Goal: Task Accomplishment & Management: Use online tool/utility

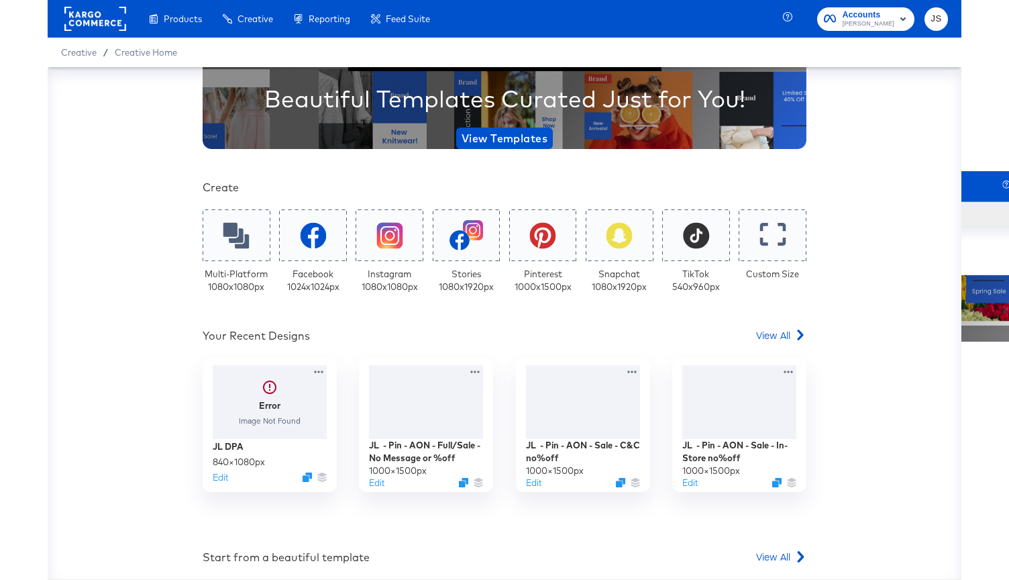
scroll to position [147, 0]
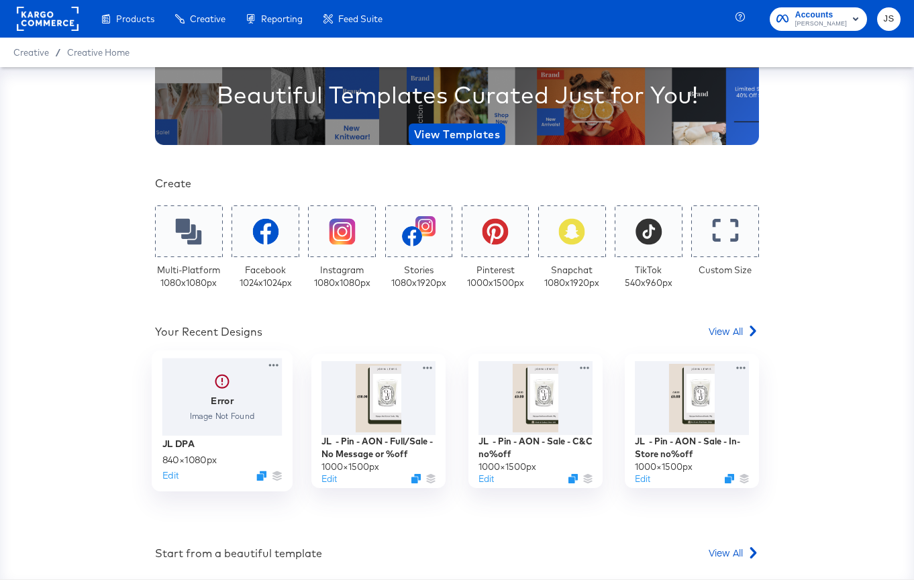
click at [246, 432] on div at bounding box center [222, 397] width 120 height 78
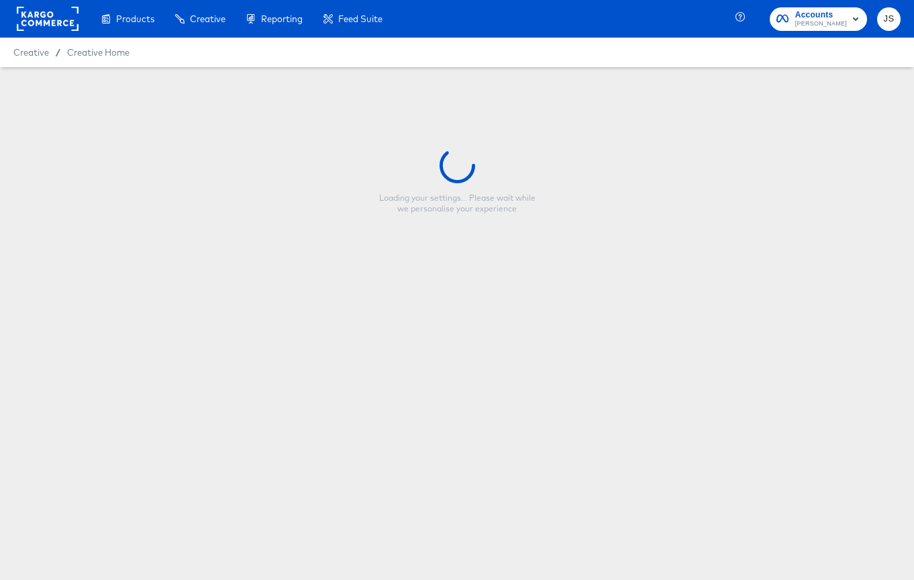
type input "JL DPA"
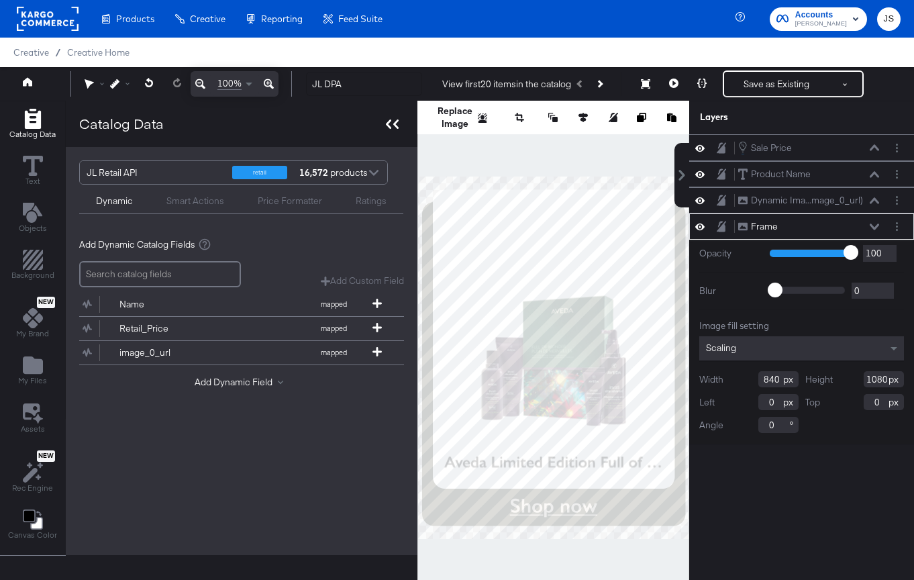
click at [393, 122] on icon at bounding box center [395, 123] width 5 height 9
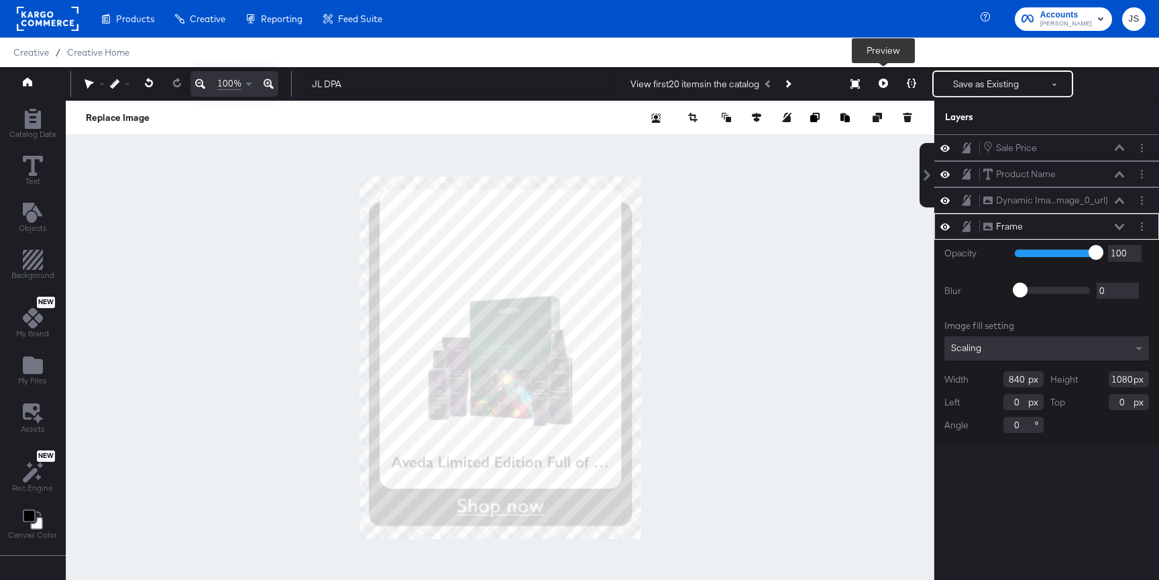
click at [880, 83] on icon at bounding box center [883, 82] width 9 height 9
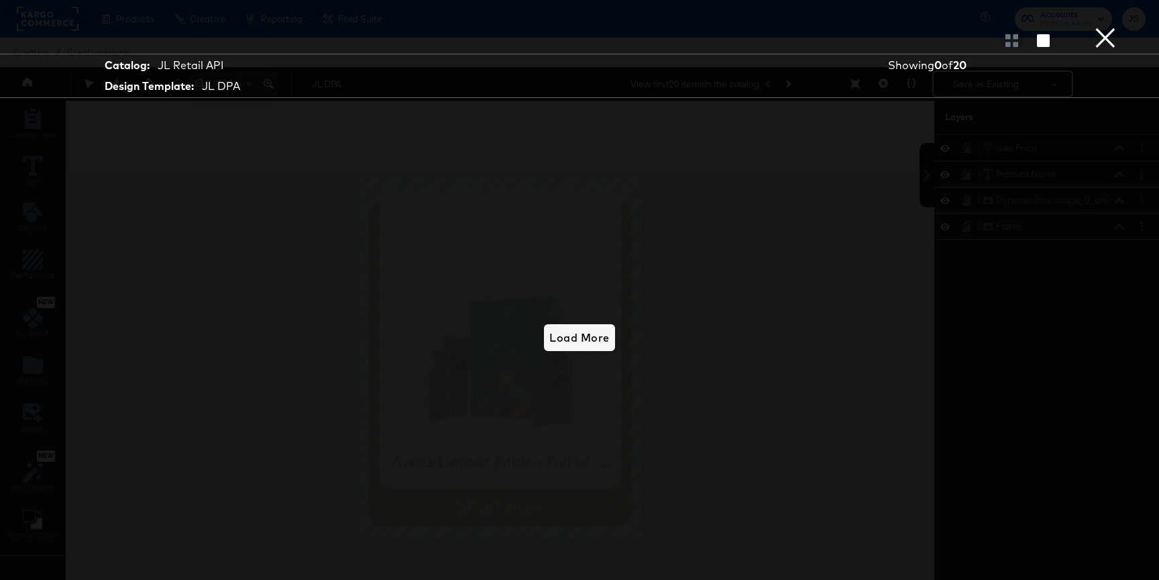
click at [605, 322] on div "Load More" at bounding box center [579, 337] width 1006 height 445
click at [913, 27] on button "×" at bounding box center [1105, 13] width 27 height 27
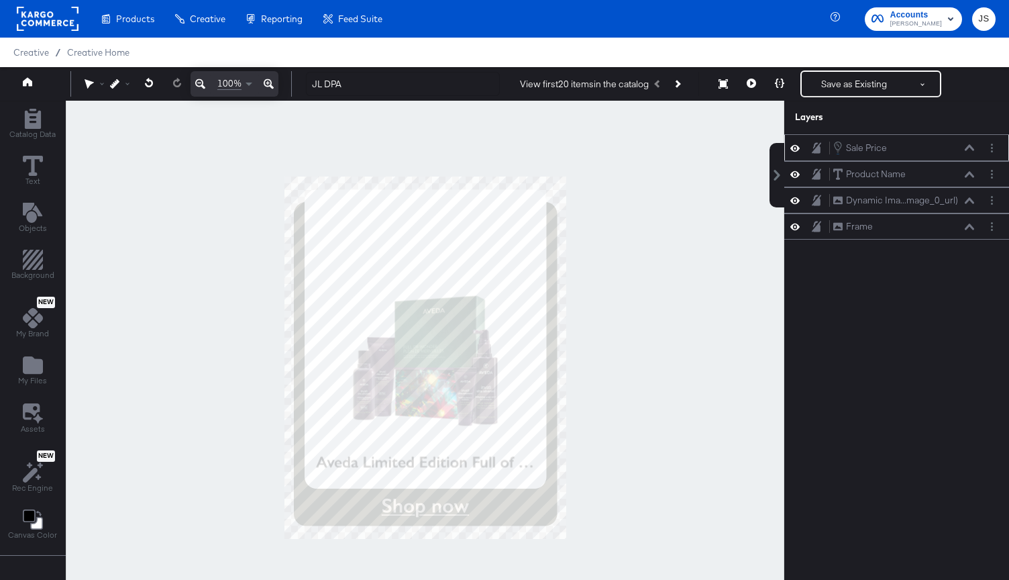
click at [913, 148] on icon at bounding box center [969, 147] width 9 height 6
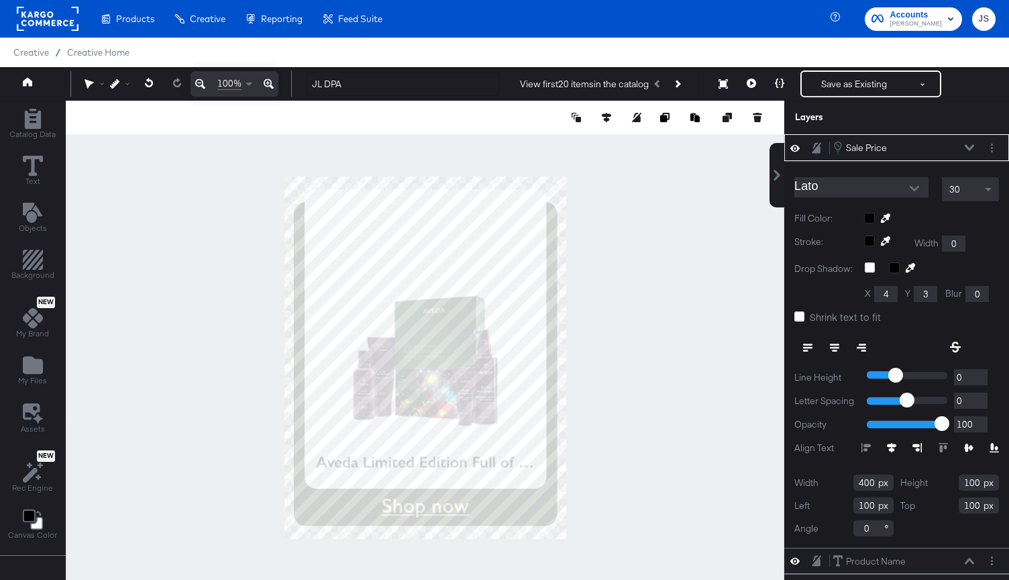
click at [913, 186] on button "Open" at bounding box center [914, 188] width 20 height 20
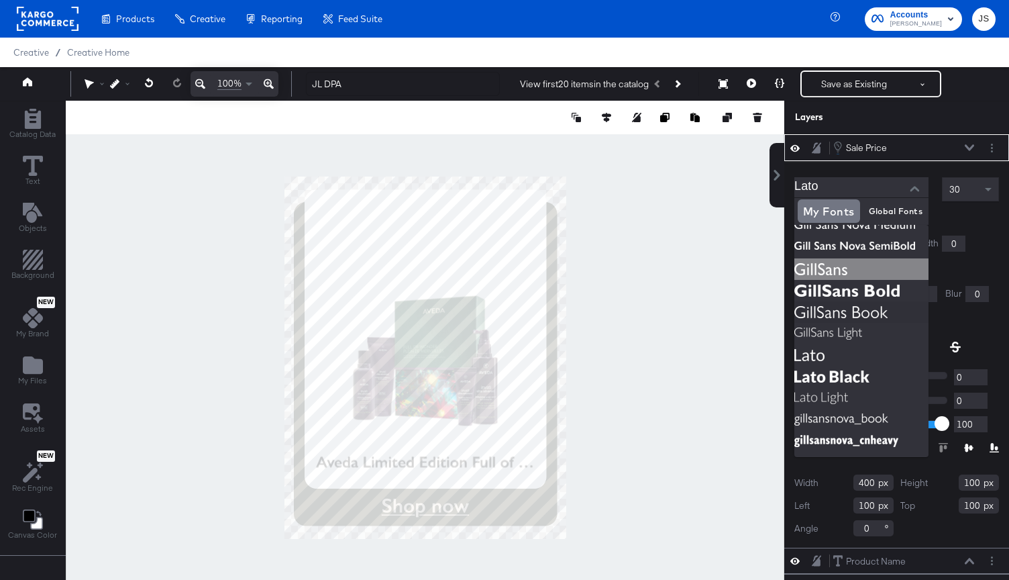
scroll to position [19, 0]
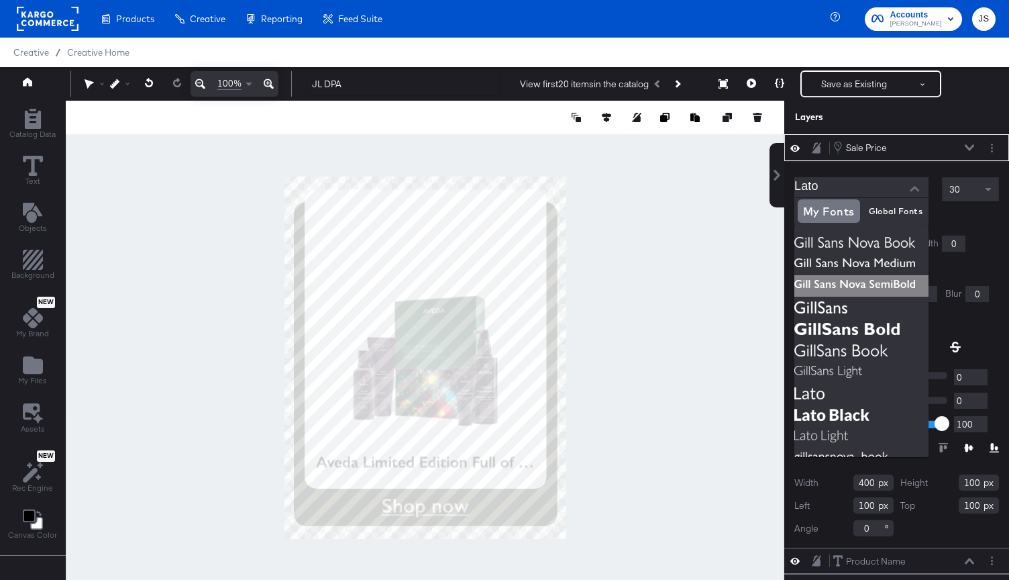
click at [861, 283] on img at bounding box center [861, 285] width 134 height 21
type input "Gill Sans Nova SemiBold"
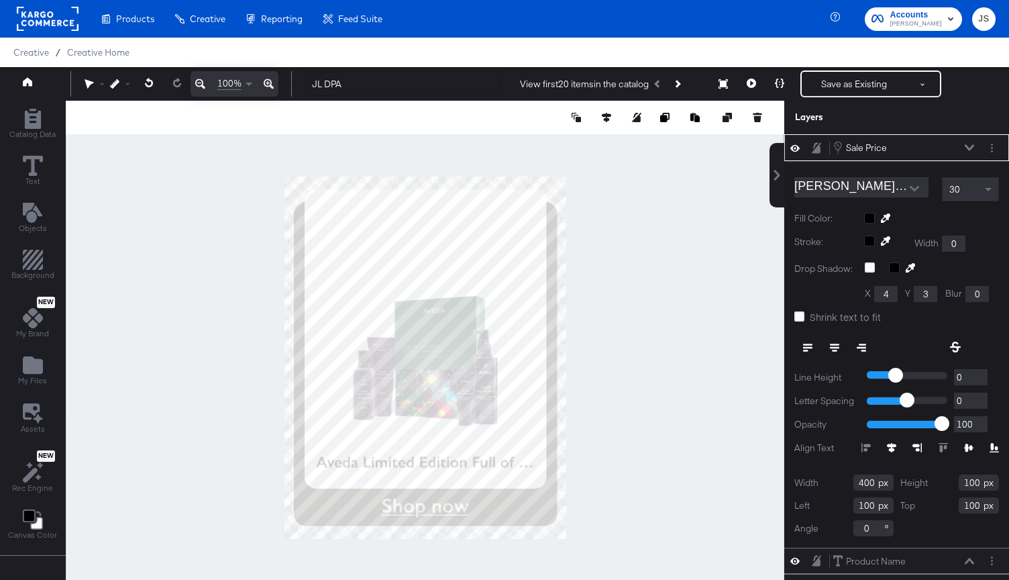
click at [913, 188] on div "30" at bounding box center [971, 189] width 56 height 23
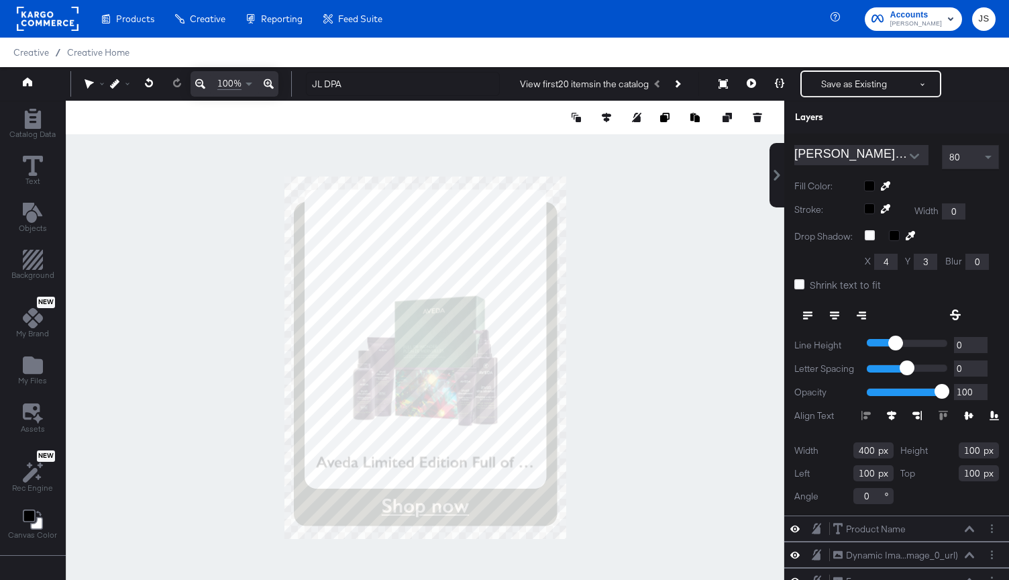
drag, startPoint x: 873, startPoint y: 447, endPoint x: 848, endPoint y: 447, distance: 24.8
click at [848, 447] on div "Width 400" at bounding box center [843, 450] width 99 height 16
click at [792, 286] on div "Gill Sans Nova SemiBold 80 Fill Color: Stroke: Width 0 Drop Shadow: X 4 Y 3 Blu…" at bounding box center [896, 322] width 225 height 386
click at [801, 286] on icon at bounding box center [799, 284] width 10 height 10
click at [0, 0] on input "Shrink text to fit" at bounding box center [0, 0] width 0 height 0
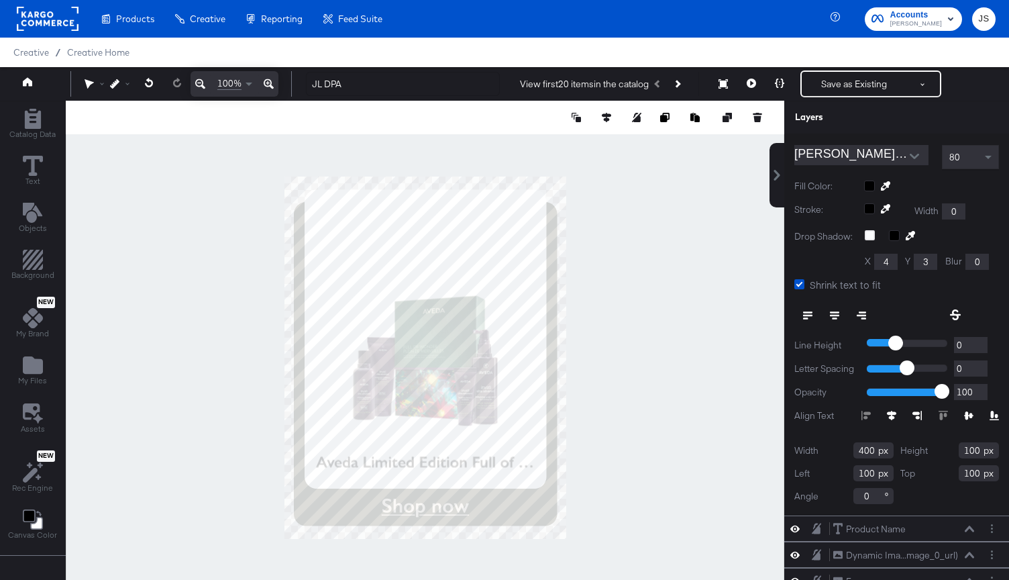
drag, startPoint x: 875, startPoint y: 452, endPoint x: 839, endPoint y: 455, distance: 37.0
click at [839, 455] on div "Width 400" at bounding box center [843, 450] width 99 height 16
type input "1"
type input "259"
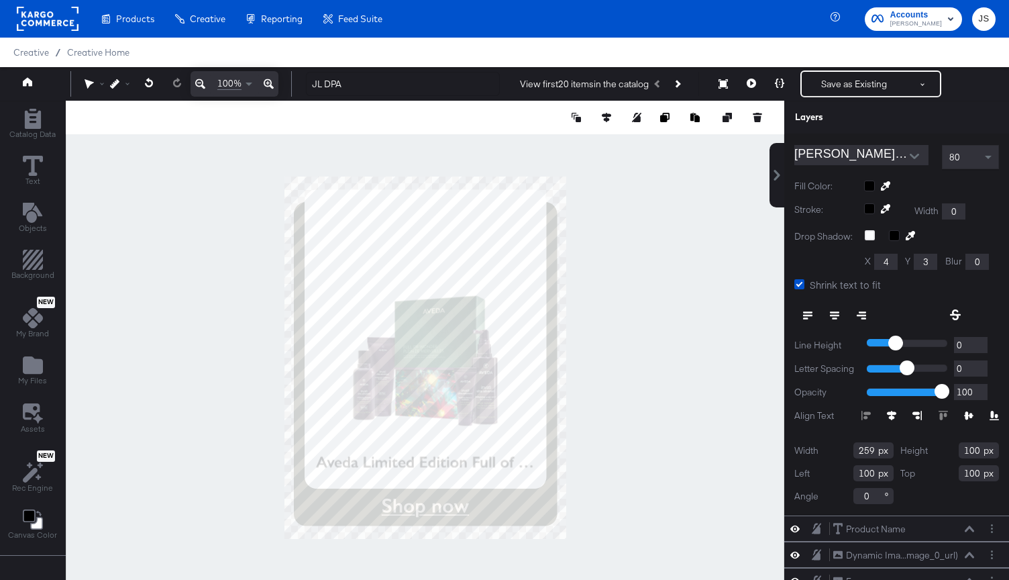
drag, startPoint x: 977, startPoint y: 447, endPoint x: 923, endPoint y: 449, distance: 53.7
click at [913, 449] on div "Height 100" at bounding box center [949, 450] width 99 height 16
drag, startPoint x: 979, startPoint y: 448, endPoint x: 949, endPoint y: 448, distance: 30.9
click at [913, 448] on div "Height 100" at bounding box center [949, 450] width 99 height 16
type input "89"
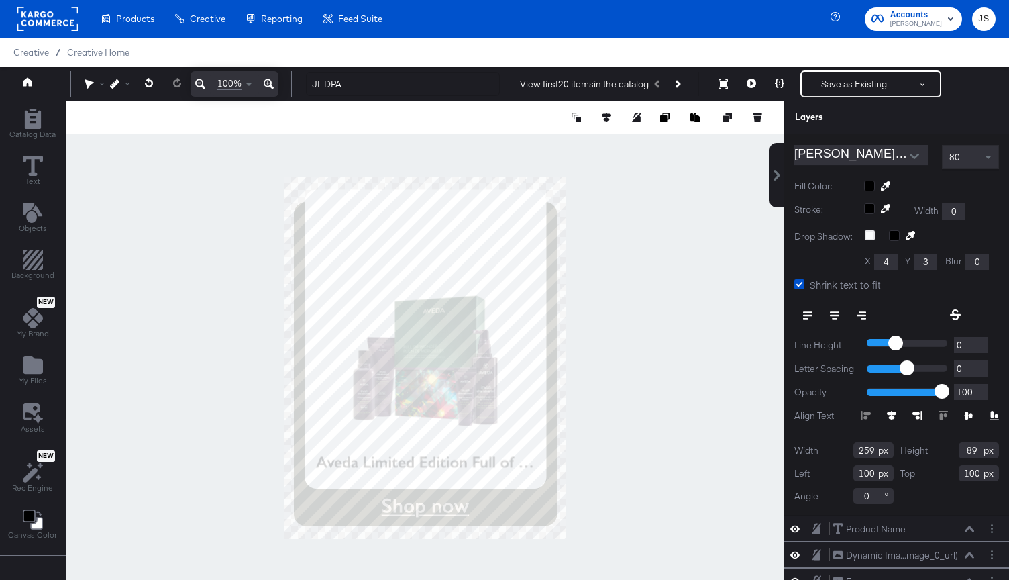
drag, startPoint x: 872, startPoint y: 472, endPoint x: 833, endPoint y: 472, distance: 38.9
click at [833, 473] on div "Left 100" at bounding box center [843, 473] width 99 height 16
type input "370"
drag, startPoint x: 977, startPoint y: 473, endPoint x: 932, endPoint y: 474, distance: 45.0
click at [913, 474] on div "Top 100" at bounding box center [949, 473] width 99 height 16
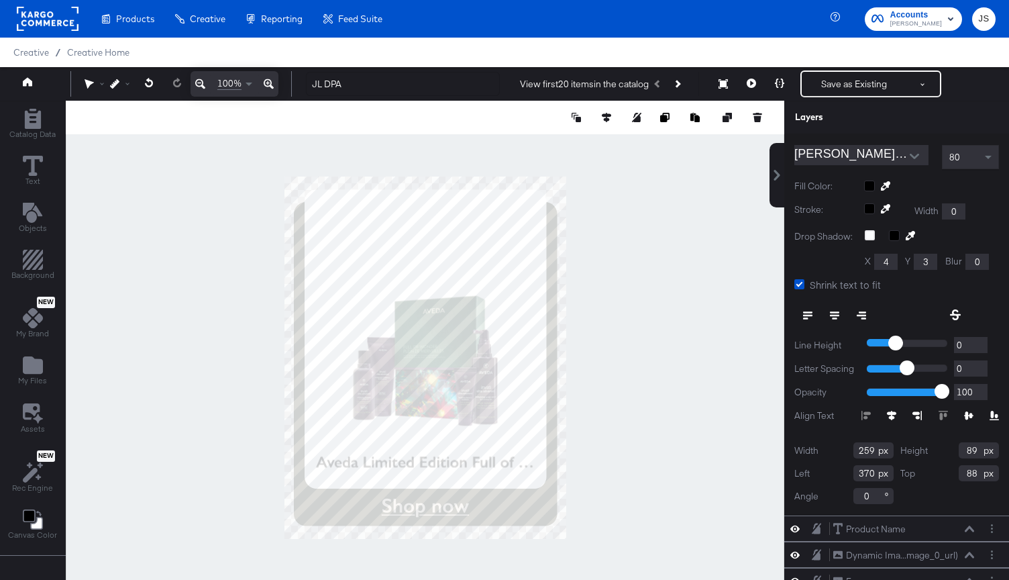
type input "88"
click at [913, 494] on div "Width 259 Height 89 Left 370 Top 88 Angle 0" at bounding box center [896, 473] width 205 height 62
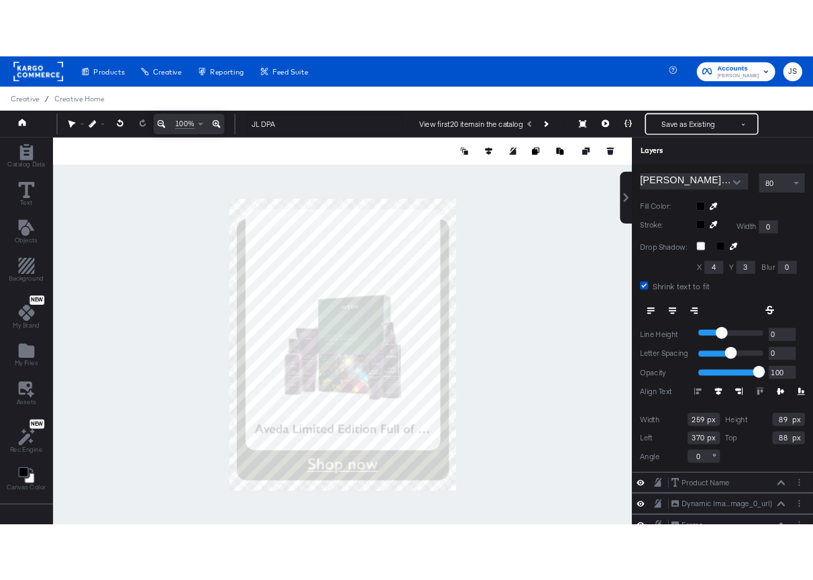
scroll to position [0, 0]
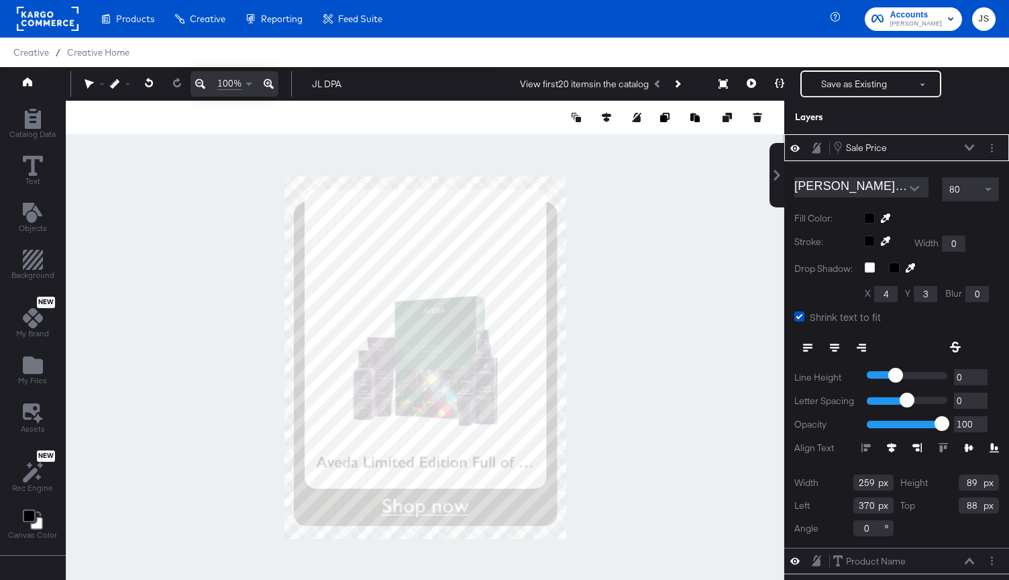
click at [913, 147] on icon at bounding box center [969, 147] width 9 height 6
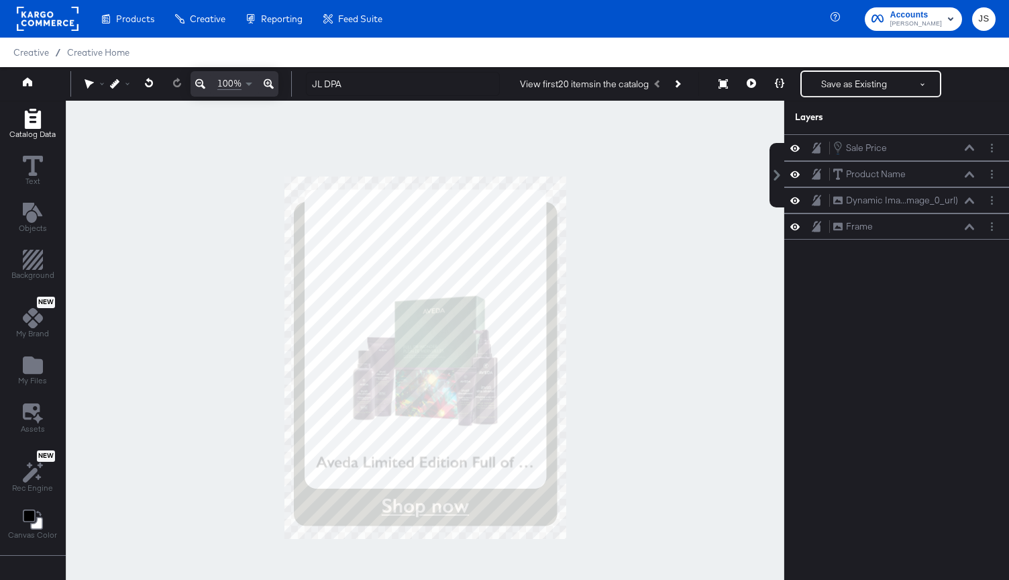
click at [43, 125] on div "Catalog Data" at bounding box center [32, 124] width 46 height 31
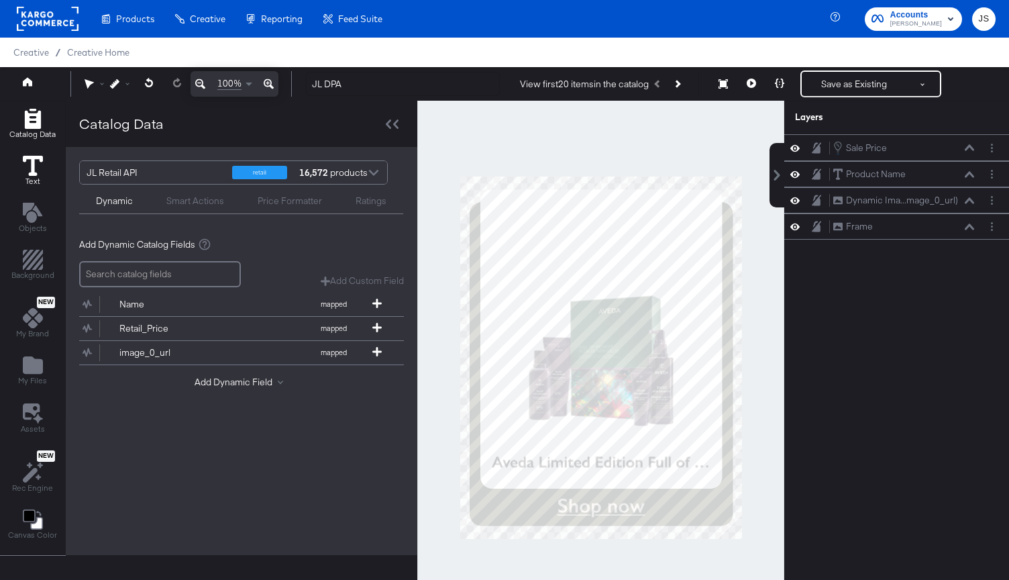
click at [37, 163] on icon at bounding box center [33, 166] width 20 height 20
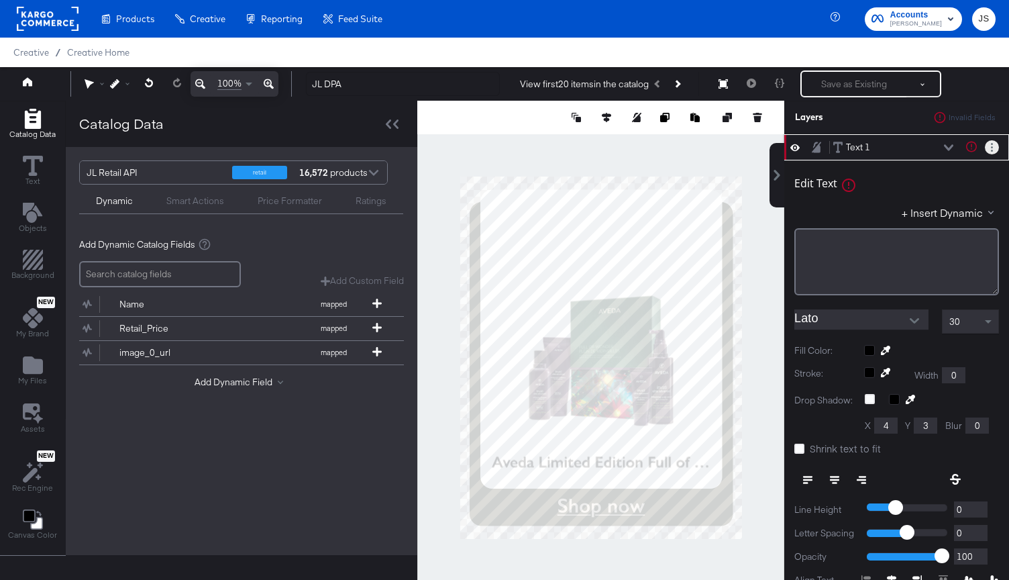
click at [913, 142] on button "Layer Options" at bounding box center [992, 147] width 14 height 14
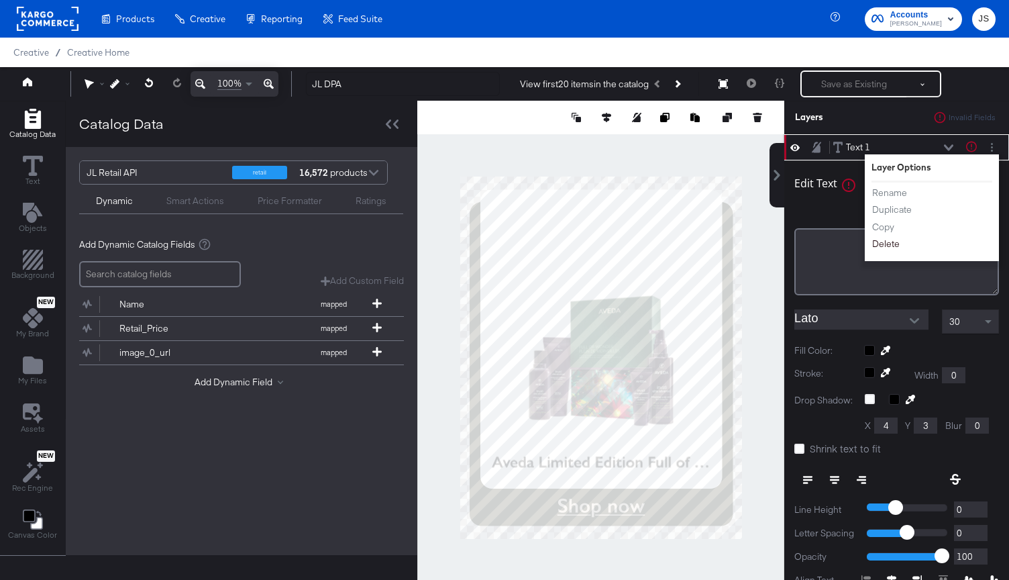
click at [888, 242] on button "Delete" at bounding box center [885, 244] width 29 height 14
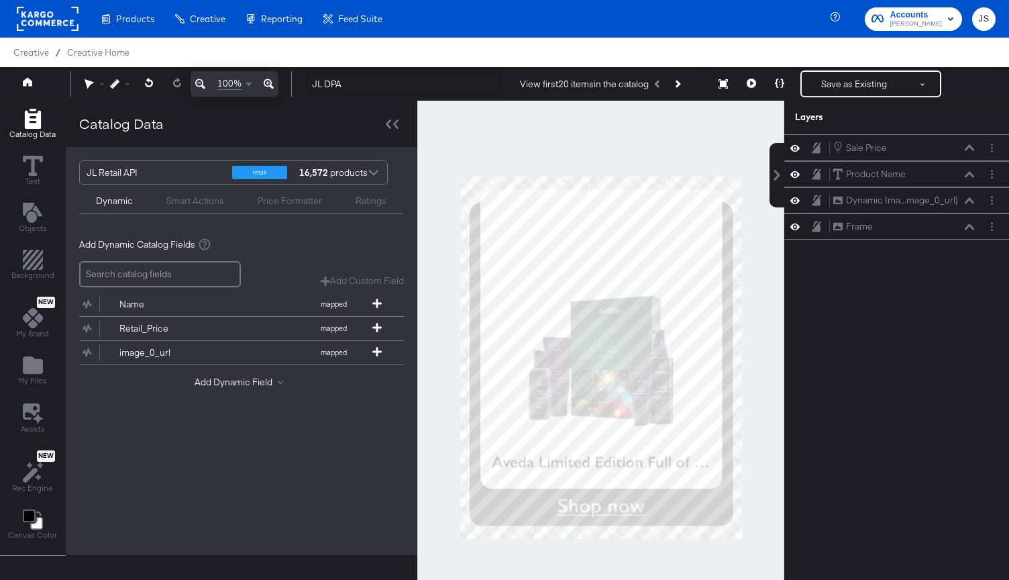
click at [186, 204] on div "Smart Actions" at bounding box center [195, 201] width 58 height 13
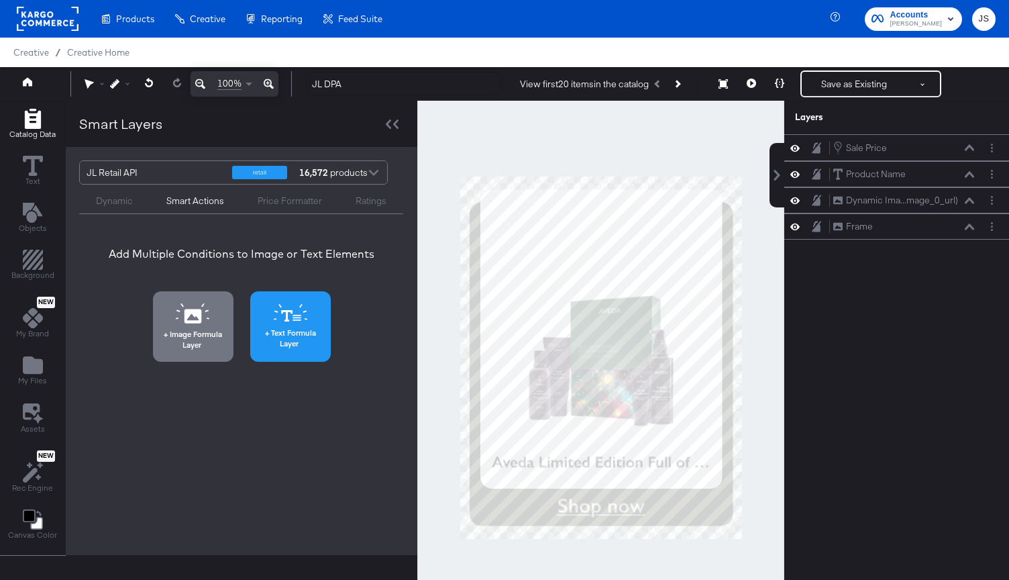
click at [290, 331] on span "Text Formula Layer" at bounding box center [290, 337] width 72 height 21
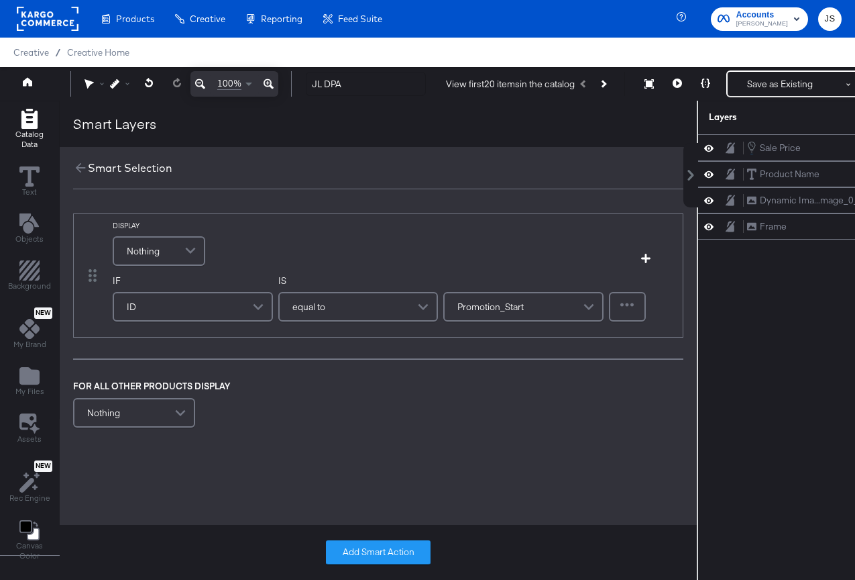
click at [195, 242] on span at bounding box center [191, 250] width 23 height 27
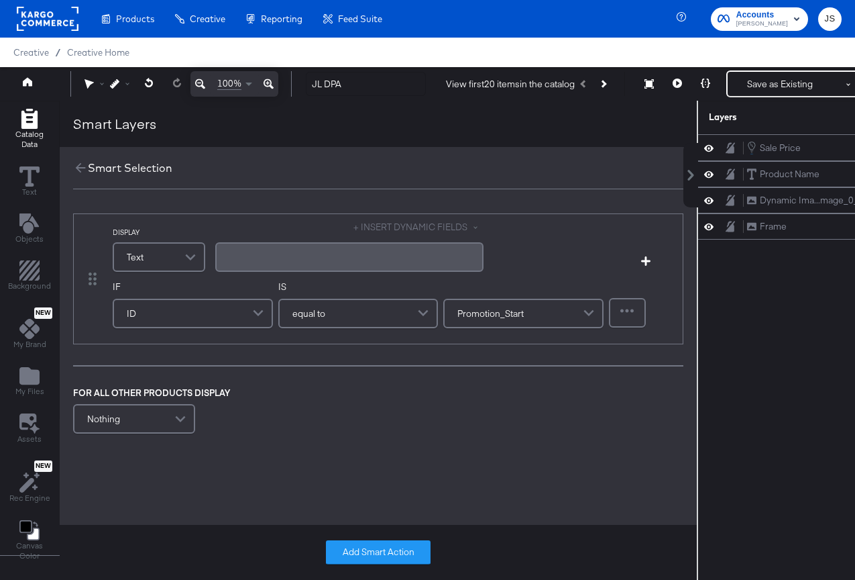
click at [236, 264] on div "﻿" at bounding box center [349, 257] width 268 height 30
click at [377, 233] on div "+ INSERT DYNAMIC FIELDS $﻿" at bounding box center [349, 248] width 268 height 54
click at [377, 224] on button "+ INSERT DYNAMIC FIELDS" at bounding box center [419, 227] width 130 height 13
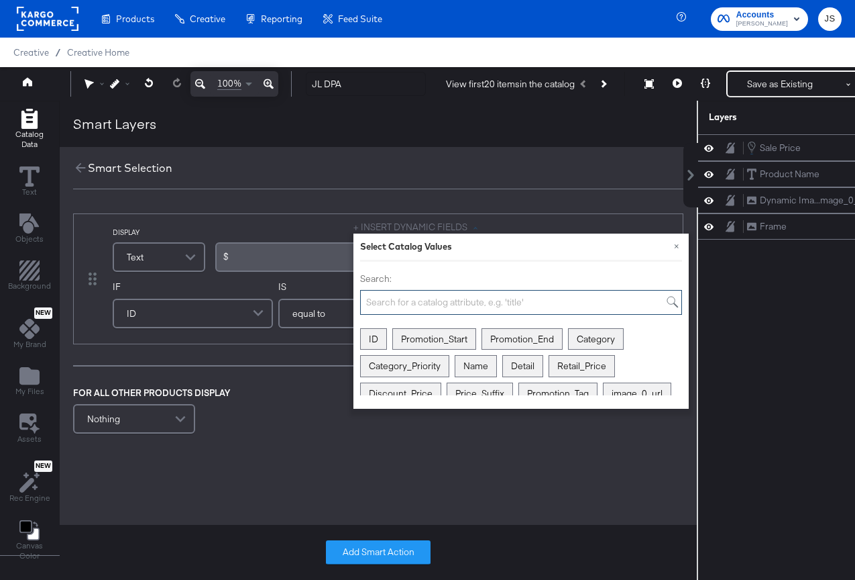
click at [417, 293] on input "Search:" at bounding box center [521, 302] width 322 height 25
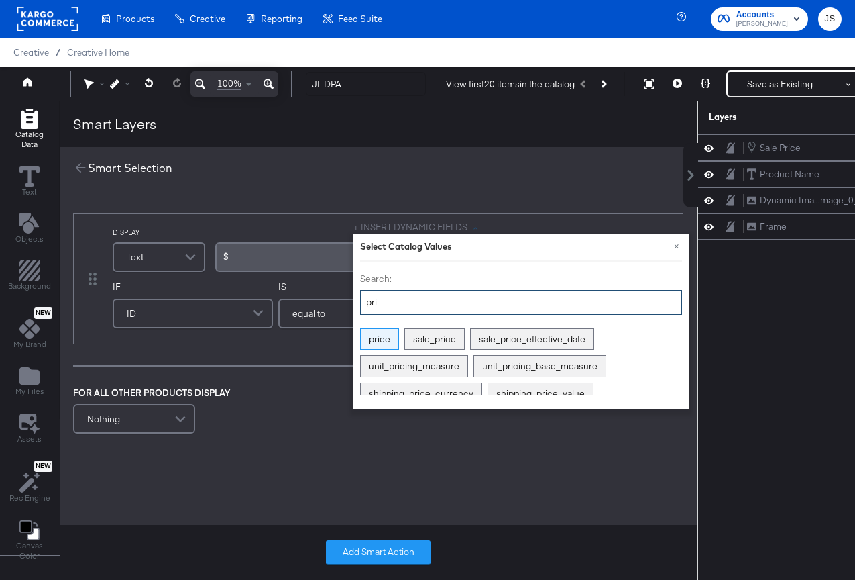
type input "pri"
click at [388, 338] on div "price" at bounding box center [380, 339] width 38 height 21
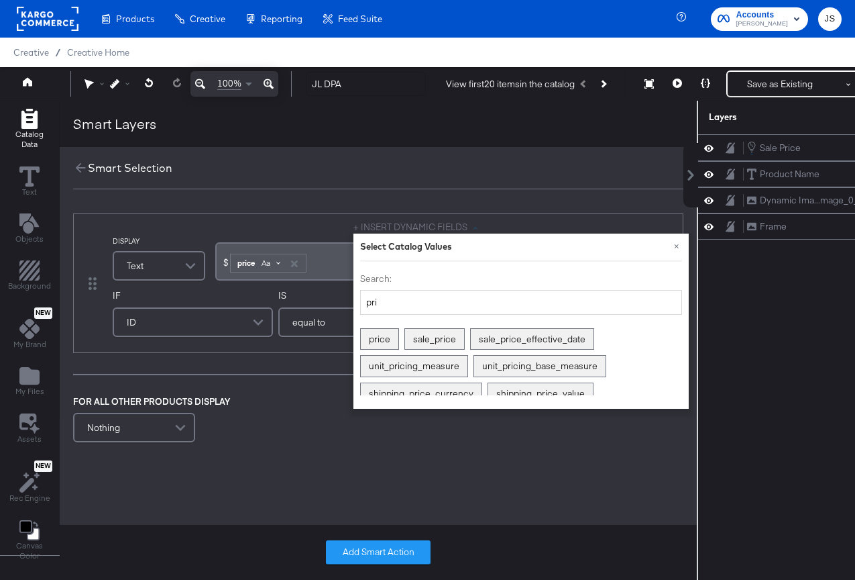
click at [277, 265] on div "Aa" at bounding box center [271, 263] width 32 height 11
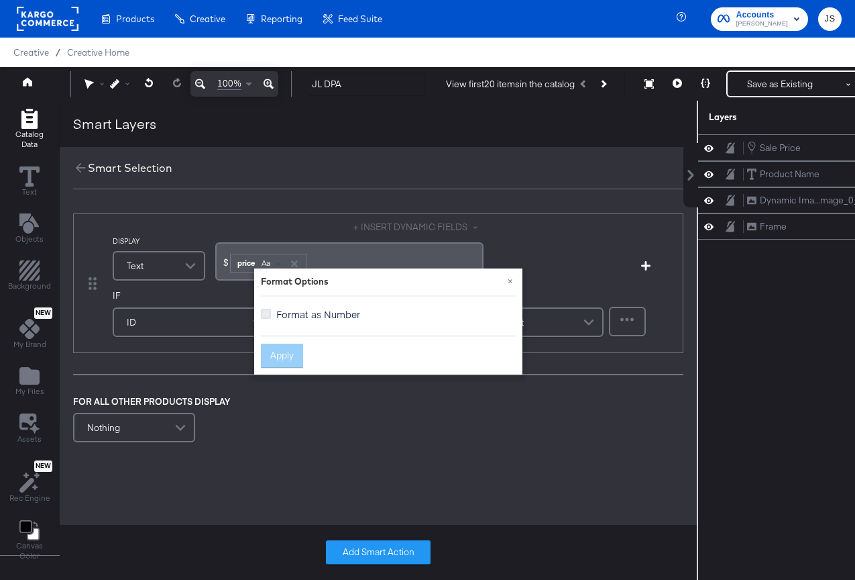
click at [265, 311] on icon at bounding box center [266, 314] width 10 height 10
click at [0, 0] on input "Format as Number" at bounding box center [0, 0] width 0 height 0
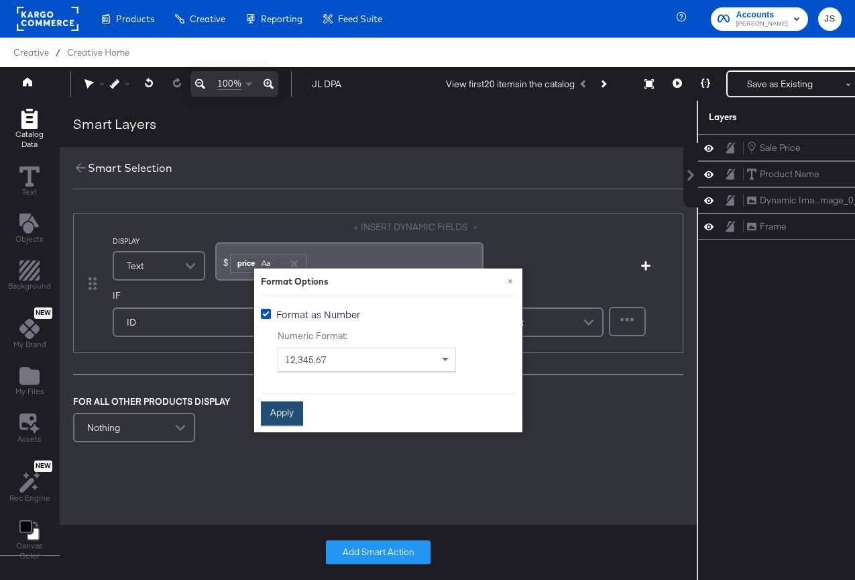
click at [276, 419] on button "Apply" at bounding box center [282, 413] width 42 height 24
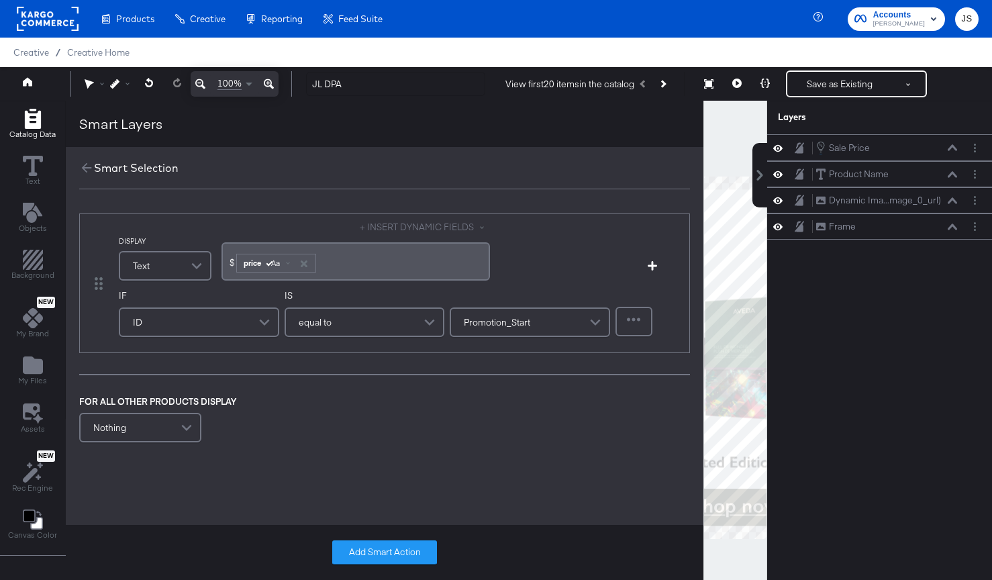
drag, startPoint x: 232, startPoint y: 257, endPoint x: 222, endPoint y: 257, distance: 10.1
click at [222, 257] on div "$ ﻿ price Aa ﻿" at bounding box center [355, 261] width 268 height 38
drag, startPoint x: 231, startPoint y: 260, endPoint x: 219, endPoint y: 260, distance: 12.7
click at [221, 260] on div "$ ﻿ price Aa ﻿" at bounding box center [355, 261] width 268 height 38
click at [229, 264] on span "$" at bounding box center [231, 262] width 5 height 12
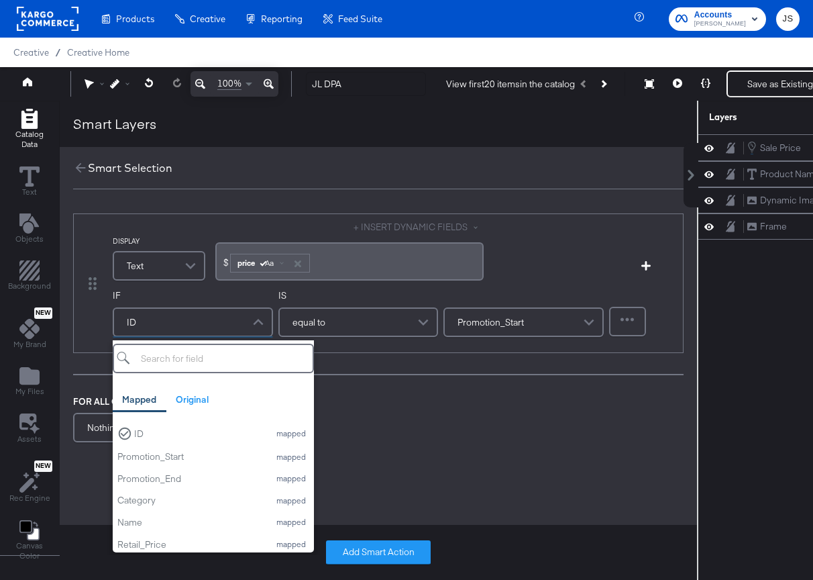
click at [226, 311] on div "ID" at bounding box center [193, 322] width 158 height 27
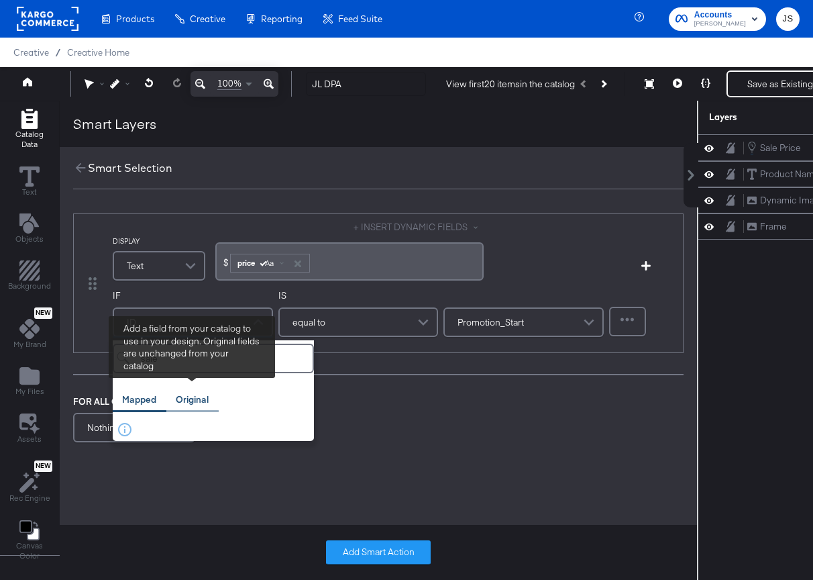
type input "sale"
click at [187, 401] on div "Original" at bounding box center [192, 399] width 33 height 13
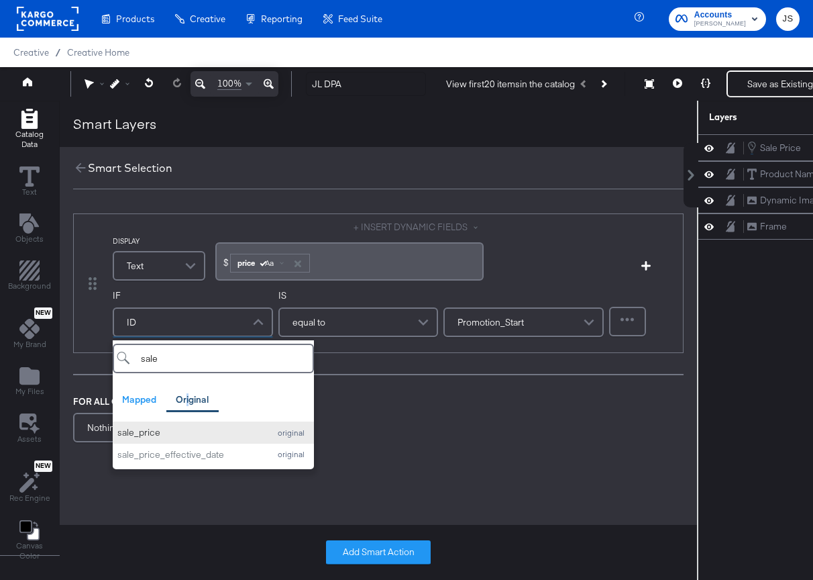
click at [182, 426] on button "sale_price original" at bounding box center [213, 432] width 201 height 22
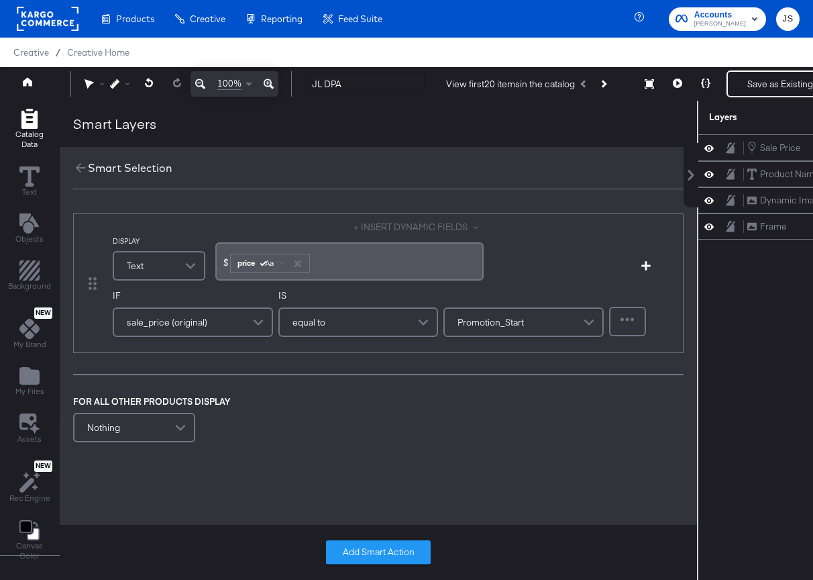
click at [365, 323] on div "equal to" at bounding box center [359, 322] width 158 height 27
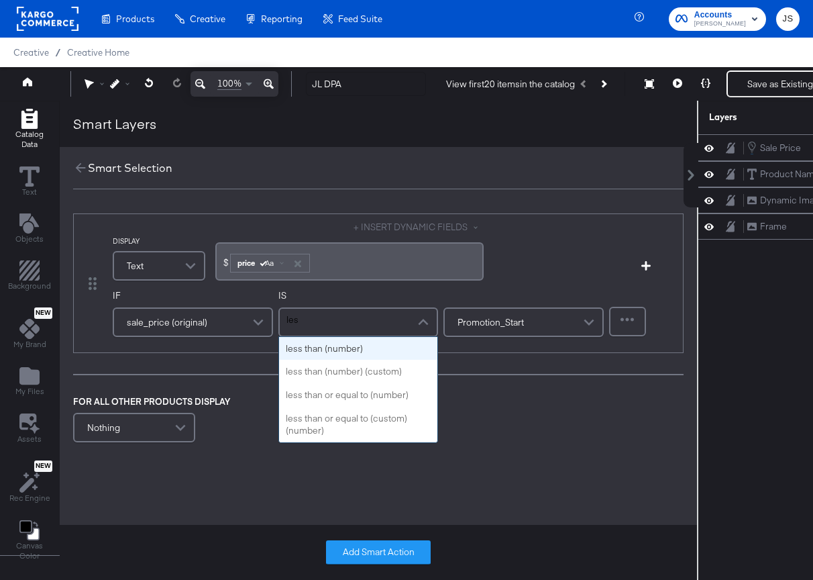
type input "less"
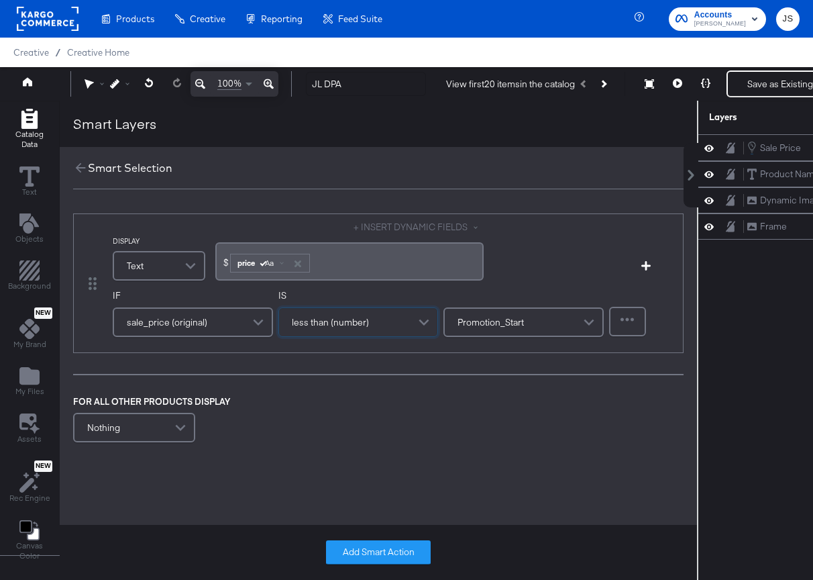
click at [505, 315] on span "Promotion_Start" at bounding box center [491, 322] width 66 height 23
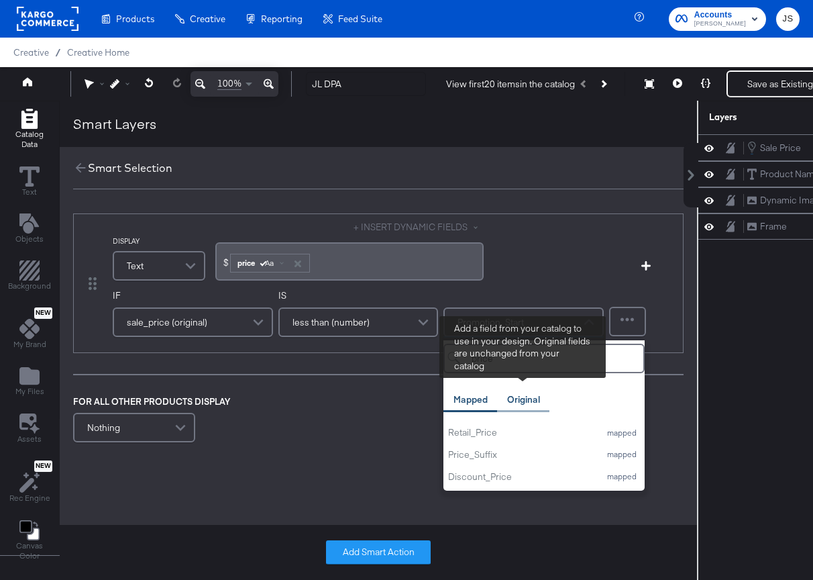
type input "price"
click at [519, 407] on div "Original" at bounding box center [523, 399] width 52 height 26
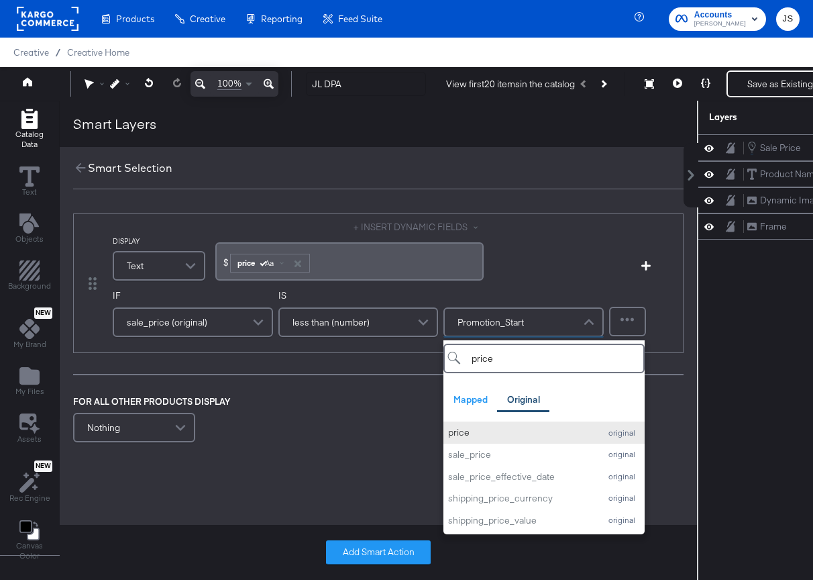
click at [498, 435] on div "price" at bounding box center [520, 432] width 145 height 13
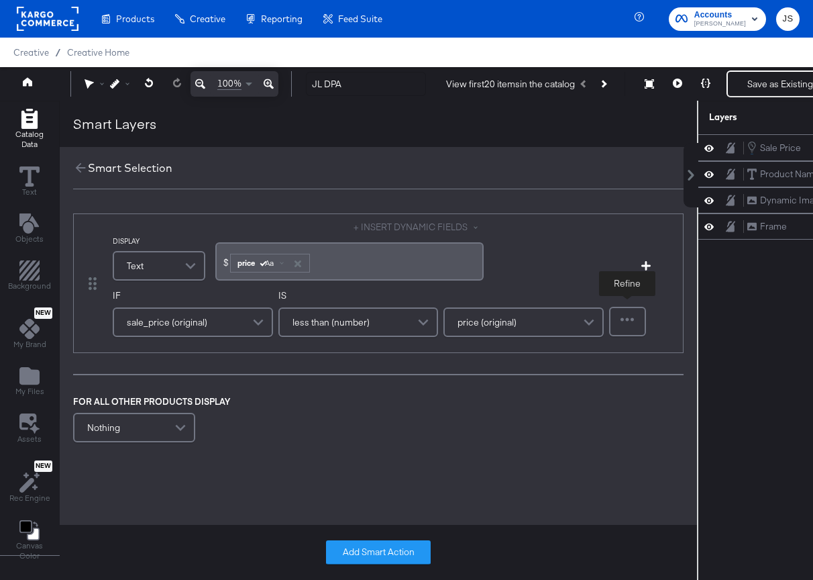
click at [622, 322] on div at bounding box center [627, 321] width 34 height 27
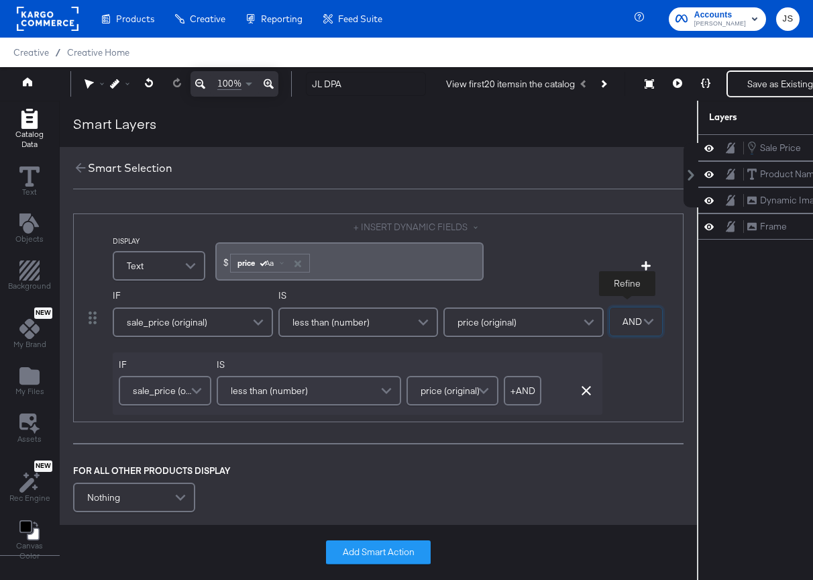
click at [302, 397] on span "less than (number)" at bounding box center [269, 390] width 77 height 23
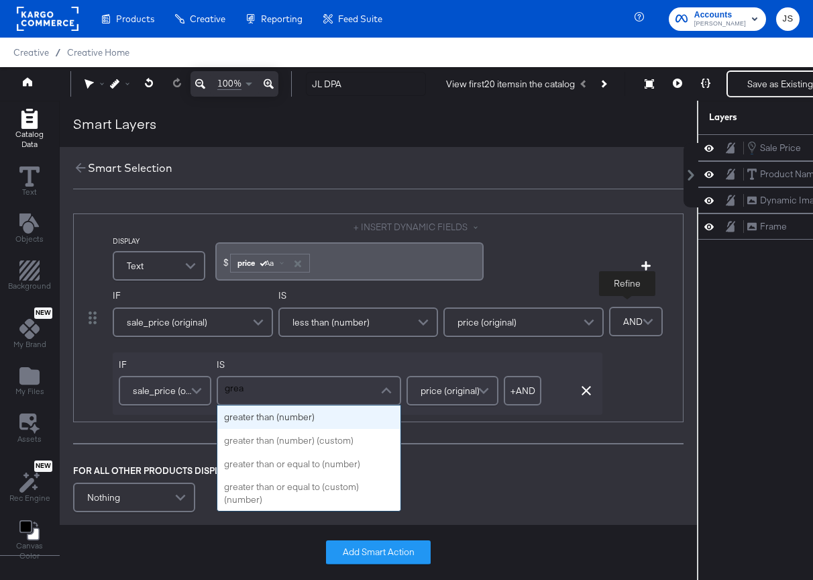
type input "great"
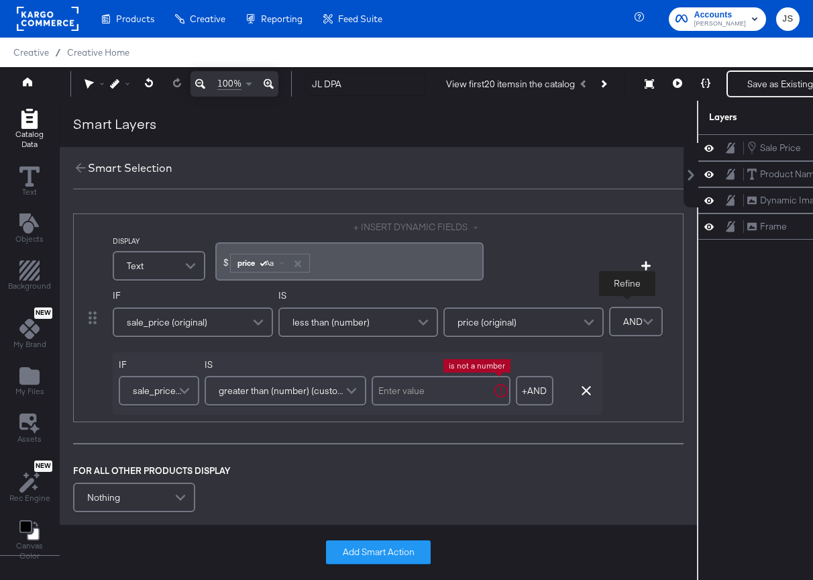
click at [416, 392] on input "text" at bounding box center [441, 391] width 139 height 30
type input "0"
click at [533, 395] on button "+ AND" at bounding box center [530, 391] width 38 height 30
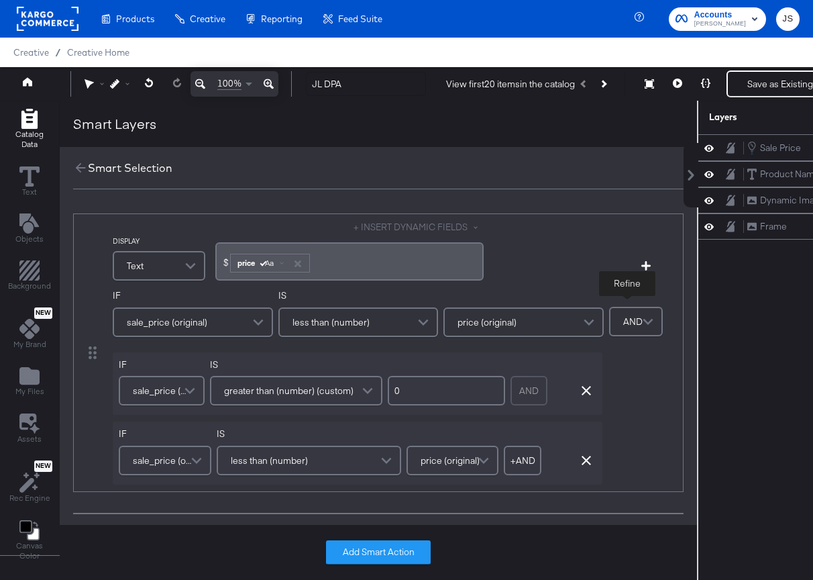
click at [261, 462] on div "less than (number)" at bounding box center [309, 460] width 184 height 30
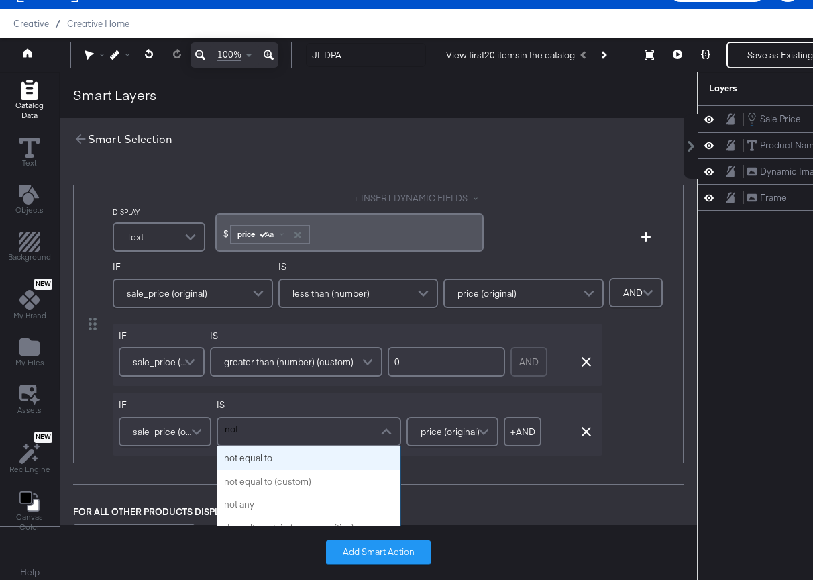
type input "not"
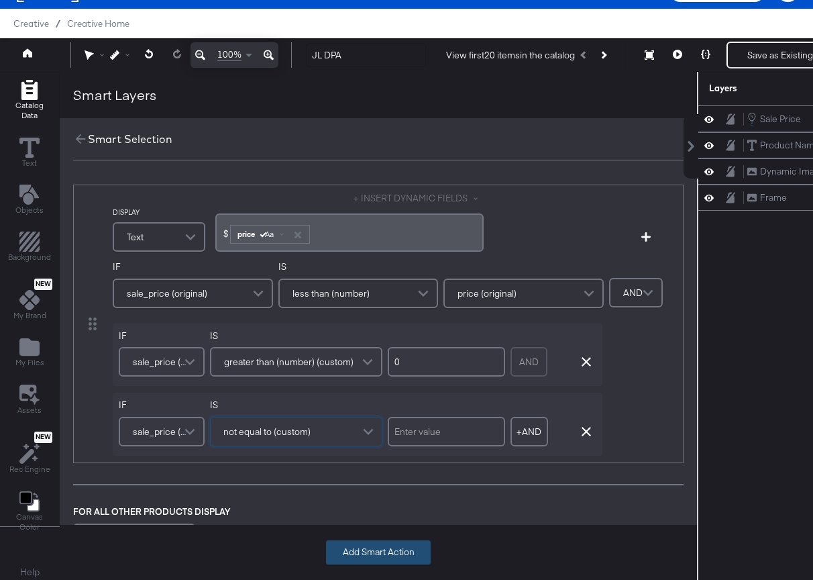
click at [382, 553] on button "Add Smart Action" at bounding box center [378, 552] width 105 height 24
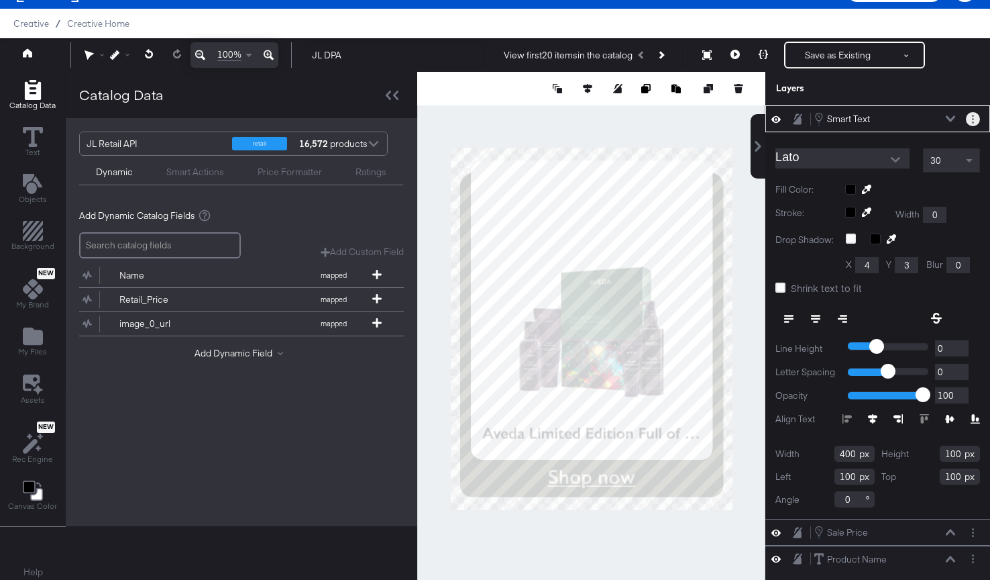
click at [913, 122] on button "Layer Options" at bounding box center [973, 119] width 14 height 14
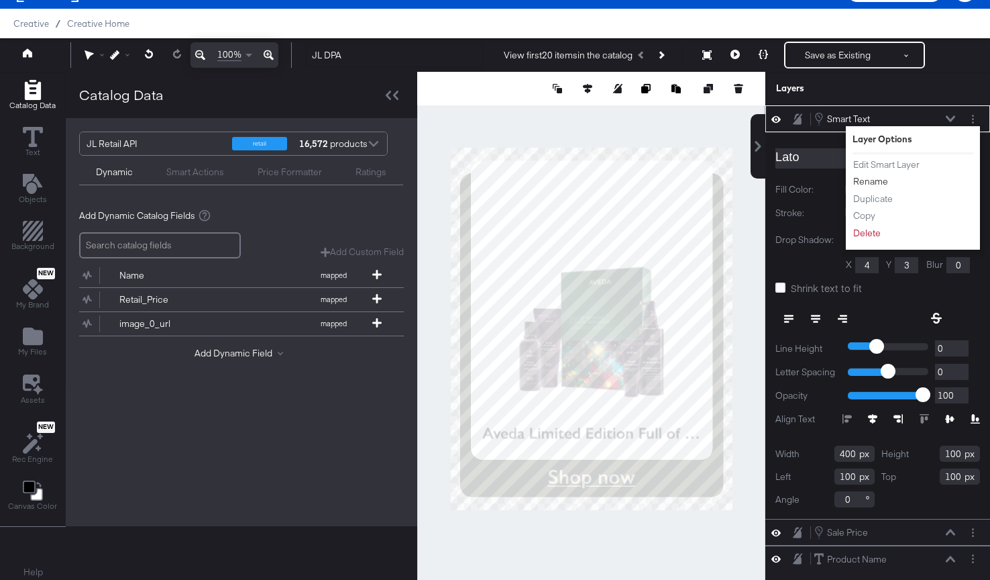
click at [882, 178] on button "Rename" at bounding box center [871, 181] width 36 height 14
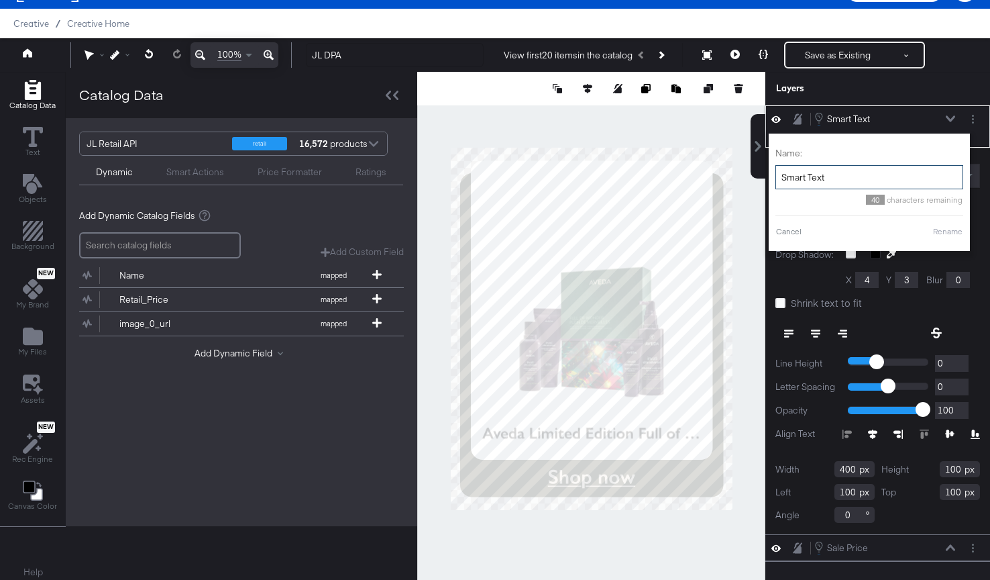
click at [861, 177] on input "Smart Text" at bounding box center [870, 177] width 188 height 25
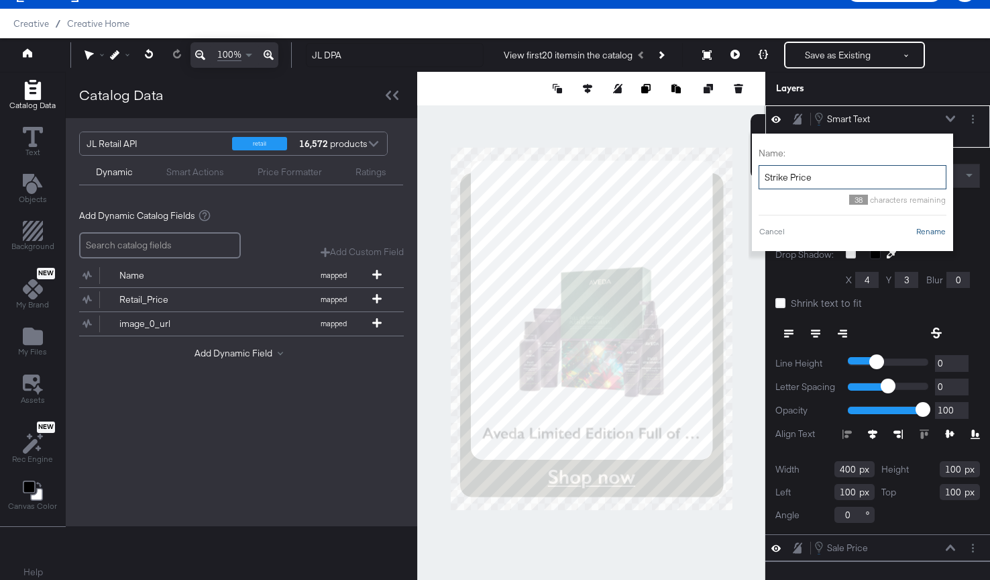
type input "Strike Price"
click at [913, 233] on button "Rename" at bounding box center [931, 231] width 31 height 12
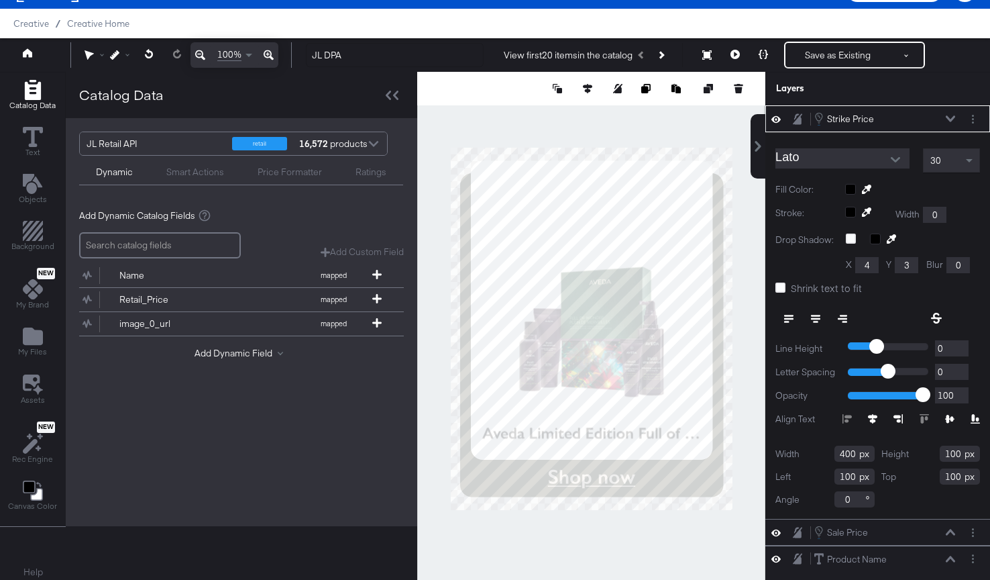
click at [910, 154] on div "Lato" at bounding box center [845, 160] width 138 height 24
click at [902, 158] on button "Open" at bounding box center [896, 160] width 20 height 20
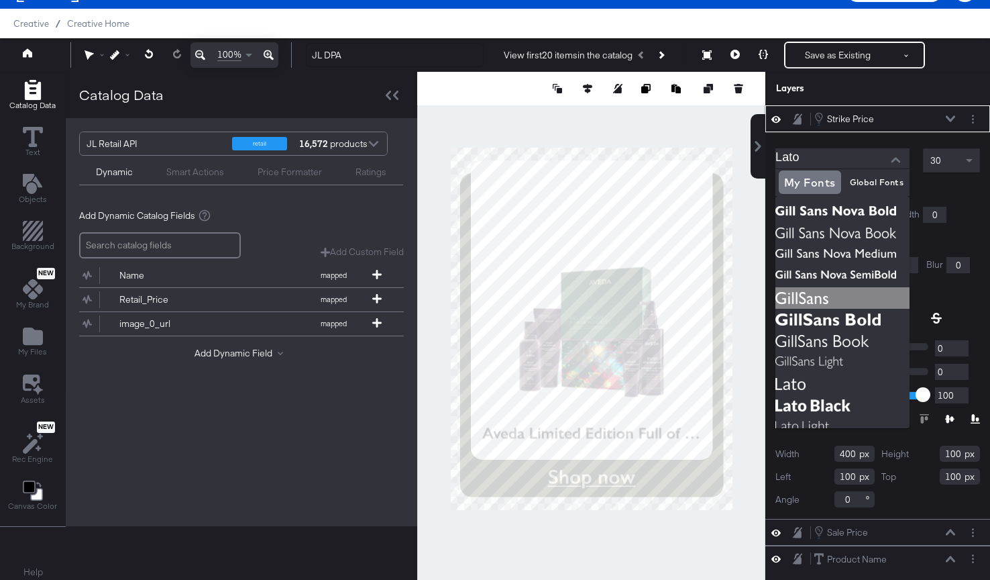
click at [843, 305] on img at bounding box center [843, 297] width 134 height 21
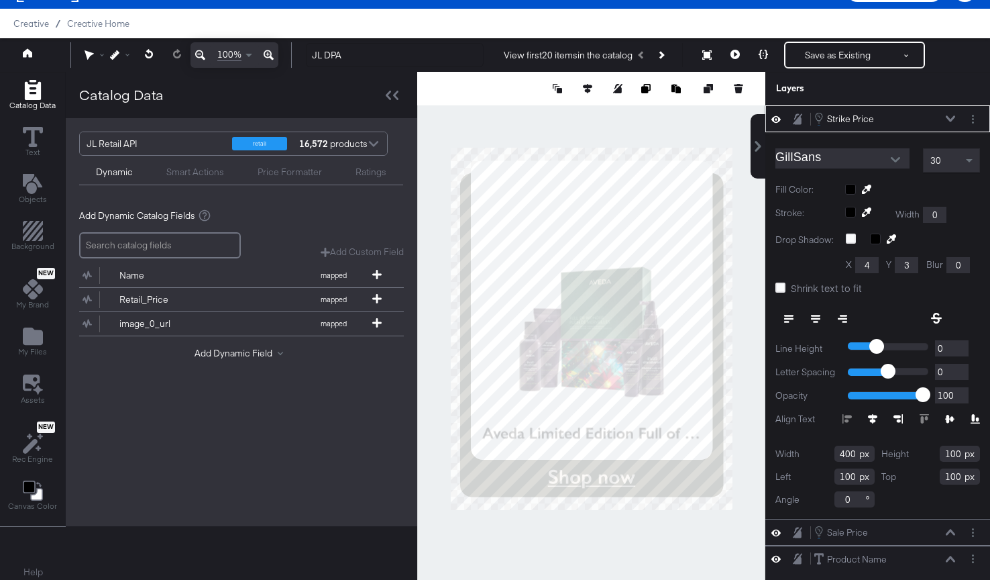
click at [884, 161] on div at bounding box center [895, 160] width 28 height 20
click at [889, 166] on button "Open" at bounding box center [896, 160] width 20 height 20
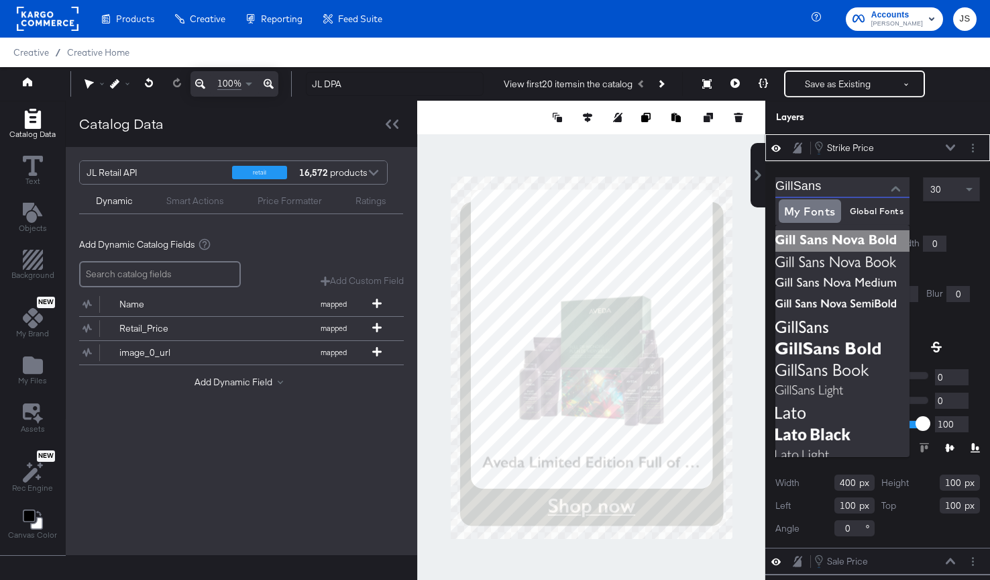
click at [857, 240] on img at bounding box center [843, 240] width 134 height 21
type input "Gill Sans Nova Bold"
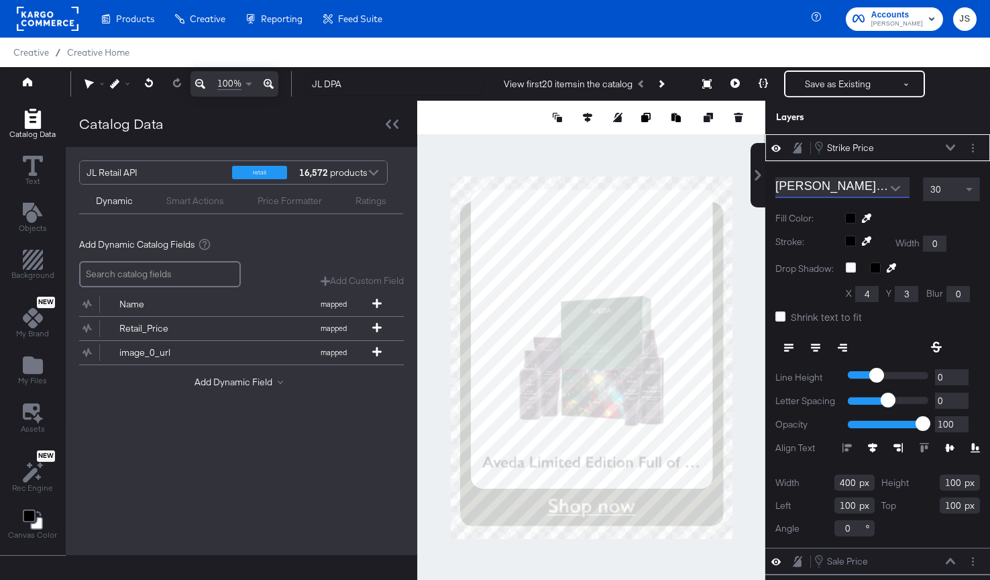
click at [913, 191] on div "30" at bounding box center [952, 189] width 56 height 23
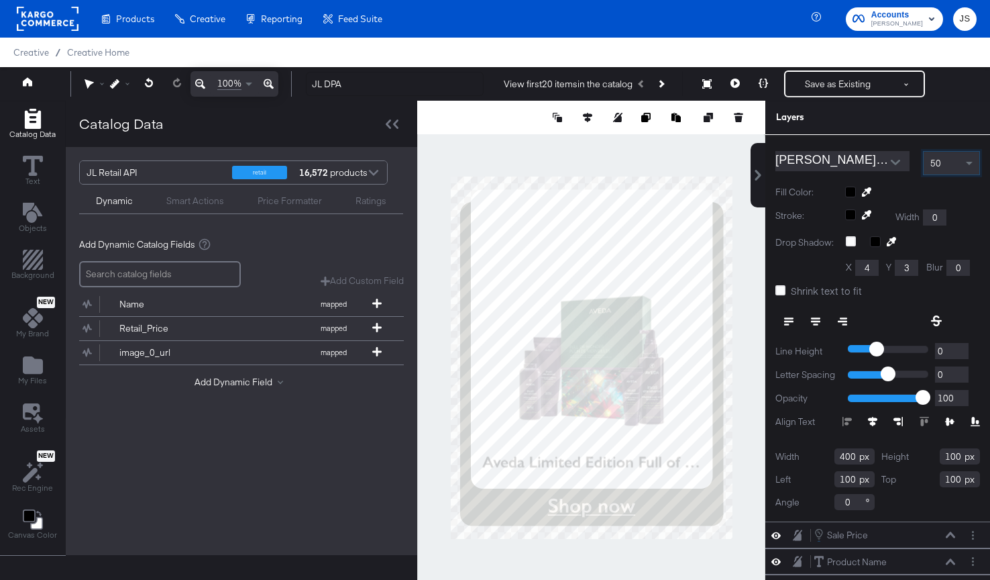
scroll to position [59, 0]
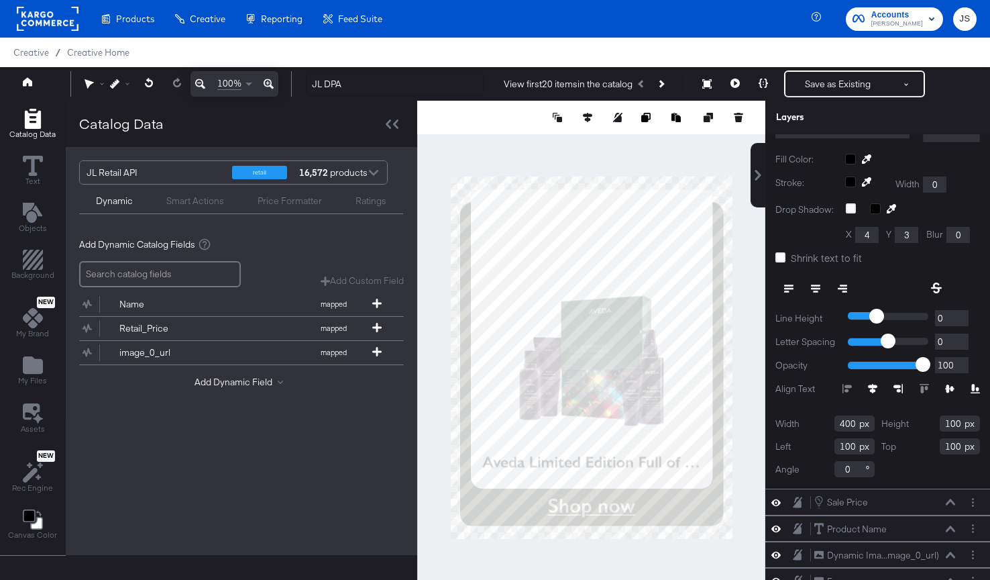
drag, startPoint x: 856, startPoint y: 421, endPoint x: 830, endPoint y: 421, distance: 26.2
click at [830, 421] on div "Width 400" at bounding box center [825, 423] width 99 height 16
type input "159"
drag, startPoint x: 963, startPoint y: 424, endPoint x: 926, endPoint y: 428, distance: 37.1
click at [913, 428] on div "Height 100" at bounding box center [930, 423] width 99 height 16
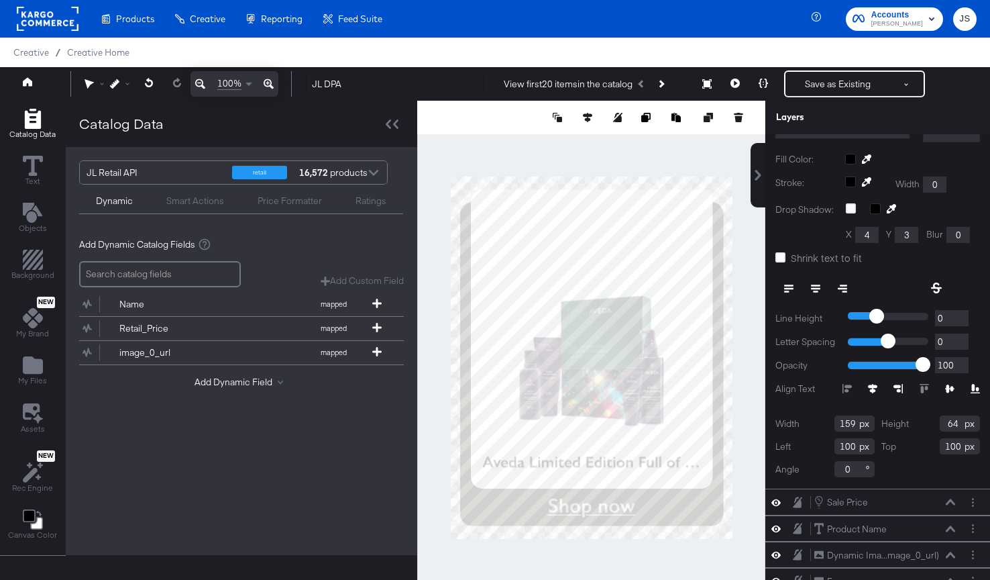
type input "64"
drag, startPoint x: 856, startPoint y: 447, endPoint x: 809, endPoint y: 447, distance: 47.0
click at [809, 447] on div "Left 100" at bounding box center [825, 446] width 99 height 16
type input "211"
drag, startPoint x: 961, startPoint y: 447, endPoint x: 930, endPoint y: 447, distance: 30.2
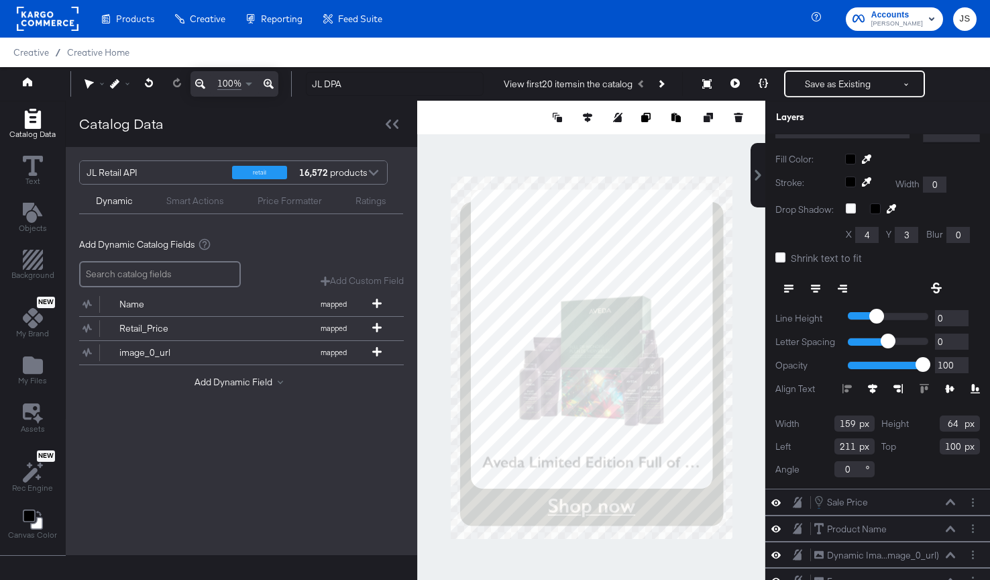
click at [913, 448] on div "Top 100" at bounding box center [930, 446] width 99 height 16
type input "100"
click at [782, 255] on icon at bounding box center [781, 257] width 10 height 10
click at [0, 0] on input "Shrink text to fit" at bounding box center [0, 0] width 0 height 0
click at [913, 289] on icon at bounding box center [936, 287] width 11 height 11
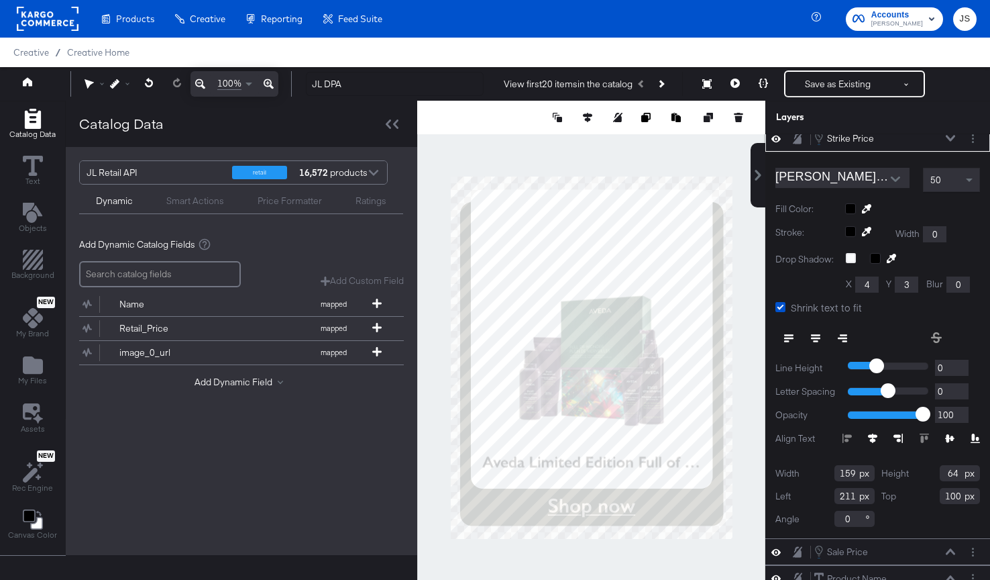
scroll to position [0, 0]
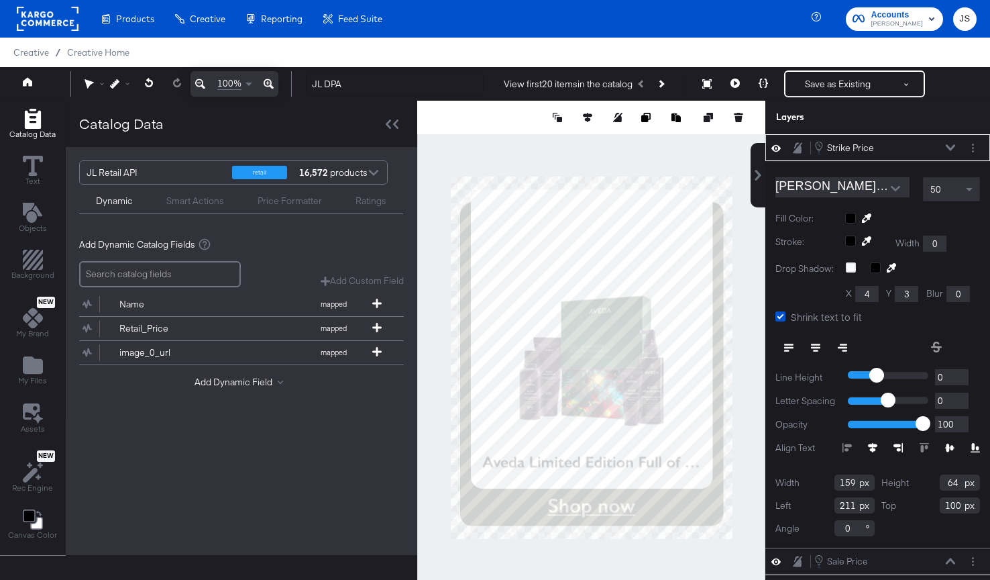
click at [913, 145] on icon at bounding box center [950, 147] width 9 height 7
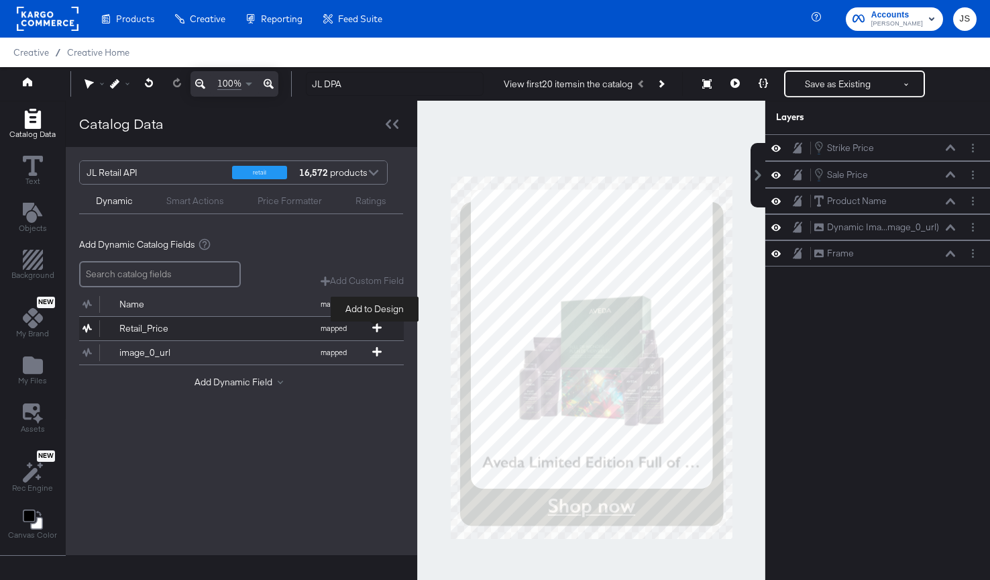
click at [372, 331] on icon at bounding box center [376, 327] width 9 height 9
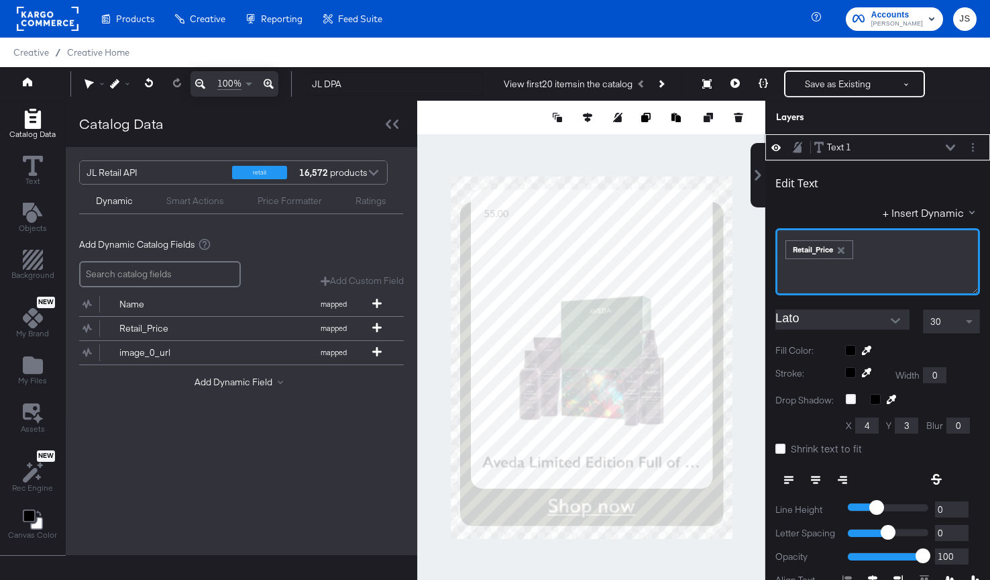
click at [821, 256] on div "Retail_Price" at bounding box center [819, 249] width 66 height 17
click at [834, 247] on div "Retail_Price" at bounding box center [819, 249] width 66 height 17
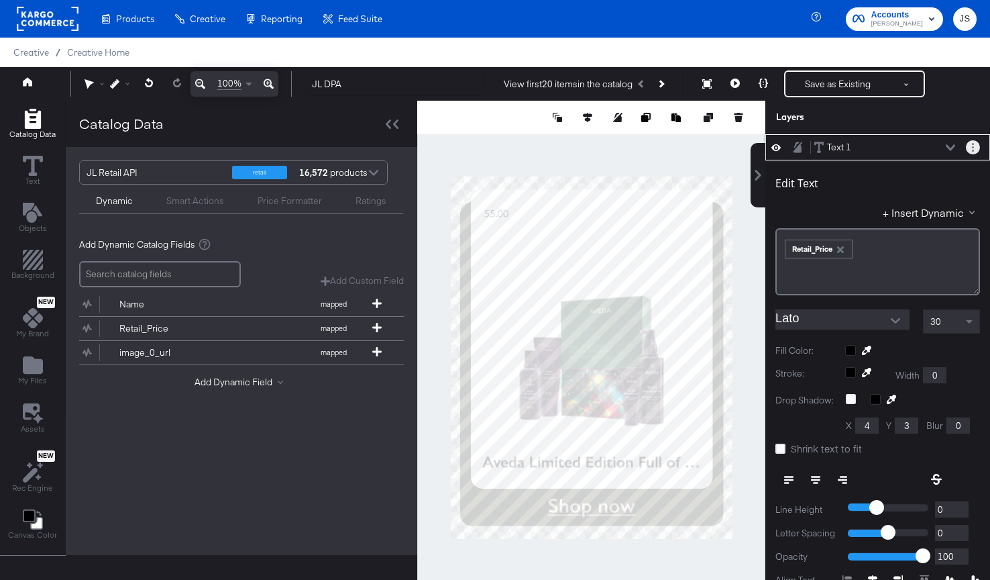
click at [913, 148] on icon "Layer Options" at bounding box center [973, 147] width 2 height 9
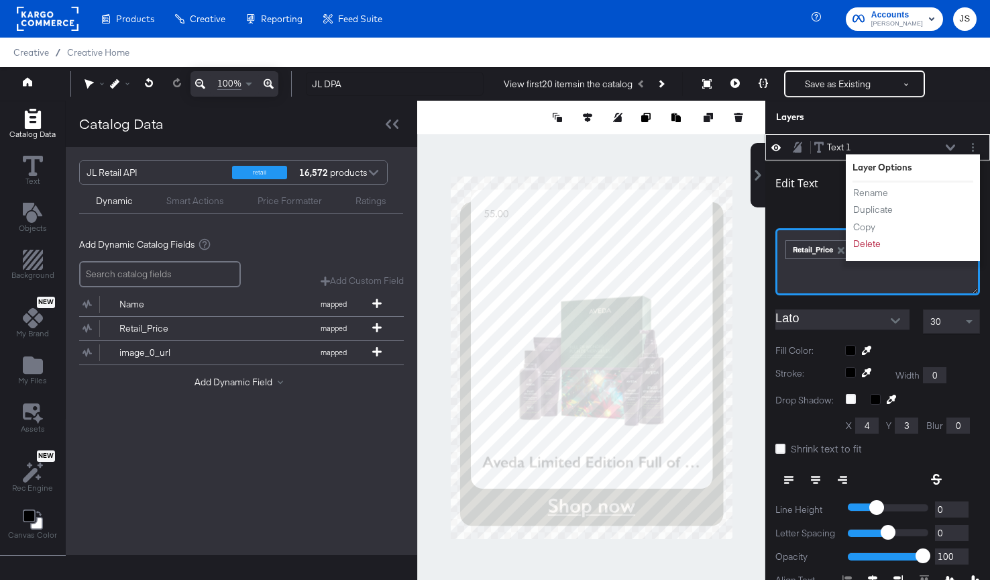
click at [833, 280] on div "﻿ ﻿ Retail_Price ﻿" at bounding box center [878, 261] width 205 height 67
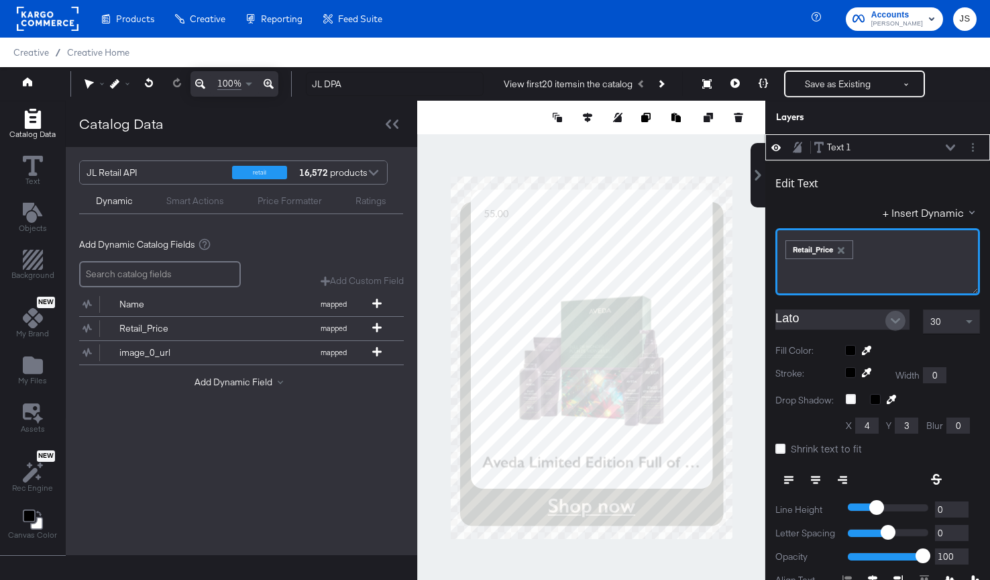
click at [886, 319] on button "Open" at bounding box center [896, 321] width 20 height 20
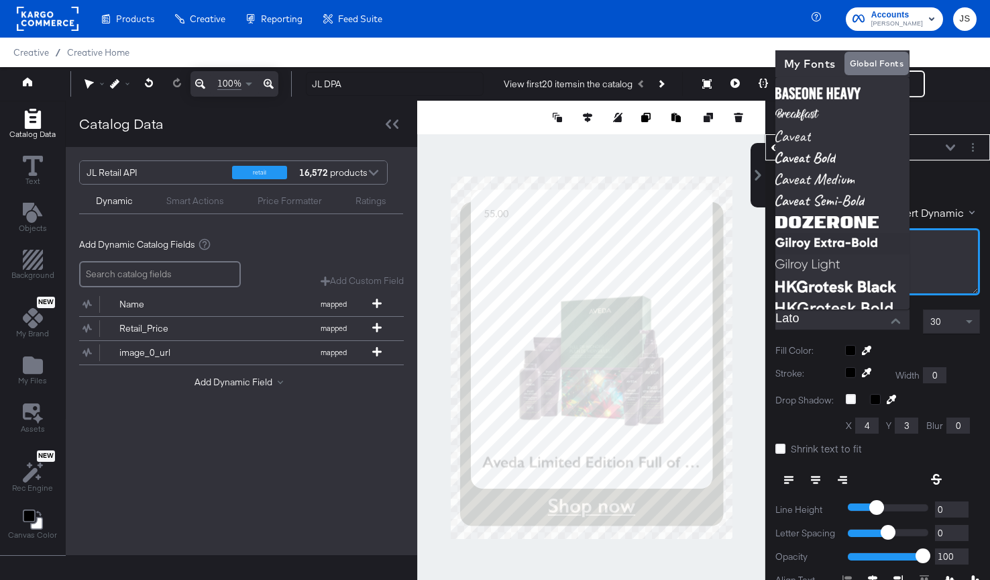
click at [913, 264] on div "﻿ ﻿ Retail_Price ﻿" at bounding box center [878, 261] width 205 height 67
click at [913, 251] on div "﻿ ﻿ Retail_Price ﻿" at bounding box center [877, 248] width 187 height 22
click at [913, 186] on div "Edit Text" at bounding box center [878, 185] width 205 height 18
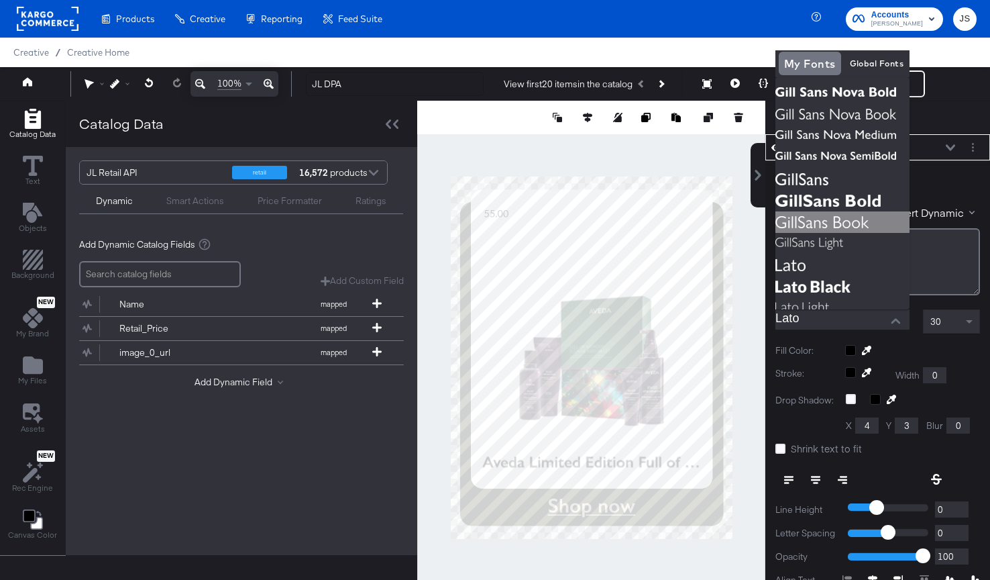
click at [869, 223] on img at bounding box center [843, 221] width 134 height 21
type input "GillSans Book"
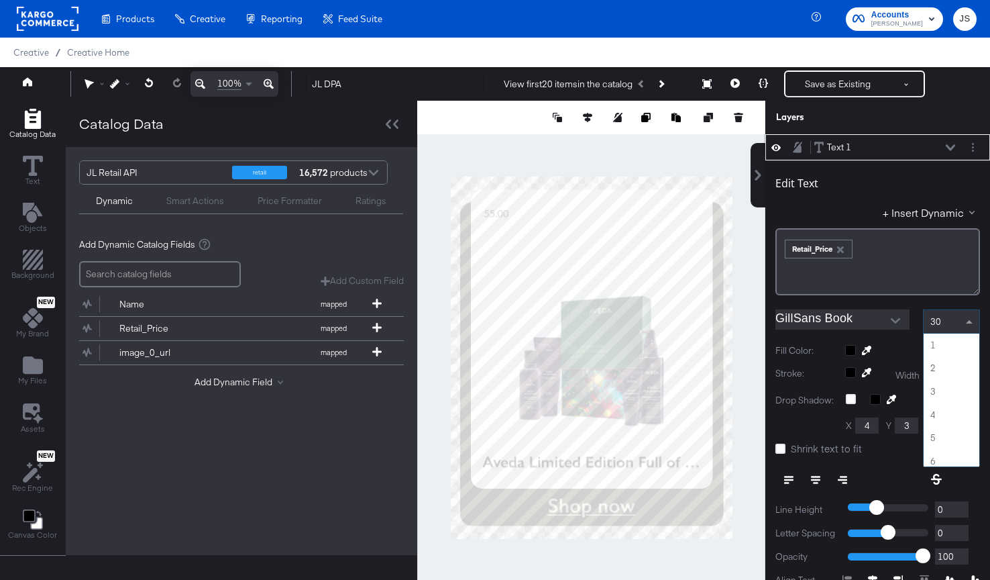
click at [913, 331] on div "30" at bounding box center [952, 321] width 56 height 23
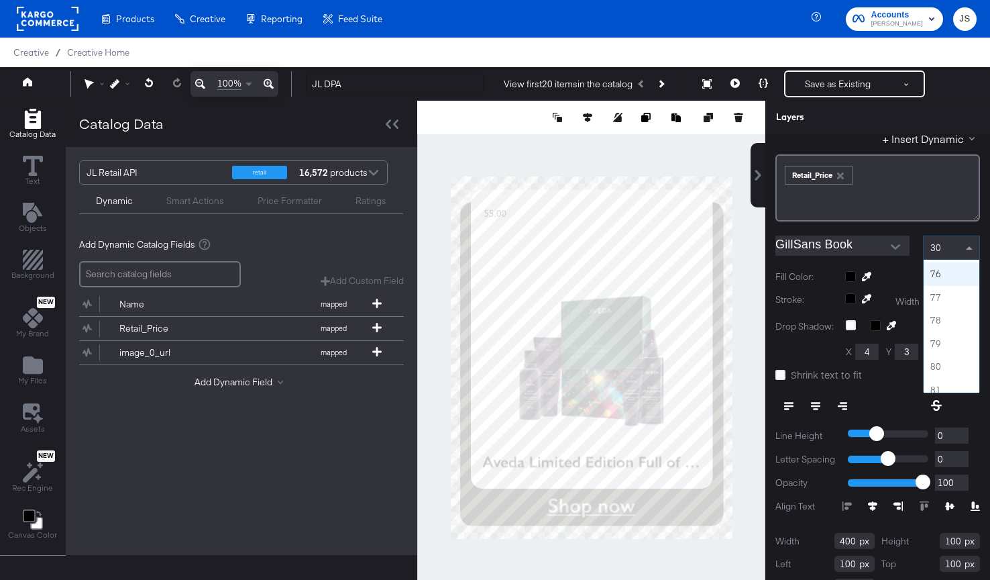
scroll to position [1739, 0]
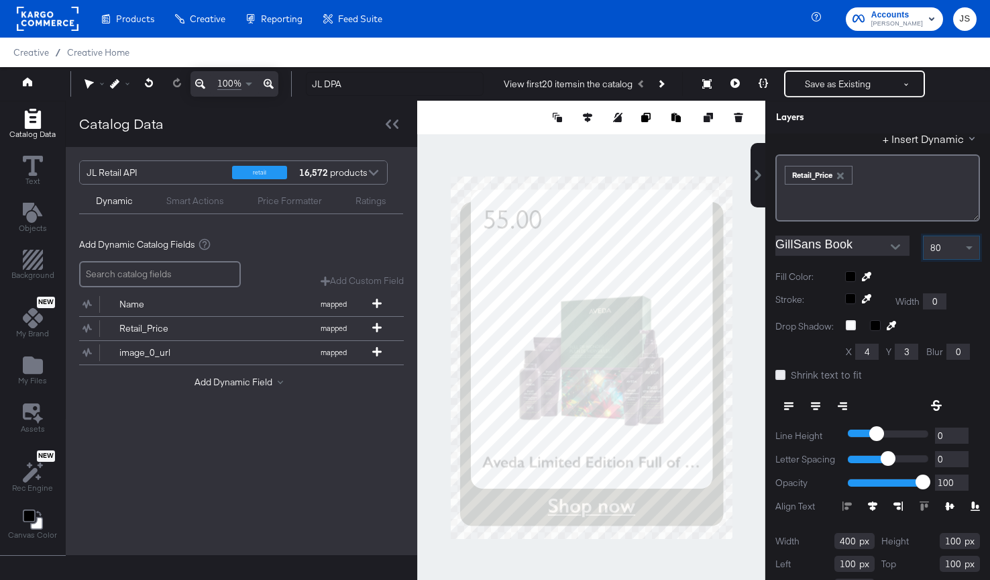
click at [785, 374] on icon at bounding box center [781, 375] width 10 height 10
click at [0, 0] on input "Shrink text to fit" at bounding box center [0, 0] width 0 height 0
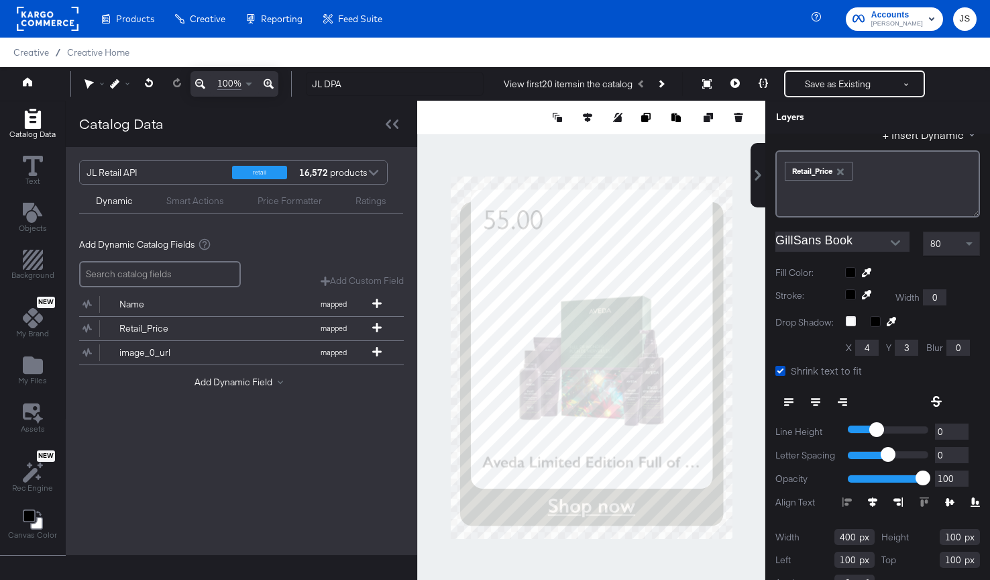
scroll to position [70, 0]
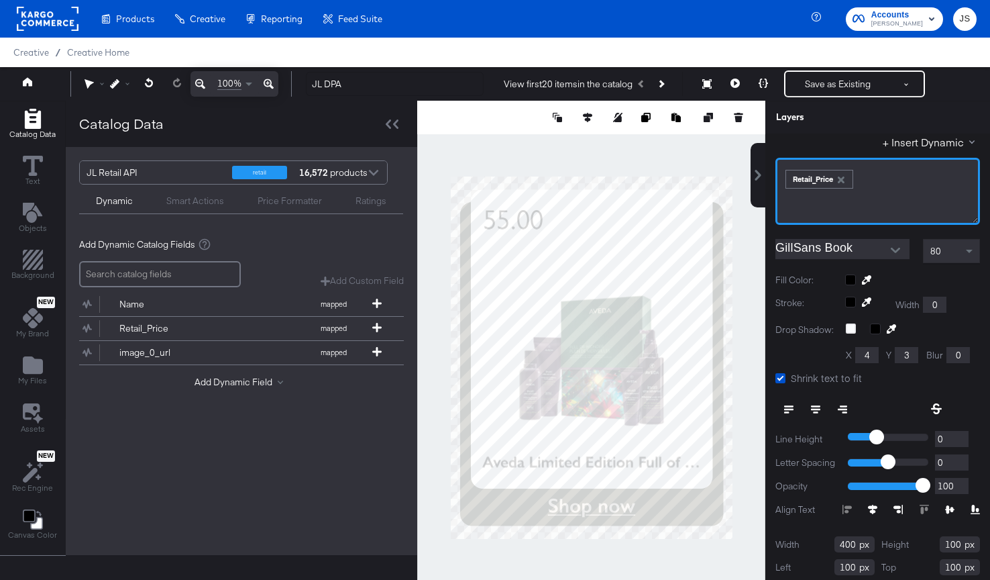
click at [785, 175] on span "Retail_Price" at bounding box center [819, 177] width 70 height 22
click at [787, 178] on div "Retail_Price" at bounding box center [819, 178] width 66 height 17
click at [784, 180] on span "Retail_Price" at bounding box center [819, 177] width 70 height 22
click at [786, 180] on div "Retail_Price" at bounding box center [820, 179] width 68 height 19
click at [873, 183] on div "﻿ ﻿ Retail_Price ﻿" at bounding box center [877, 177] width 187 height 22
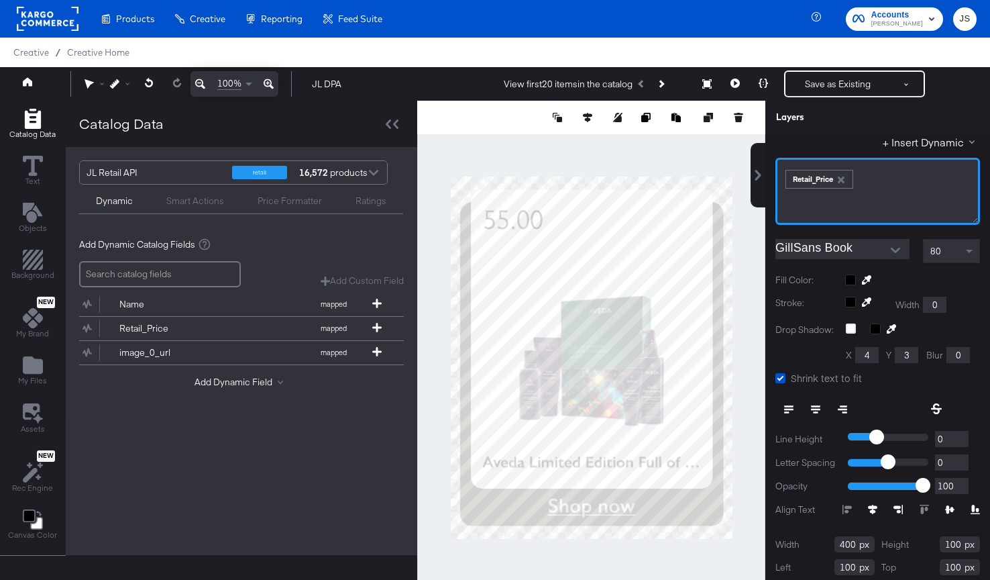
click at [784, 171] on div "﻿ ﻿ Retail_Price ﻿" at bounding box center [878, 191] width 205 height 67
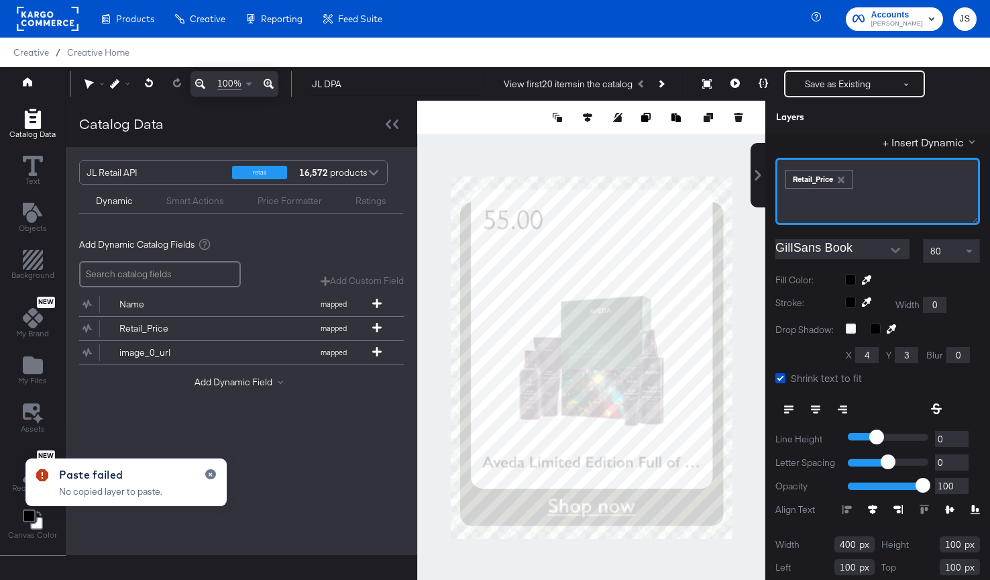
click at [913, 199] on div "﻿ ﻿ Retail_Price ﻿" at bounding box center [878, 191] width 205 height 67
click at [214, 475] on button "button" at bounding box center [210, 474] width 11 height 10
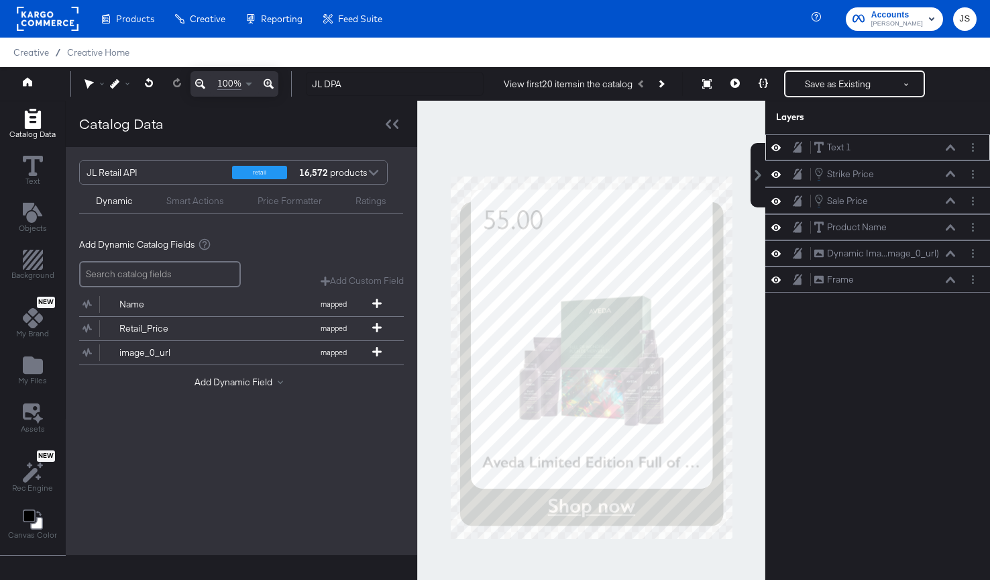
click at [913, 148] on div "Text 1 Text 1" at bounding box center [878, 147] width 214 height 14
click at [913, 151] on button "Layer Options" at bounding box center [973, 147] width 14 height 14
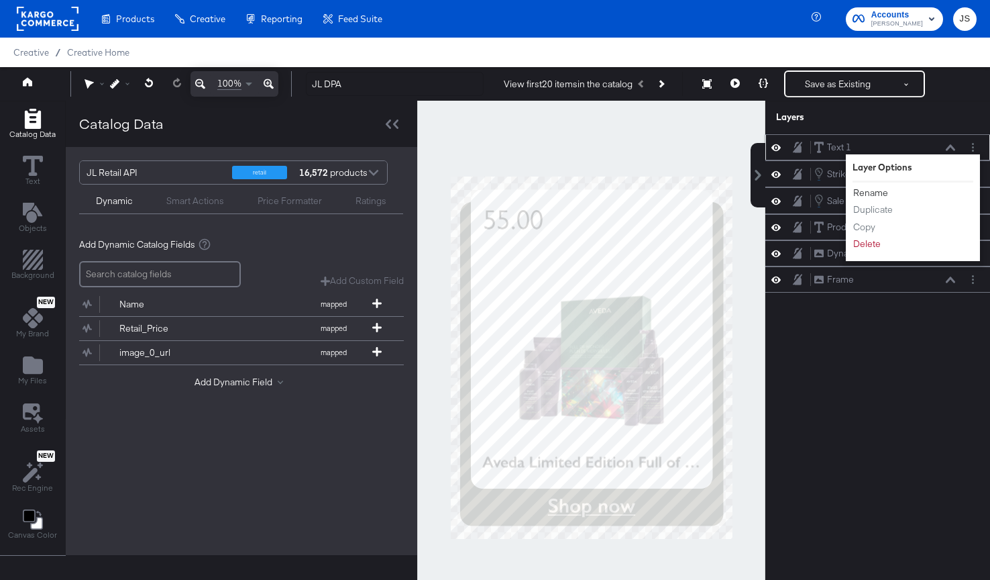
click at [873, 192] on button "Rename" at bounding box center [871, 193] width 36 height 14
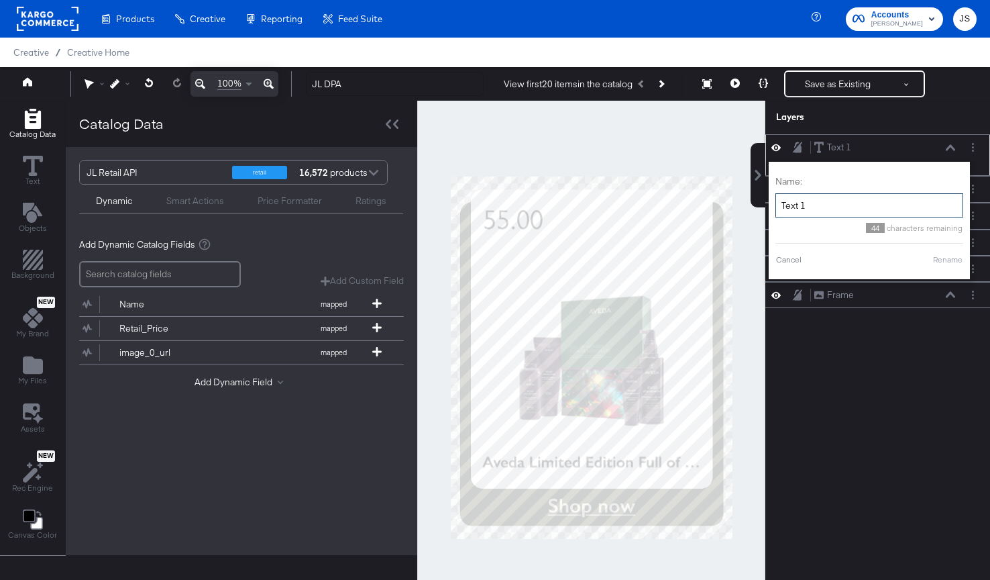
click at [858, 206] on input "Text 1" at bounding box center [870, 205] width 188 height 25
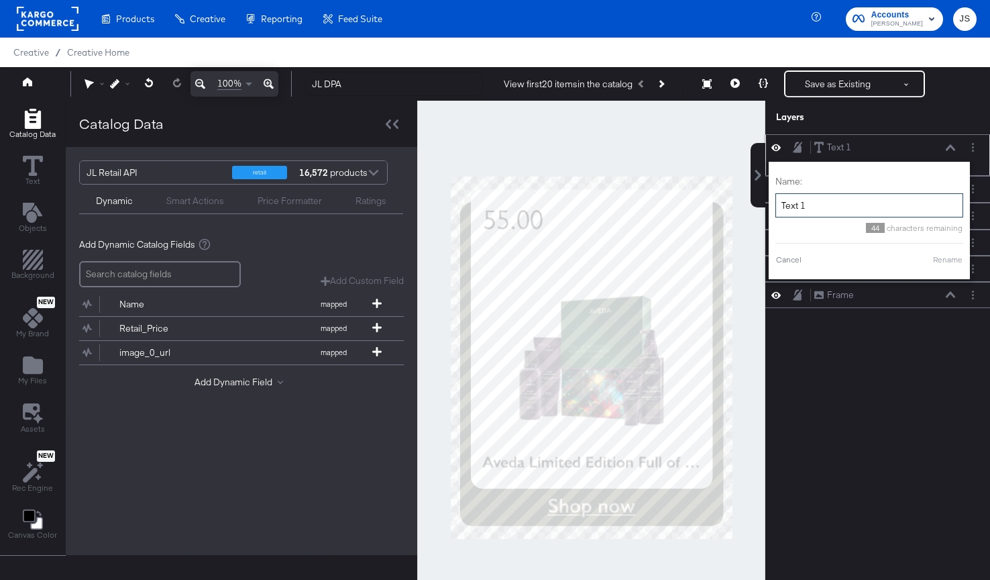
type input "D"
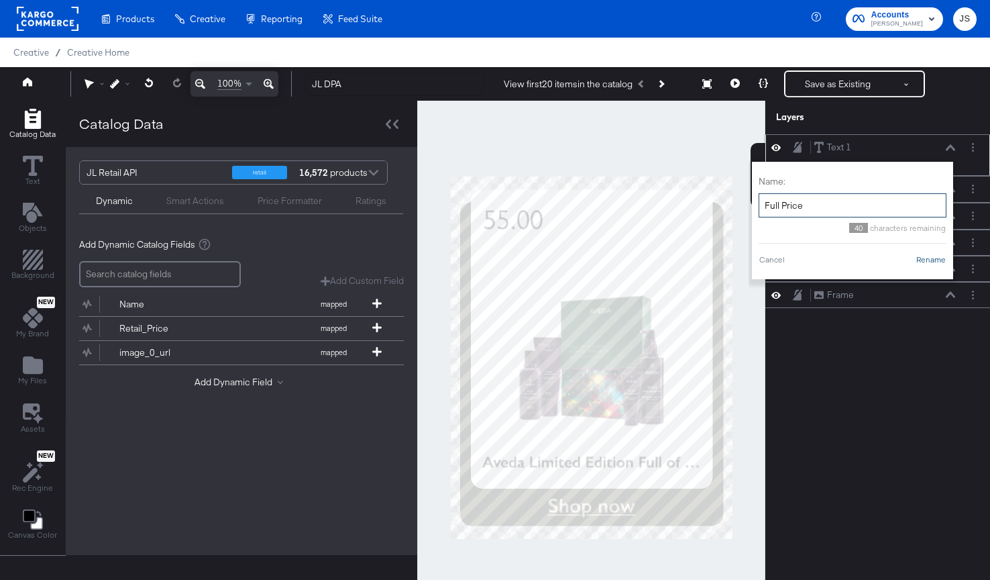
type input "Full Price"
click at [913, 264] on button "Rename" at bounding box center [931, 260] width 31 height 12
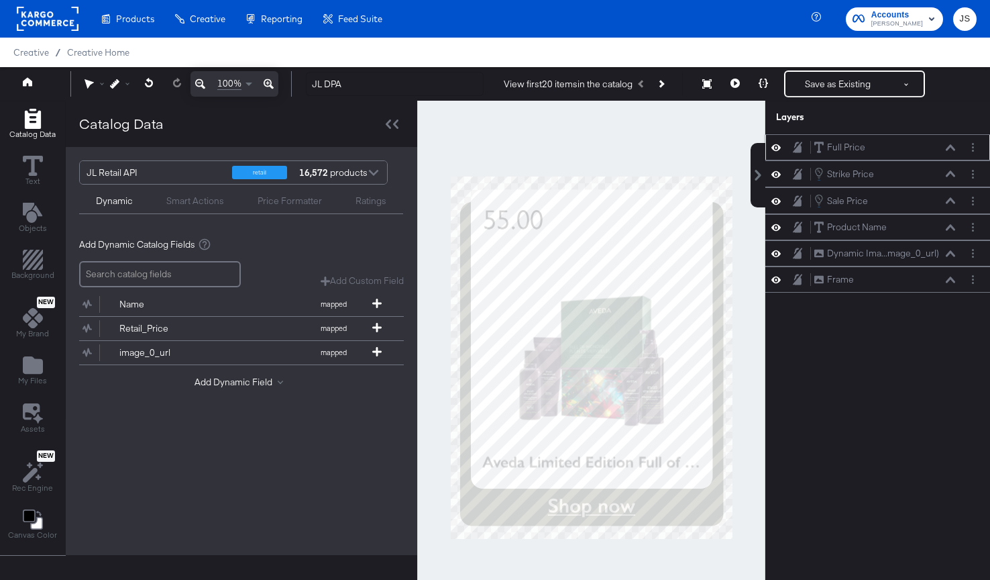
click at [913, 147] on icon at bounding box center [950, 147] width 9 height 7
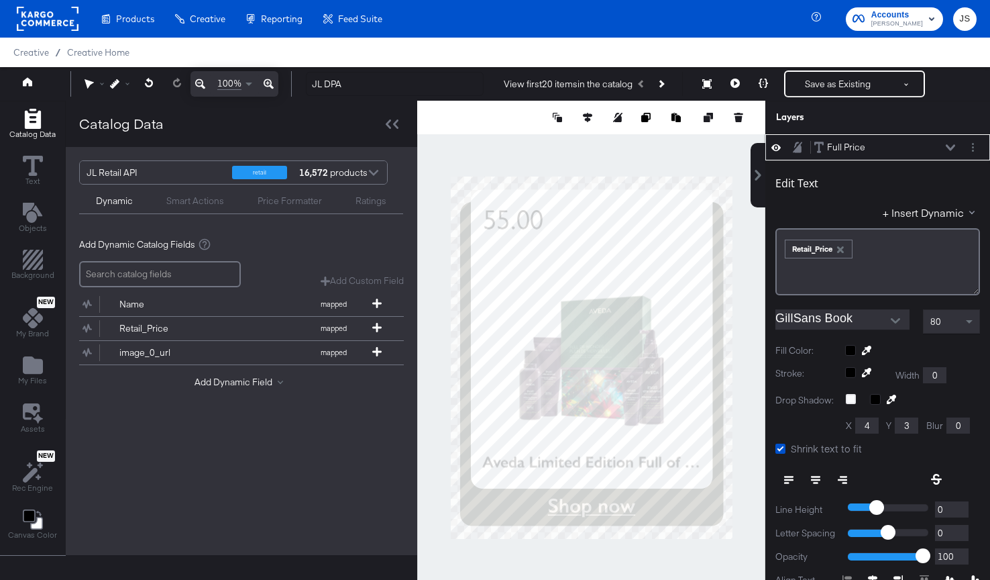
scroll to position [13, 0]
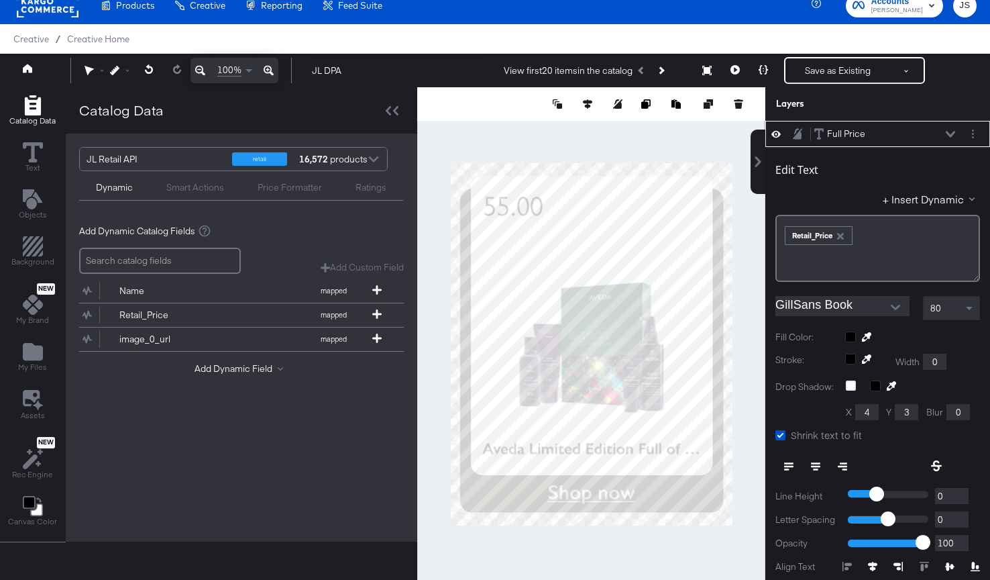
click at [881, 311] on div at bounding box center [895, 307] width 28 height 20
click at [898, 301] on button "Open" at bounding box center [896, 307] width 20 height 20
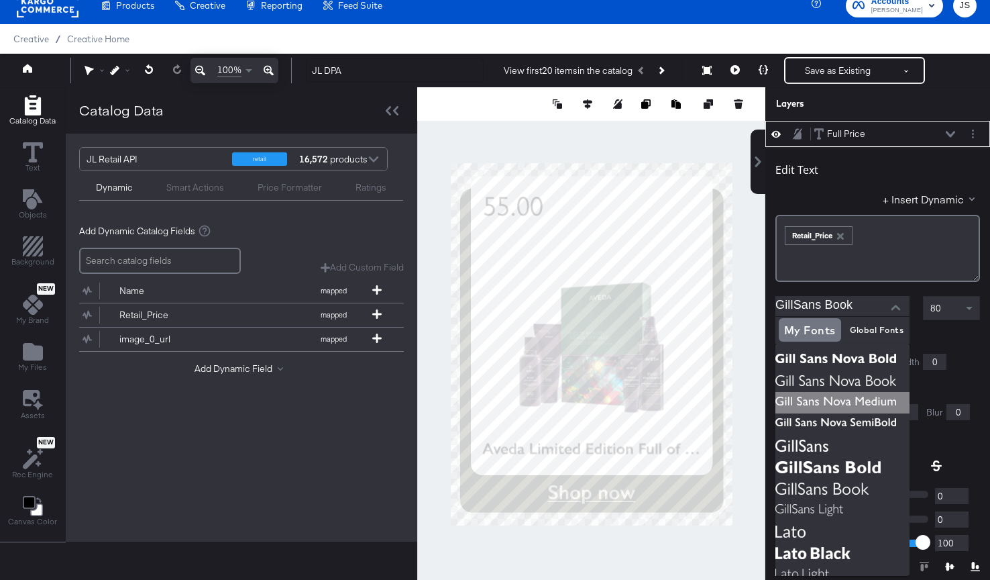
scroll to position [0, 0]
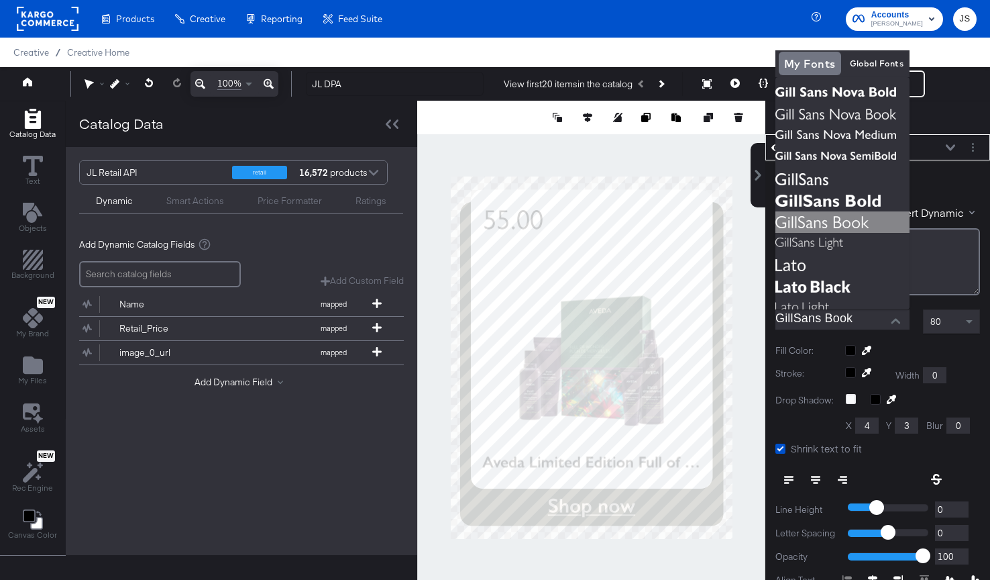
click at [853, 222] on img at bounding box center [843, 221] width 134 height 21
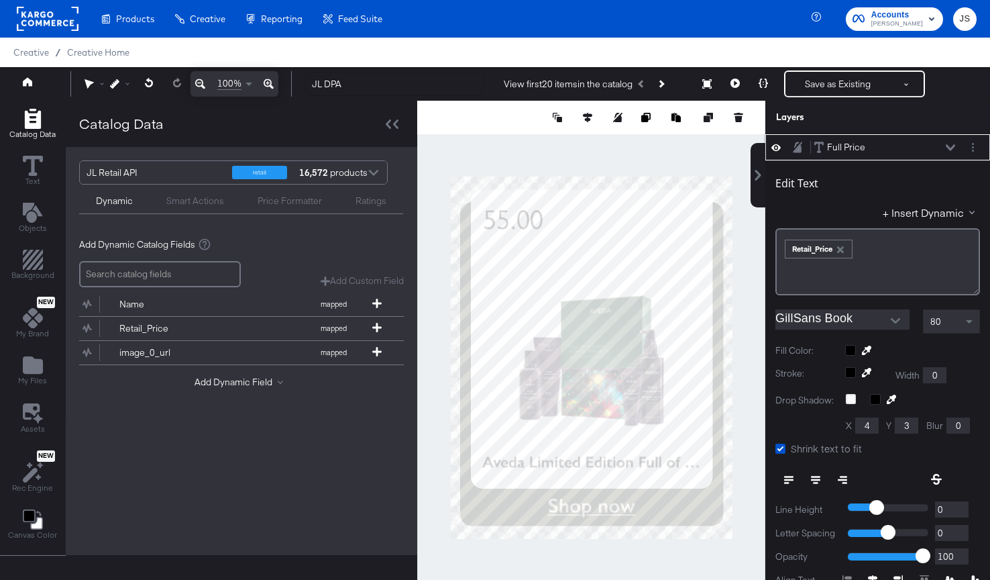
click at [866, 321] on input "GillSans Book" at bounding box center [833, 319] width 114 height 20
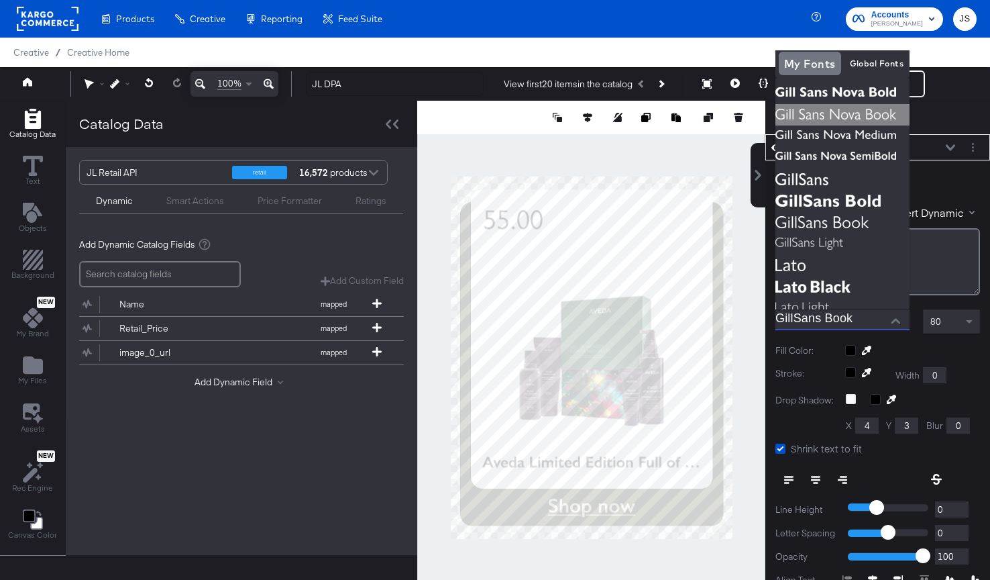
click at [866, 122] on img at bounding box center [843, 114] width 134 height 21
type input "Gill Sans Nova Book"
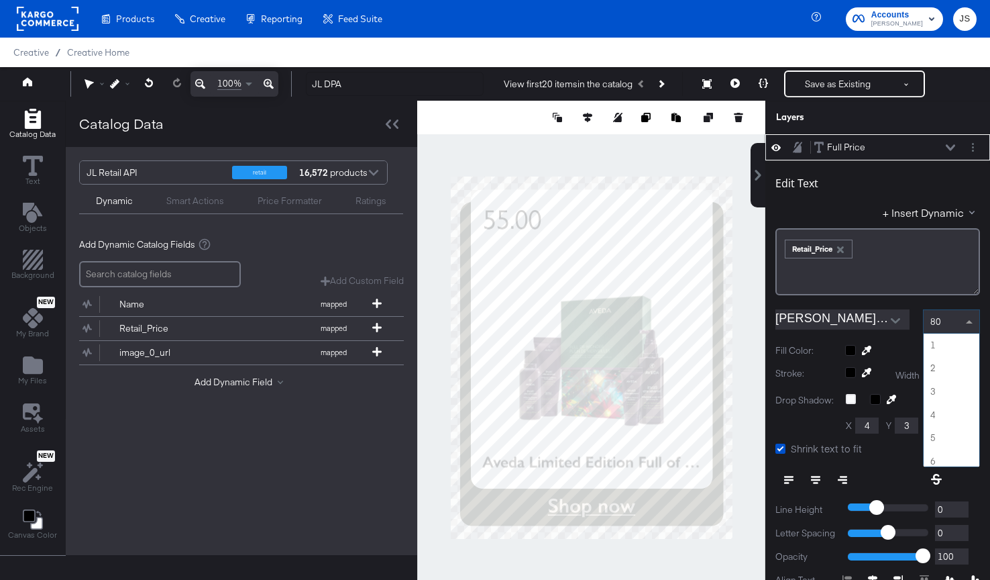
click at [913, 320] on div "80" at bounding box center [952, 321] width 56 height 23
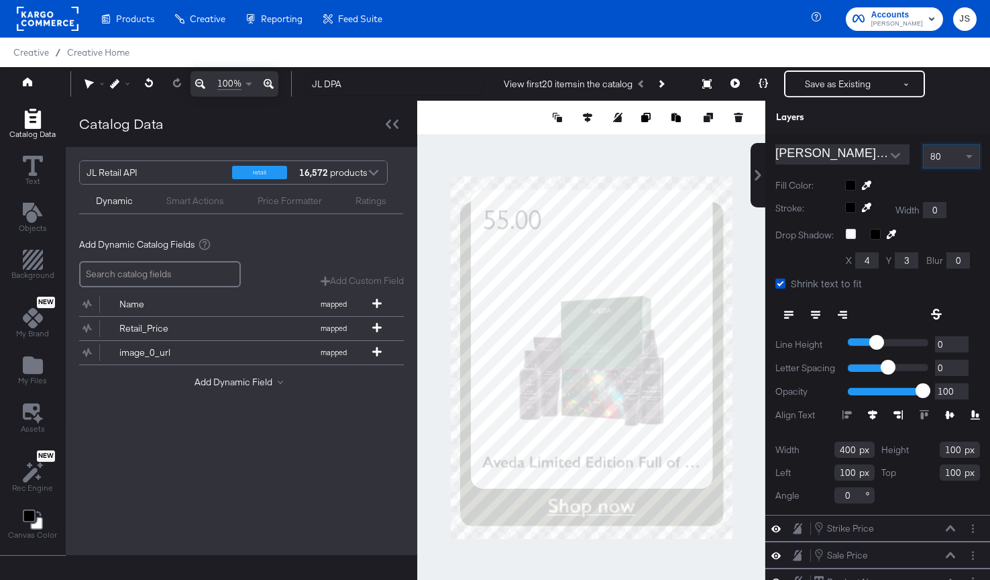
scroll to position [170, 0]
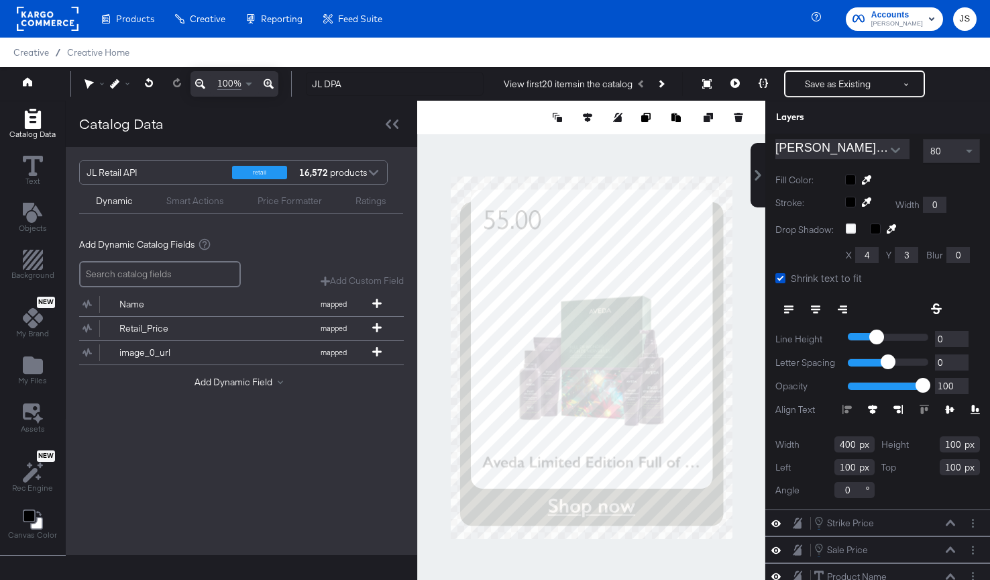
drag, startPoint x: 855, startPoint y: 447, endPoint x: 785, endPoint y: 447, distance: 69.8
click at [785, 447] on div "Width 400" at bounding box center [825, 444] width 99 height 16
type input "372"
drag, startPoint x: 961, startPoint y: 444, endPoint x: 918, endPoint y: 444, distance: 42.9
click at [913, 444] on div "Height 100" at bounding box center [930, 444] width 99 height 16
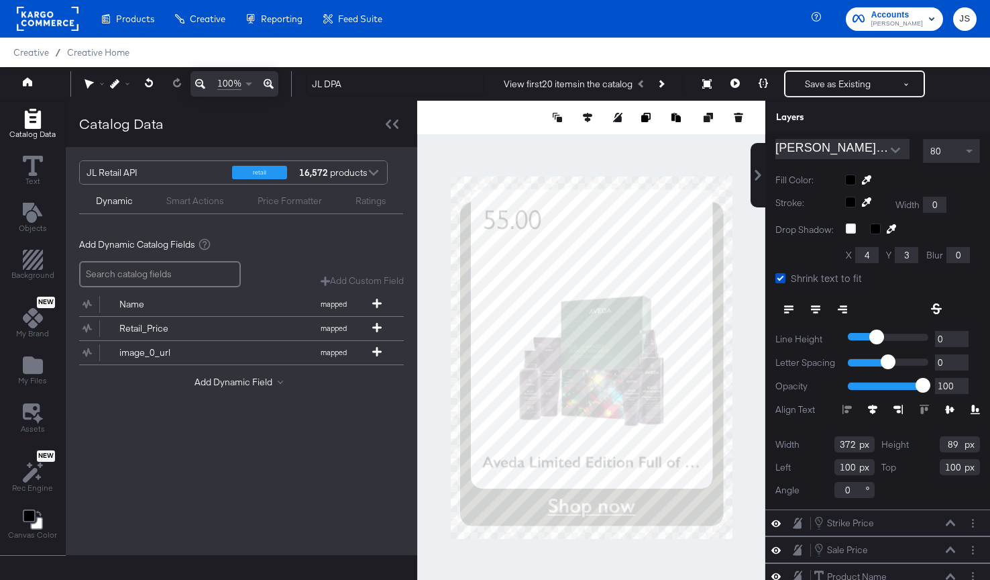
type input "89"
drag, startPoint x: 854, startPoint y: 469, endPoint x: 802, endPoint y: 471, distance: 51.7
click at [802, 471] on div "Left 100" at bounding box center [825, 467] width 99 height 16
type input "234"
drag, startPoint x: 961, startPoint y: 468, endPoint x: 891, endPoint y: 468, distance: 69.8
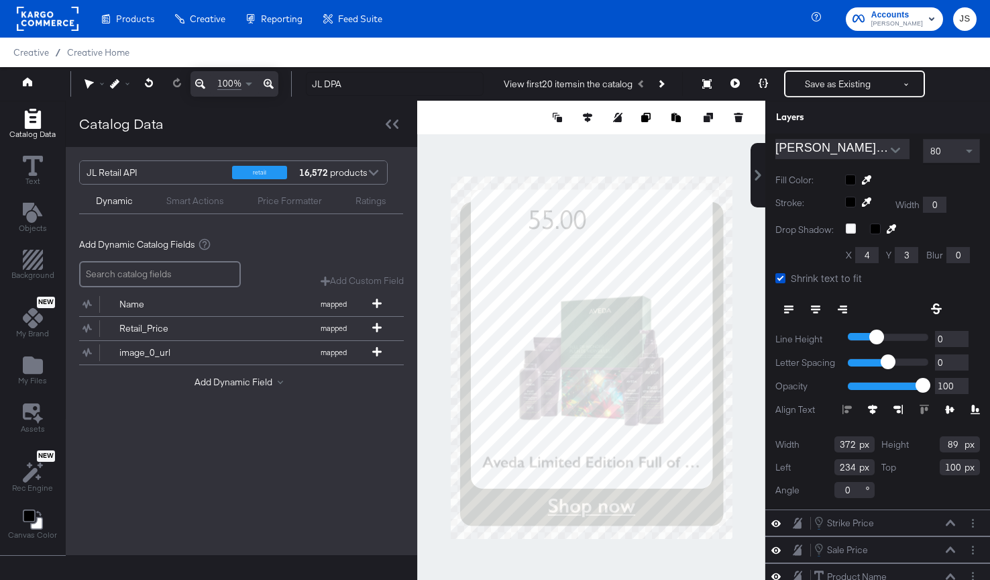
click at [891, 468] on div "Top 100" at bounding box center [930, 467] width 99 height 16
type input "86"
click at [821, 307] on button at bounding box center [815, 309] width 27 height 24
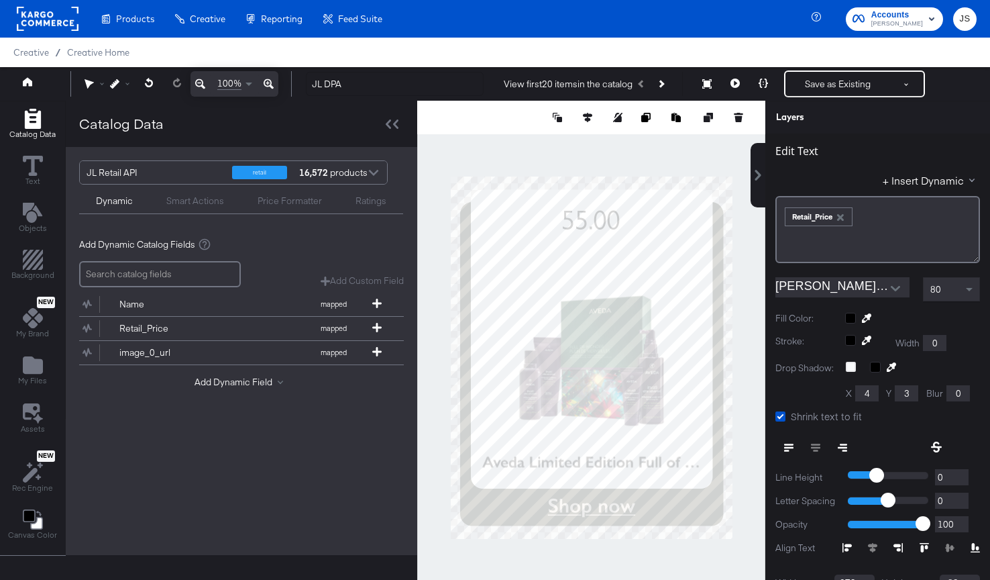
scroll to position [0, 0]
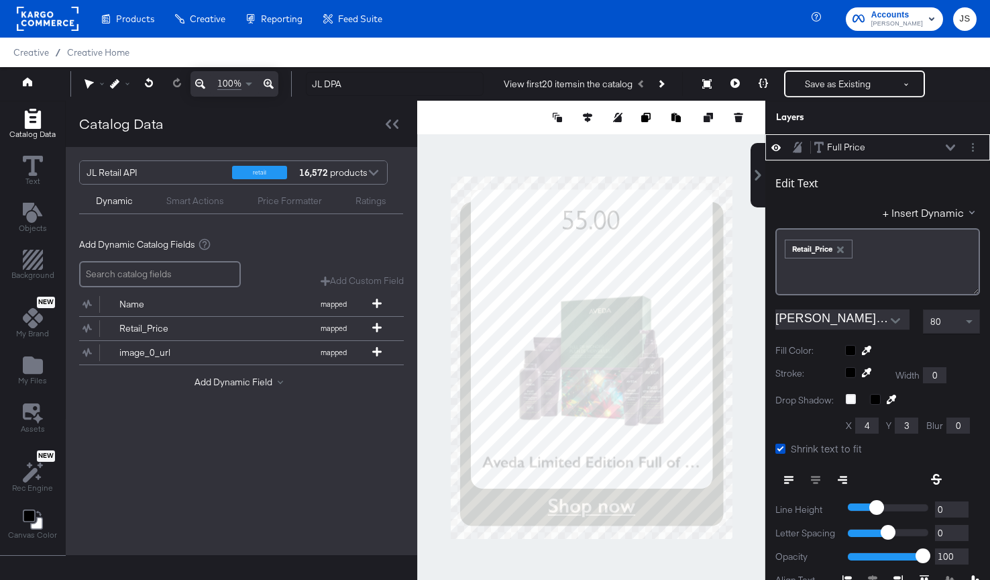
click at [913, 146] on icon at bounding box center [950, 147] width 9 height 6
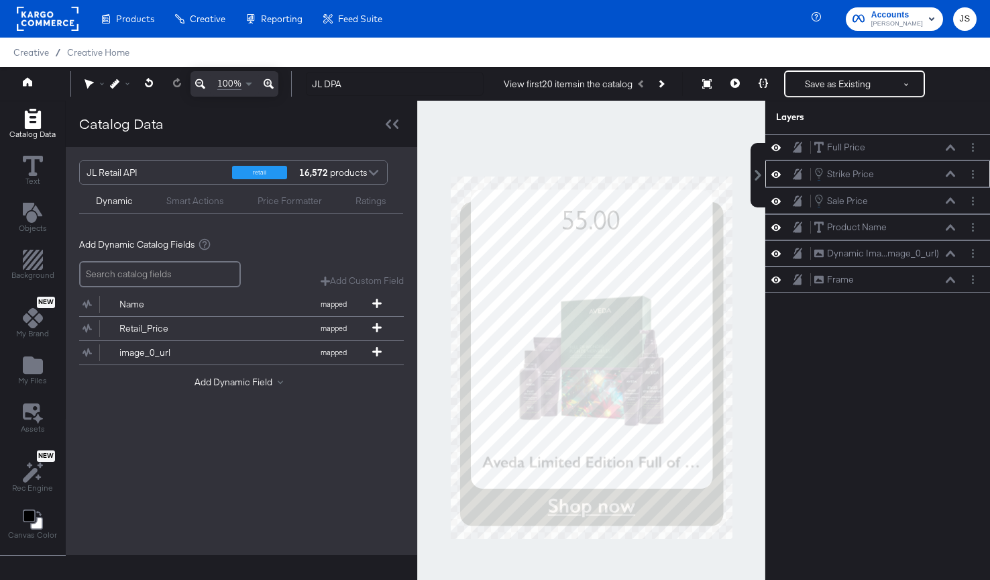
click at [913, 172] on icon at bounding box center [950, 173] width 9 height 7
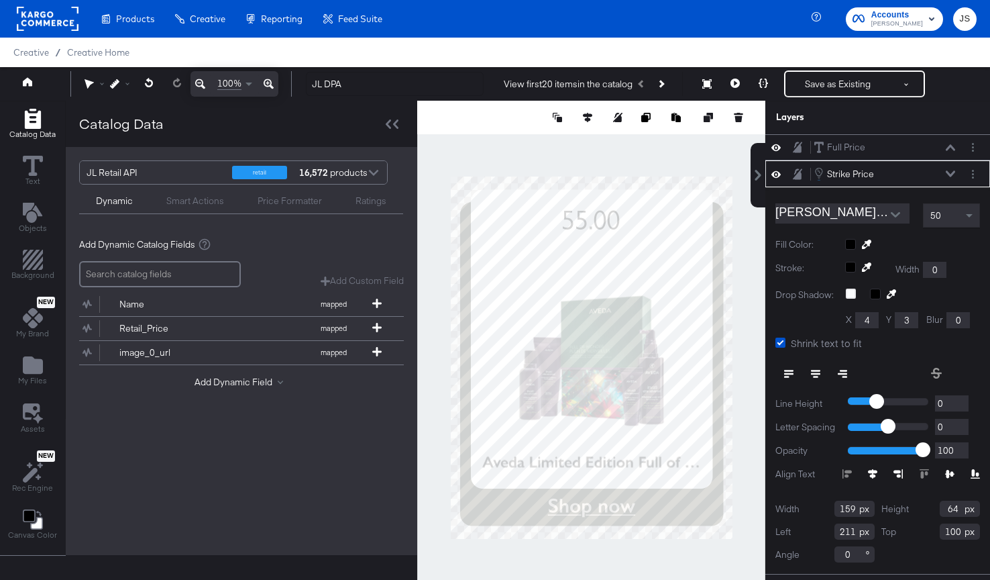
click at [814, 373] on icon at bounding box center [815, 373] width 9 height 1
click at [913, 176] on icon at bounding box center [950, 173] width 9 height 6
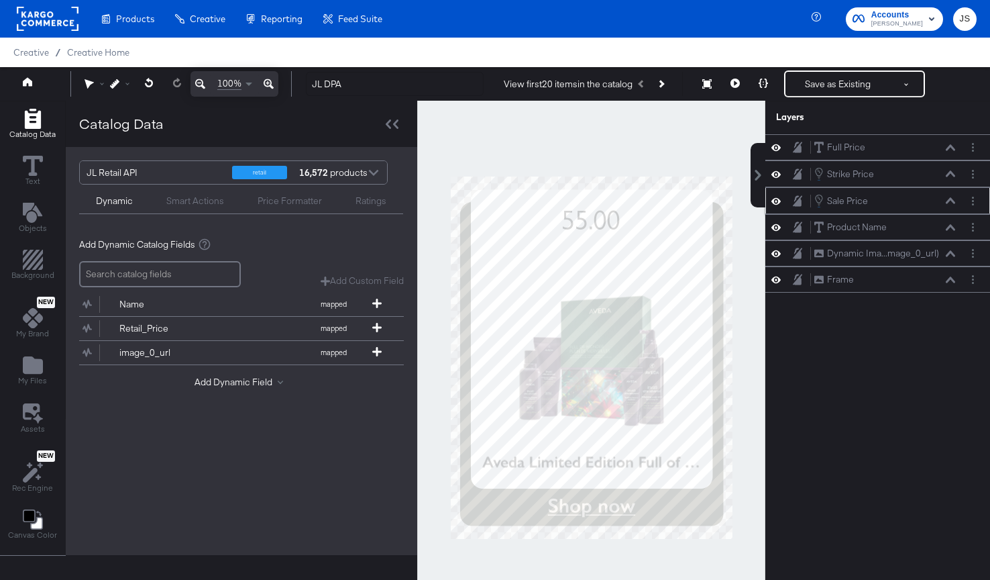
click at [913, 202] on icon at bounding box center [950, 200] width 9 height 7
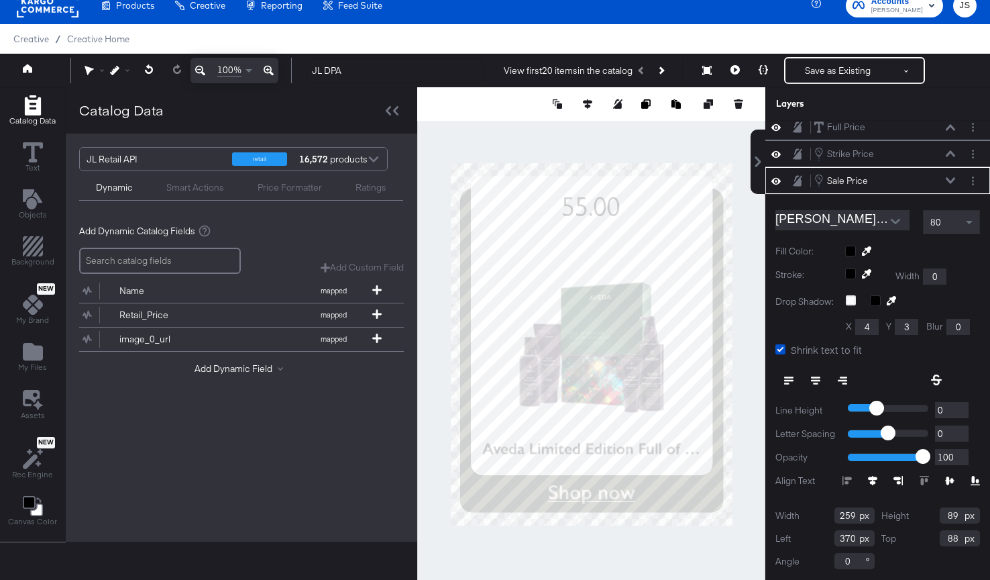
click at [814, 378] on icon at bounding box center [815, 380] width 9 height 9
click at [913, 180] on icon at bounding box center [950, 180] width 9 height 7
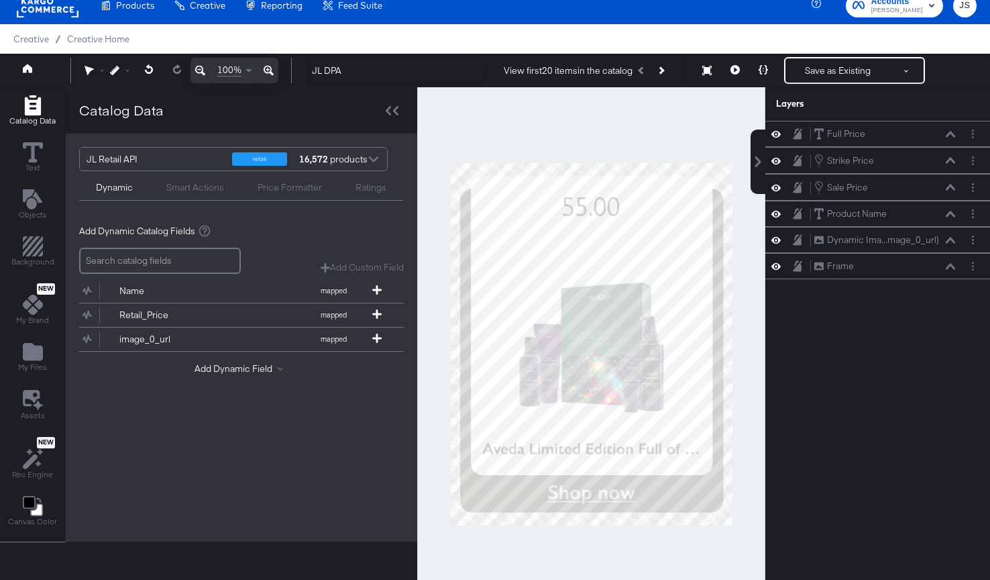
scroll to position [0, 0]
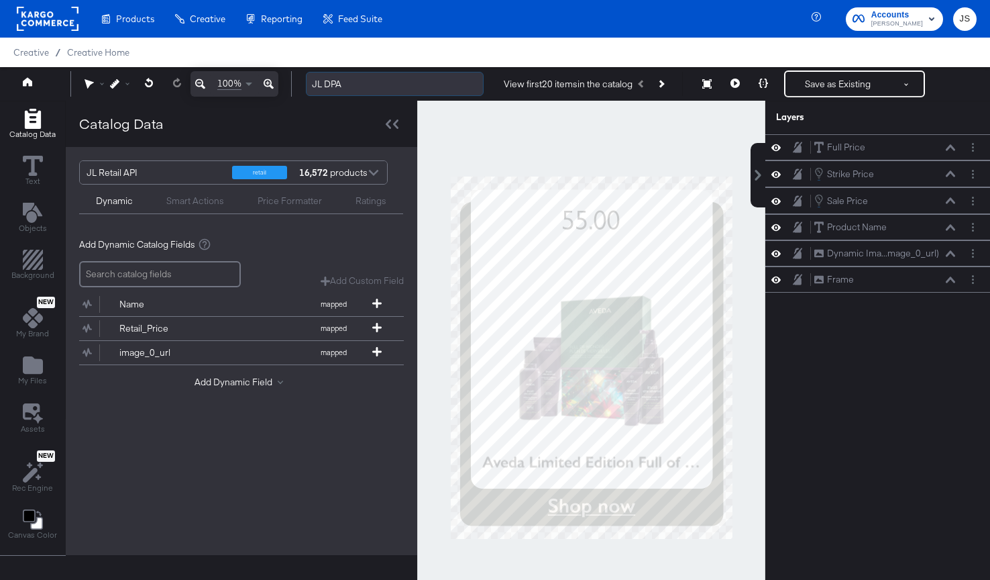
click at [378, 81] on input "JL DPA" at bounding box center [395, 84] width 178 height 25
click at [913, 148] on icon at bounding box center [950, 147] width 9 height 6
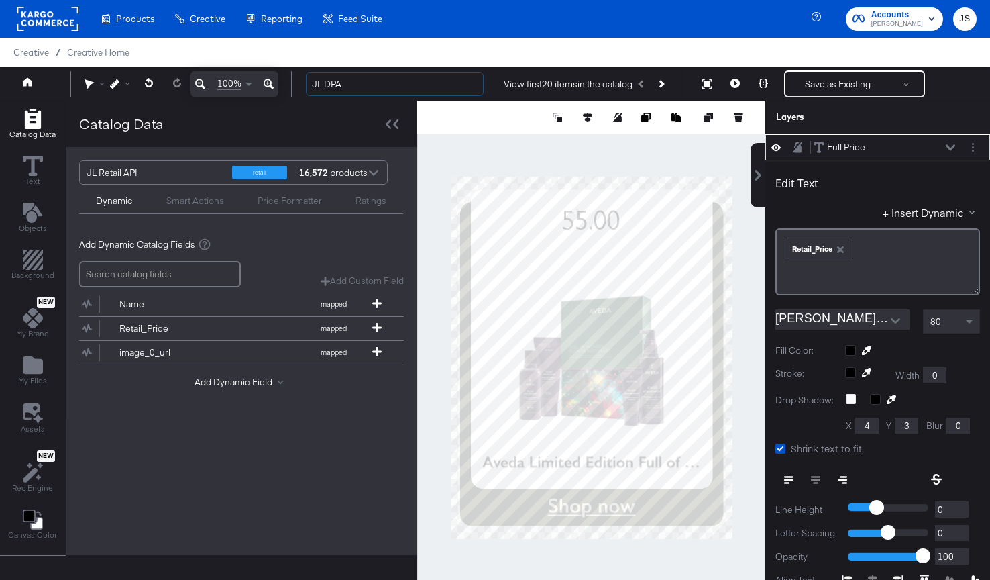
scroll to position [13, 0]
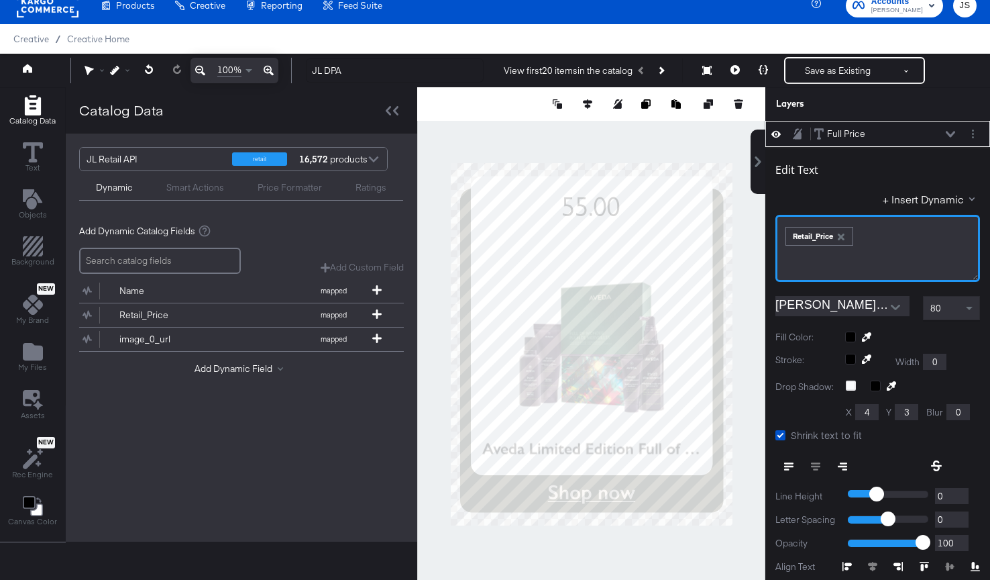
click at [783, 231] on div "﻿ ﻿ Retail_Price ﻿" at bounding box center [878, 248] width 205 height 67
click at [784, 235] on span "Retail_Price" at bounding box center [819, 234] width 70 height 22
click at [786, 235] on div "Retail_Price" at bounding box center [820, 236] width 68 height 19
click at [855, 246] on div "﻿ ﻿ Retail_Price ﻿" at bounding box center [878, 248] width 205 height 67
click at [783, 232] on div "﻿ ﻿ Retail_Price ﻿" at bounding box center [878, 248] width 205 height 67
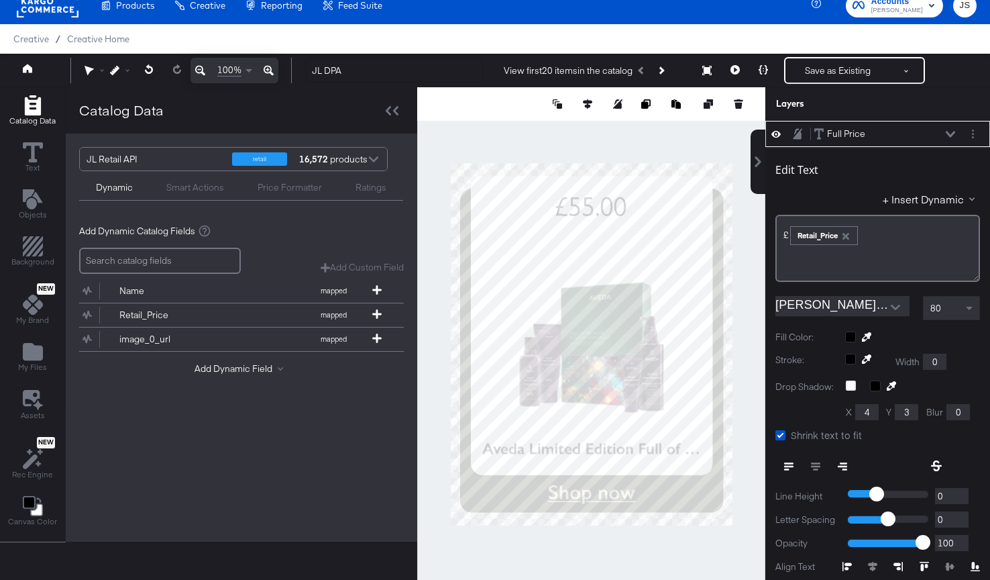
click at [843, 168] on div "Edit Text" at bounding box center [878, 172] width 205 height 18
click at [913, 134] on icon at bounding box center [950, 134] width 9 height 6
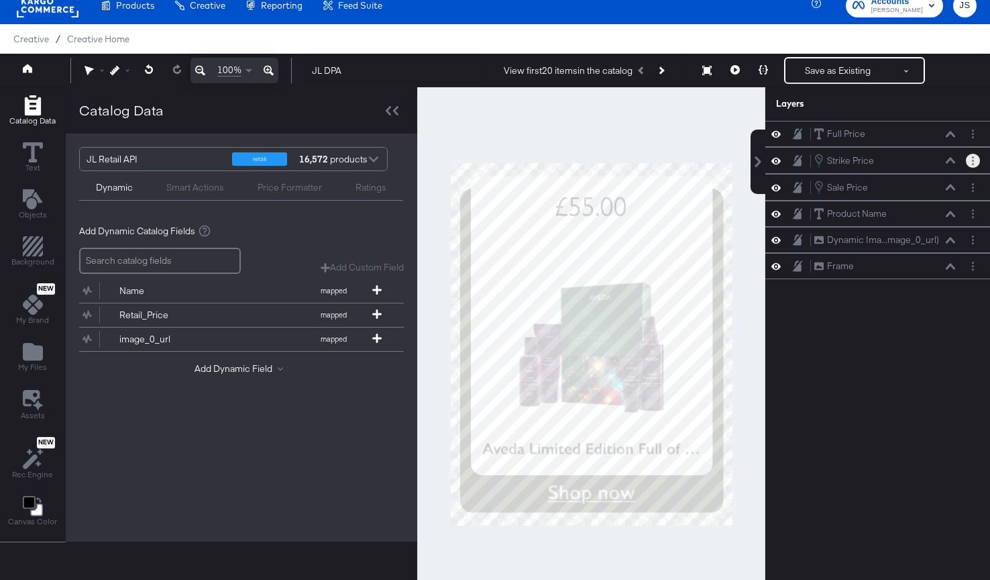
click at [913, 160] on button "Layer Options" at bounding box center [973, 161] width 14 height 14
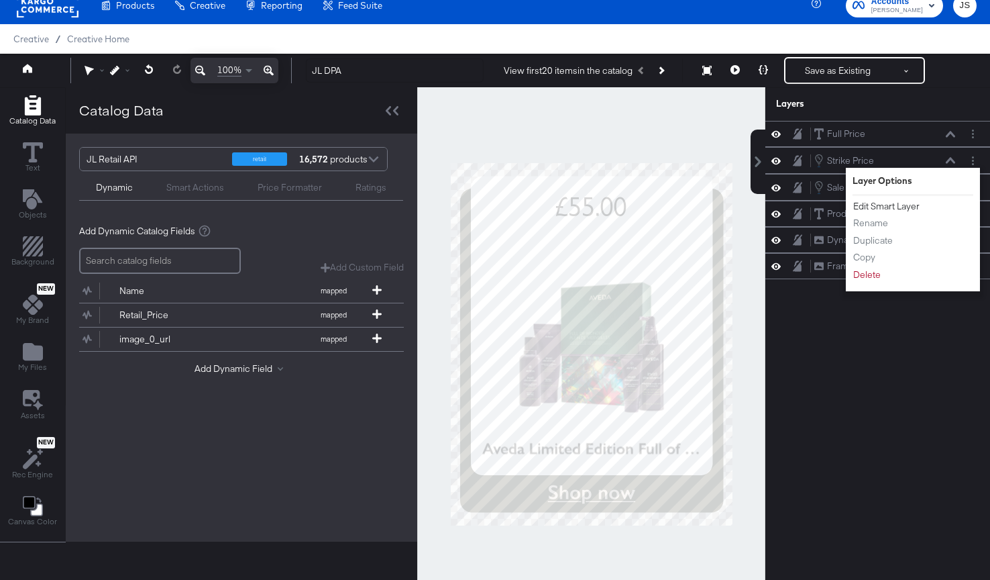
click at [899, 205] on button "Edit Smart Layer" at bounding box center [887, 206] width 68 height 14
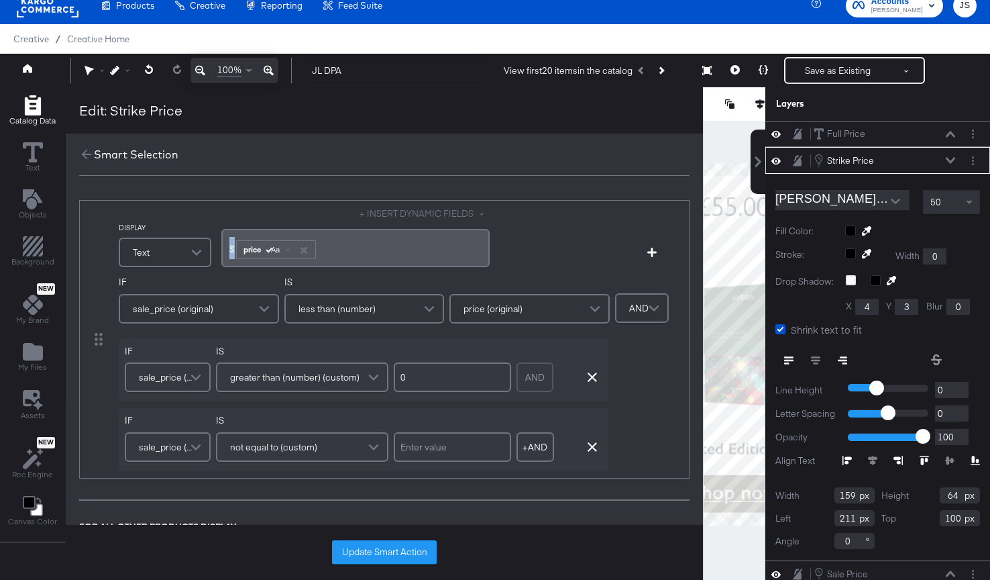
drag, startPoint x: 230, startPoint y: 244, endPoint x: 216, endPoint y: 244, distance: 14.1
click at [216, 244] on div "DISPLAY Text + INSERT DYNAMIC FIELDS $ ﻿ price Aa ﻿" at bounding box center [350, 238] width 462 height 63
click at [377, 555] on button "Update Smart Action" at bounding box center [384, 552] width 105 height 24
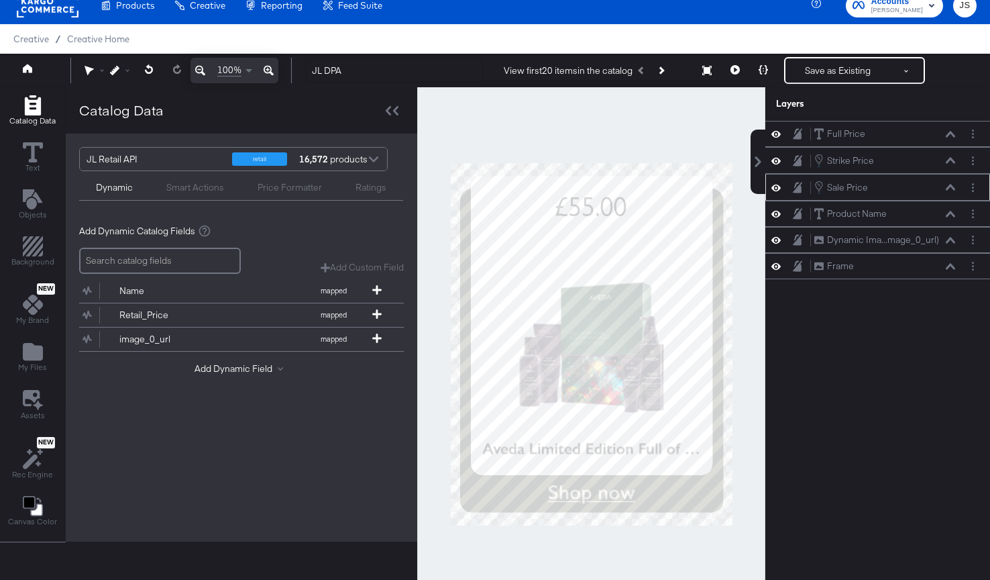
click at [913, 189] on icon at bounding box center [950, 187] width 9 height 6
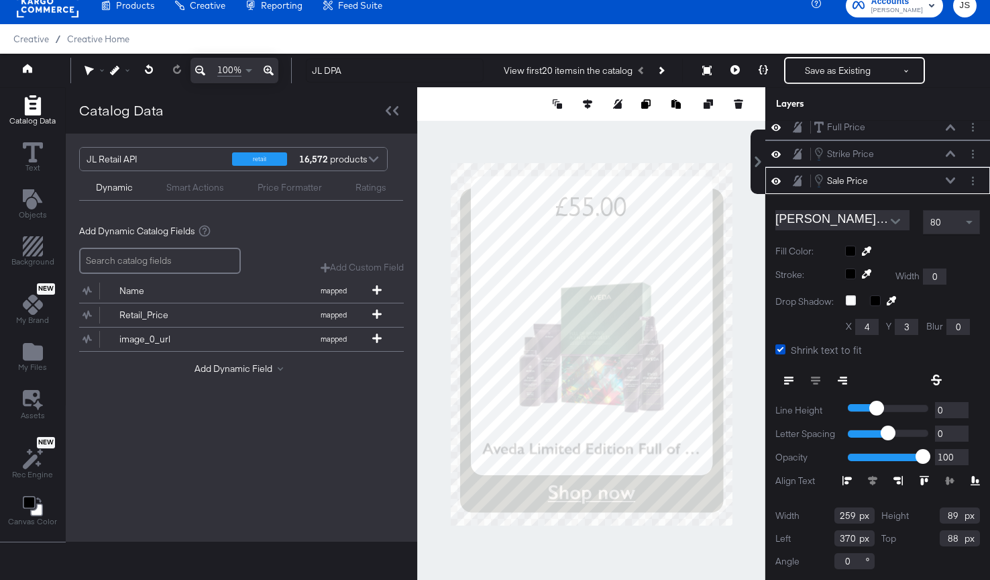
click at [913, 188] on div "Sale Price Sale Price" at bounding box center [877, 180] width 225 height 27
click at [913, 178] on icon "Layer Options" at bounding box center [973, 180] width 2 height 9
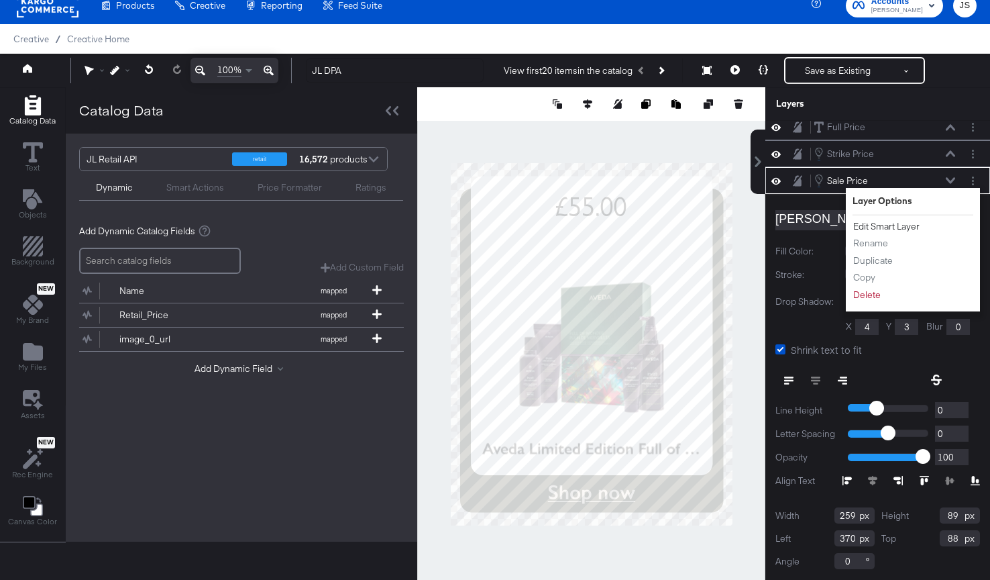
click at [884, 226] on button "Edit Smart Layer" at bounding box center [887, 226] width 68 height 14
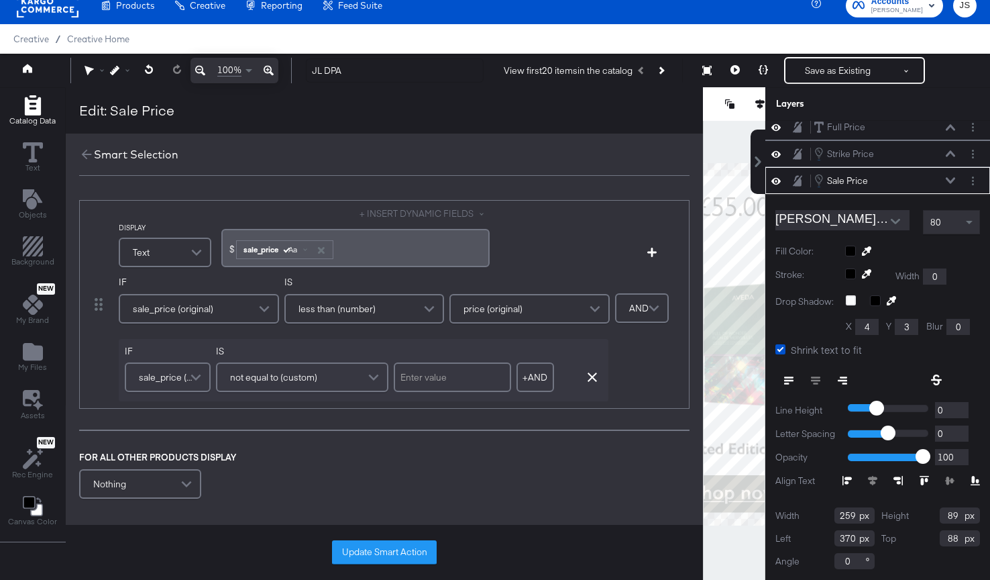
click at [229, 247] on span "$" at bounding box center [231, 249] width 5 height 12
click at [413, 557] on button "Update Smart Action" at bounding box center [384, 552] width 105 height 24
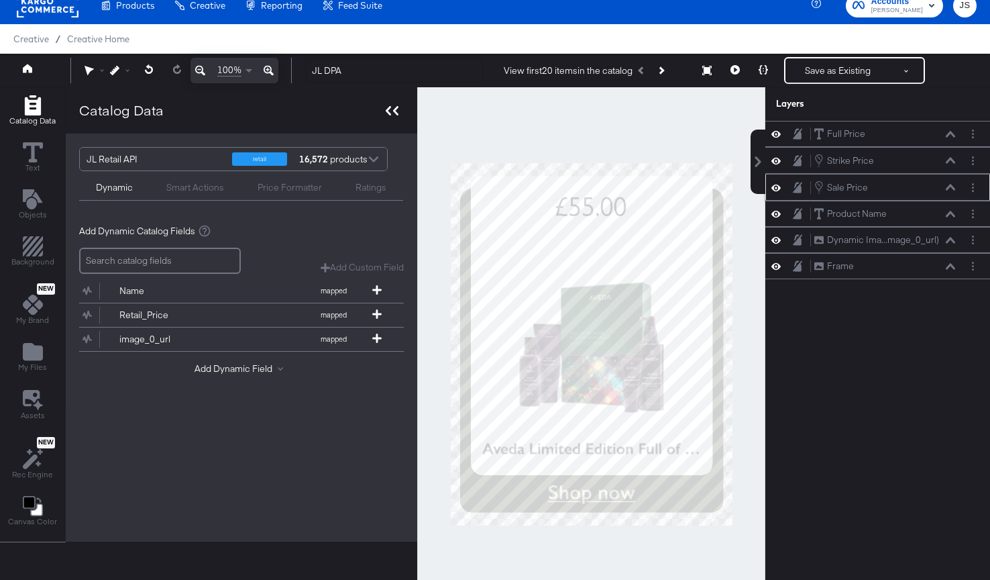
click at [396, 117] on div at bounding box center [391, 110] width 23 height 19
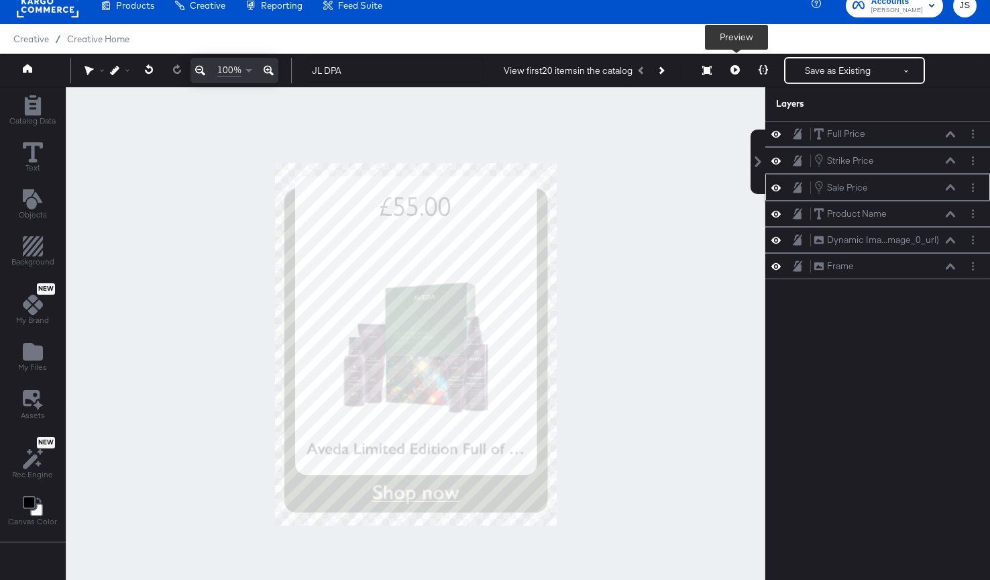
click at [731, 70] on icon at bounding box center [735, 69] width 9 height 9
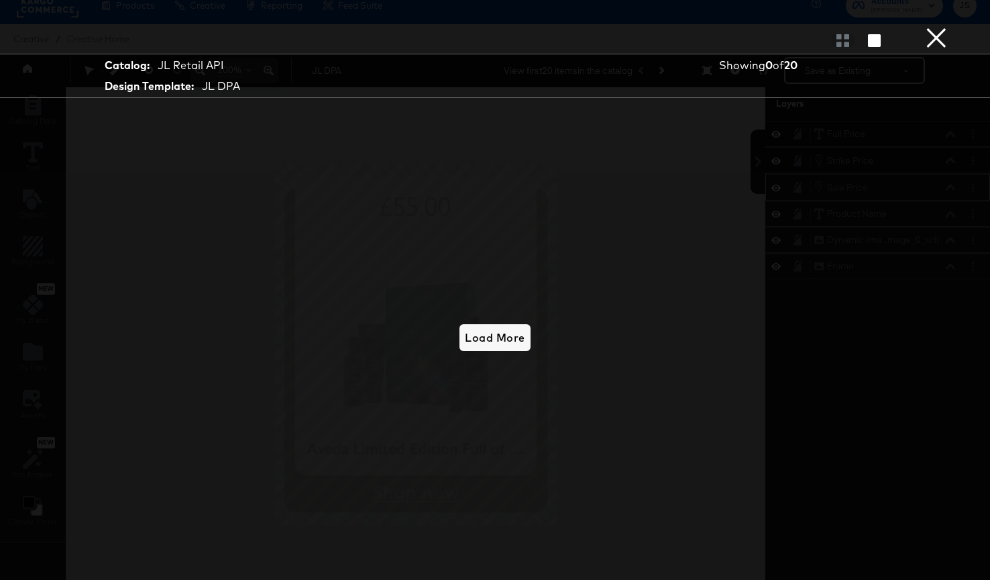
click at [913, 25] on button "×" at bounding box center [936, 13] width 27 height 27
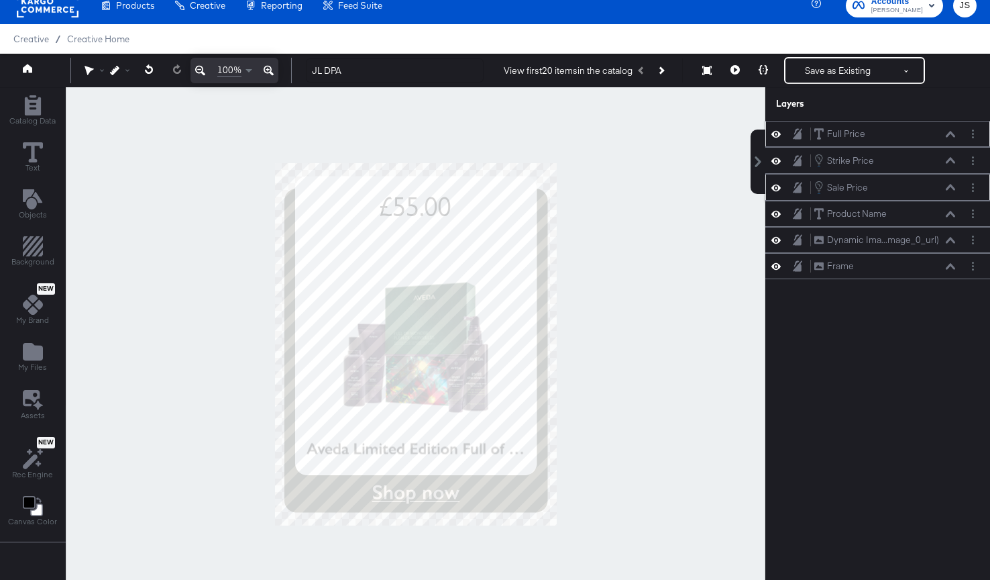
click at [913, 136] on icon at bounding box center [950, 134] width 9 height 6
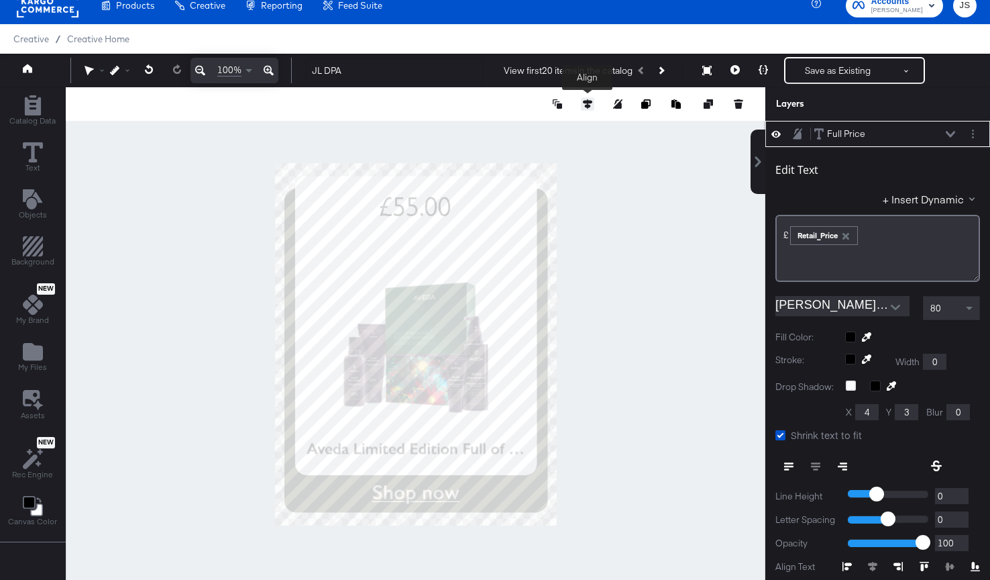
click at [589, 103] on icon at bounding box center [587, 103] width 9 height 9
click at [491, 129] on icon at bounding box center [488, 128] width 9 height 9
click at [640, 206] on div at bounding box center [416, 343] width 700 height 513
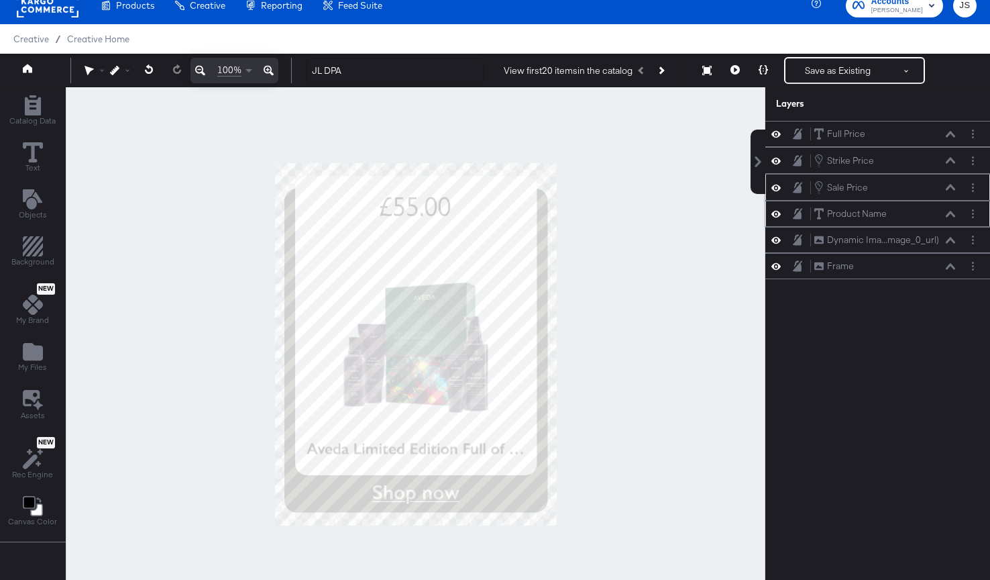
click at [913, 211] on icon at bounding box center [950, 214] width 9 height 7
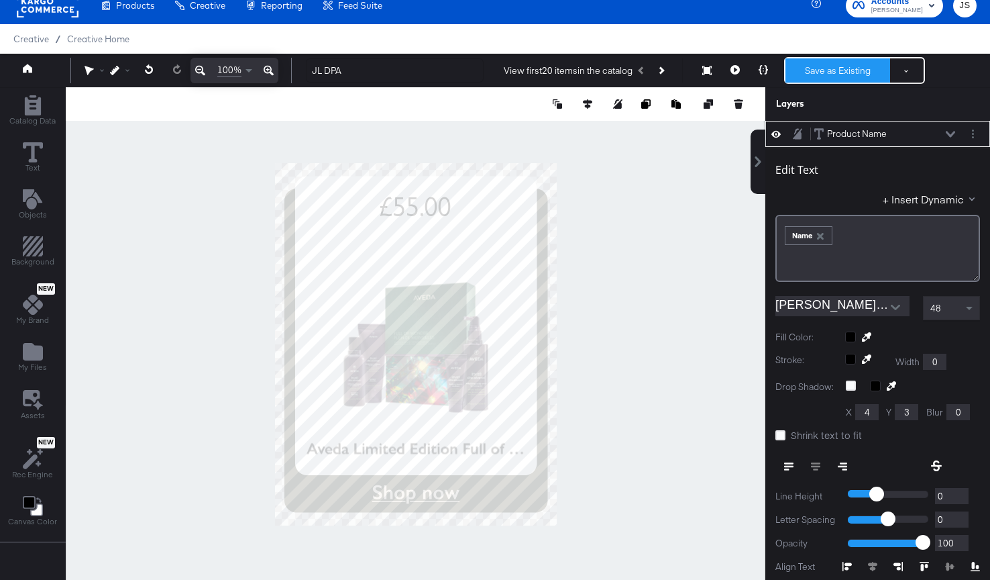
click at [817, 76] on button "Save as Existing" at bounding box center [838, 70] width 105 height 24
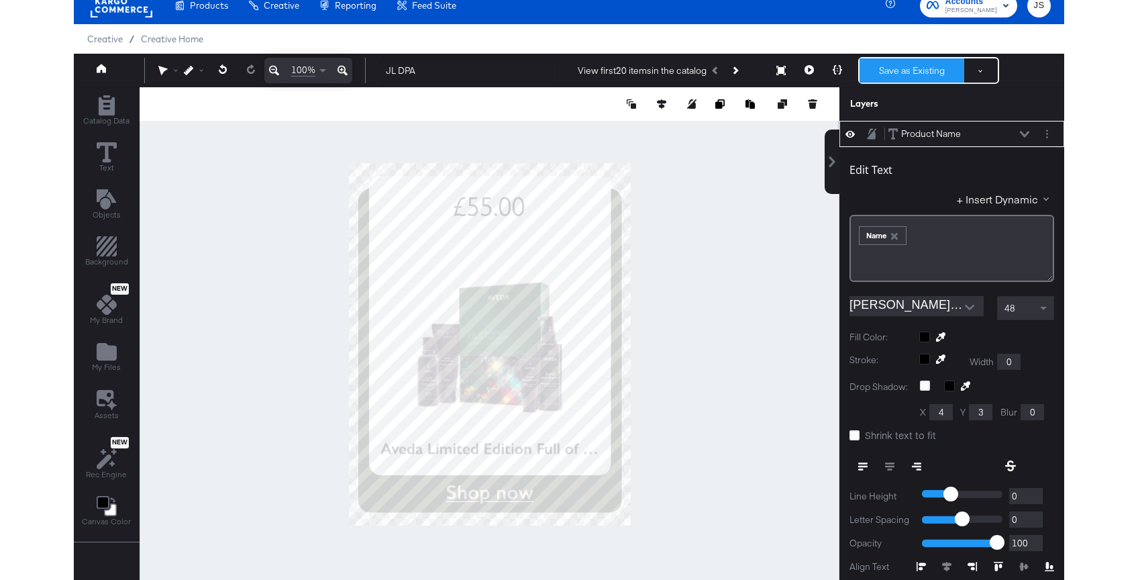
scroll to position [0, 0]
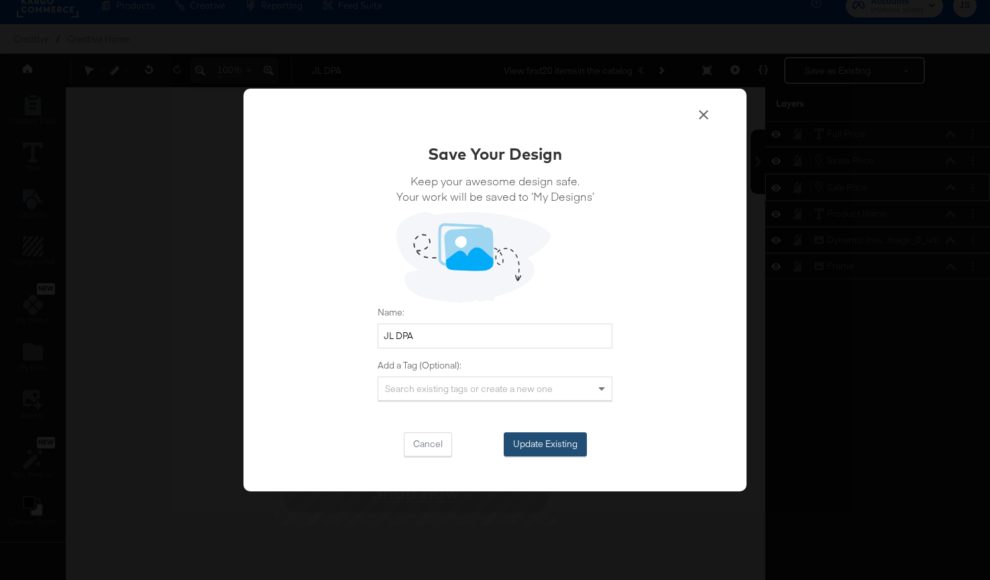
click at [535, 448] on button "Update Existing" at bounding box center [545, 444] width 83 height 24
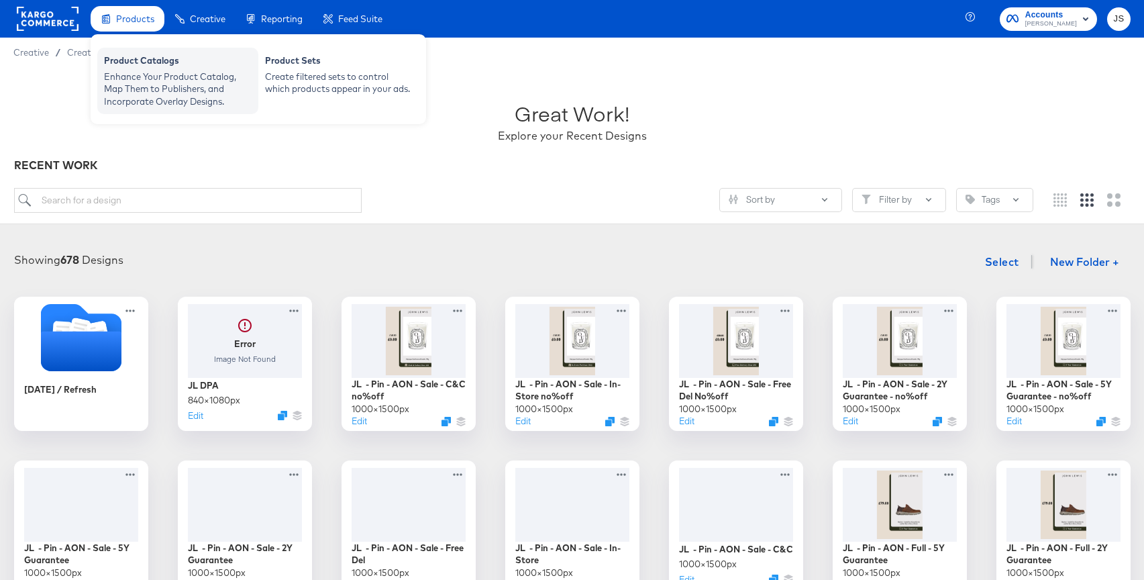
click at [146, 70] on div "Enhance Your Product Catalog, Map Them to Publishers, and Incorporate Overlay D…" at bounding box center [178, 89] width 148 height 38
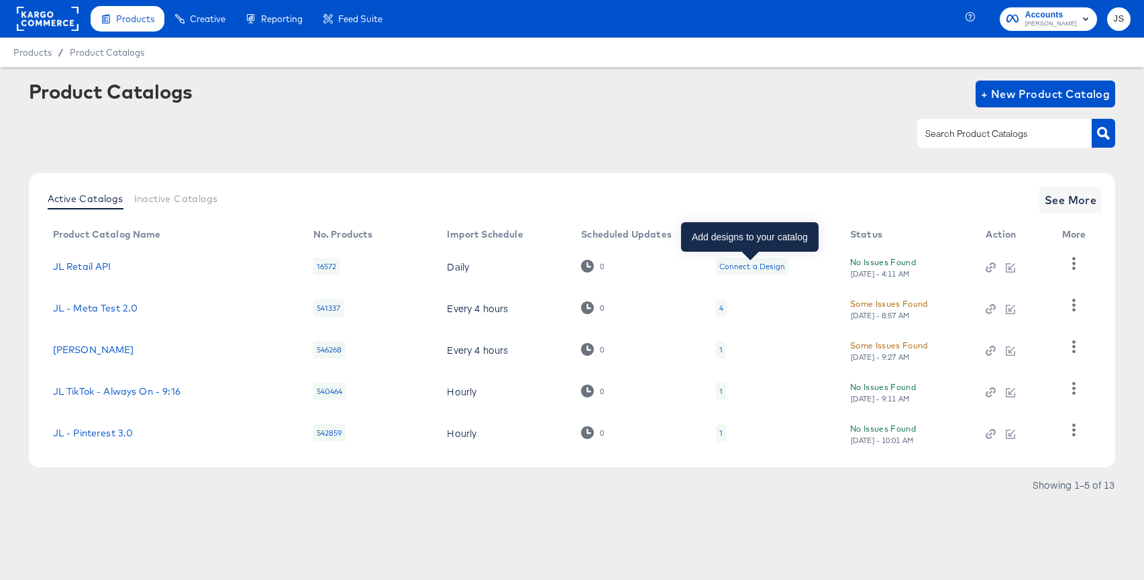
click at [744, 265] on div "Connect a Design" at bounding box center [752, 266] width 66 height 11
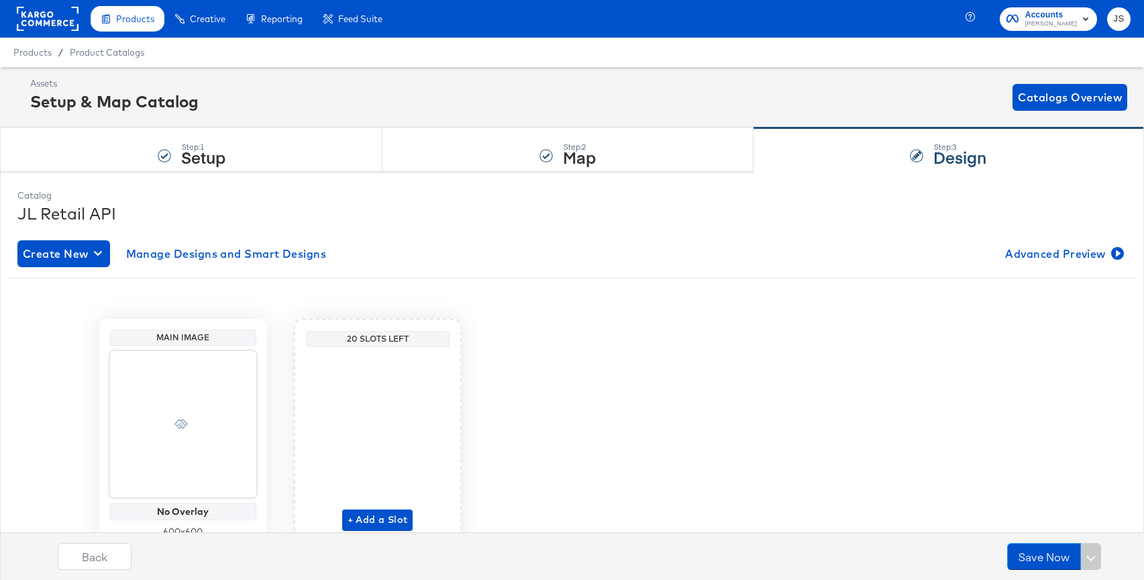
scroll to position [60, 0]
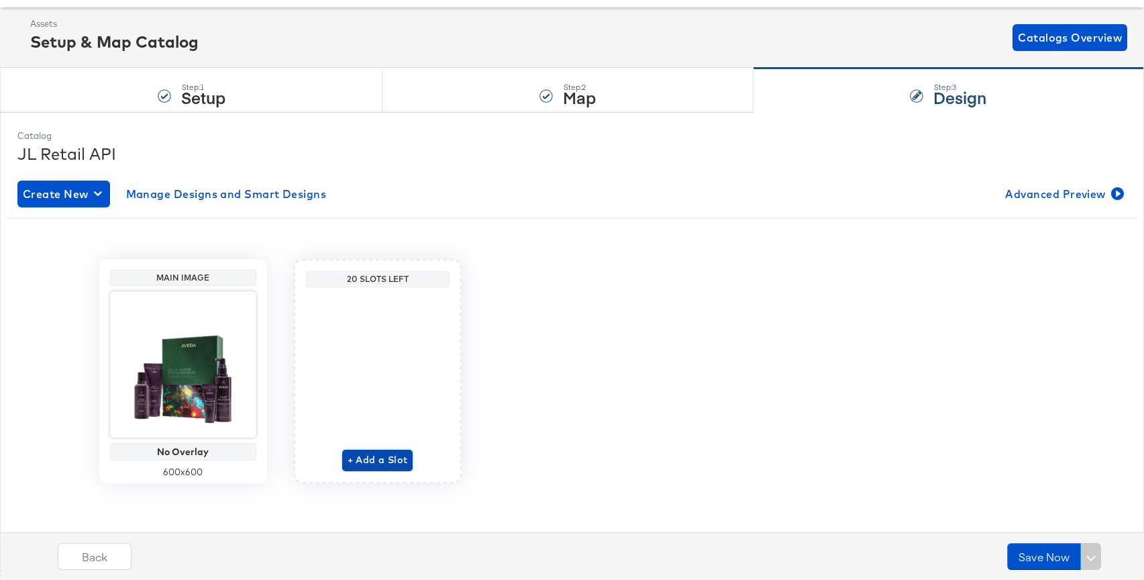
click at [381, 453] on span "+ Add a Slot" at bounding box center [378, 459] width 60 height 17
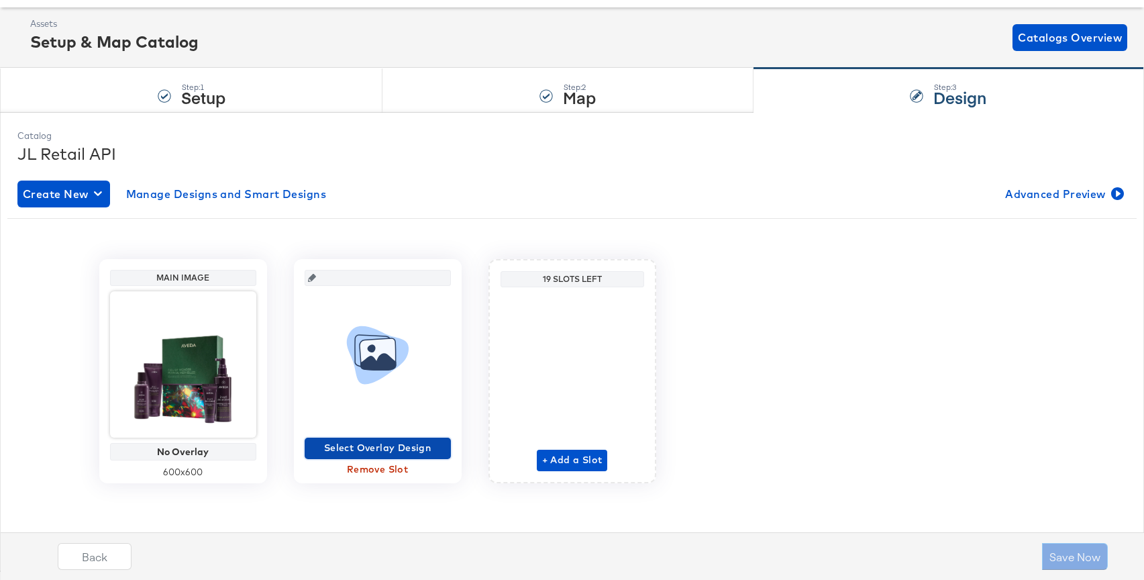
click at [382, 444] on span "Select Overlay Design" at bounding box center [378, 447] width 136 height 17
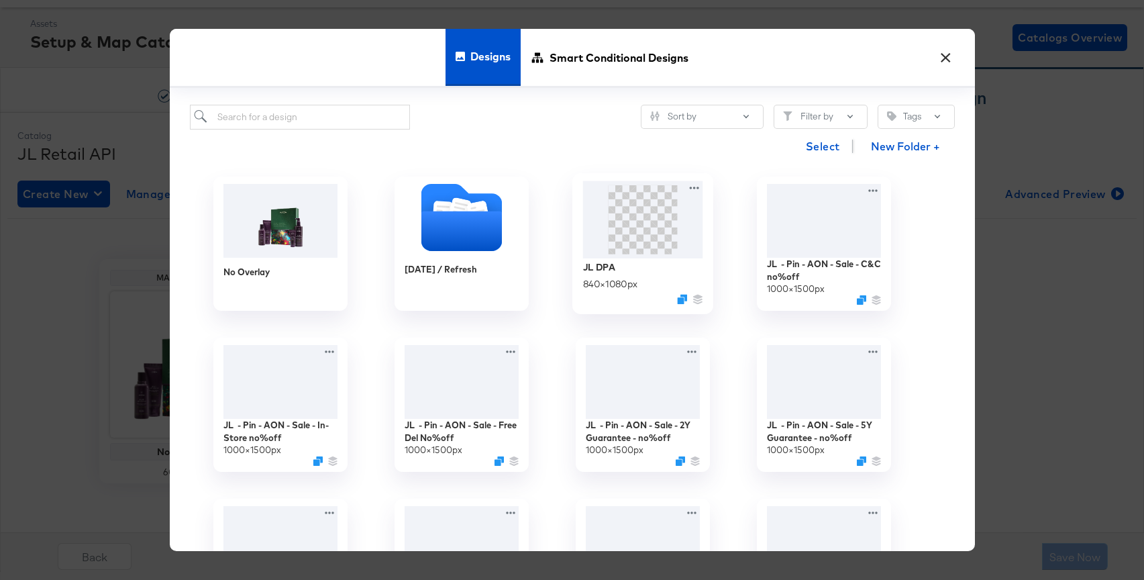
click at [651, 223] on icon at bounding box center [642, 218] width 25 height 11
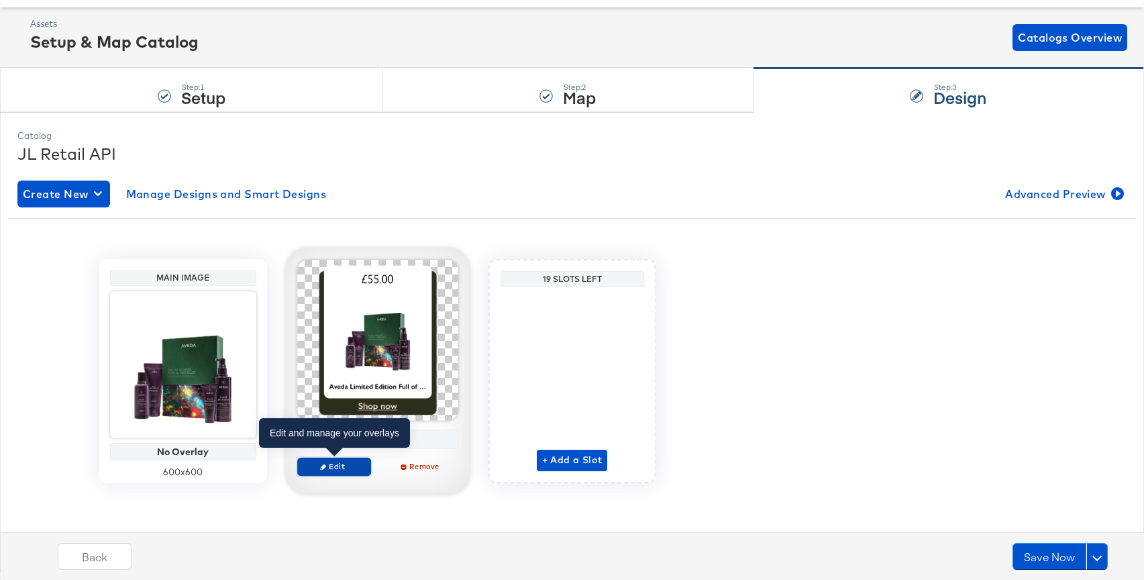
click at [357, 464] on span "Edit" at bounding box center [334, 466] width 62 height 10
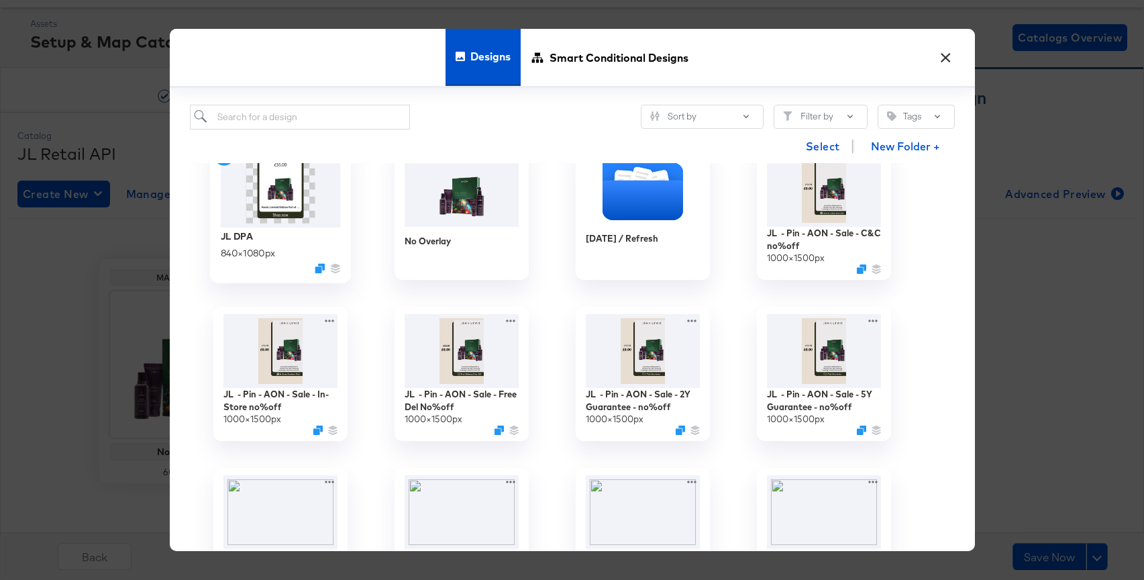
scroll to position [0, 0]
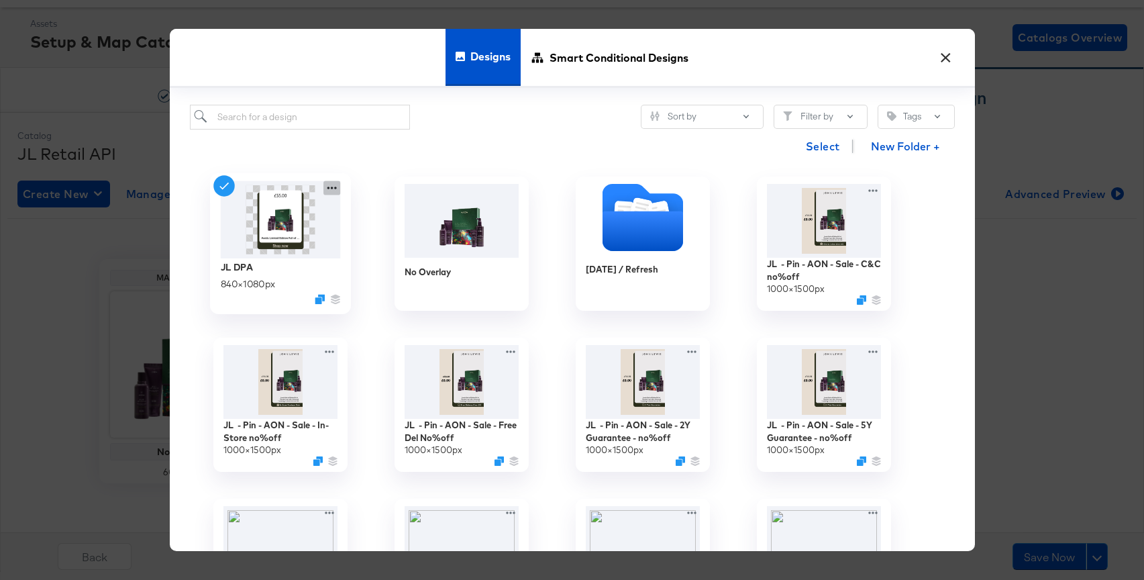
click at [334, 191] on icon at bounding box center [331, 188] width 17 height 14
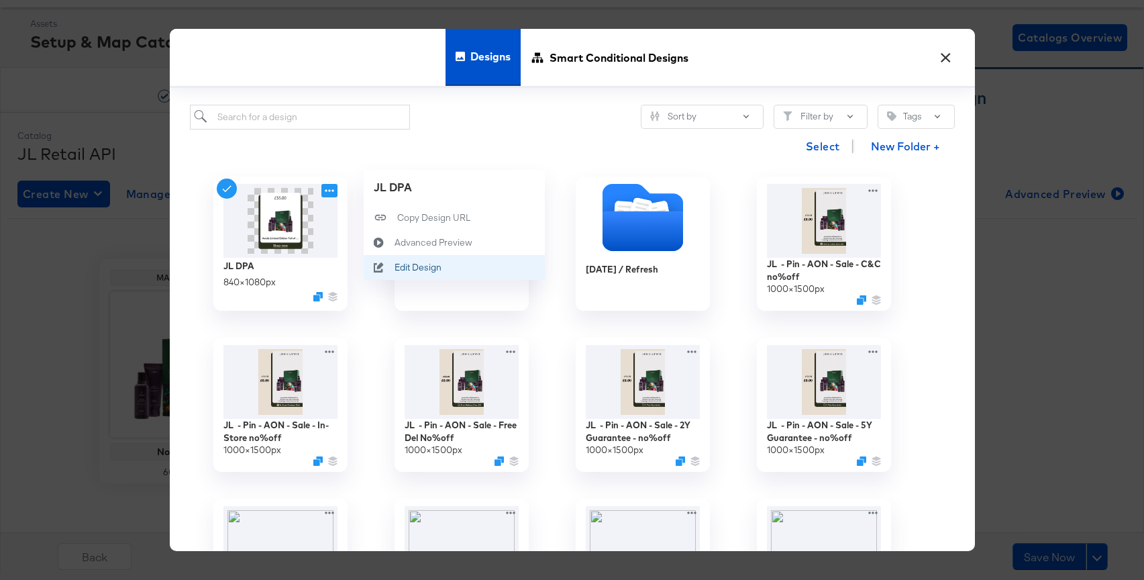
click at [411, 260] on button "Edit Design Edit Design" at bounding box center [454, 267] width 181 height 25
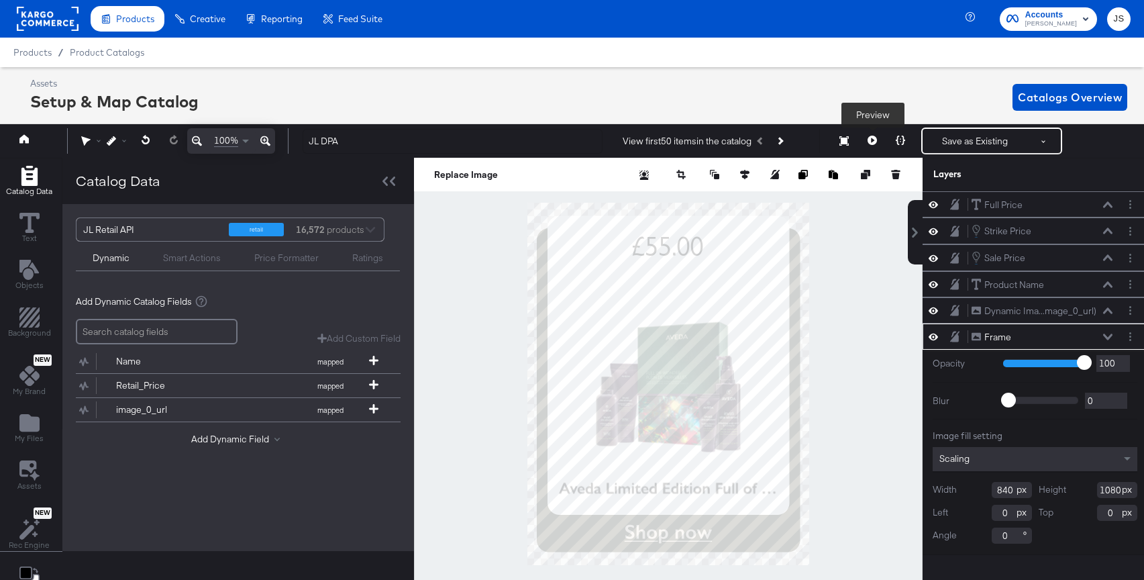
click at [869, 141] on icon at bounding box center [871, 140] width 9 height 9
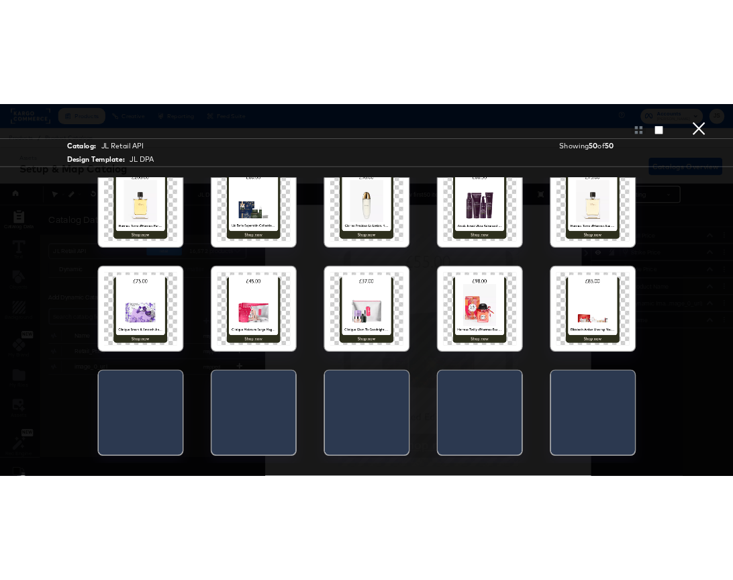
scroll to position [507, 0]
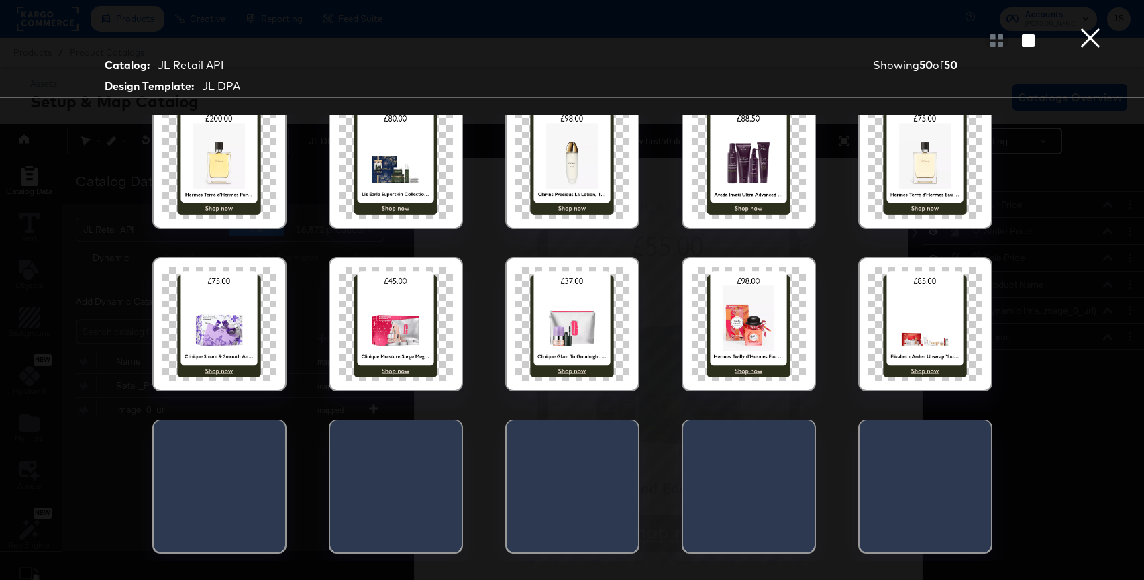
click at [614, 362] on div at bounding box center [572, 324] width 114 height 114
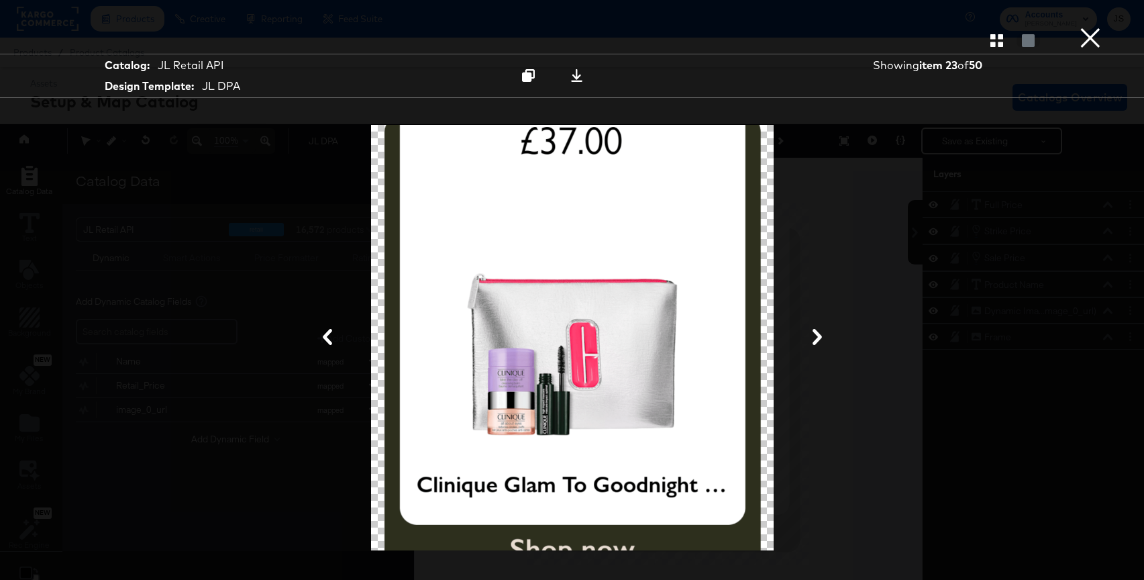
click at [819, 335] on icon at bounding box center [816, 337] width 9 height 16
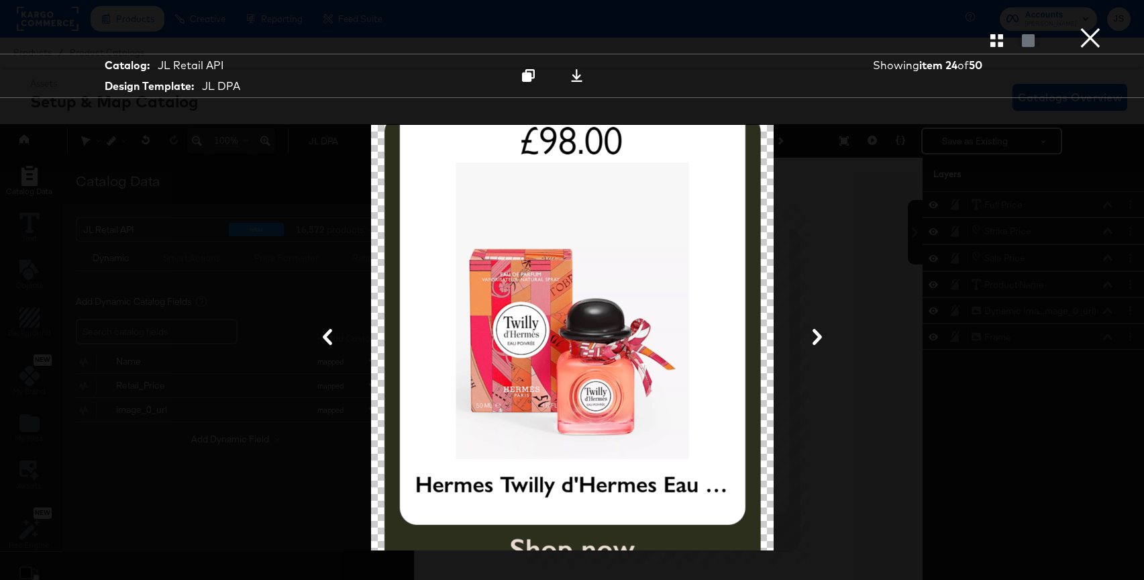
click at [913, 34] on div "× Catalog: JL Retail API Design Template: JL DPA Showing item 24 of 50" at bounding box center [572, 290] width 1144 height 580
click at [913, 27] on button "×" at bounding box center [1090, 13] width 27 height 27
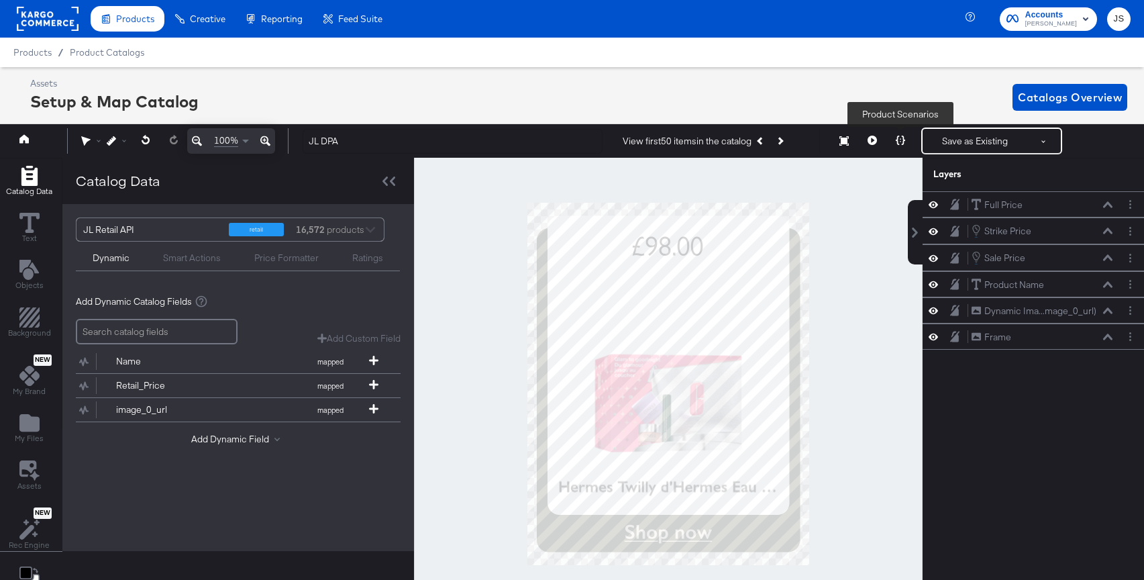
click at [896, 139] on icon at bounding box center [900, 140] width 9 height 9
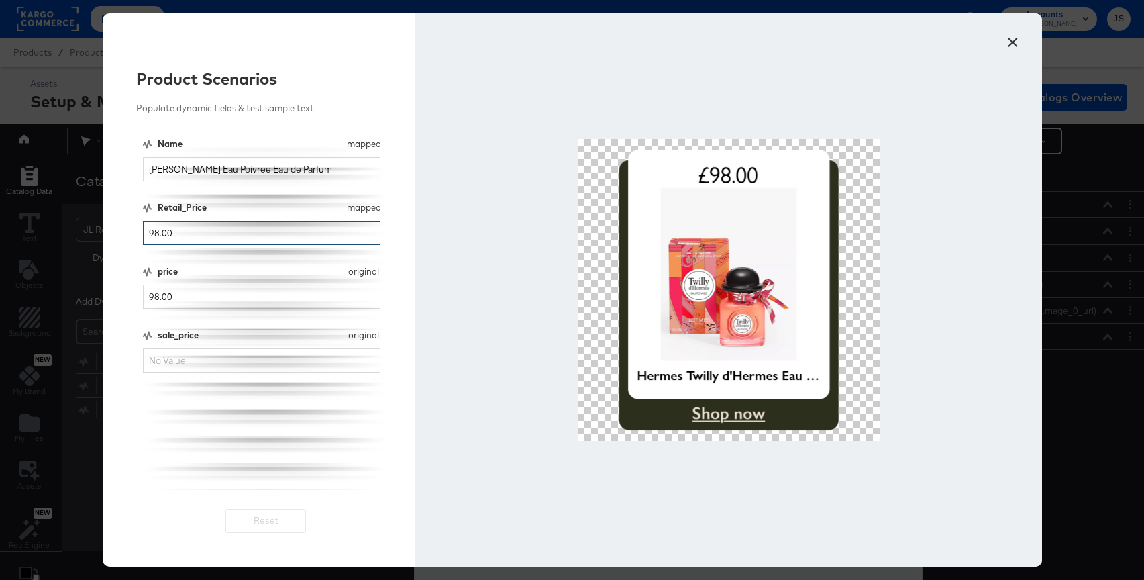
drag, startPoint x: 221, startPoint y: 227, endPoint x: 131, endPoint y: 235, distance: 90.2
click at [131, 235] on div "Product Scenarios Populate dynamic fields & test sample text Name mapped Name H…" at bounding box center [259, 289] width 313 height 553
click at [175, 366] on input "sale_price" at bounding box center [262, 360] width 238 height 25
type input "20"
click at [913, 40] on button "×" at bounding box center [1013, 39] width 24 height 24
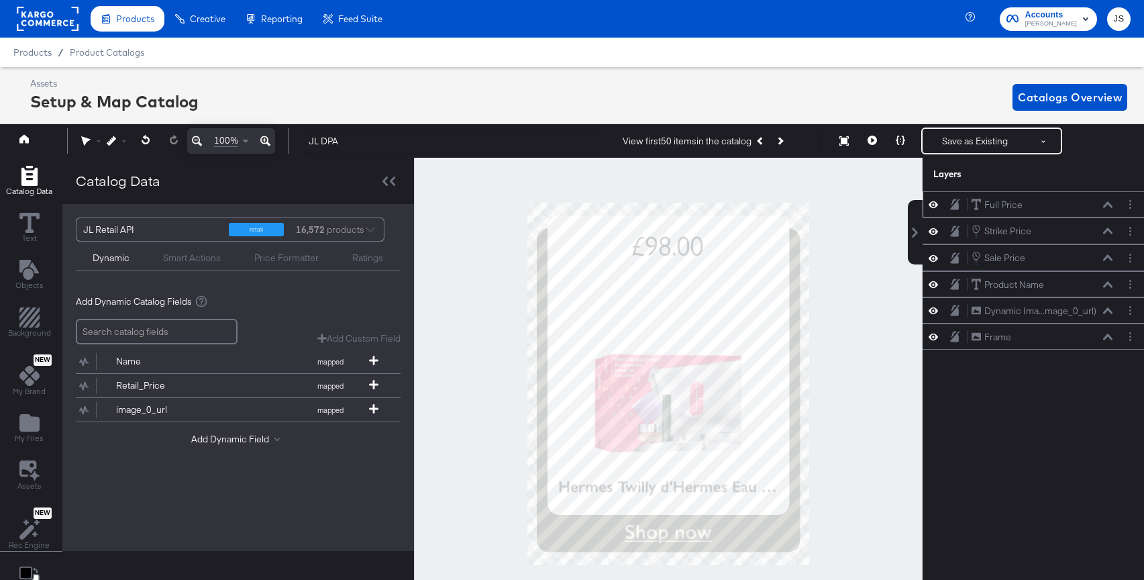
click at [913, 203] on icon at bounding box center [932, 204] width 9 height 7
click at [171, 262] on div "Smart Actions" at bounding box center [192, 258] width 58 height 13
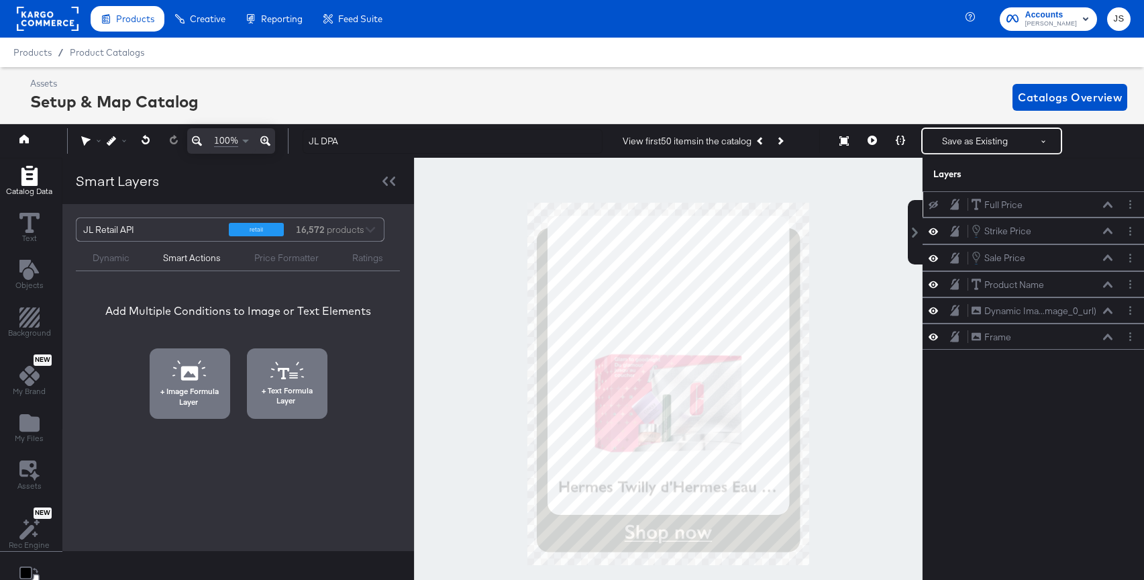
click at [272, 345] on div "Image Formula Layer Text Formula Layer" at bounding box center [238, 381] width 341 height 76
click at [272, 366] on icon at bounding box center [287, 371] width 34 height 18
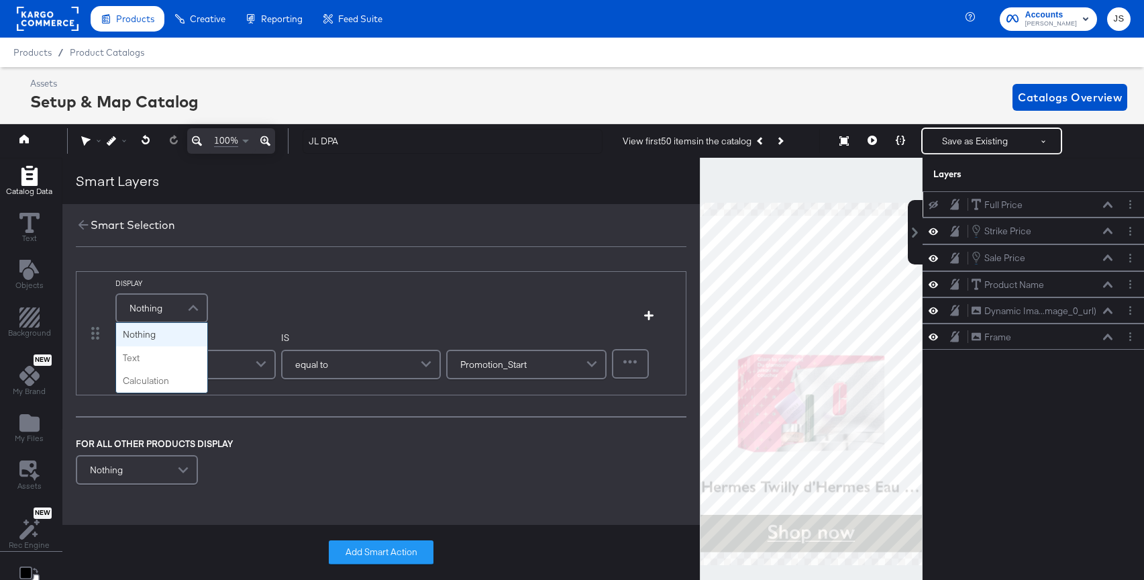
click at [169, 315] on div "Nothing" at bounding box center [162, 308] width 90 height 27
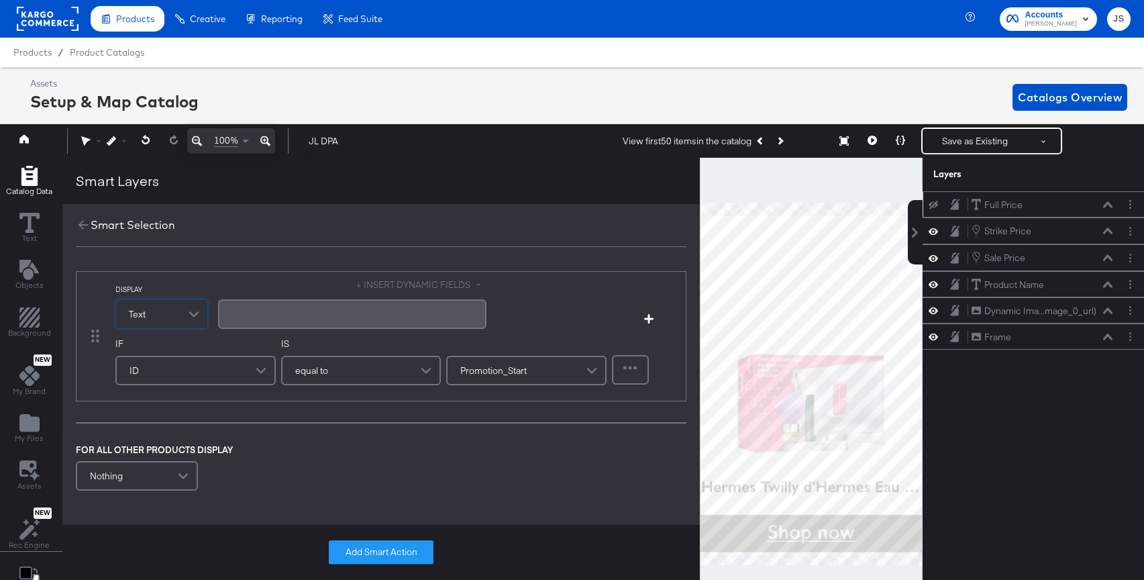
click at [279, 307] on div "﻿" at bounding box center [352, 314] width 268 height 30
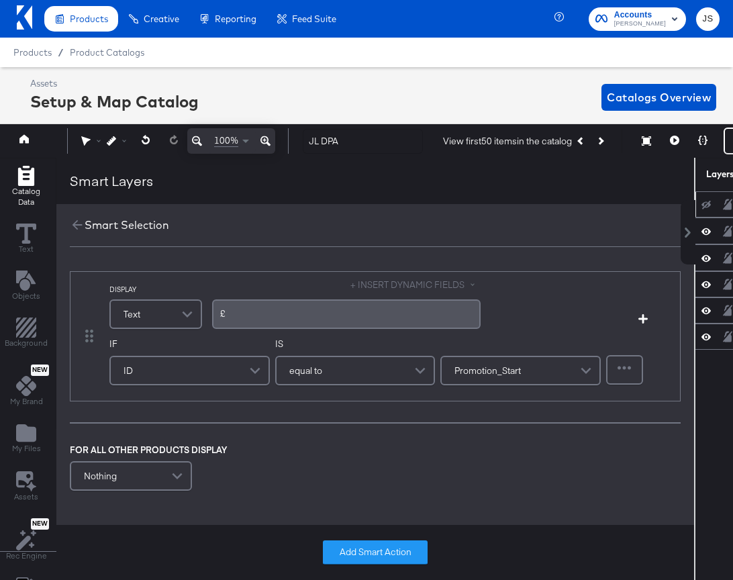
click at [272, 313] on div "£﻿" at bounding box center [346, 313] width 252 height 13
click at [385, 286] on button "+ INSERT DYNAMIC FIELDS" at bounding box center [415, 284] width 130 height 13
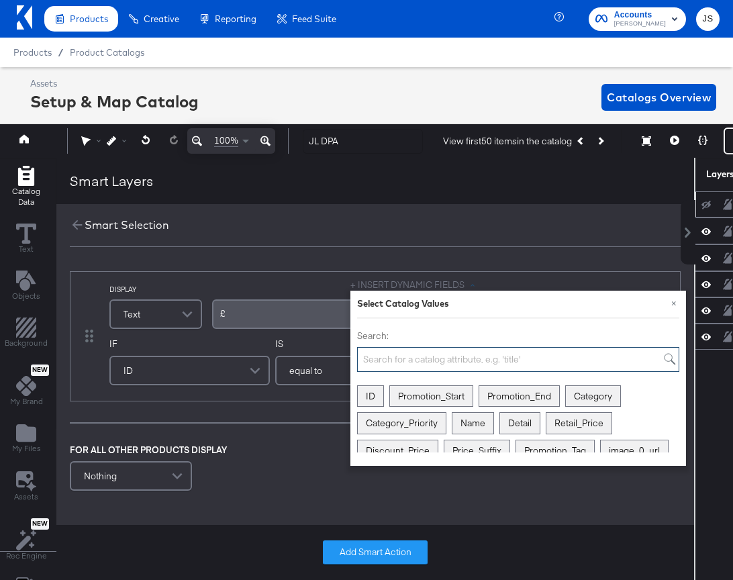
click at [394, 352] on input "Search:" at bounding box center [518, 359] width 322 height 25
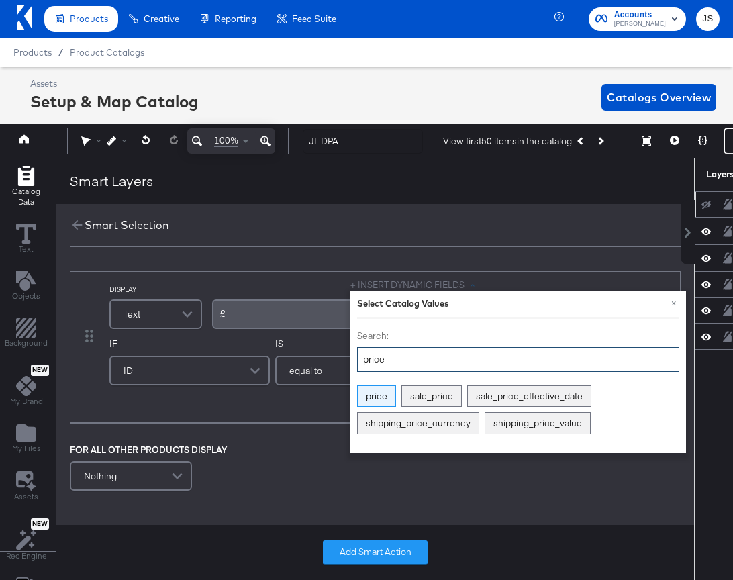
type input "price"
click at [380, 387] on div "price" at bounding box center [377, 396] width 38 height 21
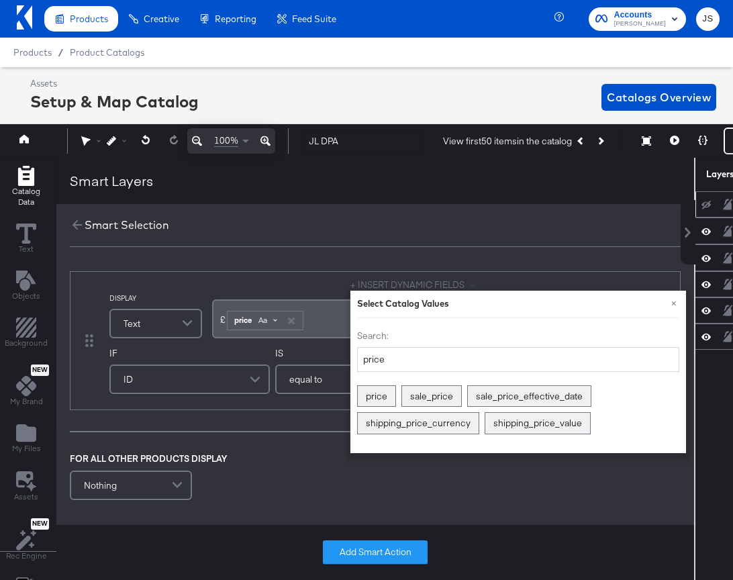
click at [276, 315] on div "Aa" at bounding box center [268, 320] width 32 height 11
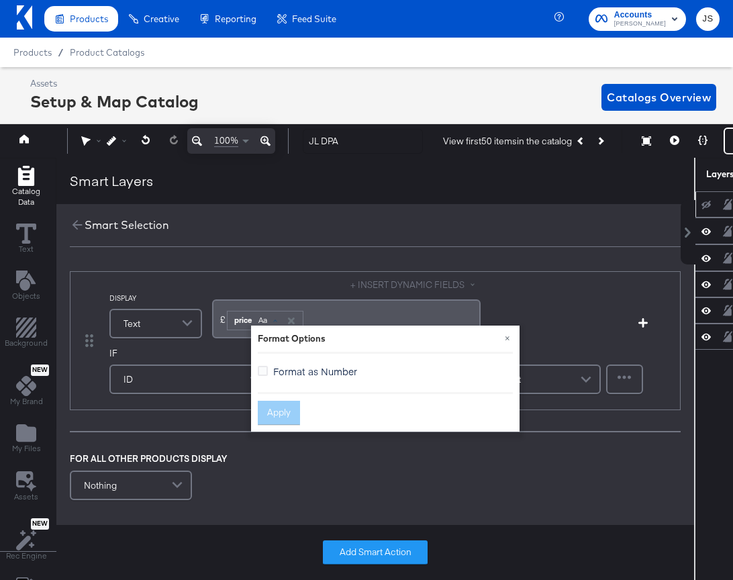
click at [262, 364] on label "Format as Number" at bounding box center [310, 371] width 105 height 14
click at [0, 0] on input "Format as Number" at bounding box center [0, 0] width 0 height 0
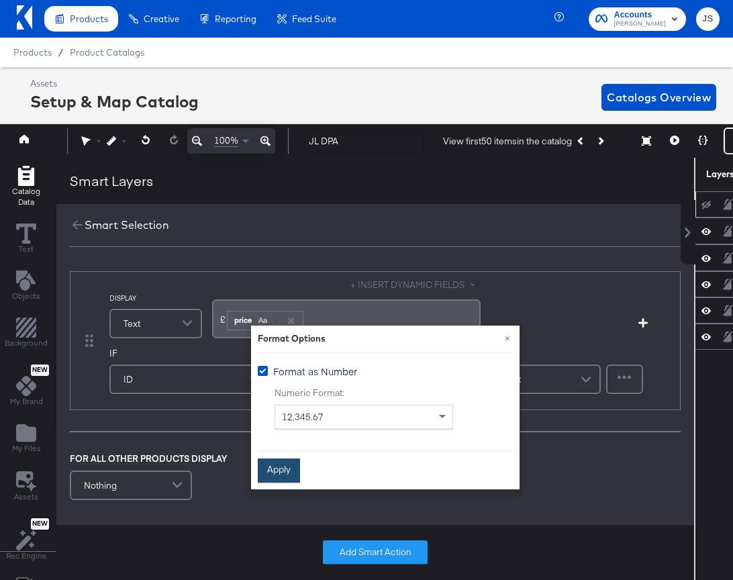
click at [275, 475] on button "Apply" at bounding box center [279, 470] width 42 height 24
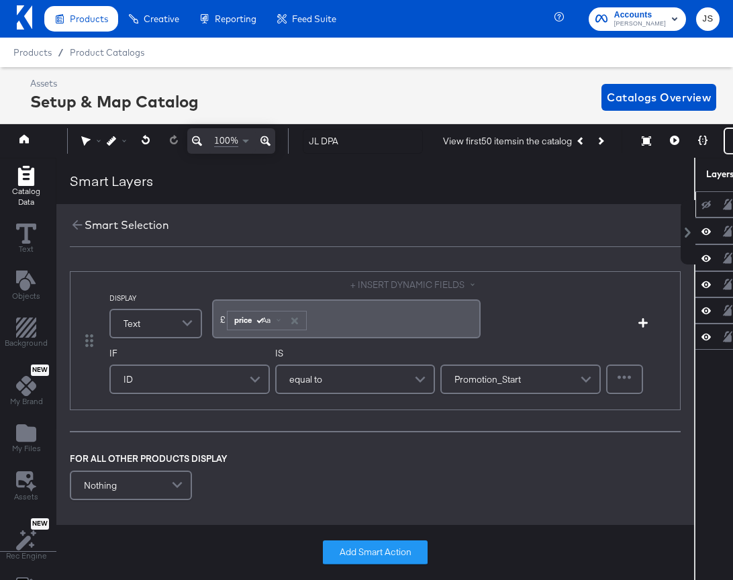
click at [233, 374] on div "ID" at bounding box center [190, 379] width 158 height 27
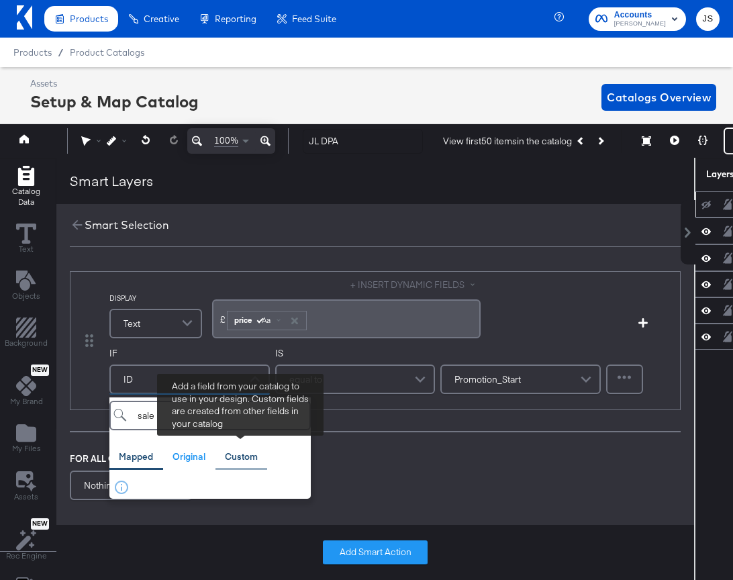
type input "sale"
click at [234, 455] on div "Custom" at bounding box center [241, 456] width 33 height 13
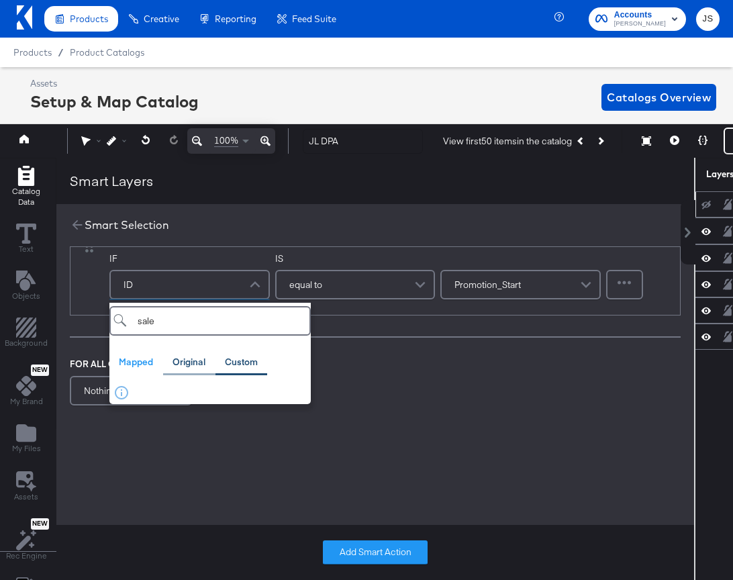
scroll to position [97, 0]
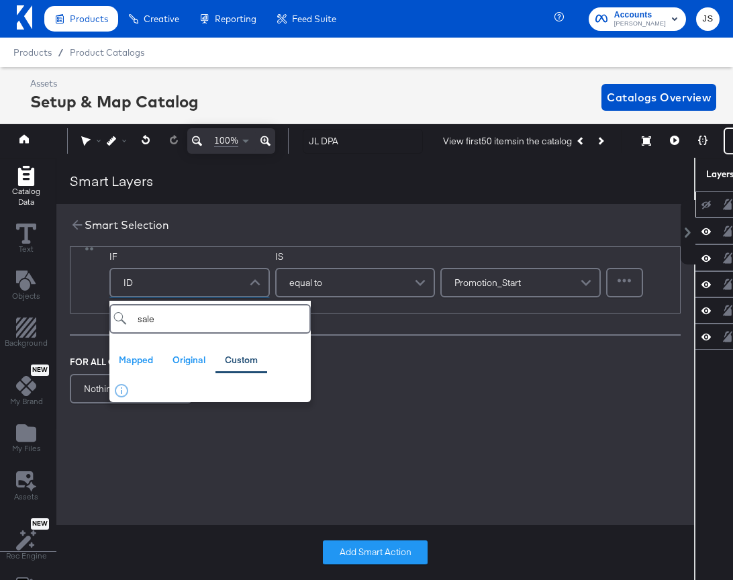
click at [181, 276] on div "ID" at bounding box center [190, 282] width 158 height 27
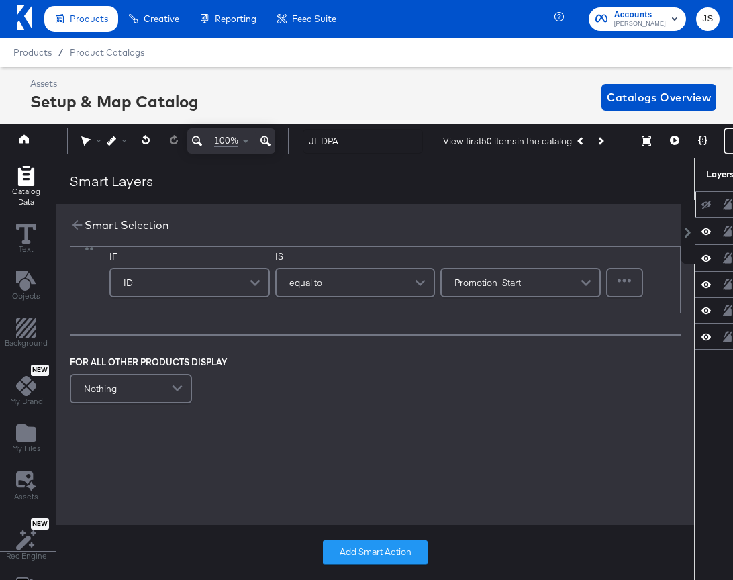
click at [163, 290] on div "ID" at bounding box center [190, 282] width 158 height 27
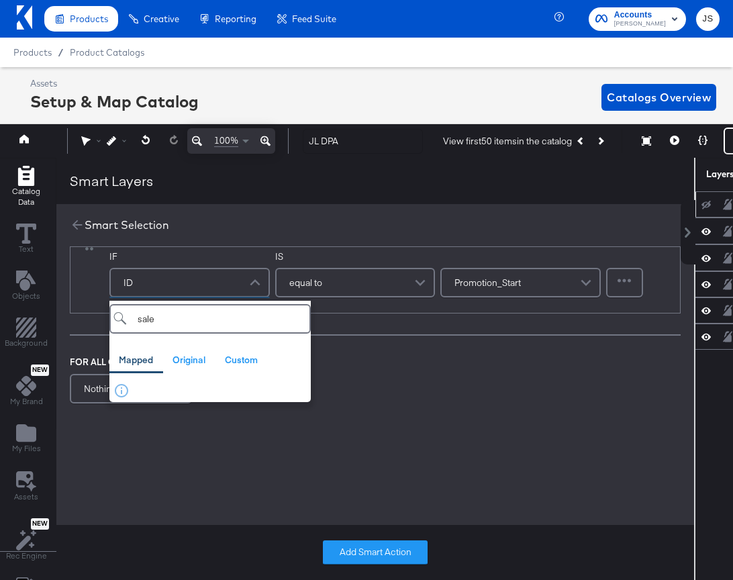
type input "sale"
click at [188, 376] on div "sale Mapped Original Custom Add a field from your catalog to use in your design…" at bounding box center [209, 350] width 201 height 98
click at [192, 350] on div "Original" at bounding box center [189, 360] width 52 height 26
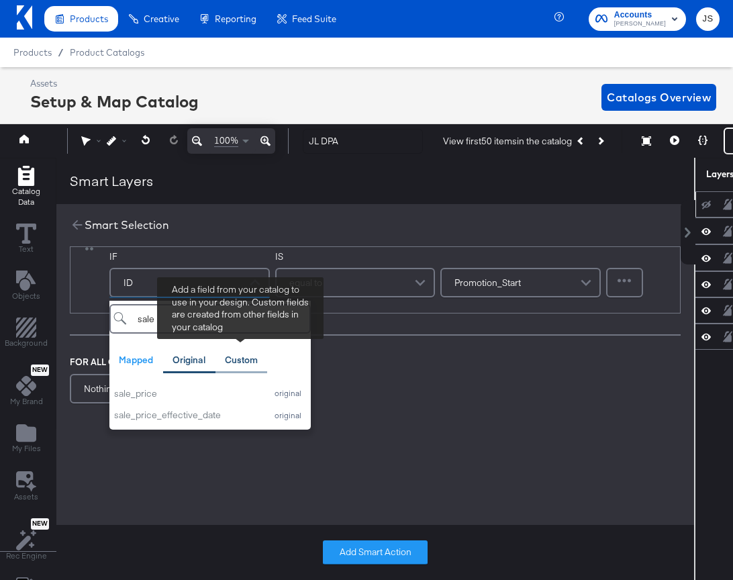
click at [232, 352] on div "Custom" at bounding box center [241, 360] width 52 height 26
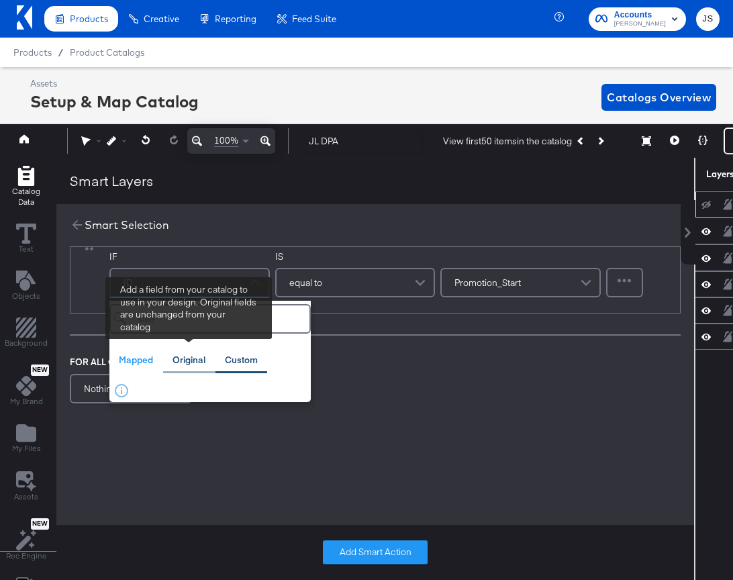
click at [174, 357] on div "Original" at bounding box center [188, 360] width 33 height 13
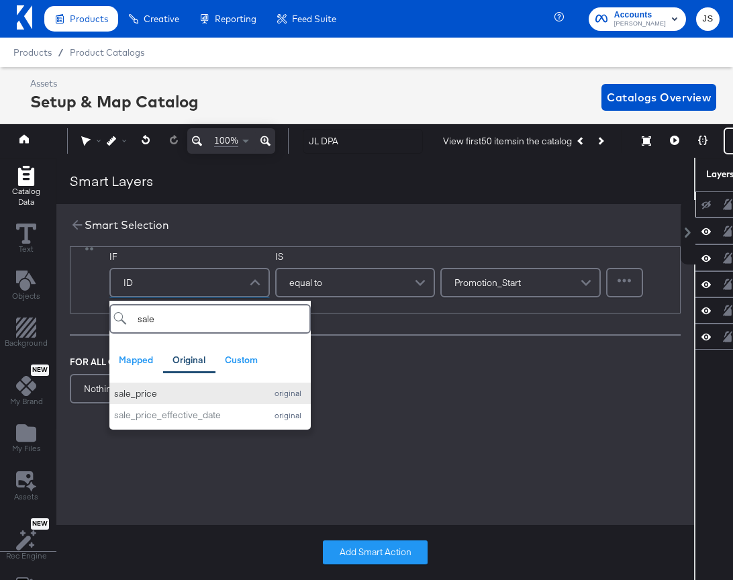
click at [174, 391] on div "sale_price" at bounding box center [186, 393] width 145 height 13
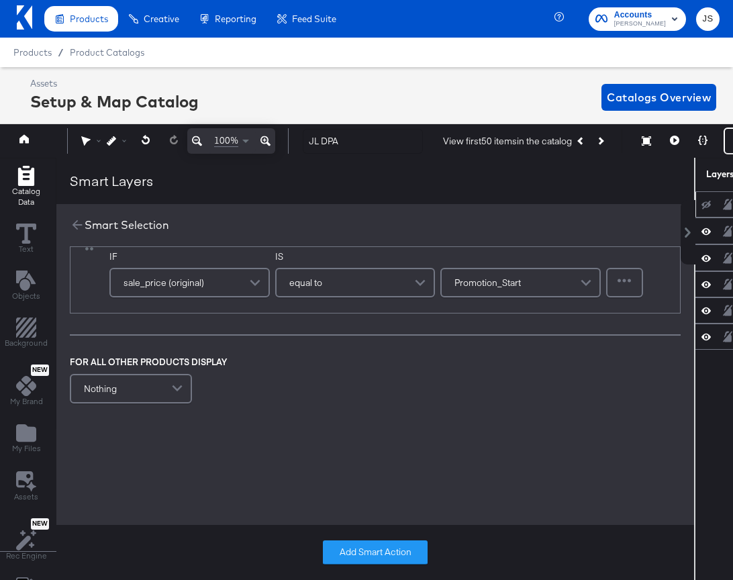
click at [337, 283] on div "equal to" at bounding box center [355, 282] width 158 height 27
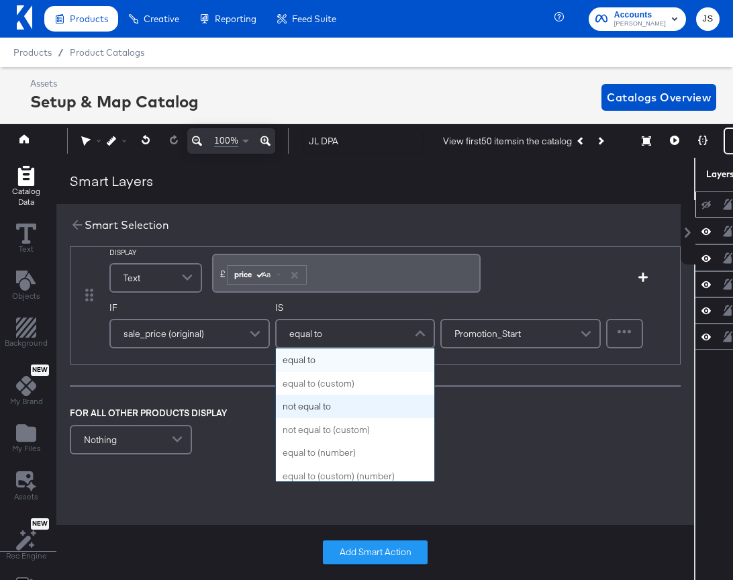
scroll to position [31, 0]
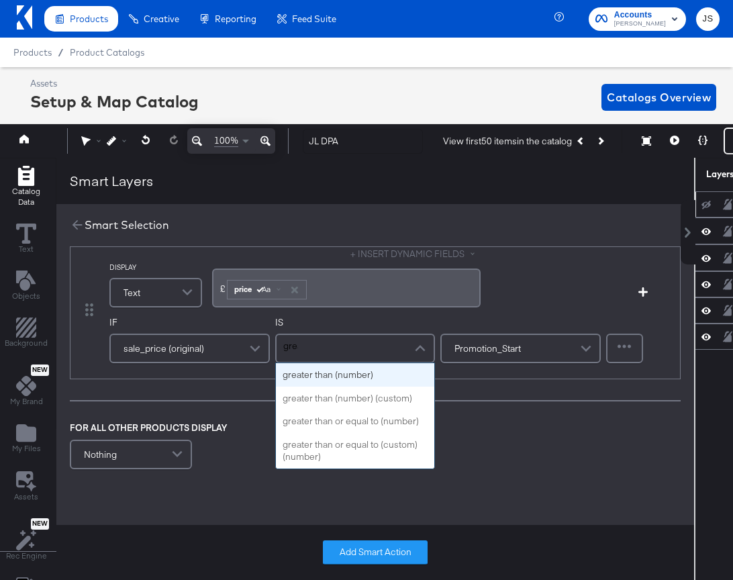
type input "great"
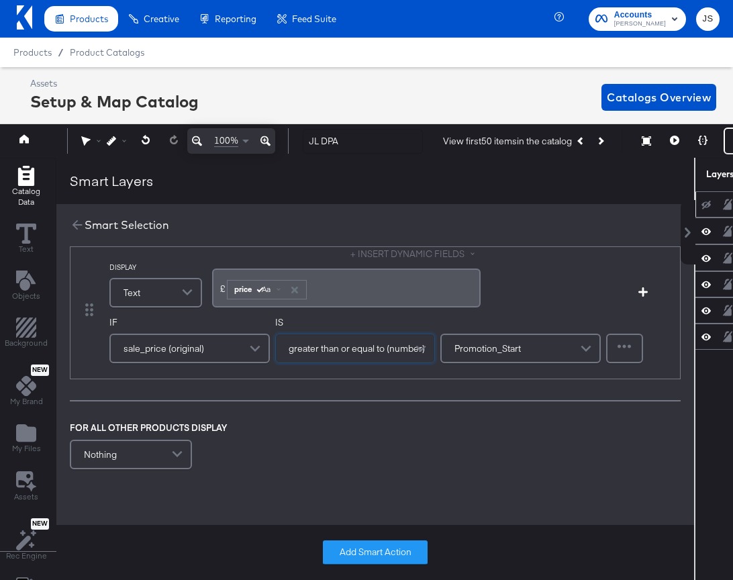
click at [521, 348] on div "Promotion_Start" at bounding box center [520, 348] width 158 height 27
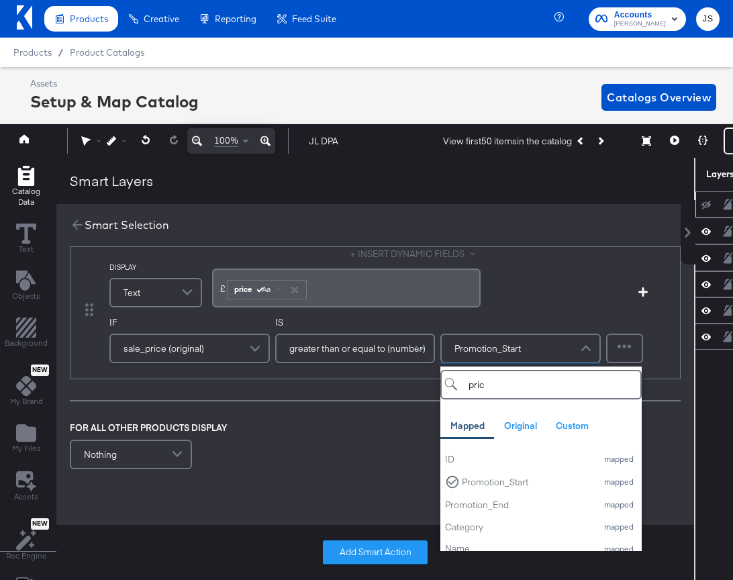
type input "price"
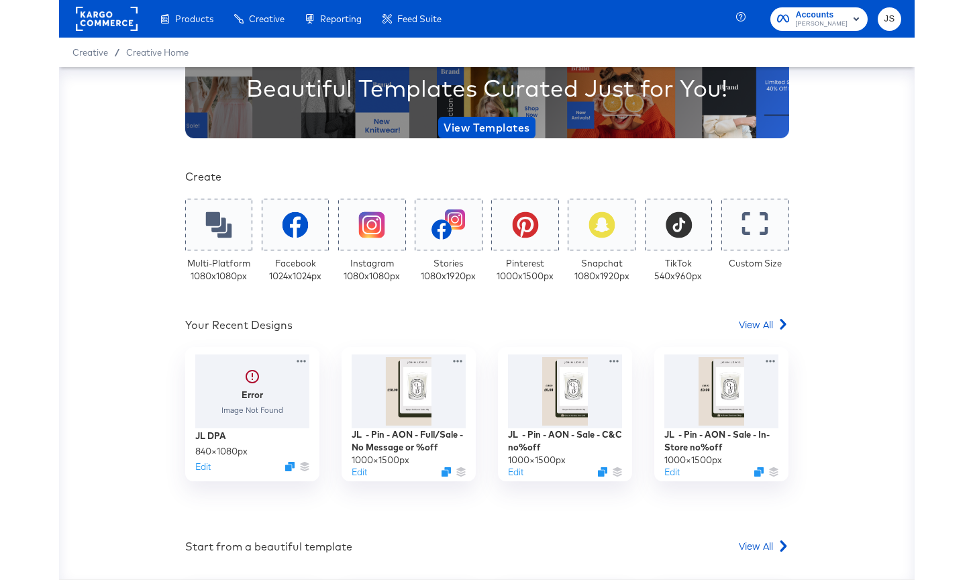
scroll to position [156, 0]
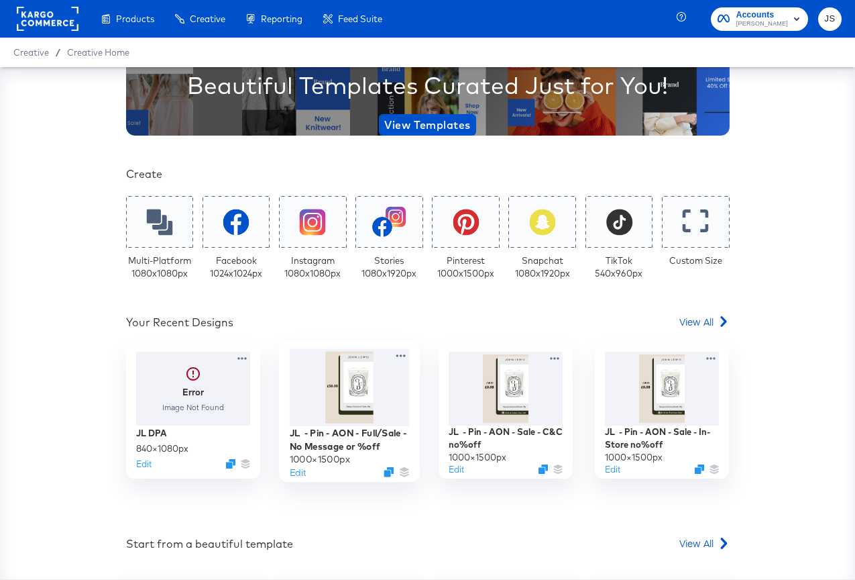
click at [354, 396] on div at bounding box center [350, 388] width 120 height 78
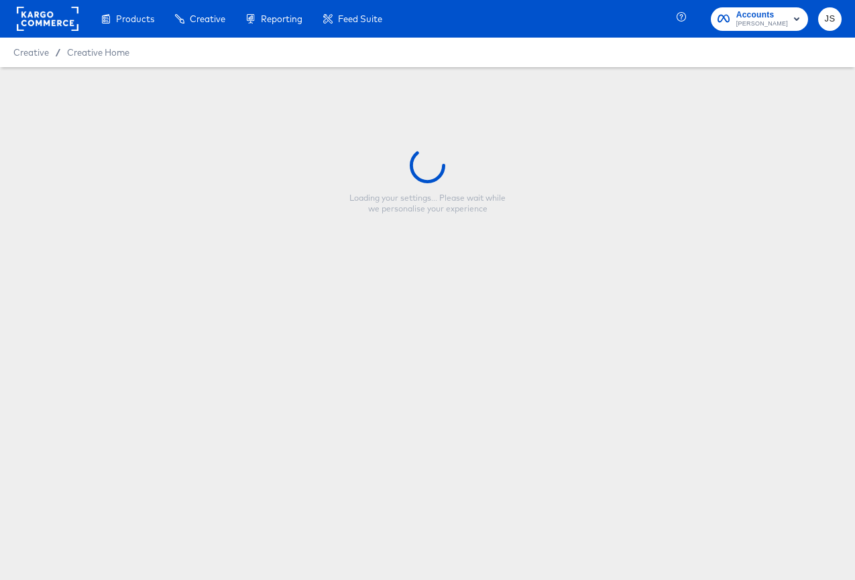
type input "JL - Pin - AON - Full/Sale - No Message or %off"
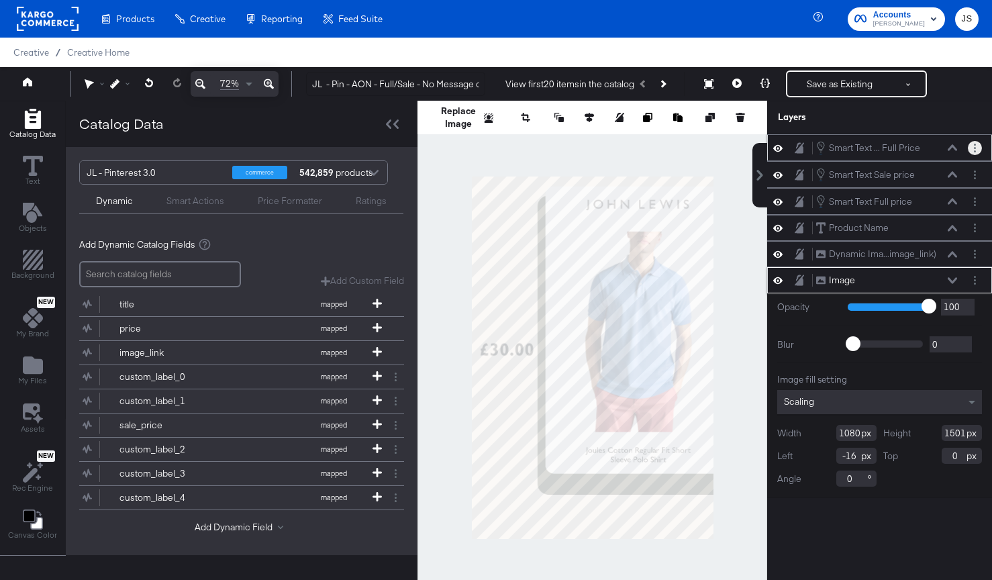
click at [855, 148] on button "Layer Options" at bounding box center [974, 148] width 14 height 14
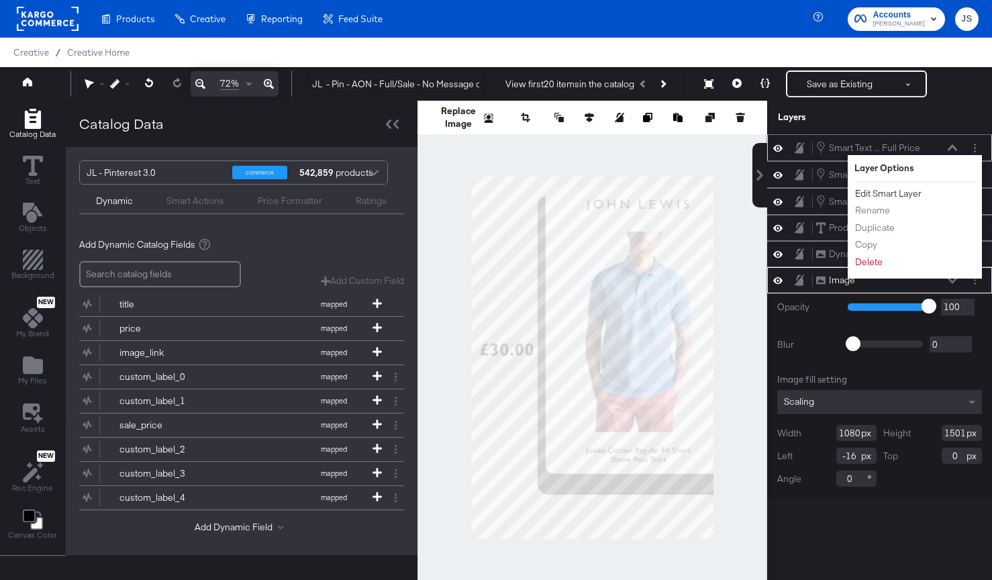
click at [855, 192] on button "Edit Smart Layer" at bounding box center [888, 193] width 68 height 14
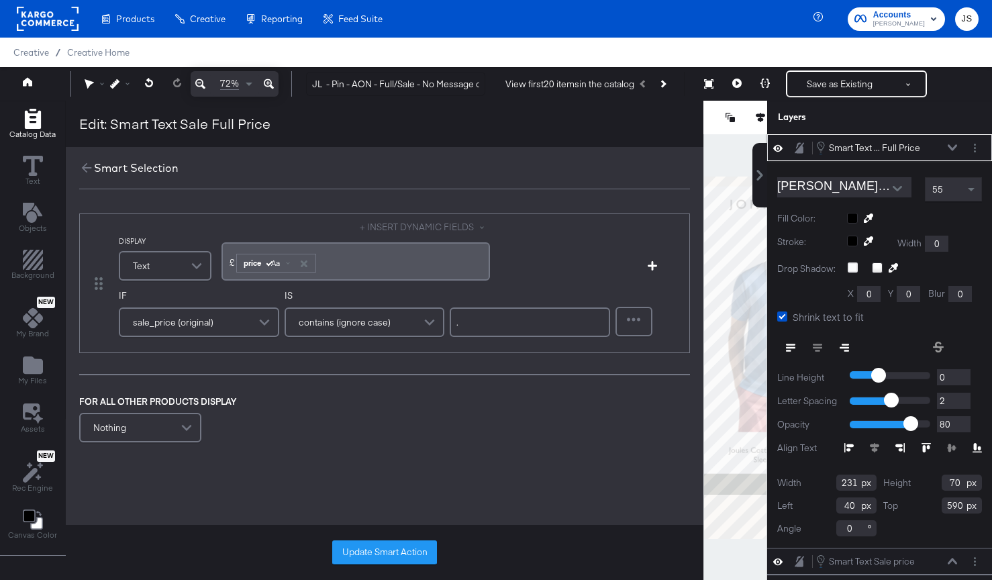
drag, startPoint x: 229, startPoint y: 262, endPoint x: 219, endPoint y: 262, distance: 10.7
click at [221, 262] on div "£﻿ ﻿ price Aa ﻿" at bounding box center [355, 261] width 268 height 45
drag, startPoint x: 231, startPoint y: 262, endPoint x: 223, endPoint y: 262, distance: 8.1
click at [223, 262] on div "£﻿ ﻿ price Aa ﻿" at bounding box center [355, 261] width 268 height 38
click at [270, 168] on div "Smart Selection" at bounding box center [384, 168] width 637 height 42
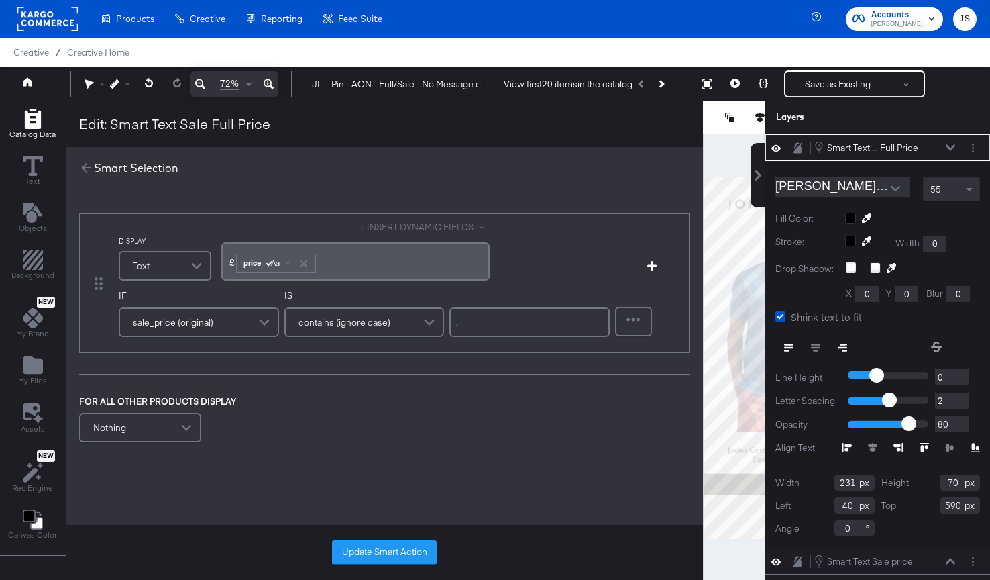
drag, startPoint x: 229, startPoint y: 264, endPoint x: 220, endPoint y: 264, distance: 9.4
click at [221, 264] on div "£﻿ ﻿ price Aa ﻿" at bounding box center [355, 261] width 268 height 38
click at [229, 264] on span "£﻿" at bounding box center [231, 262] width 5 height 12
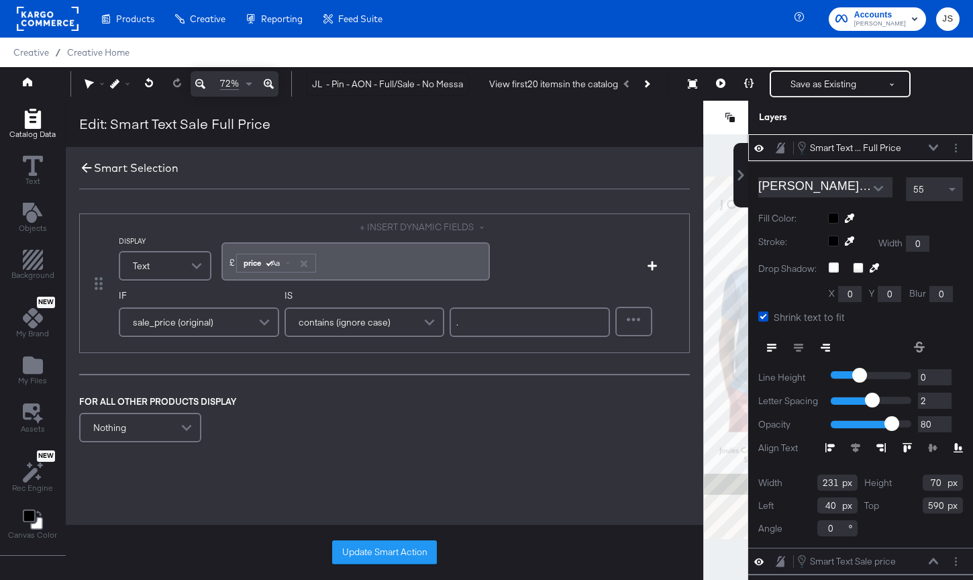
click at [89, 161] on icon at bounding box center [86, 167] width 15 height 15
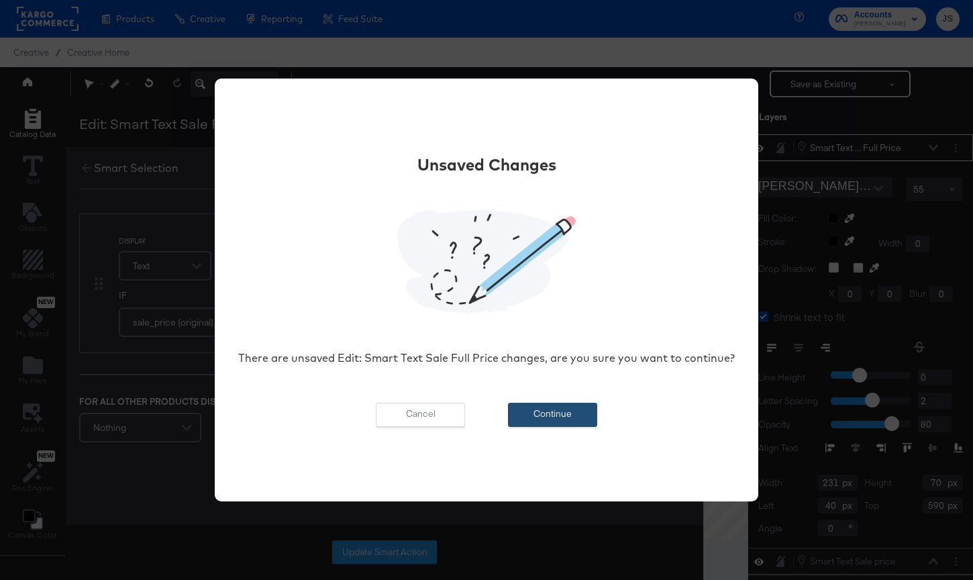
click at [557, 413] on button "Continue" at bounding box center [552, 415] width 89 height 24
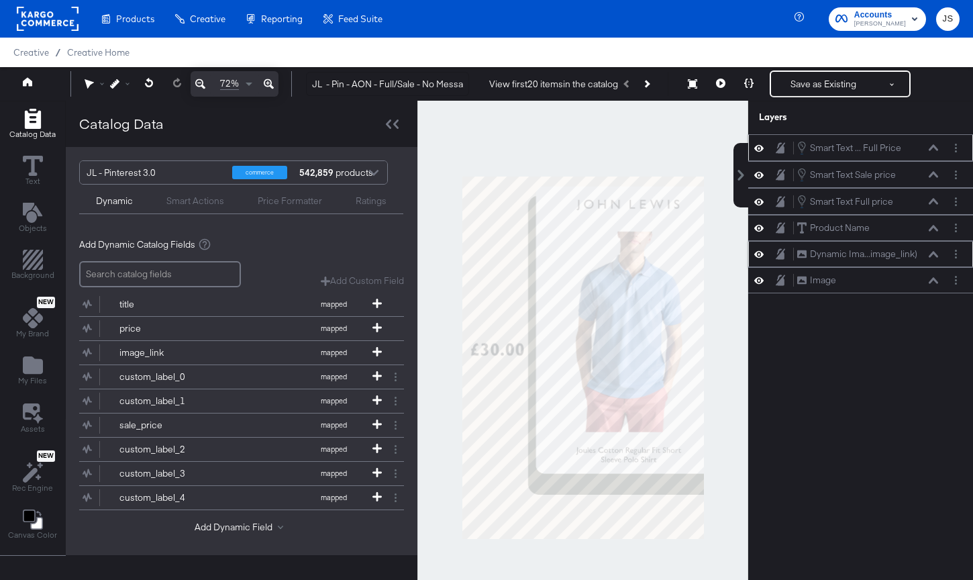
click at [855, 254] on icon at bounding box center [932, 254] width 9 height 6
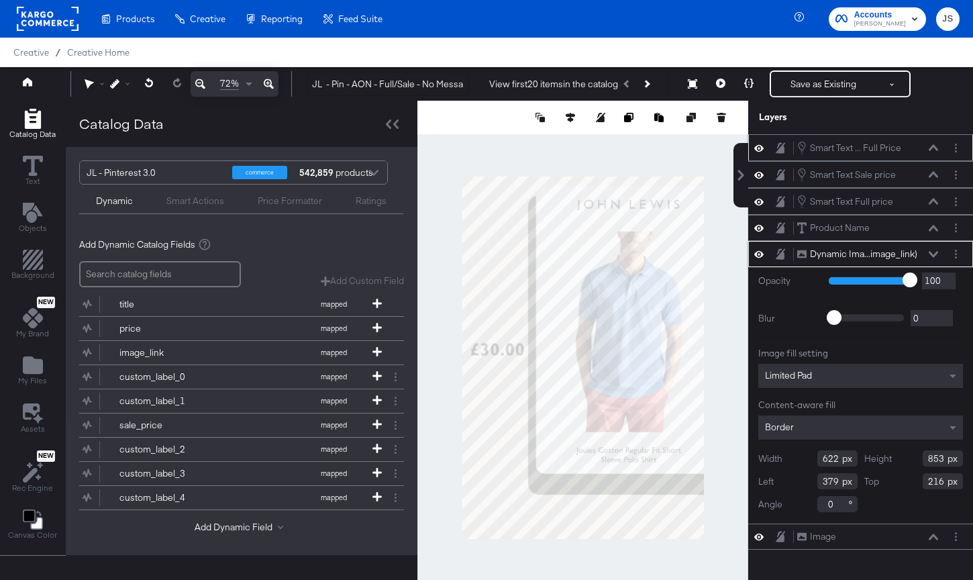
click at [808, 399] on div "Content-aware fill" at bounding box center [860, 404] width 205 height 13
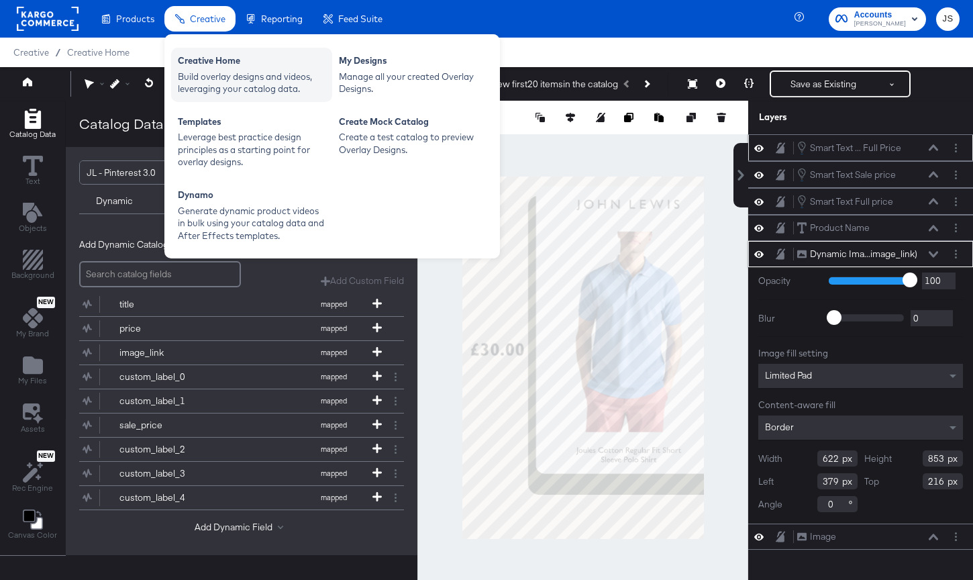
click at [199, 64] on div "Creative Home" at bounding box center [252, 62] width 148 height 16
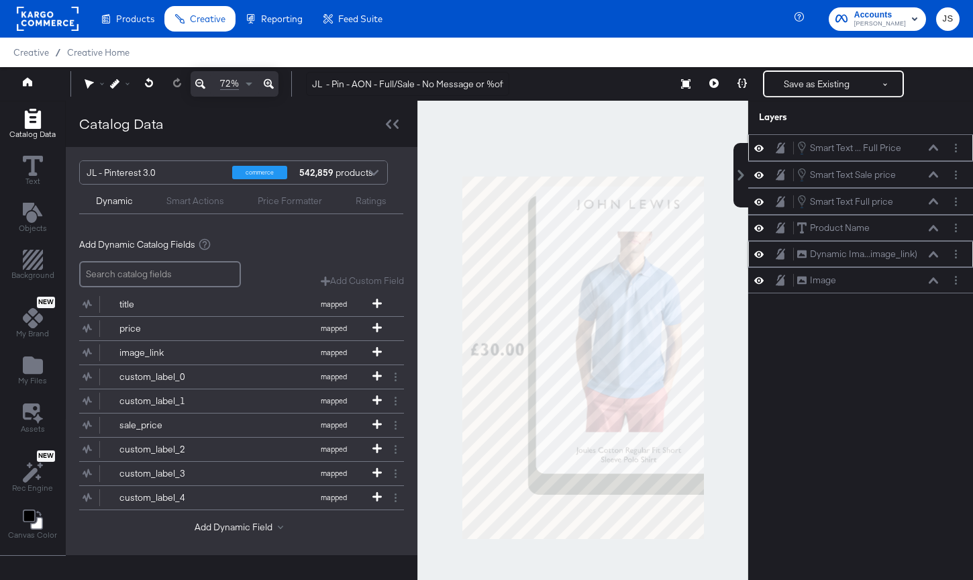
click at [855, 251] on icon at bounding box center [932, 254] width 9 height 7
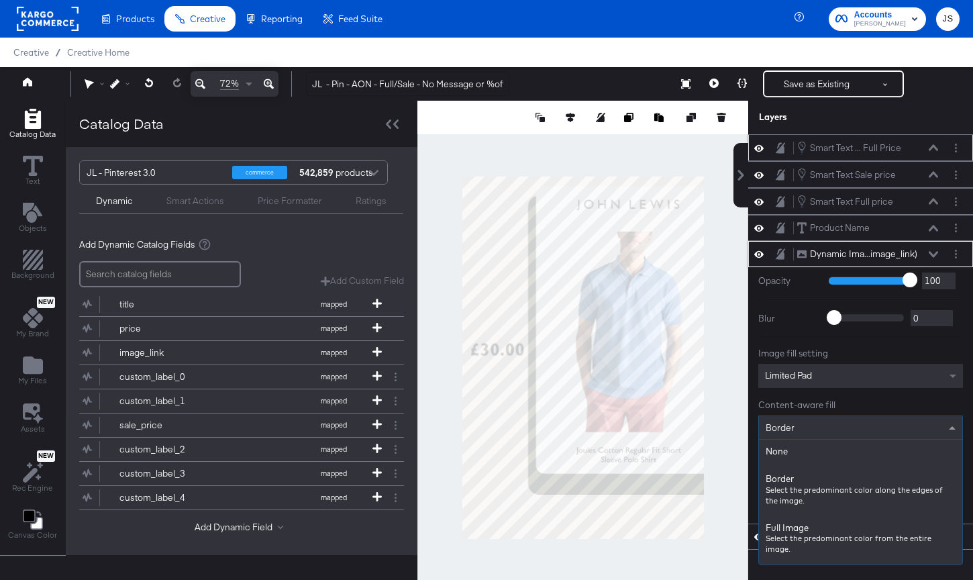
click at [855, 424] on div "Border" at bounding box center [860, 427] width 203 height 23
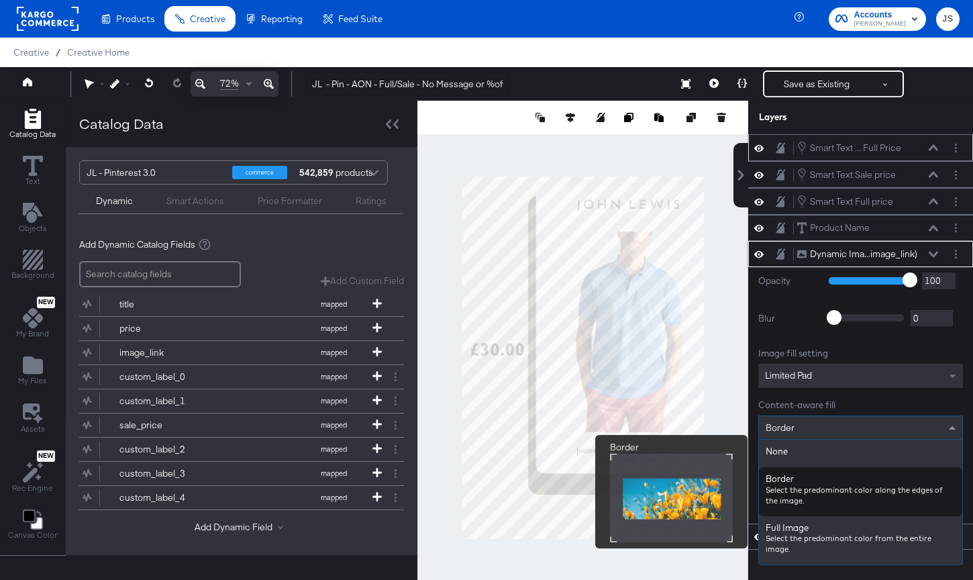
scroll to position [20, 0]
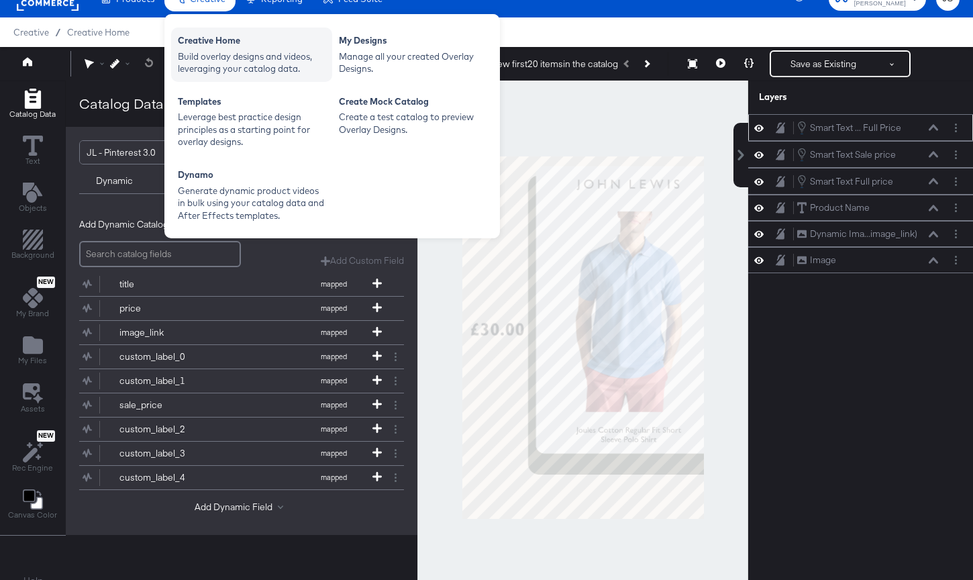
click at [241, 56] on div "Build overlay designs and videos, leveraging your catalog data." at bounding box center [252, 62] width 148 height 25
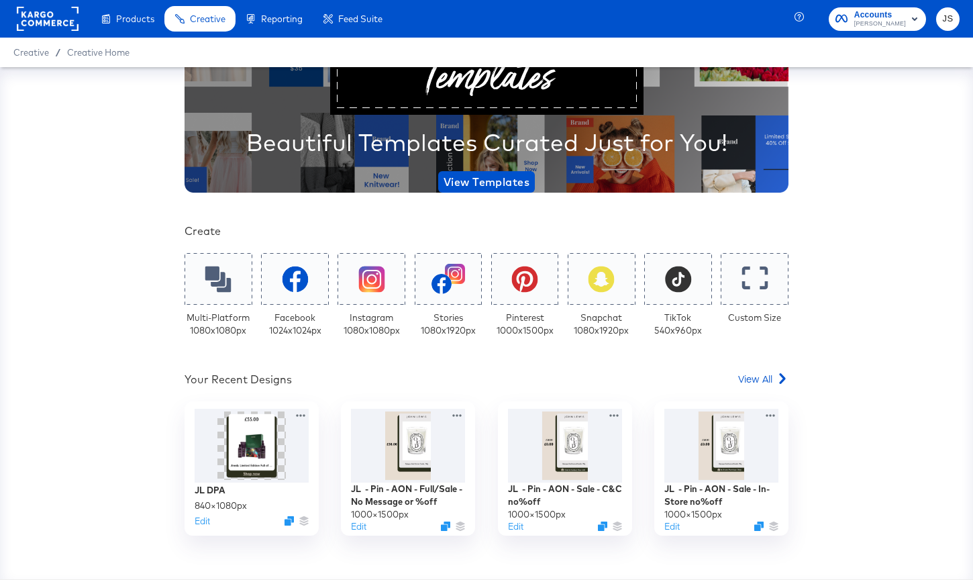
scroll to position [157, 0]
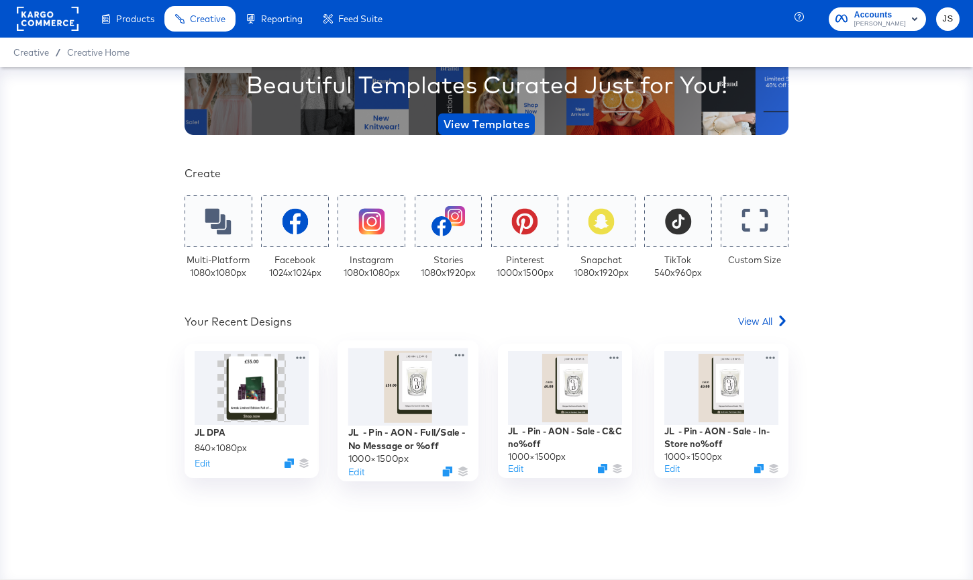
click at [392, 386] on div at bounding box center [408, 387] width 120 height 78
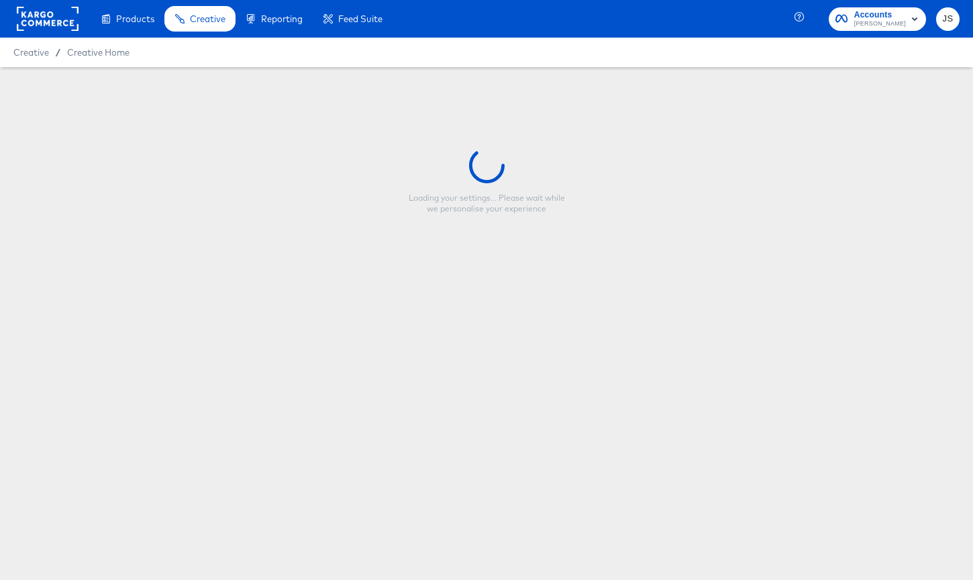
type input "JL - Pin - AON - Full/Sale - No Message or %off"
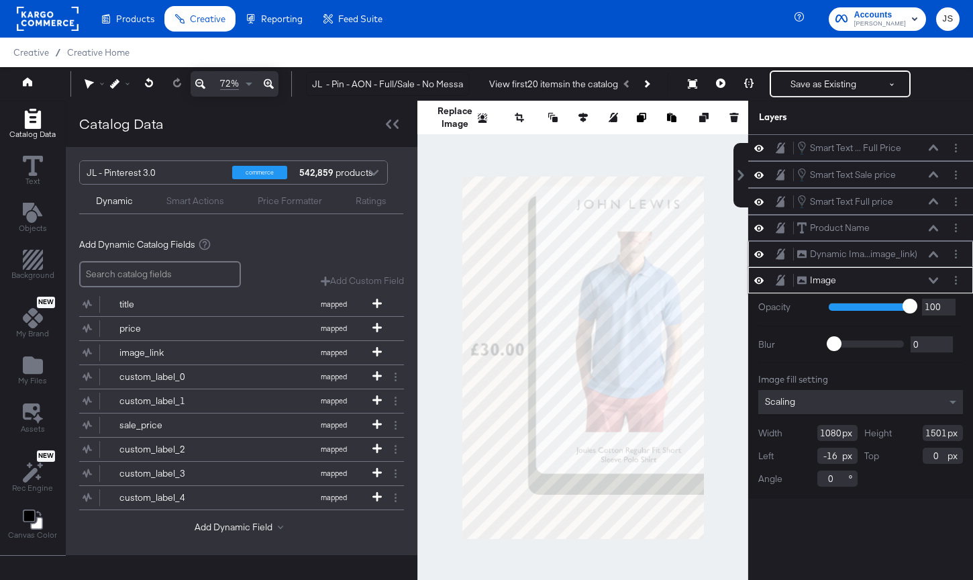
click at [855, 252] on icon at bounding box center [932, 254] width 9 height 7
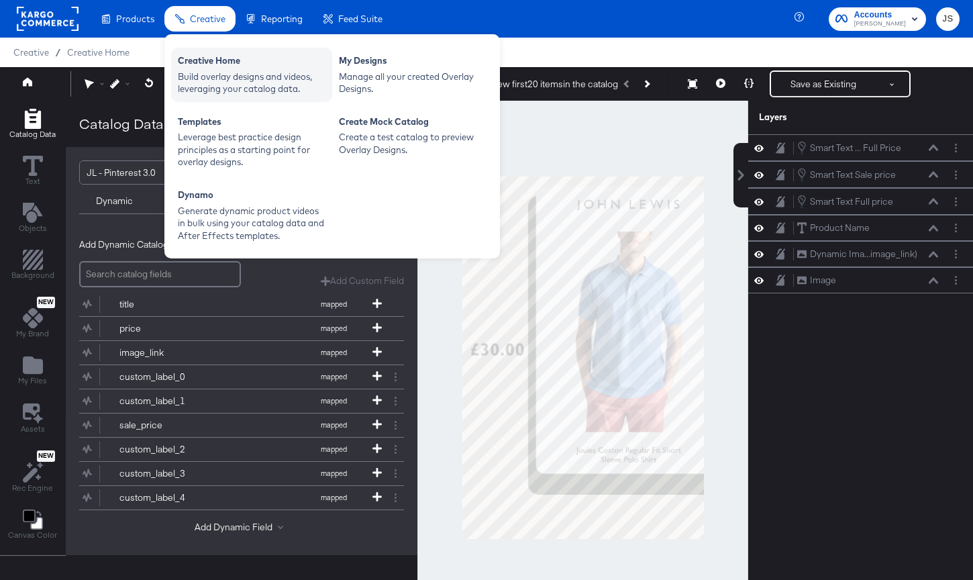
click at [214, 74] on div "Build overlay designs and videos, leveraging your catalog data." at bounding box center [252, 82] width 148 height 25
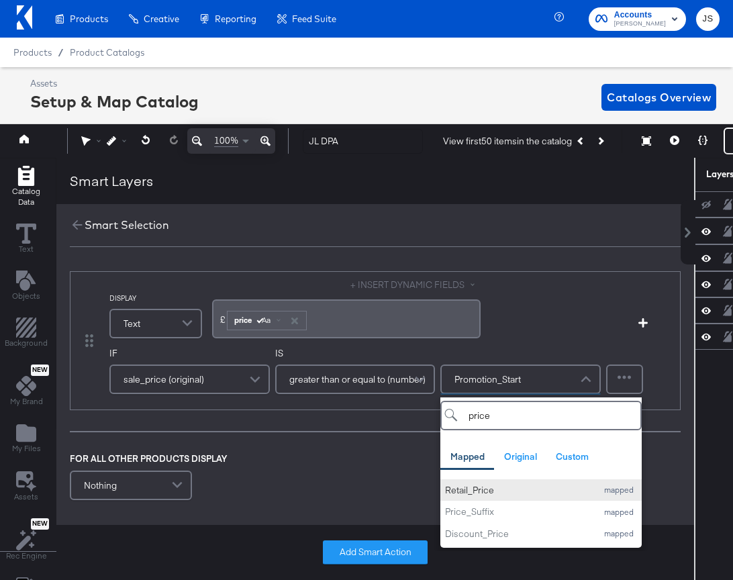
scroll to position [31, 0]
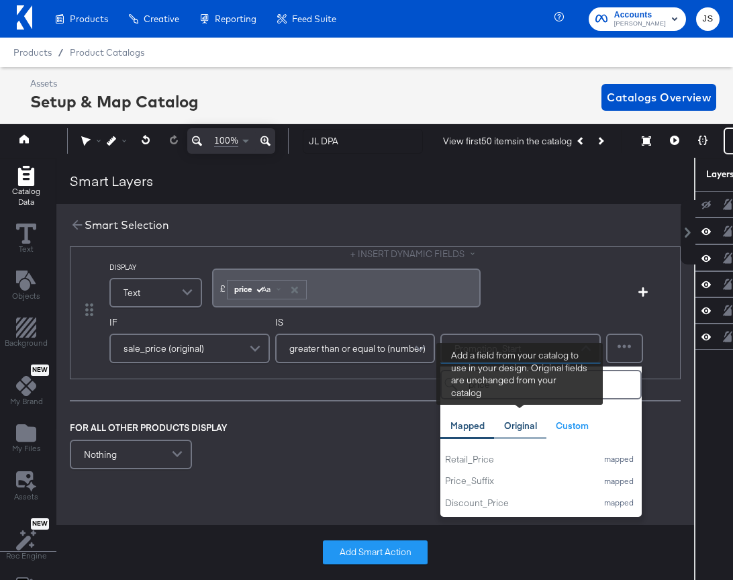
type input "price"
click at [527, 417] on div "Original" at bounding box center [520, 426] width 52 height 26
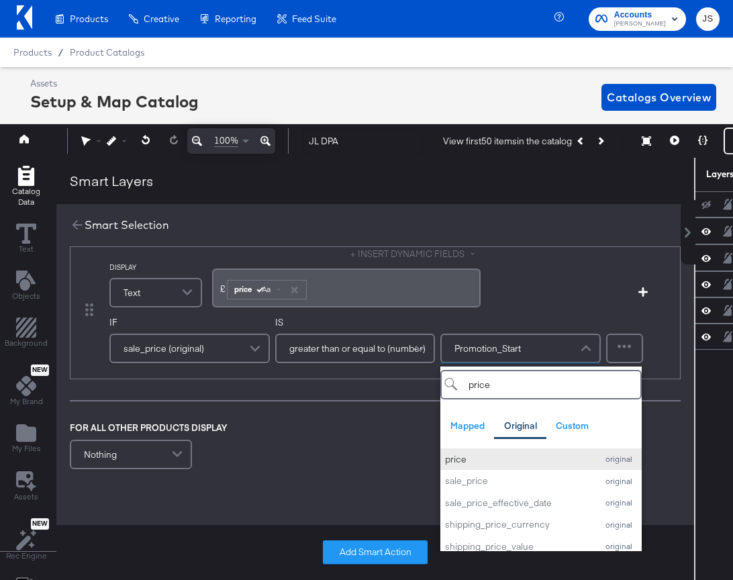
click at [513, 451] on button "price original" at bounding box center [540, 459] width 201 height 22
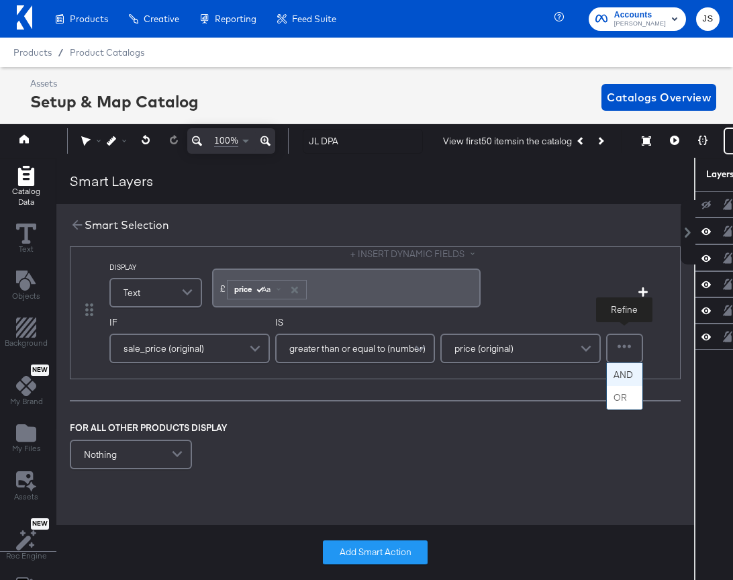
click at [623, 347] on div at bounding box center [624, 348] width 34 height 27
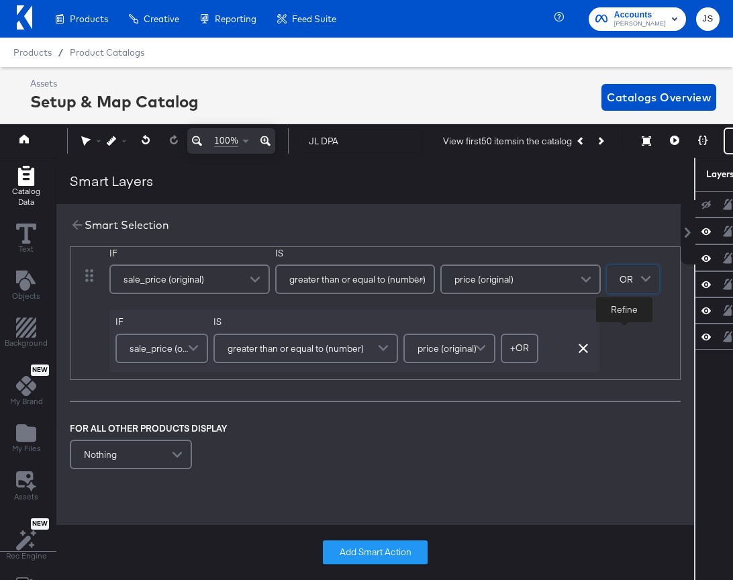
click at [274, 361] on div "greater than or equal to (number)" at bounding box center [305, 348] width 184 height 30
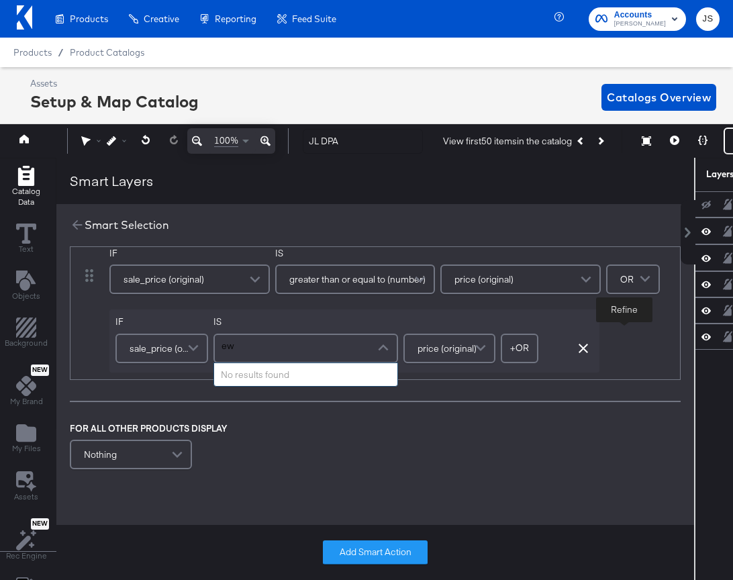
scroll to position [0, 0]
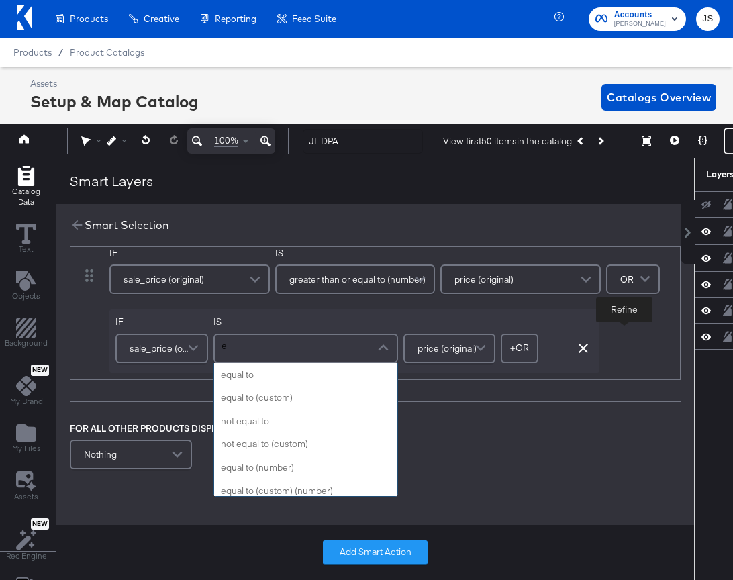
type input "eq"
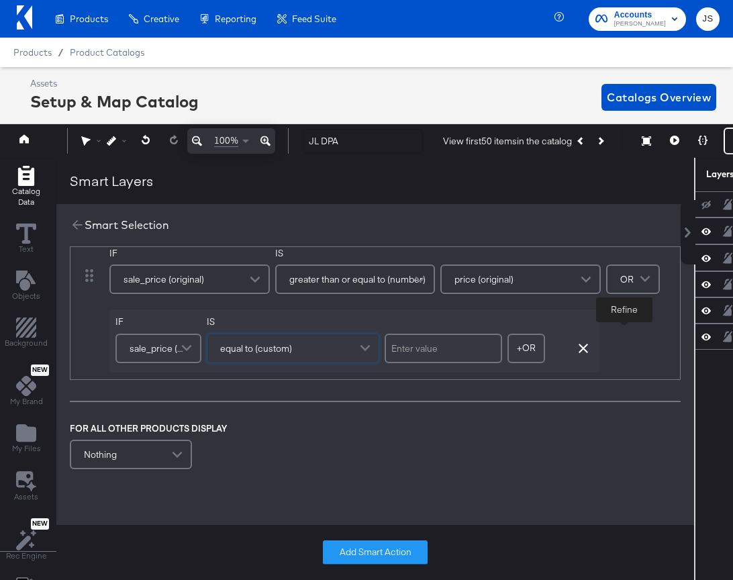
click at [440, 344] on input "text" at bounding box center [442, 348] width 117 height 30
type input "0"
click at [170, 345] on span "sale_price (original)" at bounding box center [156, 348] width 54 height 23
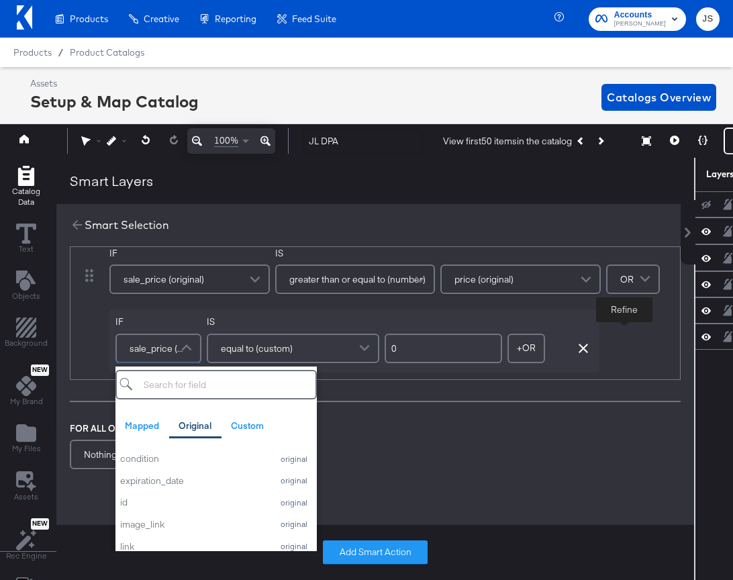
click at [197, 319] on label "IF" at bounding box center [158, 321] width 86 height 13
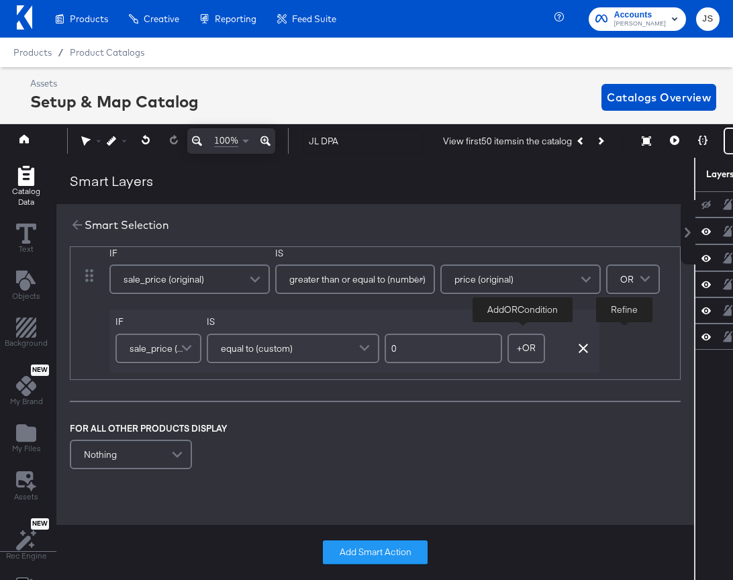
click at [515, 347] on button "+ OR" at bounding box center [526, 348] width 38 height 30
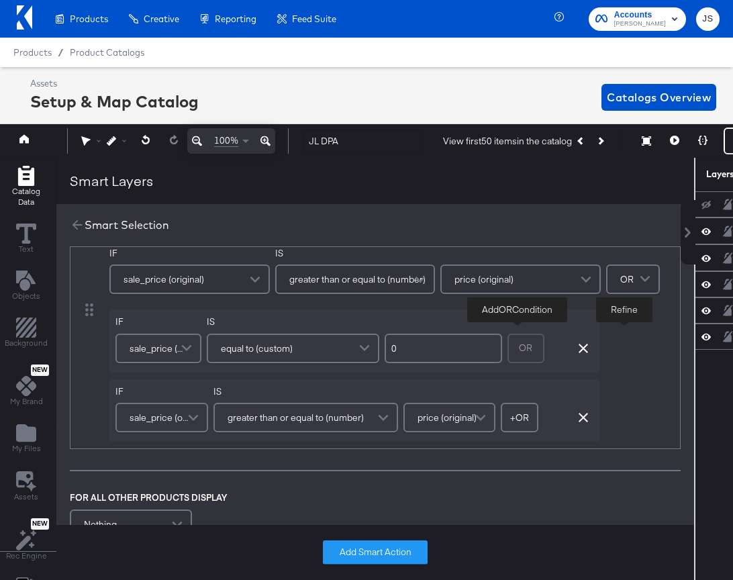
scroll to position [170, 0]
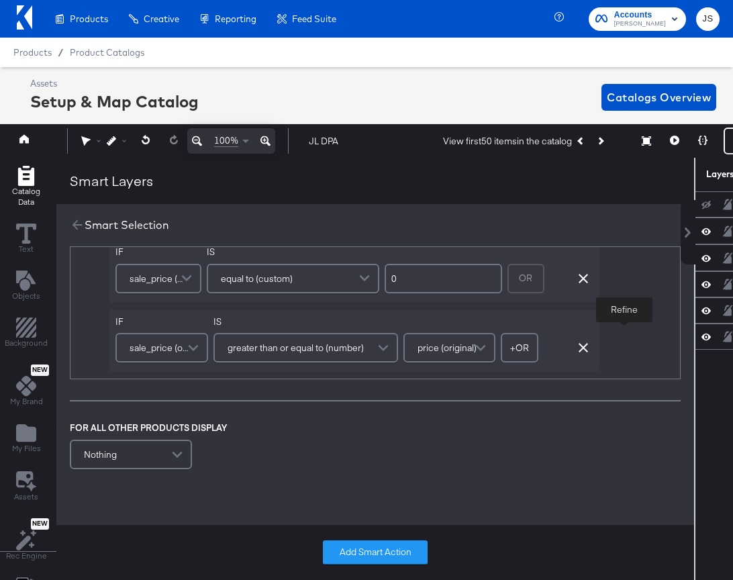
click at [290, 357] on span "greater than or equal to (number)" at bounding box center [295, 347] width 136 height 23
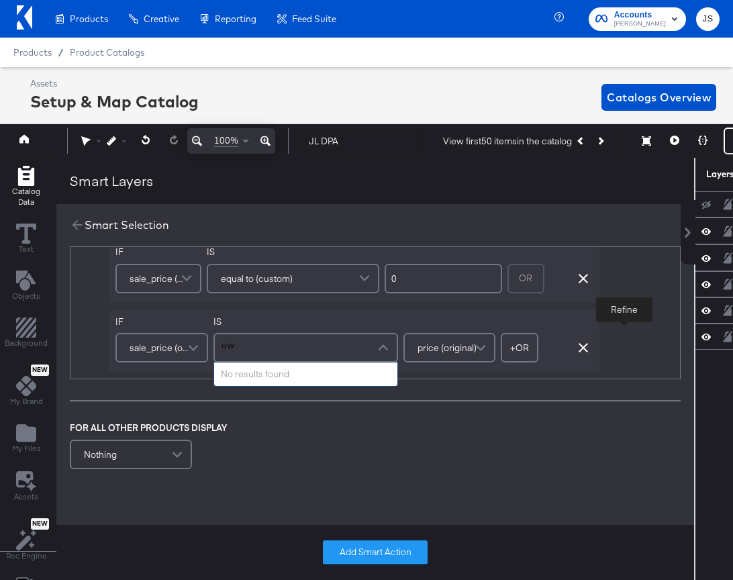
scroll to position [0, 0]
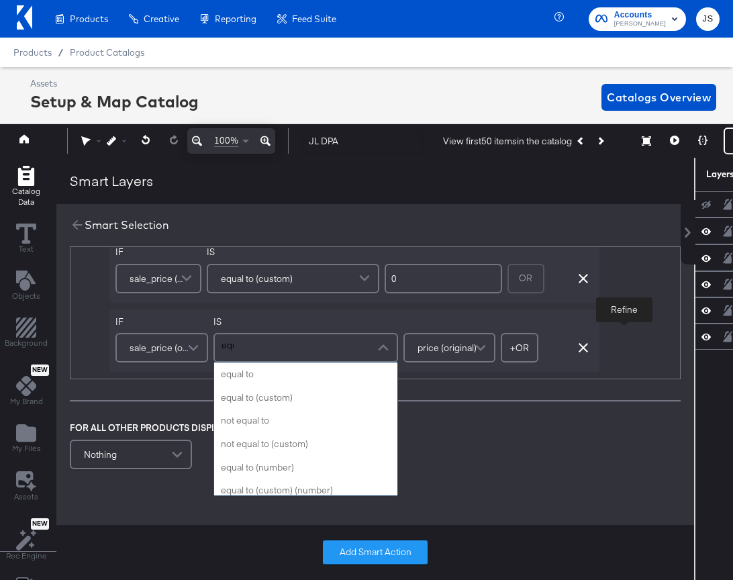
type input "equa"
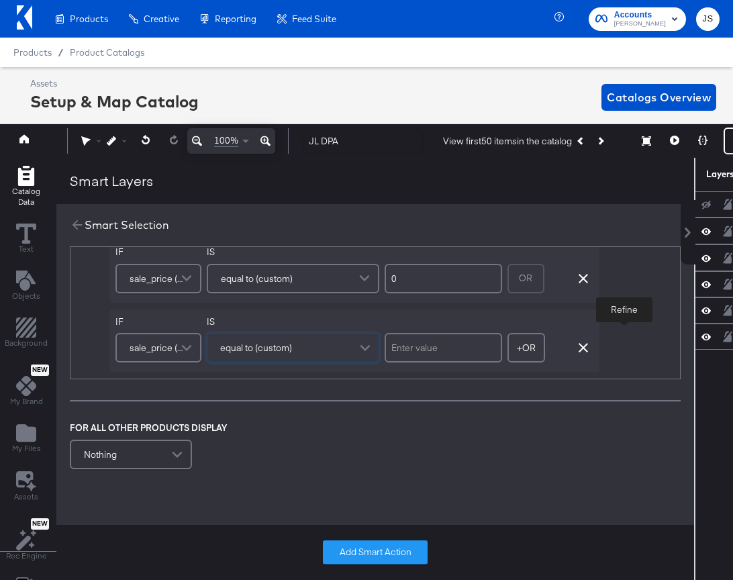
click at [430, 386] on div "DISPLAY Text + INSERT DYNAMIC FIELDS £ ﻿ price Aa ﻿ Add Condition IF sale_price…" at bounding box center [374, 287] width 637 height 398
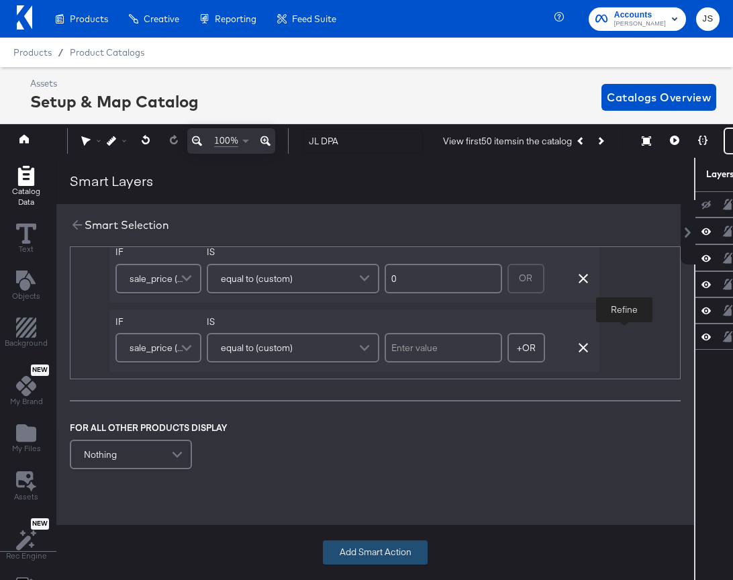
click at [372, 541] on button "Add Smart Action" at bounding box center [375, 552] width 105 height 24
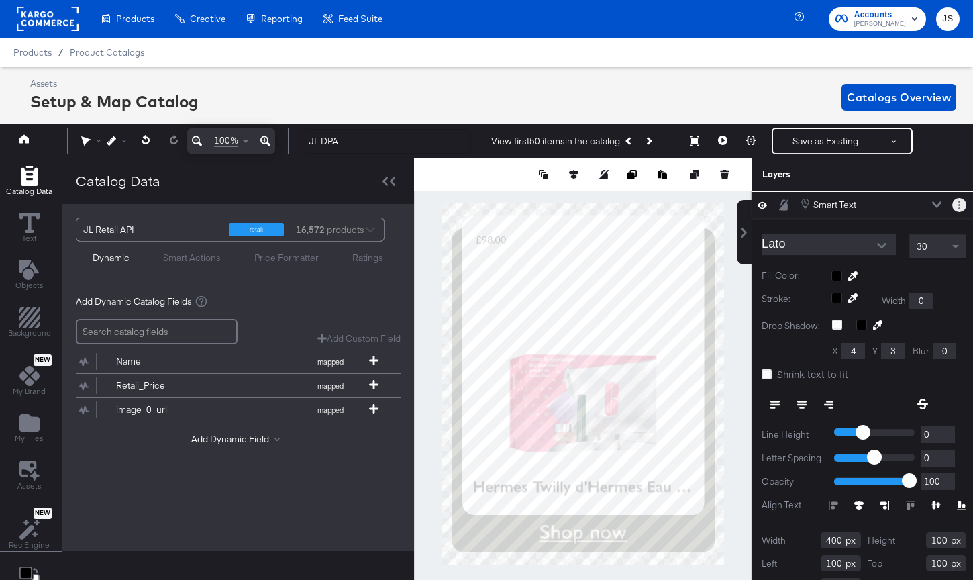
click at [732, 206] on button "Layer Options" at bounding box center [959, 205] width 14 height 14
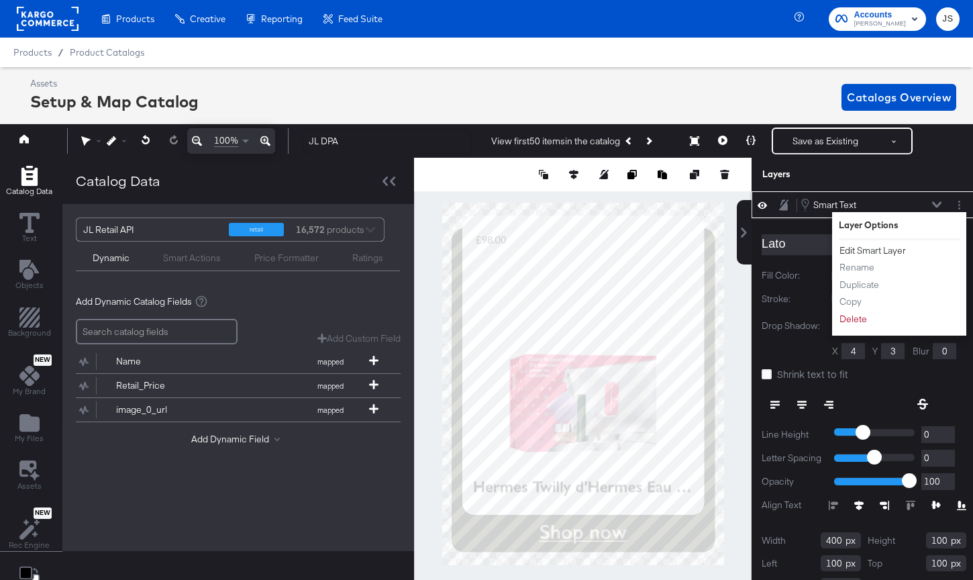
click at [732, 246] on button "Edit Smart Layer" at bounding box center [873, 251] width 68 height 14
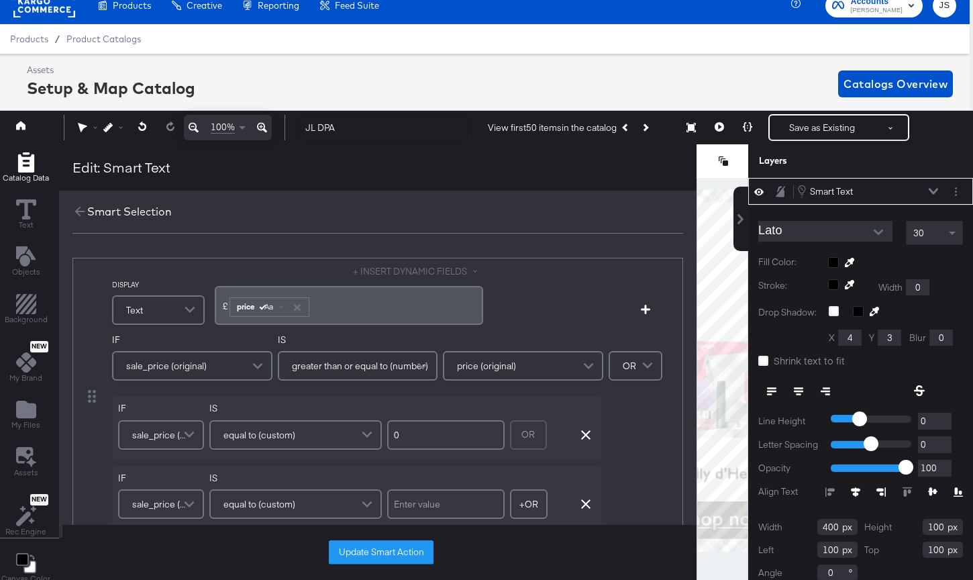
click at [732, 226] on button "Open" at bounding box center [878, 232] width 20 height 20
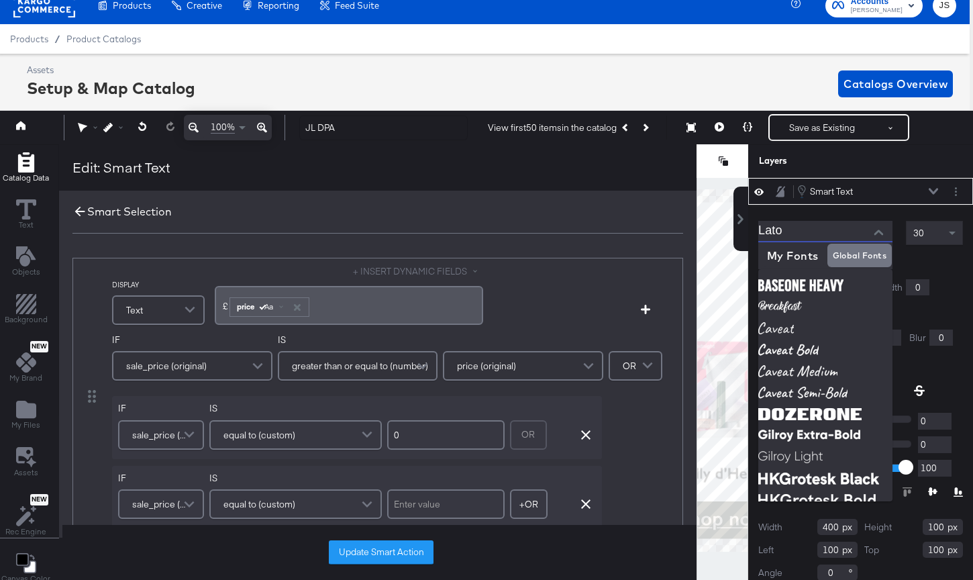
click at [76, 211] on icon at bounding box center [80, 212] width 10 height 10
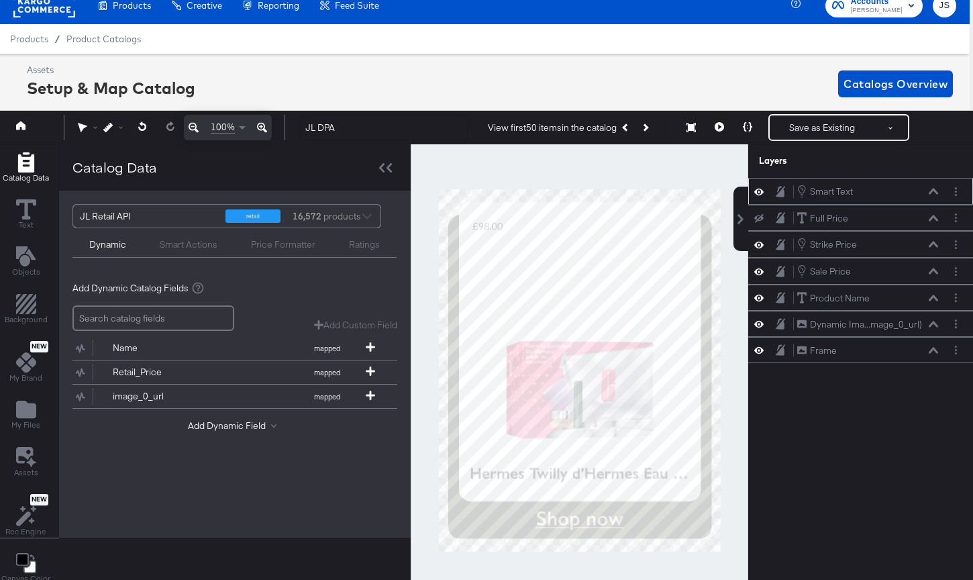
click at [732, 191] on div "Smart Text Smart Text" at bounding box center [860, 191] width 214 height 15
click at [732, 191] on circle "Layer Options" at bounding box center [956, 192] width 2 height 2
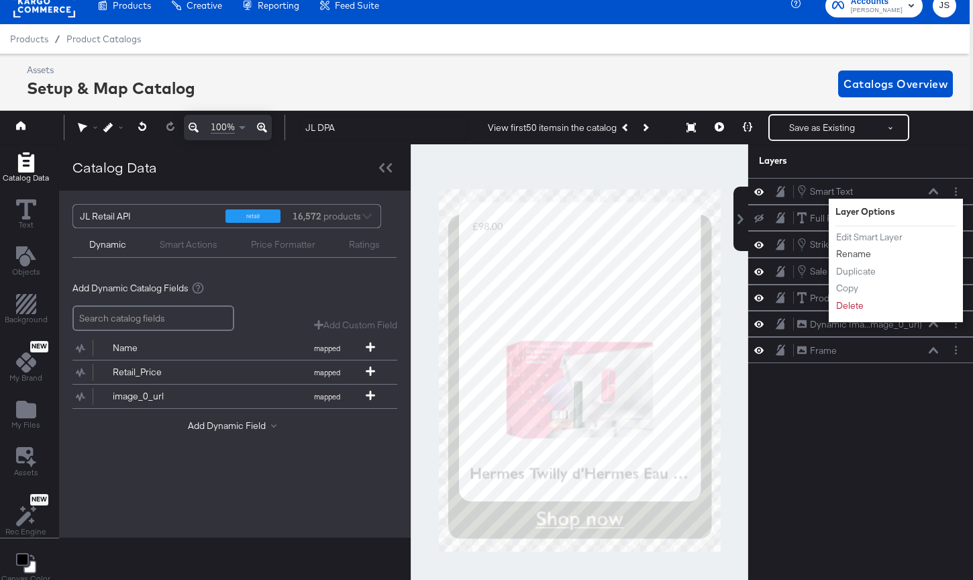
click at [732, 254] on button "Rename" at bounding box center [853, 254] width 36 height 14
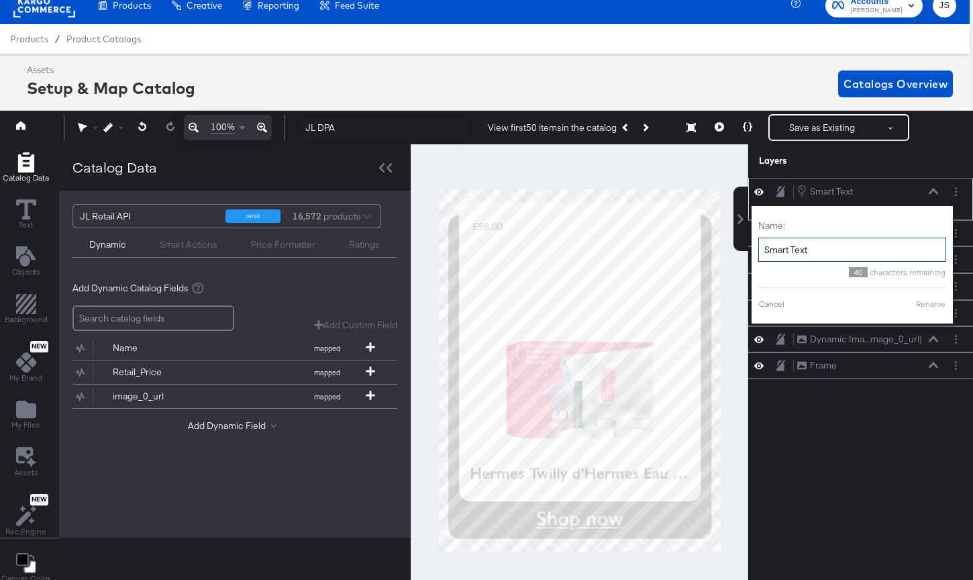
click at [732, 244] on input "Smart Text" at bounding box center [852, 249] width 188 height 25
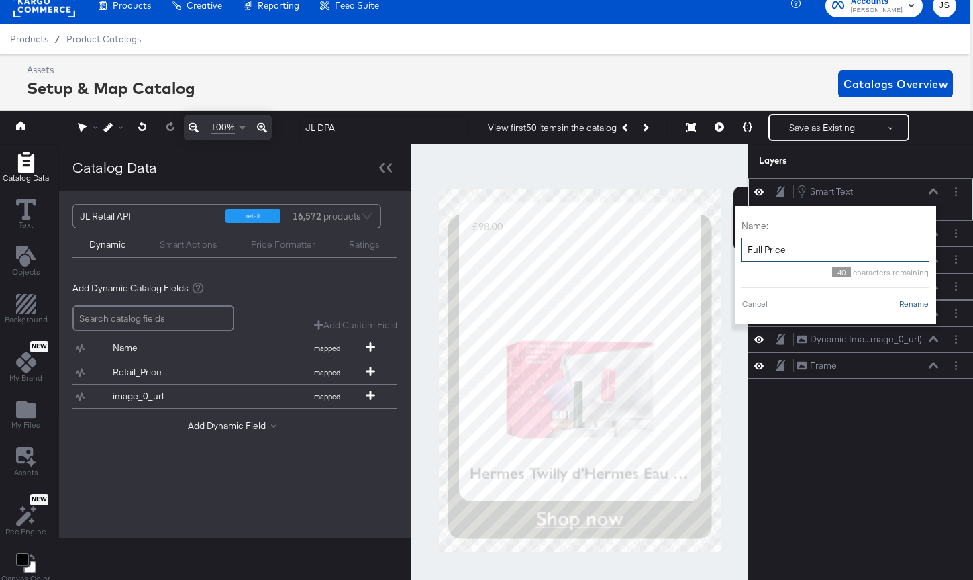
type input "Full Price"
click at [732, 305] on button "Rename" at bounding box center [913, 304] width 31 height 12
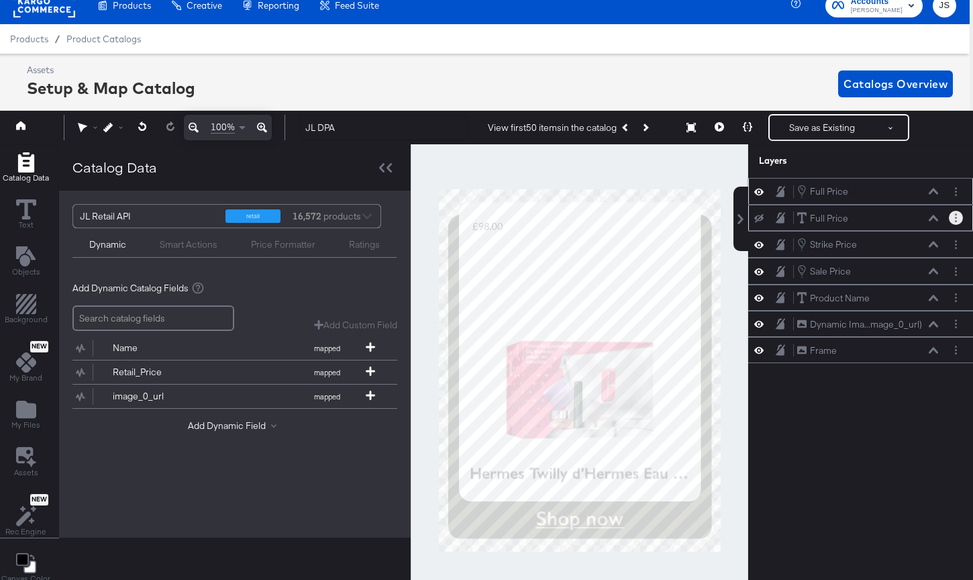
click at [732, 219] on icon "Layer Options" at bounding box center [956, 217] width 2 height 9
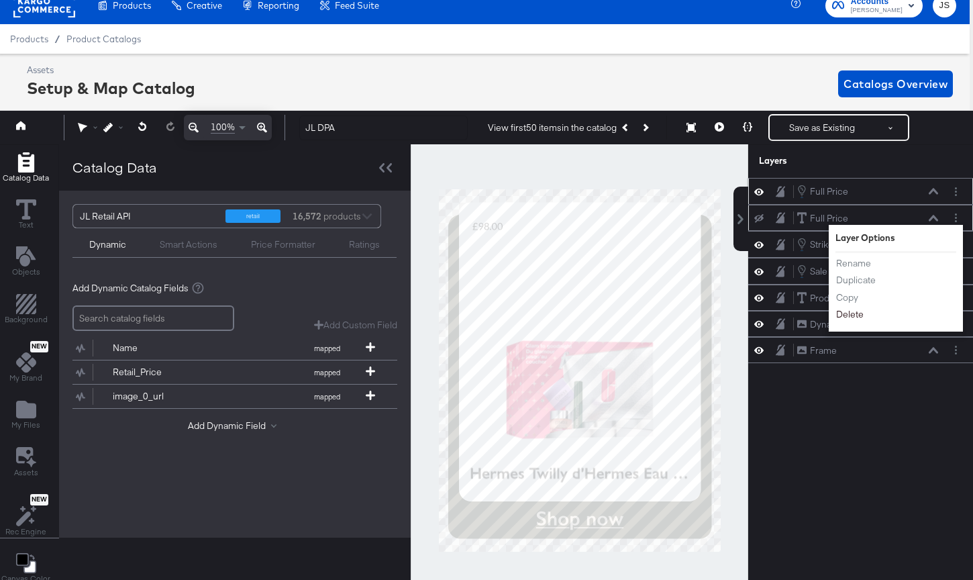
click at [732, 313] on button "Delete" at bounding box center [849, 315] width 29 height 14
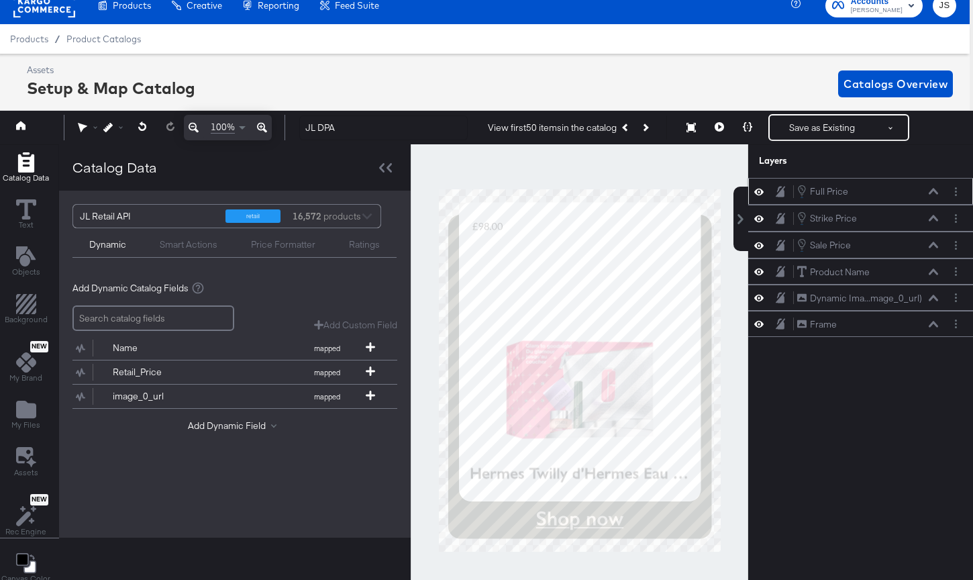
click at [732, 191] on icon at bounding box center [932, 191] width 9 height 7
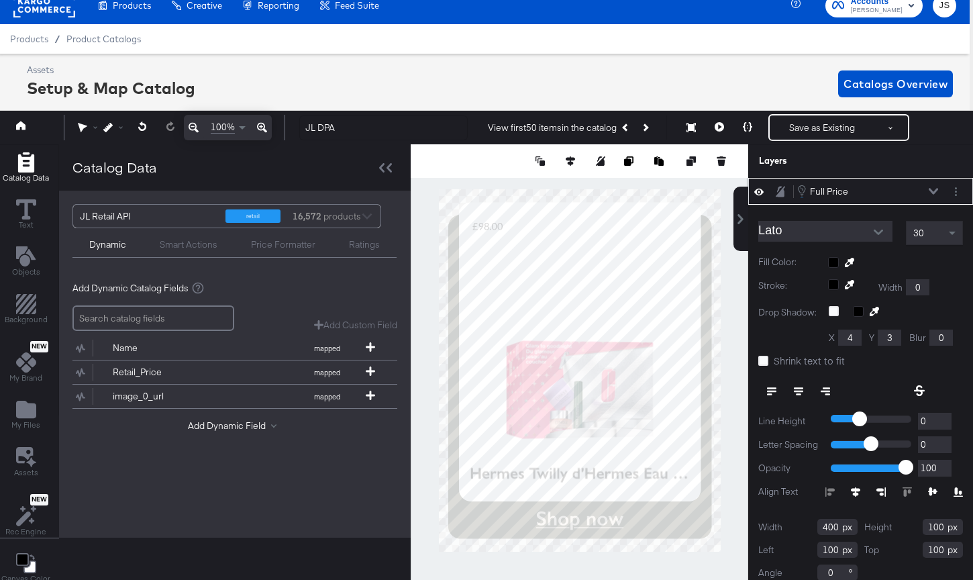
click at [732, 231] on input "Lato" at bounding box center [815, 231] width 114 height 20
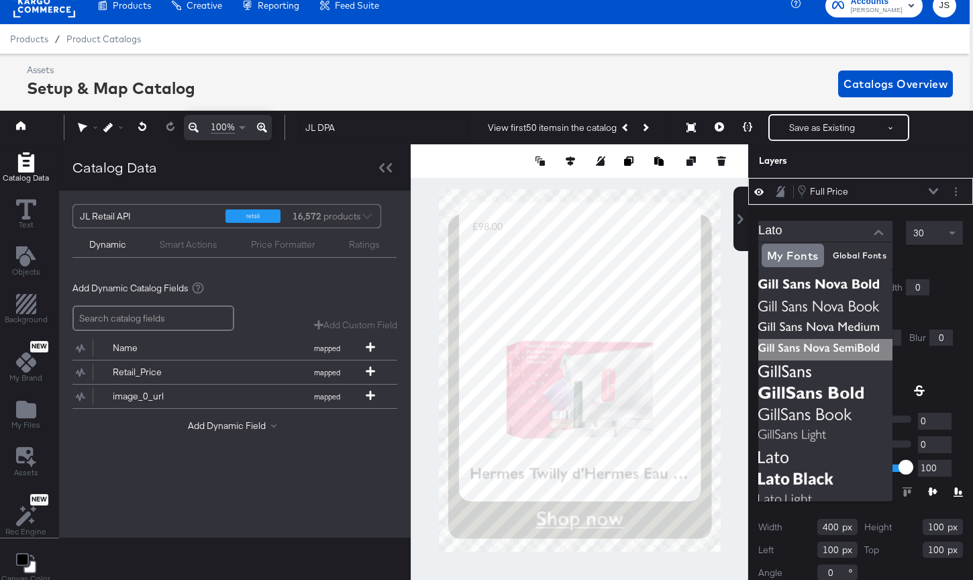
scroll to position [0, 3]
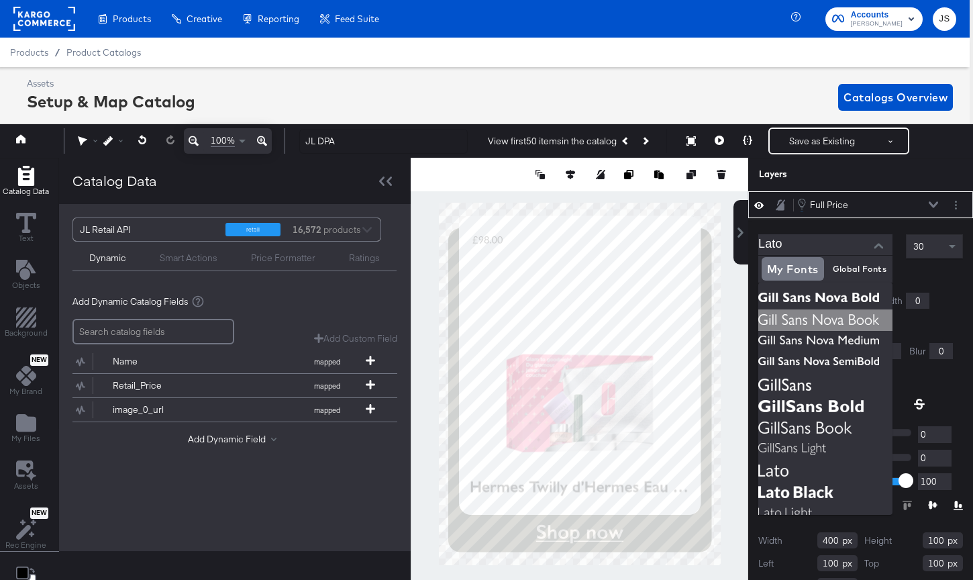
click at [732, 327] on img at bounding box center [825, 319] width 134 height 21
type input "Gill Sans Nova Book"
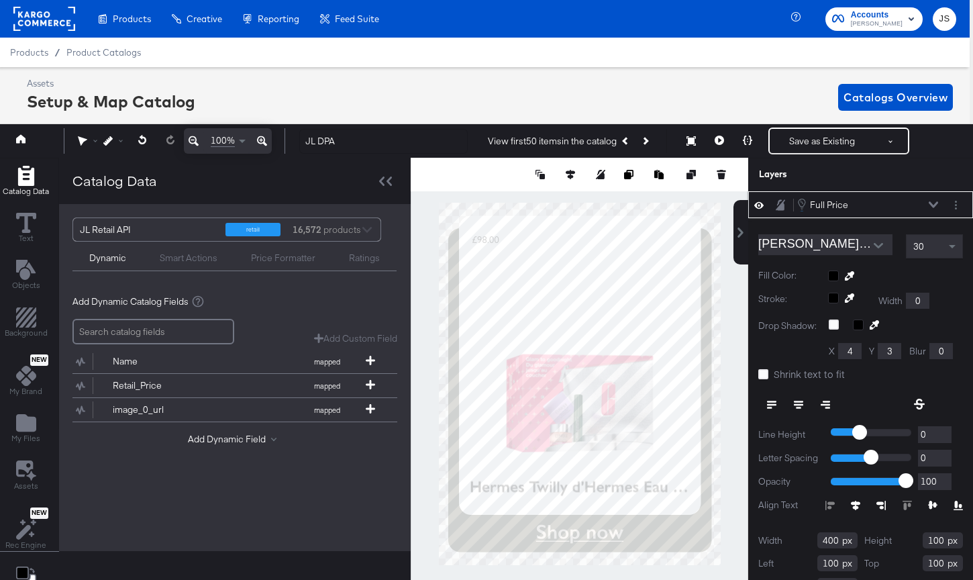
click at [732, 235] on div "30" at bounding box center [934, 246] width 56 height 23
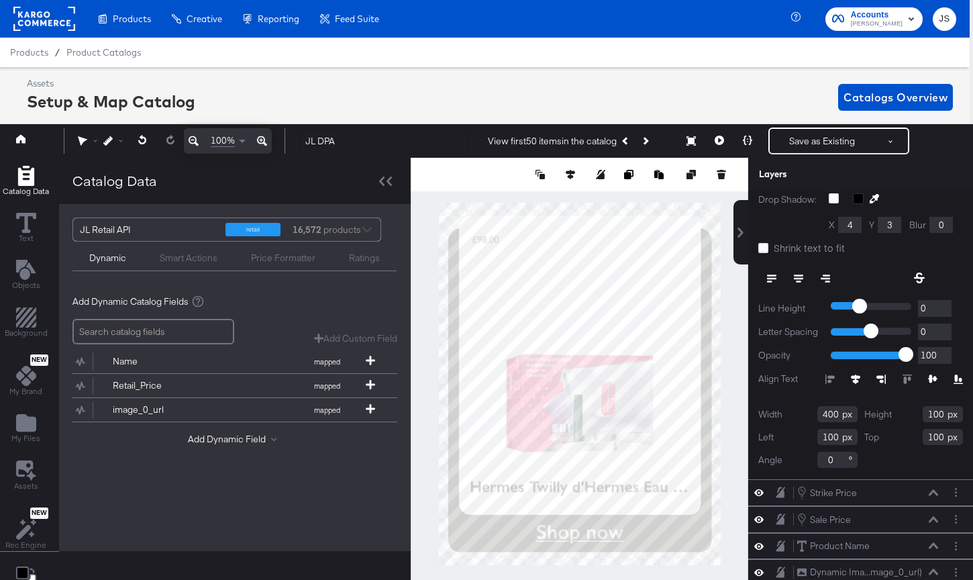
scroll to position [129, 0]
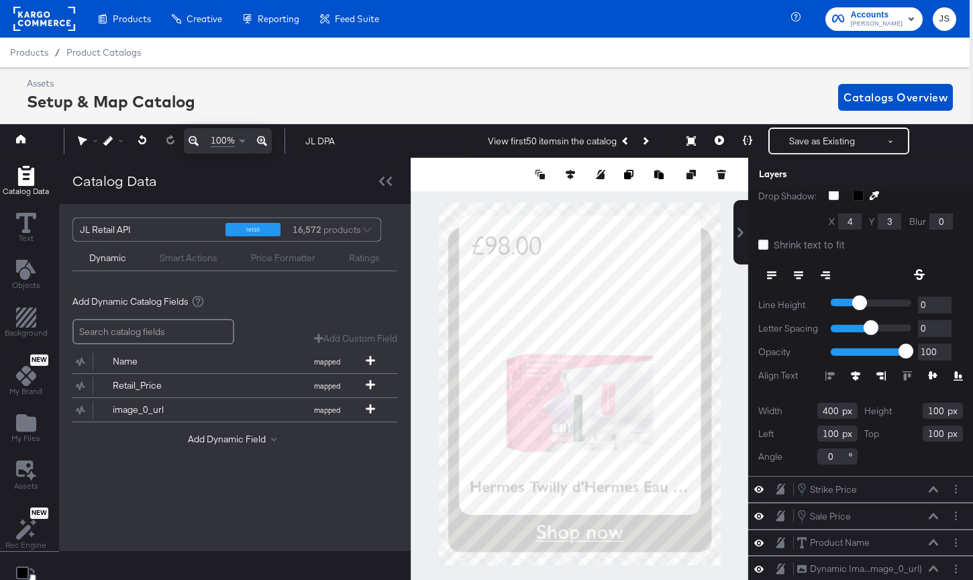
drag, startPoint x: 838, startPoint y: 412, endPoint x: 808, endPoint y: 412, distance: 29.5
click at [732, 412] on div "Width 400" at bounding box center [807, 411] width 99 height 16
type input "372"
drag, startPoint x: 941, startPoint y: 409, endPoint x: 922, endPoint y: 409, distance: 18.8
click at [732, 409] on div "Height 100" at bounding box center [913, 411] width 99 height 16
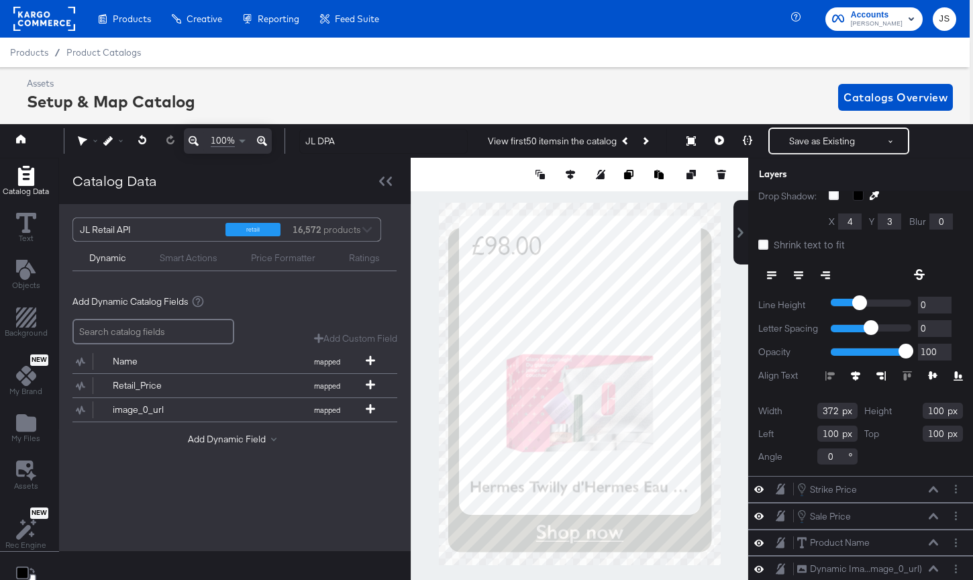
drag, startPoint x: 941, startPoint y: 409, endPoint x: 916, endPoint y: 408, distance: 24.8
click at [732, 409] on div "Height 100" at bounding box center [913, 411] width 99 height 16
type input "89"
drag, startPoint x: 835, startPoint y: 433, endPoint x: 802, endPoint y: 432, distance: 33.5
click at [732, 433] on div "Left 100" at bounding box center [807, 433] width 99 height 16
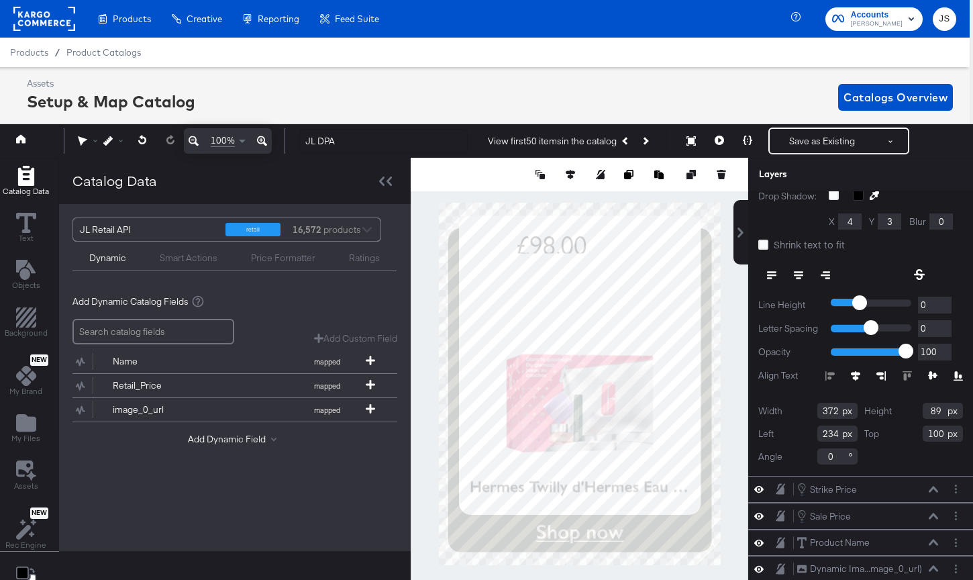
type input "234"
drag, startPoint x: 941, startPoint y: 435, endPoint x: 905, endPoint y: 435, distance: 36.2
click at [732, 435] on div "Top 100" at bounding box center [913, 433] width 99 height 16
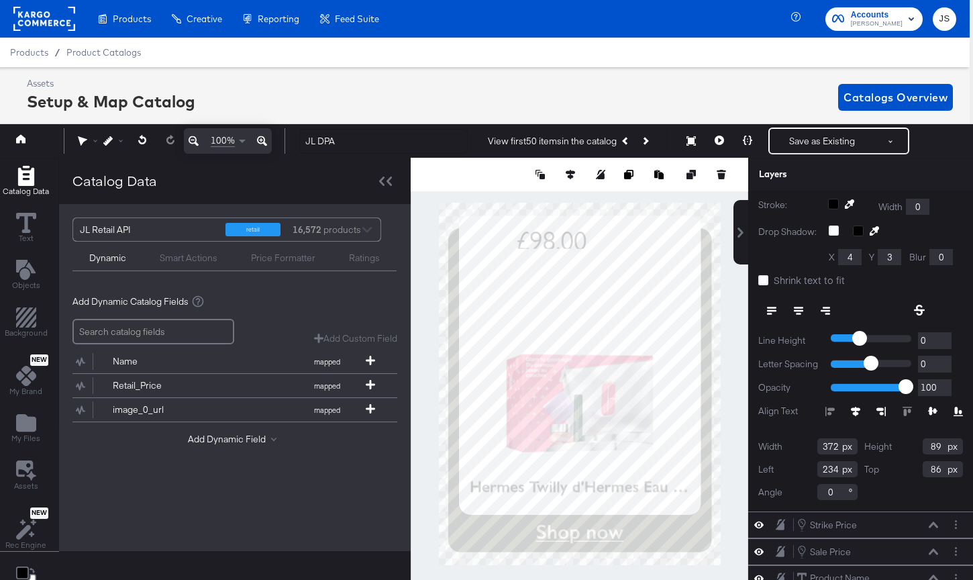
scroll to position [82, 0]
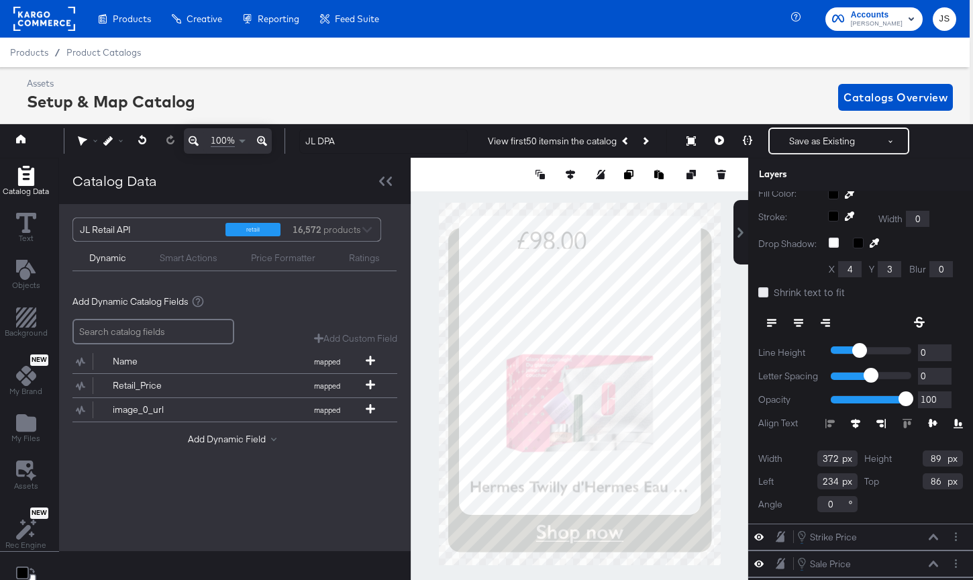
type input "86"
click at [732, 292] on icon at bounding box center [763, 292] width 10 height 10
click at [0, 0] on input "Shrink text to fit" at bounding box center [0, 0] width 0 height 0
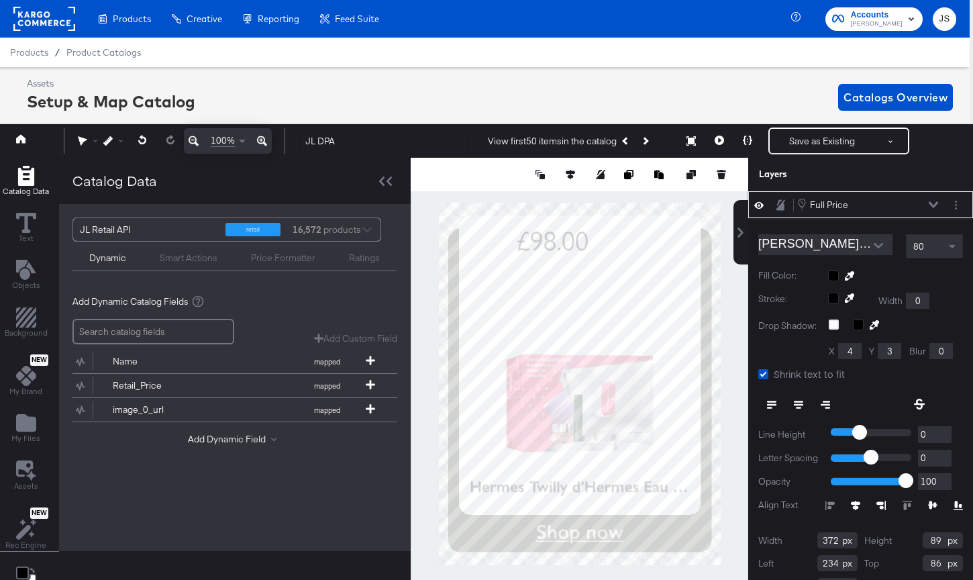
click at [732, 405] on icon at bounding box center [798, 404] width 9 height 1
click at [732, 207] on icon at bounding box center [932, 204] width 9 height 7
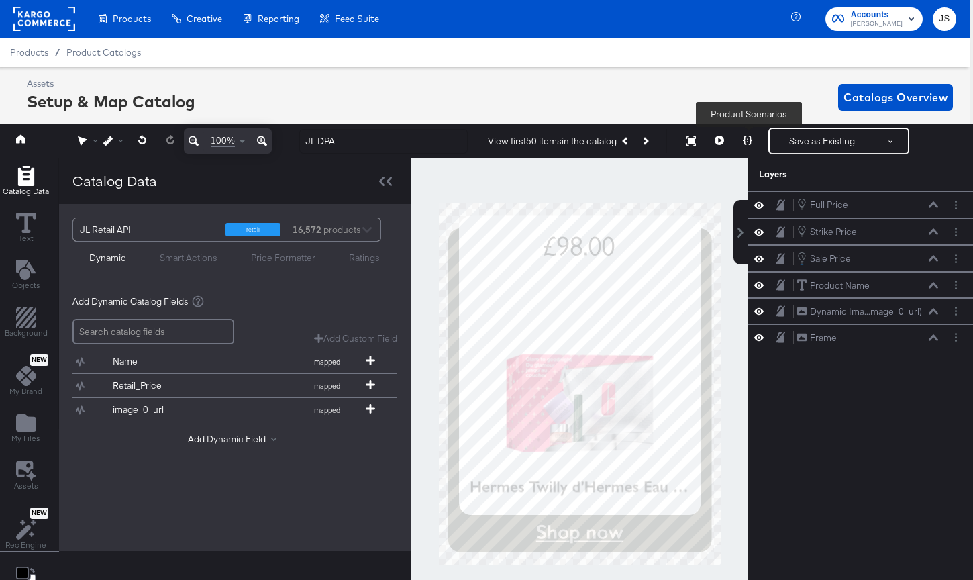
click at [732, 145] on button at bounding box center [747, 140] width 28 height 27
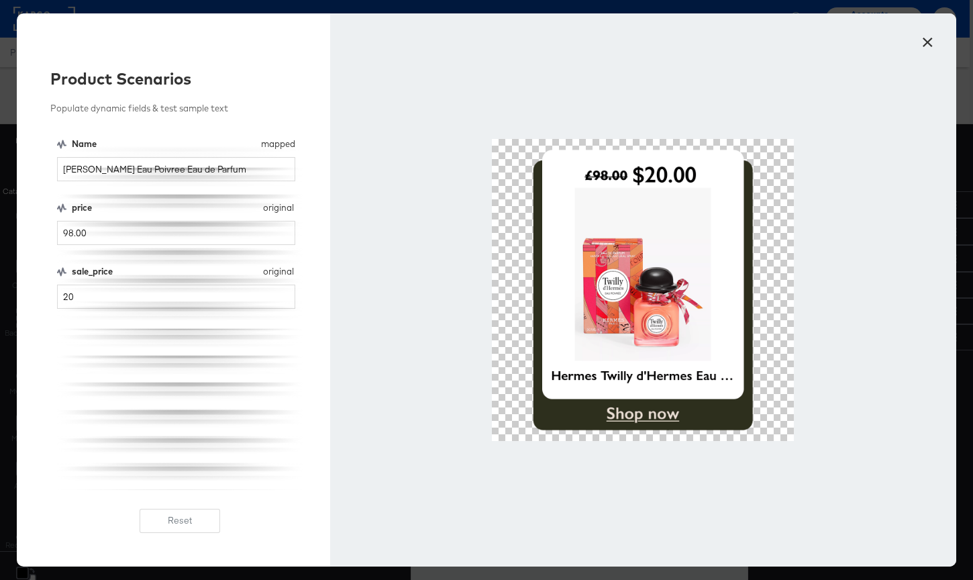
click at [732, 39] on button "×" at bounding box center [927, 39] width 24 height 24
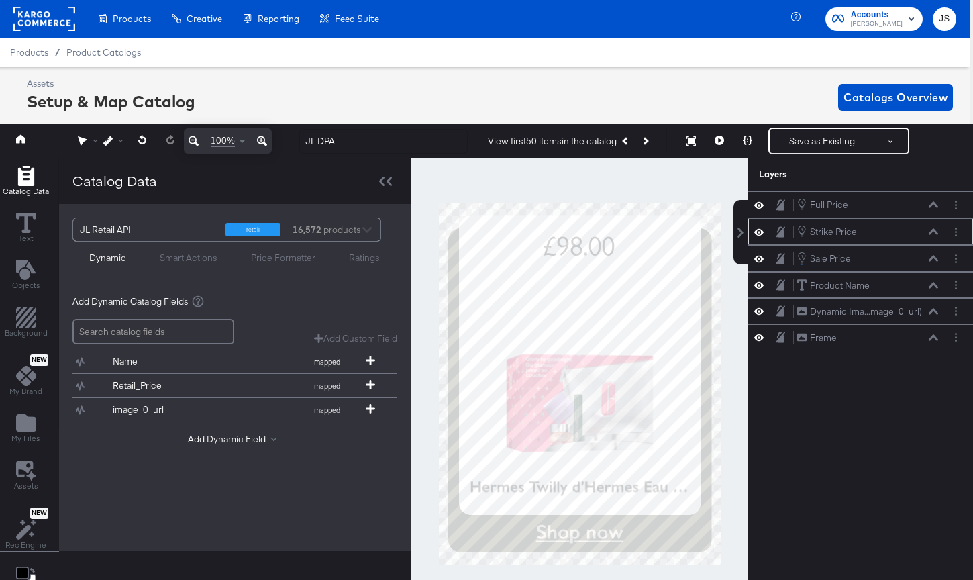
click at [732, 232] on icon at bounding box center [932, 231] width 9 height 7
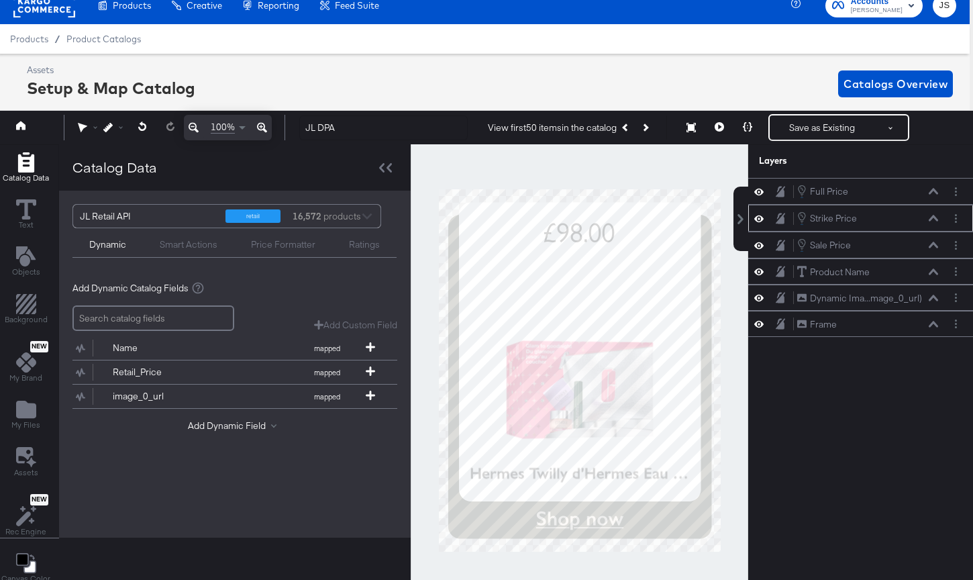
scroll to position [27, 0]
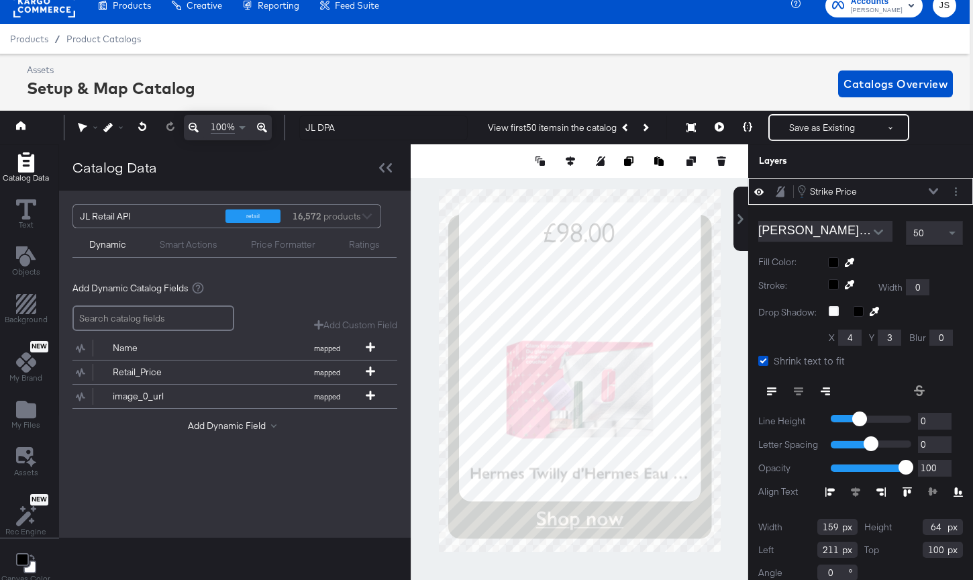
click at [732, 235] on icon "Open" at bounding box center [877, 231] width 9 height 9
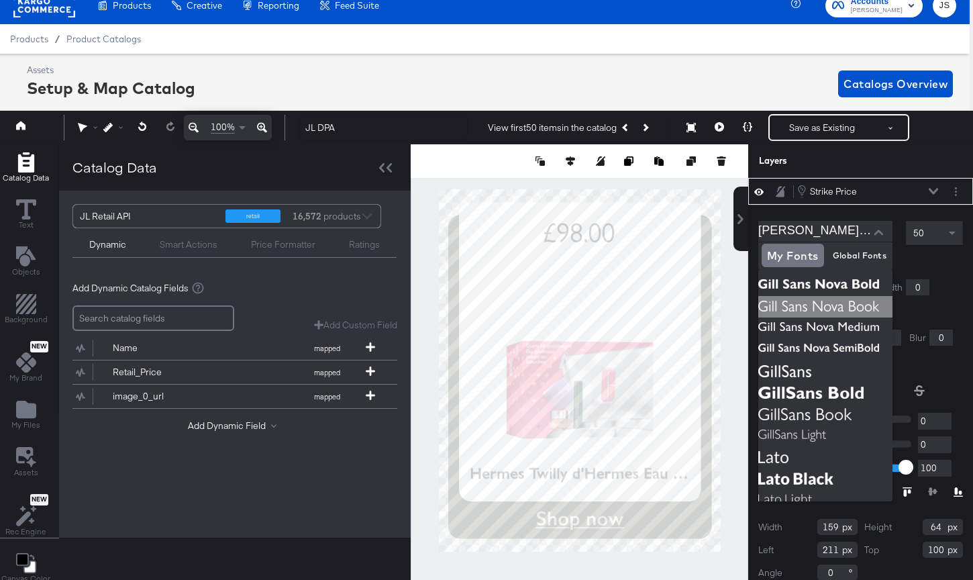
click at [732, 309] on img at bounding box center [825, 306] width 134 height 21
type input "Gill Sans Nova Book"
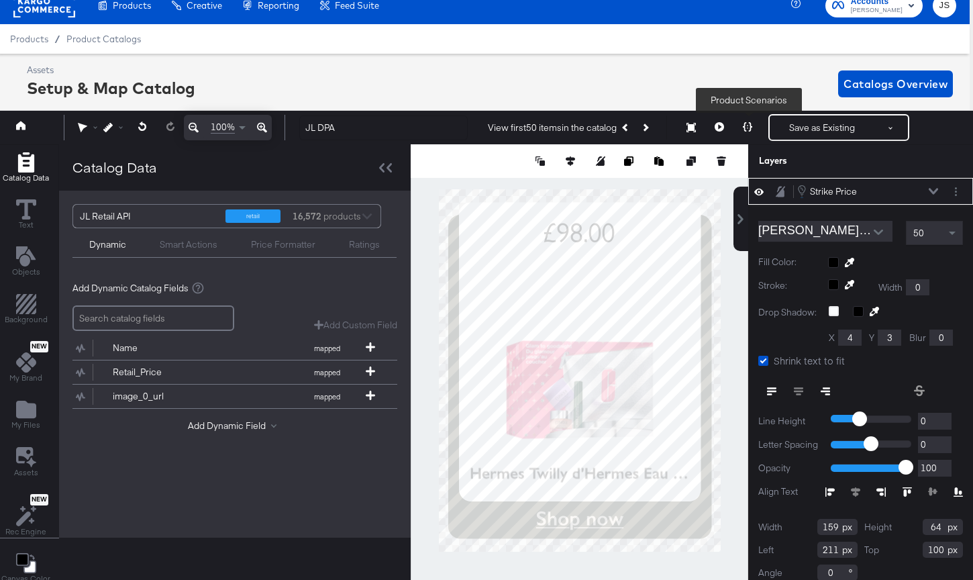
click at [732, 131] on button at bounding box center [747, 127] width 28 height 27
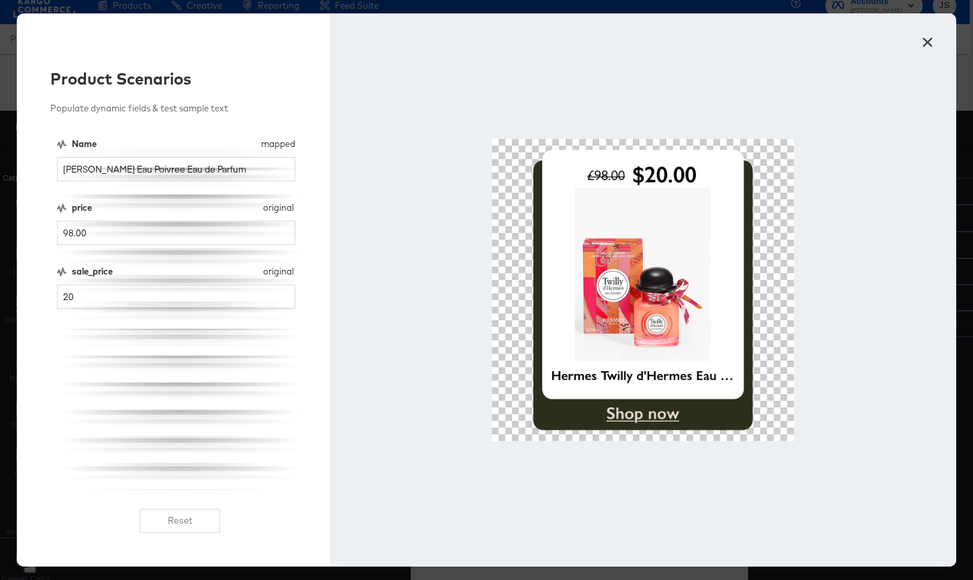
click at [732, 43] on button "×" at bounding box center [927, 39] width 24 height 24
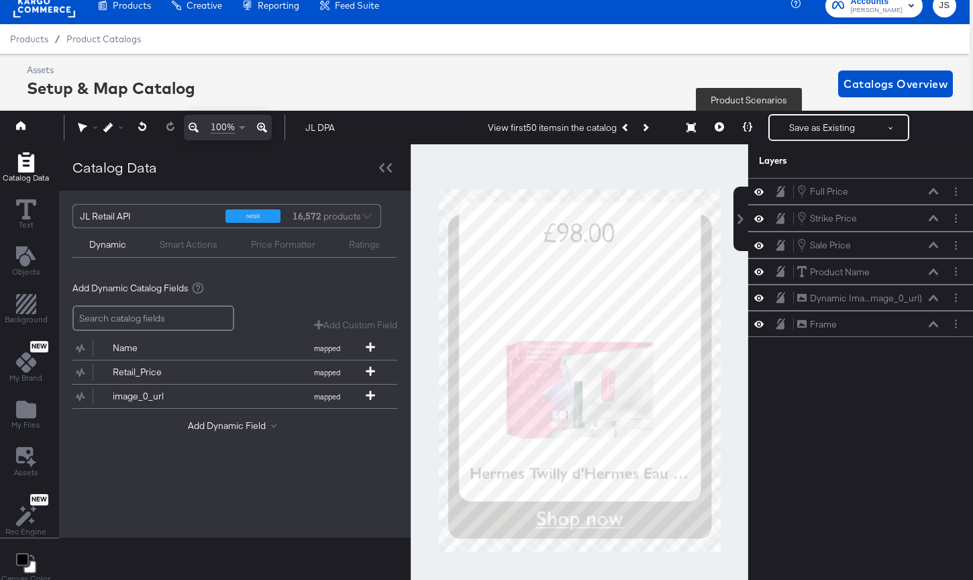
click at [732, 128] on button at bounding box center [747, 127] width 28 height 27
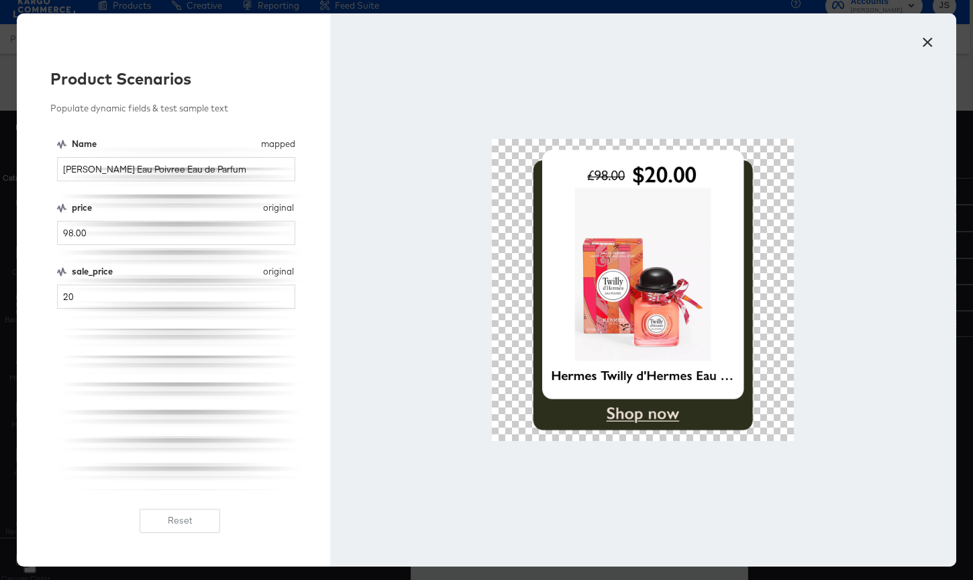
click at [732, 42] on button "×" at bounding box center [927, 39] width 24 height 24
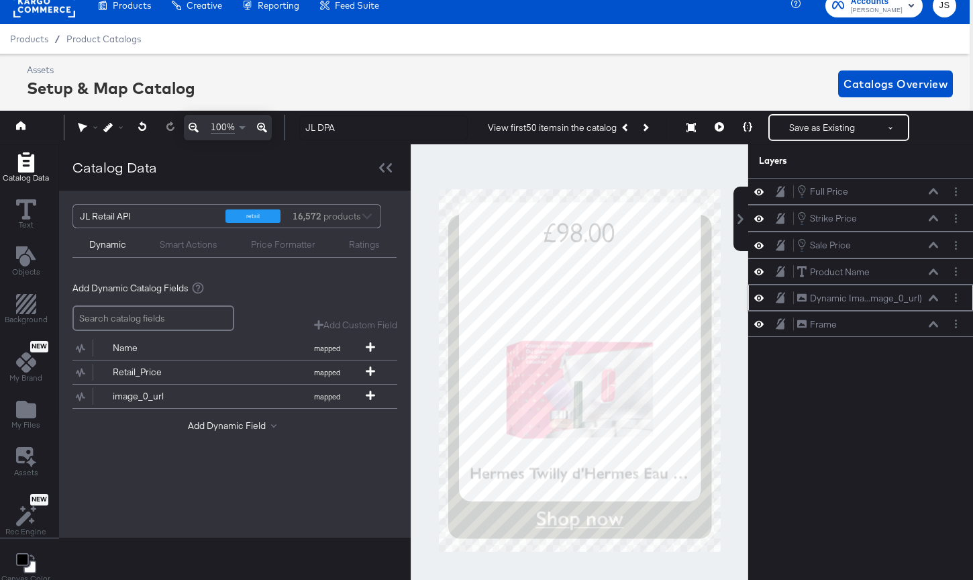
click at [732, 301] on button at bounding box center [933, 298] width 11 height 8
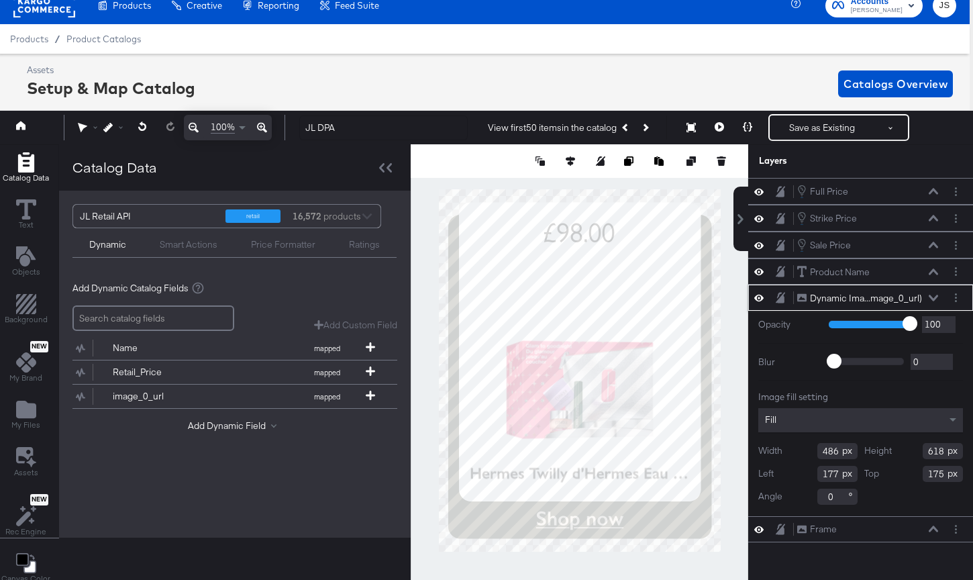
type input "176"
click at [732, 244] on icon at bounding box center [932, 245] width 9 height 7
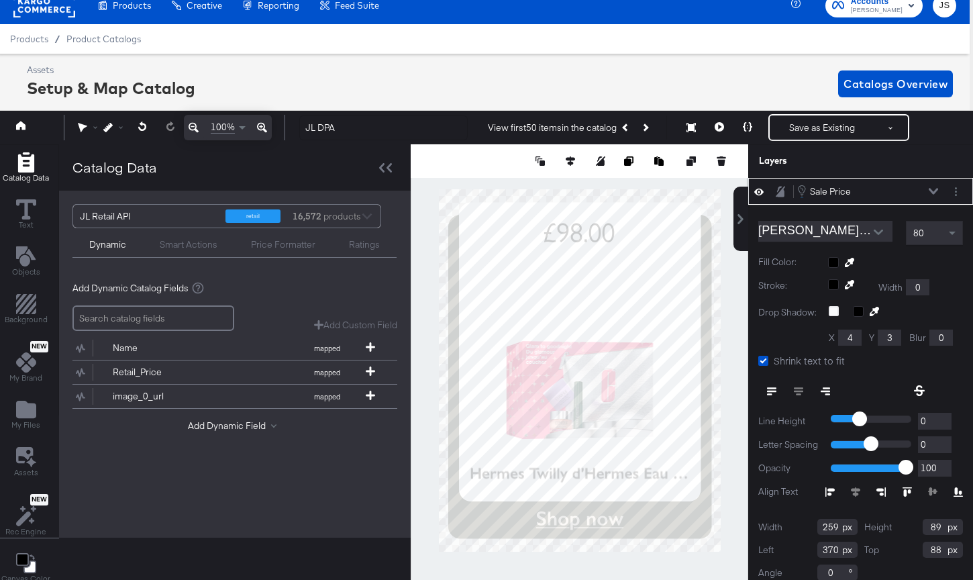
click at [732, 192] on icon at bounding box center [932, 192] width 9 height 6
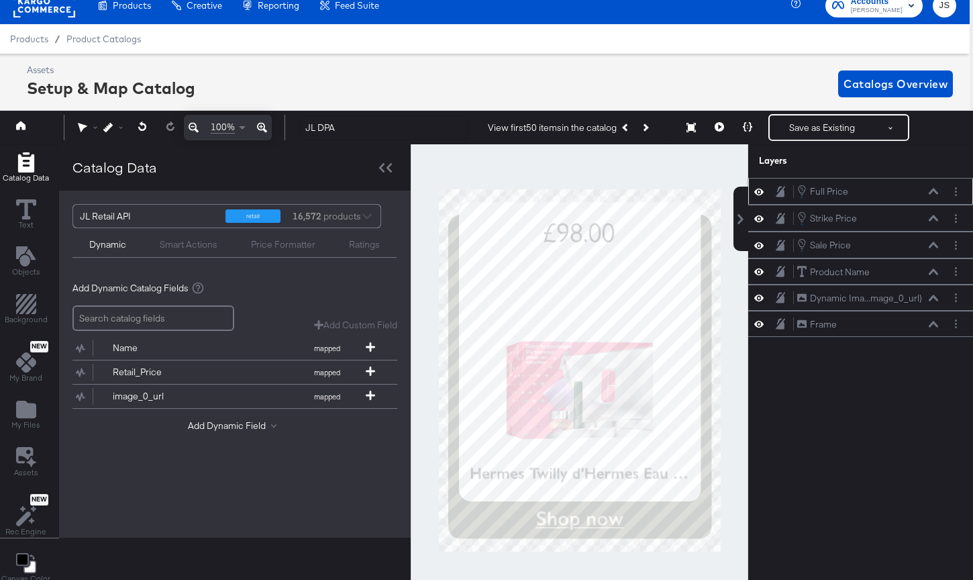
click at [732, 190] on icon at bounding box center [932, 192] width 9 height 6
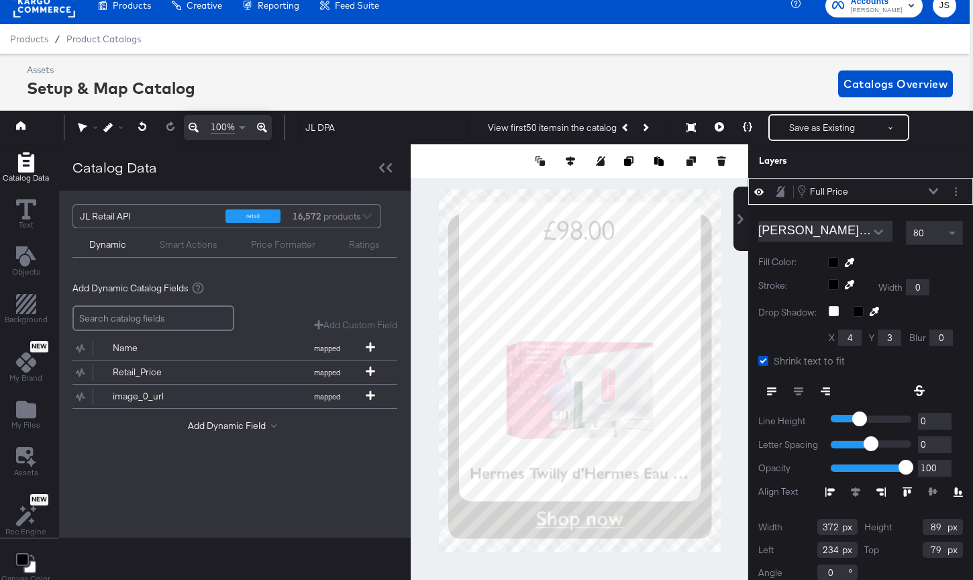
type input "78"
click at [732, 189] on icon at bounding box center [932, 191] width 9 height 7
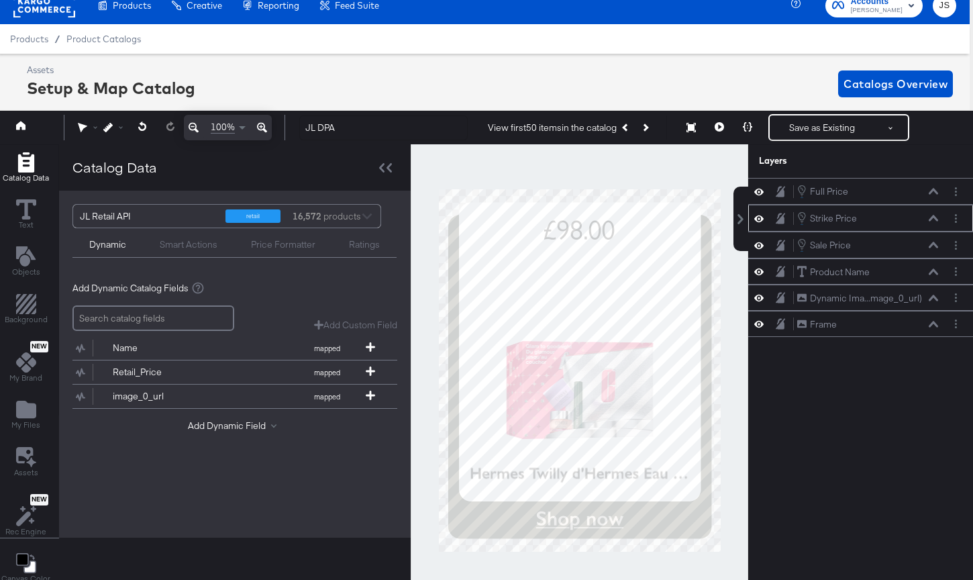
click at [732, 219] on icon at bounding box center [932, 218] width 9 height 6
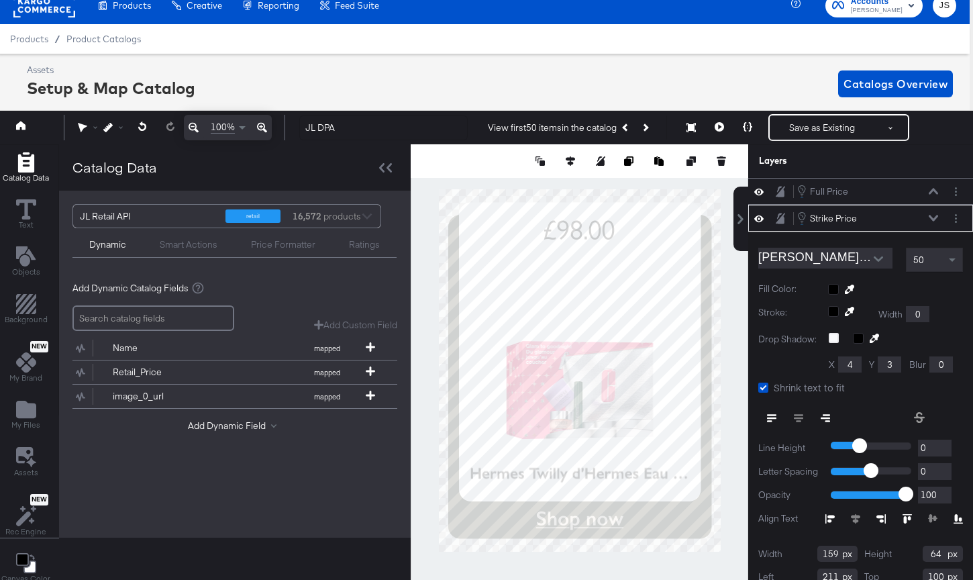
scroll to position [27, 0]
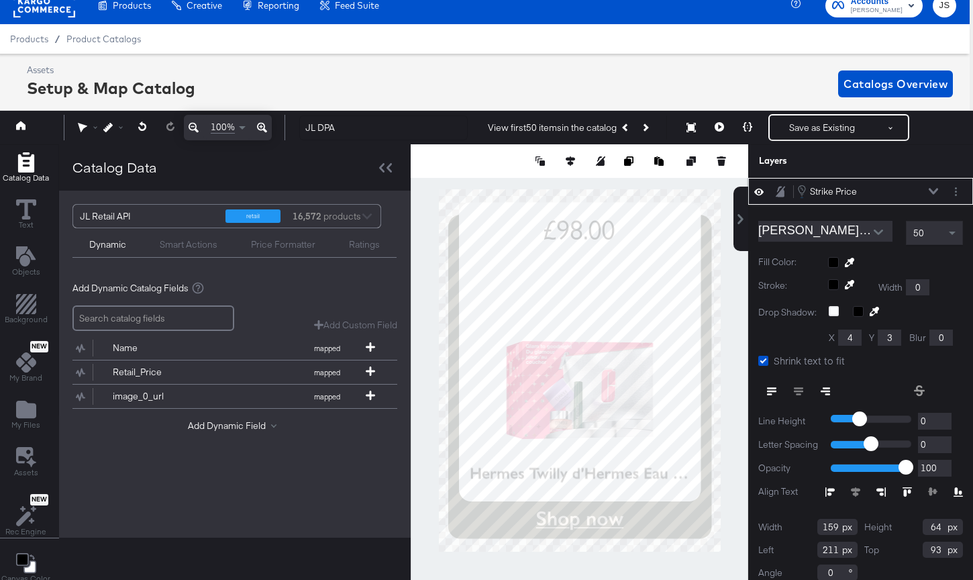
type input "92"
click at [732, 189] on icon at bounding box center [932, 191] width 9 height 7
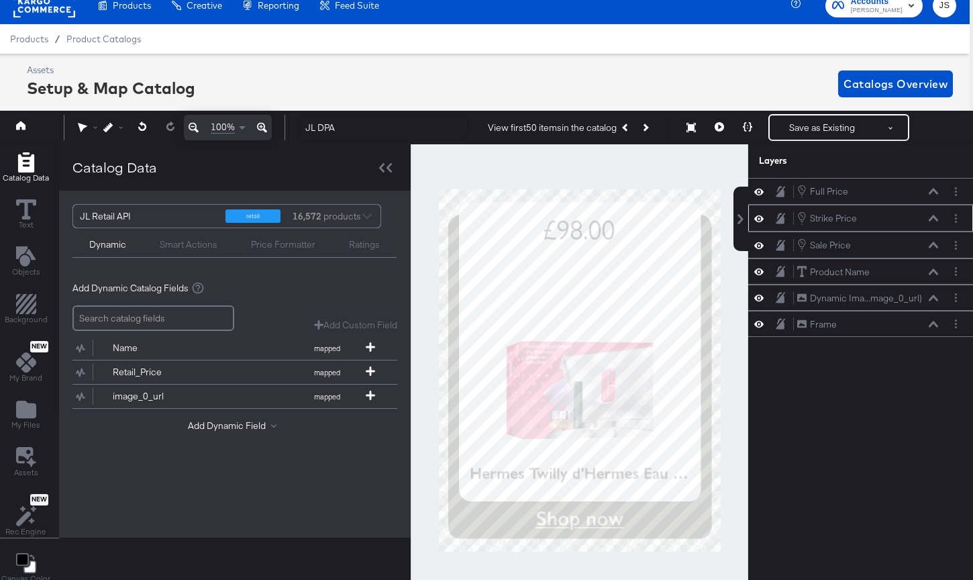
scroll to position [0, 0]
click at [732, 249] on div "Sale Price Sale Price" at bounding box center [867, 244] width 142 height 15
click at [732, 242] on icon at bounding box center [932, 245] width 9 height 7
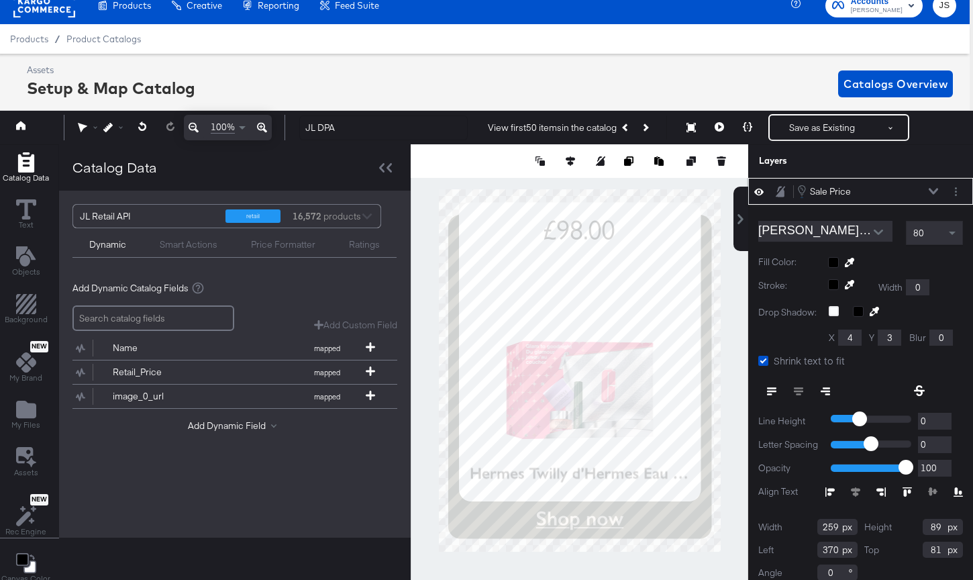
type input "80"
click at [732, 178] on div "Catalog Data Text Objects Background New My Brand My Files Assets New Rec Engin…" at bounding box center [482, 161] width 979 height 34
click at [732, 130] on icon at bounding box center [747, 126] width 9 height 9
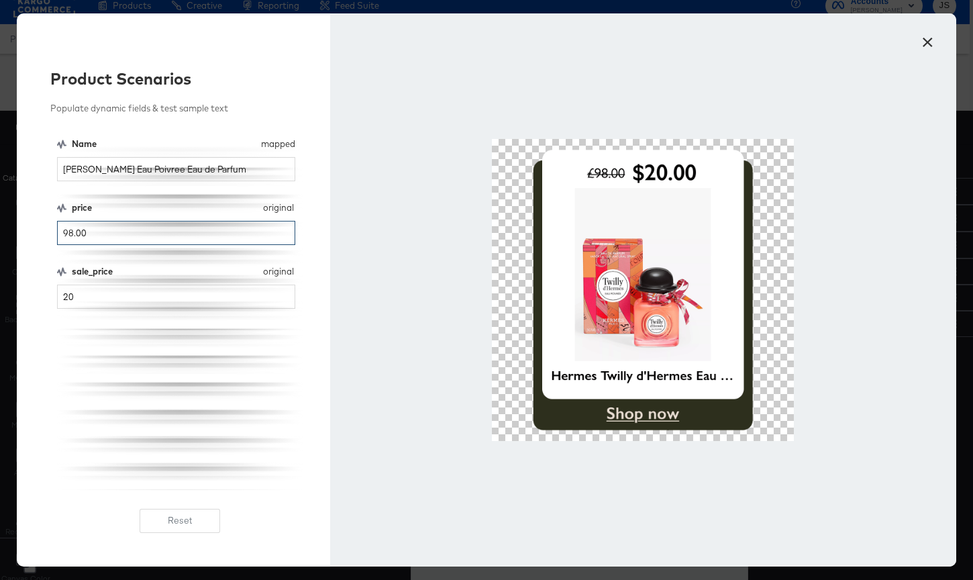
drag, startPoint x: 242, startPoint y: 231, endPoint x: 32, endPoint y: 228, distance: 210.0
click at [32, 228] on div "Product Scenarios Populate dynamic fields & test sample text Name mapped Name H…" at bounding box center [173, 289] width 313 height 553
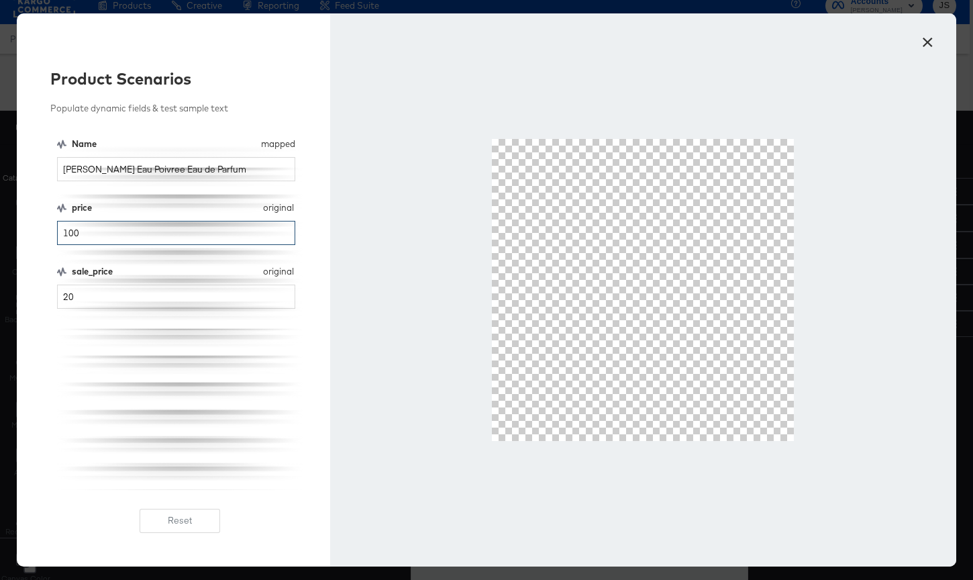
type input "100"
drag, startPoint x: 95, startPoint y: 299, endPoint x: 60, endPoint y: 299, distance: 34.9
click at [60, 299] on input "20" at bounding box center [176, 296] width 238 height 25
drag, startPoint x: 118, startPoint y: 242, endPoint x: 57, endPoint y: 239, distance: 61.1
click at [57, 239] on input "100" at bounding box center [176, 233] width 238 height 25
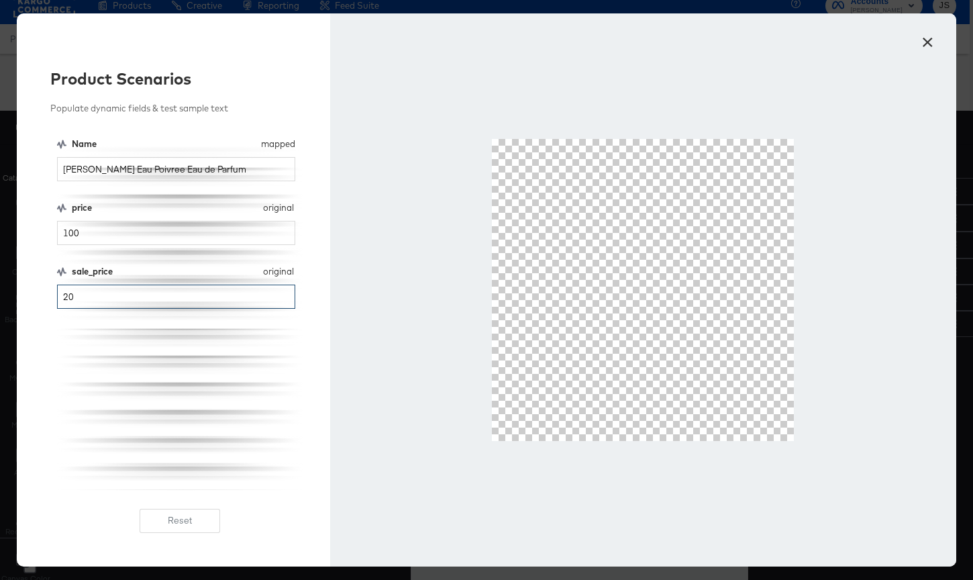
drag, startPoint x: 88, startPoint y: 297, endPoint x: 52, endPoint y: 297, distance: 35.6
click at [52, 297] on div "Product Scenarios Populate dynamic fields & test sample text Name mapped Name H…" at bounding box center [173, 289] width 313 height 553
type input "100"
click at [732, 40] on button "×" at bounding box center [927, 39] width 24 height 24
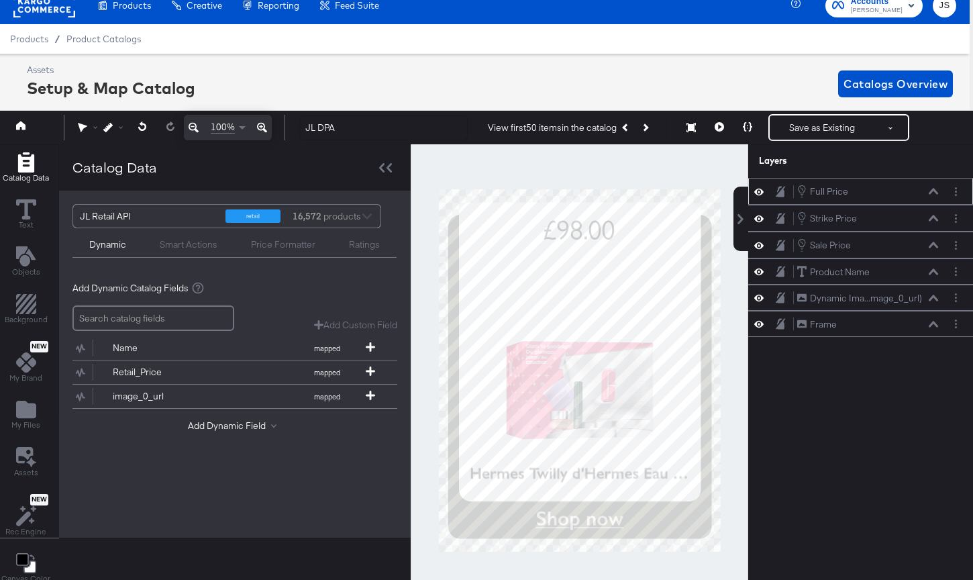
click at [732, 199] on div "Full Price Full Price" at bounding box center [860, 191] width 225 height 27
click at [732, 194] on icon at bounding box center [932, 191] width 9 height 7
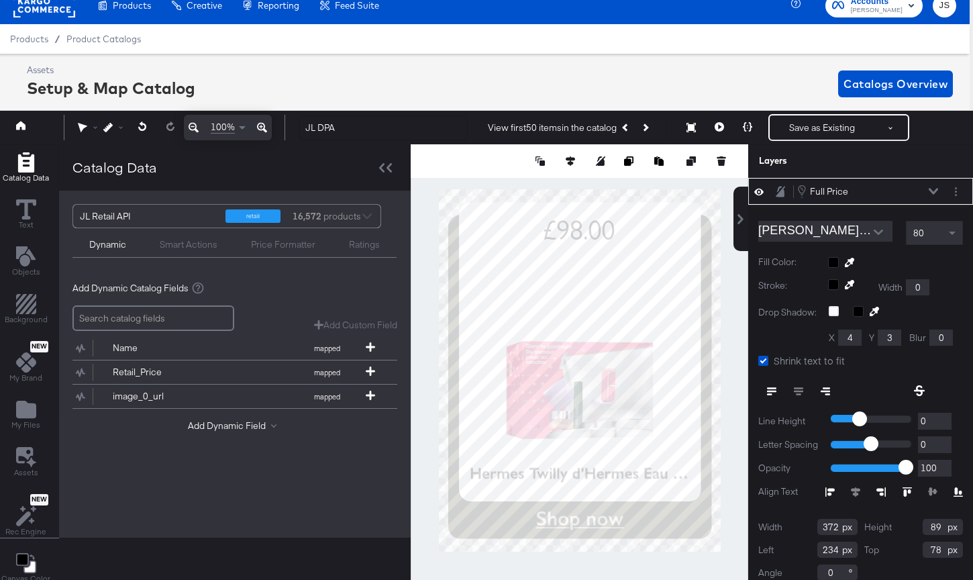
click at [732, 227] on icon "Open" at bounding box center [877, 231] width 9 height 9
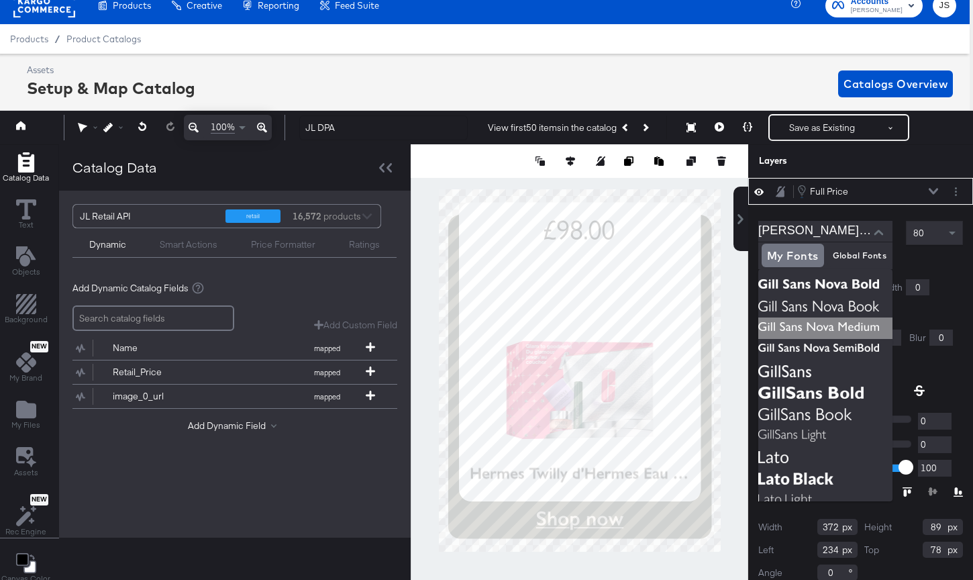
click at [732, 326] on img at bounding box center [825, 327] width 134 height 21
type input "Gill Sans Nova Medium"
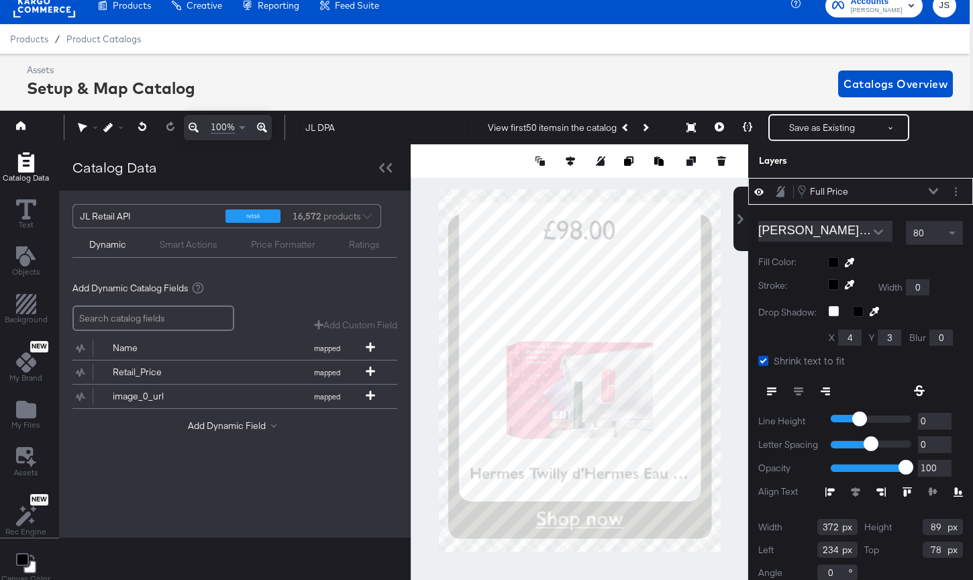
click at [732, 237] on button "Open" at bounding box center [878, 232] width 20 height 20
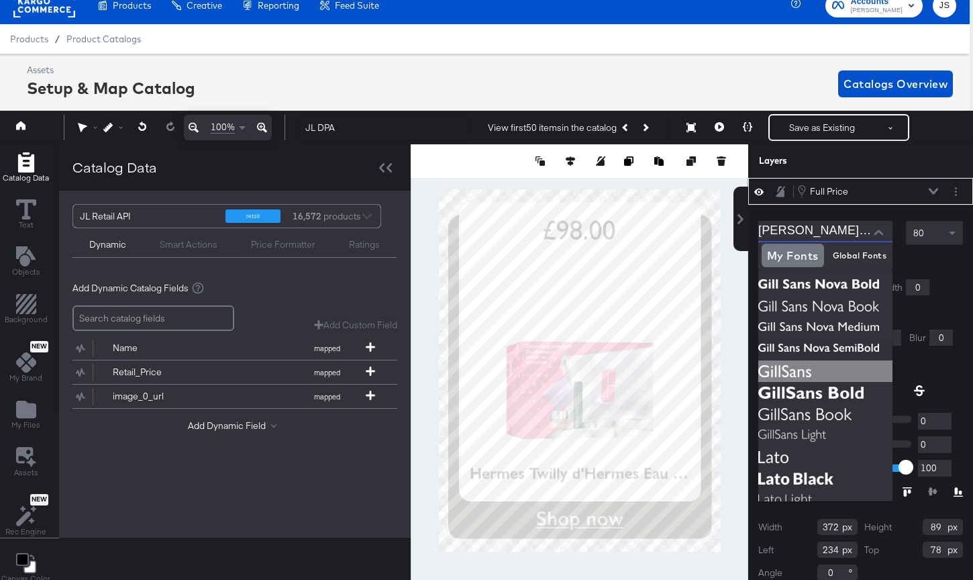
scroll to position [0, 3]
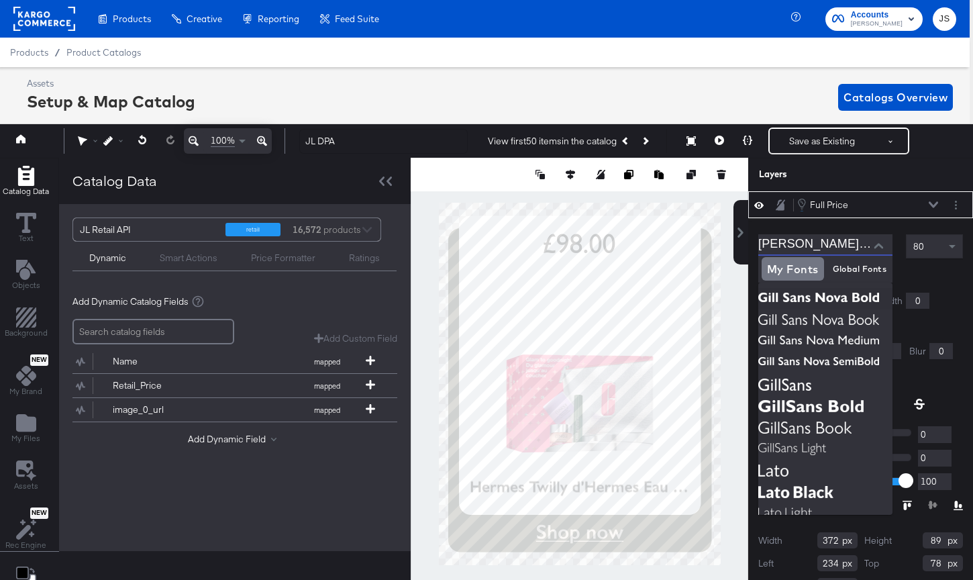
click at [732, 191] on div "Catalog Data Text Objects Background New My Brand My Files Assets New Rec Engin…" at bounding box center [482, 175] width 979 height 34
click at [732, 301] on div at bounding box center [579, 384] width 337 height 452
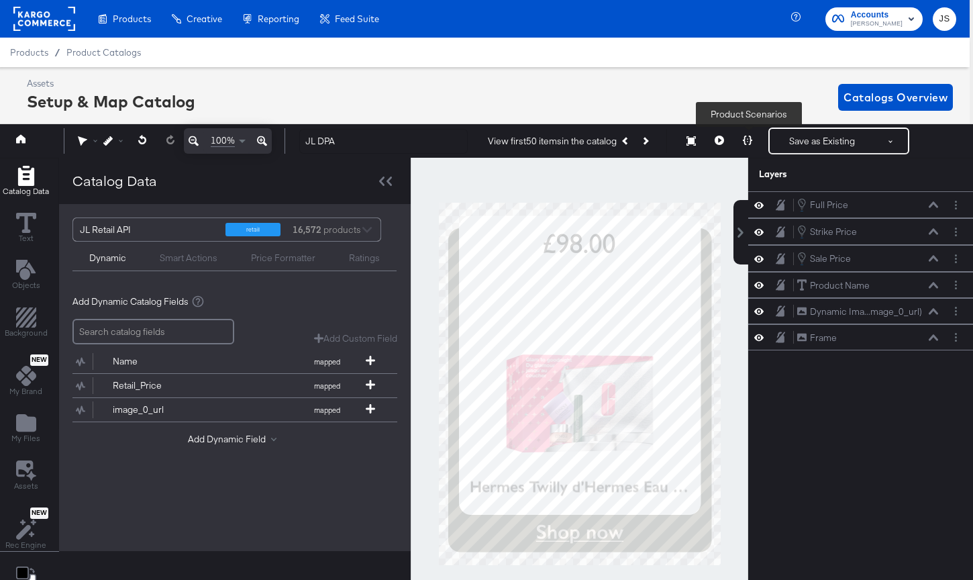
click at [732, 140] on button at bounding box center [747, 140] width 28 height 27
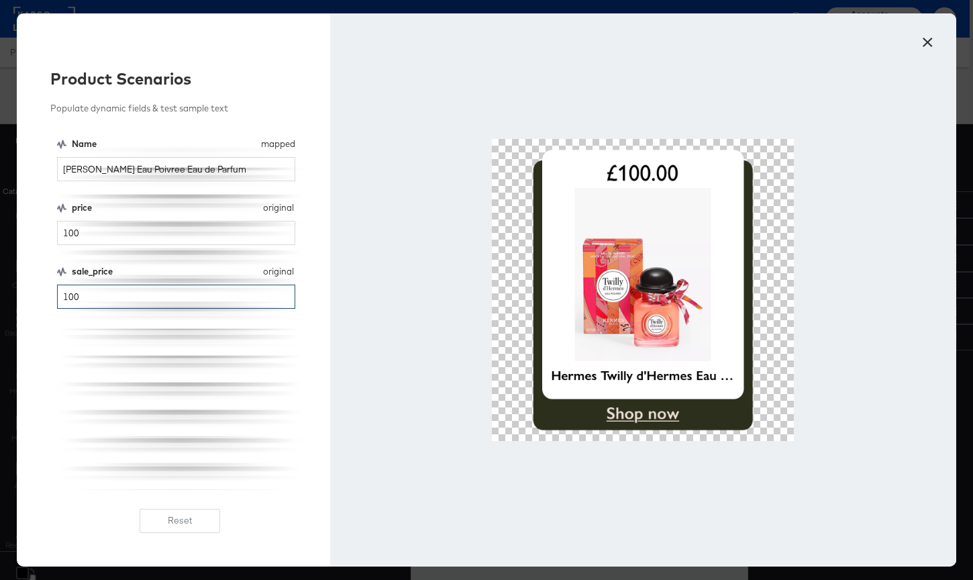
click at [109, 299] on input "100" at bounding box center [176, 296] width 238 height 25
click at [110, 229] on input "100" at bounding box center [176, 233] width 238 height 25
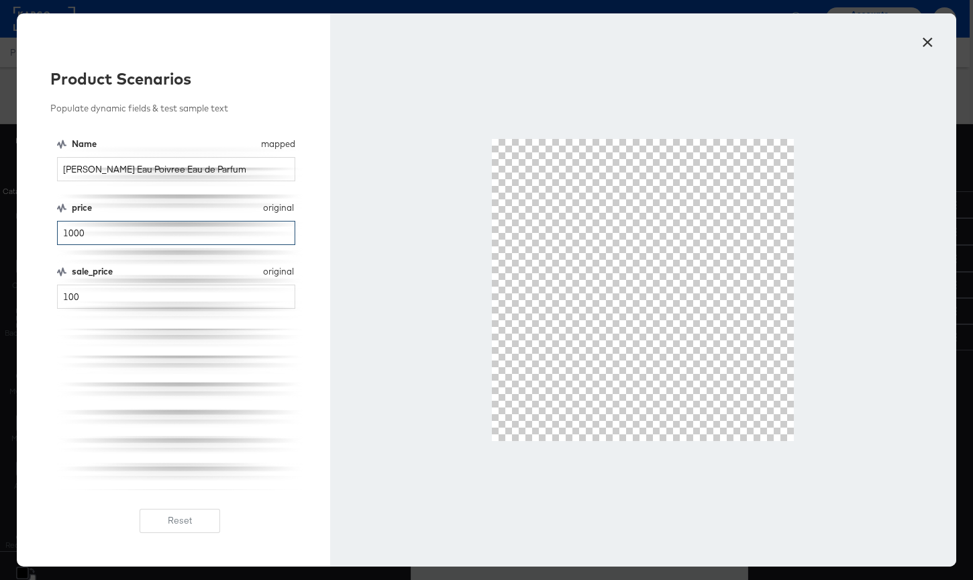
type input "1000"
click at [732, 39] on button "×" at bounding box center [927, 39] width 24 height 24
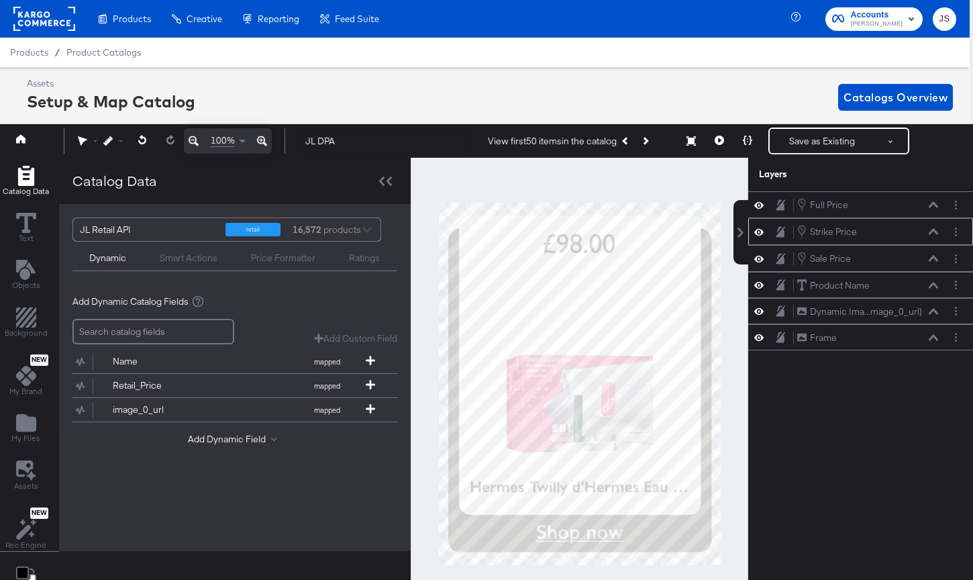
click at [732, 224] on div "Strike Price Strike Price" at bounding box center [867, 231] width 142 height 15
click at [732, 231] on icon at bounding box center [932, 232] width 9 height 6
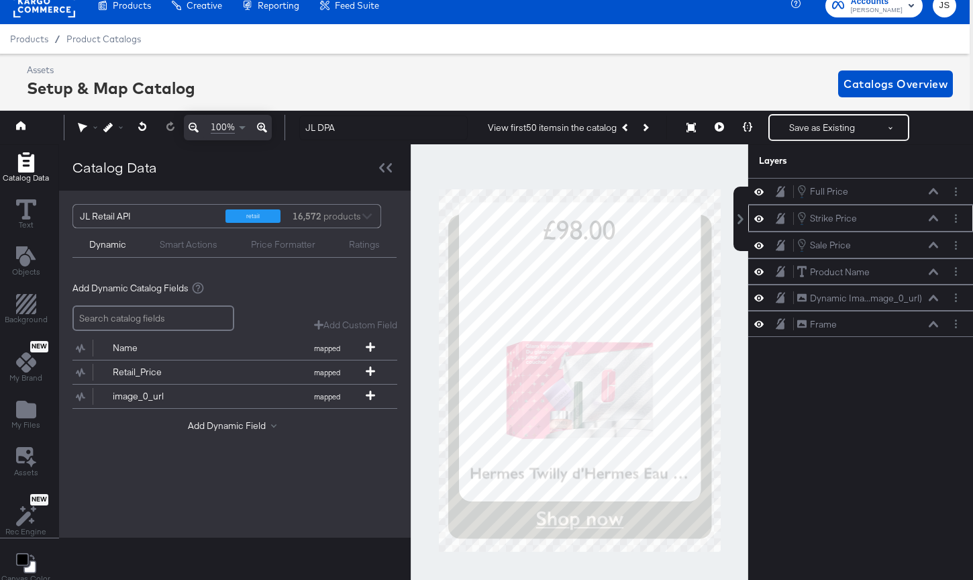
scroll to position [27, 0]
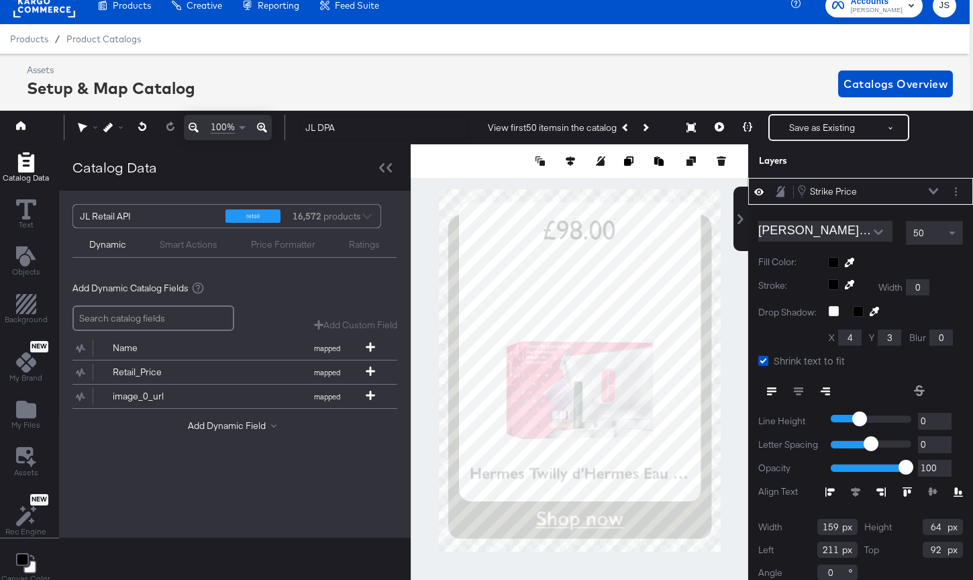
click at [732, 391] on icon at bounding box center [771, 390] width 9 height 9
click at [732, 125] on icon at bounding box center [747, 126] width 9 height 9
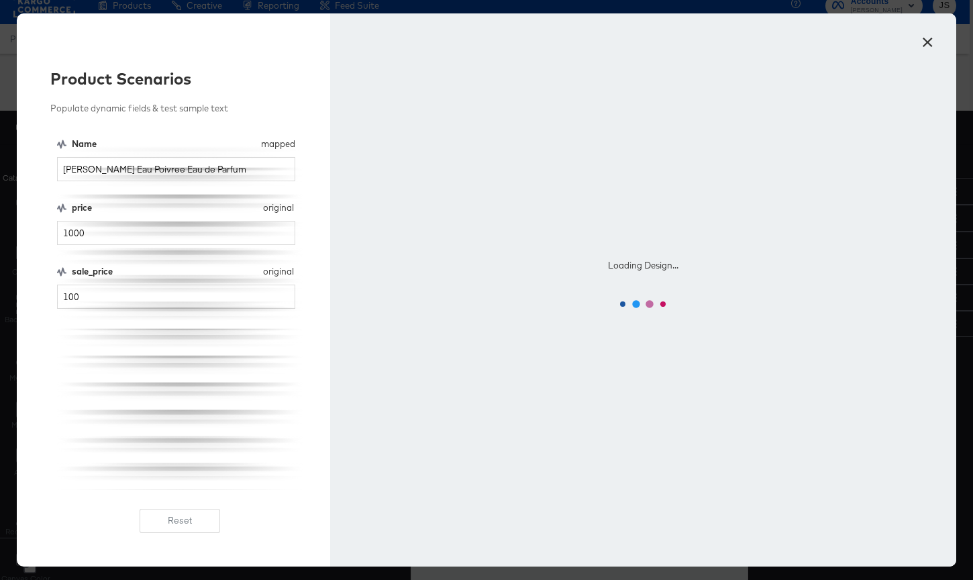
scroll to position [0, 0]
click at [156, 231] on input "1000" at bounding box center [176, 233] width 238 height 25
type input "100"
drag, startPoint x: 123, startPoint y: 297, endPoint x: 48, endPoint y: 296, distance: 75.8
click at [48, 296] on div "Product Scenarios Populate dynamic fields & test sample text Name mapped Name H…" at bounding box center [173, 289] width 313 height 553
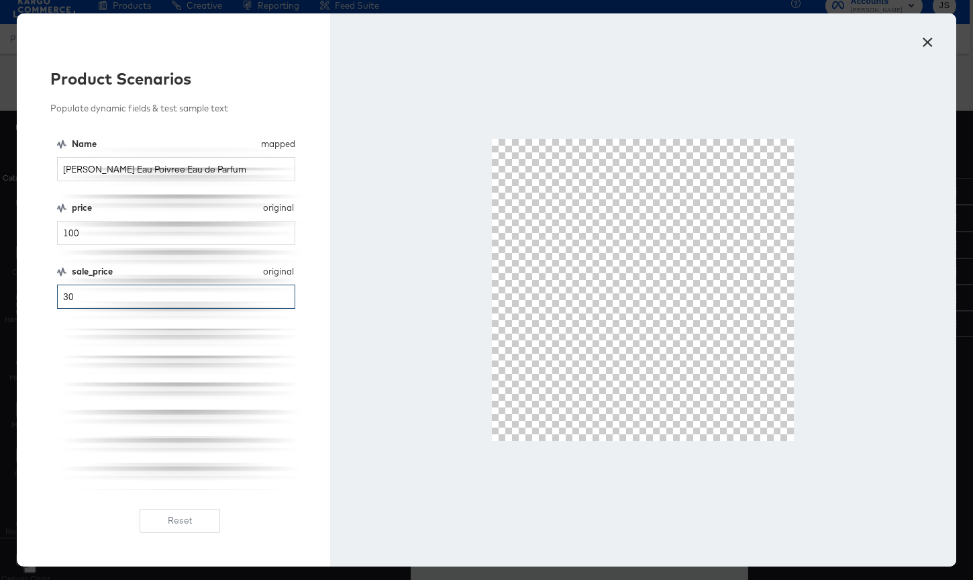
type input "30"
click at [732, 42] on button "×" at bounding box center [927, 39] width 24 height 24
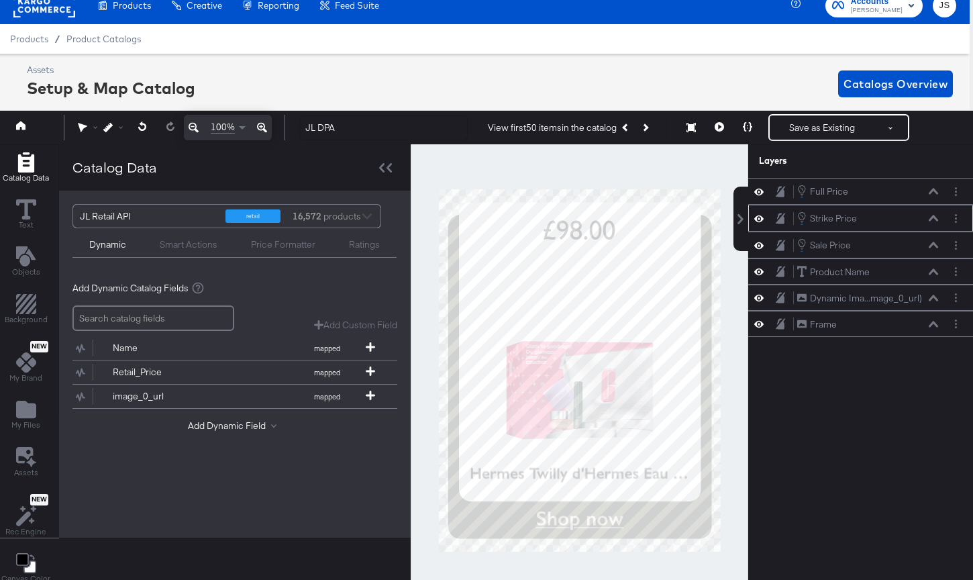
click at [732, 226] on div "Strike Price Strike Price" at bounding box center [860, 218] width 225 height 27
click at [732, 215] on icon at bounding box center [932, 218] width 9 height 7
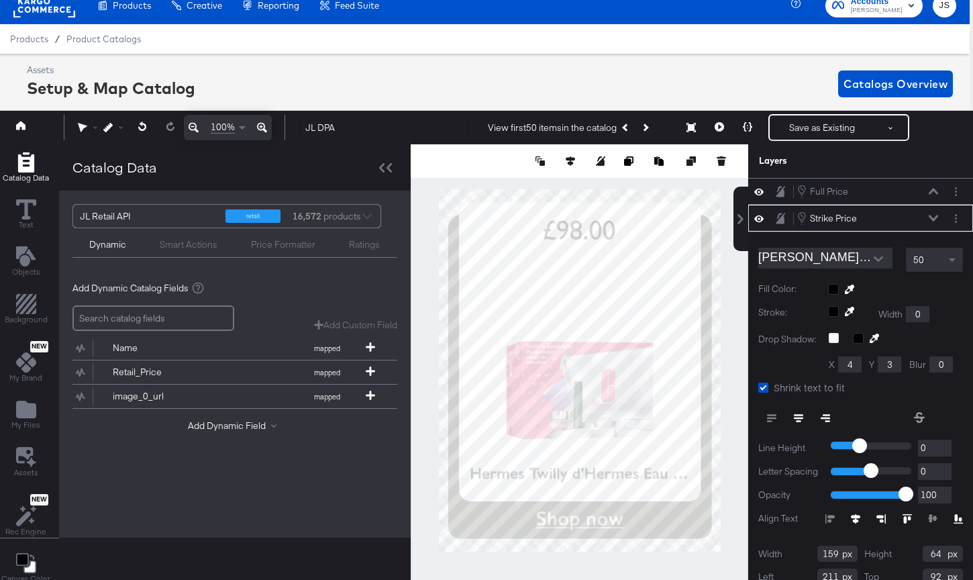
scroll to position [27, 0]
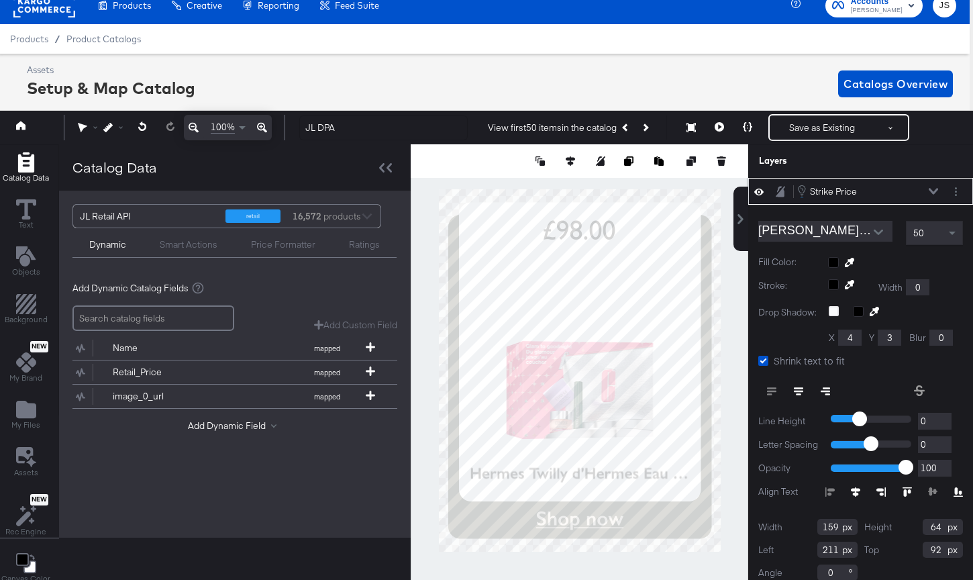
click at [732, 386] on button at bounding box center [825, 391] width 27 height 24
click at [732, 129] on icon at bounding box center [747, 126] width 9 height 9
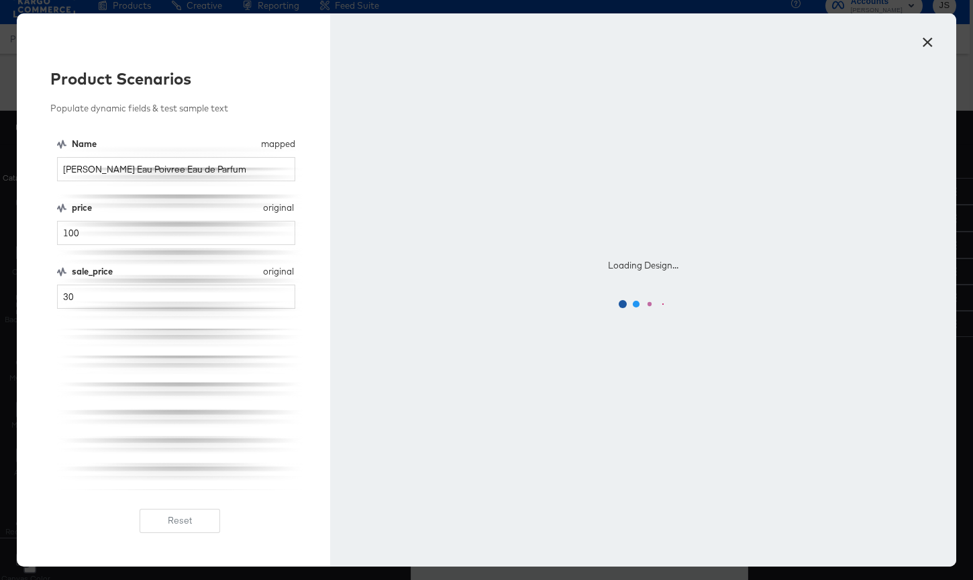
scroll to position [0, 0]
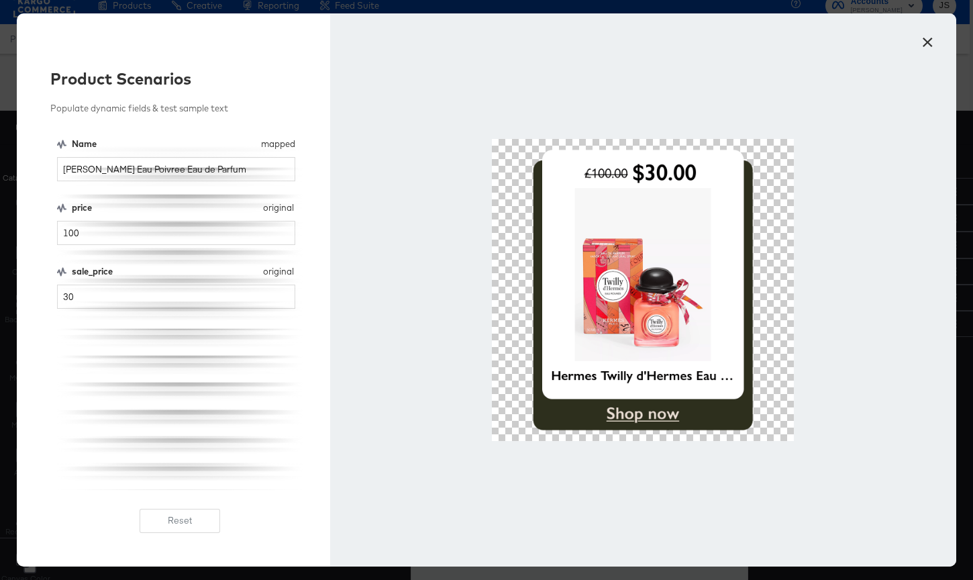
click at [732, 42] on button "×" at bounding box center [927, 39] width 24 height 24
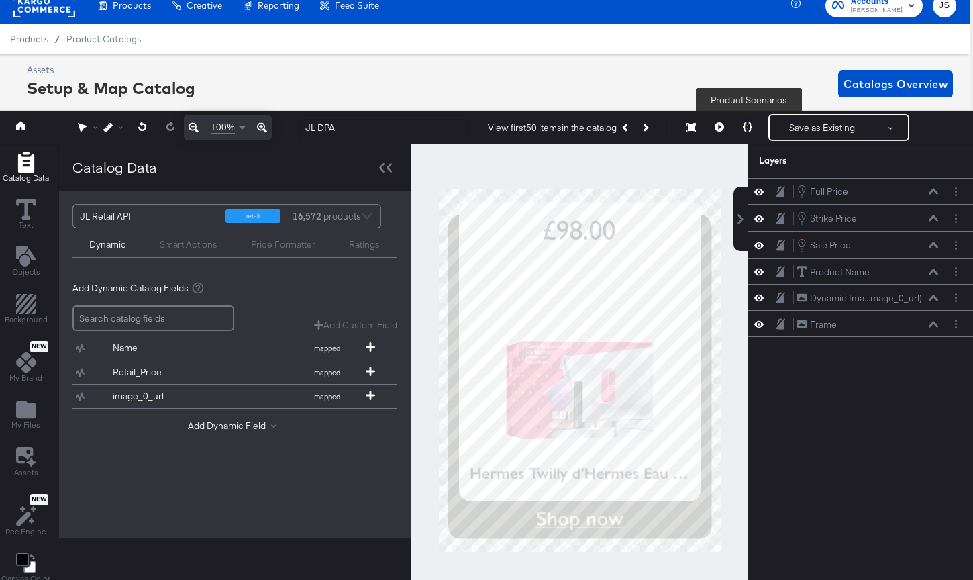
click at [732, 125] on icon at bounding box center [747, 126] width 9 height 9
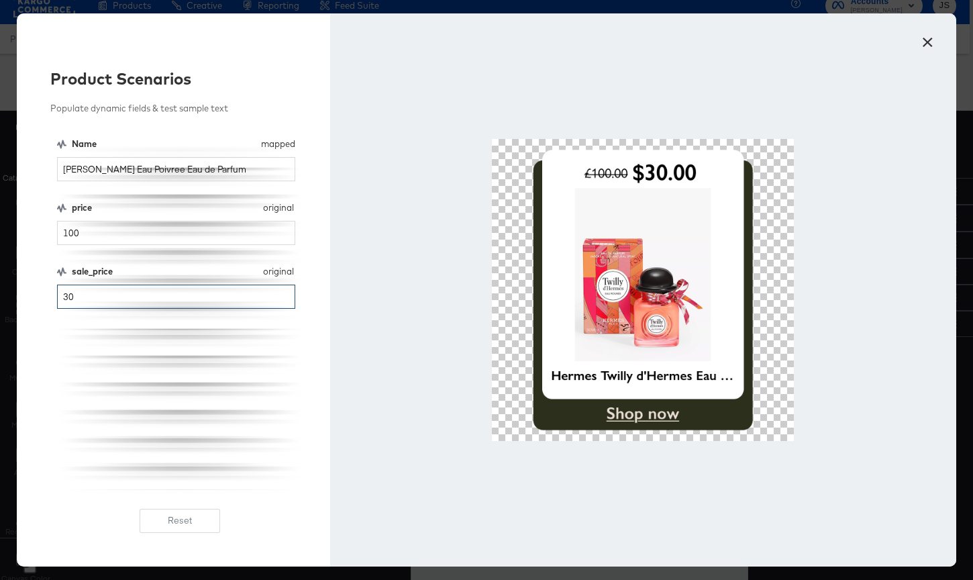
drag, startPoint x: 158, startPoint y: 286, endPoint x: 44, endPoint y: 286, distance: 114.0
click at [44, 286] on div "Product Scenarios Populate dynamic fields & test sample text Name mapped Name H…" at bounding box center [173, 289] width 313 height 553
click at [732, 43] on button "×" at bounding box center [927, 39] width 24 height 24
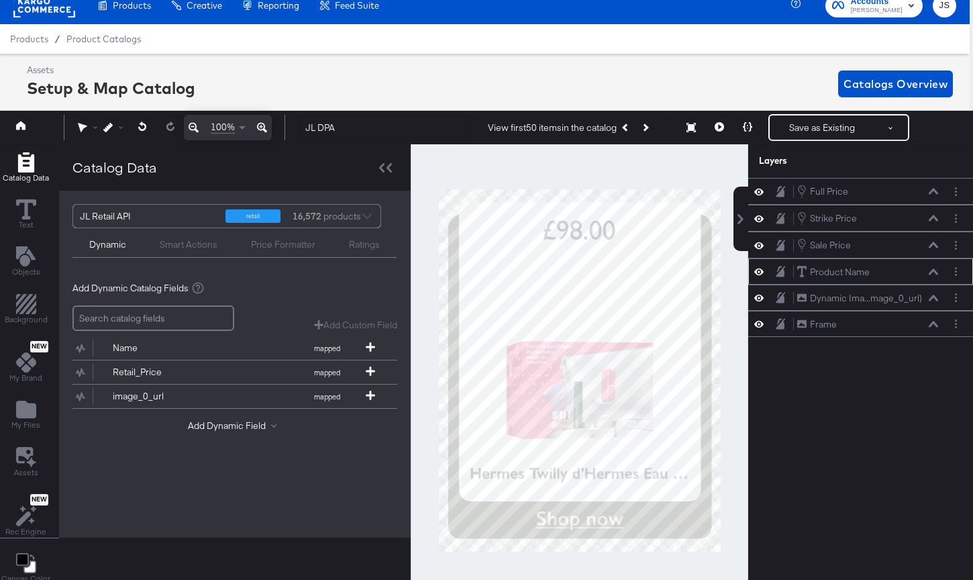
click at [732, 272] on icon at bounding box center [932, 271] width 9 height 6
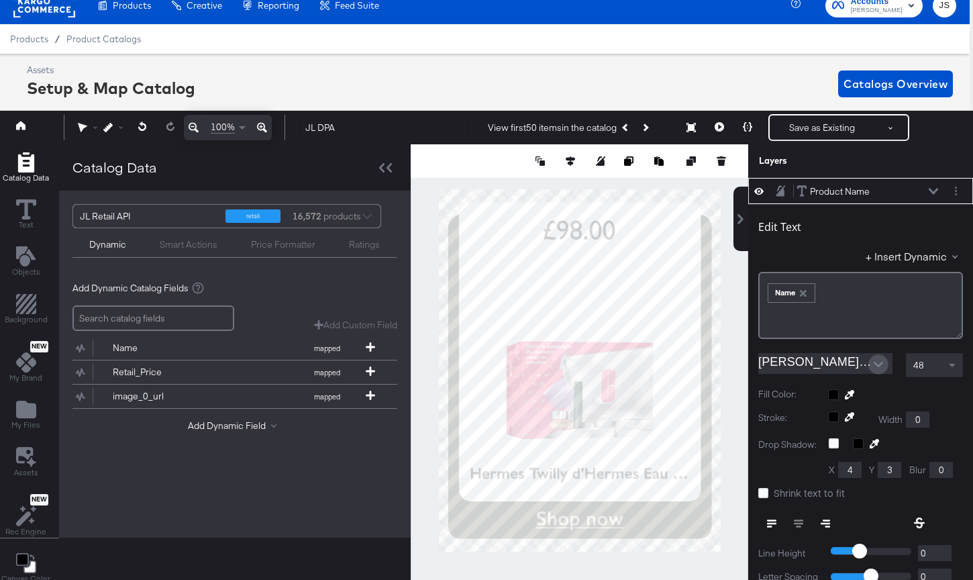
click at [732, 367] on icon "Open" at bounding box center [877, 364] width 9 height 9
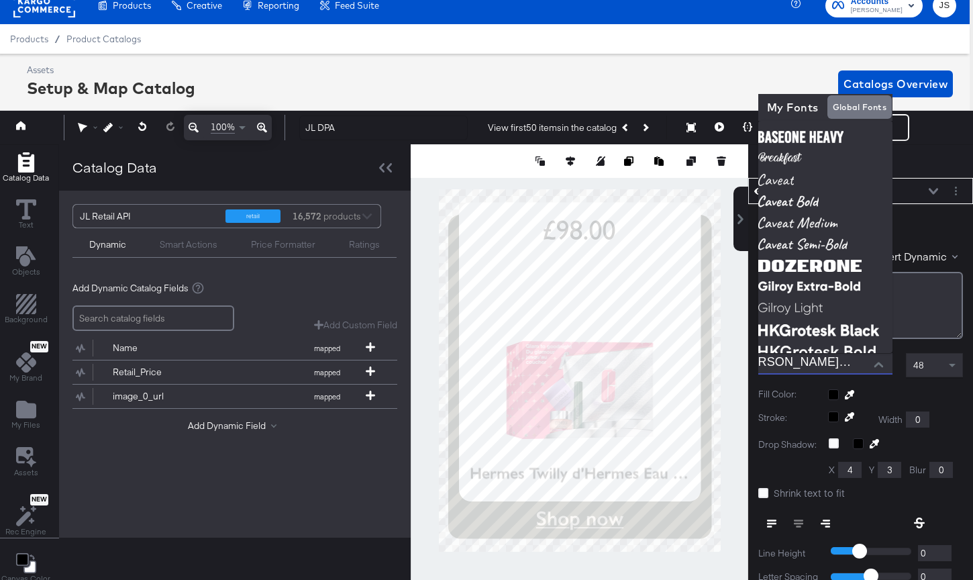
scroll to position [0, 0]
click at [732, 403] on div "Edit Text + Insert Dynamic ﻿ ﻿ Name ﻿ Gill Sans Nova SemiBold 48 Fill Color: St…" at bounding box center [860, 463] width 225 height 519
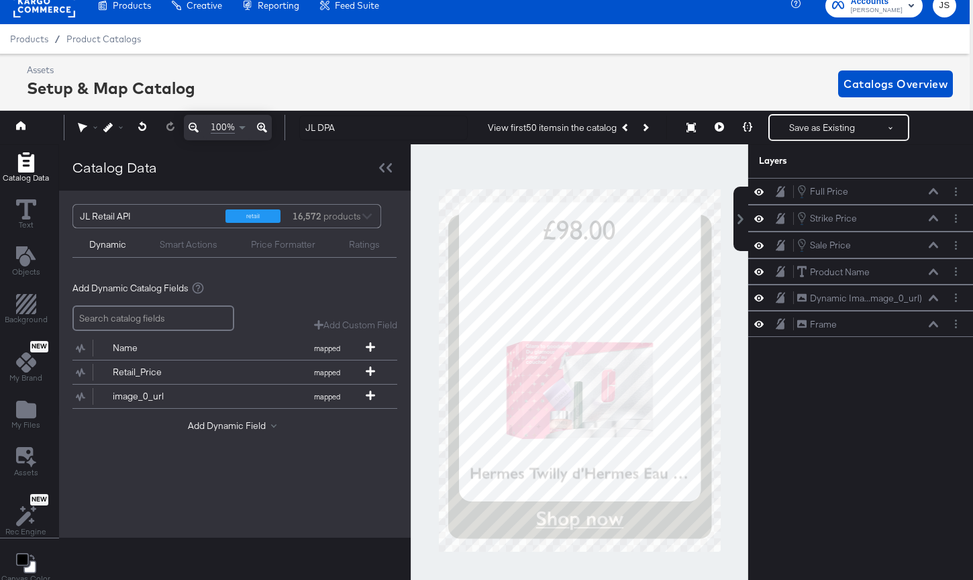
click at [732, 393] on div at bounding box center [579, 370] width 337 height 452
click at [732, 268] on button at bounding box center [933, 272] width 11 height 8
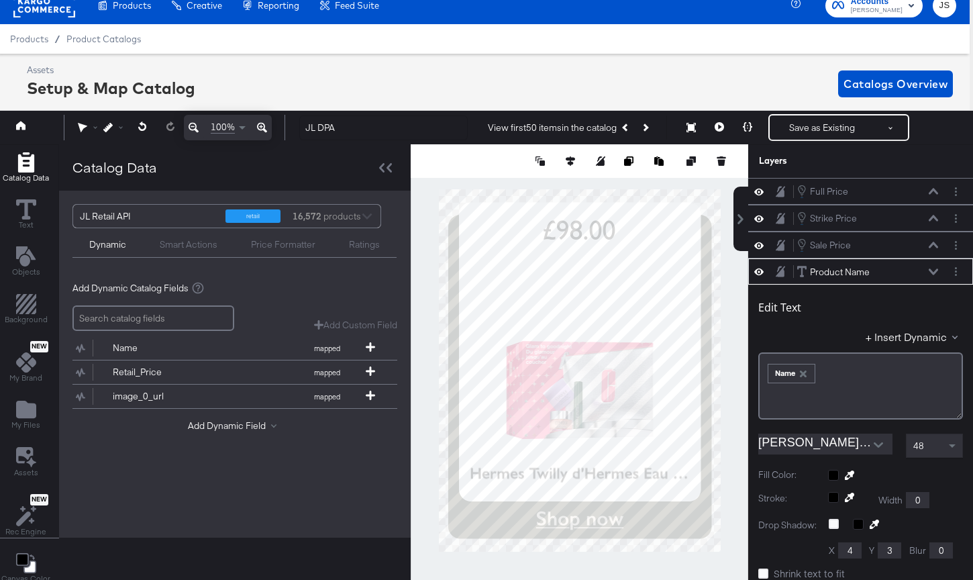
scroll to position [81, 0]
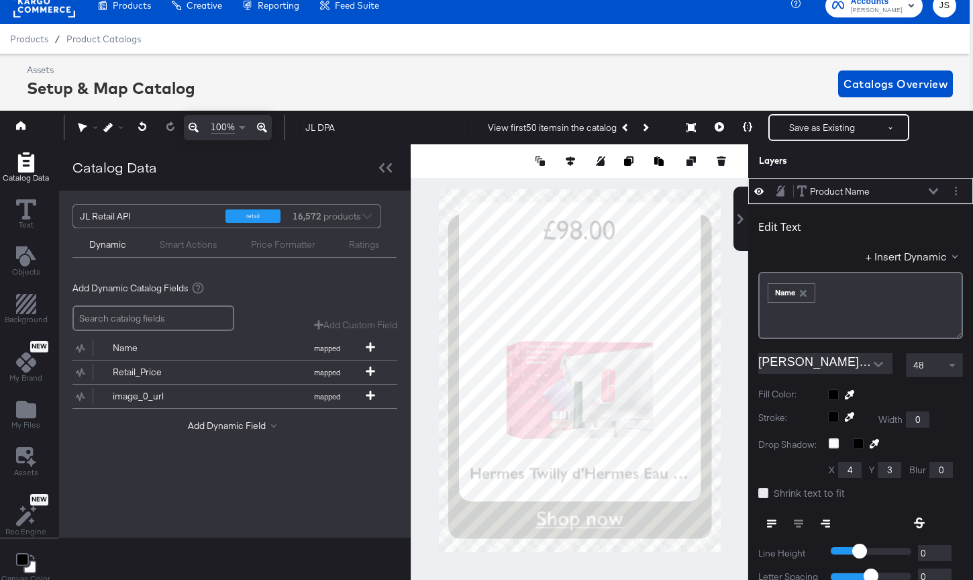
click at [732, 488] on icon at bounding box center [763, 493] width 10 height 10
click at [0, 0] on input "Shrink text to fit" at bounding box center [0, 0] width 0 height 0
click at [732, 488] on icon at bounding box center [763, 493] width 10 height 10
click at [0, 0] on input "Shrink text to fit" at bounding box center [0, 0] width 0 height 0
click at [729, 269] on div at bounding box center [579, 370] width 337 height 452
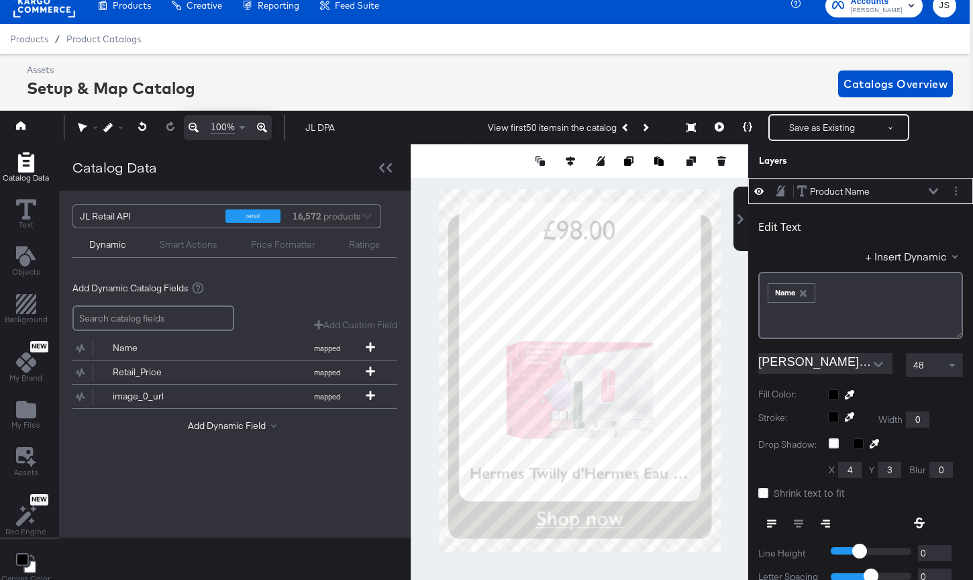
scroll to position [0, 0]
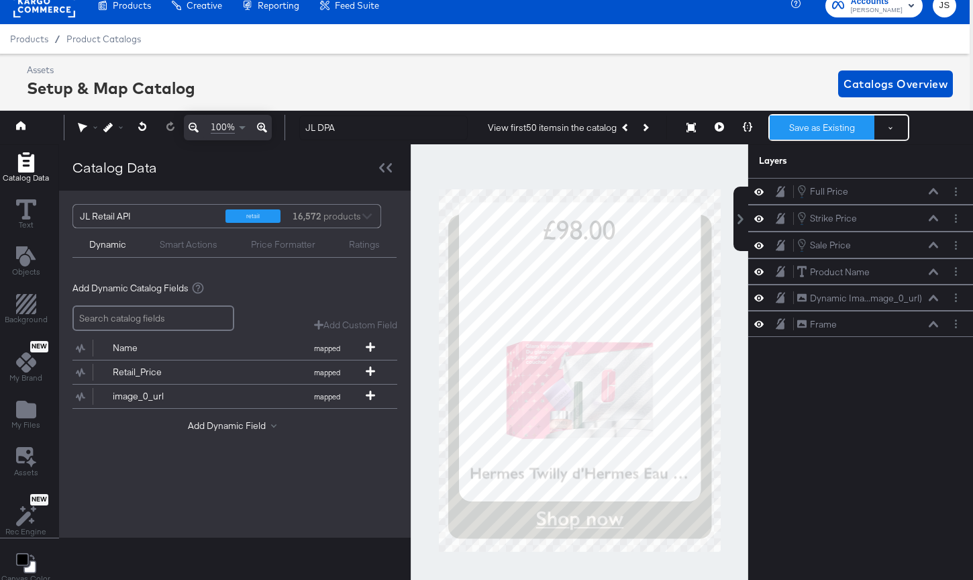
click at [732, 125] on button "Save as Existing" at bounding box center [821, 127] width 105 height 24
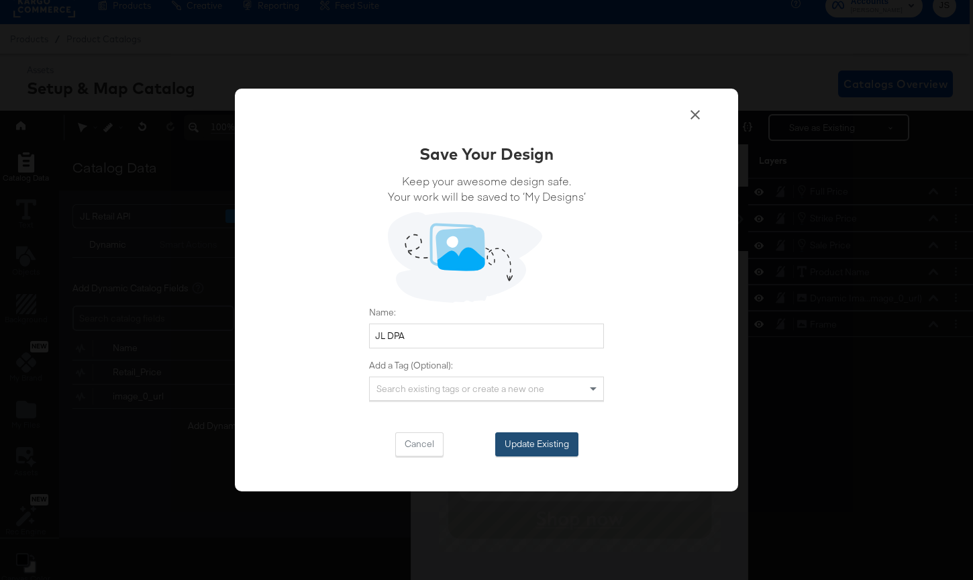
click at [543, 442] on button "Update Existing" at bounding box center [536, 444] width 83 height 24
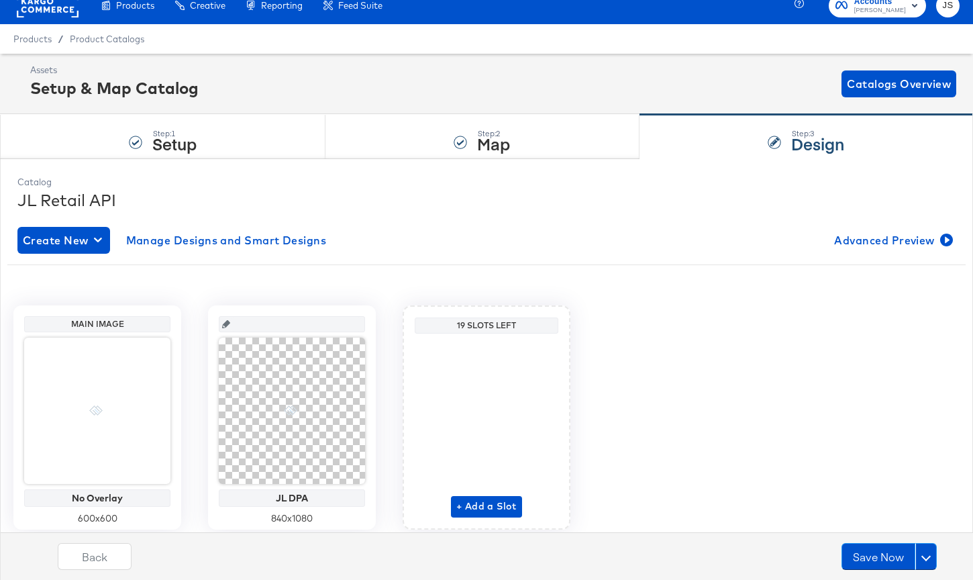
scroll to position [13, 0]
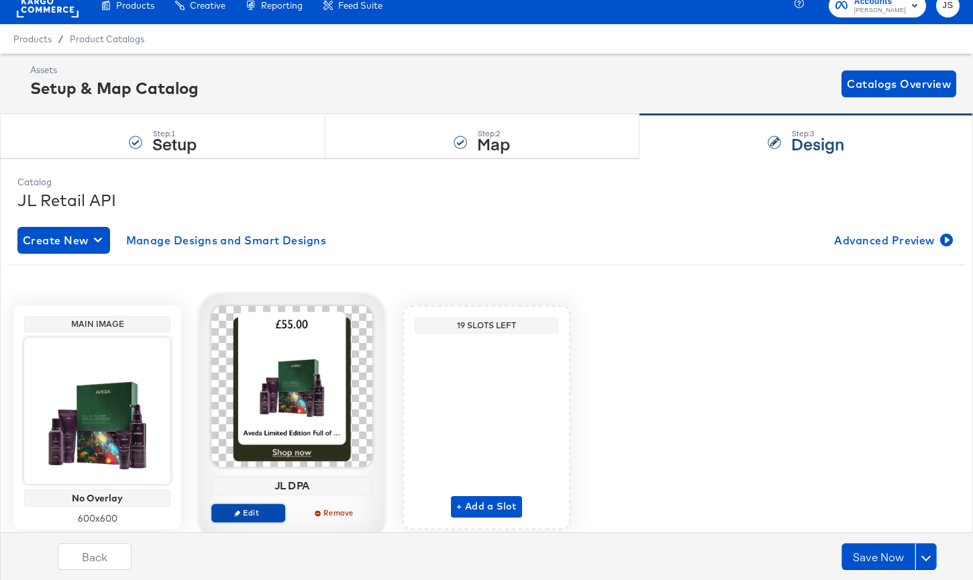
click at [268, 508] on span "Edit" at bounding box center [248, 512] width 62 height 10
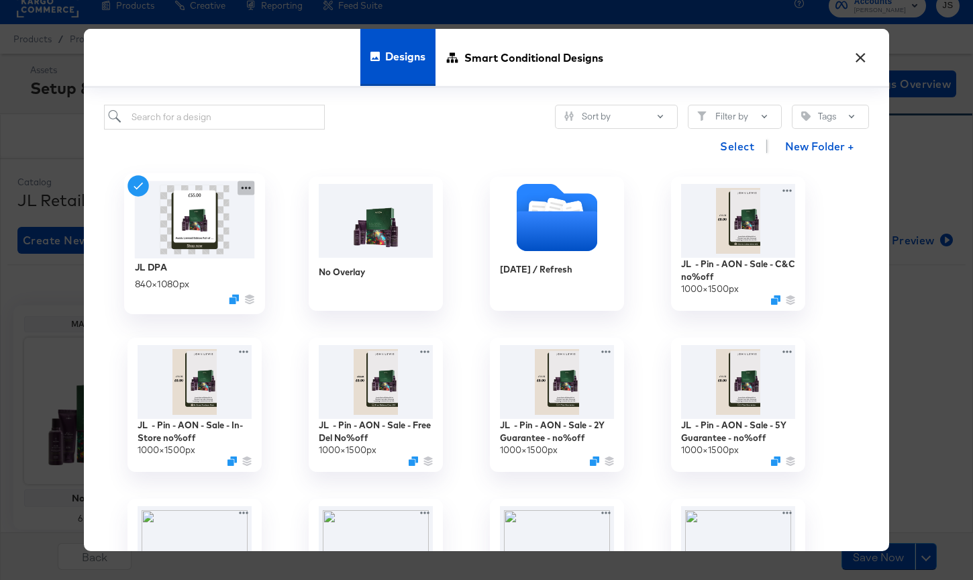
click at [249, 191] on icon at bounding box center [245, 188] width 17 height 14
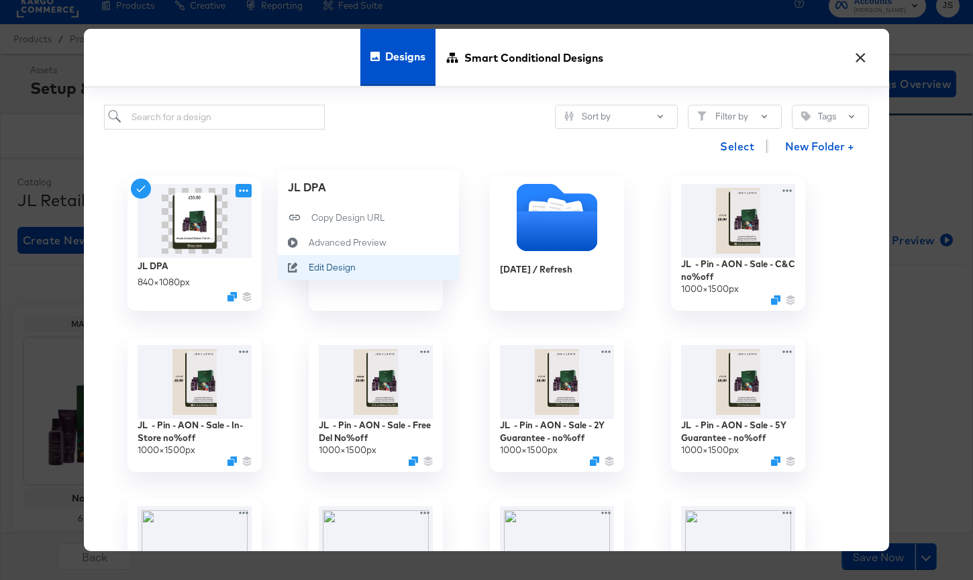
click at [309, 268] on div "Edit Design Edit Design" at bounding box center [309, 268] width 0 height 0
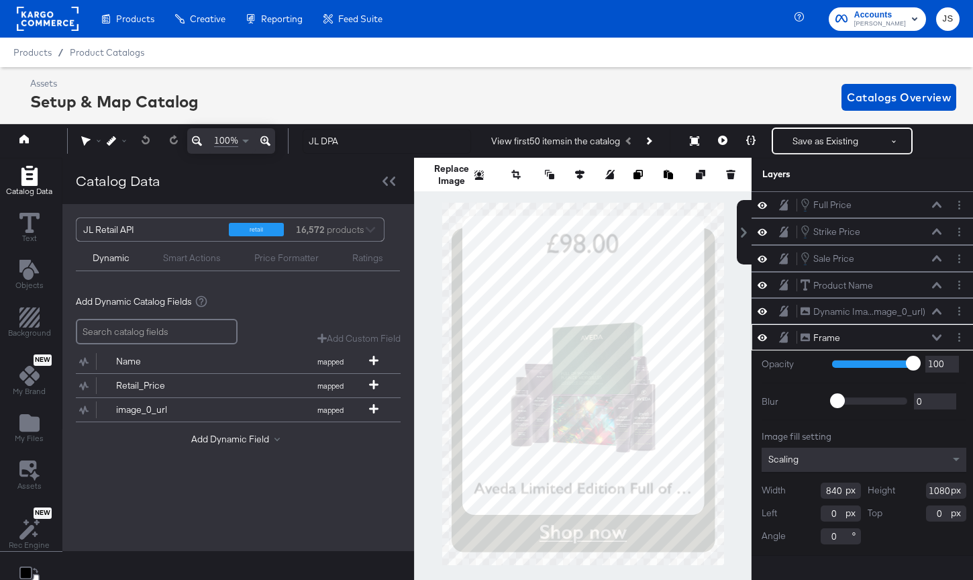
click at [427, 225] on div at bounding box center [582, 384] width 337 height 452
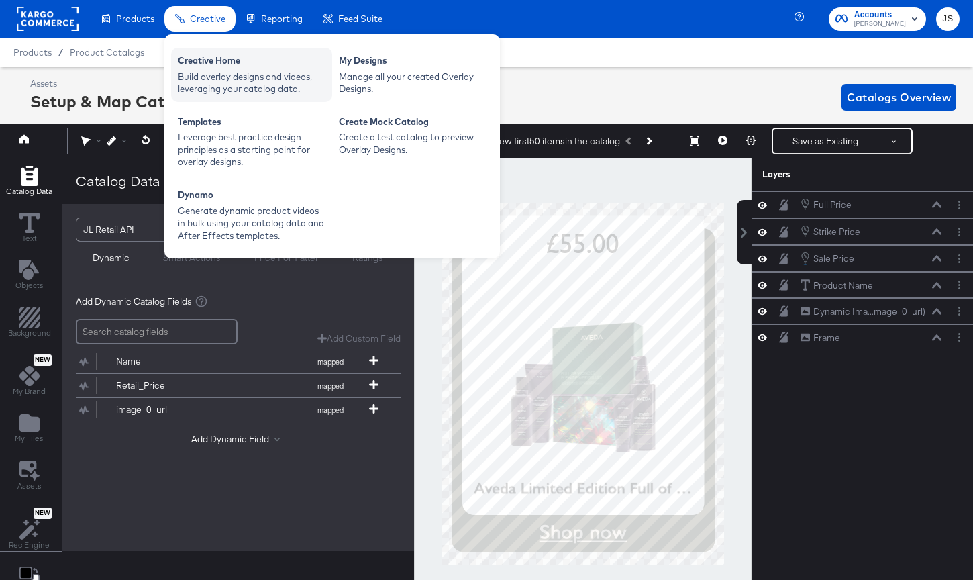
click at [200, 52] on div "Creative Home Build overlay designs and videos, leveraging your catalog data." at bounding box center [251, 75] width 161 height 54
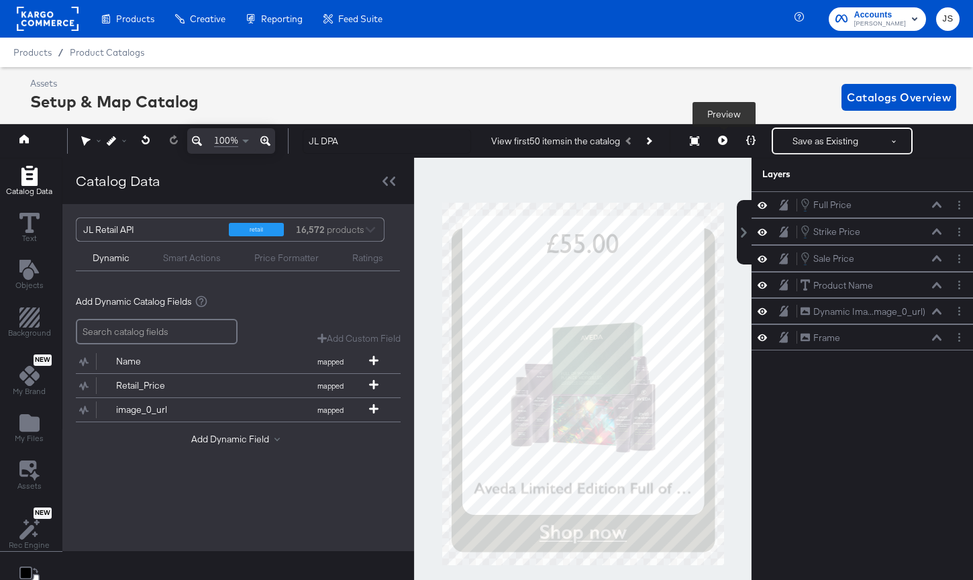
click at [720, 143] on icon at bounding box center [722, 140] width 9 height 9
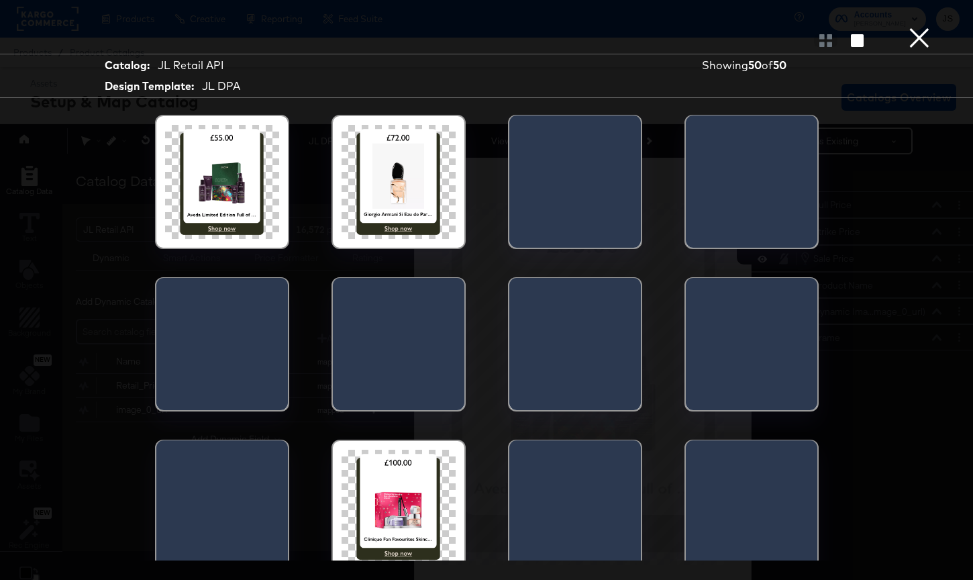
scroll to position [42, 0]
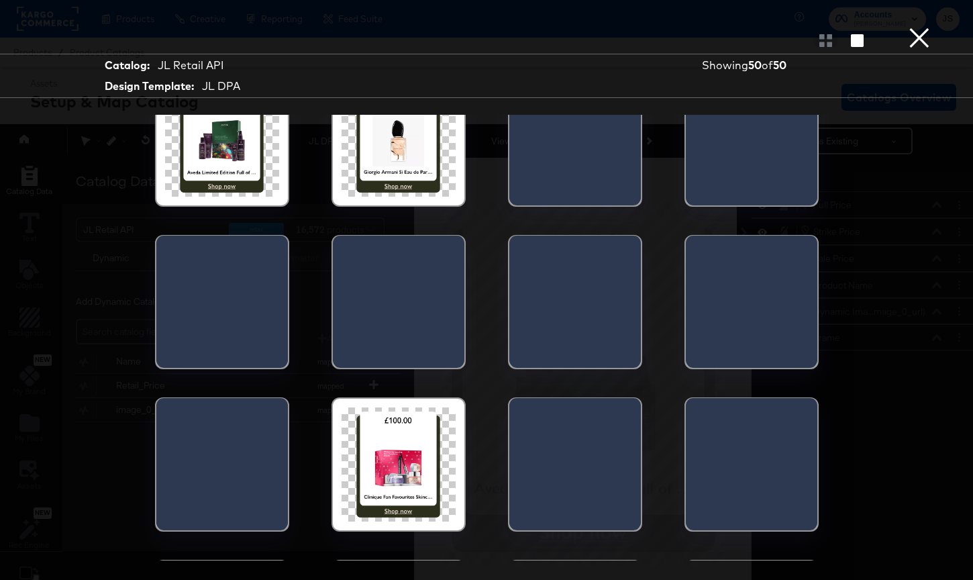
click at [437, 147] on div at bounding box center [398, 140] width 114 height 114
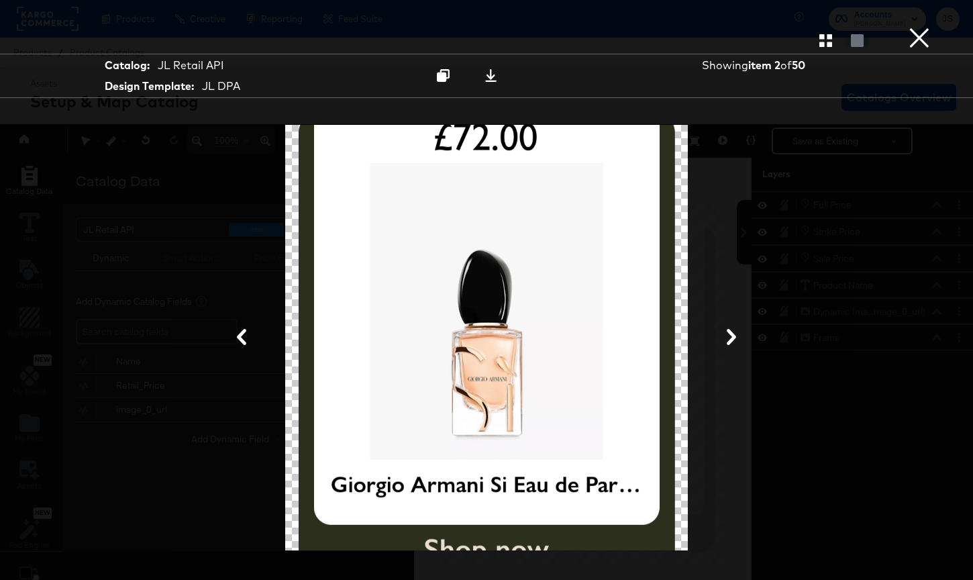
click at [732, 27] on button "×" at bounding box center [919, 13] width 27 height 27
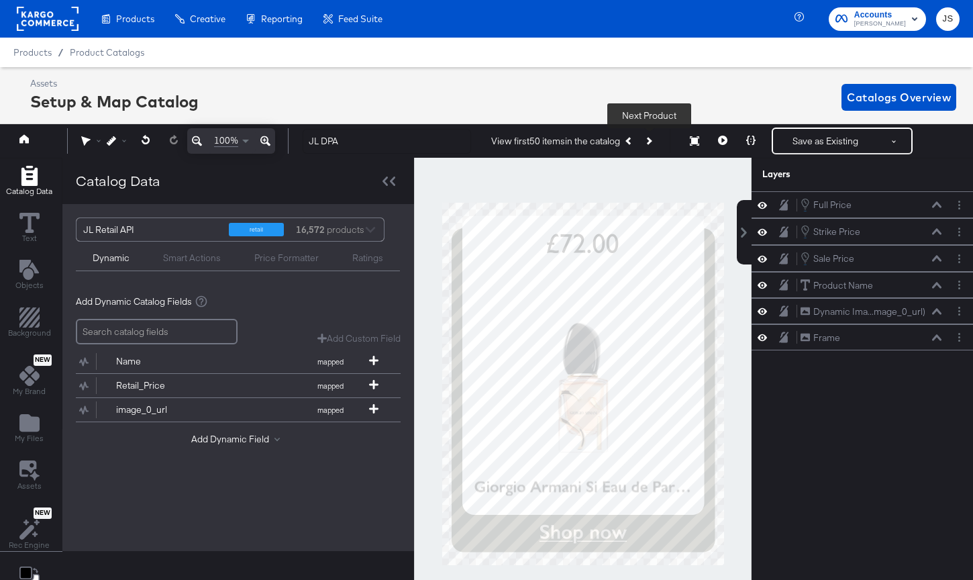
click at [651, 138] on button "Next Product" at bounding box center [648, 141] width 19 height 24
click at [732, 314] on icon at bounding box center [936, 311] width 9 height 7
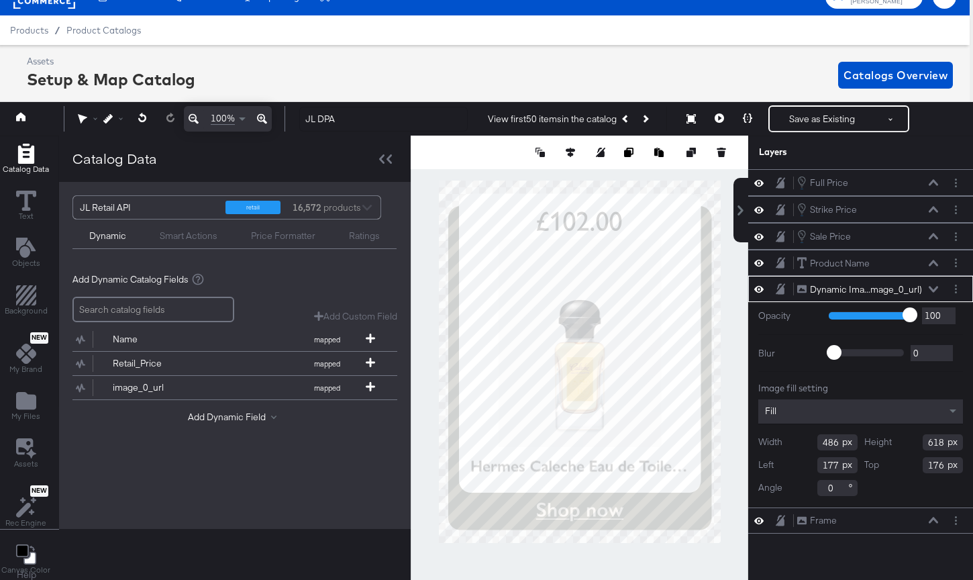
scroll to position [3, 3]
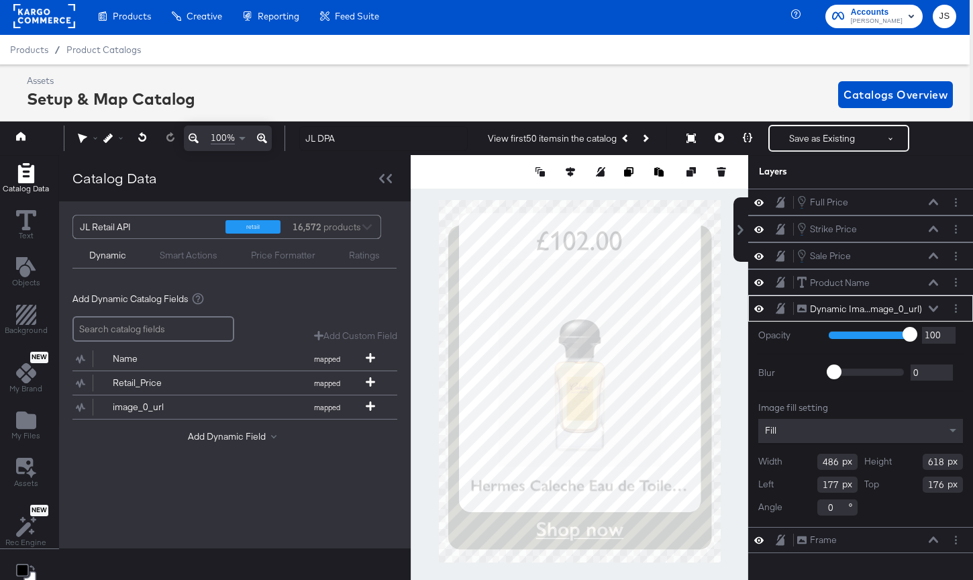
click at [732, 301] on div "Dynamic Ima...mage_0_url) Dynamic Image (image_0_url)" at bounding box center [860, 308] width 225 height 26
click at [732, 315] on button "Layer Options" at bounding box center [956, 308] width 14 height 14
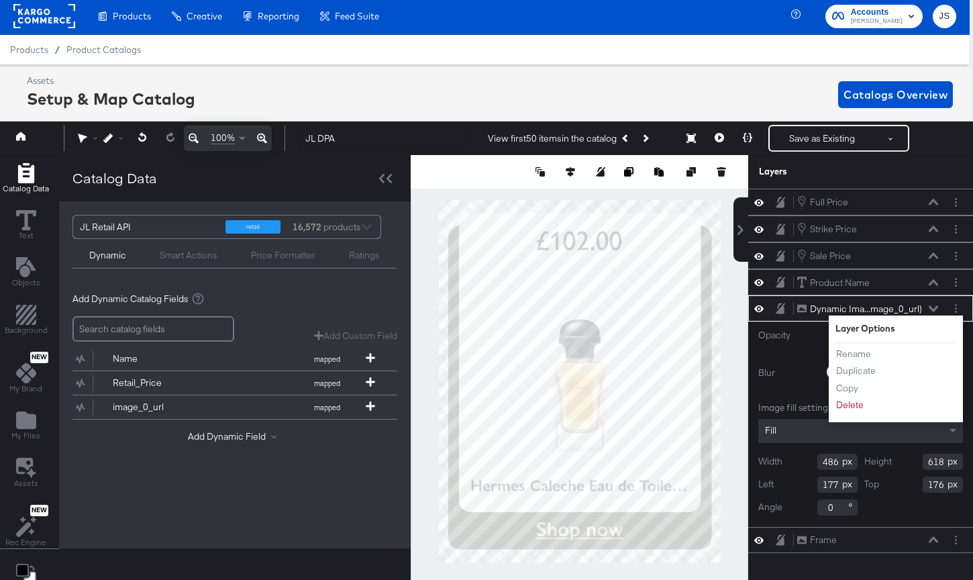
click at [732, 358] on div "Opacity 1 100 100 Blur 0 2000 0 Image fill setting Fill Width 486 Height 618 Le…" at bounding box center [860, 423] width 225 height 205
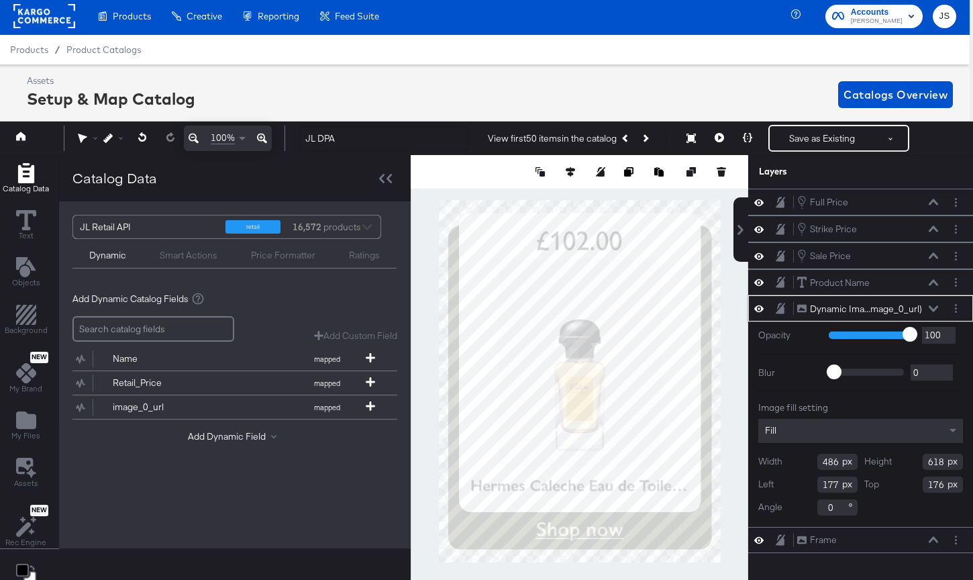
click at [732, 423] on div "Fill" at bounding box center [860, 431] width 205 height 24
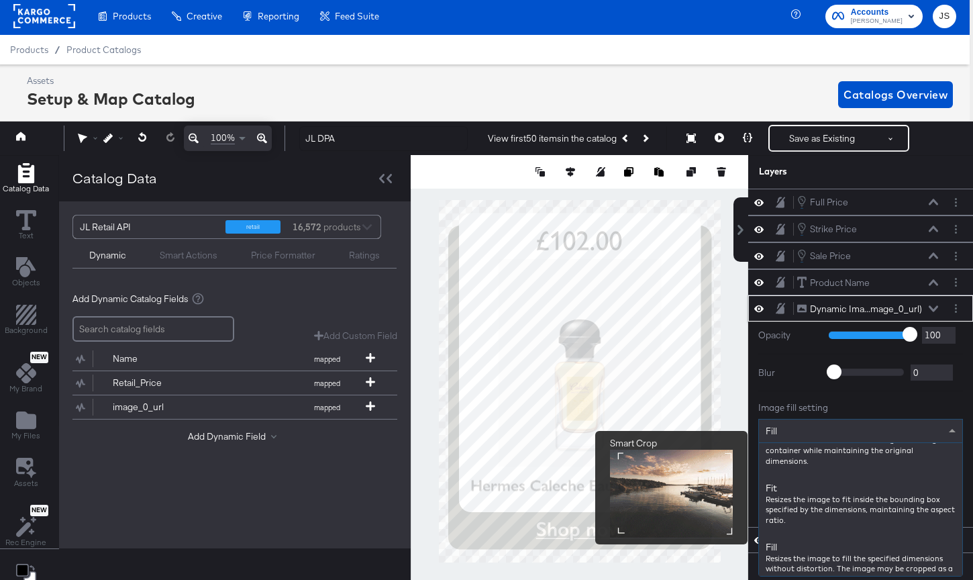
scroll to position [85, 0]
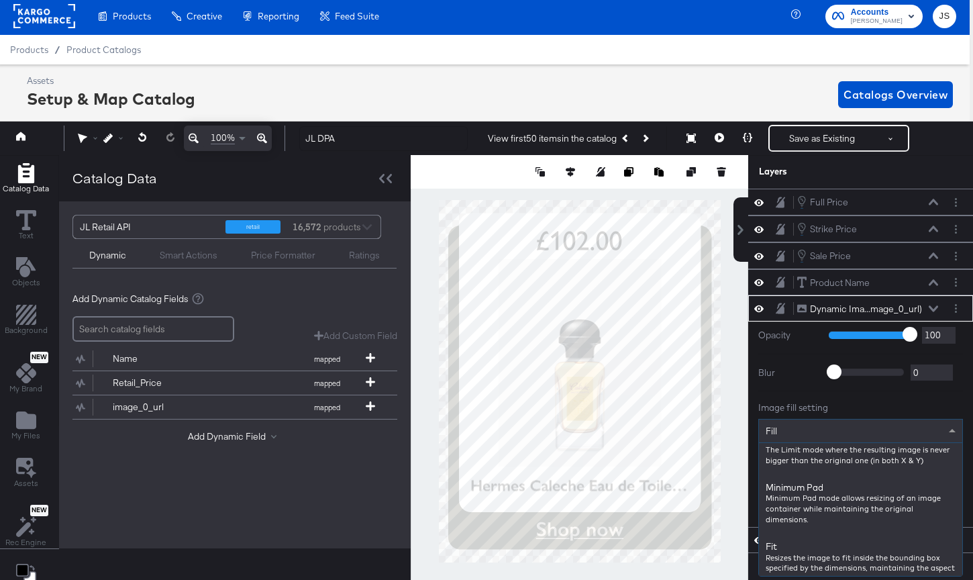
click at [732, 375] on label "Blur" at bounding box center [788, 372] width 60 height 13
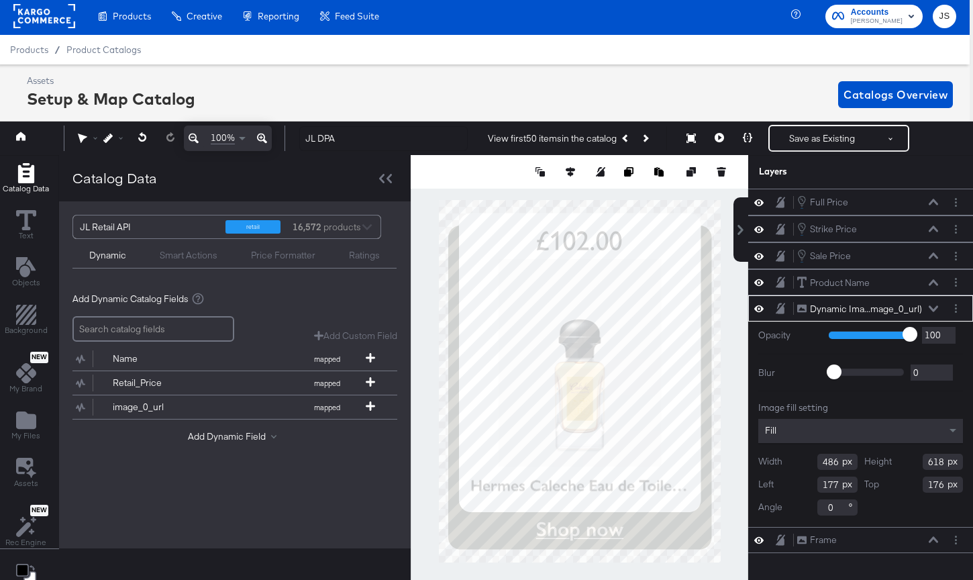
scroll to position [30, 3]
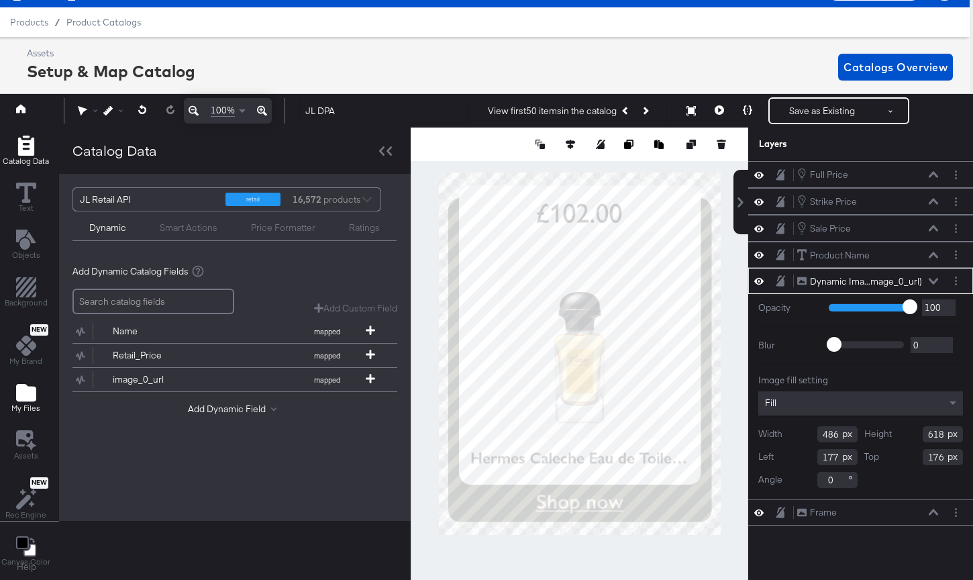
click at [21, 388] on icon "Add Files" at bounding box center [26, 392] width 20 height 17
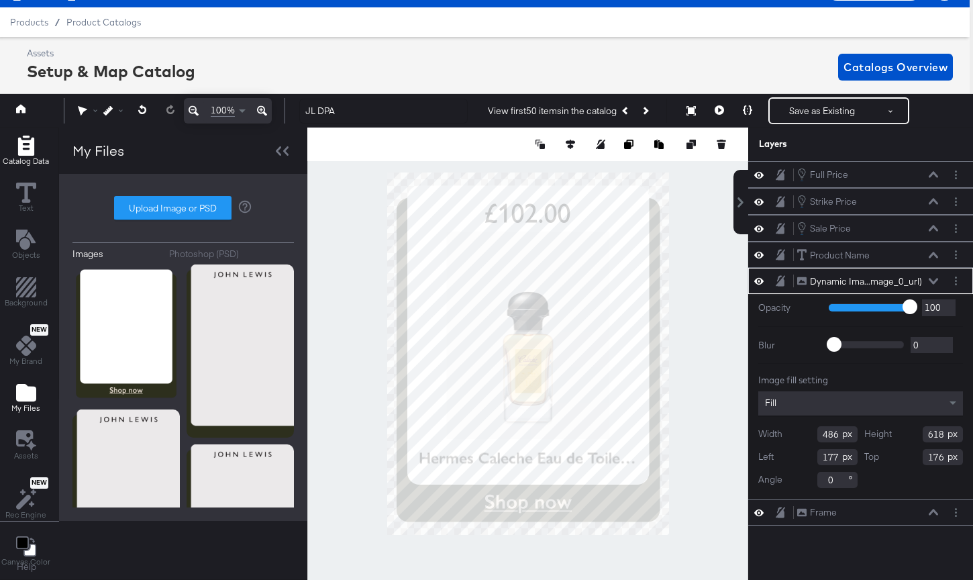
click at [28, 136] on icon "Add Rectangle" at bounding box center [25, 146] width 16 height 20
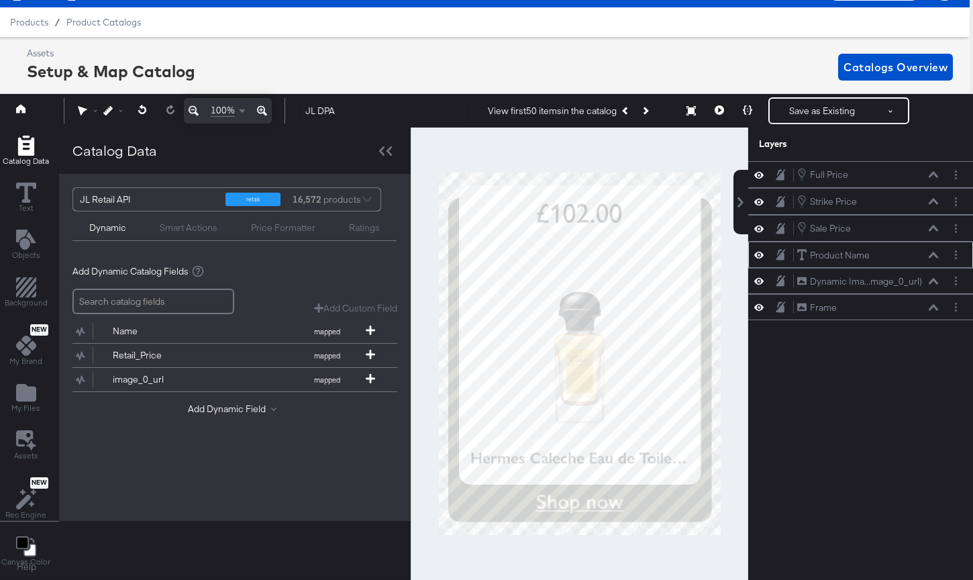
click at [732, 253] on icon at bounding box center [932, 255] width 9 height 6
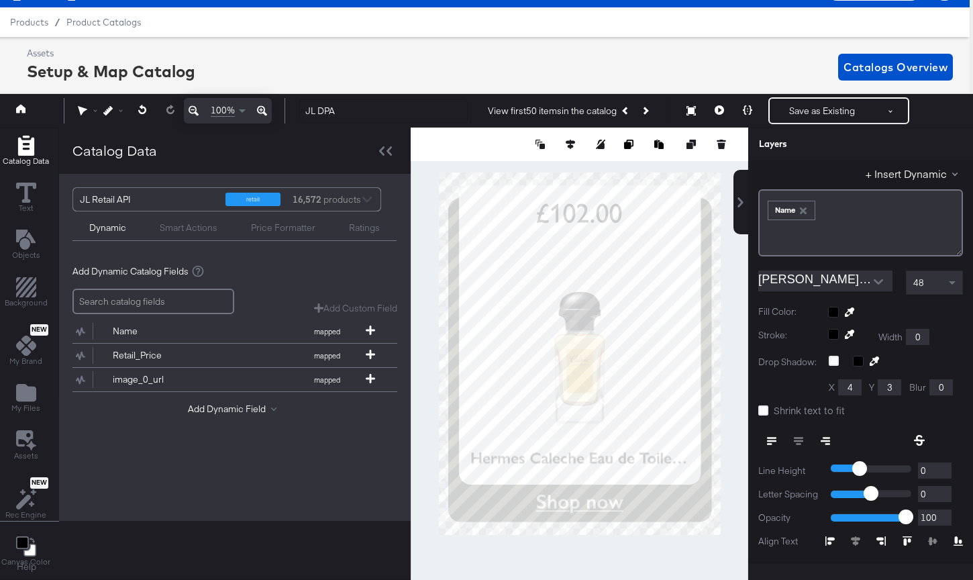
scroll to position [276, 0]
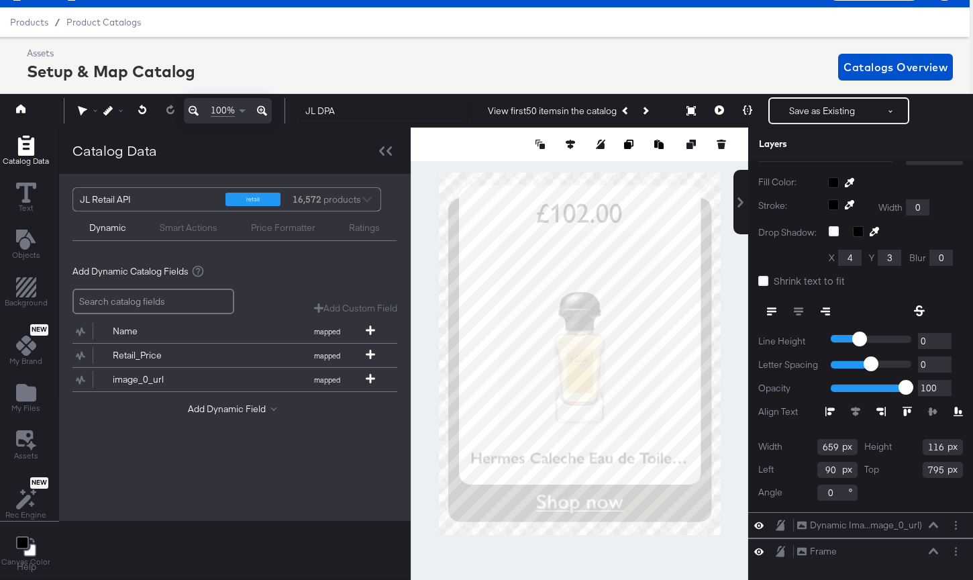
click at [732, 288] on div "Edit Text + Insert Dynamic ﻿ ﻿ Name ﻿ Gill Sans Nova SemiBold 48 Fill Color: St…" at bounding box center [860, 251] width 225 height 519
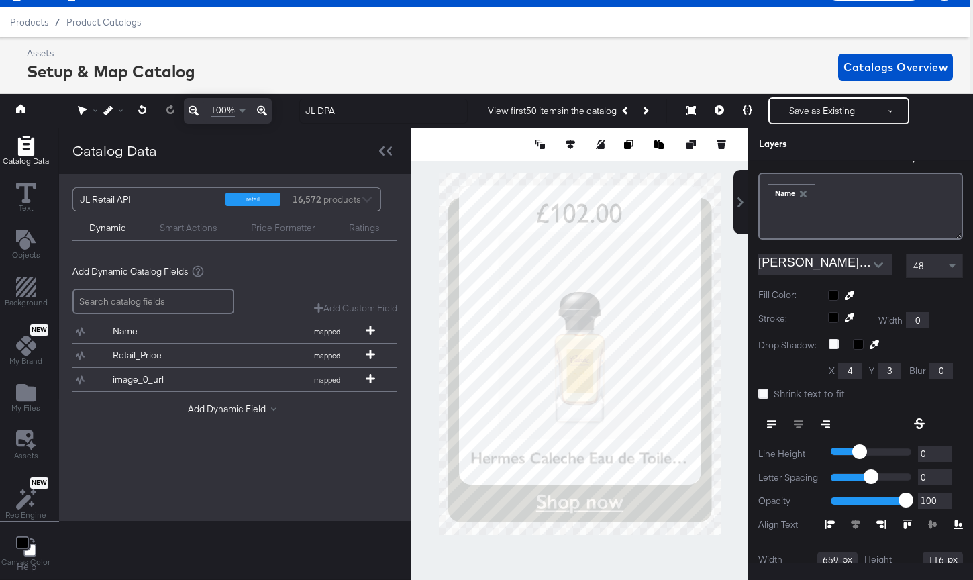
scroll to position [0, 0]
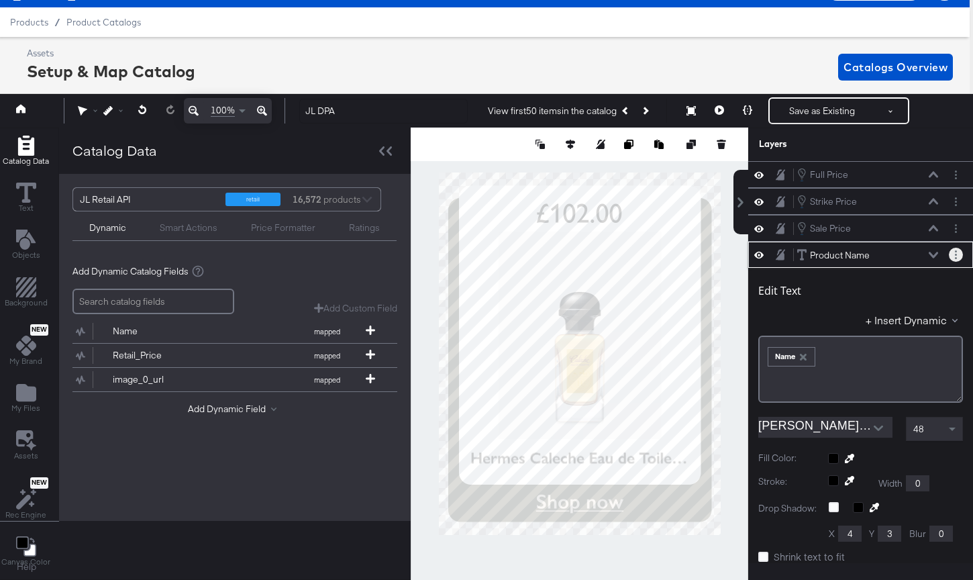
click at [732, 255] on button "Layer Options" at bounding box center [956, 255] width 14 height 14
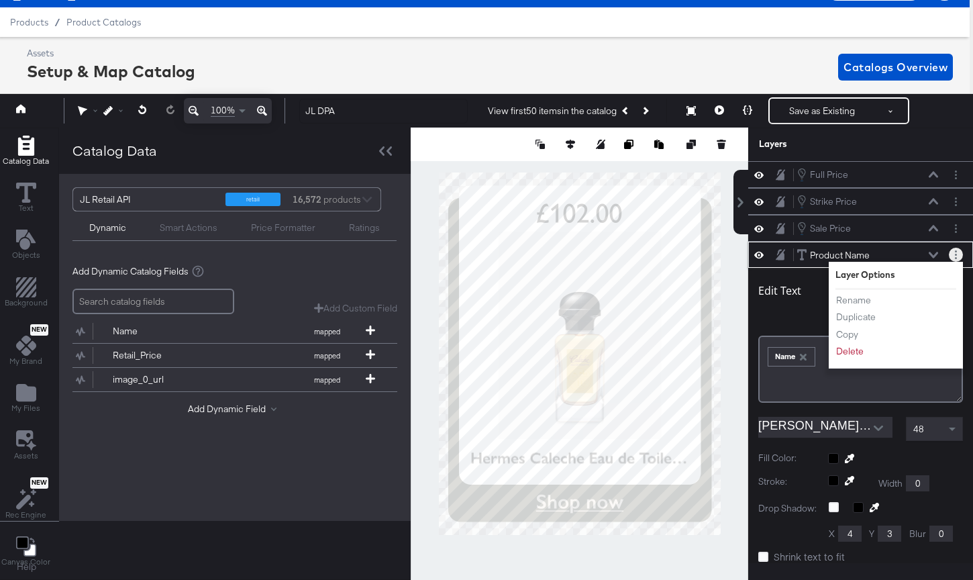
click at [732, 254] on button "Layer Options" at bounding box center [956, 255] width 14 height 14
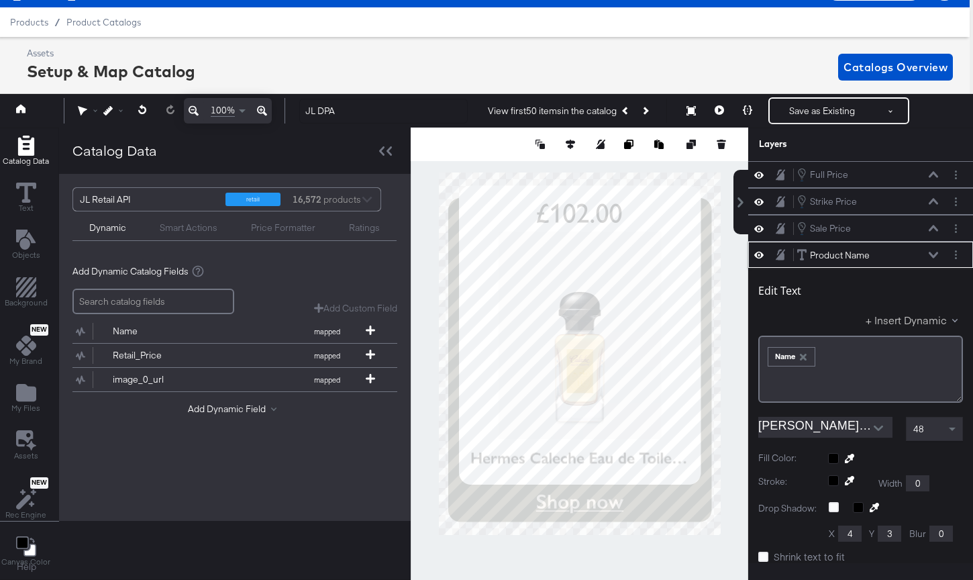
click at [732, 322] on button "+ Insert Dynamic" at bounding box center [913, 320] width 97 height 14
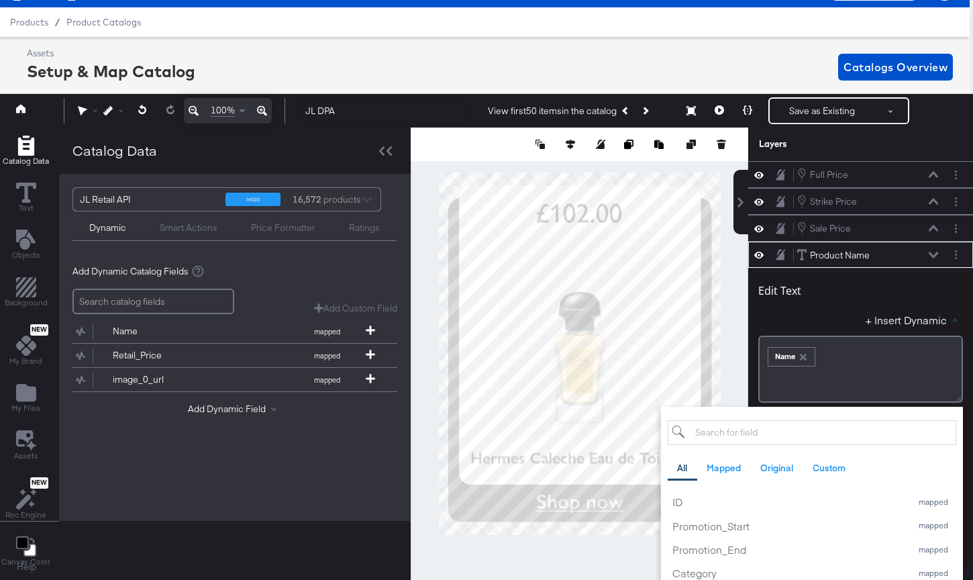
click at [732, 288] on div "Edit Text" at bounding box center [860, 293] width 205 height 18
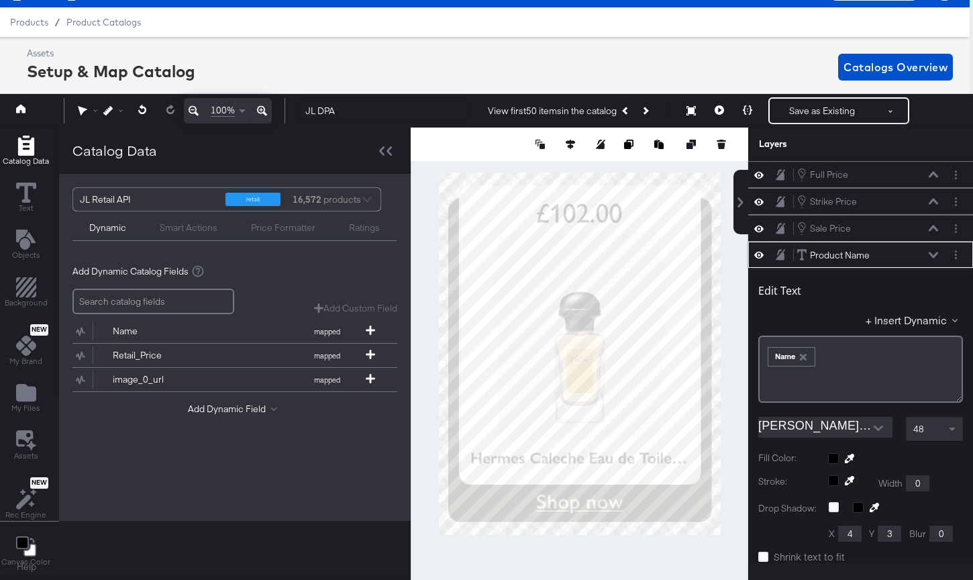
click at [732, 254] on icon at bounding box center [932, 255] width 9 height 7
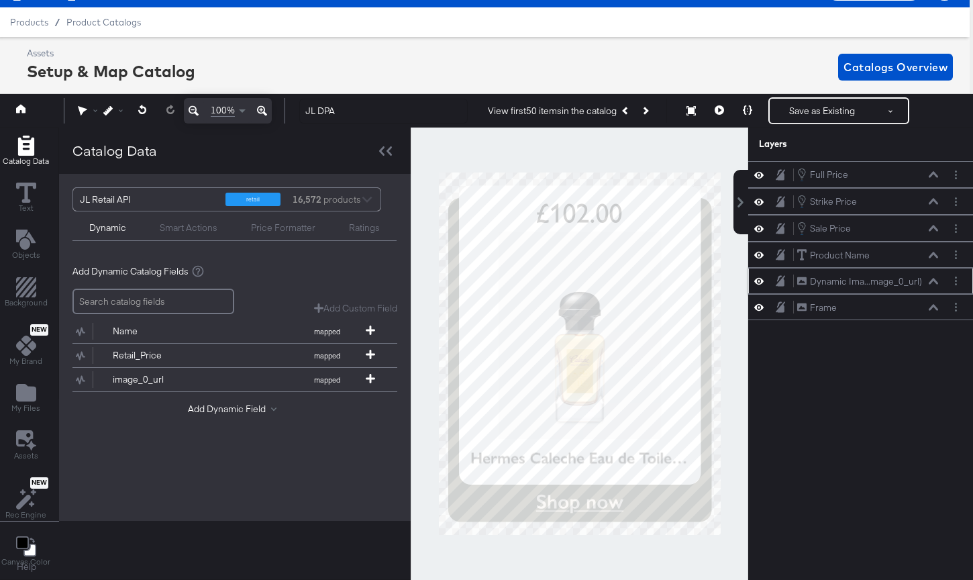
click at [732, 278] on icon at bounding box center [932, 281] width 9 height 7
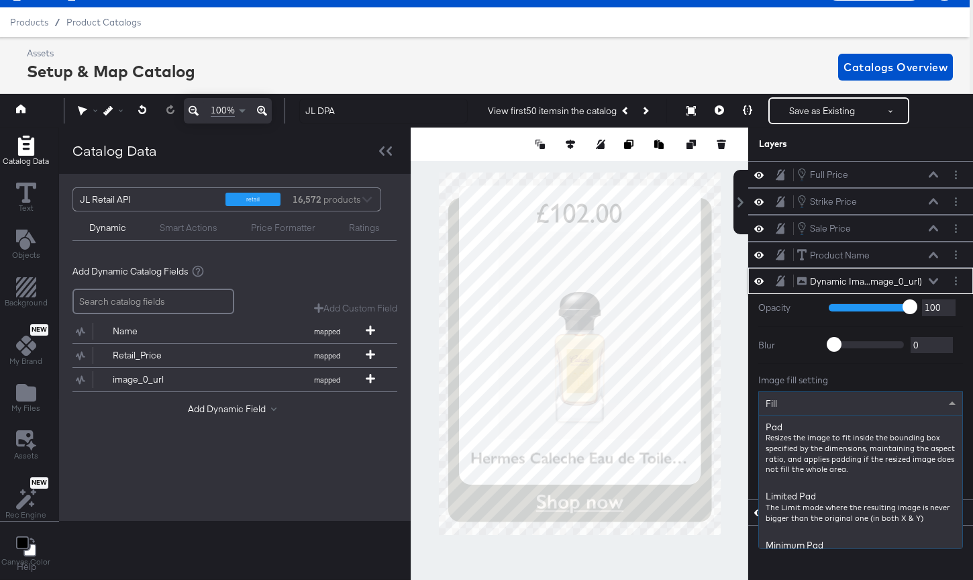
click at [732, 403] on div "Fill" at bounding box center [860, 403] width 203 height 23
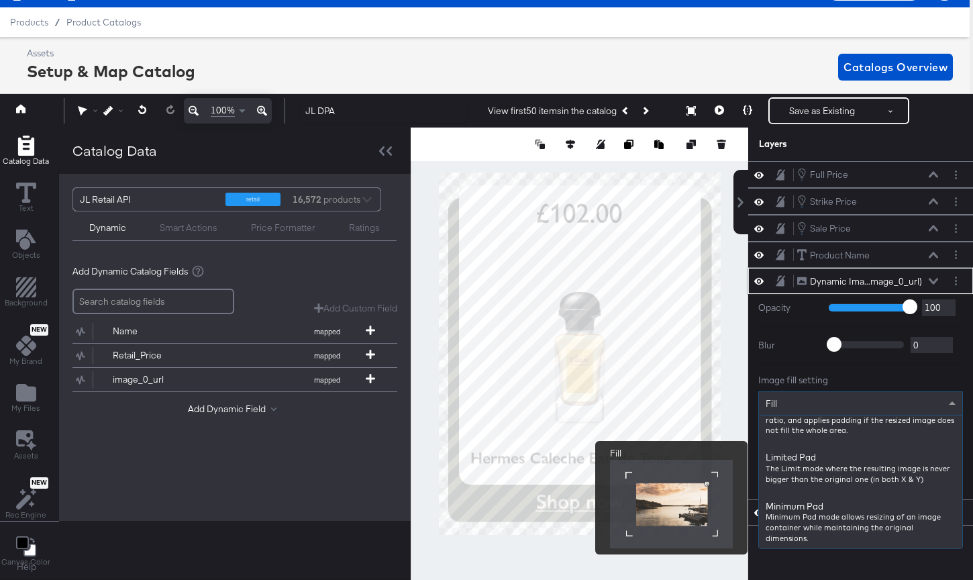
scroll to position [9, 0]
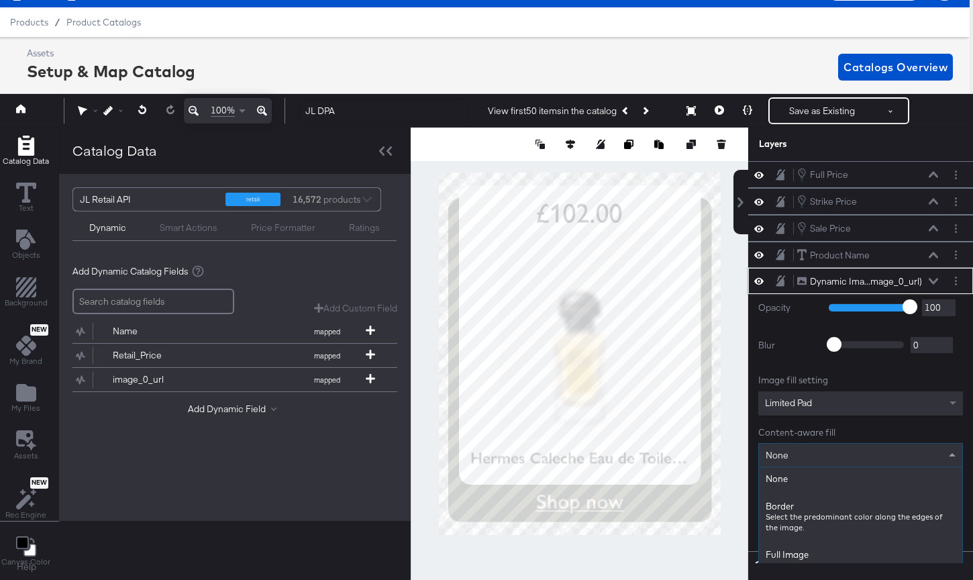
click at [732, 447] on div "None" at bounding box center [860, 454] width 203 height 23
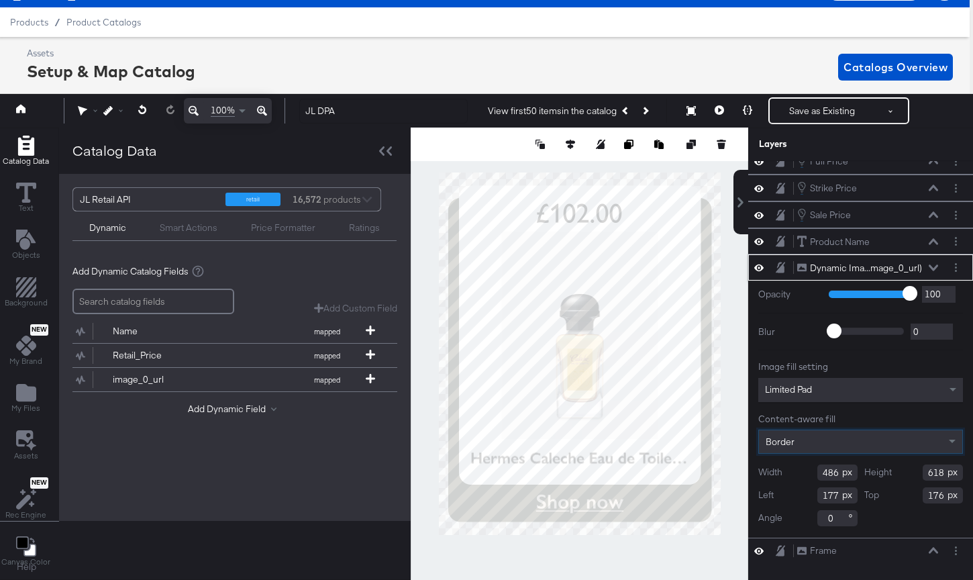
scroll to position [13, 0]
click at [732, 354] on div "Opacity 1 100 100 Blur 0 2000 0 Image fill setting Limited Pad Content-aware fi…" at bounding box center [860, 408] width 225 height 256
click at [732, 362] on div "Image fill setting" at bounding box center [860, 366] width 205 height 13
click at [729, 338] on div at bounding box center [579, 353] width 337 height 452
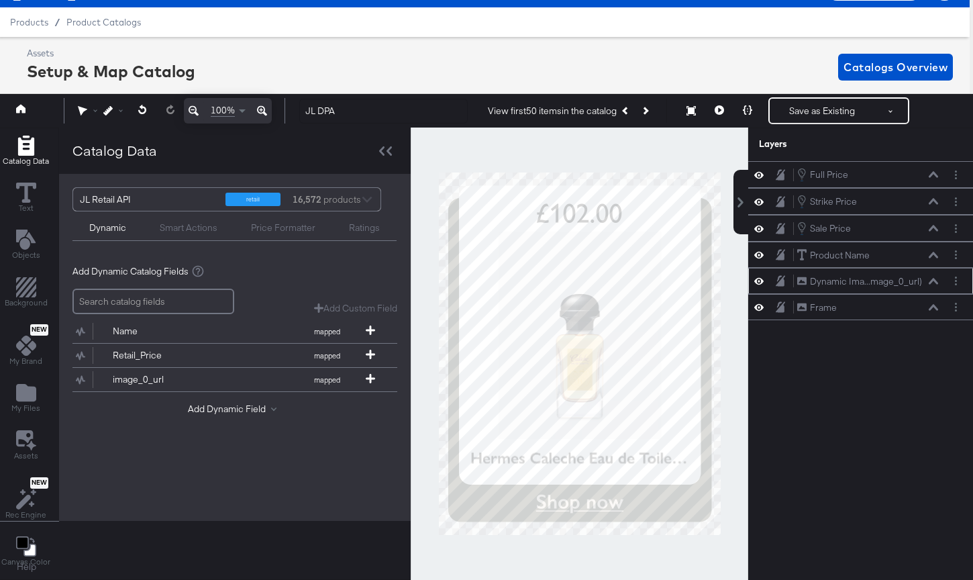
click at [732, 284] on div "Dynamic Ima...mage_0_url) Dynamic Image (image_0_url)" at bounding box center [867, 281] width 142 height 14
click at [732, 280] on button at bounding box center [933, 281] width 11 height 8
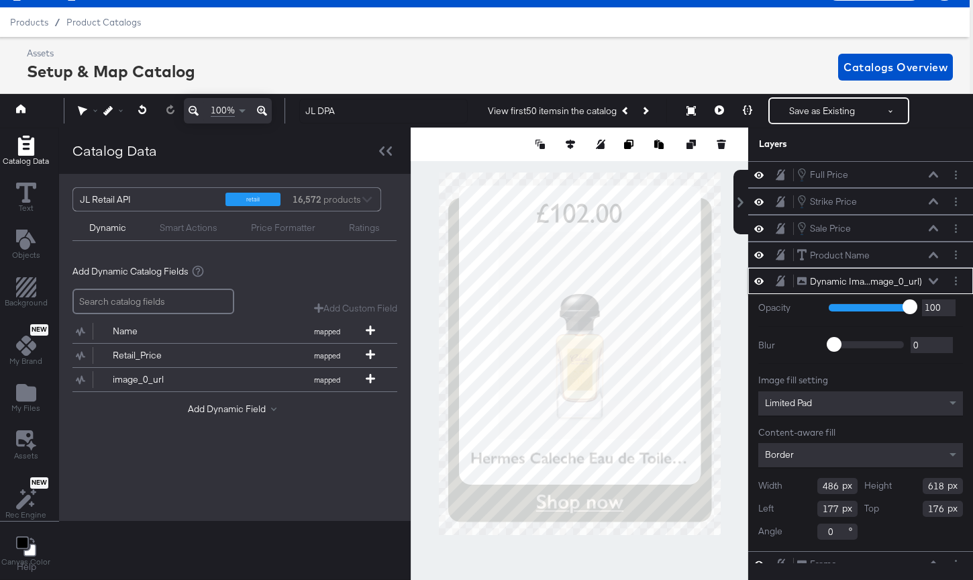
click at [732, 446] on div "Border" at bounding box center [860, 455] width 205 height 24
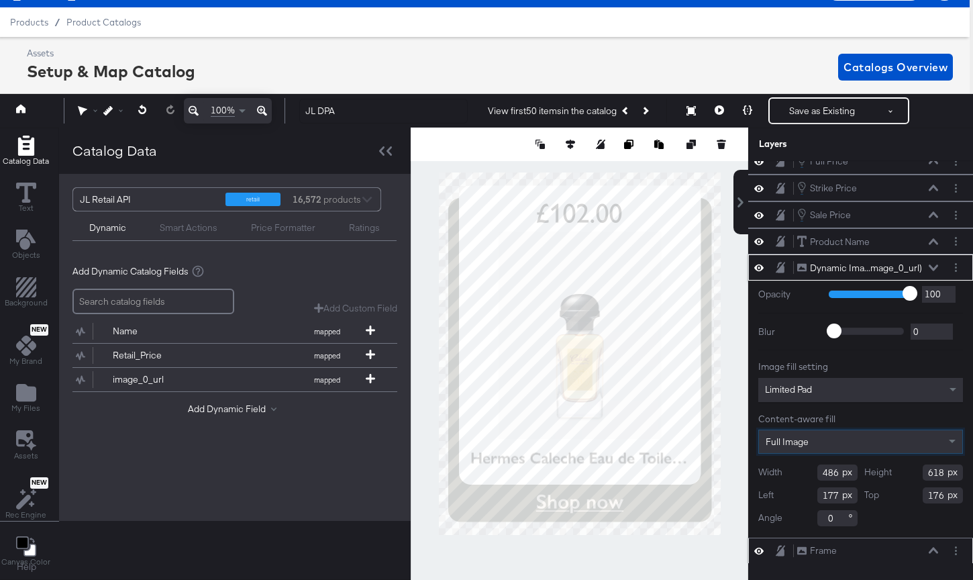
scroll to position [13, 0]
click at [716, 121] on button at bounding box center [719, 110] width 28 height 27
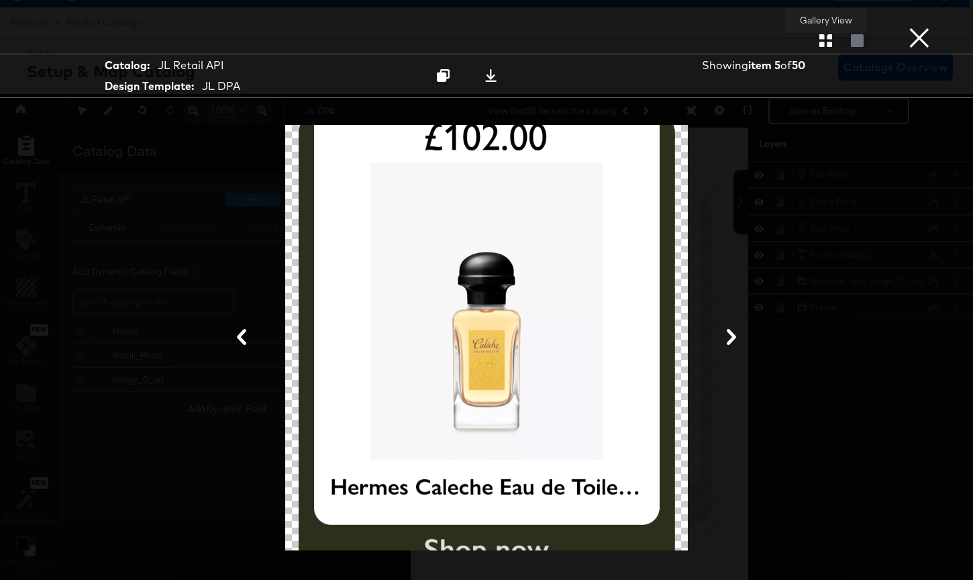
click at [732, 42] on icon "button" at bounding box center [825, 40] width 13 height 13
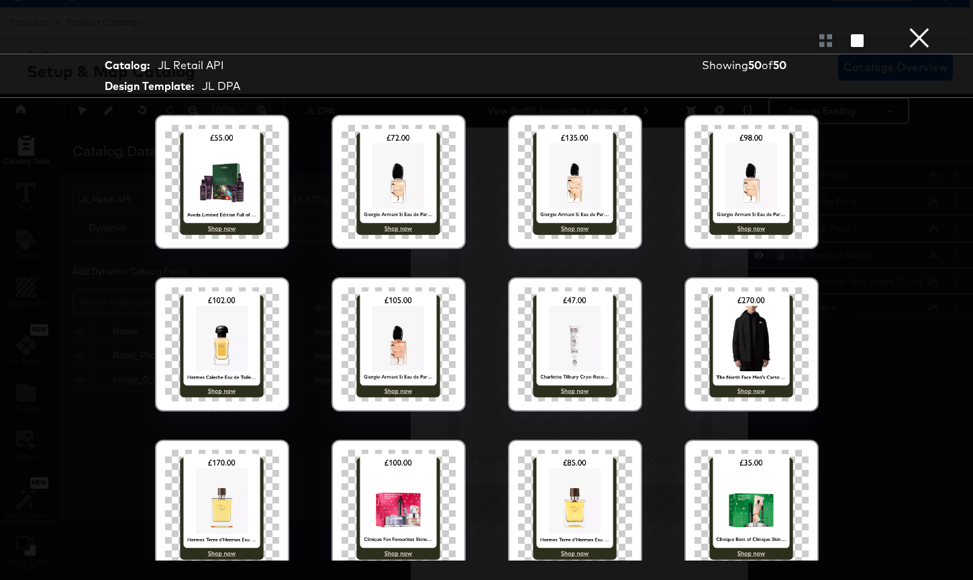
click at [242, 168] on div at bounding box center [222, 182] width 114 height 114
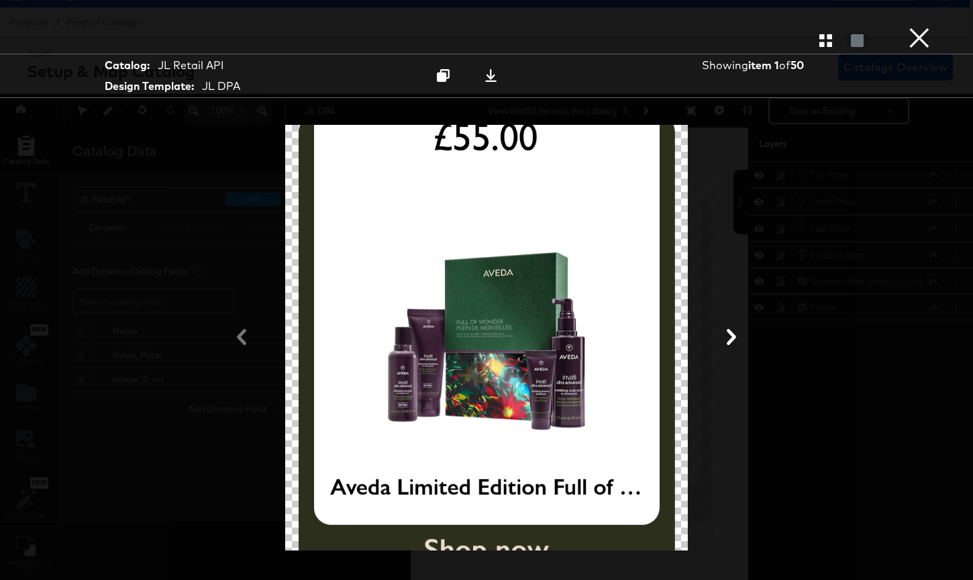
click at [730, 334] on icon at bounding box center [731, 337] width 9 height 16
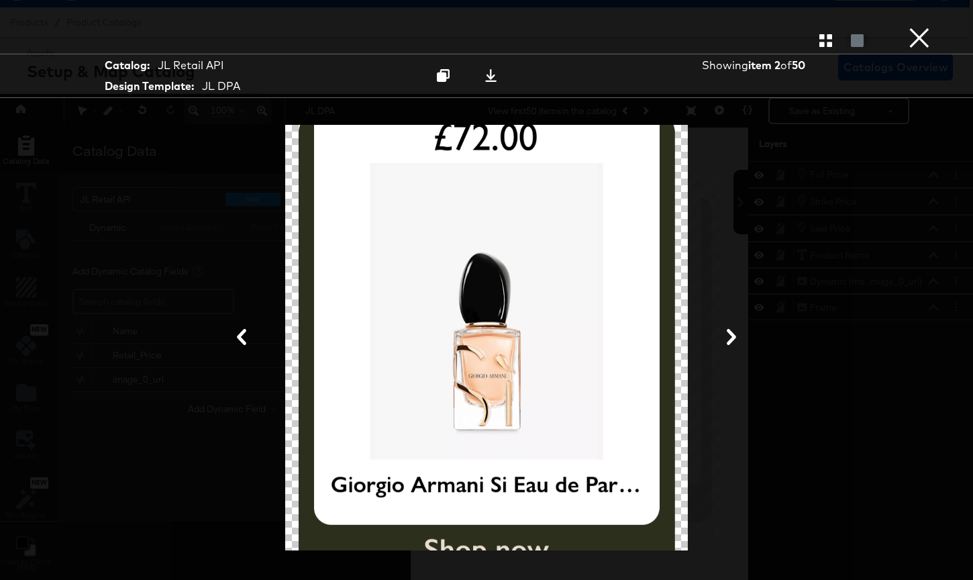
click at [730, 334] on icon at bounding box center [731, 337] width 9 height 16
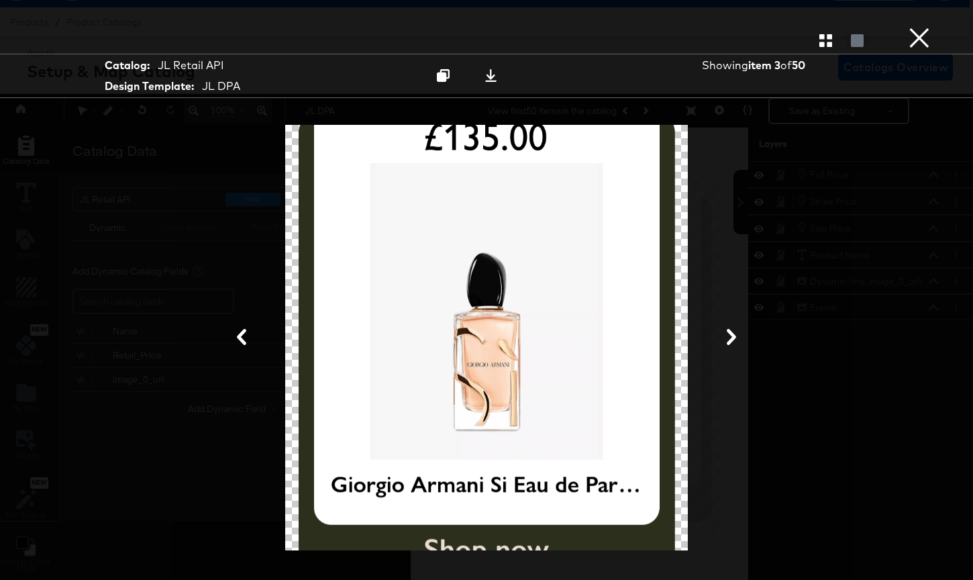
click at [730, 334] on icon at bounding box center [731, 337] width 9 height 16
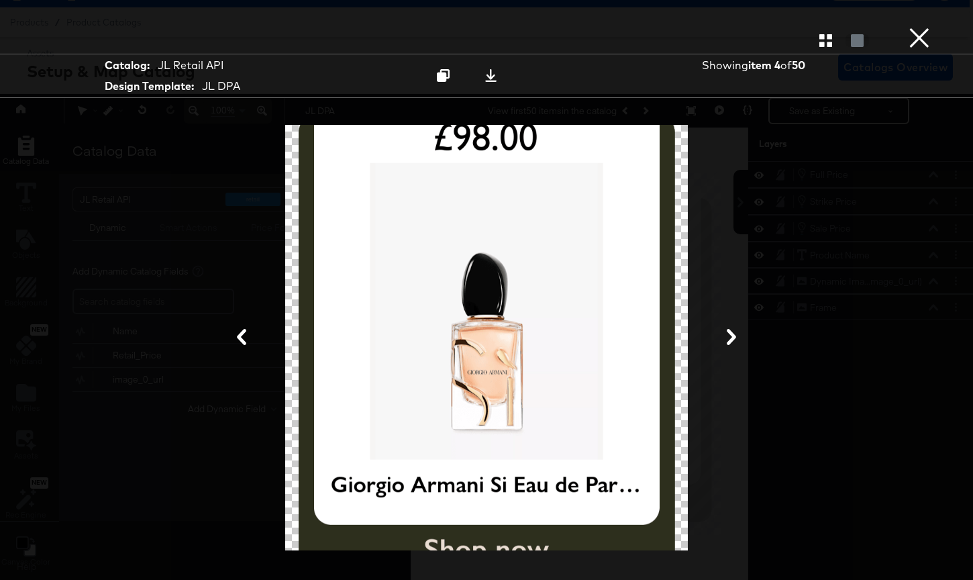
click at [730, 334] on icon at bounding box center [731, 337] width 9 height 16
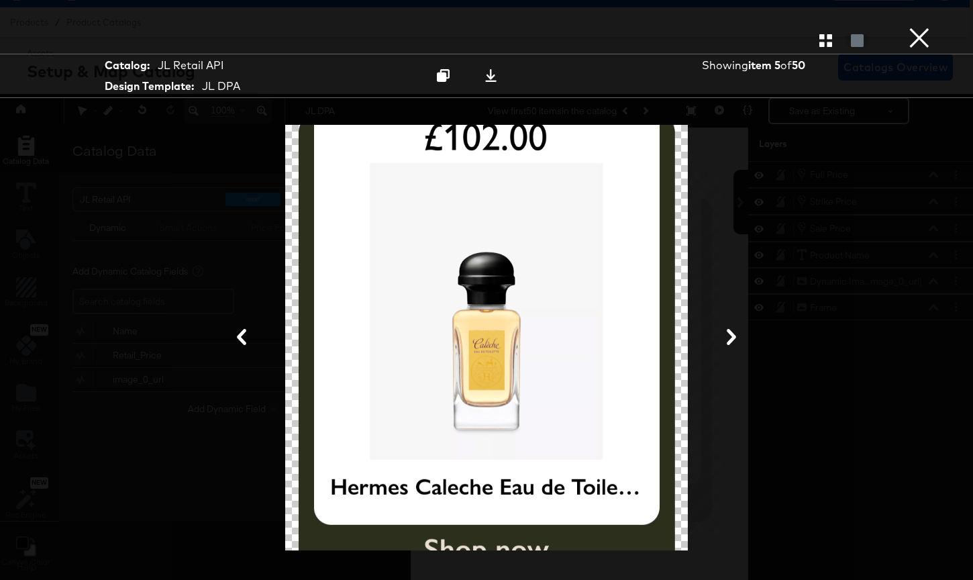
click at [732, 42] on icon "button" at bounding box center [825, 40] width 13 height 13
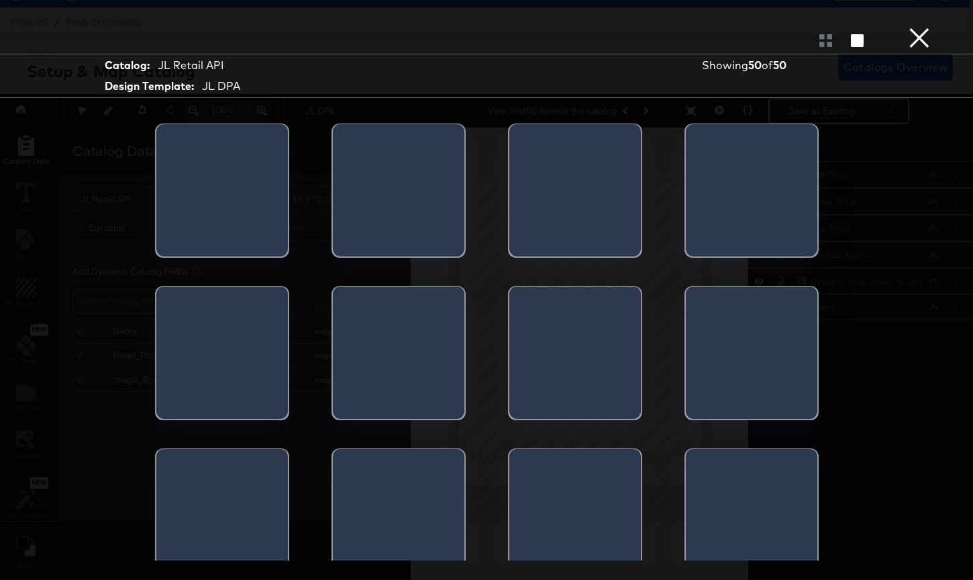
scroll to position [535, 0]
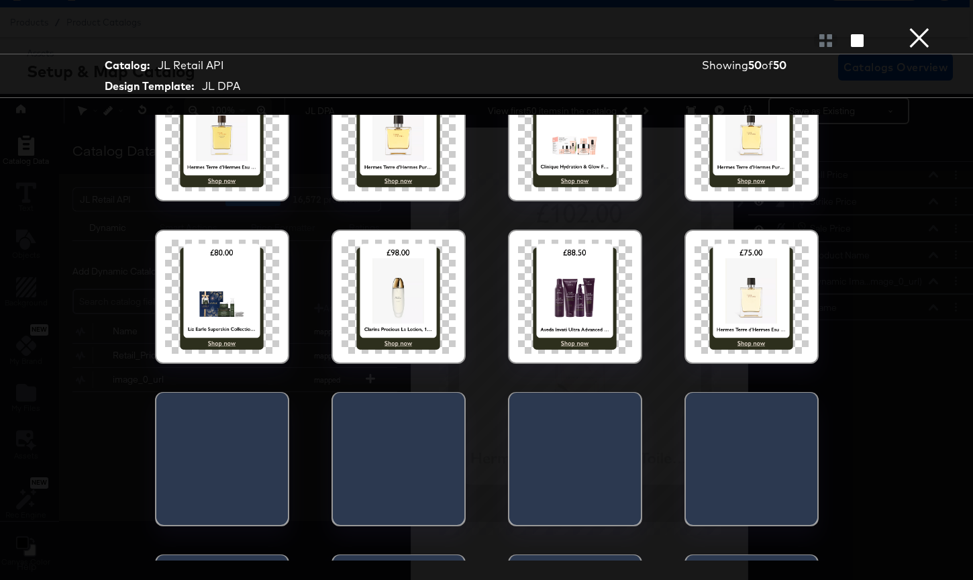
click at [732, 27] on button "×" at bounding box center [919, 13] width 27 height 27
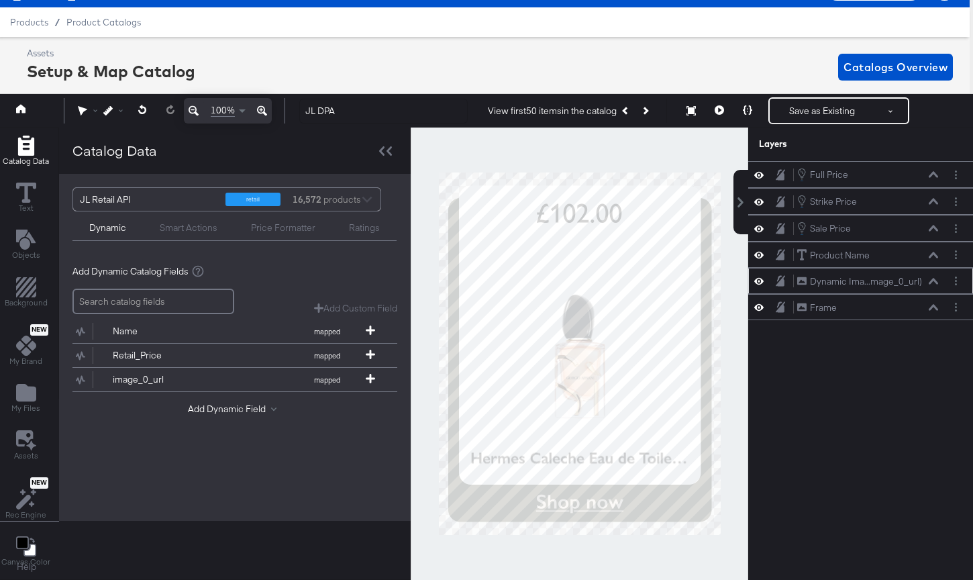
click at [732, 285] on div "Dynamic Ima...mage_0_url) Dynamic Image (image_0_url)" at bounding box center [867, 281] width 142 height 14
click at [732, 282] on icon at bounding box center [932, 281] width 9 height 7
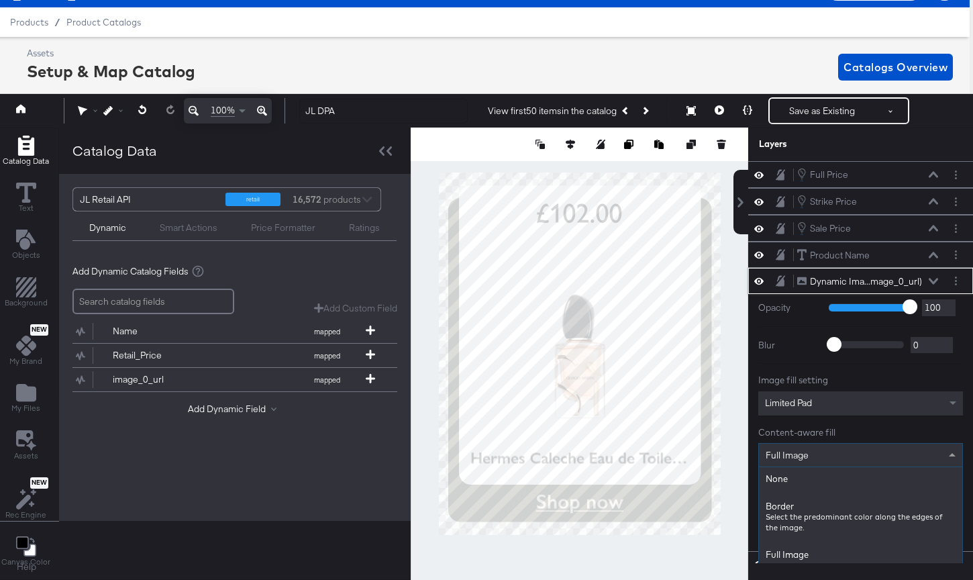
click at [732, 454] on div "Full Image" at bounding box center [860, 454] width 203 height 23
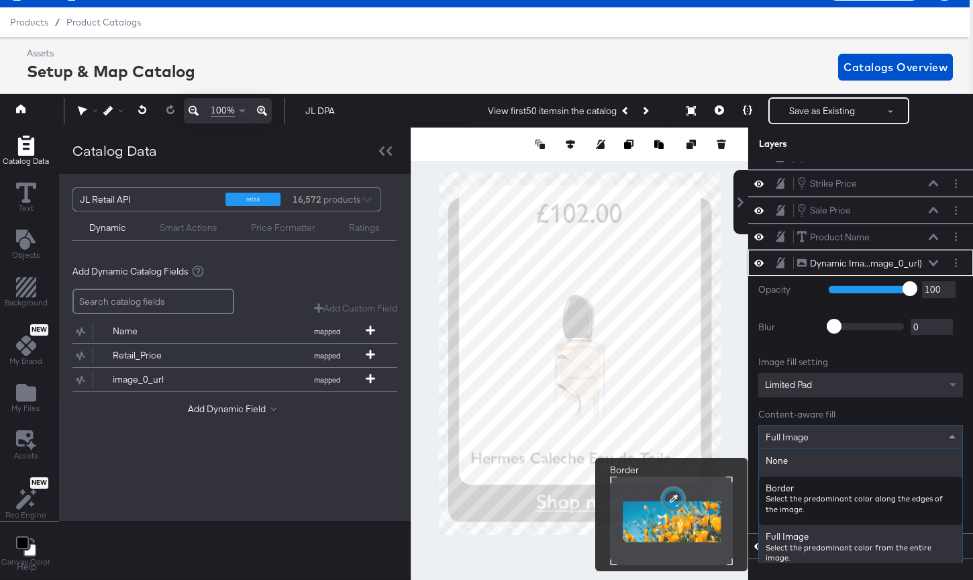
scroll to position [13, 0]
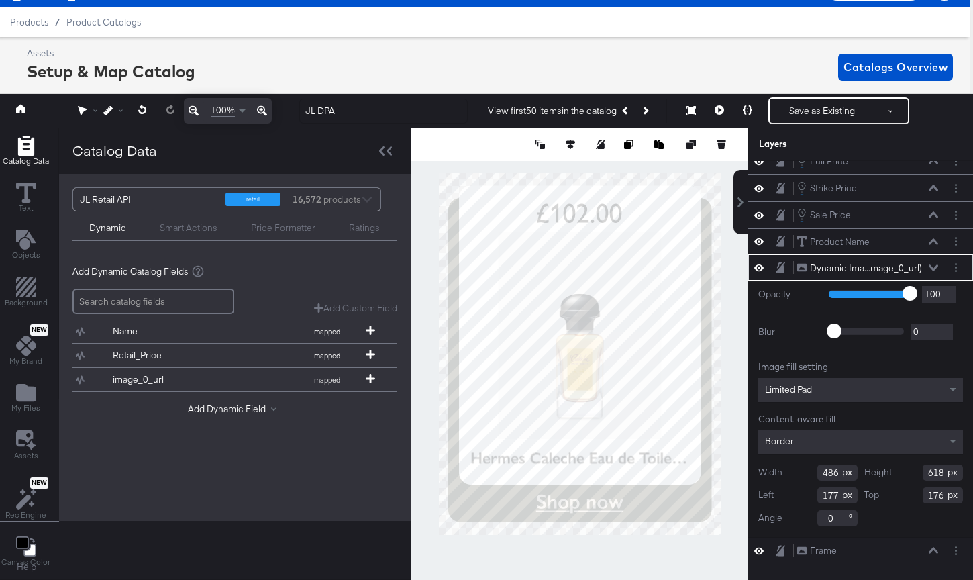
click at [732, 161] on div "Catalog Data Text Objects Background New My Brand My Files Assets New Rec Engin…" at bounding box center [482, 144] width 979 height 34
click at [732, 350] on div "Opacity 1 100 100 Blur 0 2000 0 Image fill setting Limited Pad Content-aware fi…" at bounding box center [860, 408] width 225 height 256
click at [732, 387] on div "Limited Pad" at bounding box center [860, 390] width 205 height 24
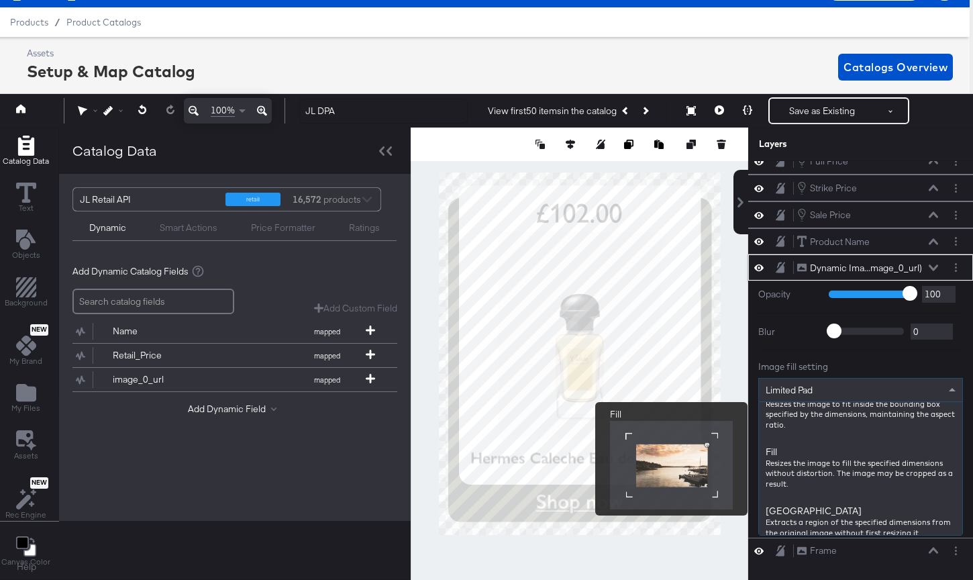
scroll to position [0, 0]
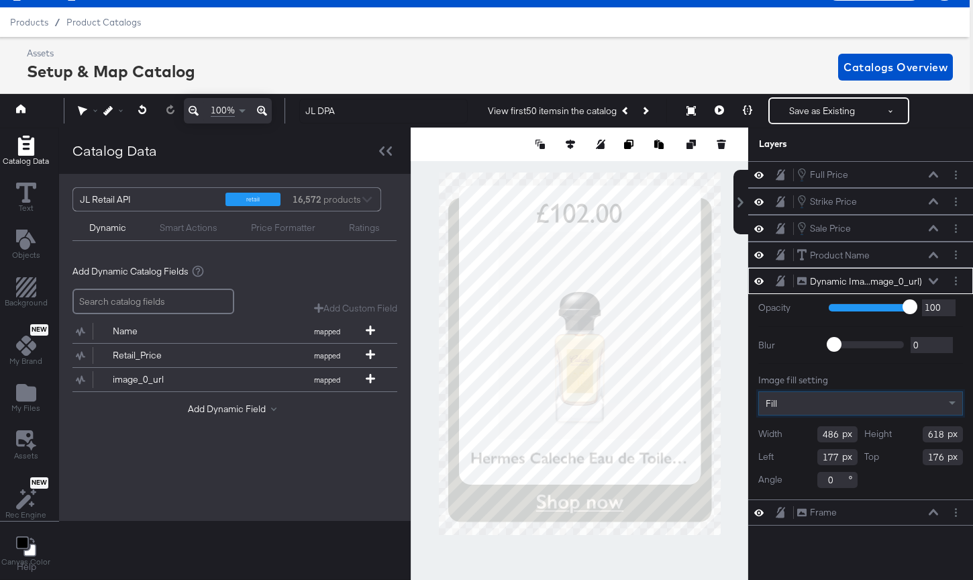
click at [732, 161] on div "Catalog Data Text Objects Background New My Brand My Files Assets New Rec Engin…" at bounding box center [482, 144] width 979 height 34
click at [732, 376] on div at bounding box center [579, 353] width 337 height 452
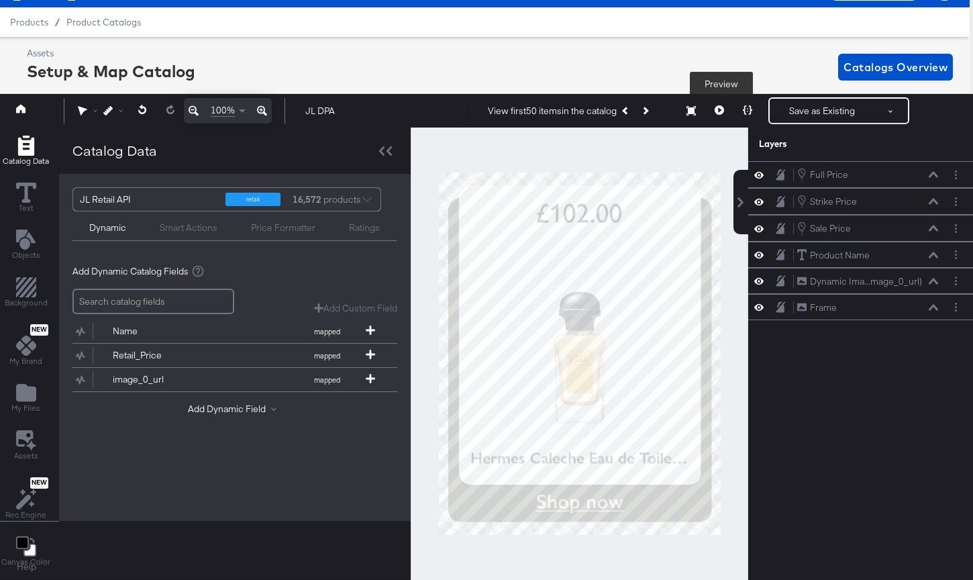
click at [720, 115] on button at bounding box center [719, 110] width 28 height 27
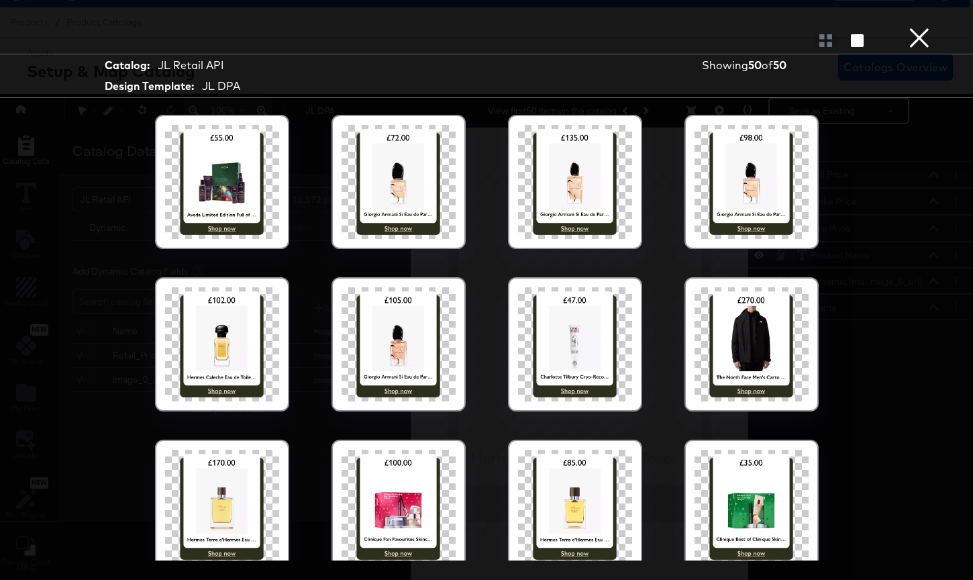
scroll to position [202, 0]
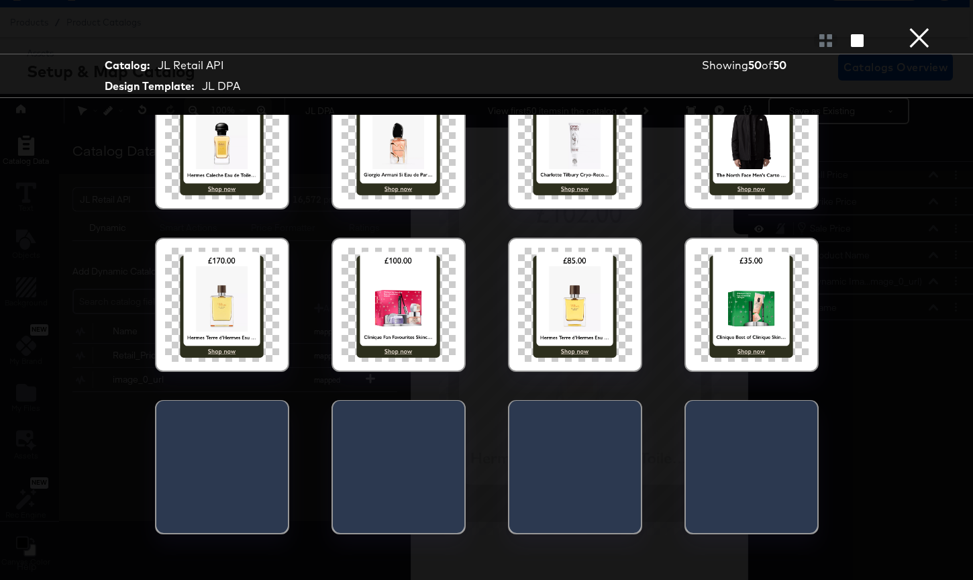
click at [405, 297] on div at bounding box center [398, 305] width 114 height 114
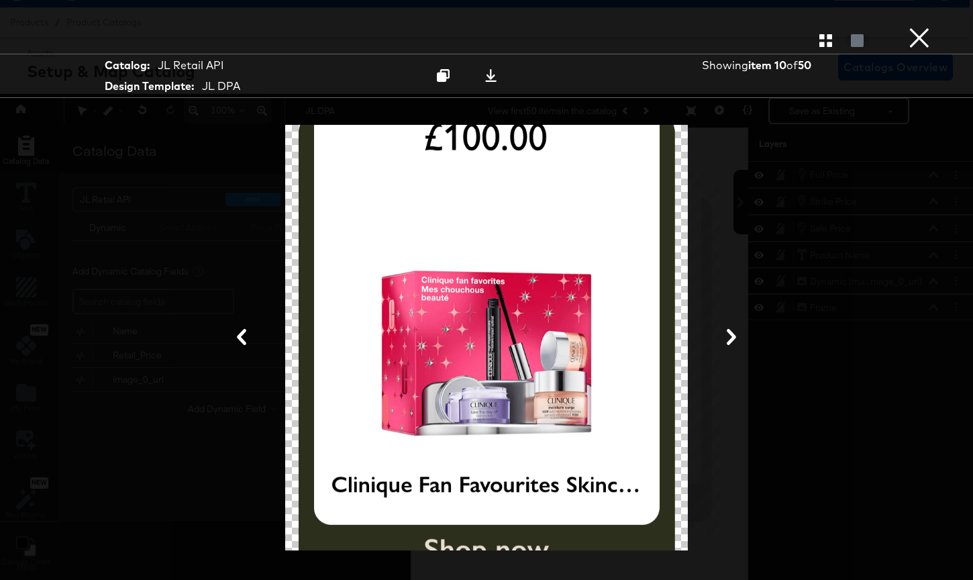
click at [732, 27] on button "×" at bounding box center [919, 13] width 27 height 27
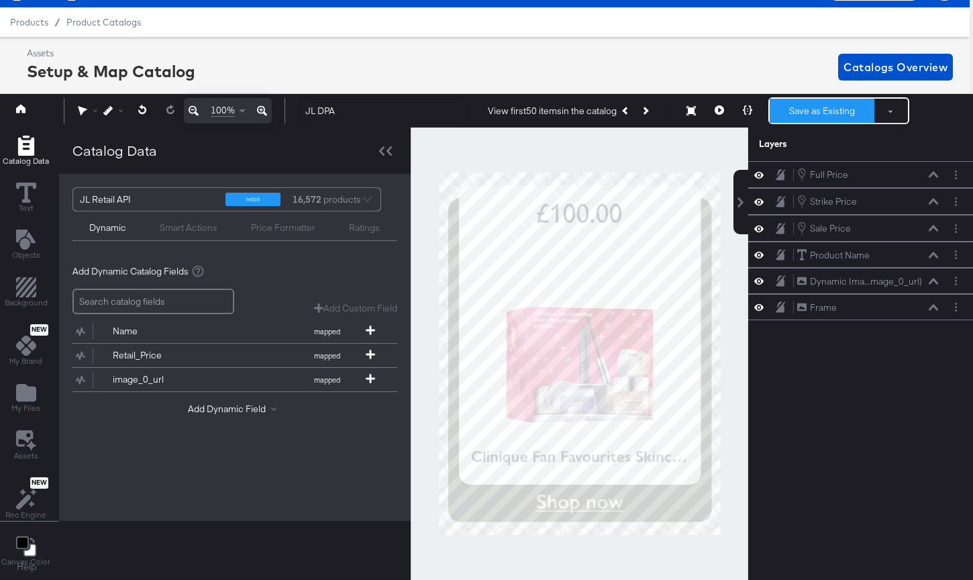
click at [732, 110] on button "Save as Existing" at bounding box center [821, 111] width 105 height 24
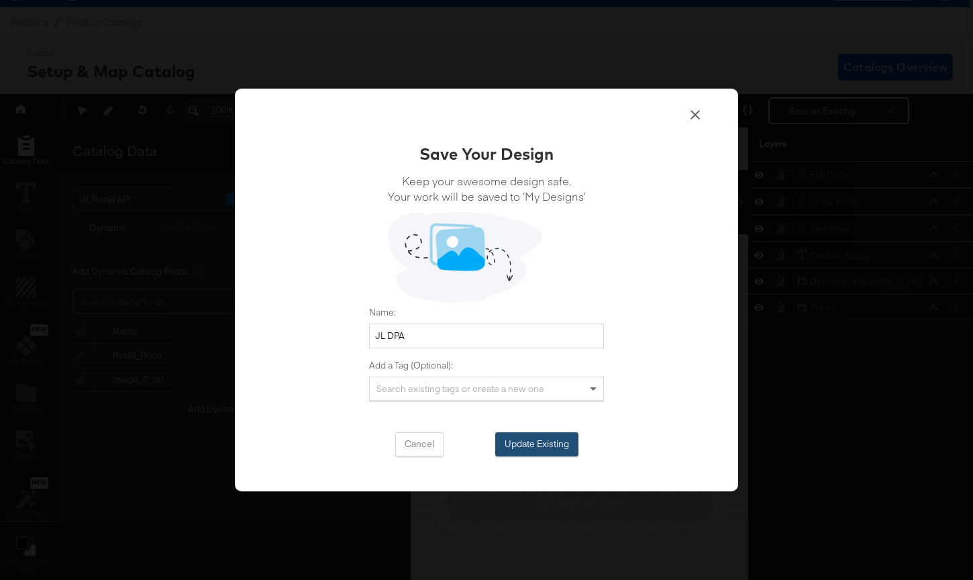
click at [537, 450] on button "Update Existing" at bounding box center [536, 444] width 83 height 24
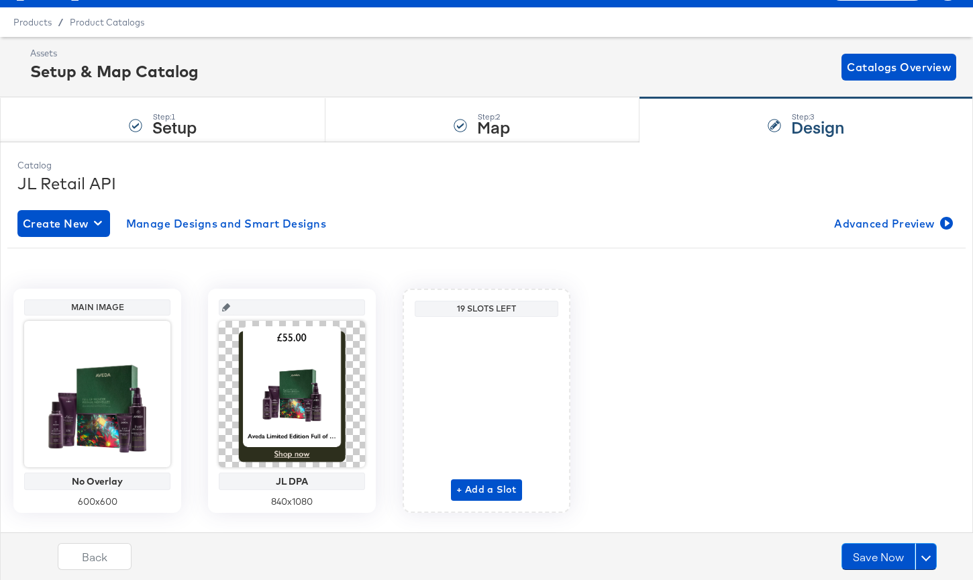
scroll to position [60, 0]
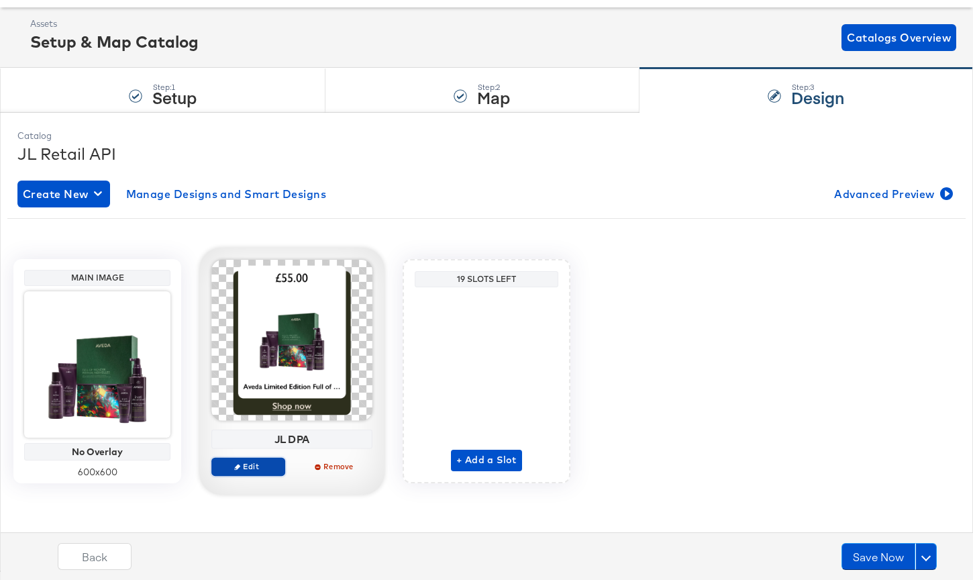
click at [274, 464] on span "Edit" at bounding box center [248, 466] width 62 height 10
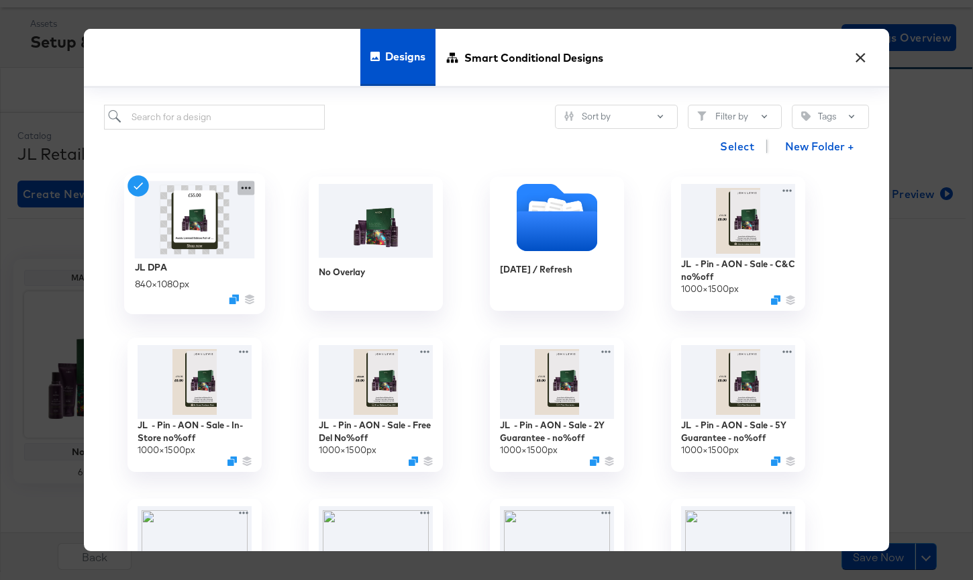
click at [250, 189] on icon at bounding box center [245, 188] width 17 height 14
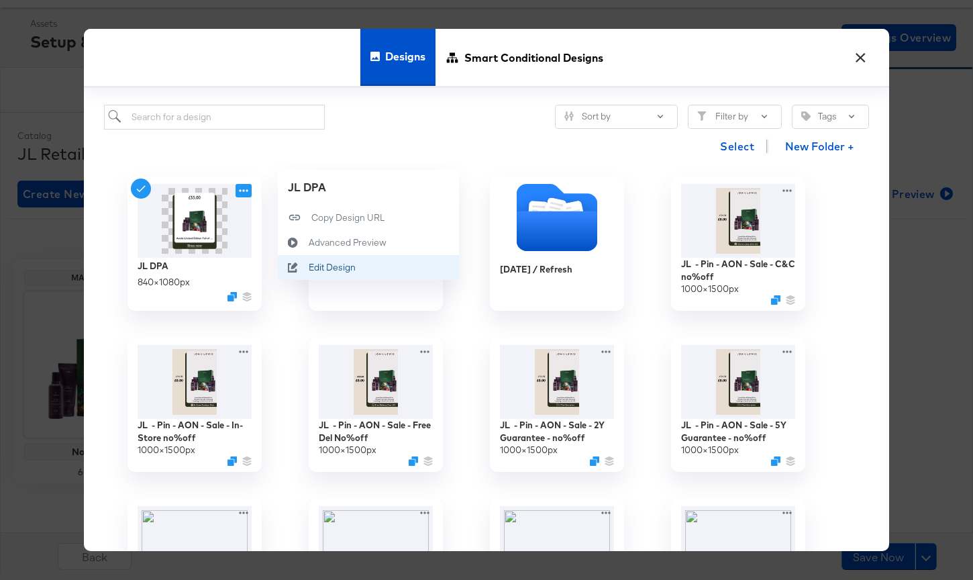
click at [317, 260] on button "Edit Design Edit Design" at bounding box center [368, 267] width 181 height 25
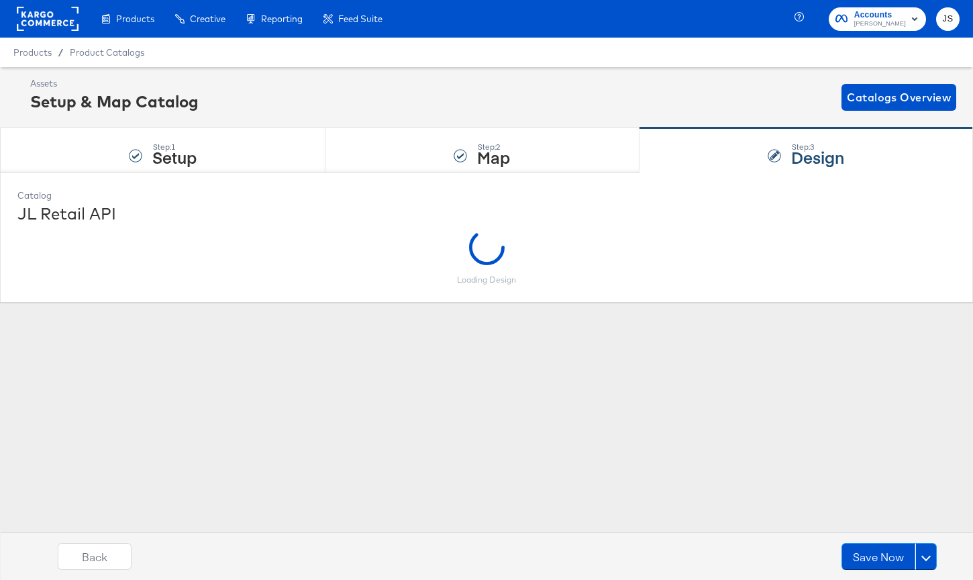
scroll to position [0, 0]
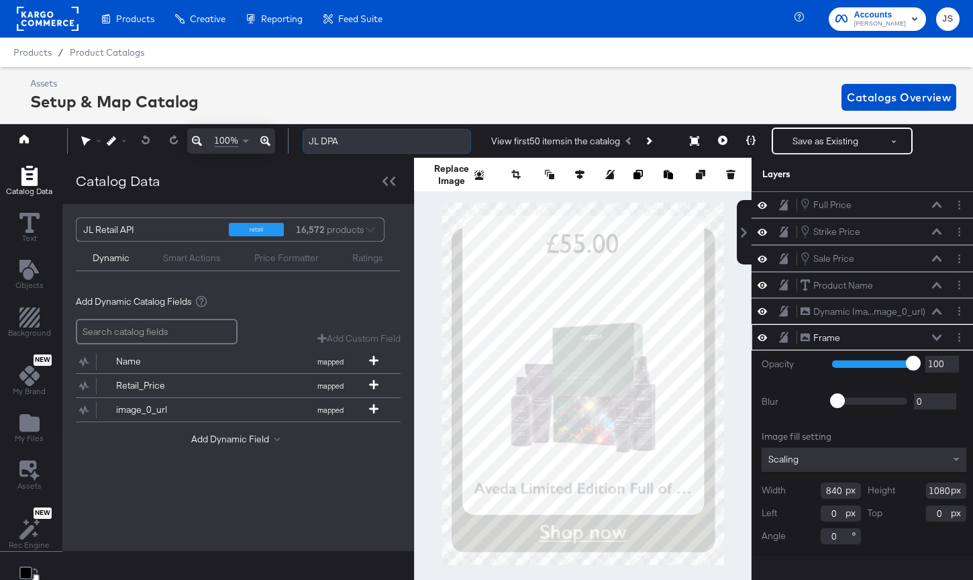
click at [396, 140] on input "JL DPA" at bounding box center [387, 141] width 168 height 25
click at [390, 140] on input "John Lewis DPA - Q3 2025" at bounding box center [387, 141] width 168 height 25
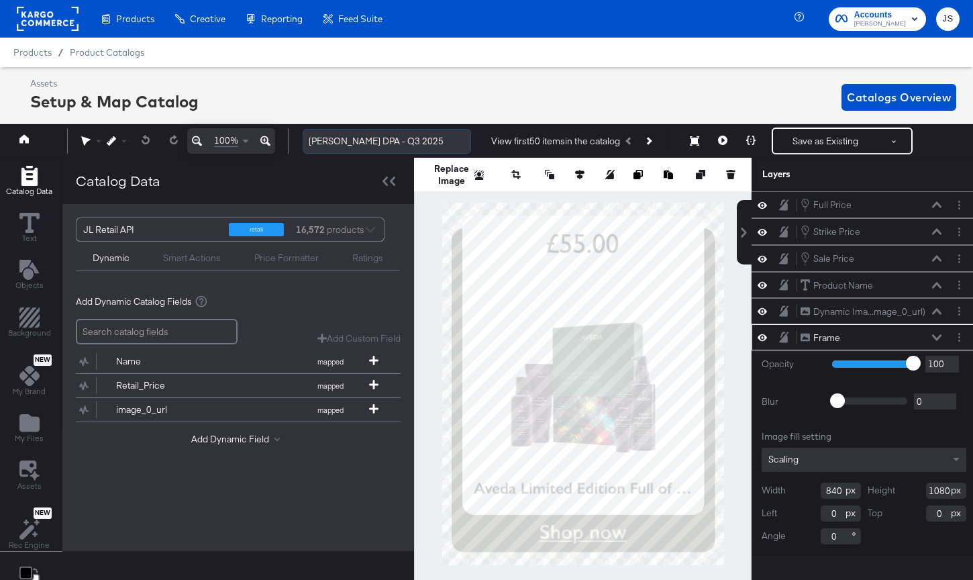
click at [390, 140] on input "John Lewis DPA - Q3 2025" at bounding box center [387, 141] width 168 height 25
type input "John Lewis DPA - Q3 2025"
click at [408, 85] on div "Assets Setup & Map Catalog Catalogs Overview" at bounding box center [493, 97] width 926 height 40
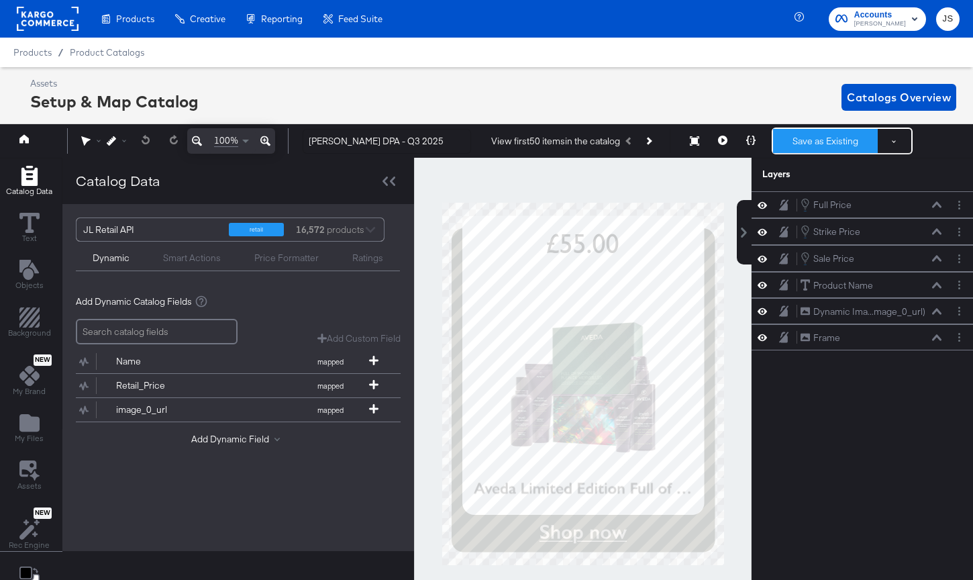
click at [732, 142] on button "Save as Existing" at bounding box center [825, 141] width 105 height 24
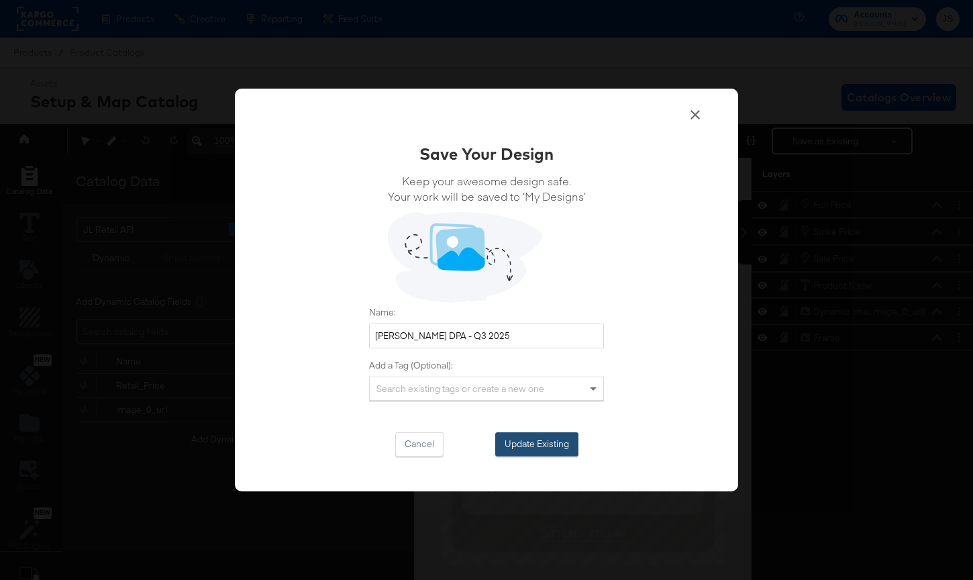
click at [544, 444] on button "Update Existing" at bounding box center [536, 444] width 83 height 24
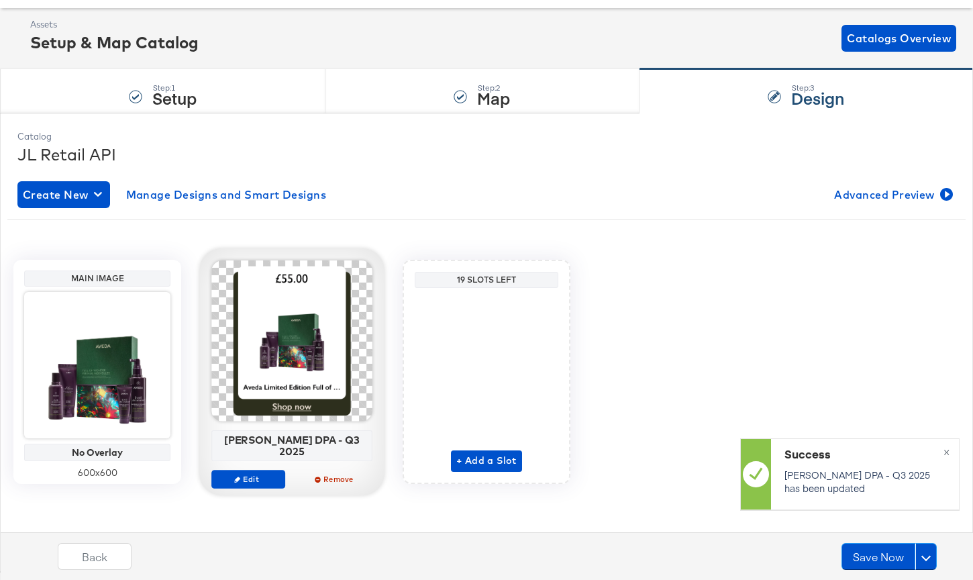
scroll to position [60, 0]
click at [296, 439] on div "John Lewis DPA - Q3 2025" at bounding box center [292, 444] width 154 height 23
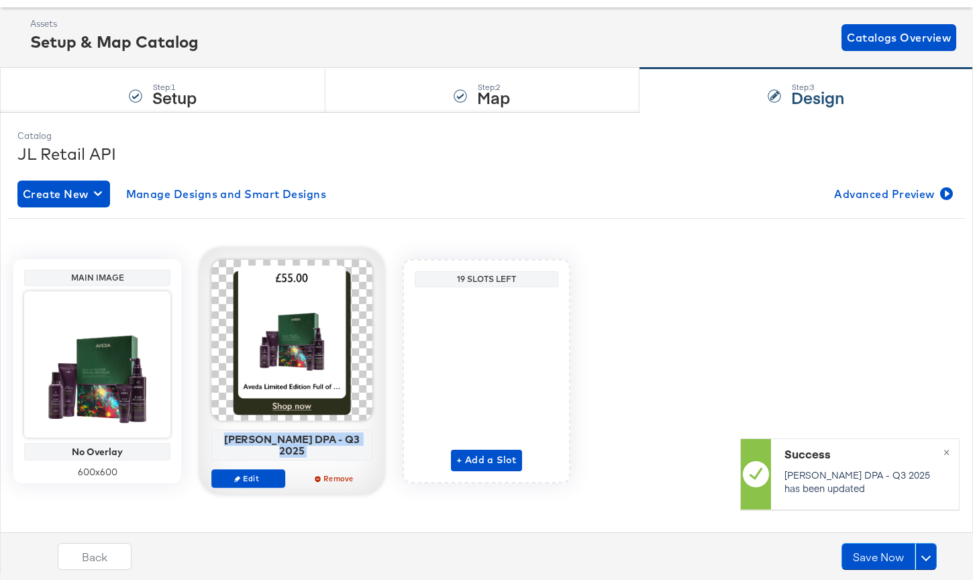
click at [296, 439] on div "John Lewis DPA - Q3 2025" at bounding box center [292, 444] width 154 height 23
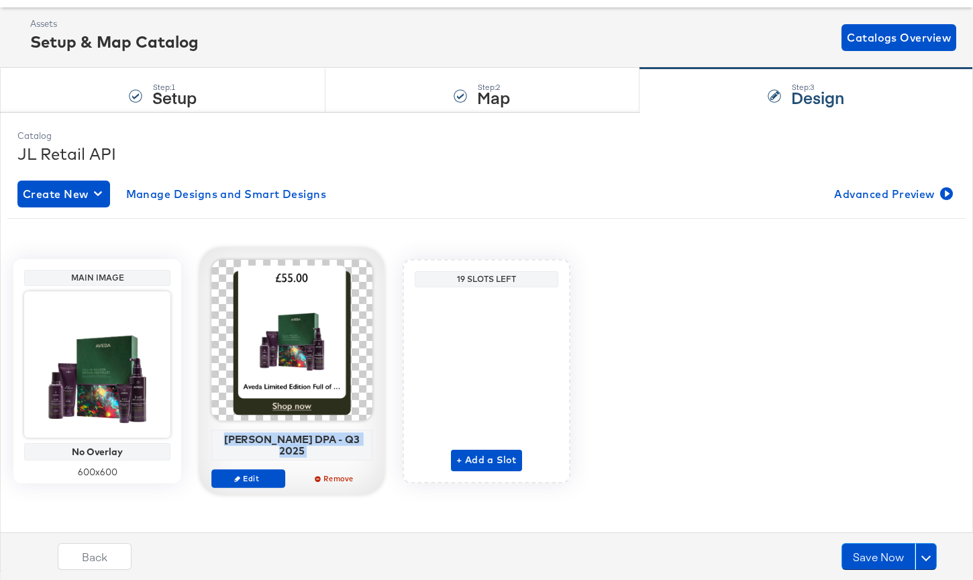
copy div "John Lewis DPA - Q3 2025 Edit Remove"
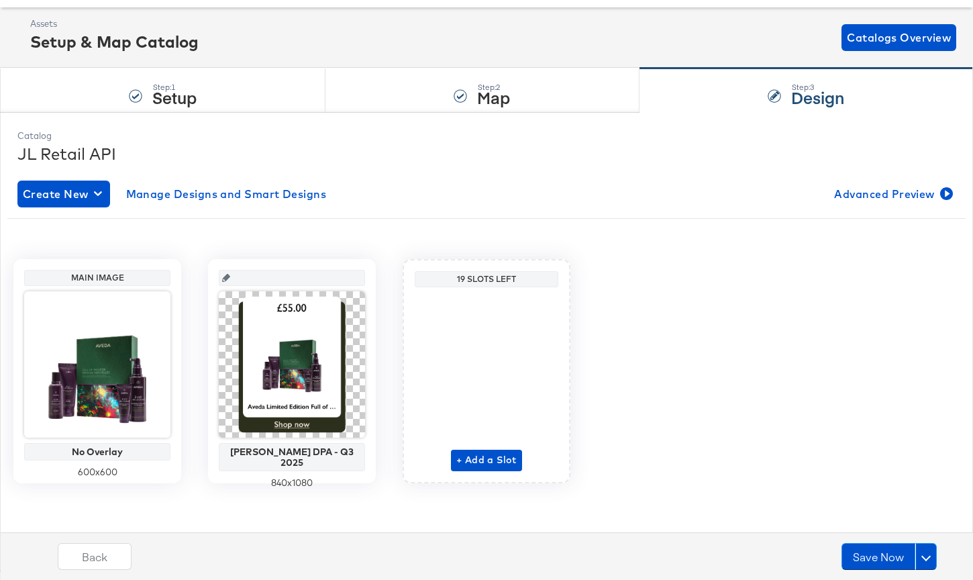
click at [344, 230] on div "Main Image No Overlay 600 x 600 John Lewis DPA - Q3 2025 840 x 1080 19 Slots Le…" at bounding box center [486, 366] width 938 height 274
click at [311, 283] on input "text" at bounding box center [295, 272] width 131 height 36
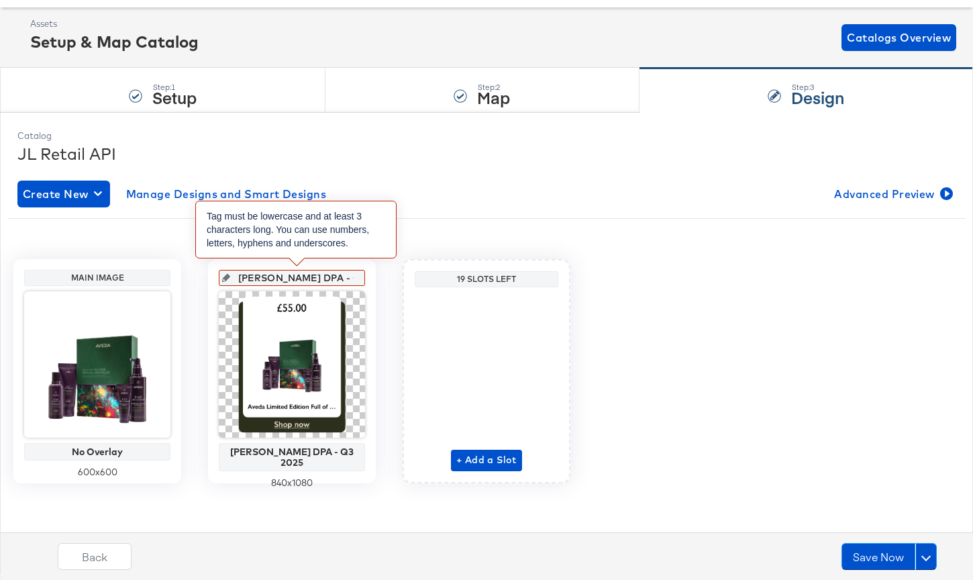
scroll to position [0, 17]
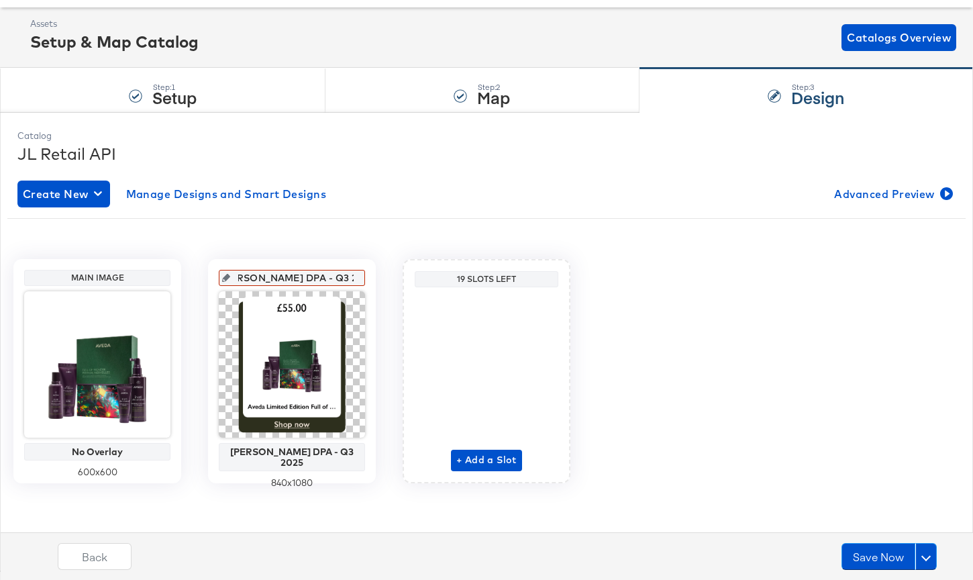
click at [354, 248] on div "Main Image No Overlay 600 x 600 John Lewis DPA - Q3 2025 John Lewis DPA - Q3 20…" at bounding box center [486, 366] width 938 height 274
click at [327, 270] on input "text" at bounding box center [295, 272] width 131 height 36
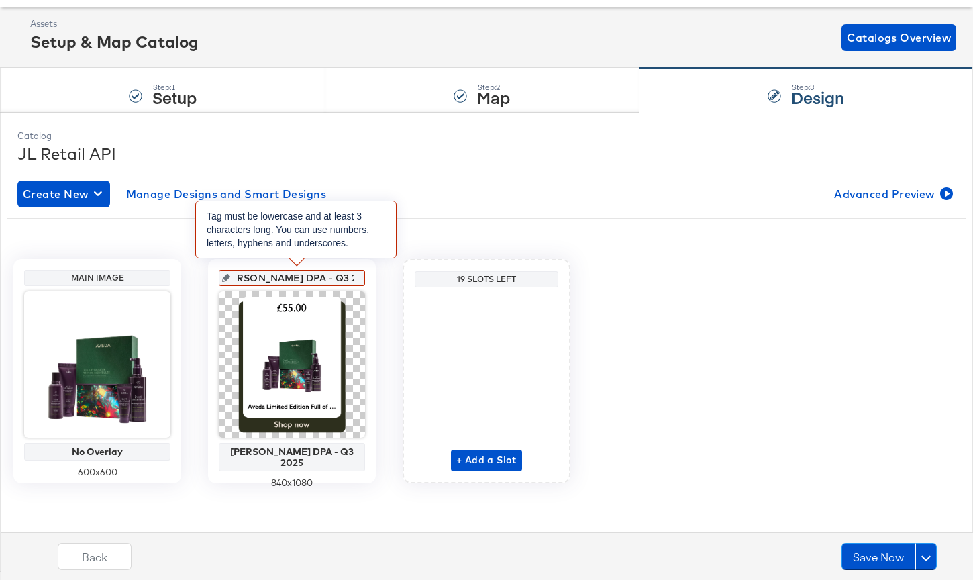
click at [307, 278] on input "[PERSON_NAME] DPA - Q3 2025" at bounding box center [295, 272] width 131 height 36
type input "John Lewis DPA_Q3 2025"
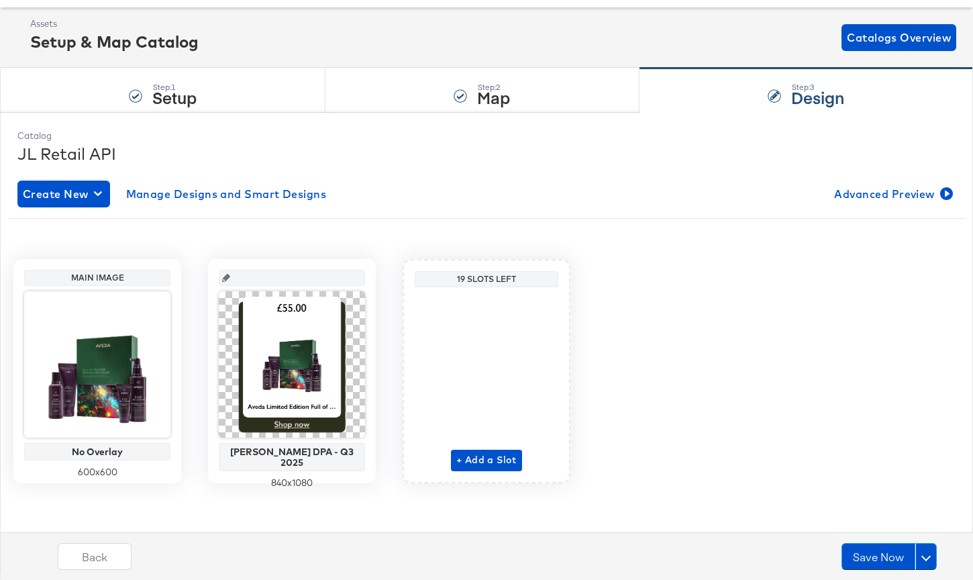
click at [368, 280] on div "John Lewis DPA - Q3 2025 840 x 1080" at bounding box center [292, 371] width 168 height 224
click at [327, 274] on input "text" at bounding box center [295, 272] width 131 height 36
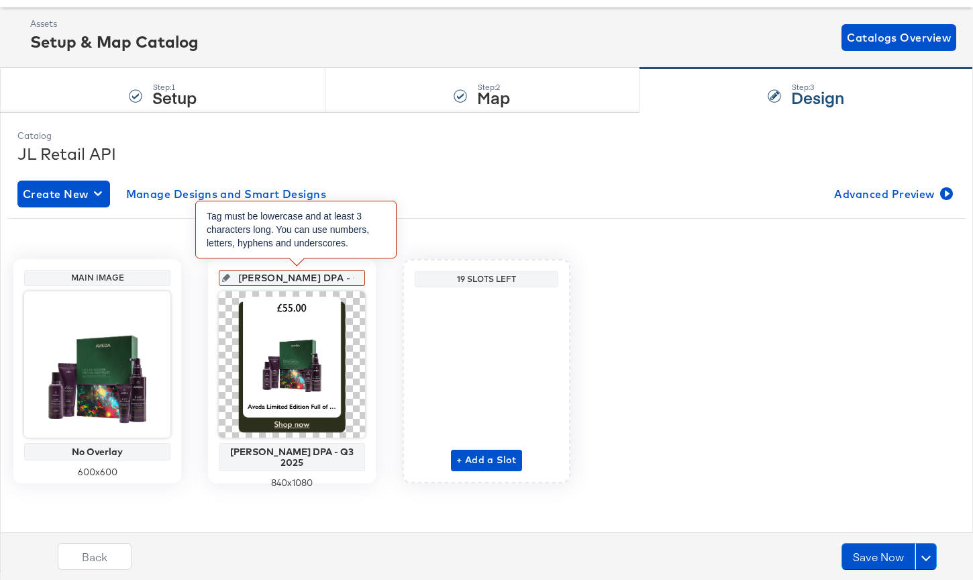
scroll to position [0, 17]
type input "[PERSON_NAME] DPA - Q3 2025"
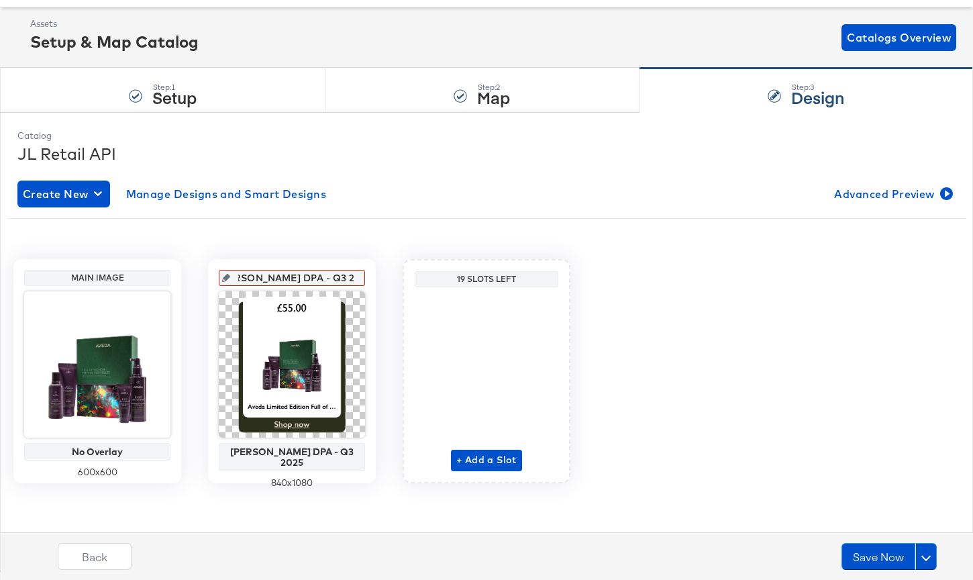
click at [372, 276] on div "John Lewis DPA - Q3 2025 John Lewis DPA - Q3 2025 840 x 1080" at bounding box center [292, 371] width 168 height 224
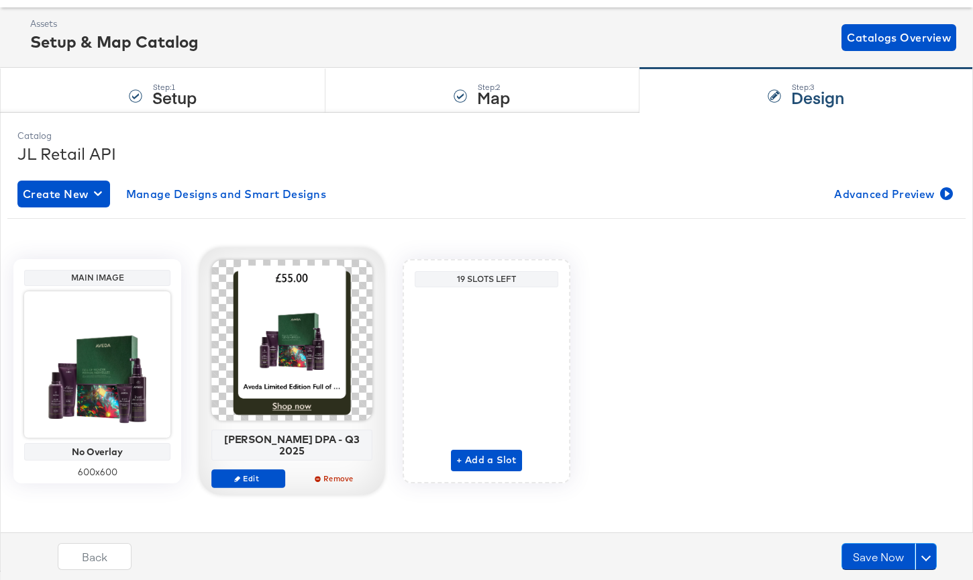
click at [314, 288] on div at bounding box center [291, 340] width 161 height 161
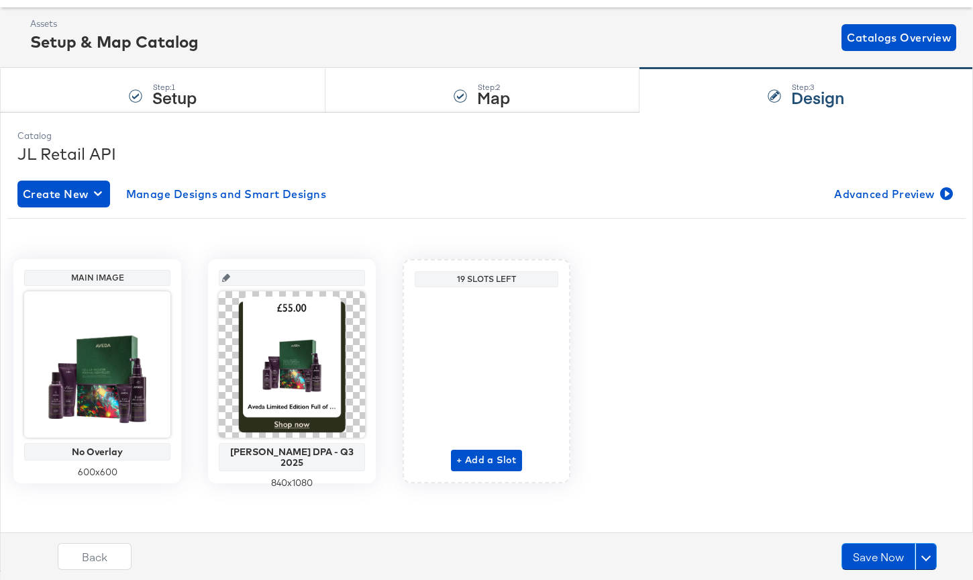
click at [312, 271] on input "text" at bounding box center [295, 272] width 131 height 36
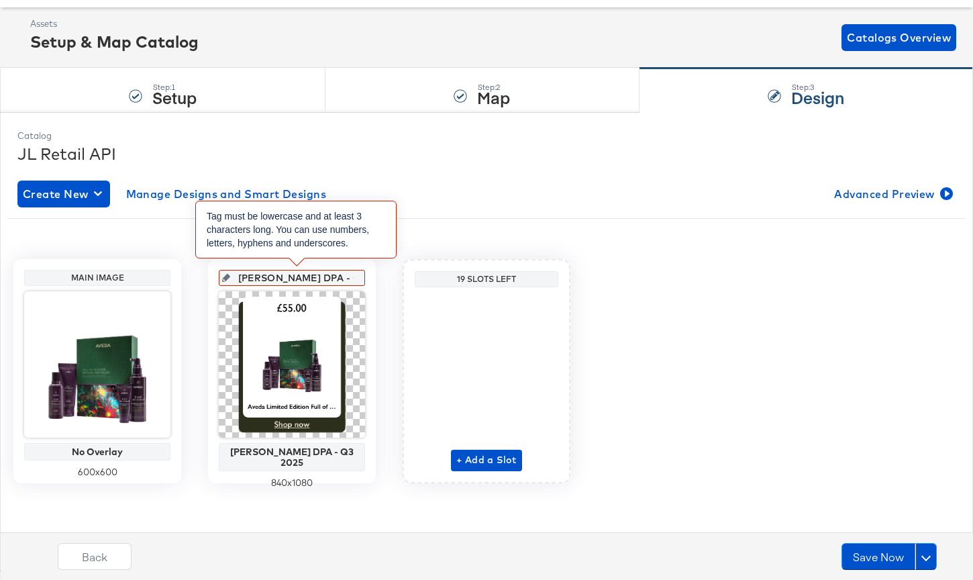
scroll to position [0, 17]
click at [300, 274] on input "[PERSON_NAME] DPA - Q3 2025" at bounding box center [295, 272] width 131 height 36
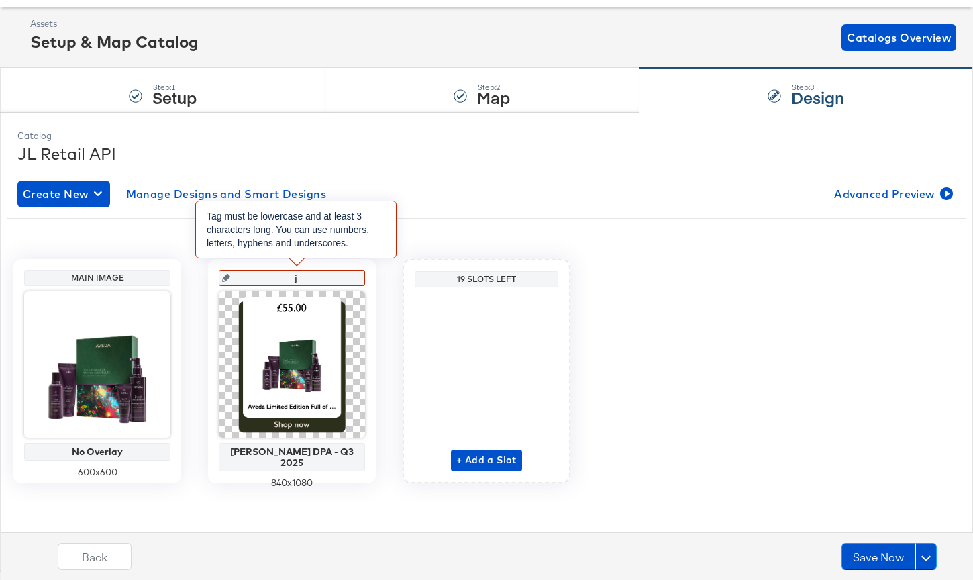
scroll to position [0, 0]
type input "jo"
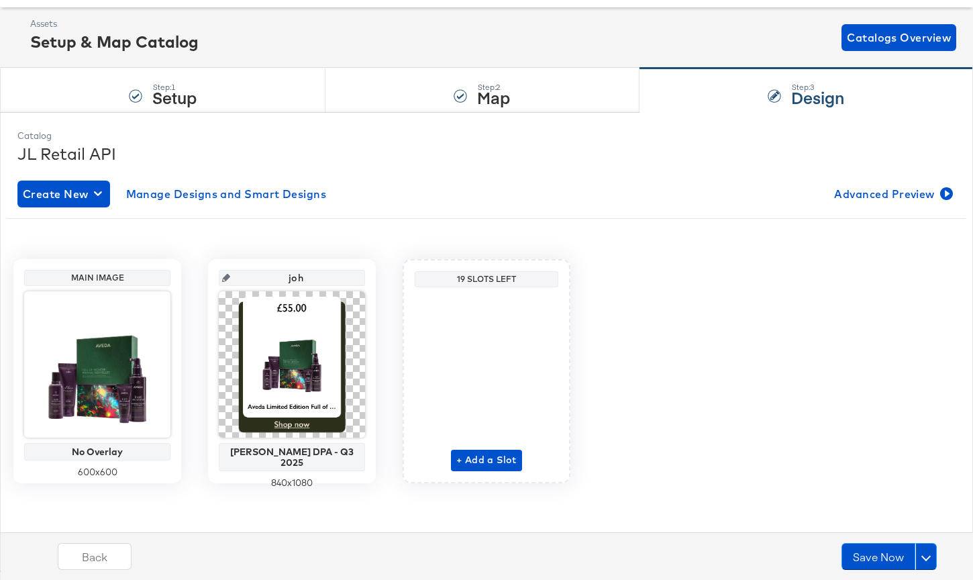
type input "john"
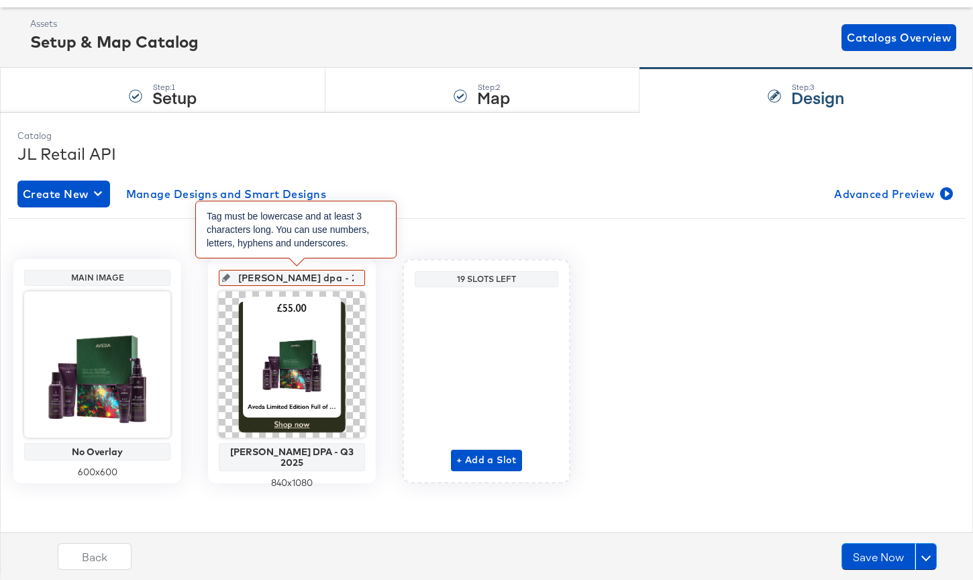
click at [322, 281] on input "john lewis dpa - 2025" at bounding box center [295, 272] width 131 height 36
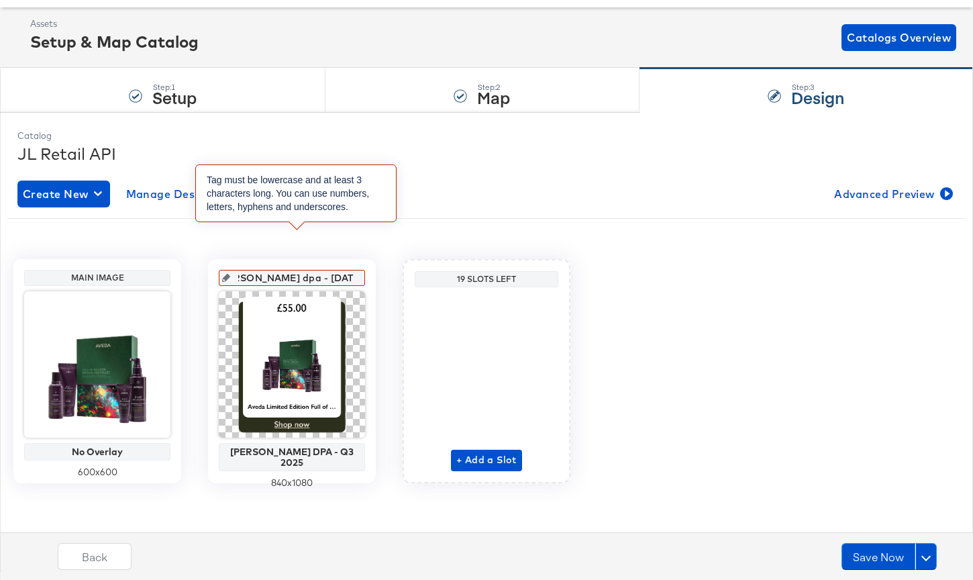
scroll to position [0, 32]
drag, startPoint x: 310, startPoint y: 280, endPoint x: 345, endPoint y: 280, distance: 34.9
click at [345, 280] on input "john lewis dpa - october 2025" at bounding box center [295, 272] width 131 height 36
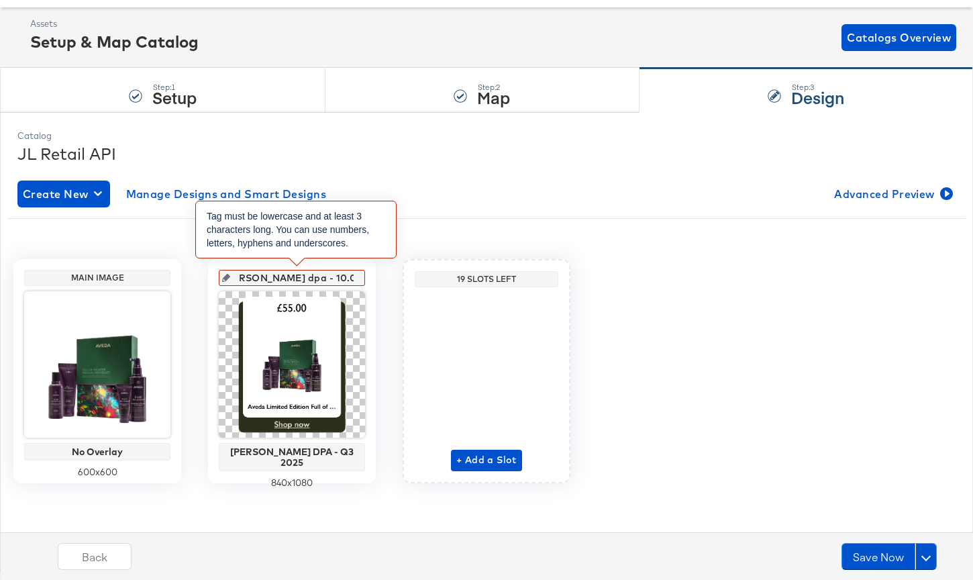
type input "john lewis dpa - 10.06.2025"
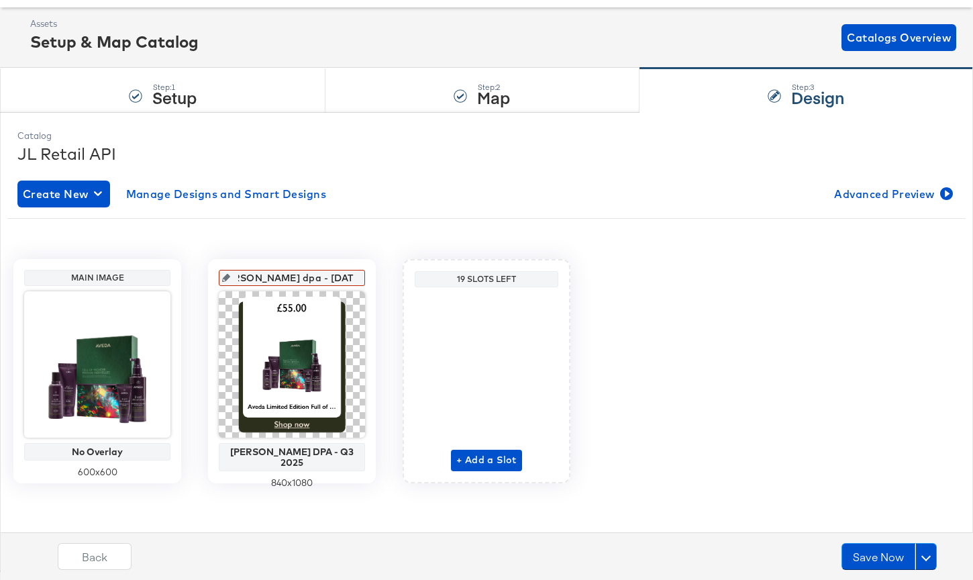
click at [371, 263] on div "john lewis dpa - 10.06.2025 John Lewis DPA - Q3 2025 840 x 1080" at bounding box center [292, 371] width 168 height 224
click at [317, 278] on input "text" at bounding box center [295, 272] width 131 height 36
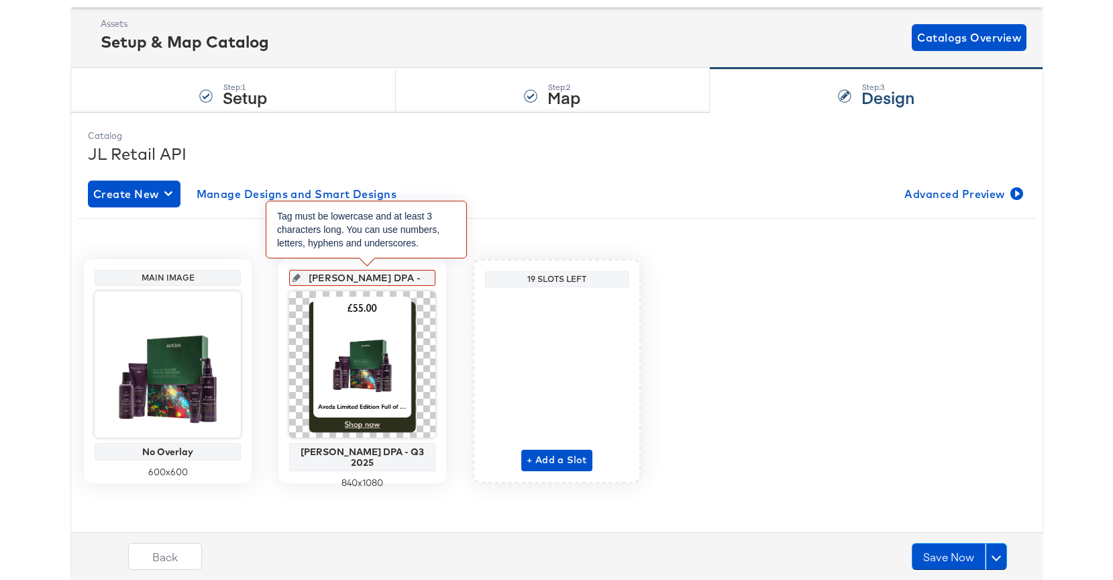
scroll to position [0, 17]
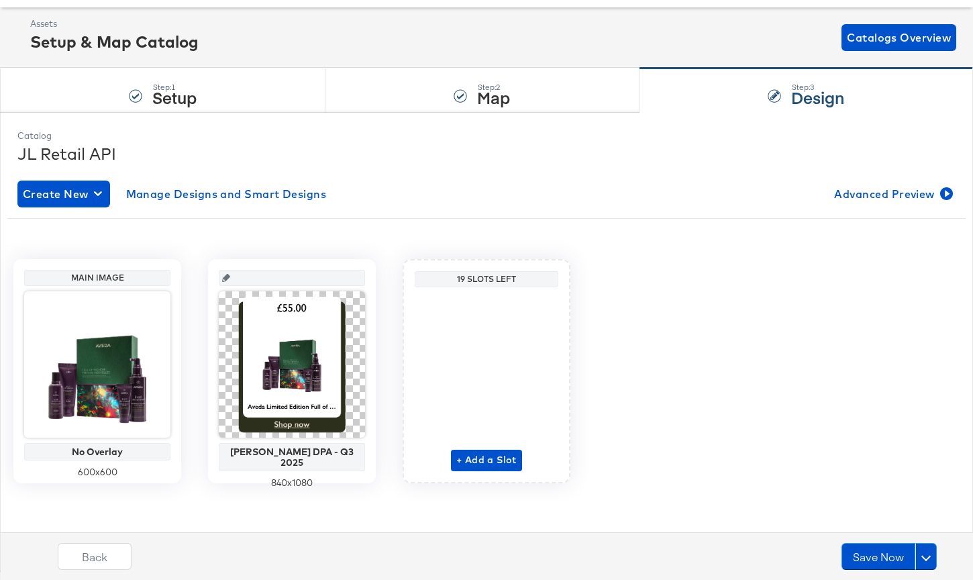
click at [372, 263] on div "John Lewis DPA - Q3 2025 840 x 1080" at bounding box center [292, 371] width 168 height 224
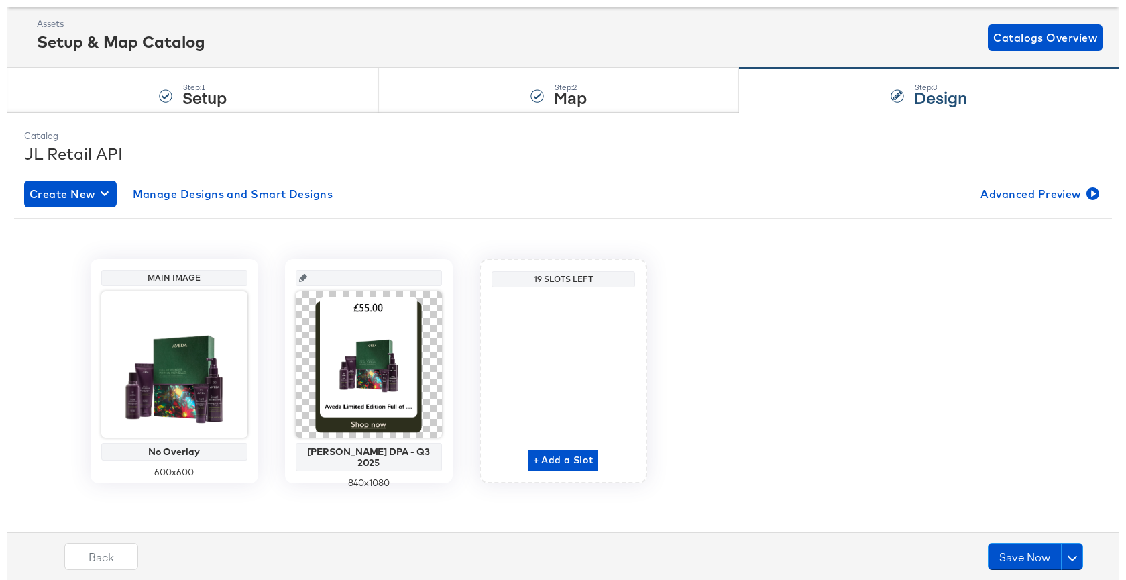
scroll to position [58, 0]
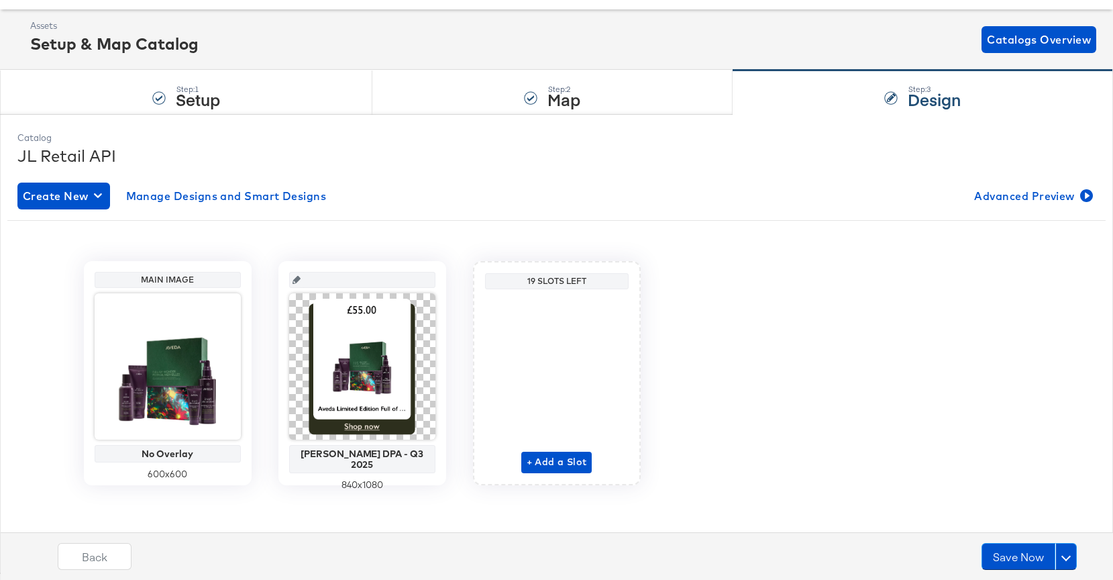
click at [394, 52] on div "Assets Setup & Map Catalog Catalogs Overview" at bounding box center [563, 39] width 1066 height 40
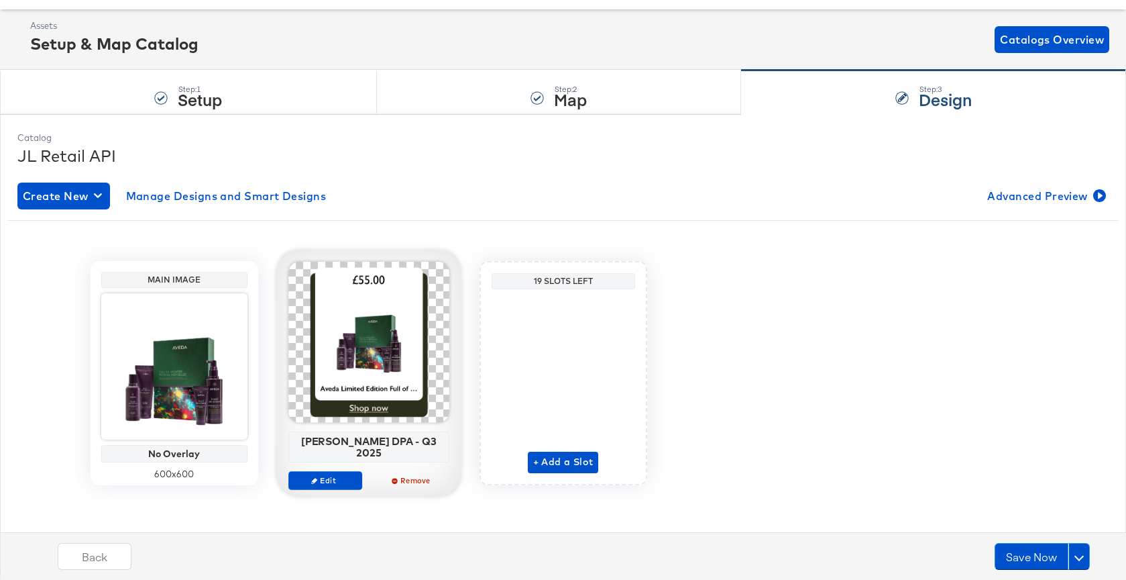
click at [359, 362] on div at bounding box center [368, 342] width 161 height 161
click at [354, 475] on span "Edit" at bounding box center [325, 480] width 62 height 10
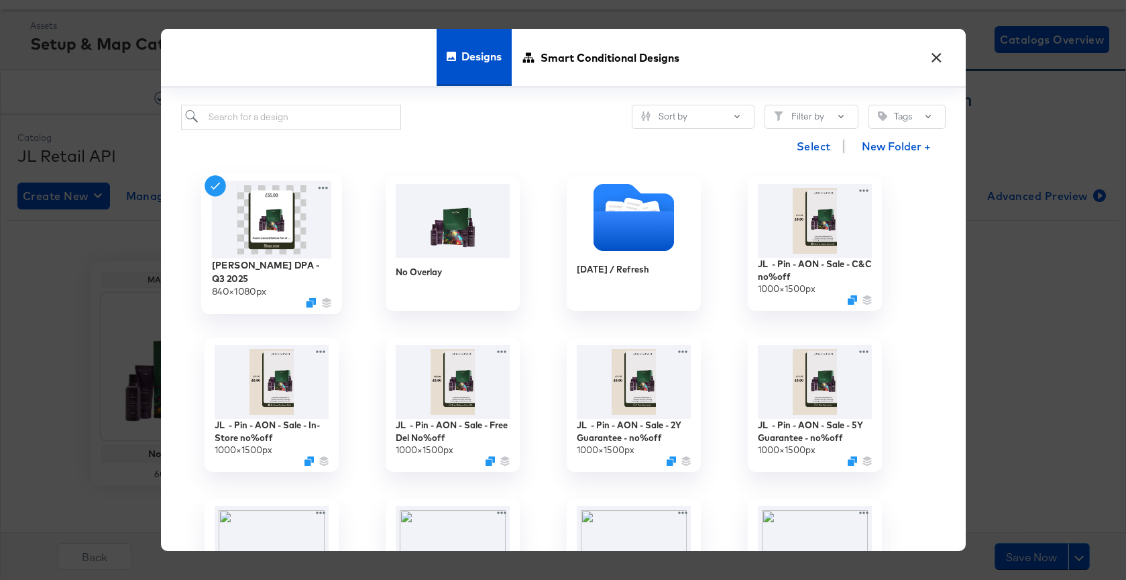
click at [314, 227] on img at bounding box center [271, 219] width 120 height 77
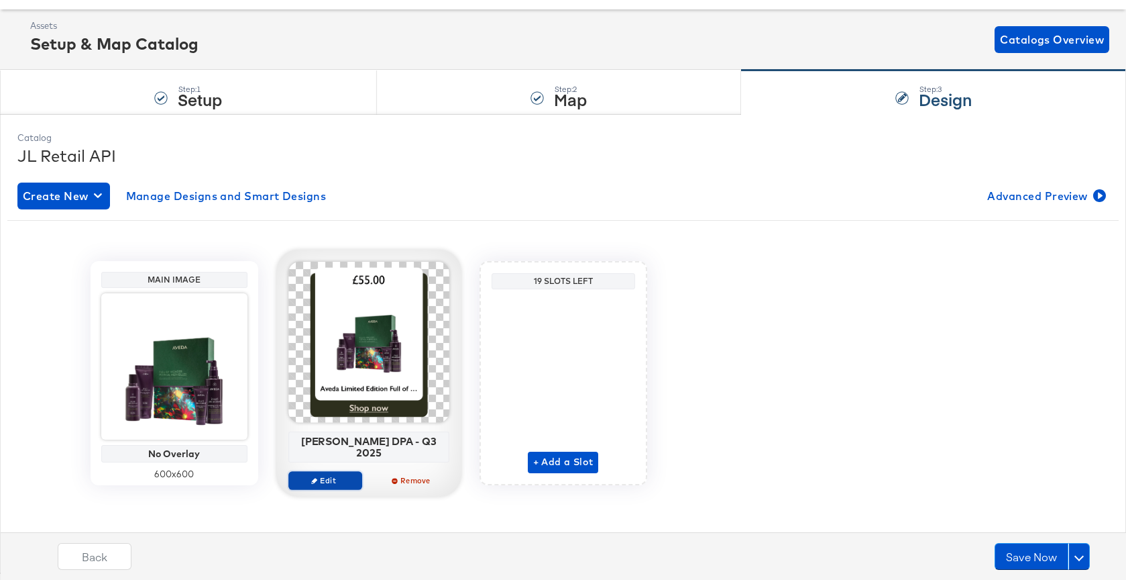
click at [327, 475] on span "Edit" at bounding box center [325, 480] width 62 height 10
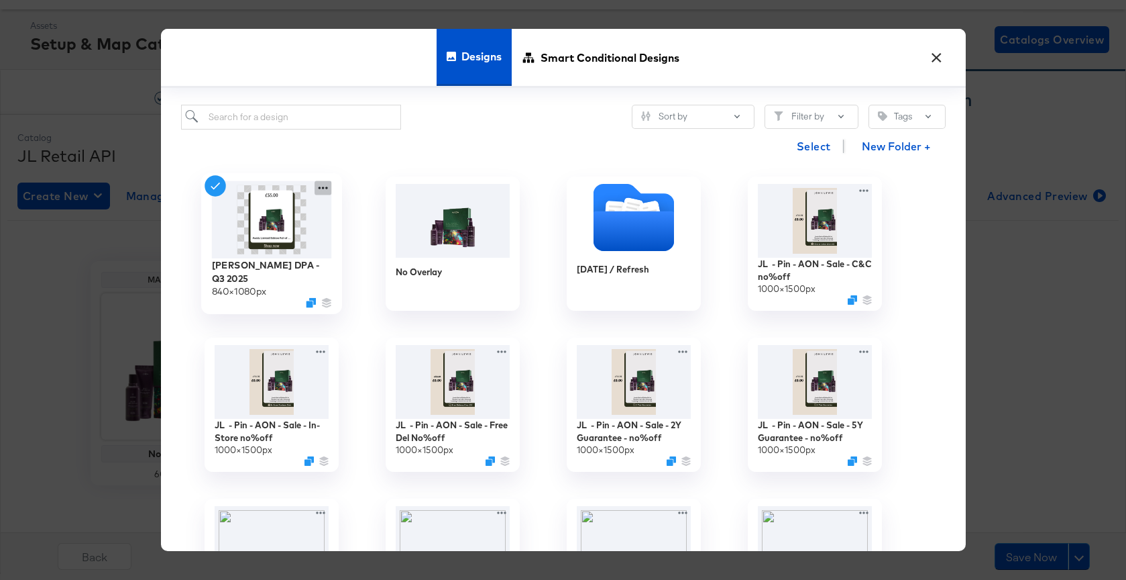
click at [321, 189] on icon at bounding box center [323, 188] width 17 height 14
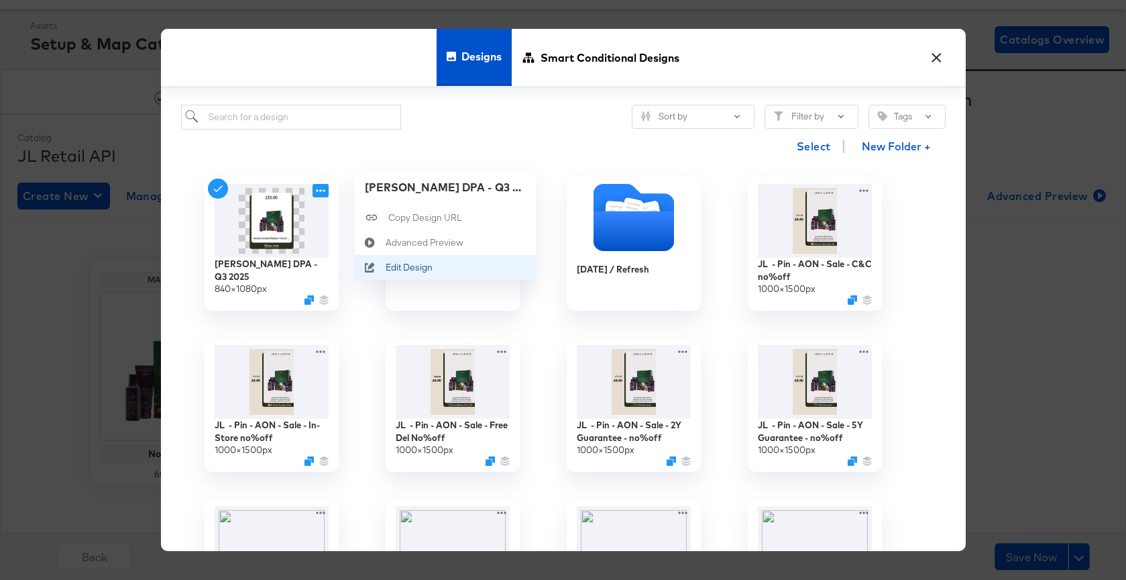
click at [385, 268] on div "Edit Design Edit Design" at bounding box center [385, 268] width 0 height 0
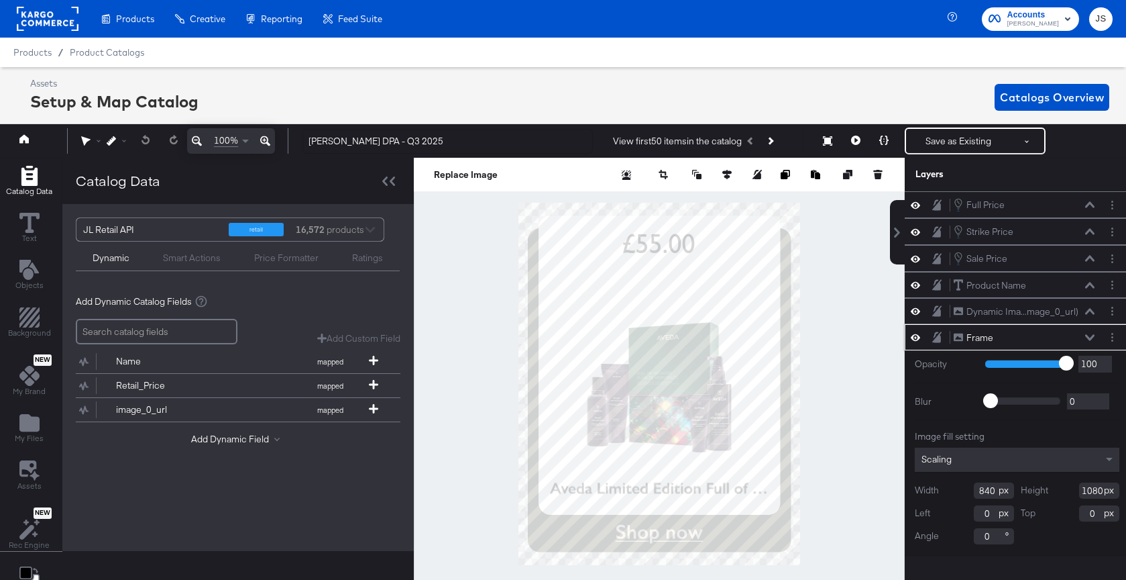
click at [732, 341] on button at bounding box center [1090, 337] width 11 height 8
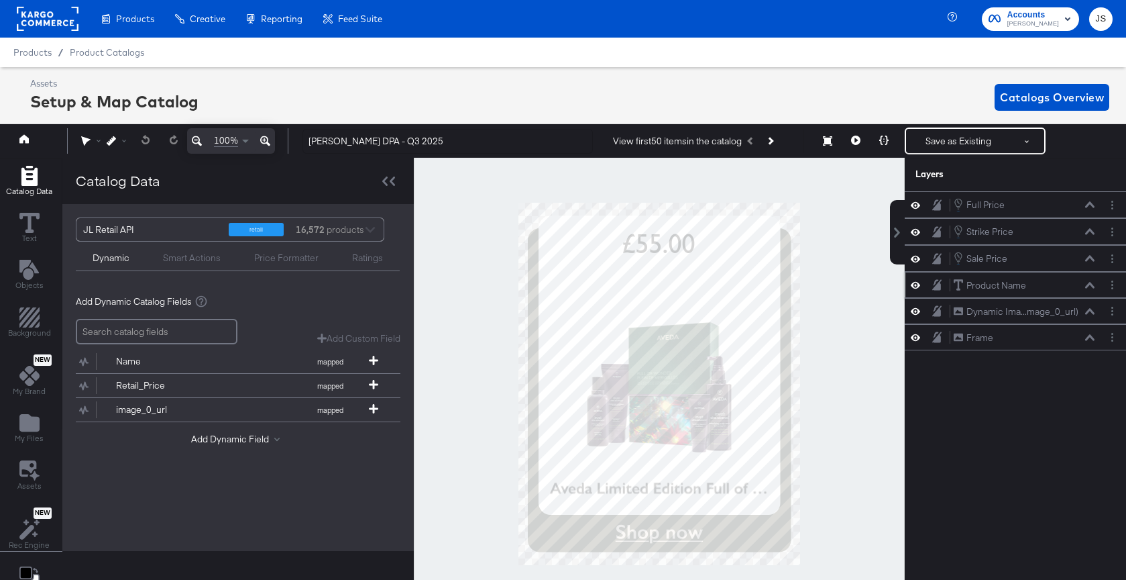
click at [732, 288] on icon at bounding box center [1089, 285] width 9 height 7
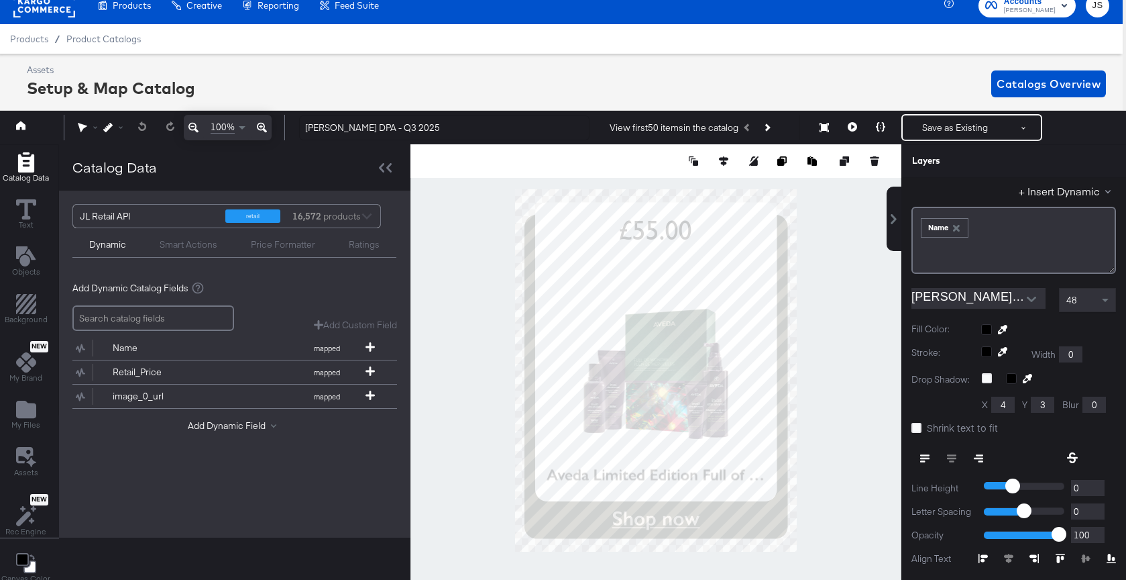
scroll to position [138, 0]
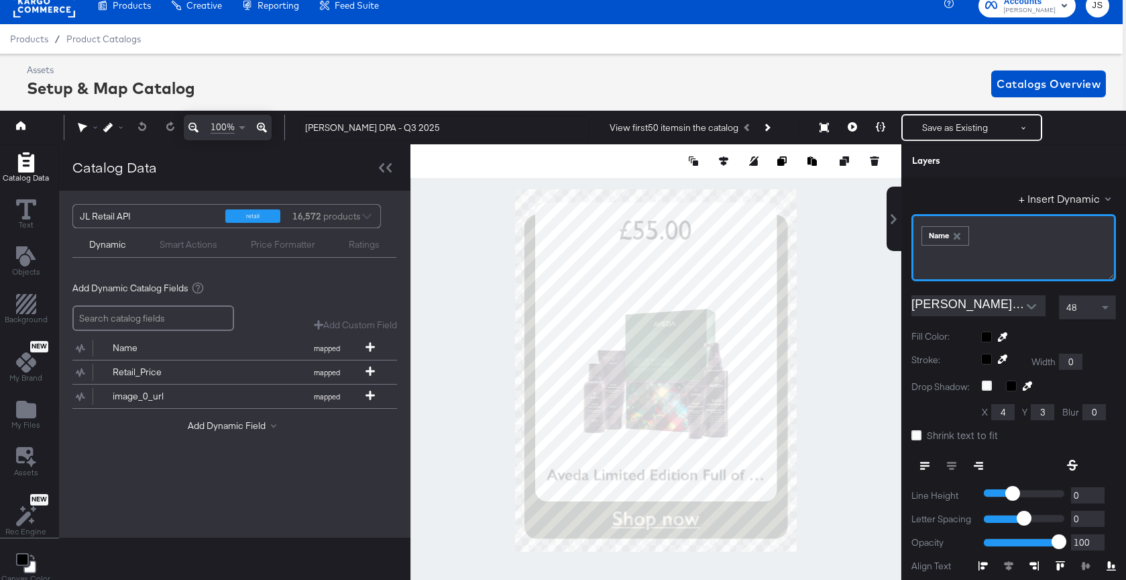
click at [732, 237] on div "﻿ ﻿ Name ﻿" at bounding box center [1013, 234] width 187 height 22
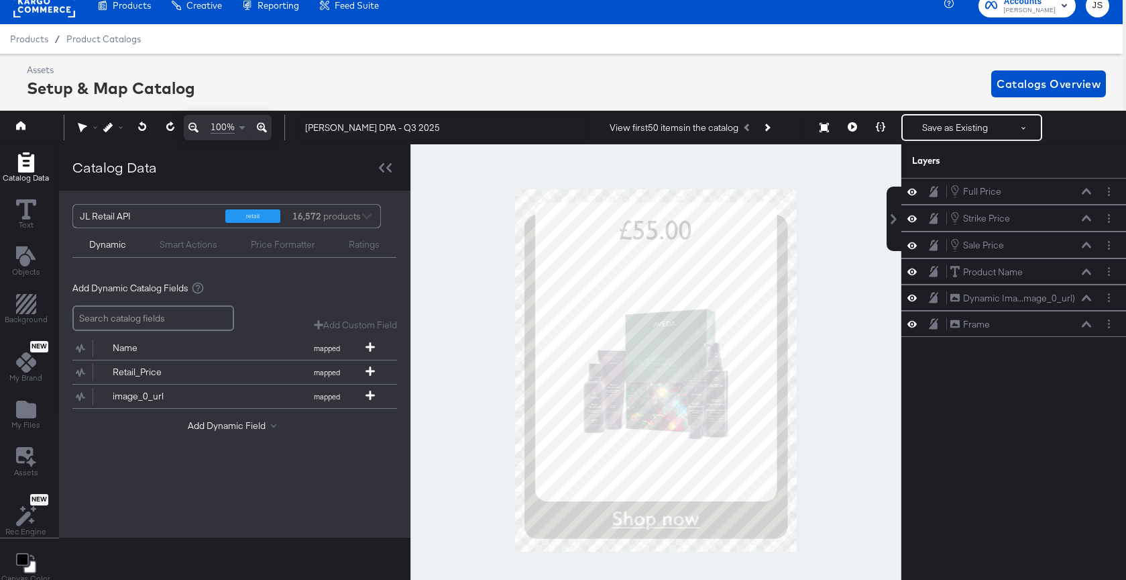
scroll to position [0, 0]
click at [732, 274] on icon at bounding box center [1086, 271] width 9 height 7
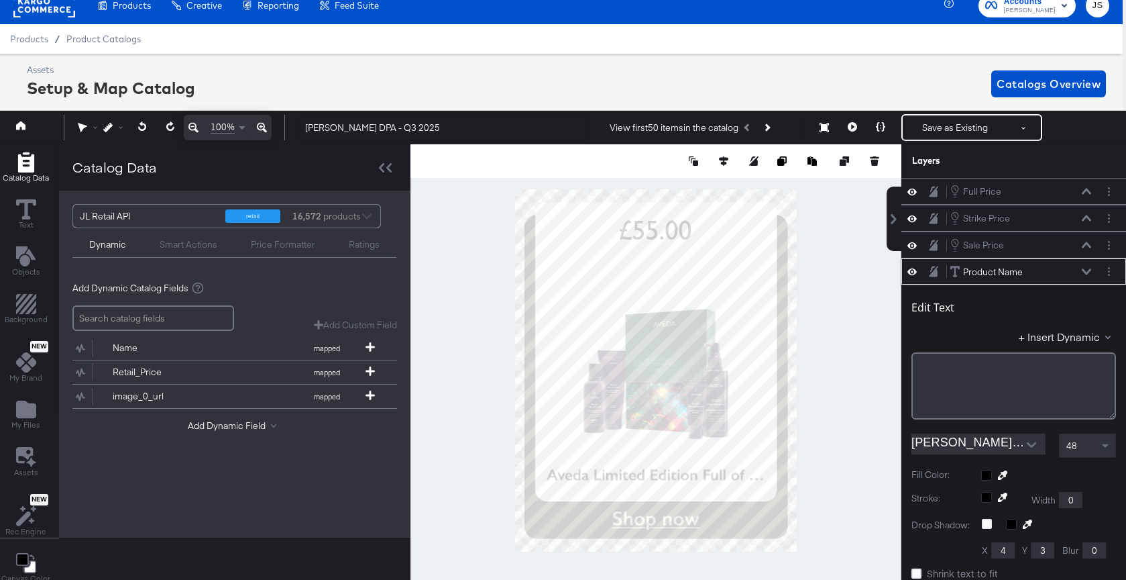
scroll to position [81, 0]
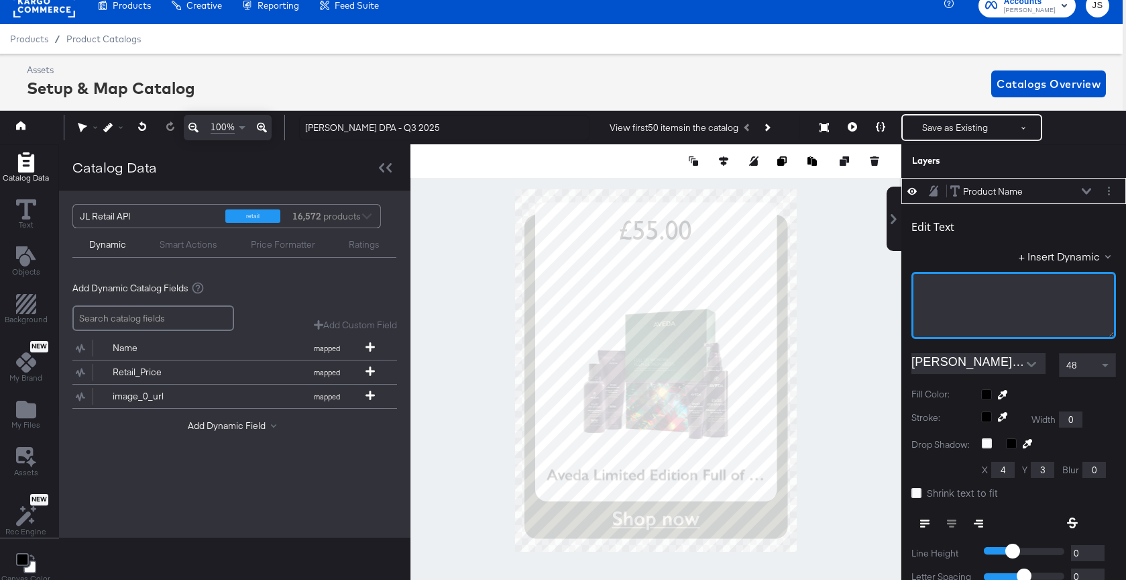
click at [732, 299] on div "﻿" at bounding box center [1014, 305] width 205 height 67
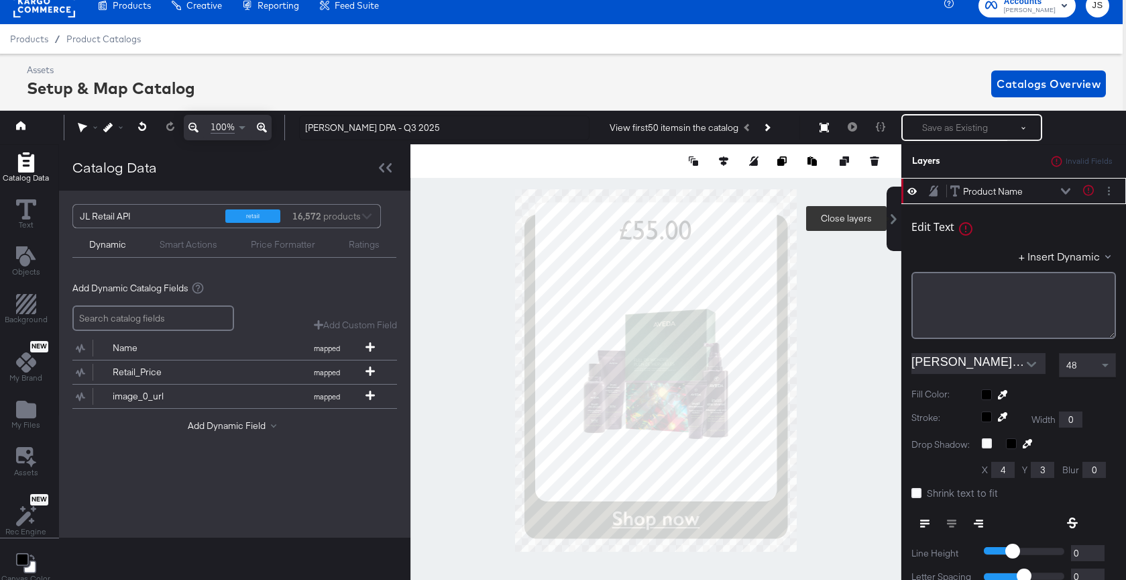
click at [732, 248] on div at bounding box center [656, 370] width 491 height 452
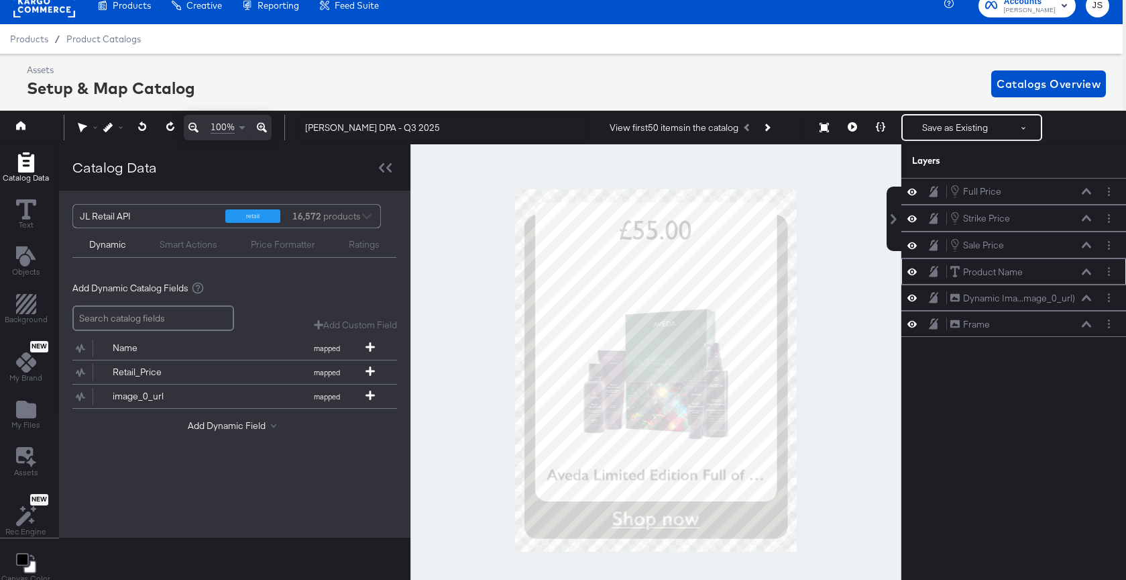
click at [732, 276] on div "Product Name Product Name" at bounding box center [1021, 272] width 142 height 14
click at [732, 274] on icon at bounding box center [1086, 271] width 9 height 7
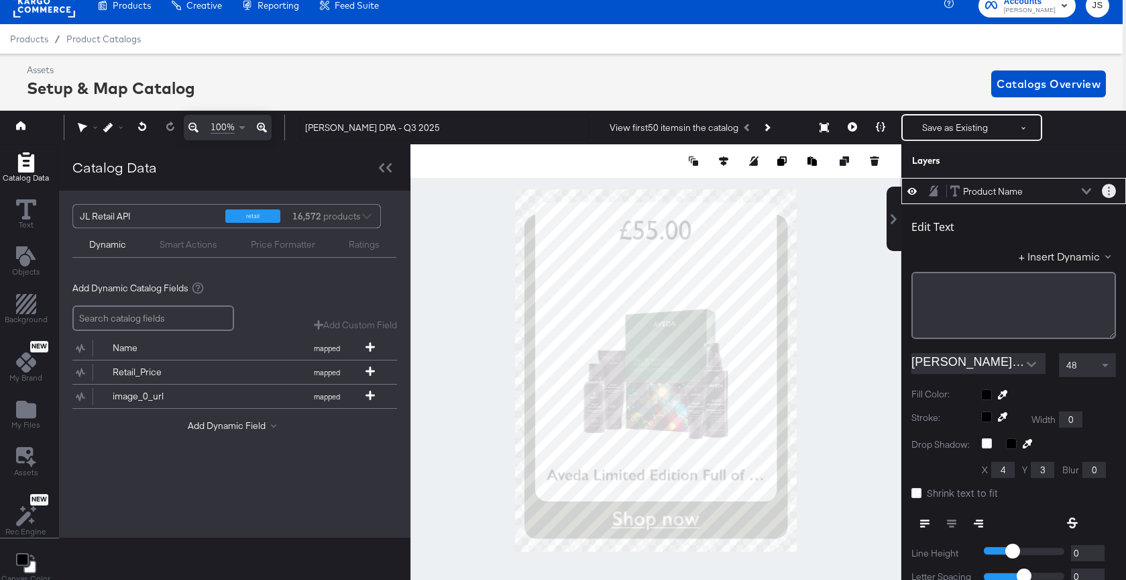
click at [732, 189] on button "Layer Options" at bounding box center [1109, 191] width 14 height 14
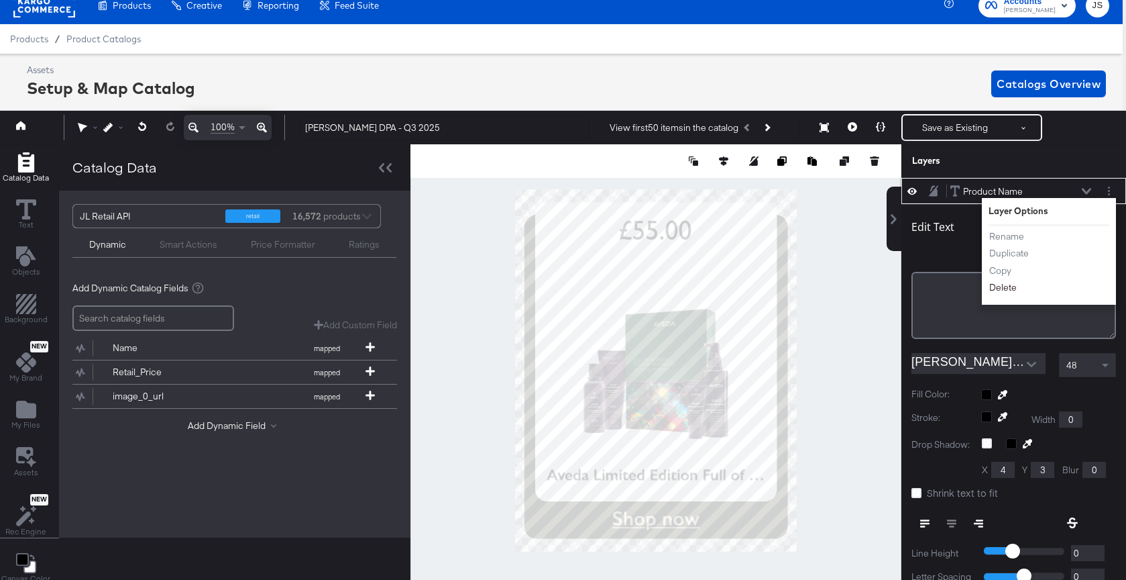
click at [732, 284] on button "Delete" at bounding box center [1003, 288] width 29 height 14
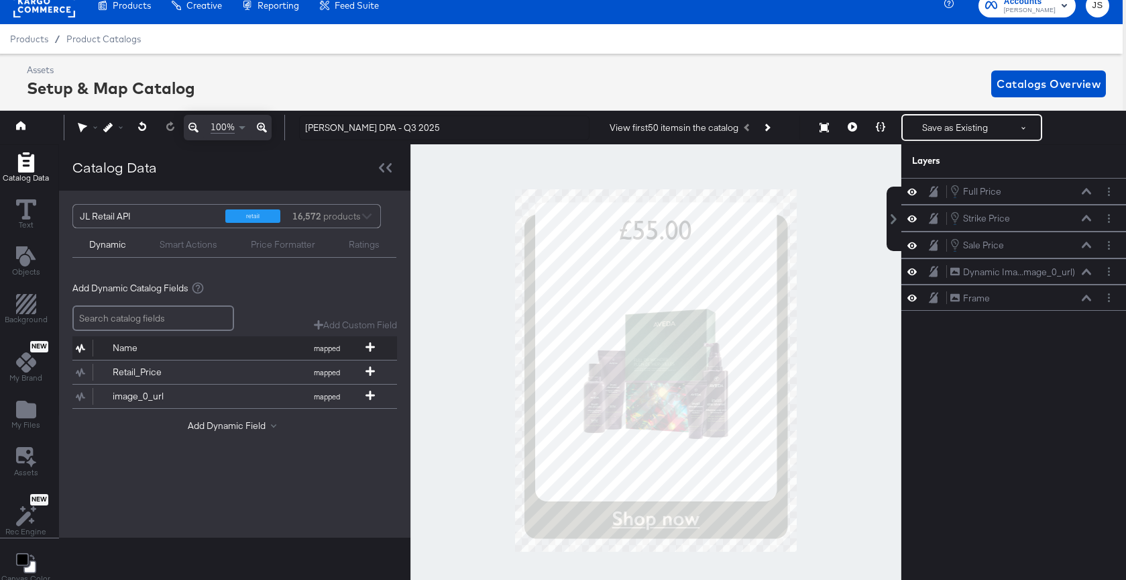
click at [245, 350] on button "Name mapped" at bounding box center [226, 347] width 308 height 23
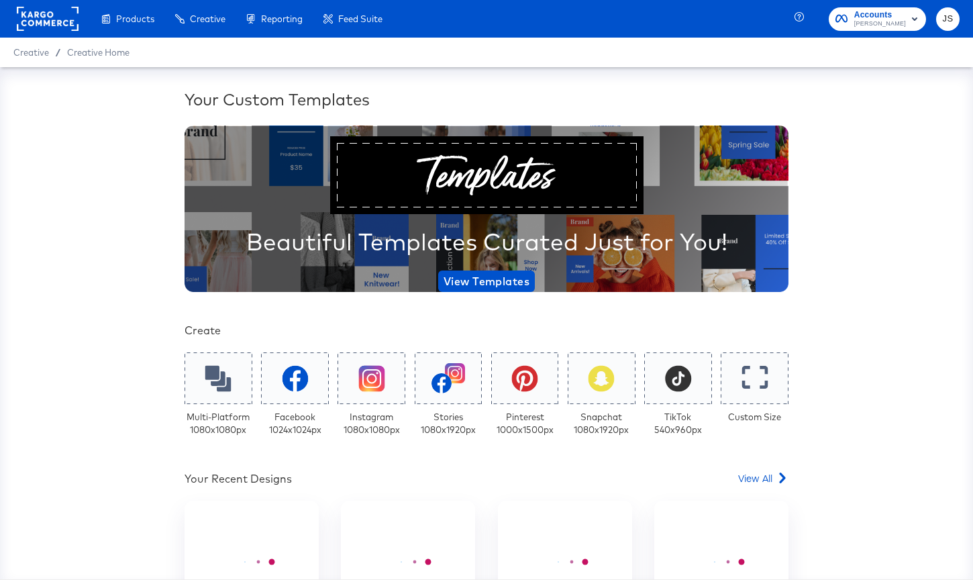
click at [914, 17] on rect "button" at bounding box center [914, 19] width 16 height 16
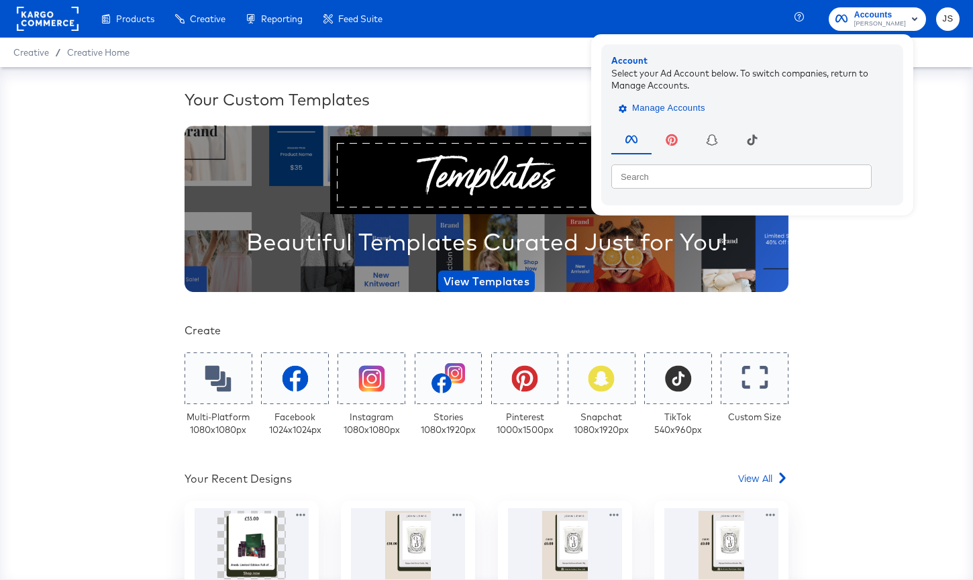
click at [705, 103] on span "Manage Accounts" at bounding box center [663, 108] width 84 height 15
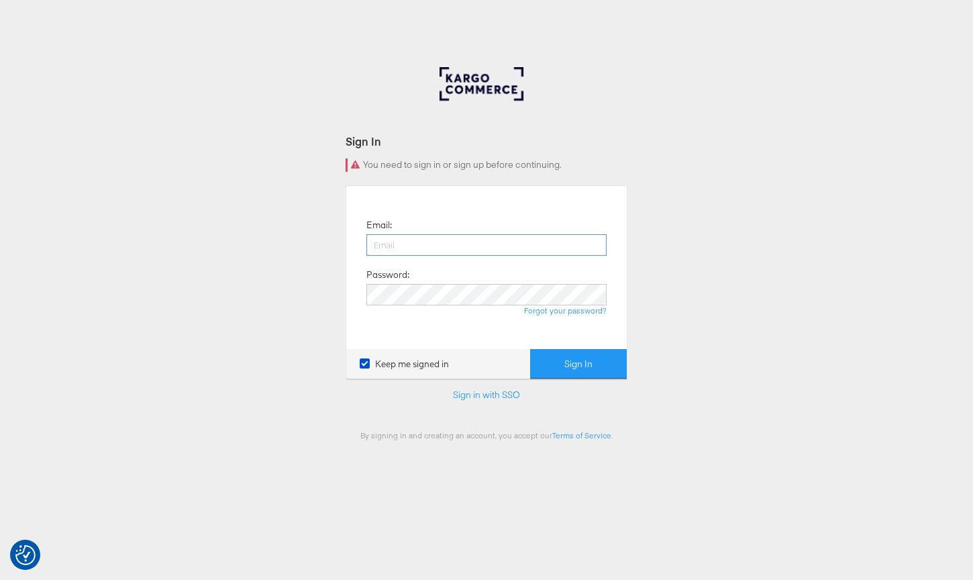
click at [458, 242] on input "email" at bounding box center [486, 244] width 240 height 21
type input "[EMAIL_ADDRESS][PERSON_NAME][DOMAIN_NAME]"
click at [530, 349] on button "Sign In" at bounding box center [578, 364] width 97 height 30
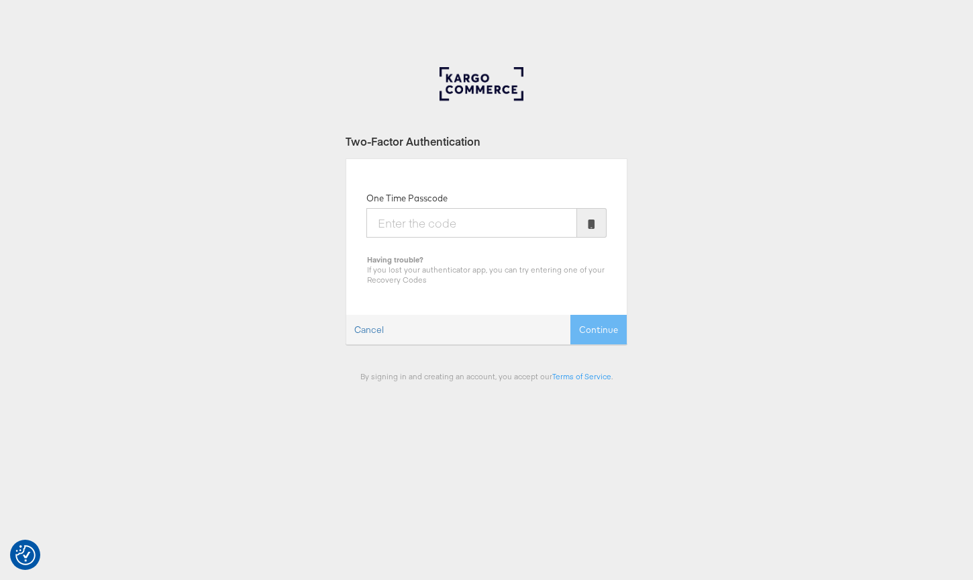
type input "4"
type input "117099"
click at [570, 315] on button "Continue" at bounding box center [598, 330] width 56 height 30
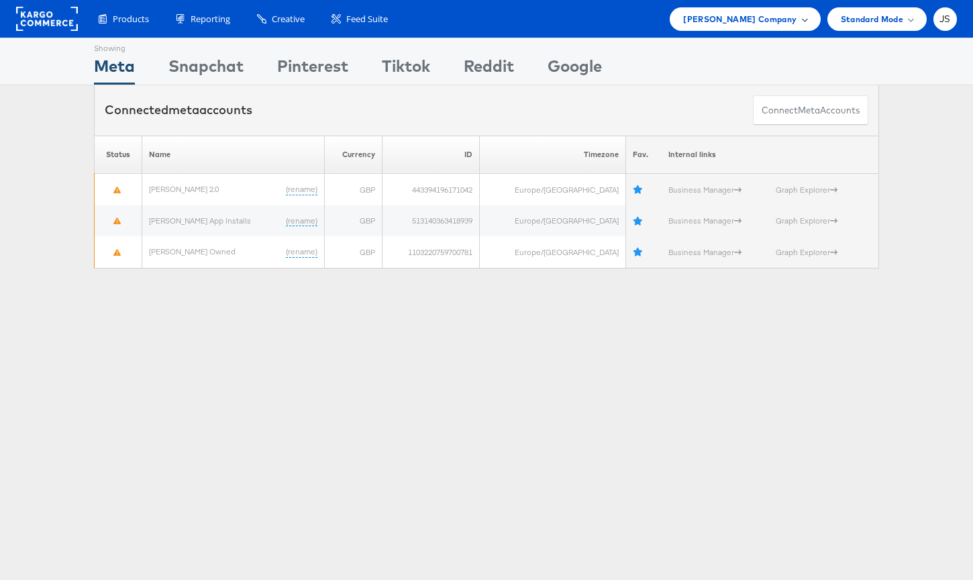
click at [759, 18] on span "[PERSON_NAME] Company" at bounding box center [739, 19] width 113 height 14
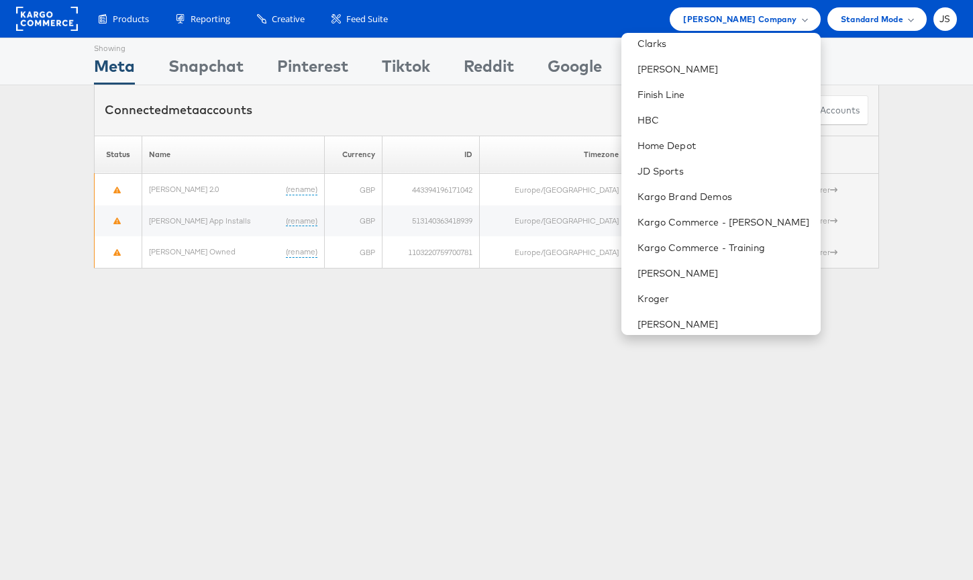
scroll to position [291, 0]
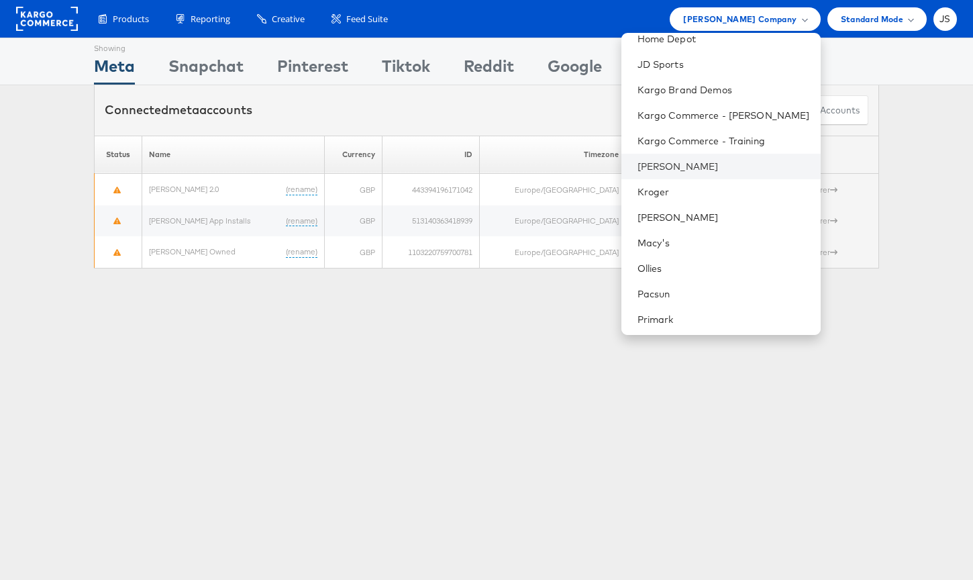
click at [753, 172] on li "[PERSON_NAME]" at bounding box center [720, 166] width 199 height 25
click at [747, 166] on link "[PERSON_NAME]" at bounding box center [723, 166] width 172 height 13
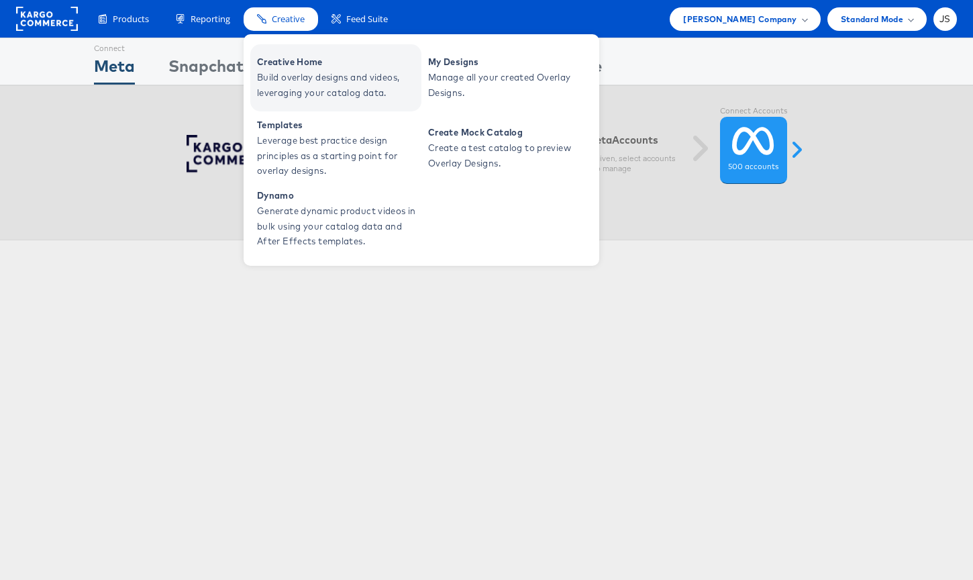
click at [286, 78] on span "Build overlay designs and videos, leveraging your catalog data." at bounding box center [337, 85] width 161 height 31
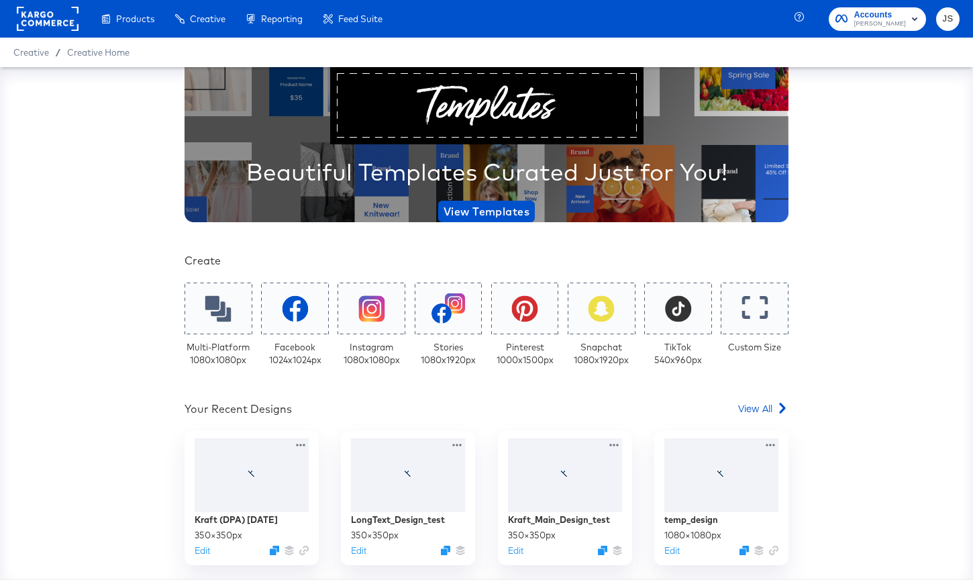
scroll to position [294, 0]
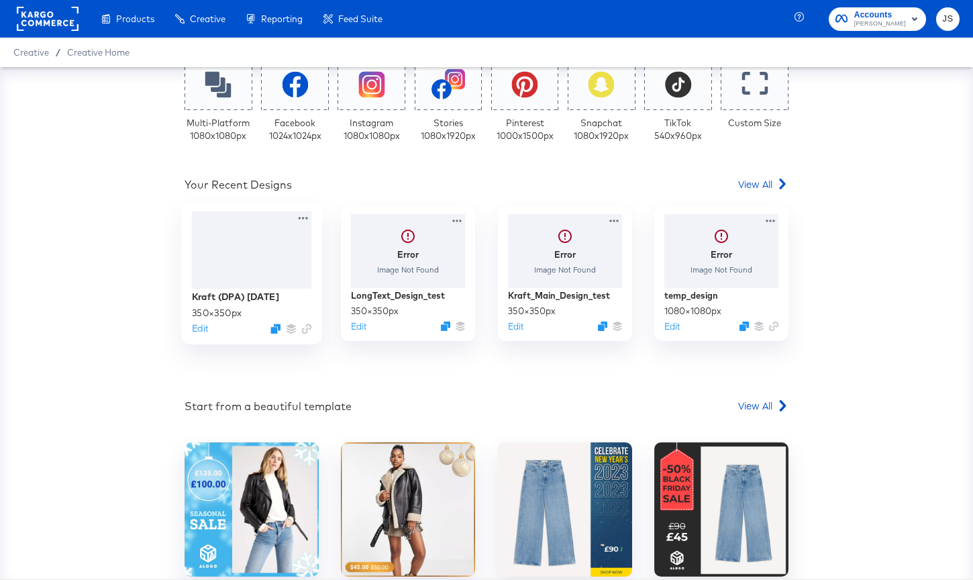
click at [262, 268] on div at bounding box center [252, 249] width 120 height 77
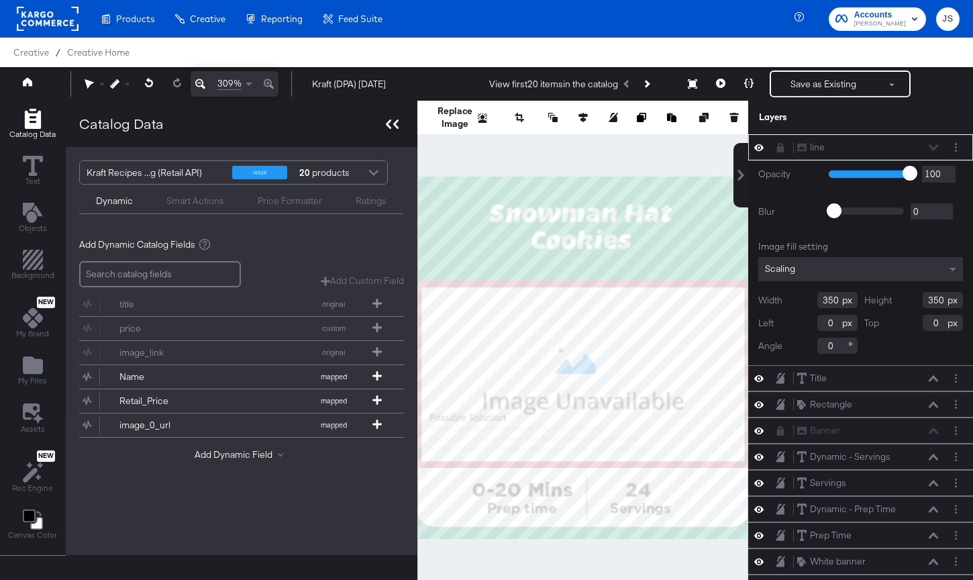
click at [386, 125] on icon at bounding box center [388, 123] width 5 height 9
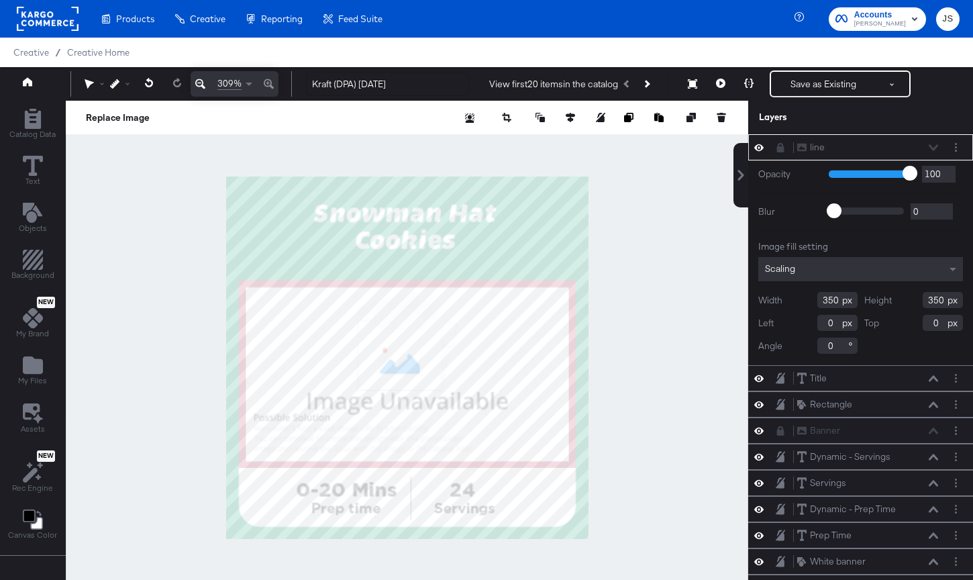
click at [936, 148] on div "line line" at bounding box center [867, 147] width 142 height 14
click at [749, 91] on button at bounding box center [749, 83] width 28 height 27
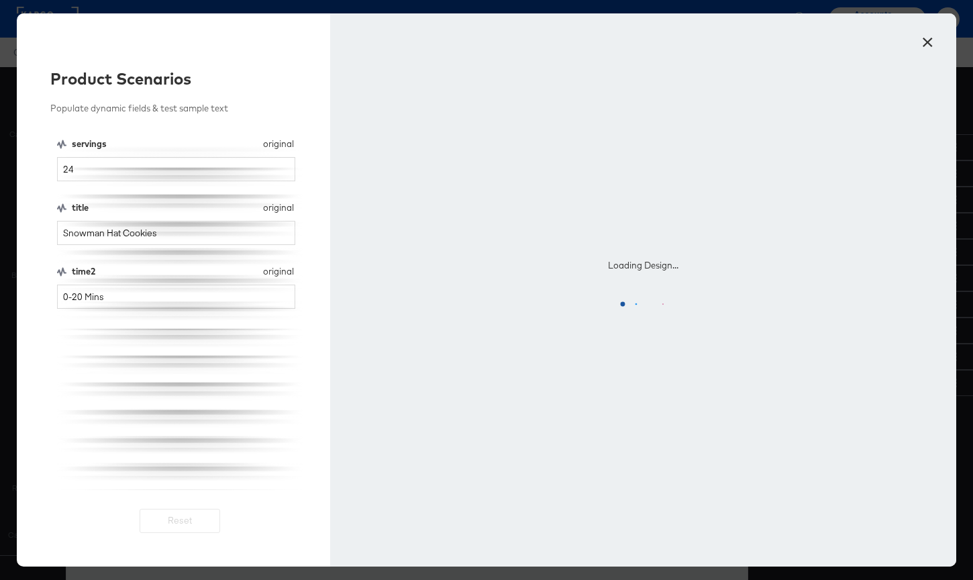
click at [934, 35] on button "×" at bounding box center [927, 39] width 24 height 24
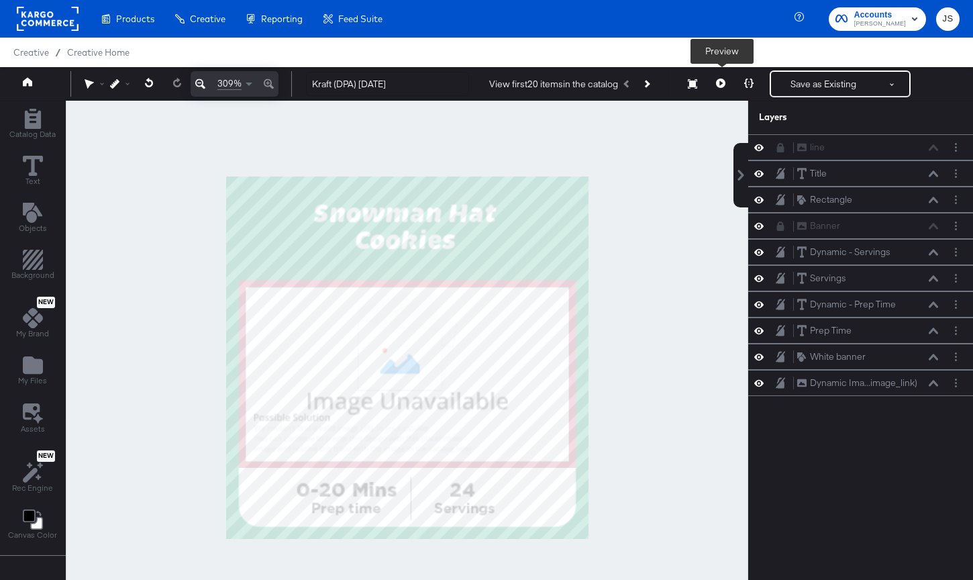
click at [725, 82] on icon at bounding box center [720, 82] width 9 height 9
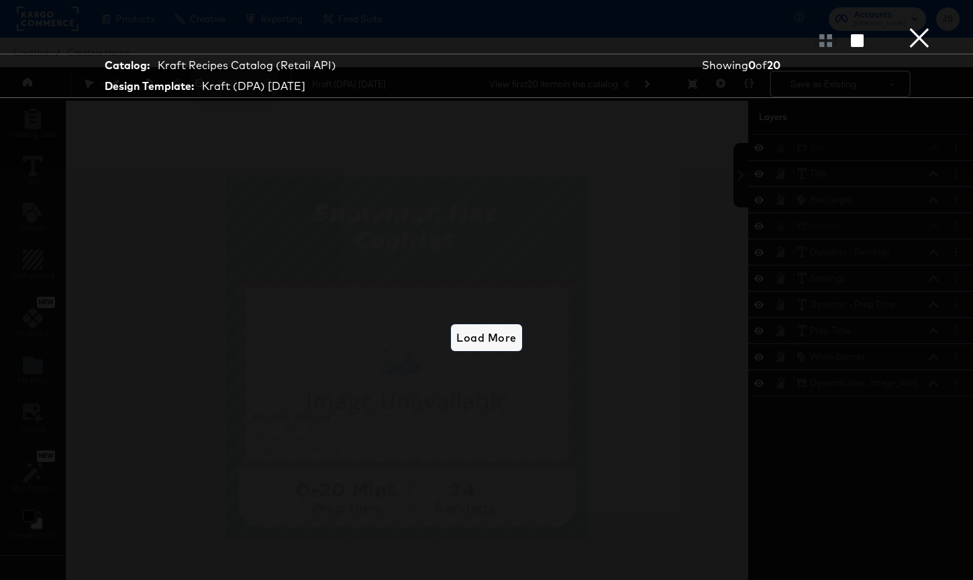
click at [494, 348] on button "Load More" at bounding box center [486, 337] width 70 height 27
click at [928, 27] on button "×" at bounding box center [919, 13] width 27 height 27
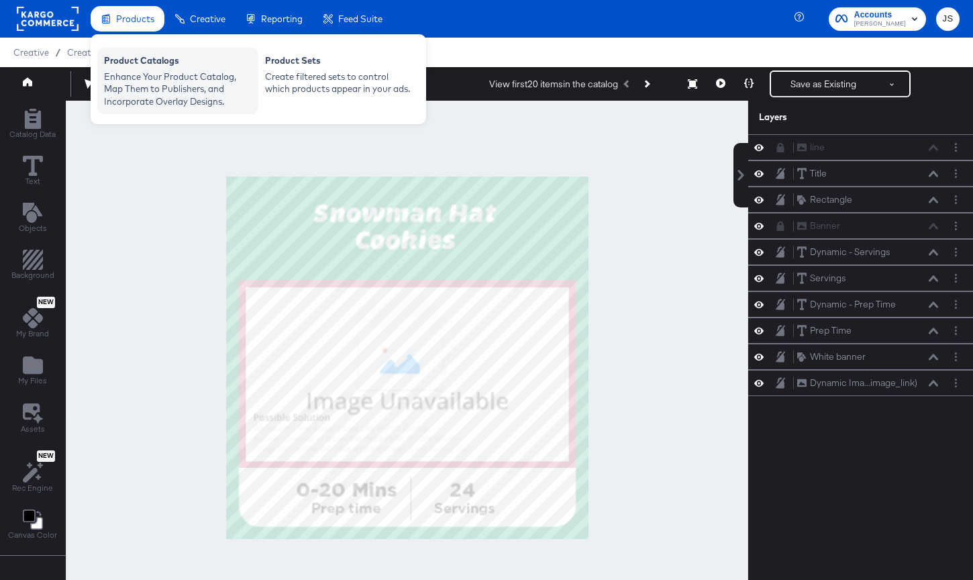
click at [150, 69] on div "Product Catalogs" at bounding box center [178, 62] width 148 height 16
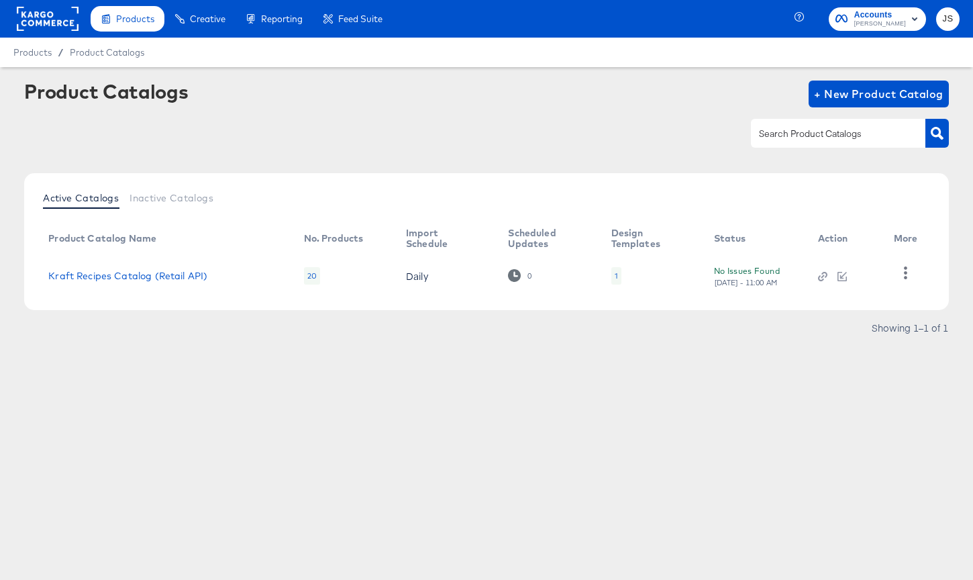
click at [611, 276] on div "1" at bounding box center [616, 275] width 10 height 17
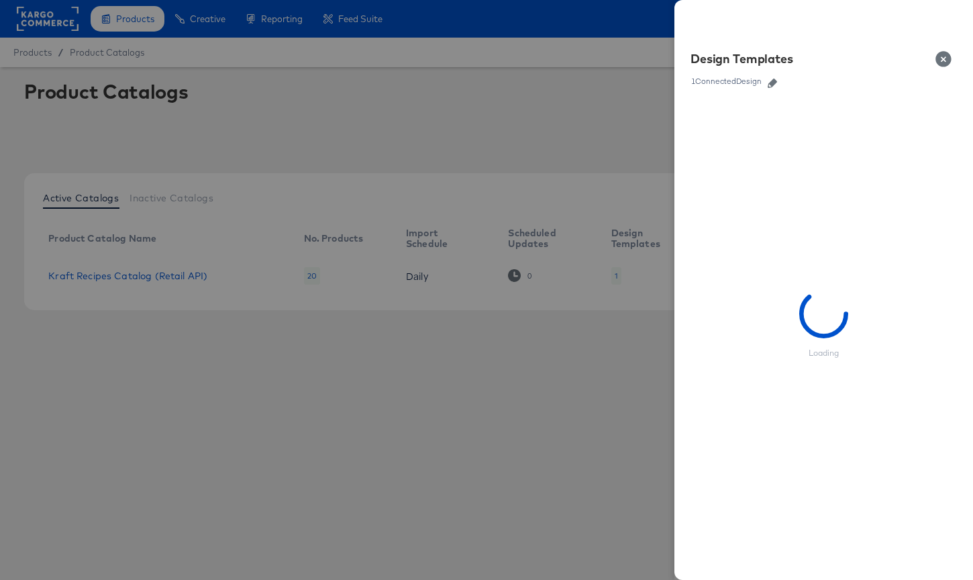
click at [769, 85] on icon "button" at bounding box center [771, 82] width 9 height 9
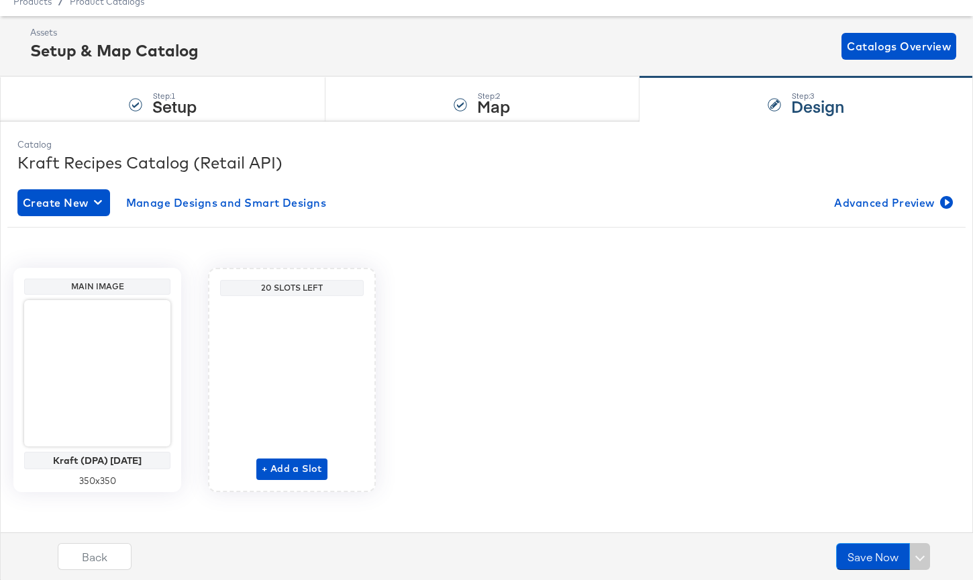
scroll to position [60, 0]
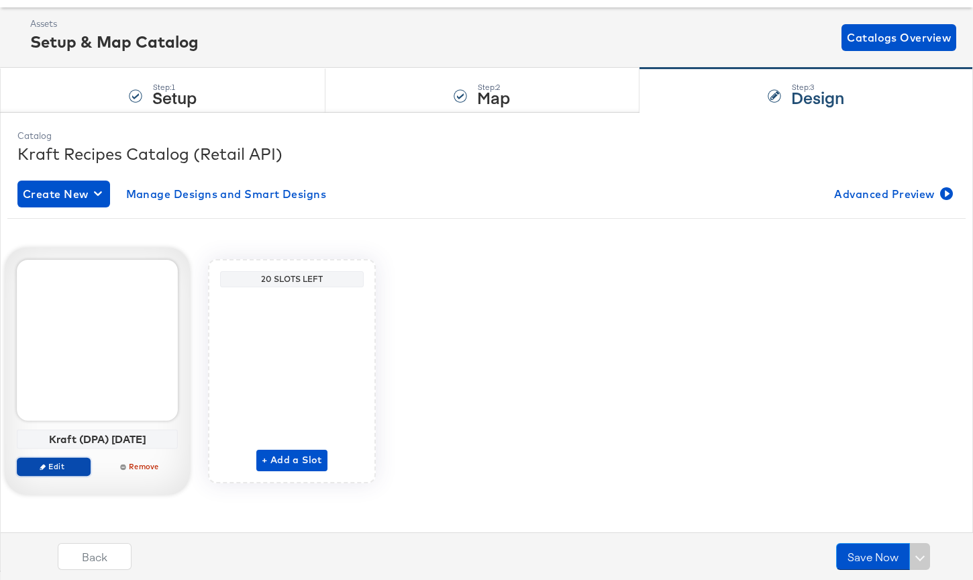
click at [80, 462] on span "Edit" at bounding box center [54, 466] width 62 height 10
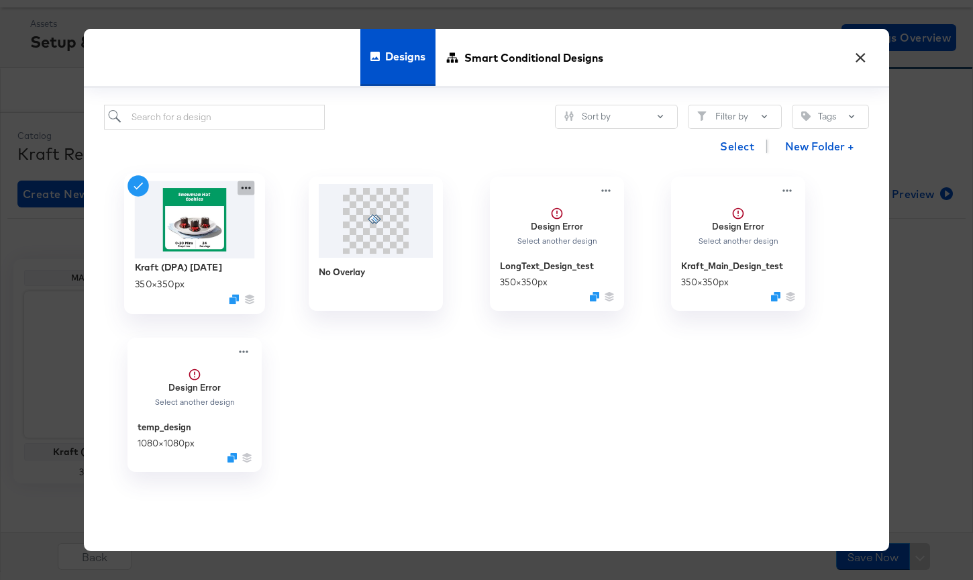
click at [250, 191] on icon at bounding box center [245, 188] width 17 height 14
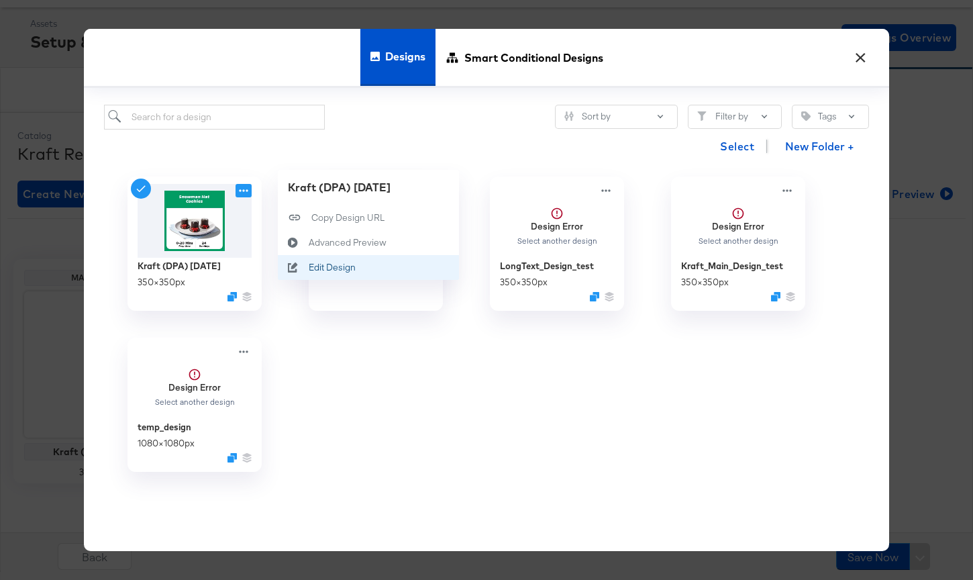
click at [309, 268] on div "Edit Design Edit Design" at bounding box center [309, 268] width 0 height 0
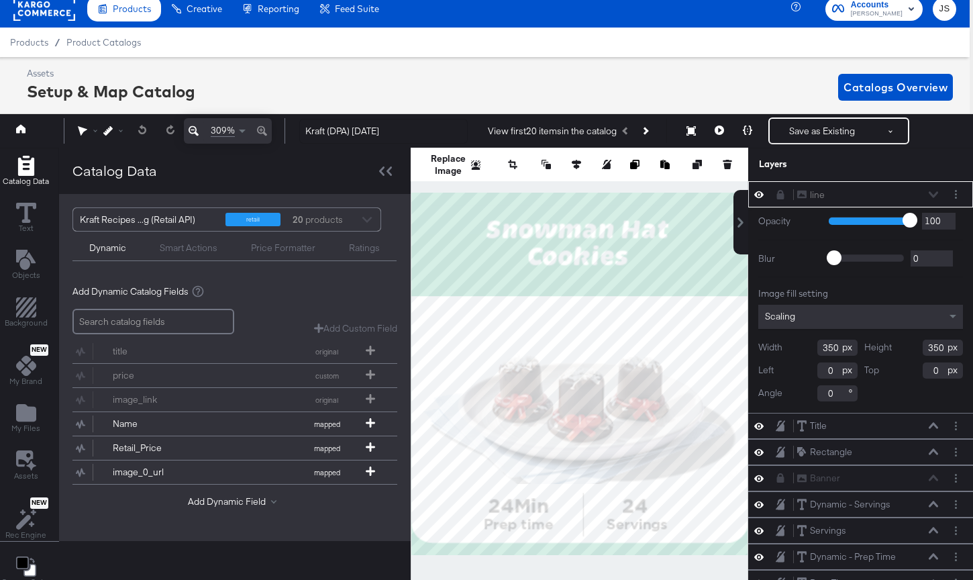
scroll to position [30, 3]
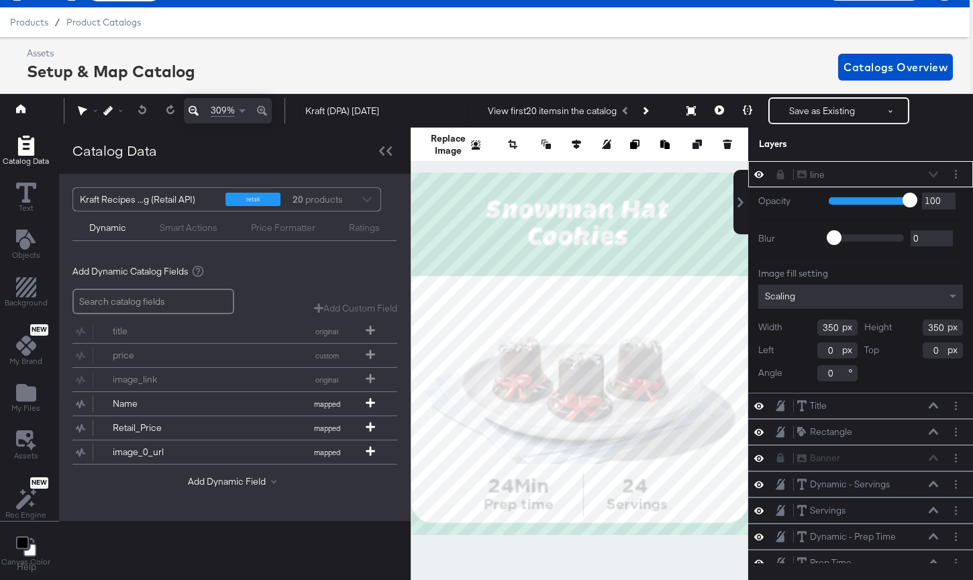
click at [927, 175] on div "line line" at bounding box center [867, 175] width 142 height 14
click at [929, 175] on div "line line" at bounding box center [867, 175] width 142 height 14
click at [716, 109] on icon at bounding box center [718, 109] width 9 height 9
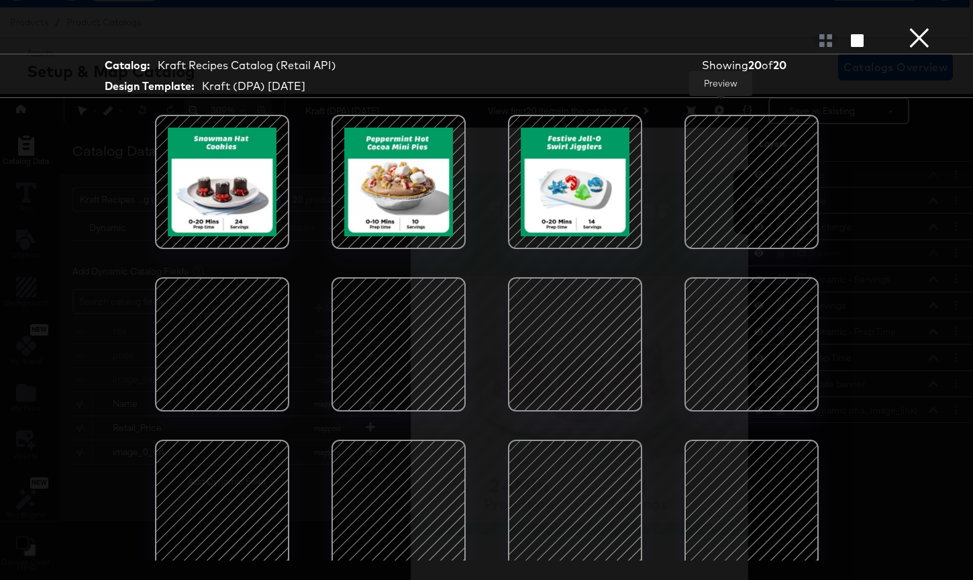
scroll to position [205, 0]
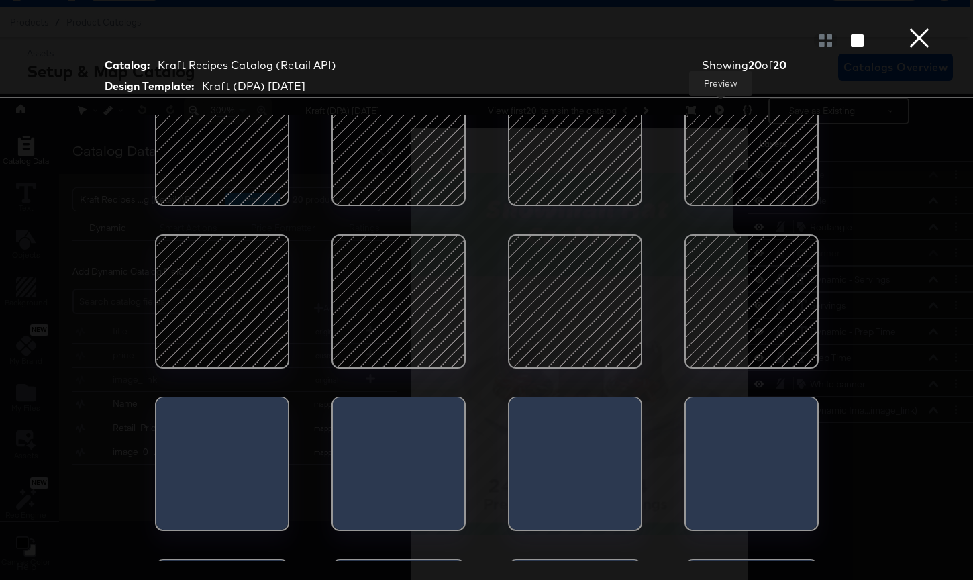
click at [427, 301] on div at bounding box center [398, 301] width 114 height 114
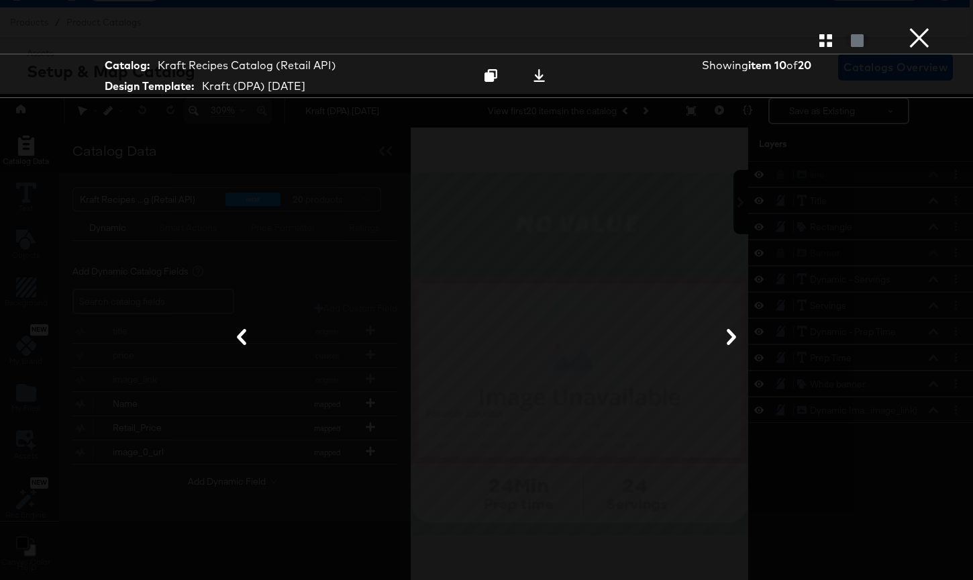
click at [924, 27] on button "×" at bounding box center [919, 13] width 27 height 27
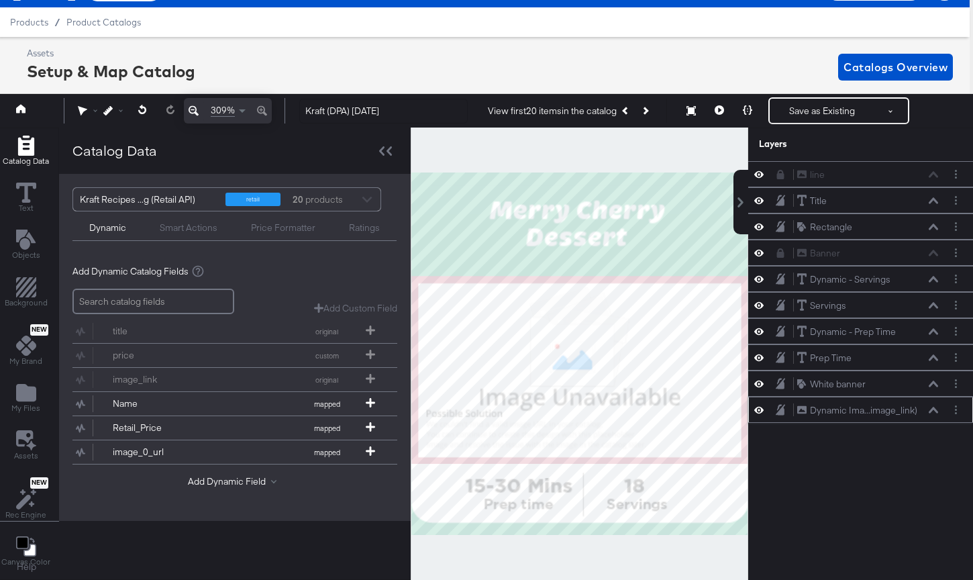
click at [937, 405] on div "Dynamic Ima...image_link) Dynamic Image (image_link)" at bounding box center [867, 410] width 142 height 14
click at [928, 407] on button at bounding box center [933, 410] width 11 height 8
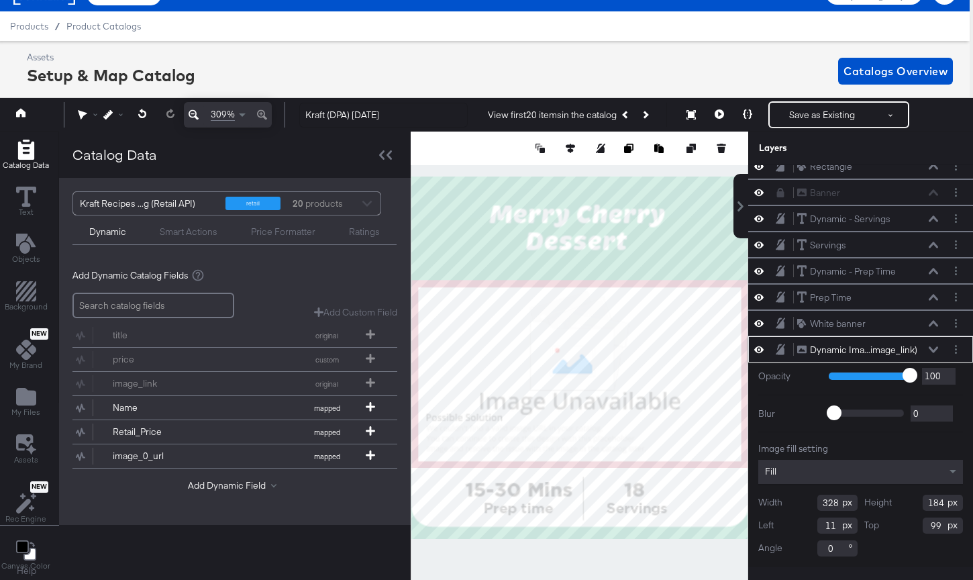
scroll to position [0, 3]
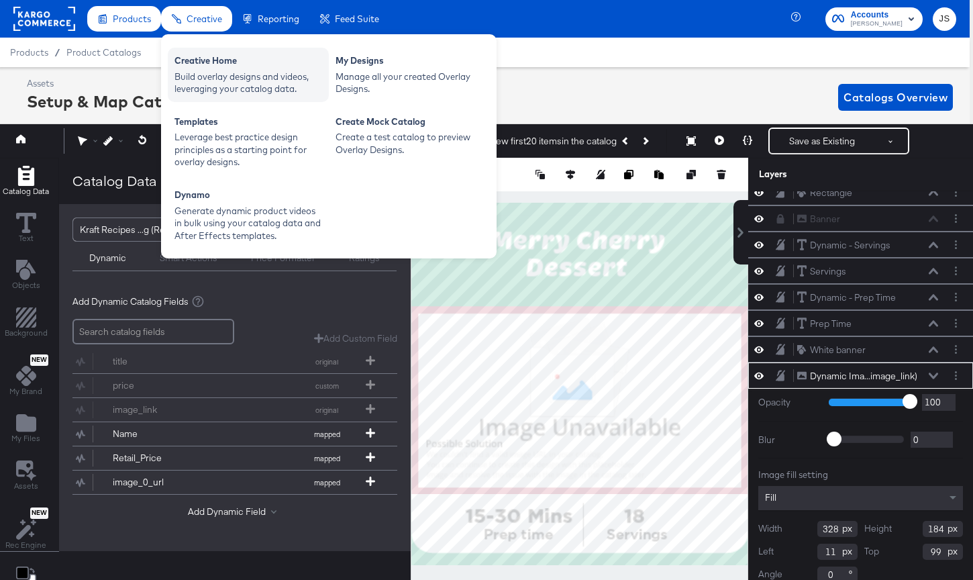
click at [237, 71] on div "Build overlay designs and videos, leveraging your catalog data." at bounding box center [248, 82] width 148 height 25
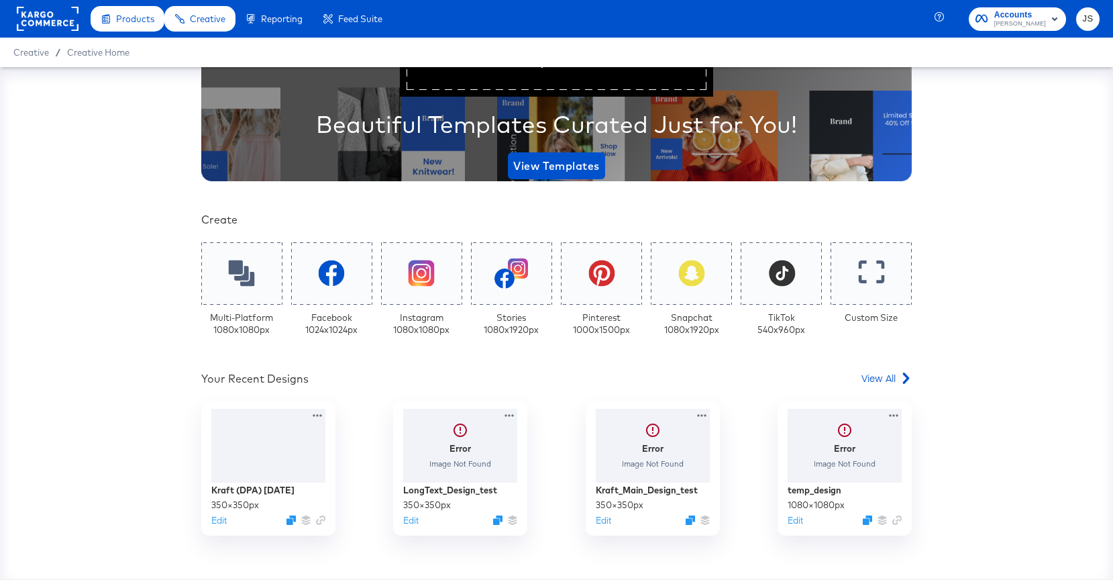
scroll to position [182, 0]
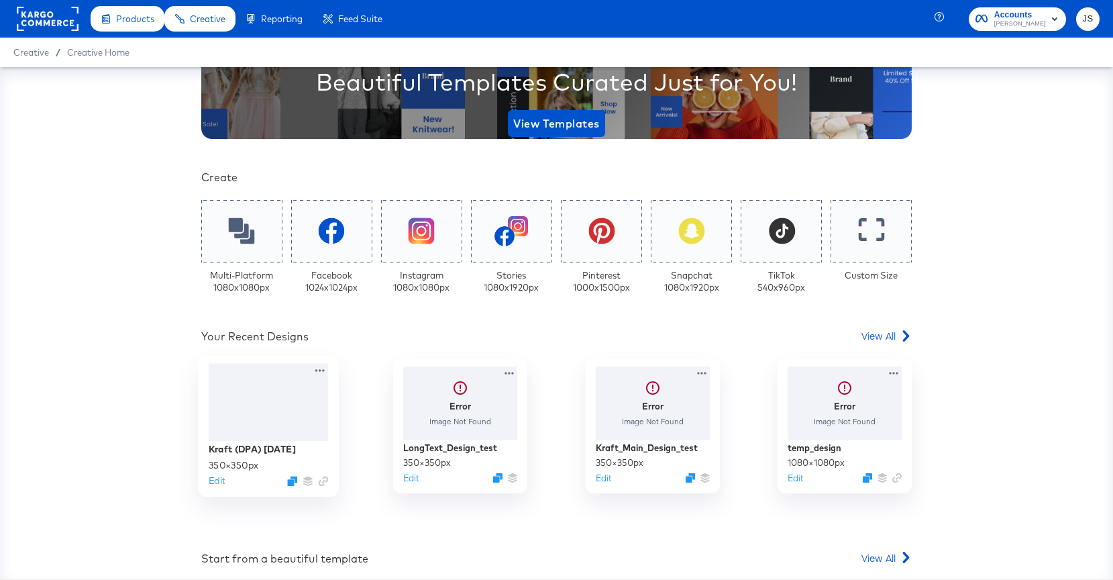
click at [248, 400] on div at bounding box center [269, 402] width 120 height 78
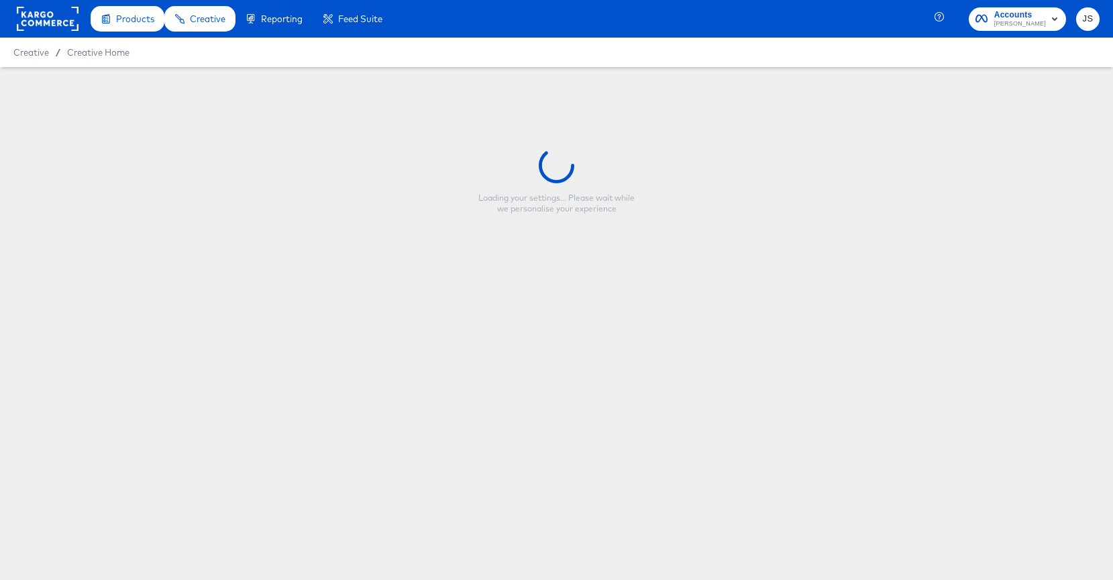
type input "Kraft (DPA) [DATE]"
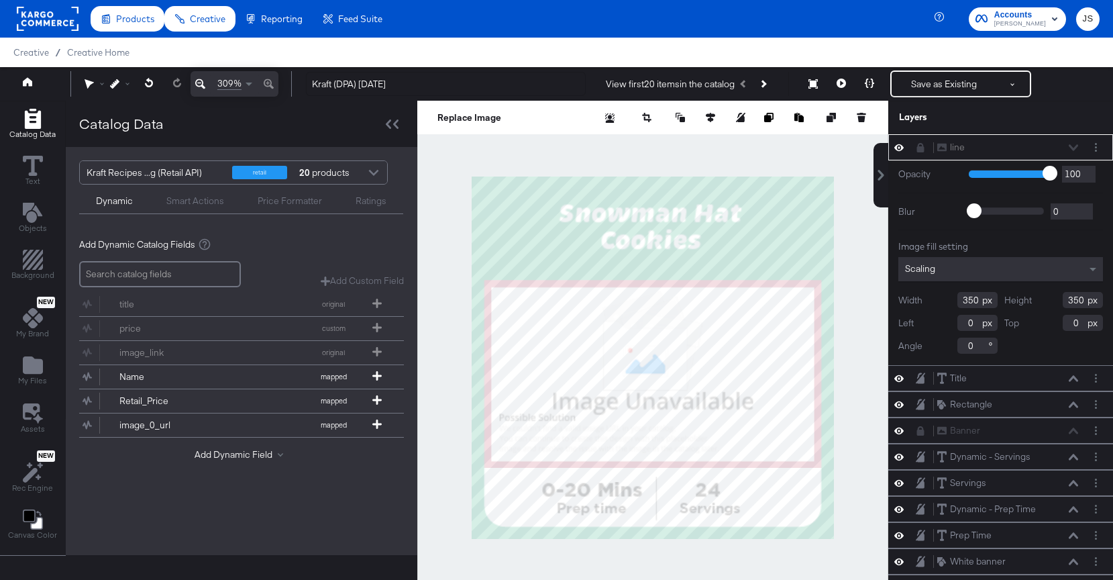
click at [972, 149] on div "line line" at bounding box center [1008, 147] width 142 height 14
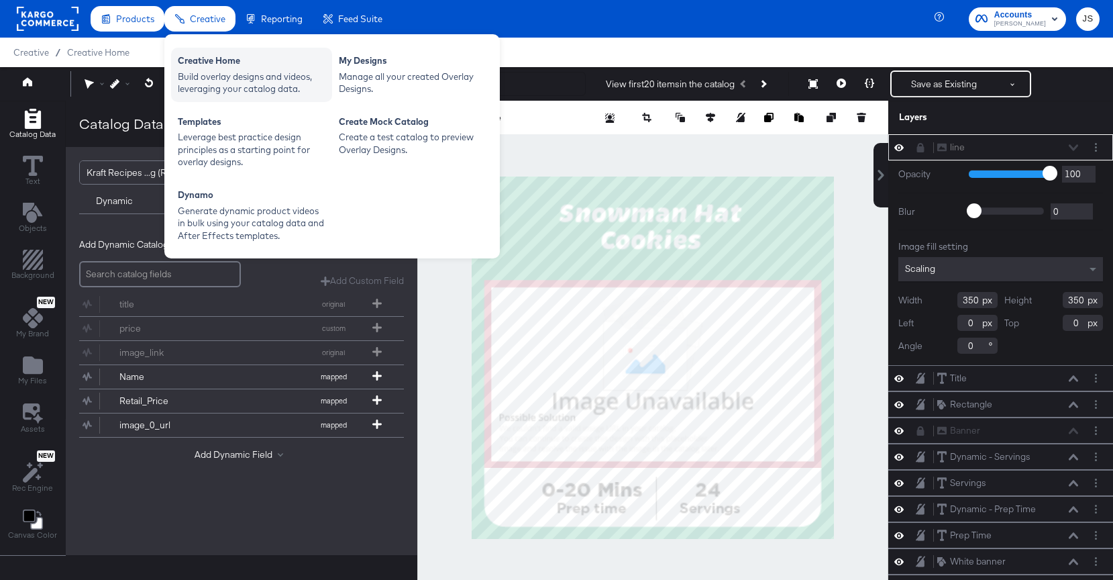
click at [227, 83] on div "Build overlay designs and videos, leveraging your catalog data." at bounding box center [252, 82] width 148 height 25
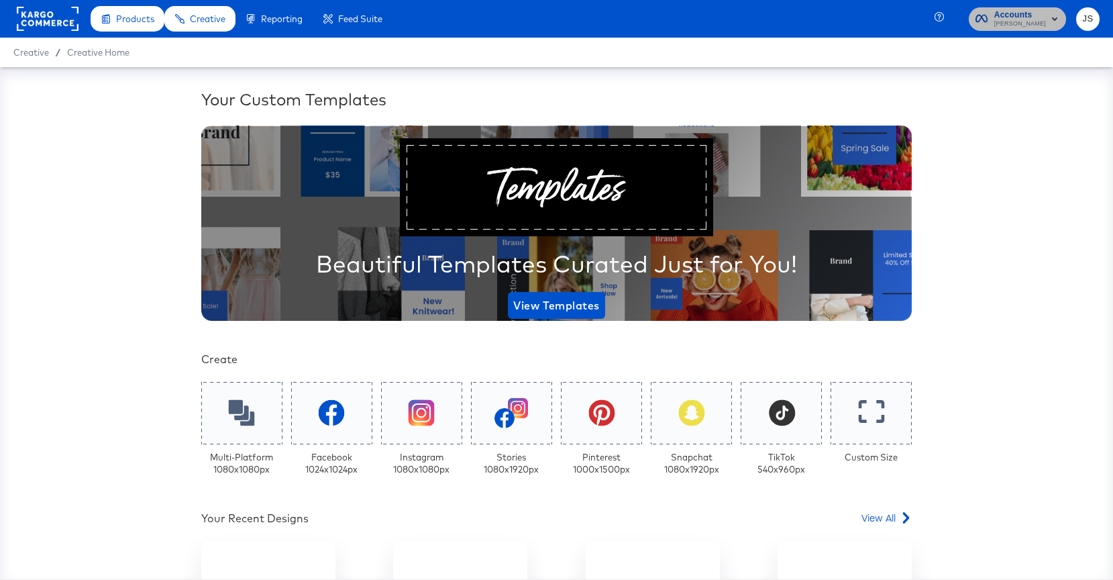
click at [972, 20] on rect "button" at bounding box center [1055, 19] width 16 height 16
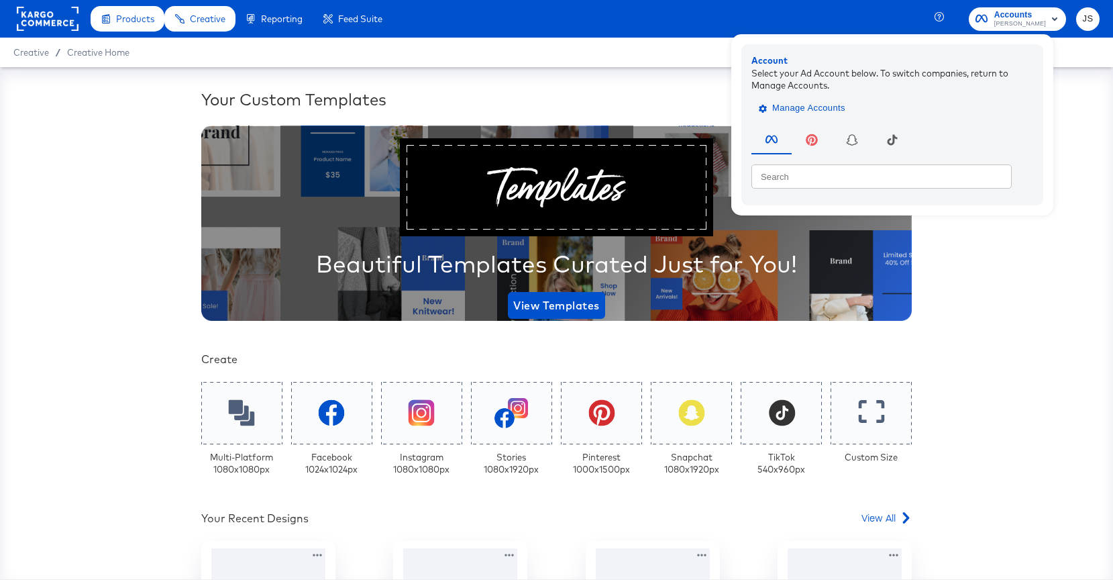
click at [816, 103] on span "Manage Accounts" at bounding box center [803, 108] width 84 height 15
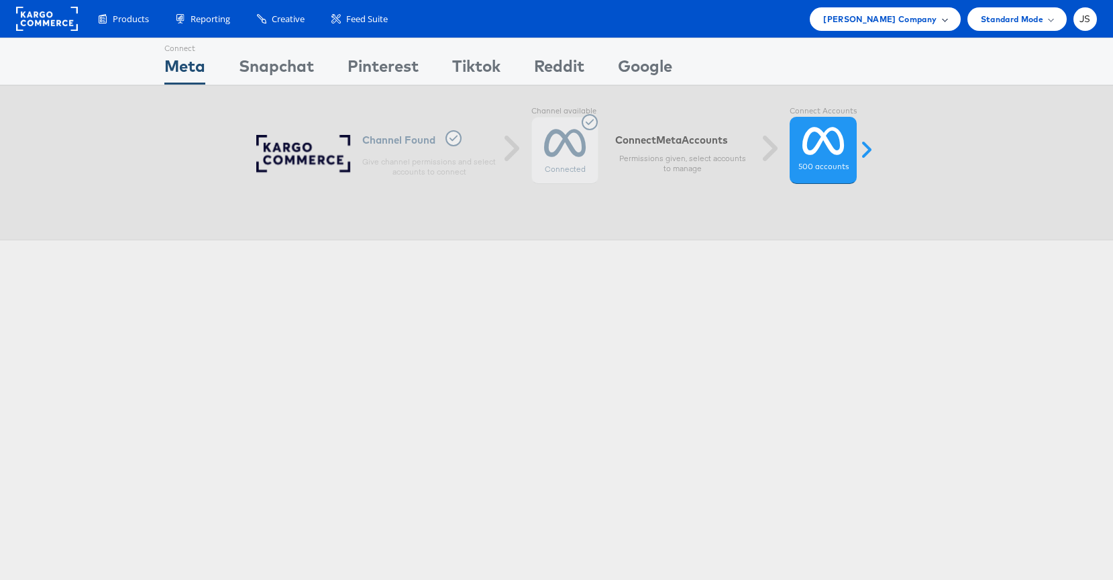
click at [921, 17] on span "[PERSON_NAME] Company" at bounding box center [879, 19] width 113 height 14
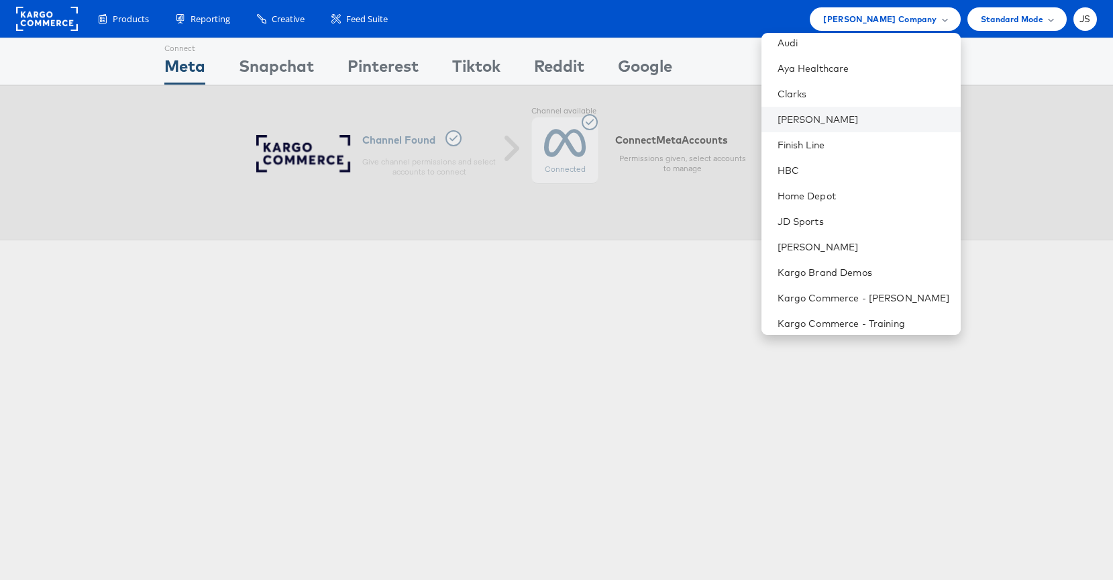
scroll to position [148, 0]
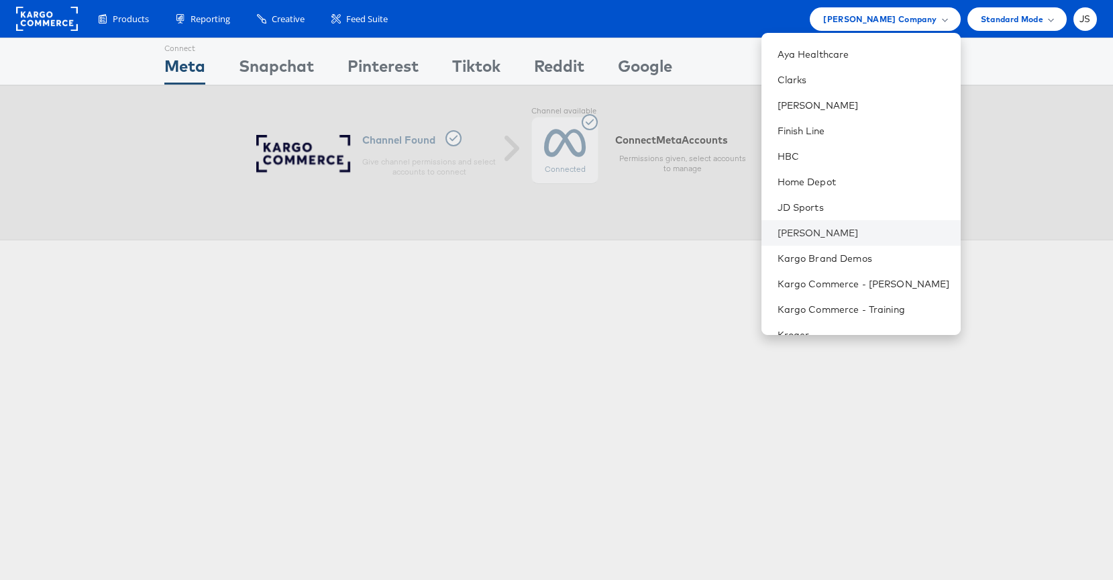
click at [845, 241] on li "[PERSON_NAME]" at bounding box center [860, 232] width 199 height 25
click at [846, 231] on link "[PERSON_NAME]" at bounding box center [864, 232] width 172 height 13
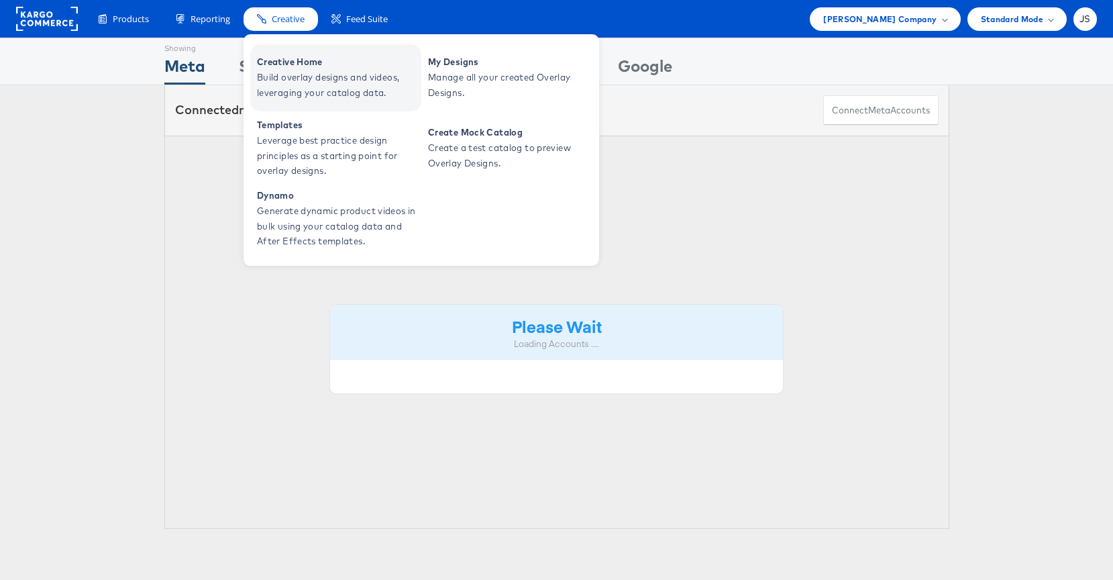
click at [296, 100] on link "Creative Home Build overlay designs and videos, leveraging your catalog data." at bounding box center [335, 77] width 171 height 67
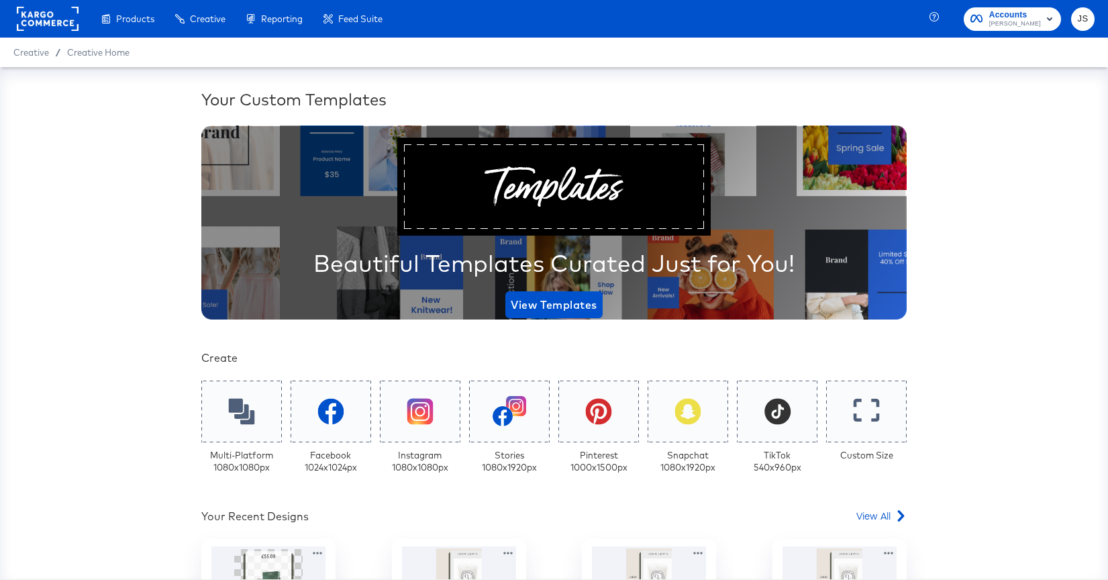
scroll to position [403, 0]
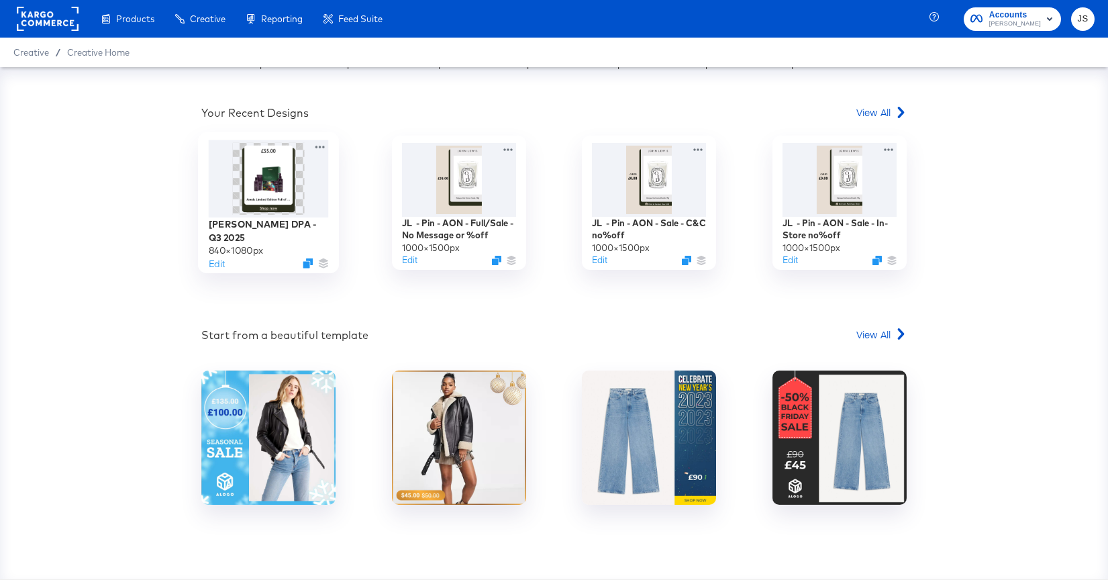
click at [297, 174] on div at bounding box center [269, 178] width 120 height 77
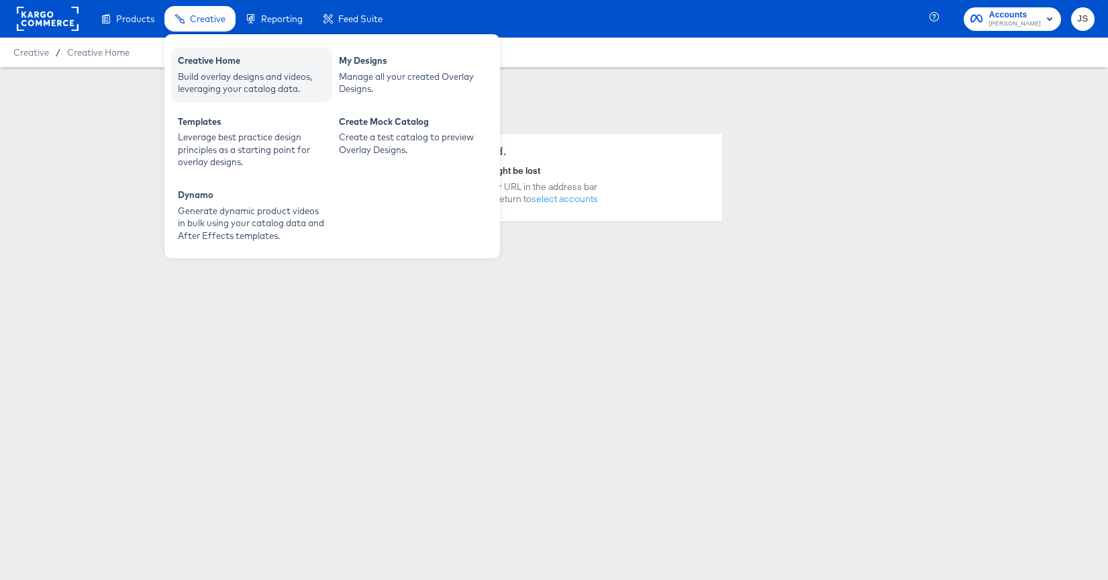
click at [199, 66] on div "Creative Home" at bounding box center [252, 62] width 148 height 16
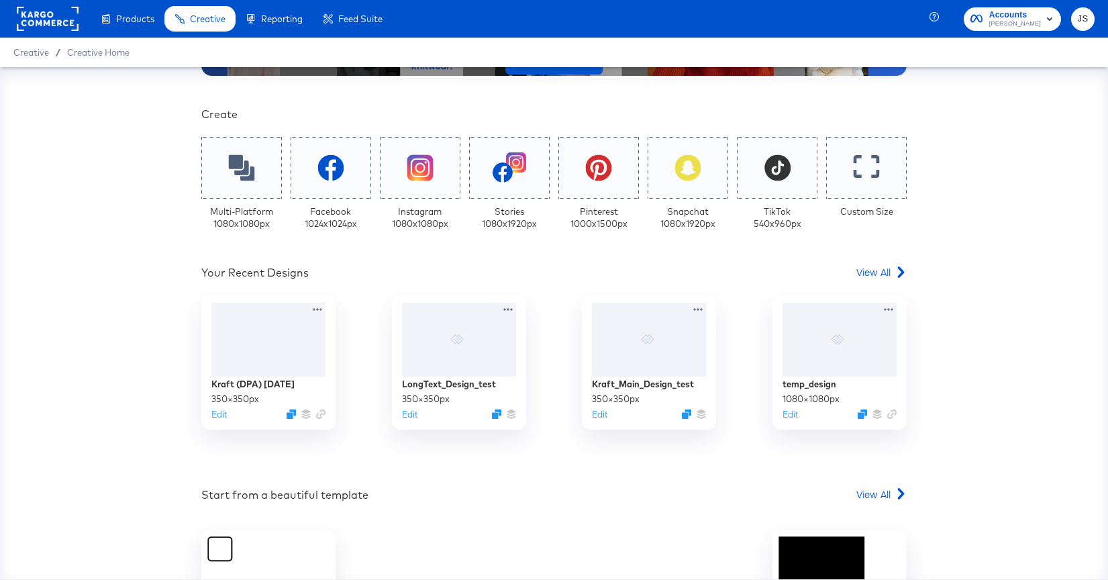
scroll to position [252, 0]
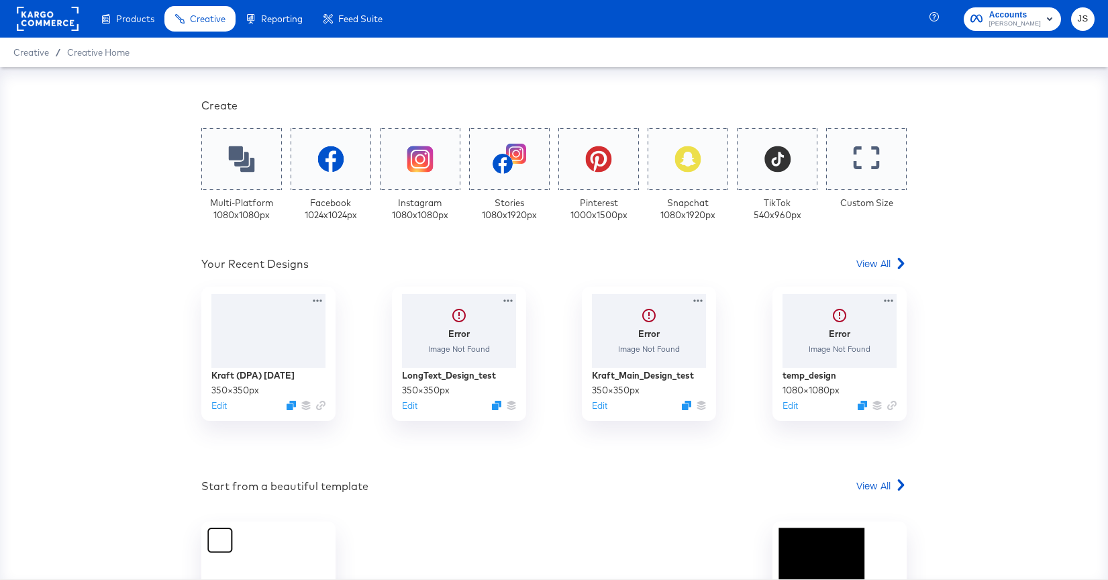
click at [1036, 15] on span "Accounts" at bounding box center [1015, 15] width 52 height 14
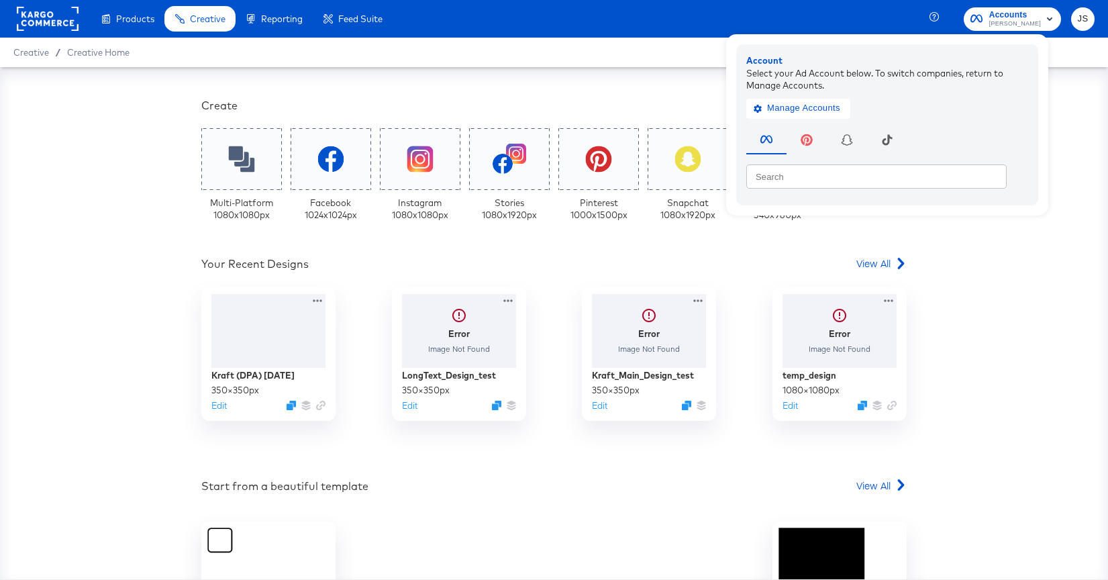
click at [456, 249] on div "Your Custom Templates Beautiful Templates Curated Just for You! View Templates …" at bounding box center [553, 283] width 705 height 894
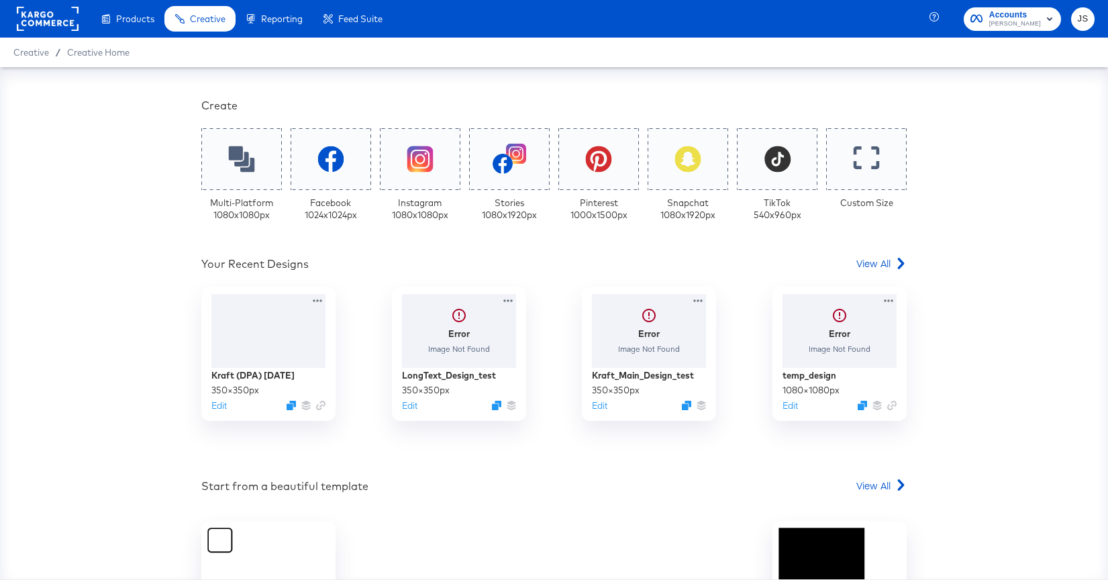
scroll to position [0, 0]
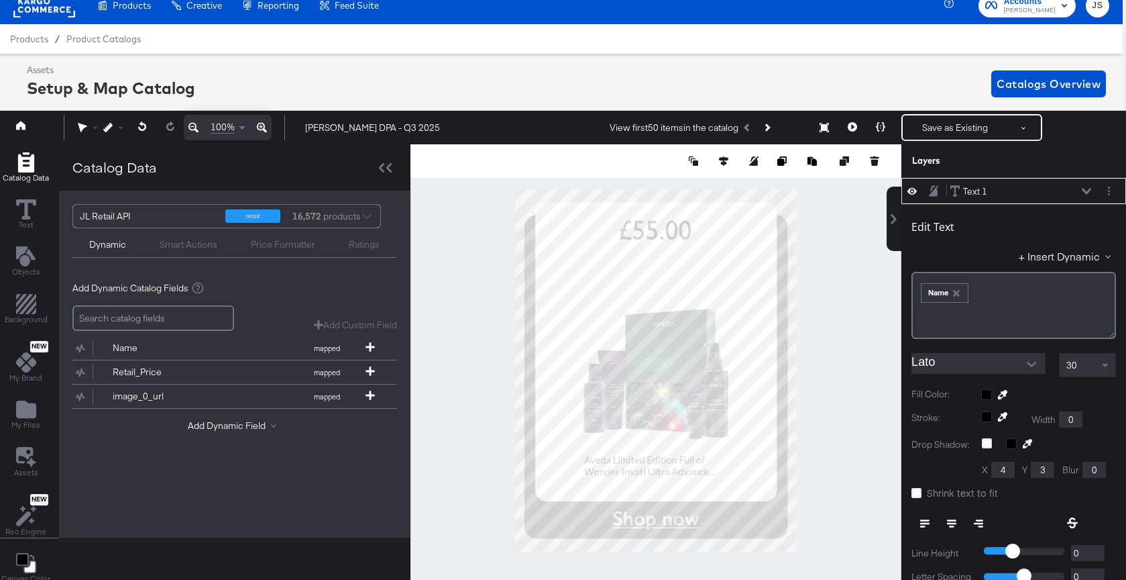
type input "234"
type input "806"
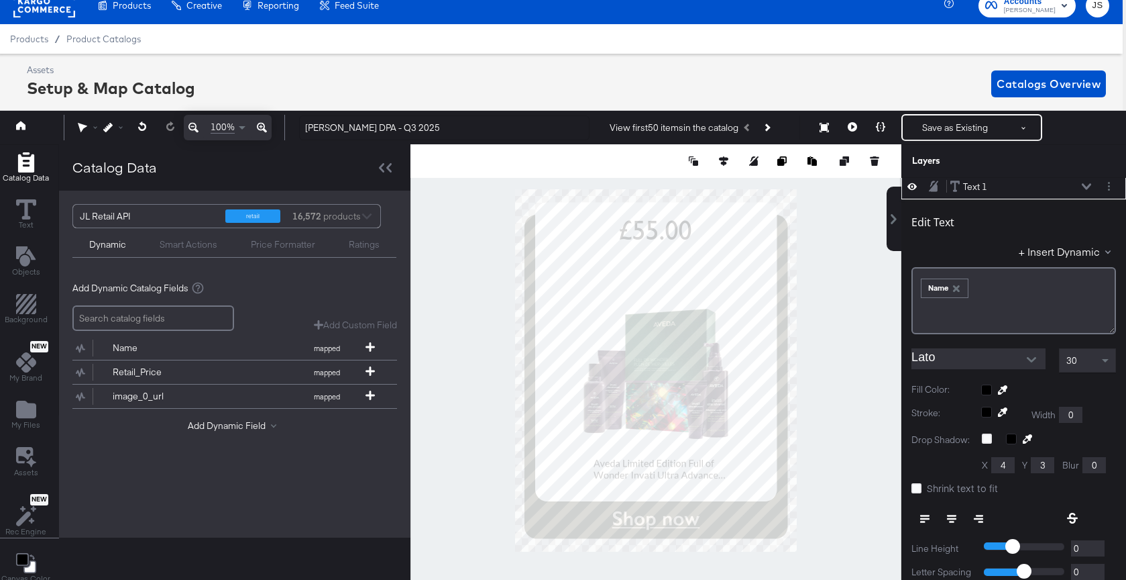
click at [951, 519] on icon at bounding box center [951, 518] width 9 height 9
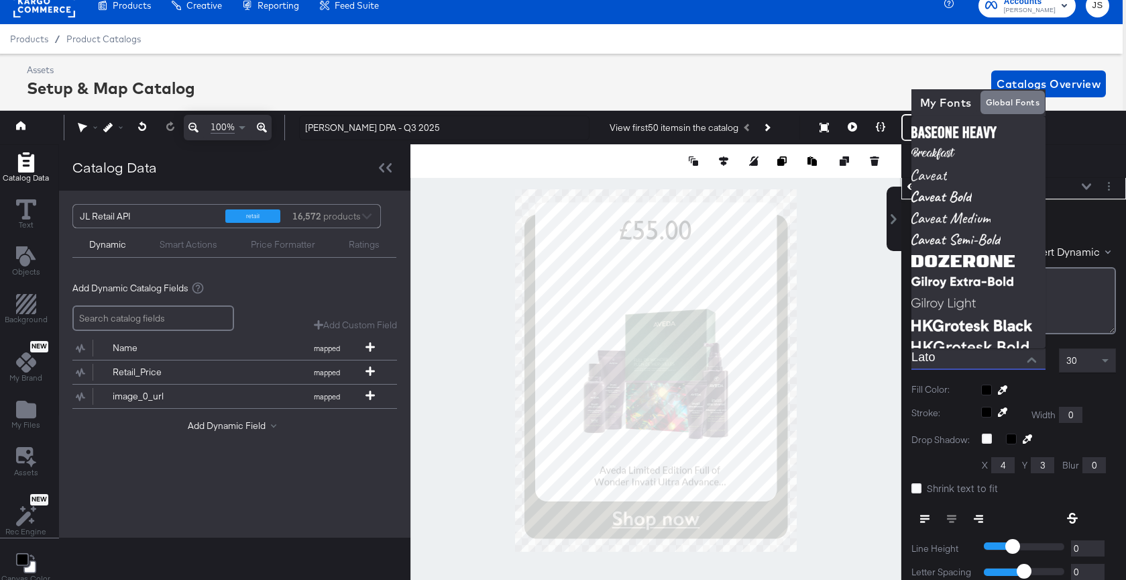
click at [971, 362] on input "Lato" at bounding box center [969, 358] width 114 height 20
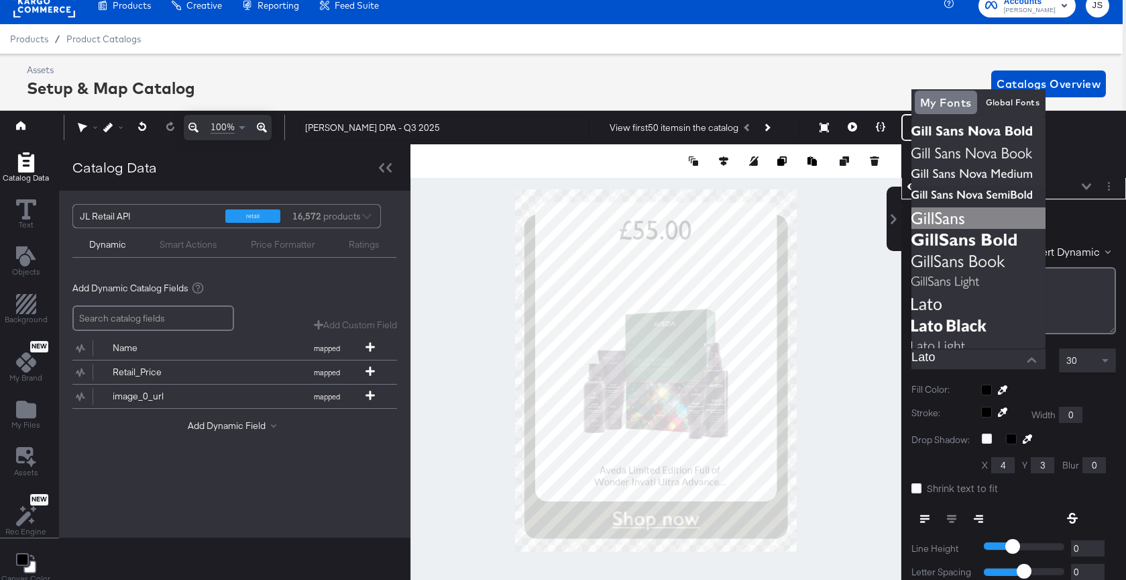
scroll to position [0, 3]
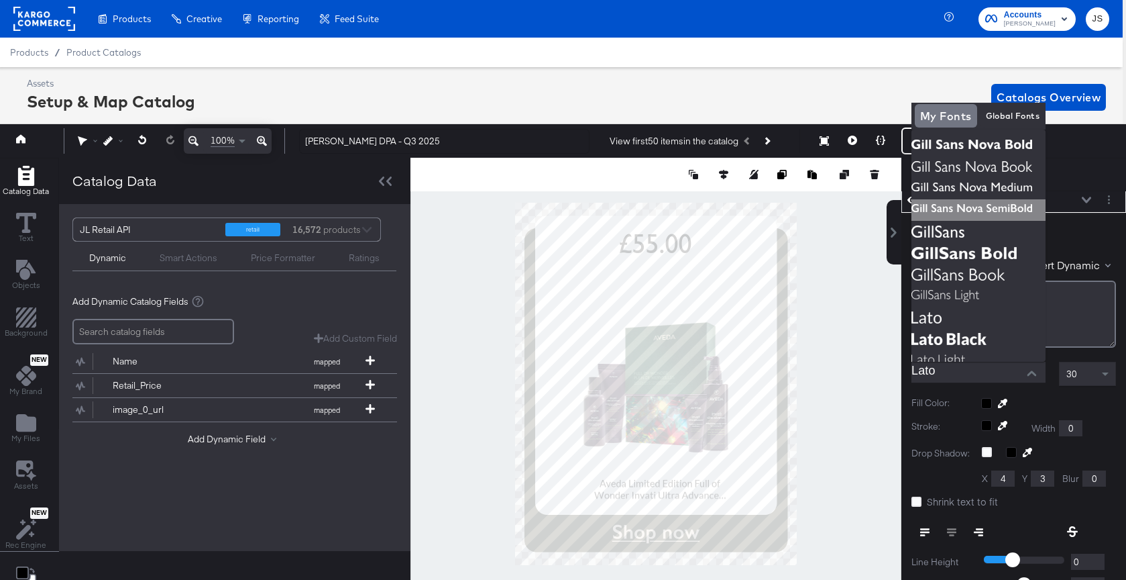
click at [997, 209] on img at bounding box center [979, 209] width 134 height 21
type input "[PERSON_NAME] Sans Nova SemiBold"
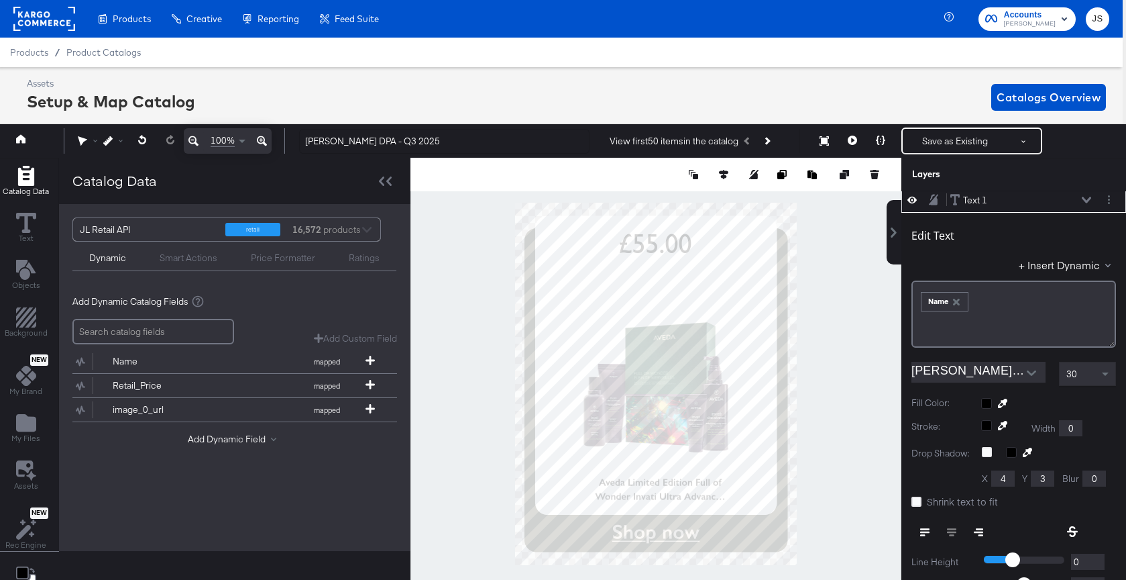
click at [1083, 390] on div "Edit Text + Insert Dynamic ﻿ ﻿ Name ﻿ [PERSON_NAME] Sans Nova SemiBold 30 Fill …" at bounding box center [1014, 472] width 225 height 519
click at [1081, 378] on div "30" at bounding box center [1088, 373] width 56 height 23
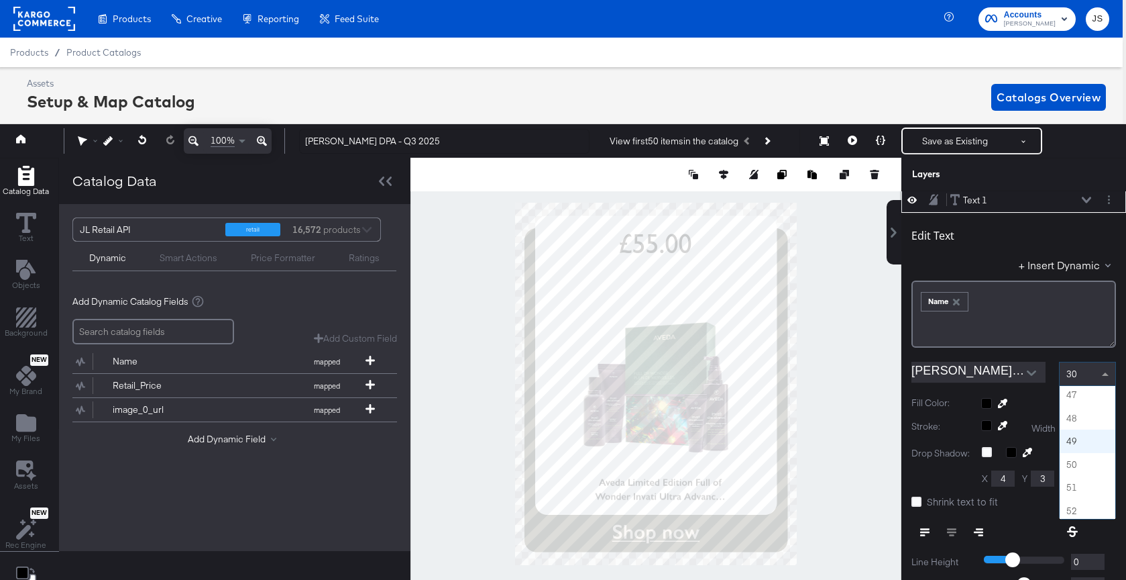
scroll to position [1056, 0]
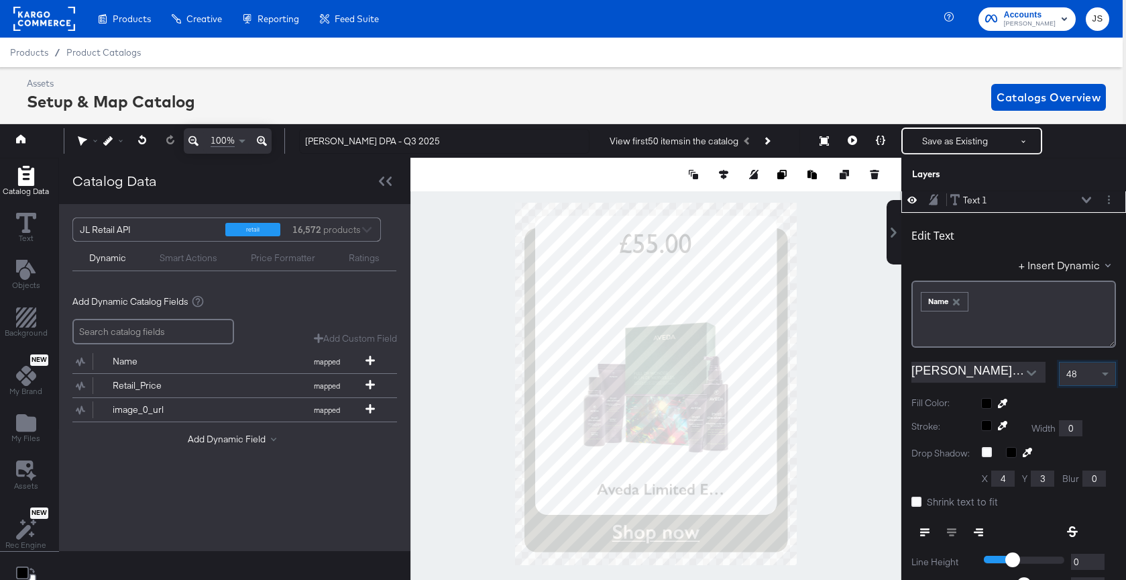
click at [1088, 383] on div "48" at bounding box center [1088, 373] width 56 height 23
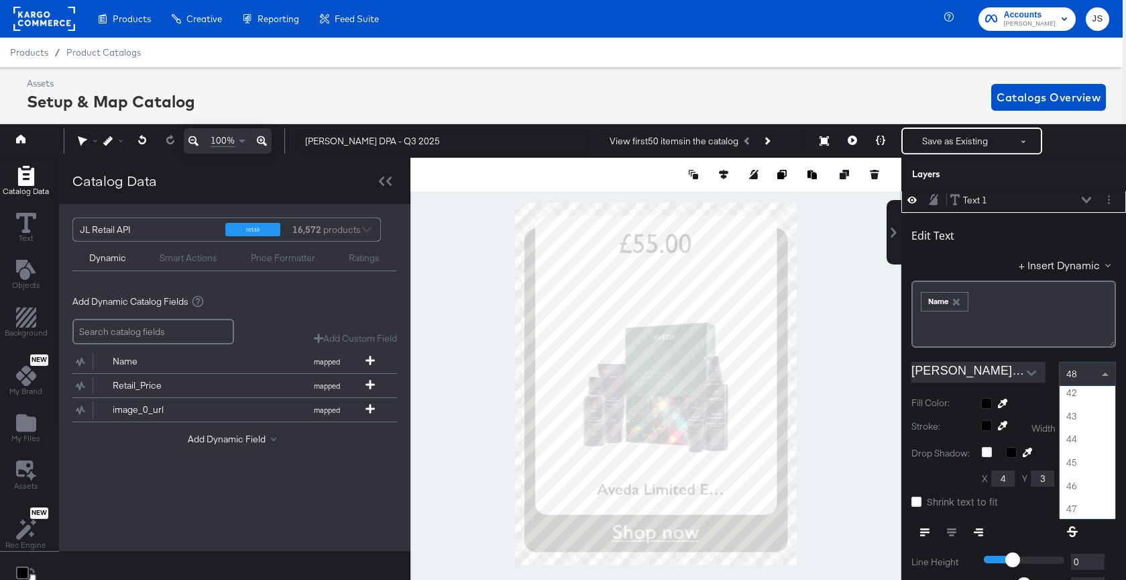
scroll to position [900, 0]
click at [1073, 360] on div "Edit Text + Insert Dynamic ﻿ ﻿ Name ﻿ [PERSON_NAME] Sans Nova SemiBold 48 1 2 3…" at bounding box center [1014, 472] width 225 height 519
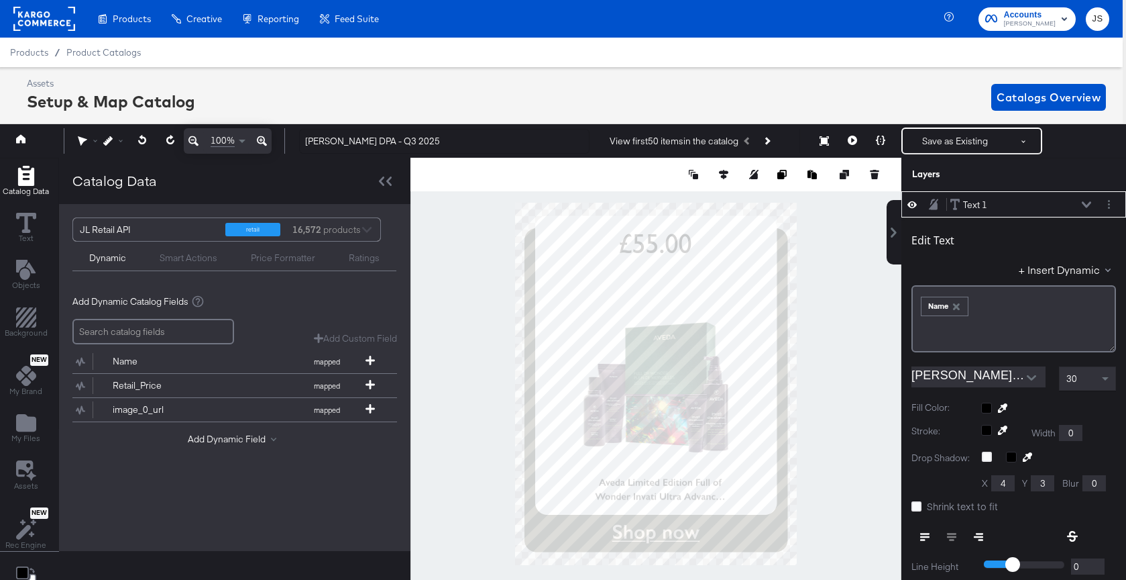
scroll to position [13, 3]
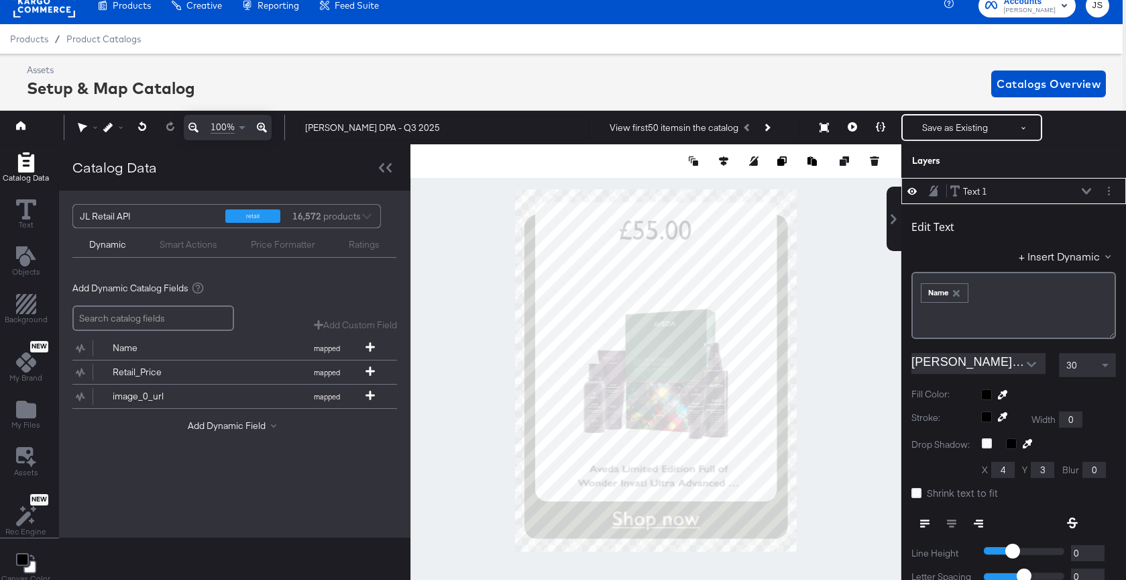
type input "504"
type input "177"
type input "118"
type input "788"
type input "168"
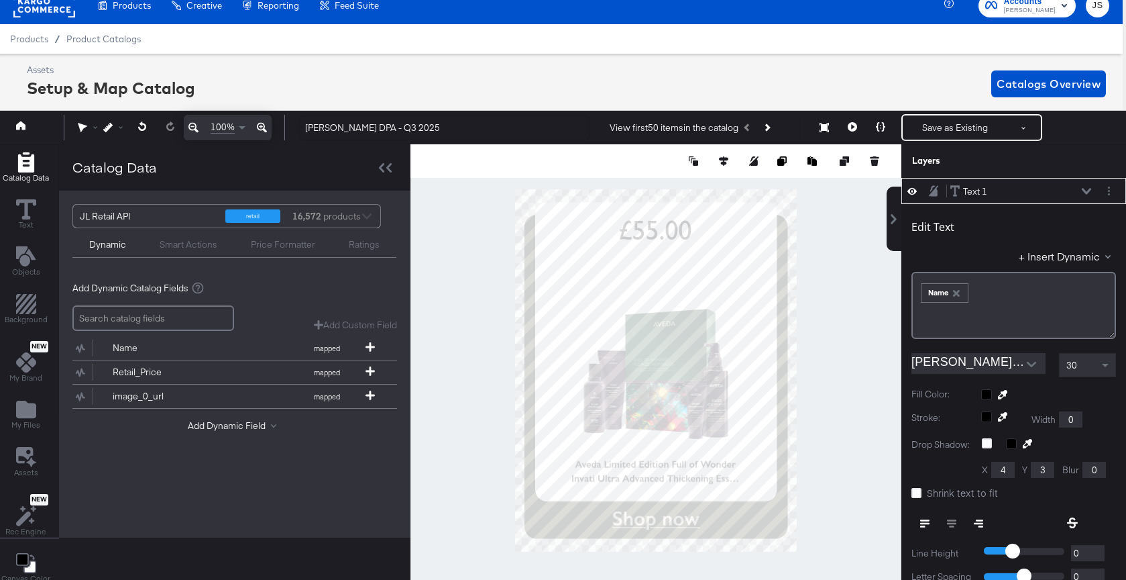
type input "790"
click at [1093, 373] on div "30" at bounding box center [1088, 365] width 56 height 23
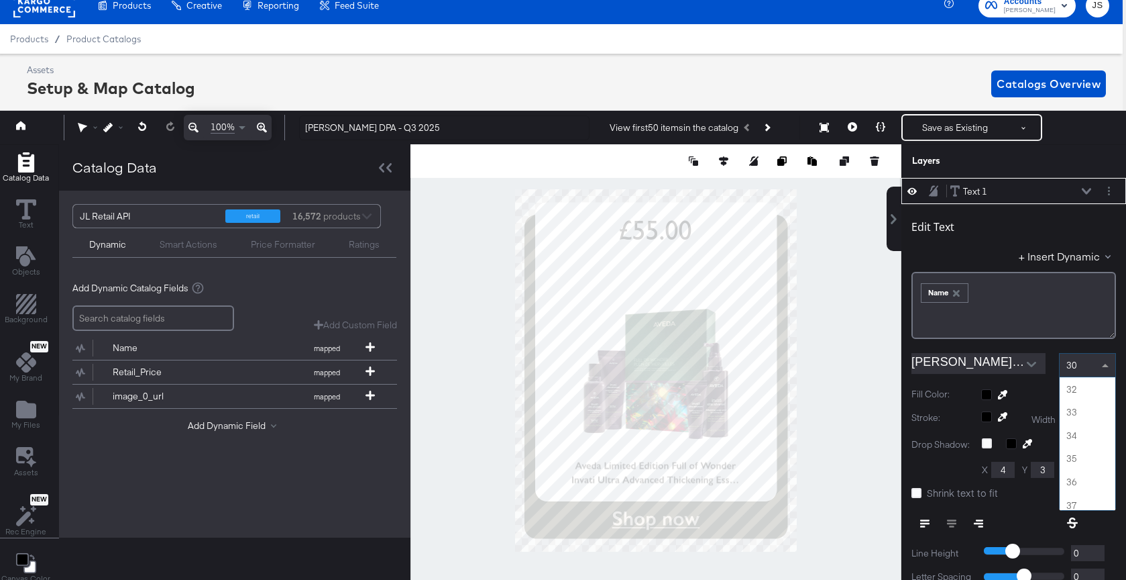
scroll to position [726, 0]
click at [1087, 366] on div "34" at bounding box center [1088, 365] width 56 height 23
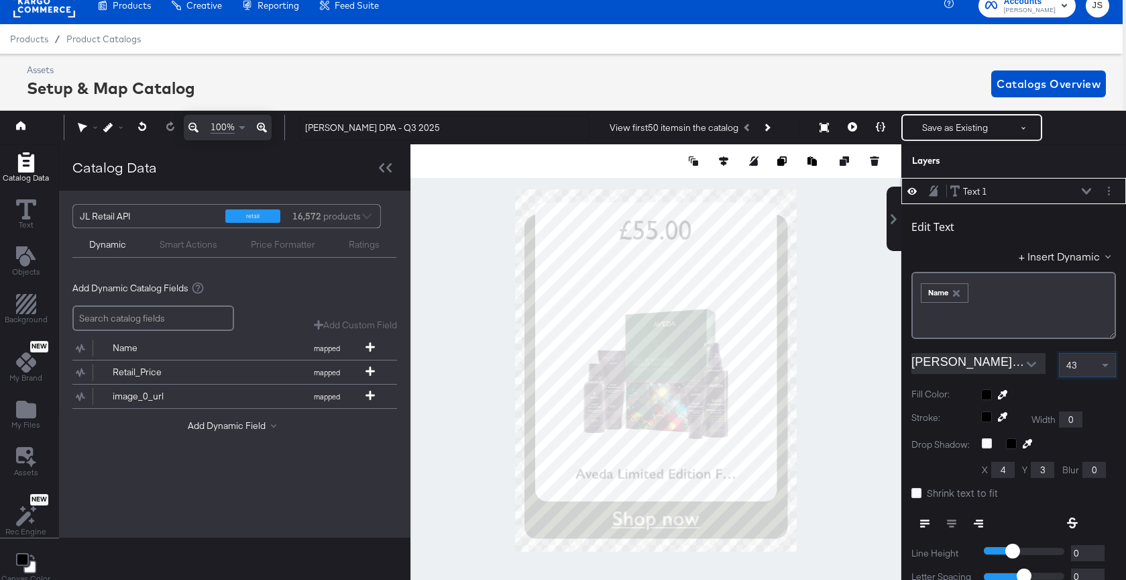
click at [1089, 353] on div "43" at bounding box center [1087, 365] width 57 height 24
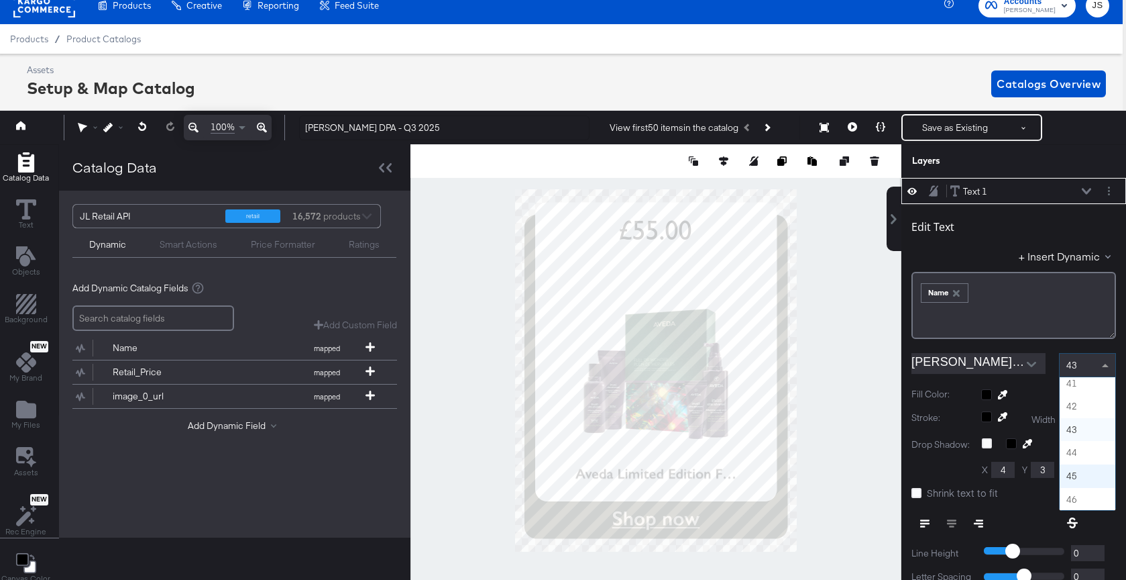
scroll to position [932, 0]
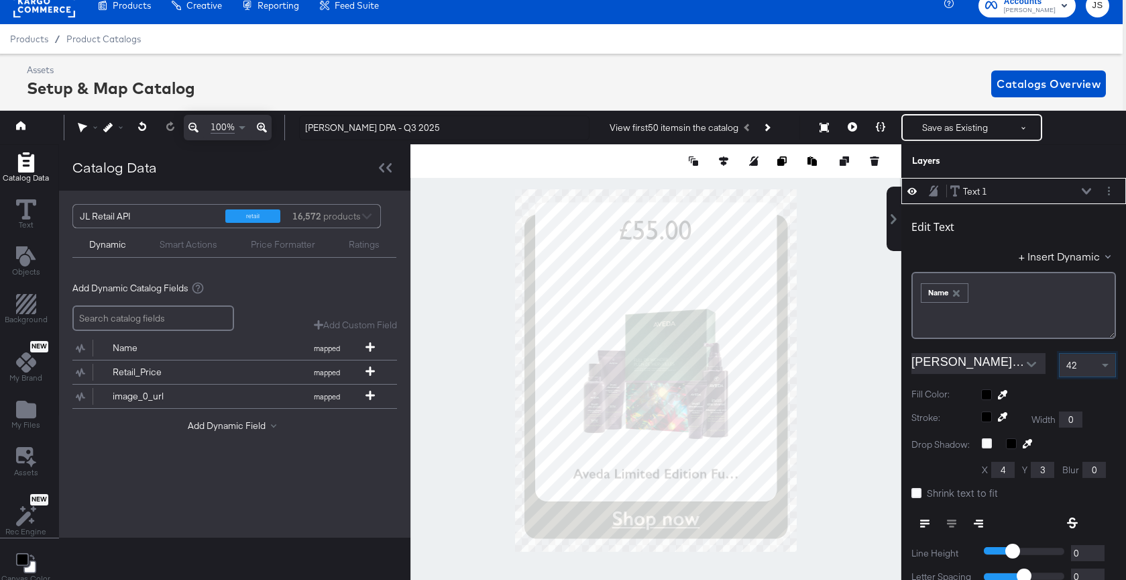
click at [1075, 370] on span "42" at bounding box center [1068, 364] width 17 height 12
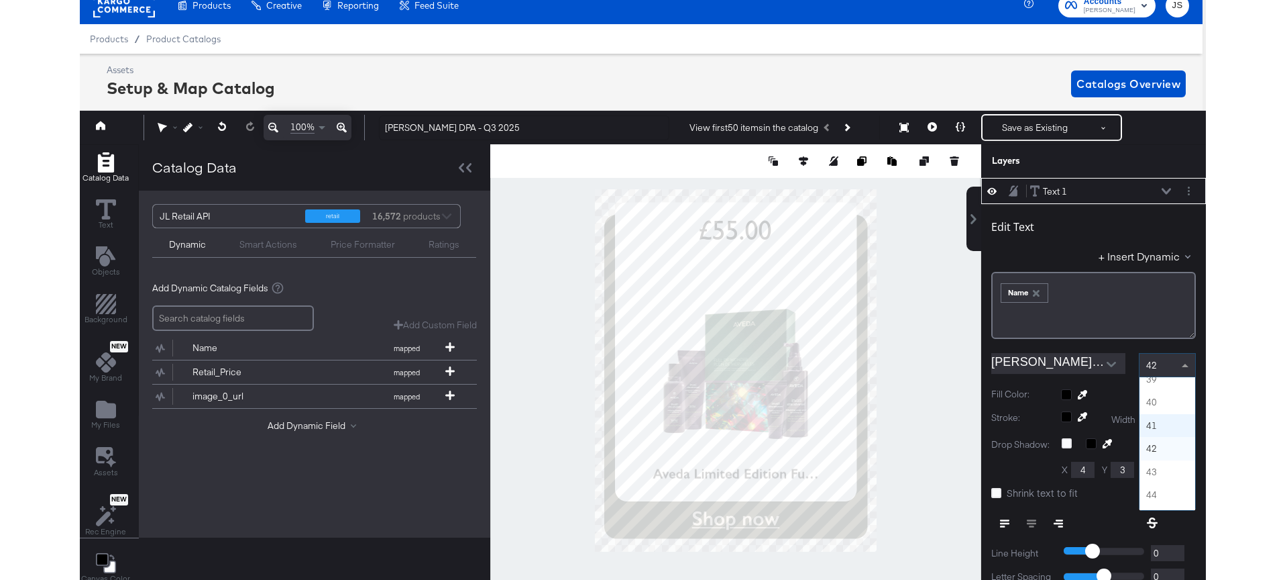
scroll to position [879, 0]
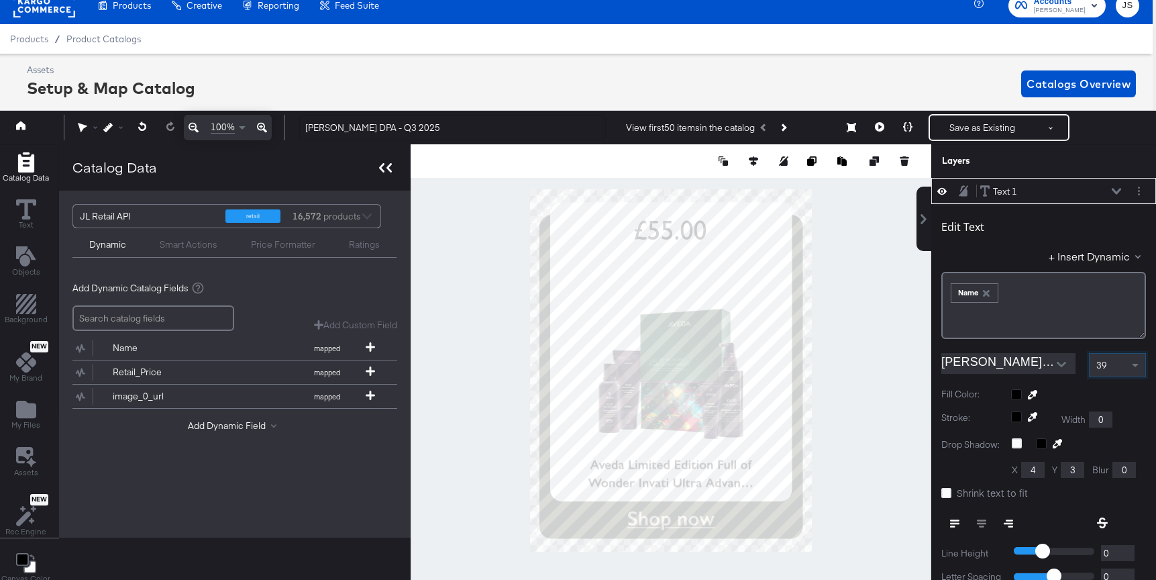
click at [391, 168] on div at bounding box center [385, 167] width 23 height 19
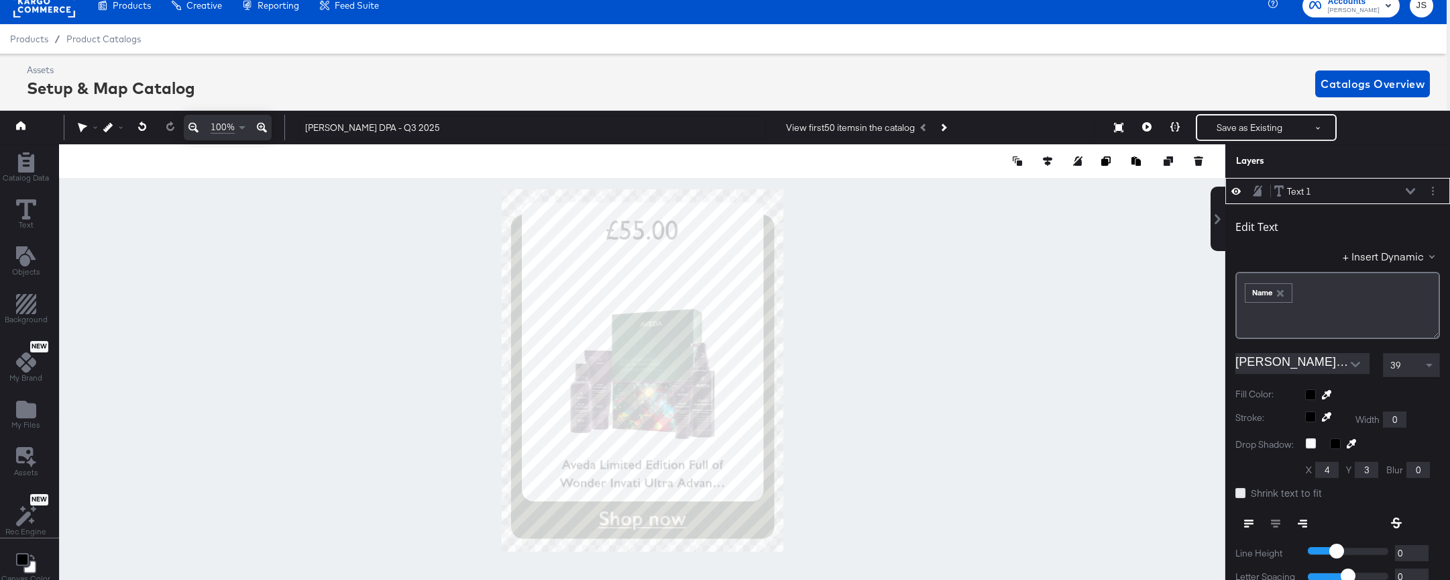
click at [1126, 496] on icon at bounding box center [1241, 493] width 10 height 10
click at [0, 0] on input "Shrink text to fit" at bounding box center [0, 0] width 0 height 0
click at [1126, 492] on icon at bounding box center [1241, 493] width 10 height 10
click at [0, 0] on input "Shrink text to fit" at bounding box center [0, 0] width 0 height 0
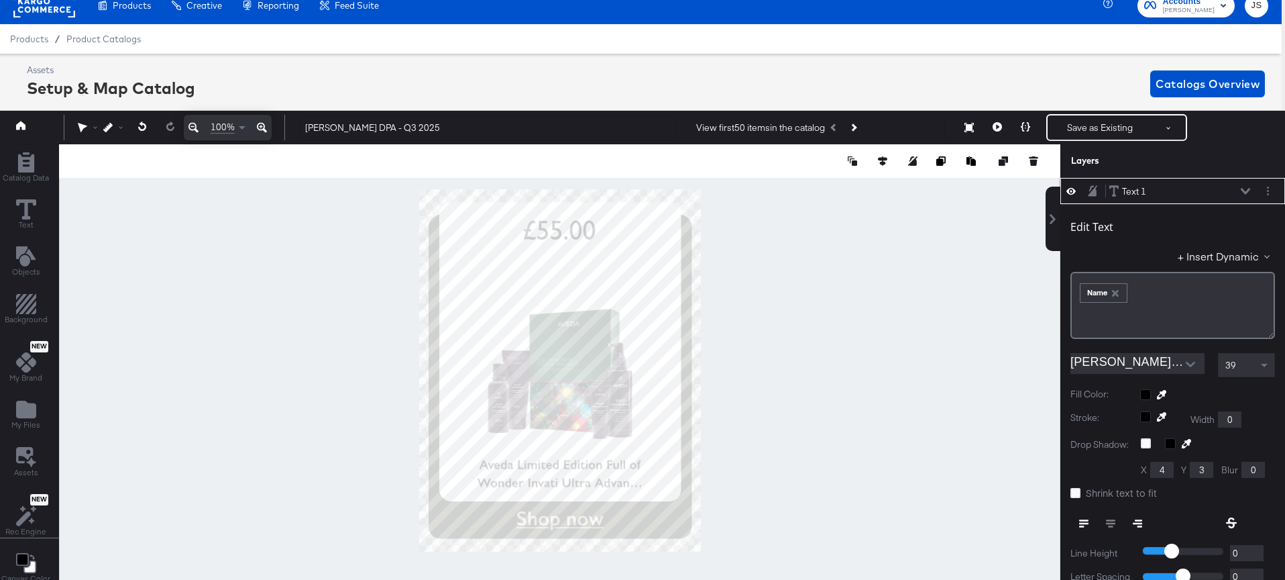
click at [1126, 365] on div "39" at bounding box center [1247, 365] width 56 height 23
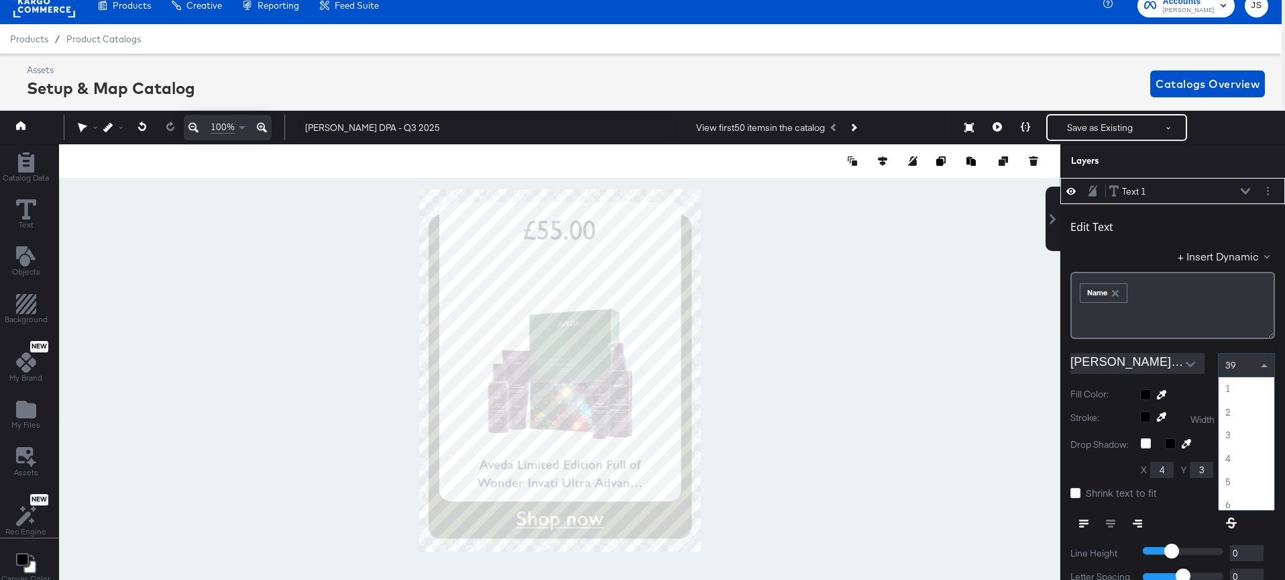
scroll to position [881, 0]
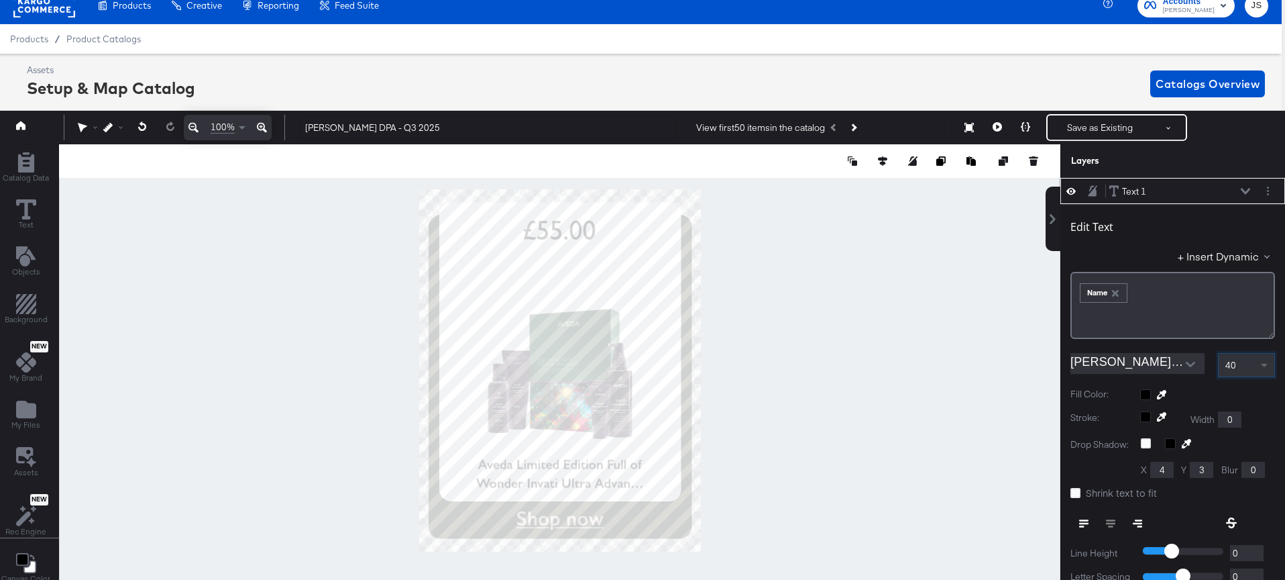
click at [1126, 356] on span at bounding box center [1266, 365] width 17 height 23
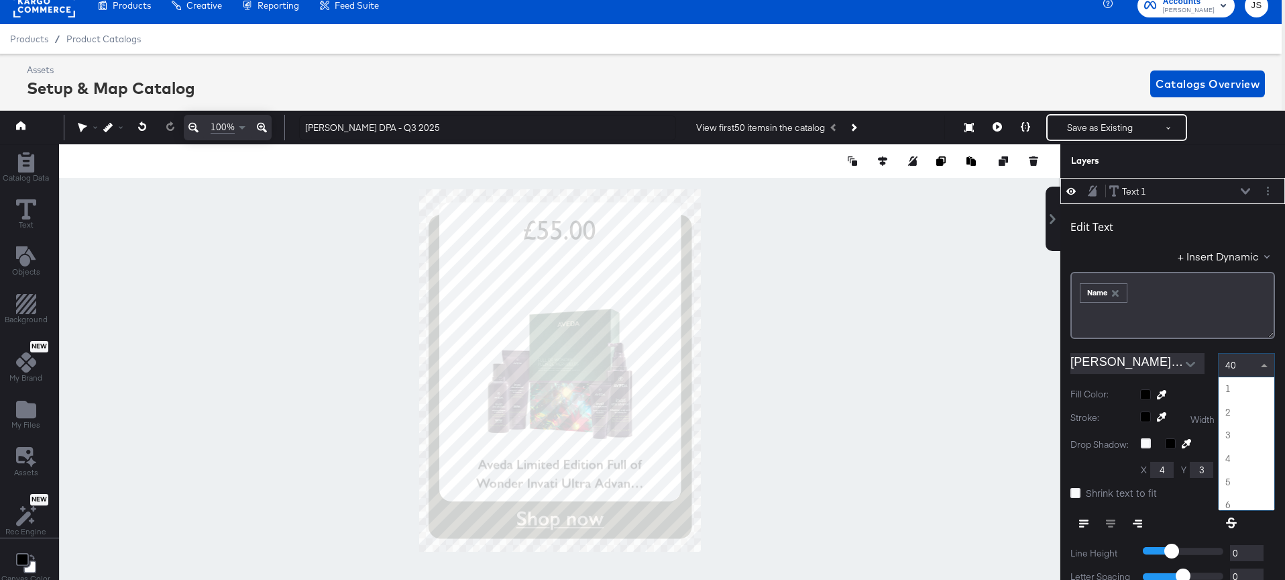
scroll to position [904, 0]
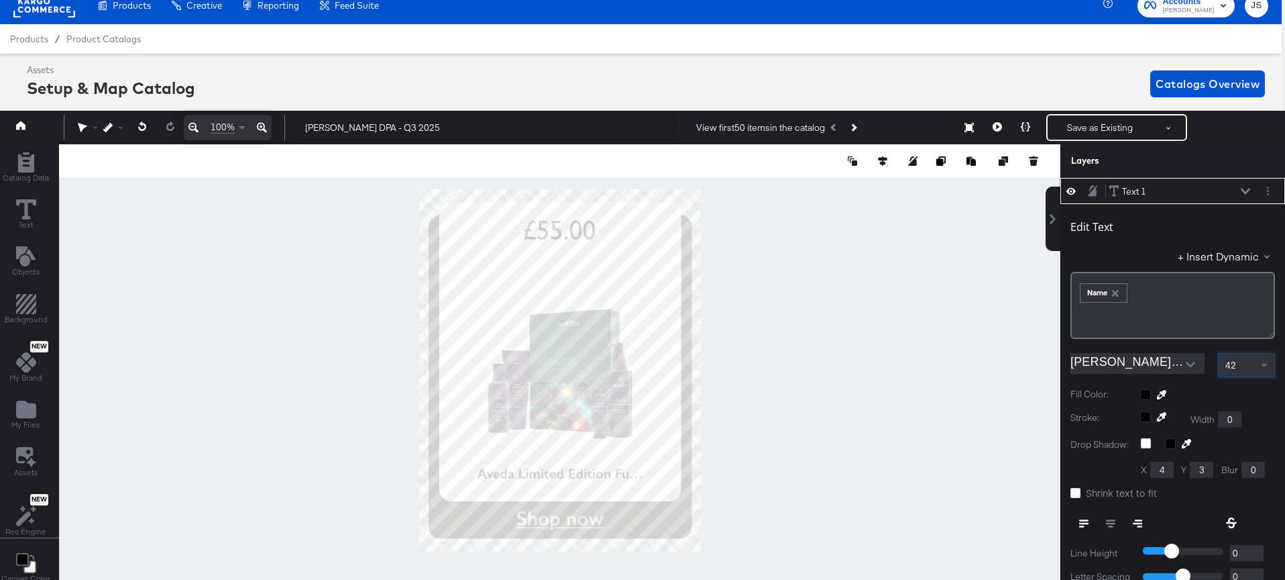
click at [1126, 372] on span at bounding box center [1266, 365] width 17 height 23
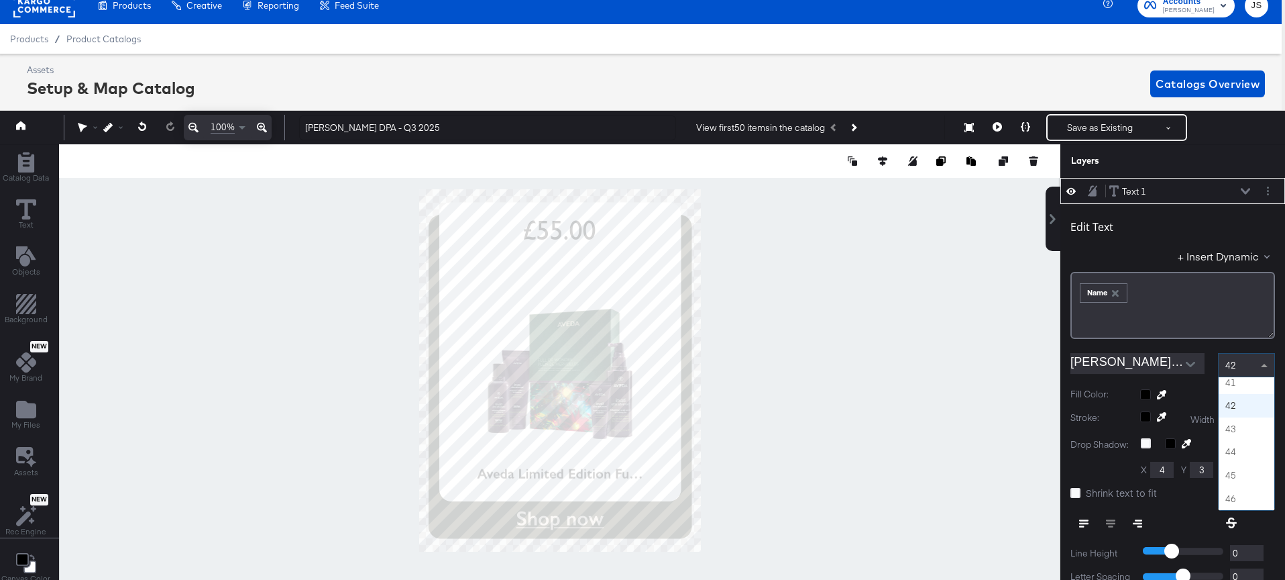
scroll to position [908, 0]
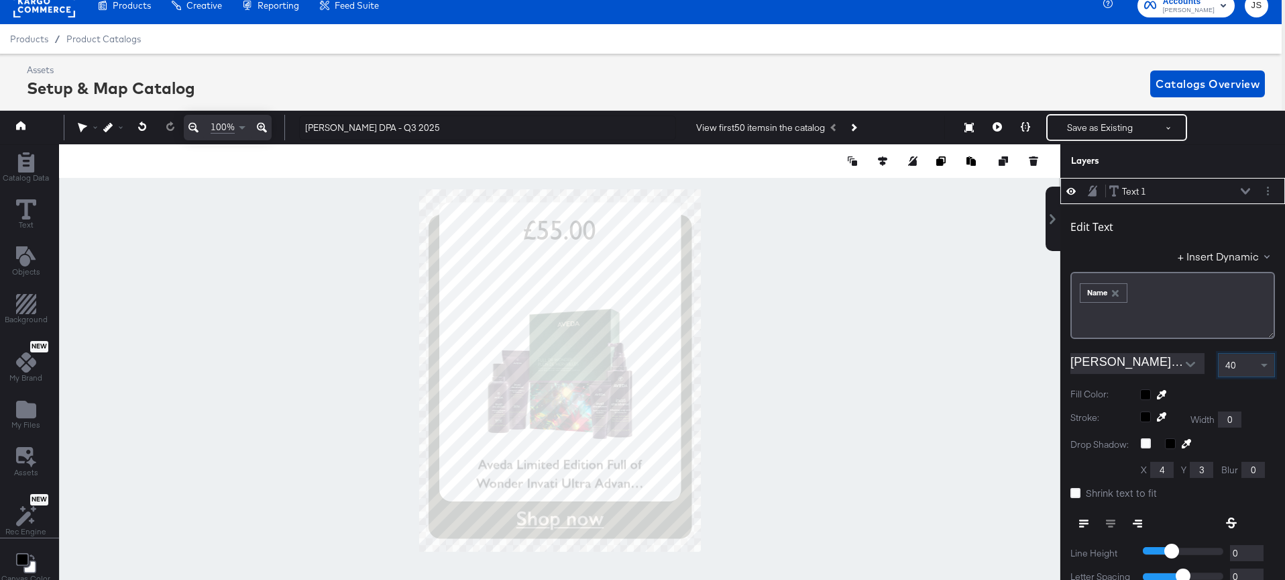
click at [1126, 370] on div "40" at bounding box center [1247, 365] width 56 height 23
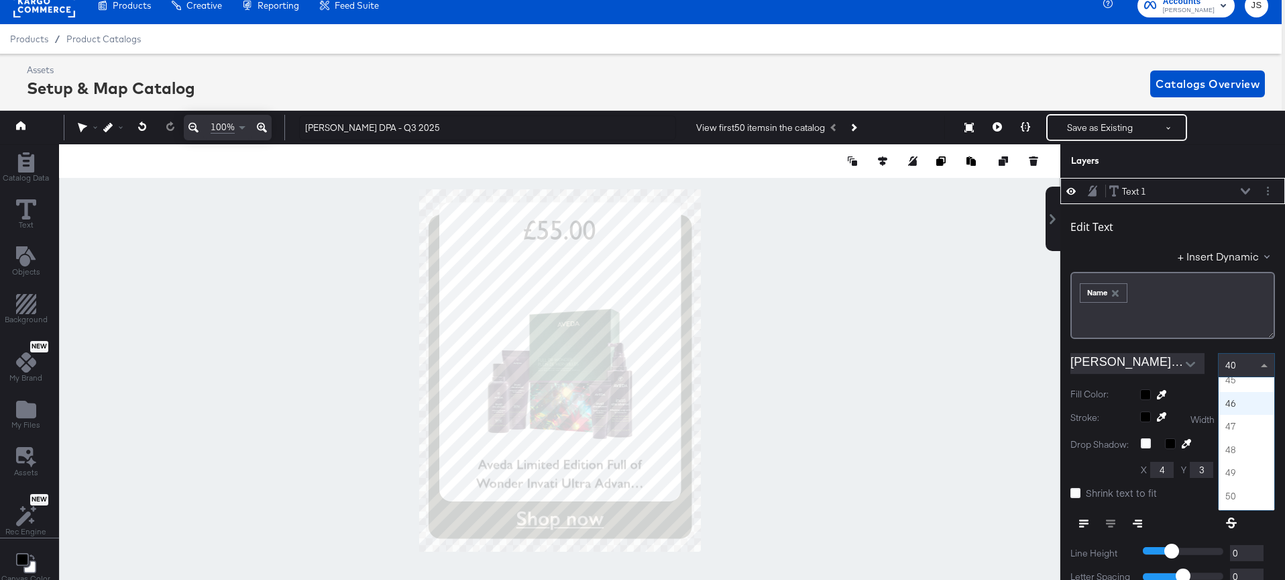
scroll to position [1032, 0]
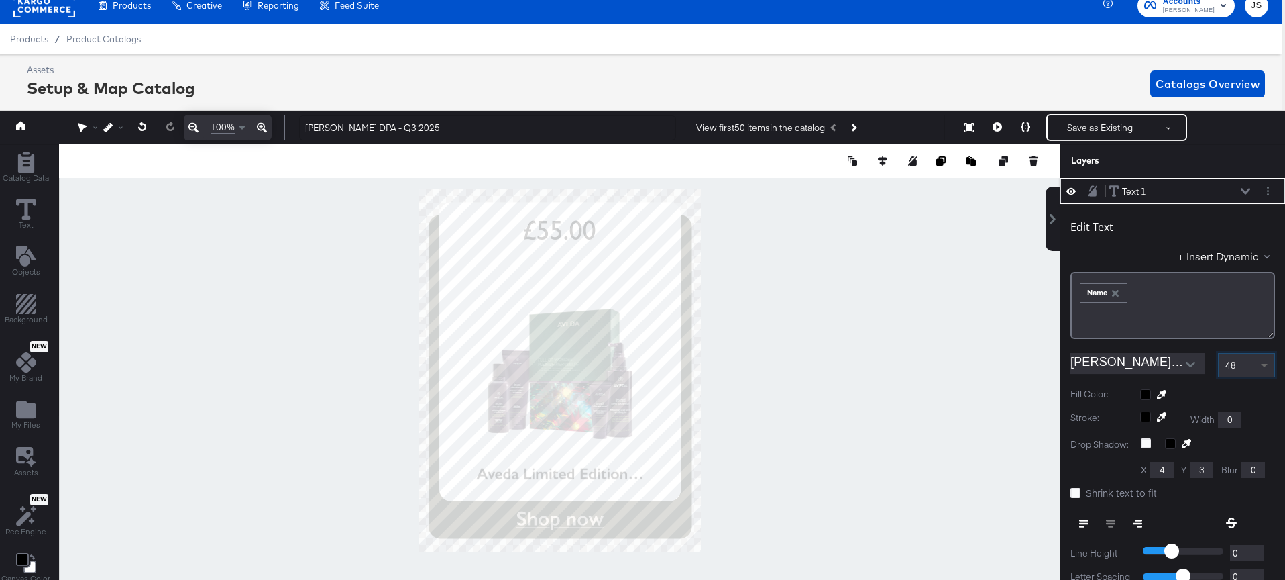
click at [1126, 366] on span at bounding box center [1266, 365] width 17 height 23
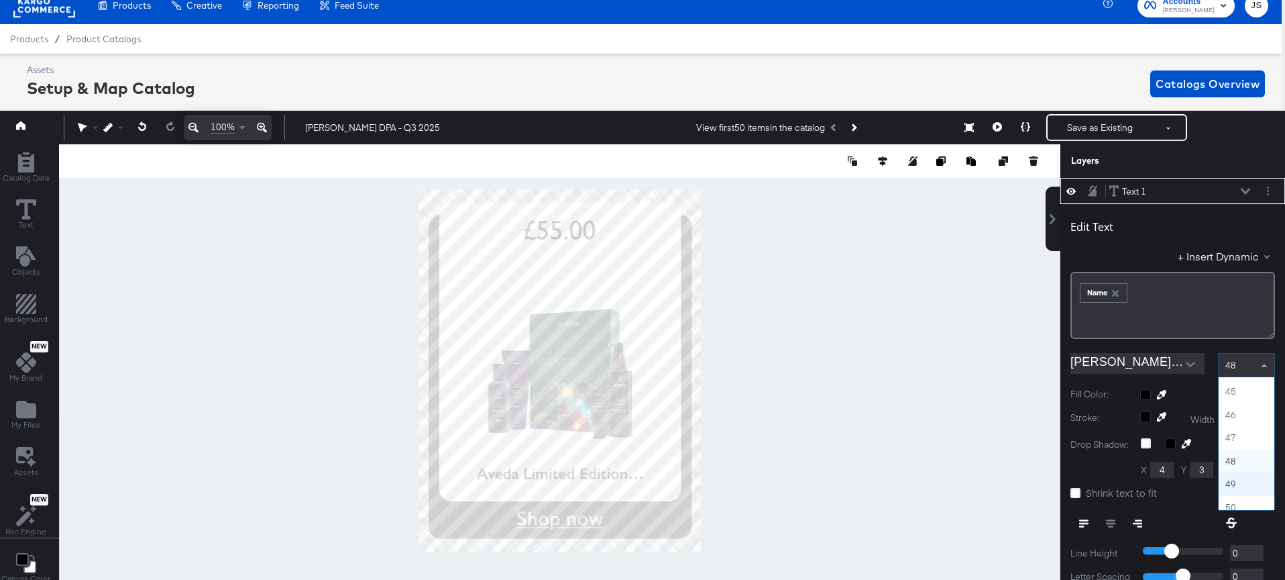
scroll to position [983, 0]
click at [1126, 366] on div "44" at bounding box center [1247, 365] width 56 height 23
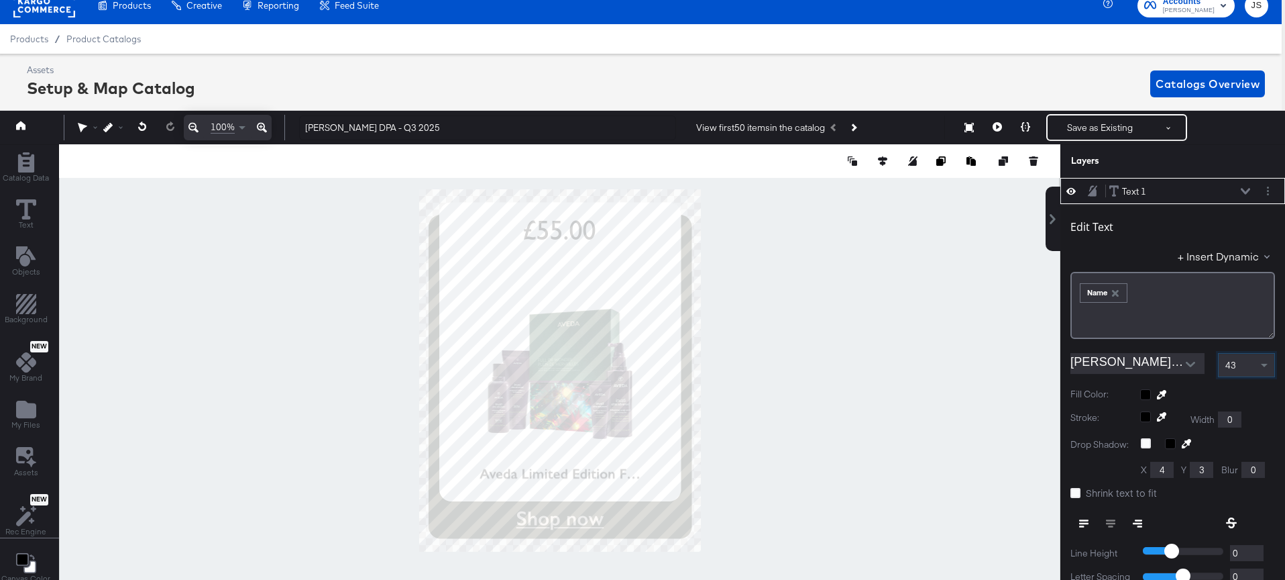
click at [1126, 369] on div "43" at bounding box center [1247, 365] width 56 height 23
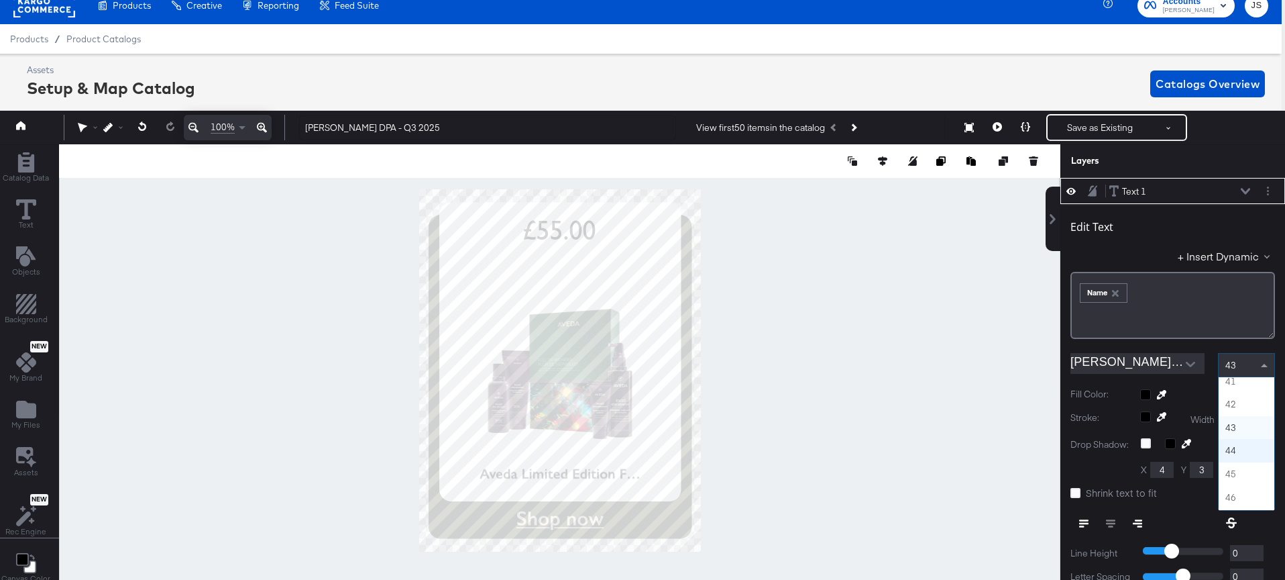
scroll to position [934, 0]
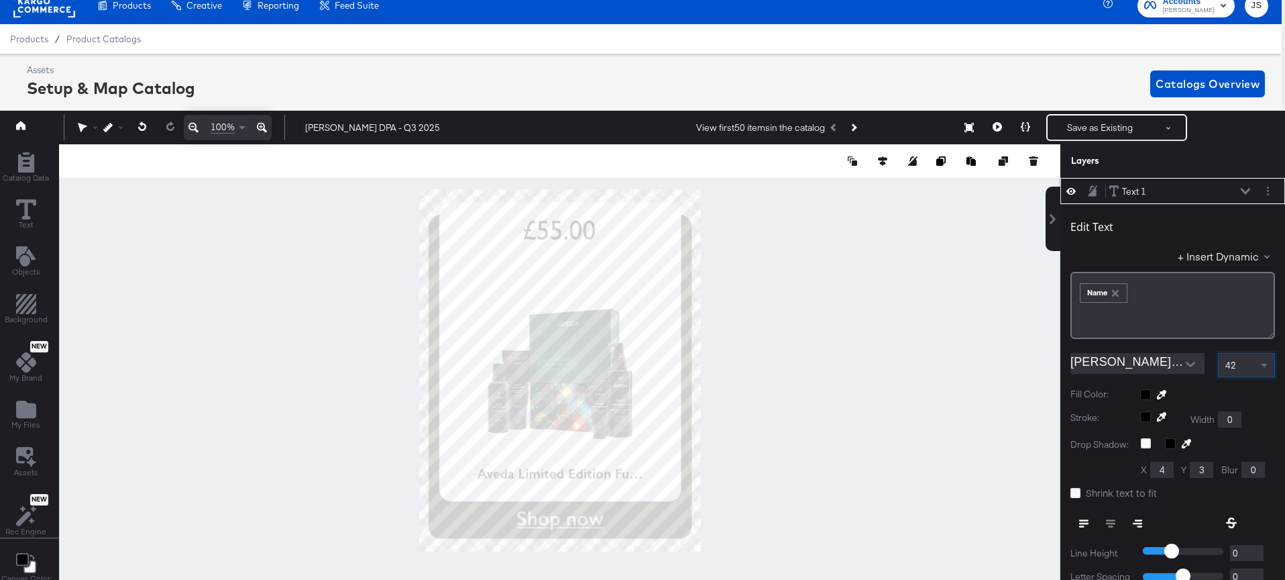
click at [1126, 366] on div "42" at bounding box center [1247, 365] width 56 height 23
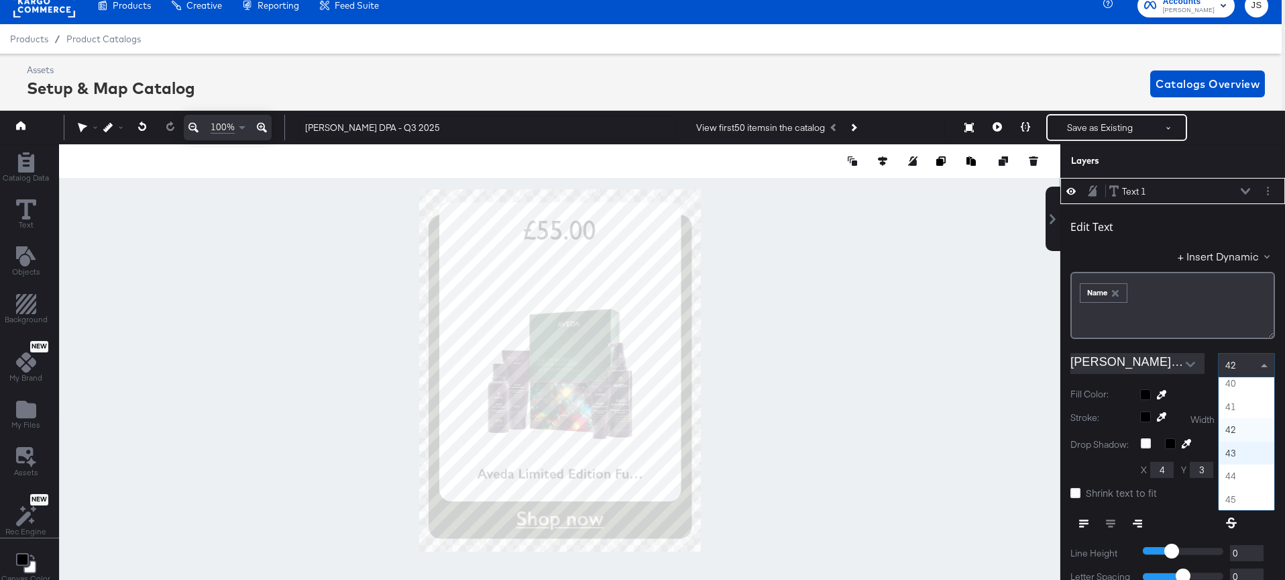
scroll to position [909, 0]
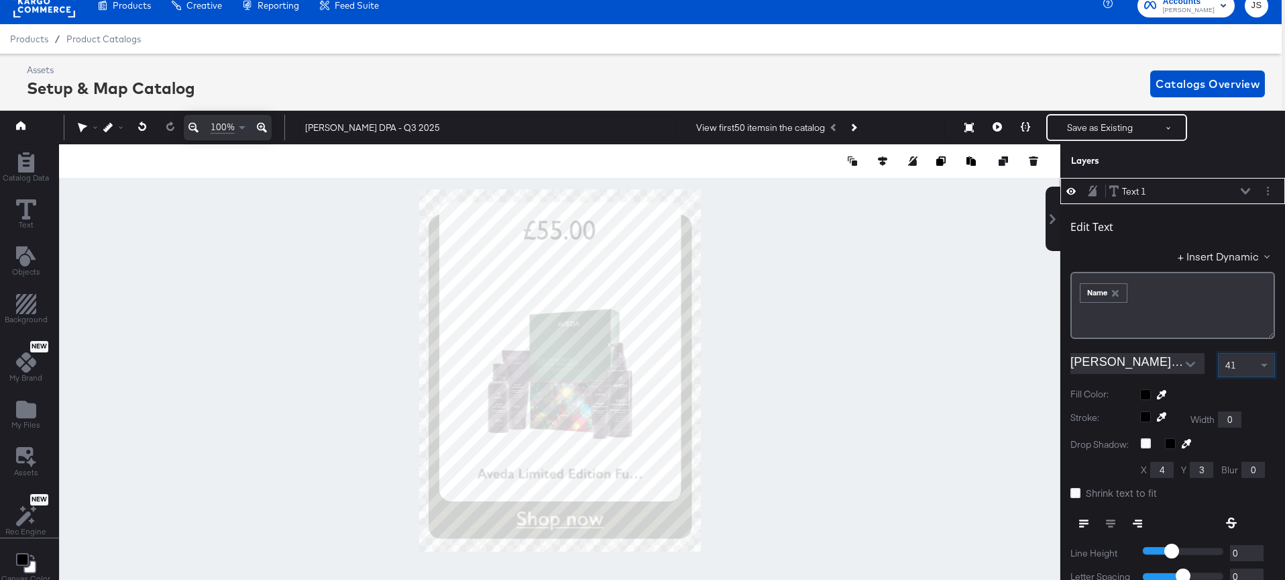
click at [1126, 362] on div "41" at bounding box center [1247, 365] width 56 height 23
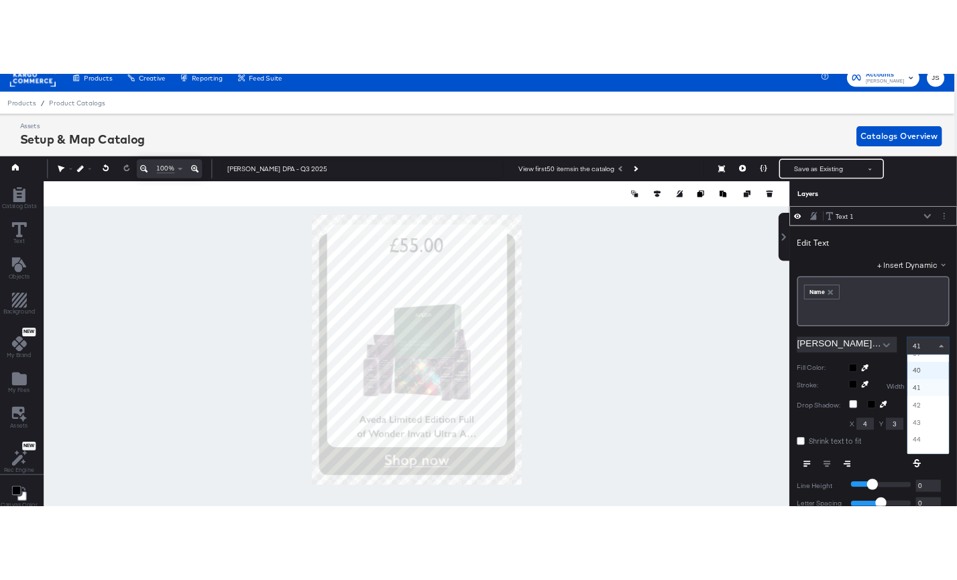
scroll to position [884, 0]
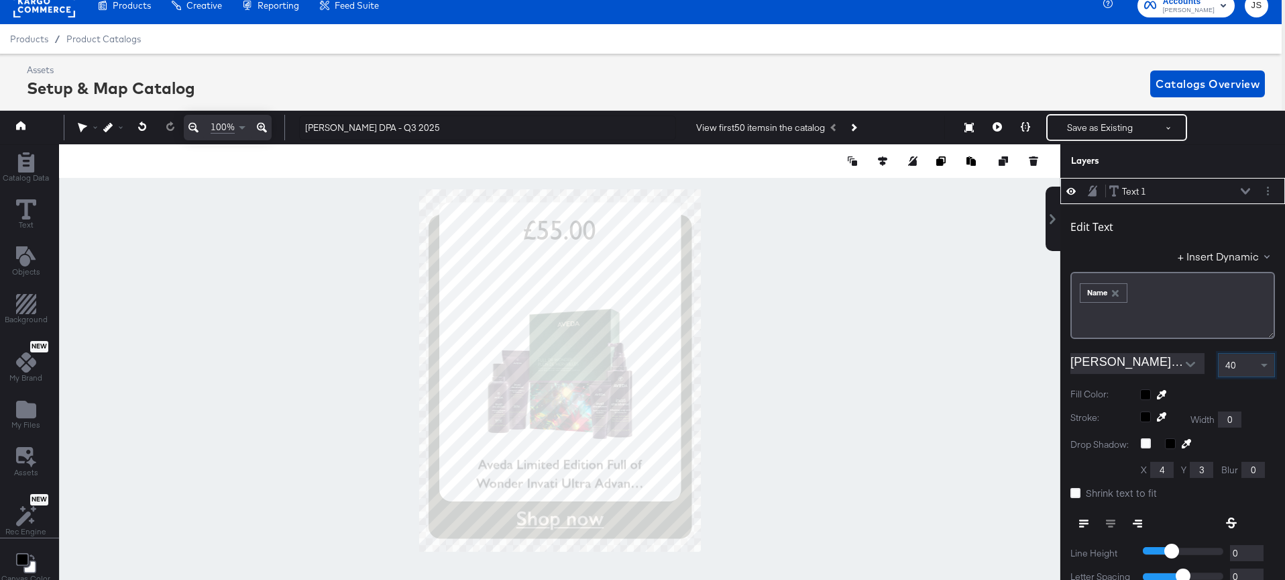
click at [810, 439] on div at bounding box center [560, 370] width 1002 height 452
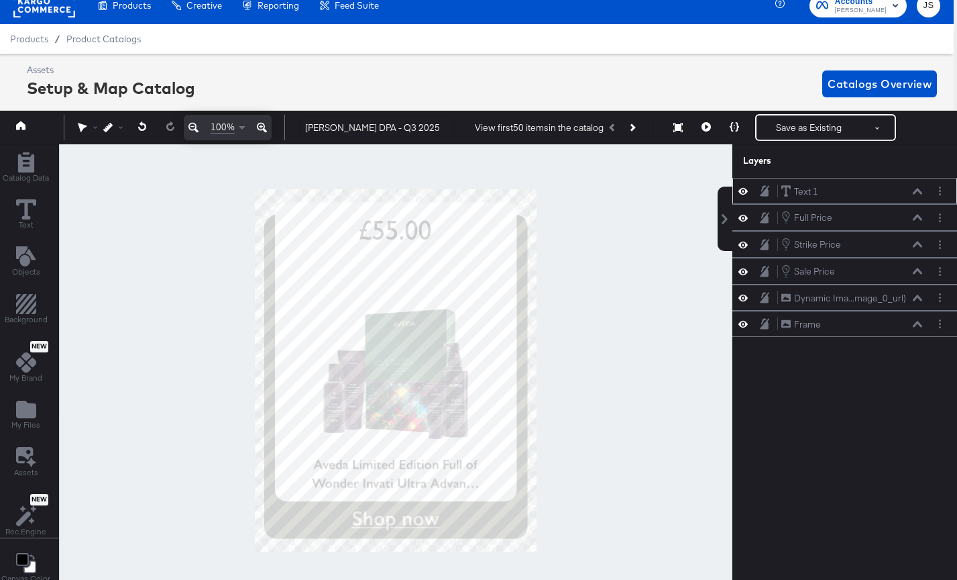
click at [745, 191] on icon at bounding box center [743, 190] width 9 height 11
click at [745, 191] on icon at bounding box center [743, 191] width 9 height 9
click at [916, 193] on icon at bounding box center [917, 191] width 9 height 7
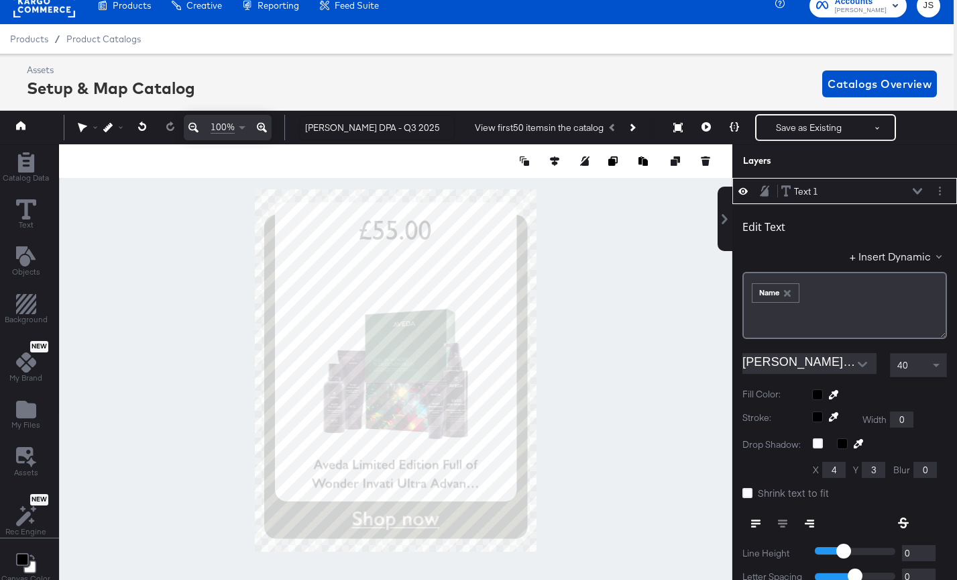
click at [623, 235] on div at bounding box center [396, 370] width 674 height 452
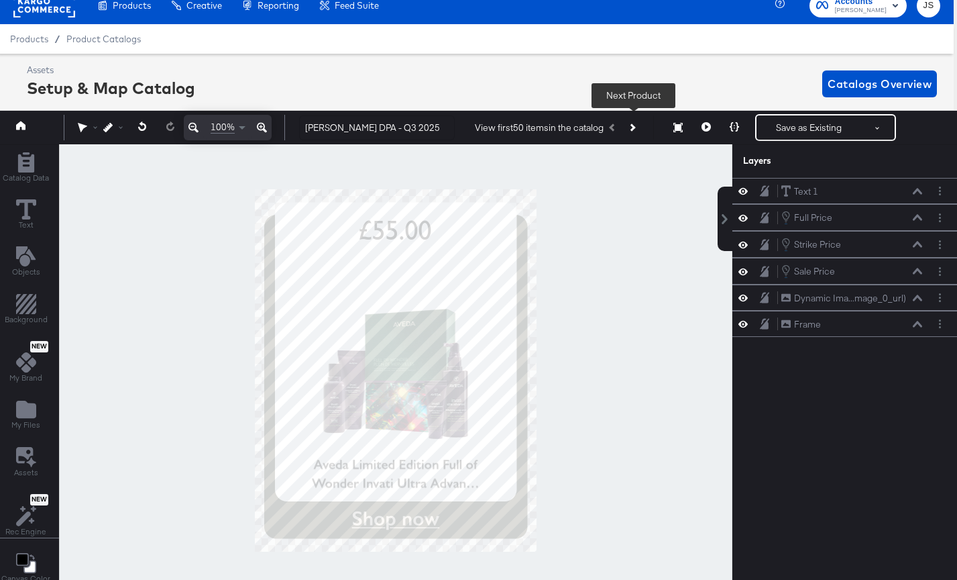
click at [633, 133] on button "Next Product" at bounding box center [632, 127] width 19 height 24
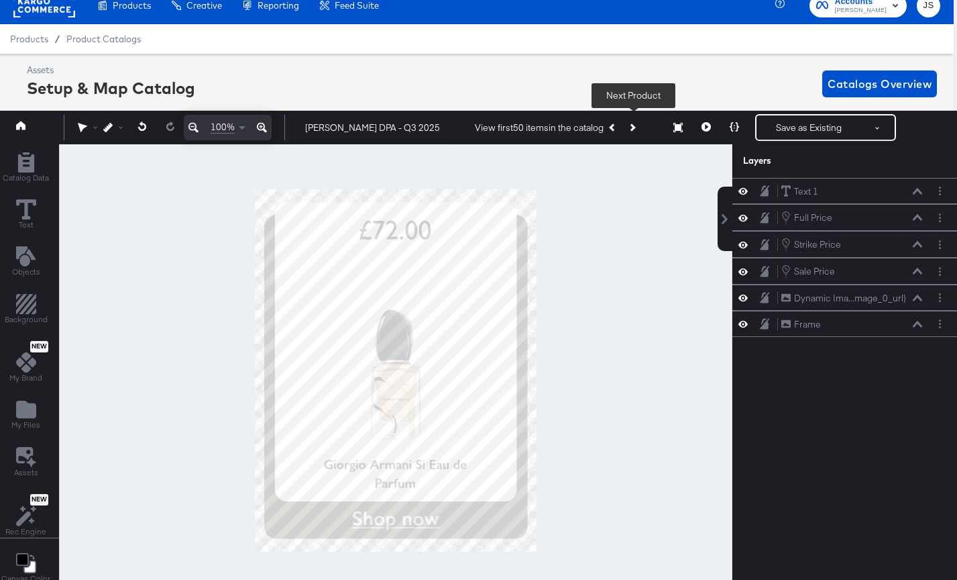
click at [633, 133] on button "Next Product" at bounding box center [632, 127] width 19 height 24
click at [712, 128] on button at bounding box center [706, 127] width 28 height 27
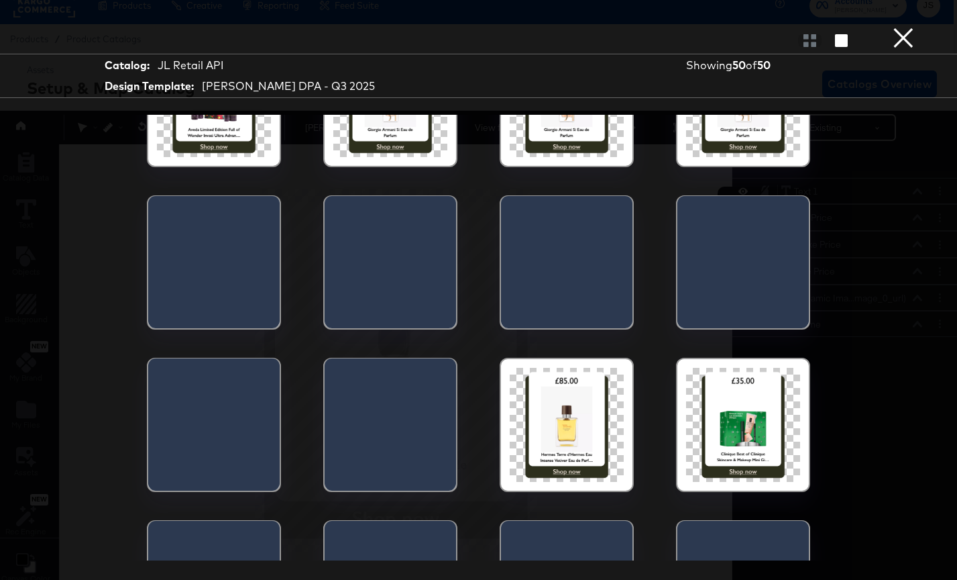
scroll to position [150, 0]
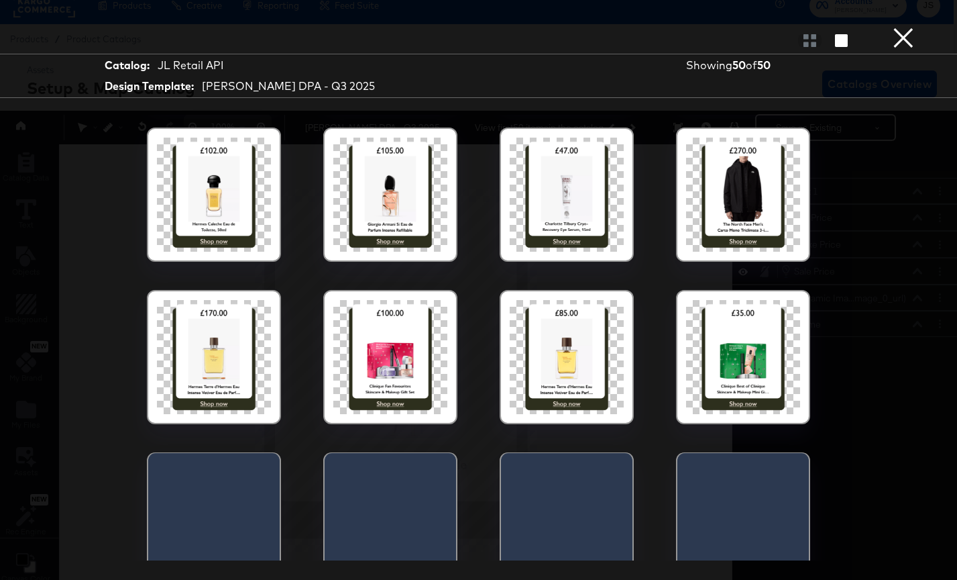
click at [368, 404] on div at bounding box center [390, 357] width 114 height 114
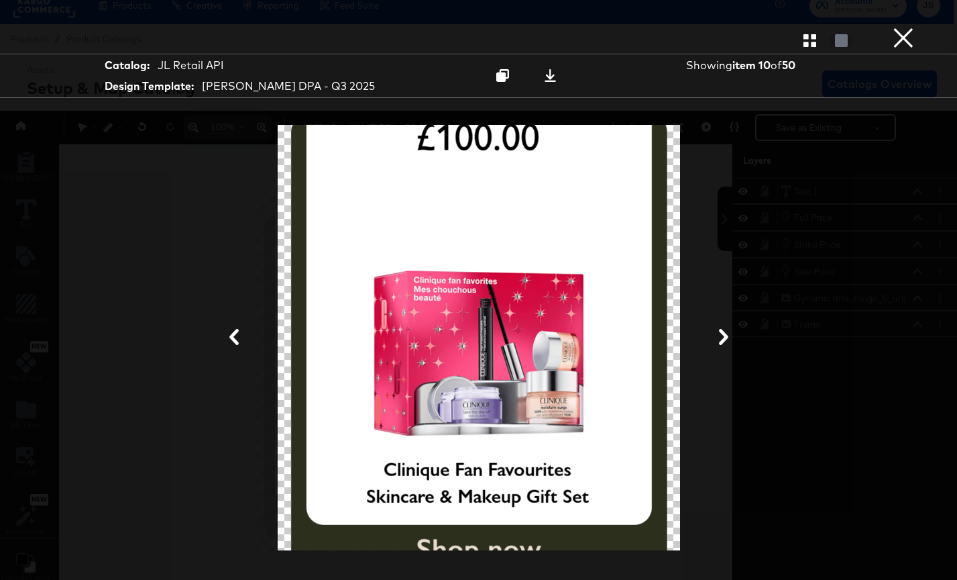
click at [904, 27] on button "×" at bounding box center [903, 13] width 27 height 27
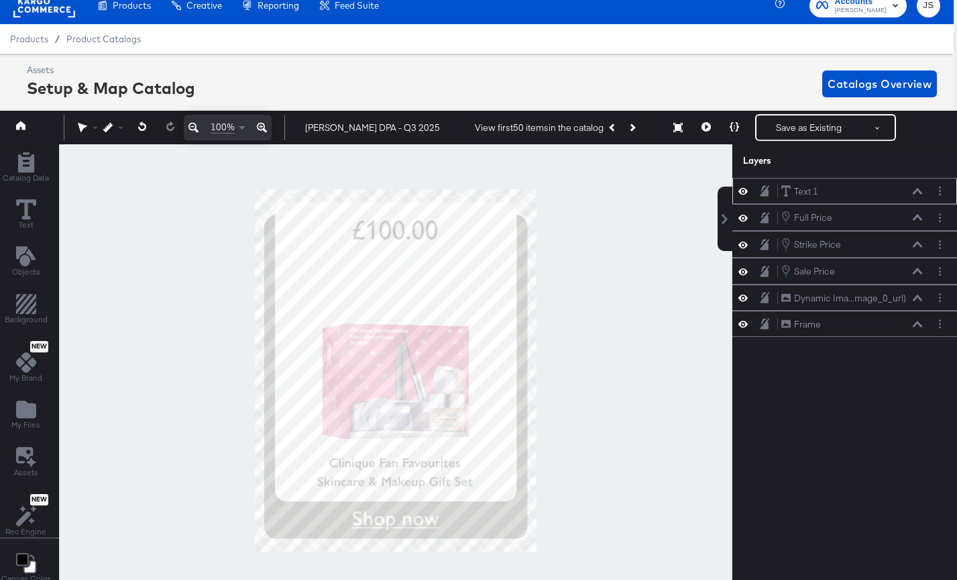
click at [917, 191] on icon at bounding box center [917, 191] width 9 height 6
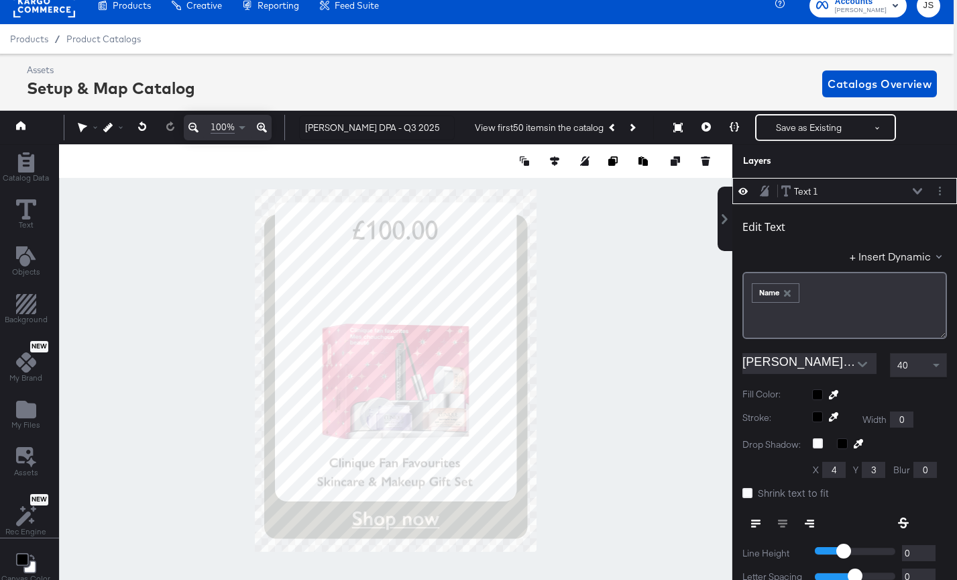
scroll to position [4, 3]
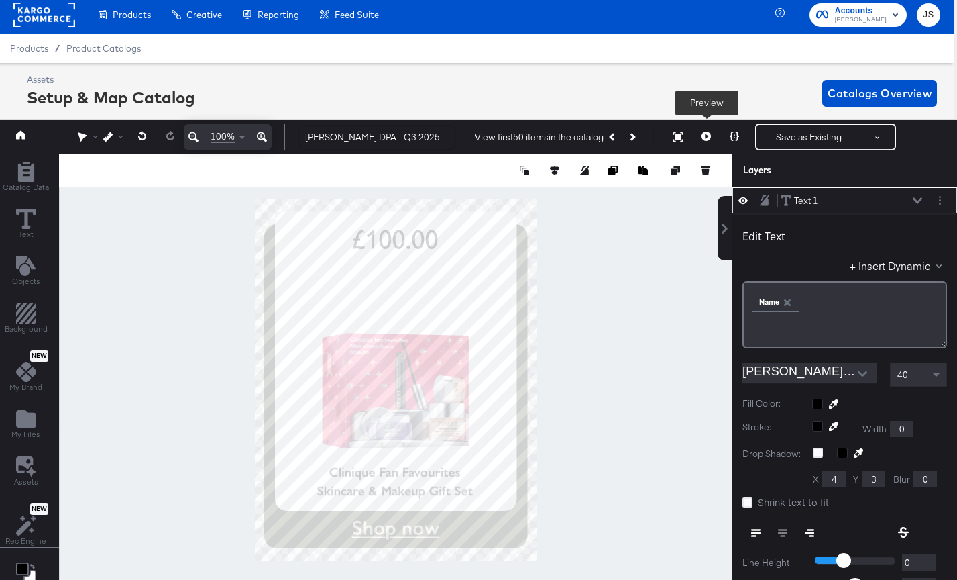
click at [698, 146] on button at bounding box center [706, 136] width 28 height 27
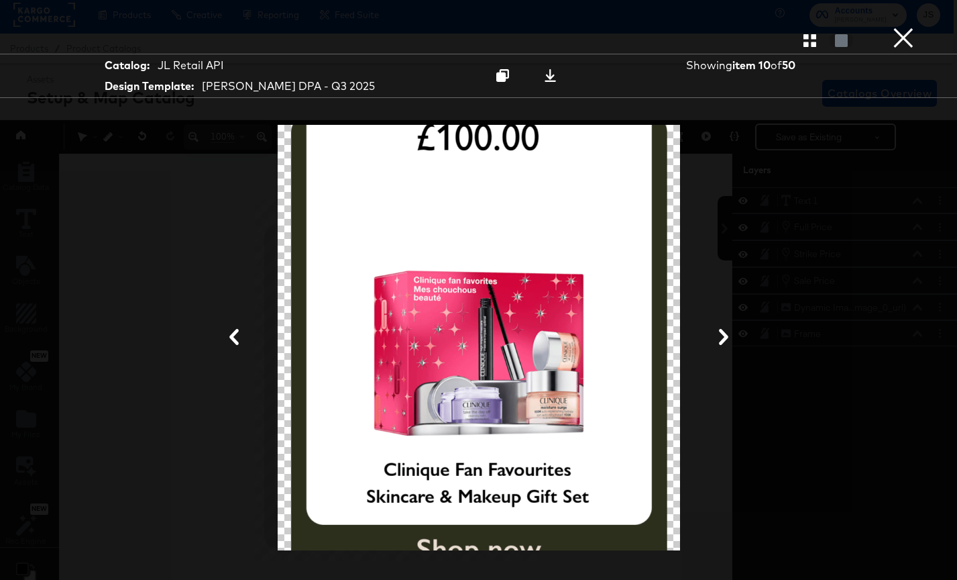
click at [808, 44] on icon "button" at bounding box center [810, 40] width 13 height 13
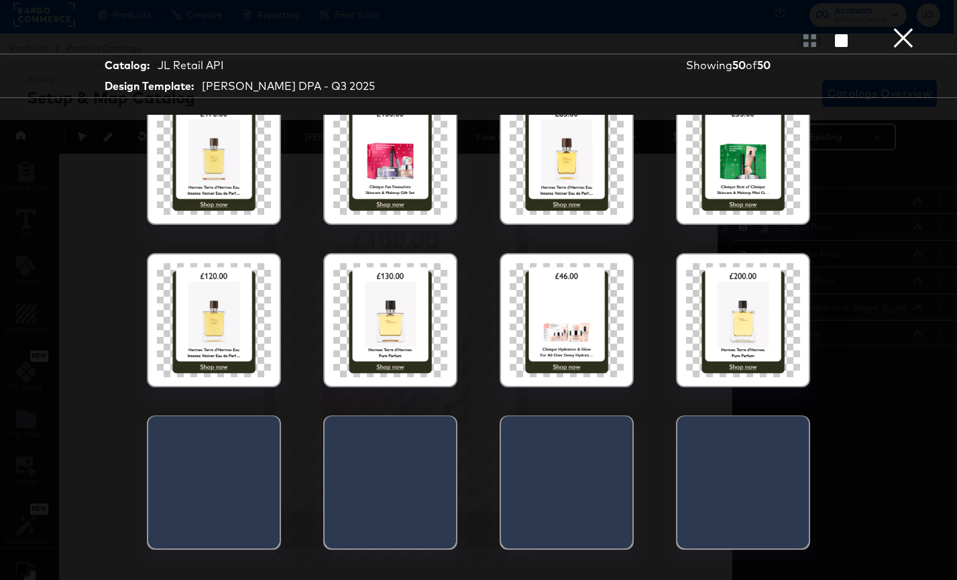
scroll to position [350, 0]
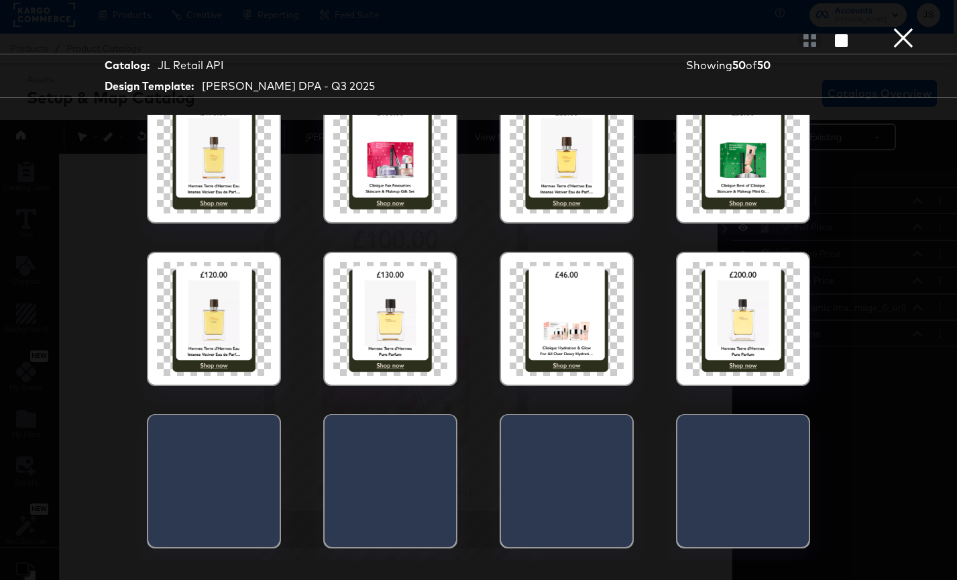
click at [184, 354] on div at bounding box center [214, 319] width 114 height 114
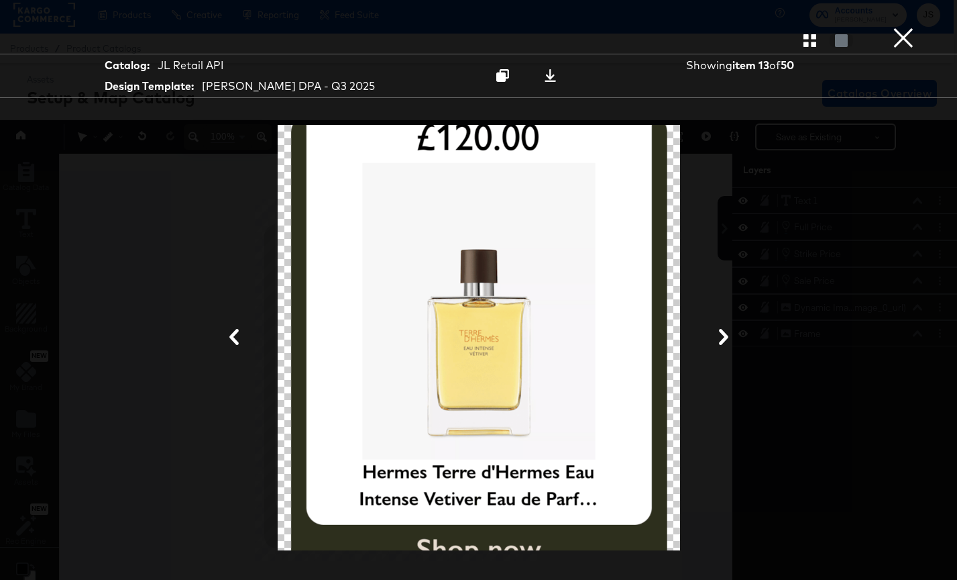
click at [712, 342] on button at bounding box center [723, 337] width 35 height 25
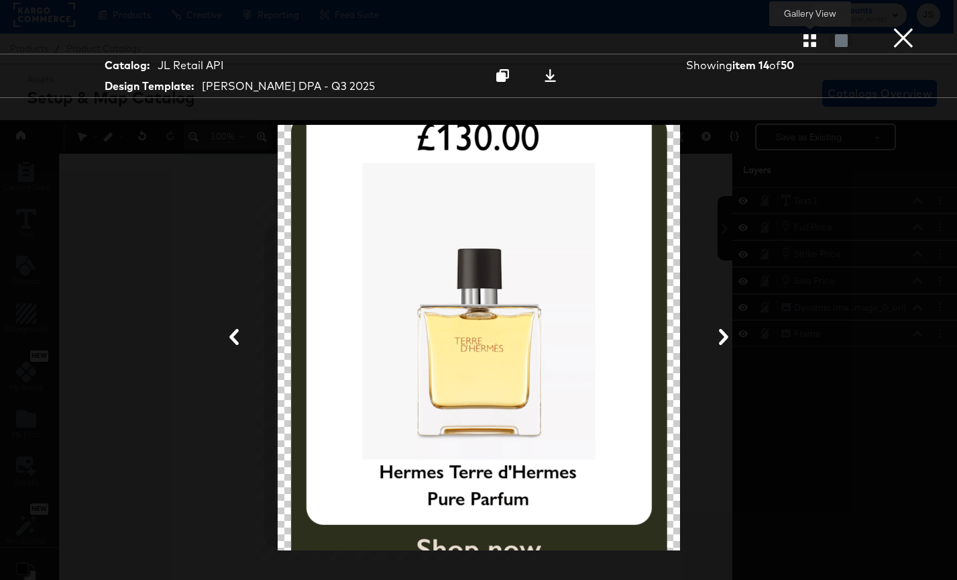
click at [804, 36] on icon "button" at bounding box center [810, 40] width 13 height 13
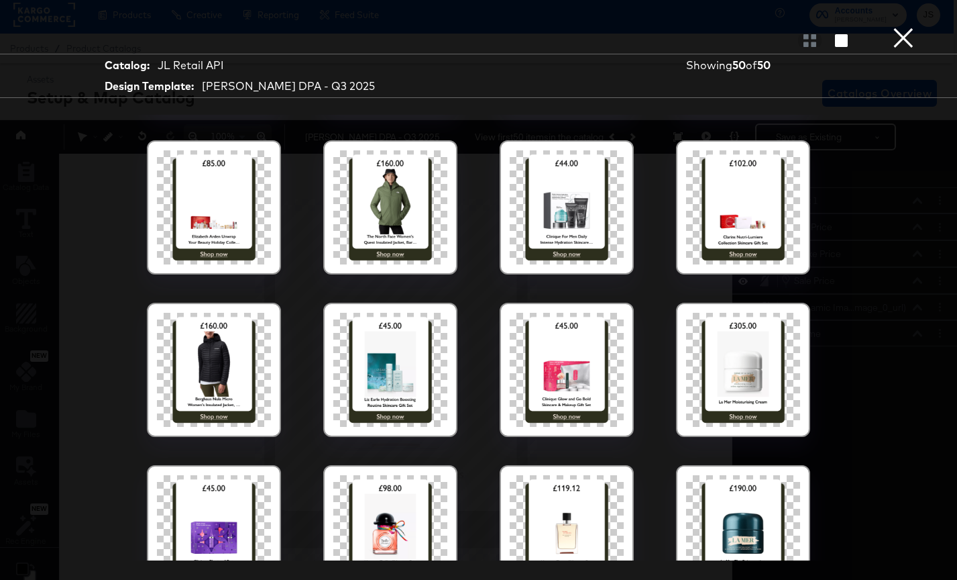
scroll to position [873, 0]
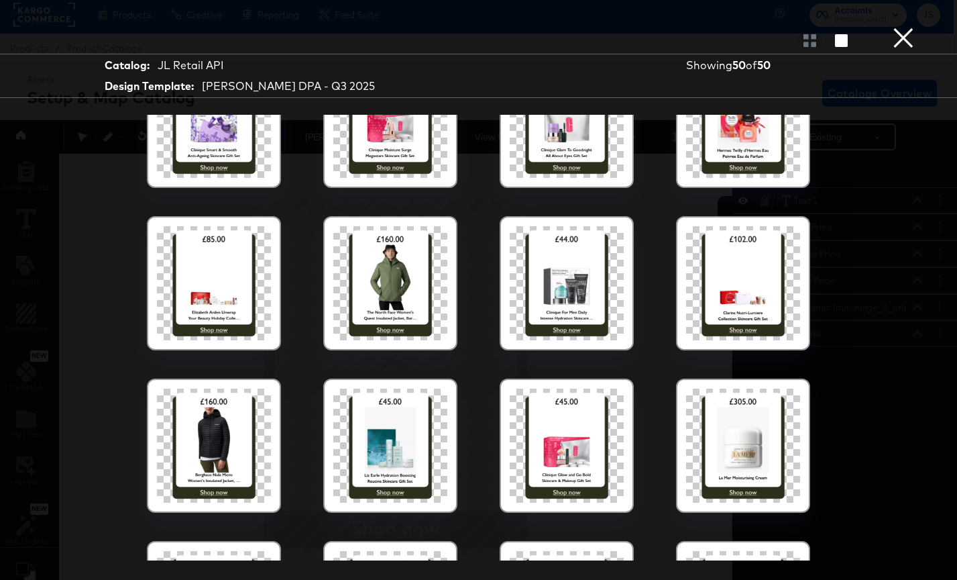
click at [202, 442] on div at bounding box center [214, 445] width 114 height 114
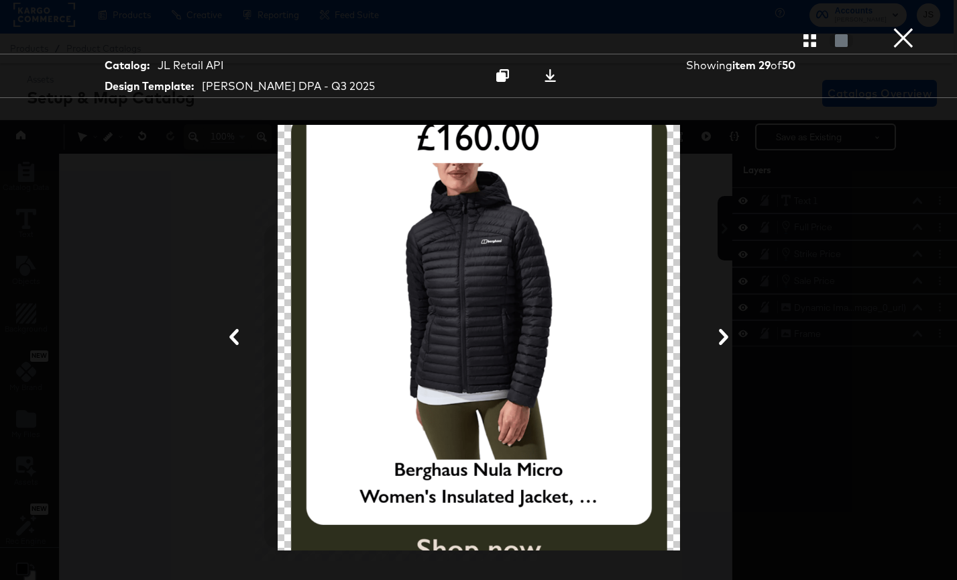
click at [811, 46] on icon "button" at bounding box center [810, 40] width 13 height 13
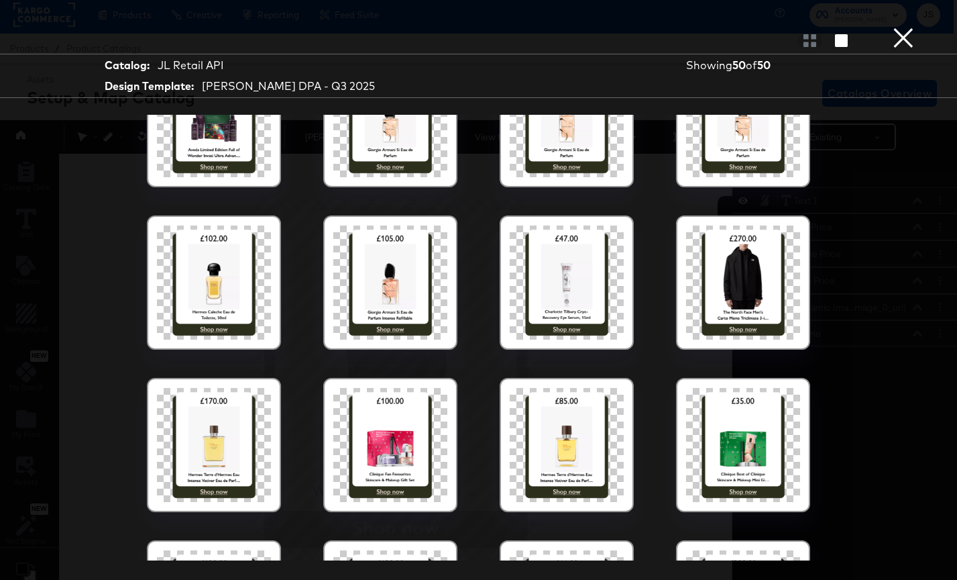
scroll to position [652, 0]
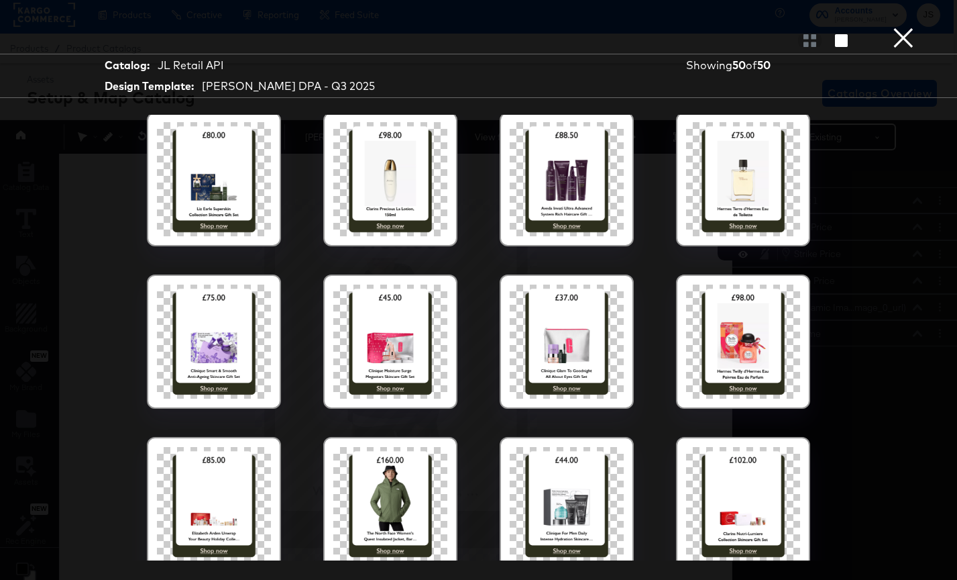
click at [748, 316] on div at bounding box center [743, 341] width 114 height 114
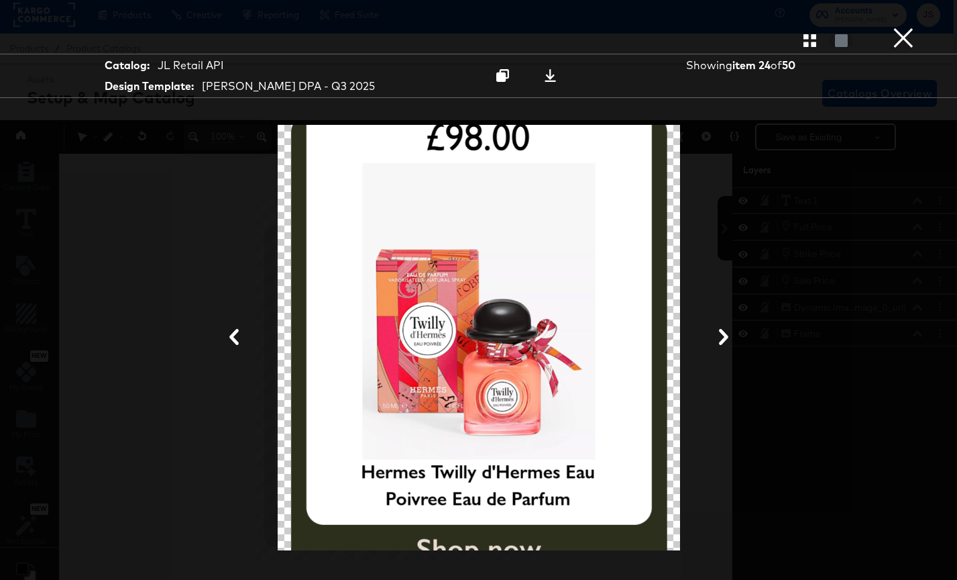
click at [913, 27] on button "×" at bounding box center [903, 13] width 27 height 27
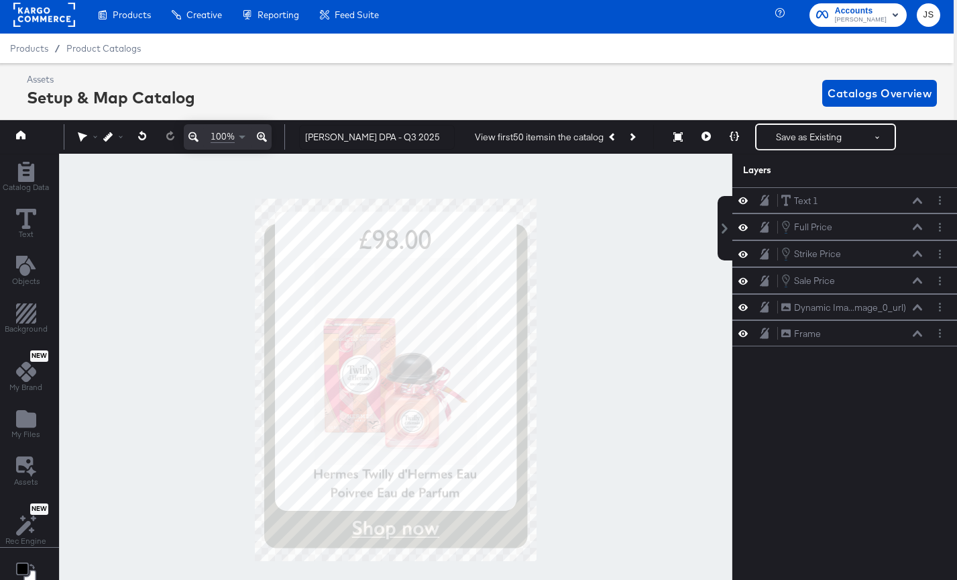
click at [596, 433] on div at bounding box center [396, 380] width 674 height 452
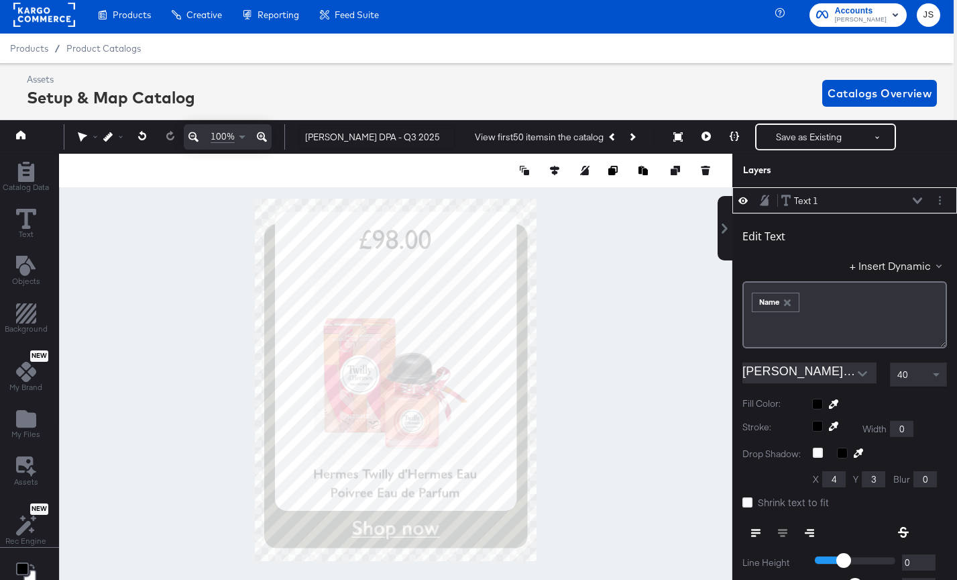
scroll to position [13, 3]
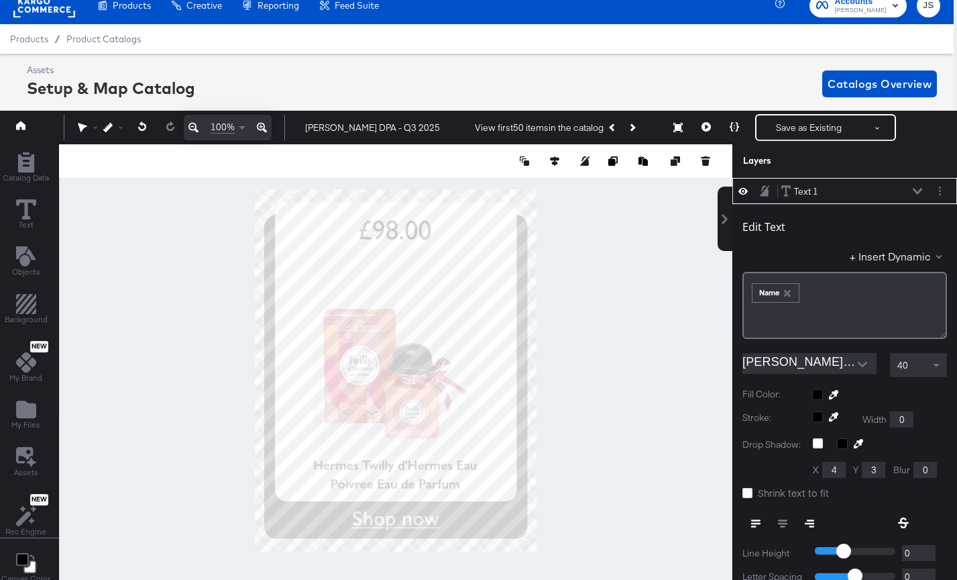
type input "793"
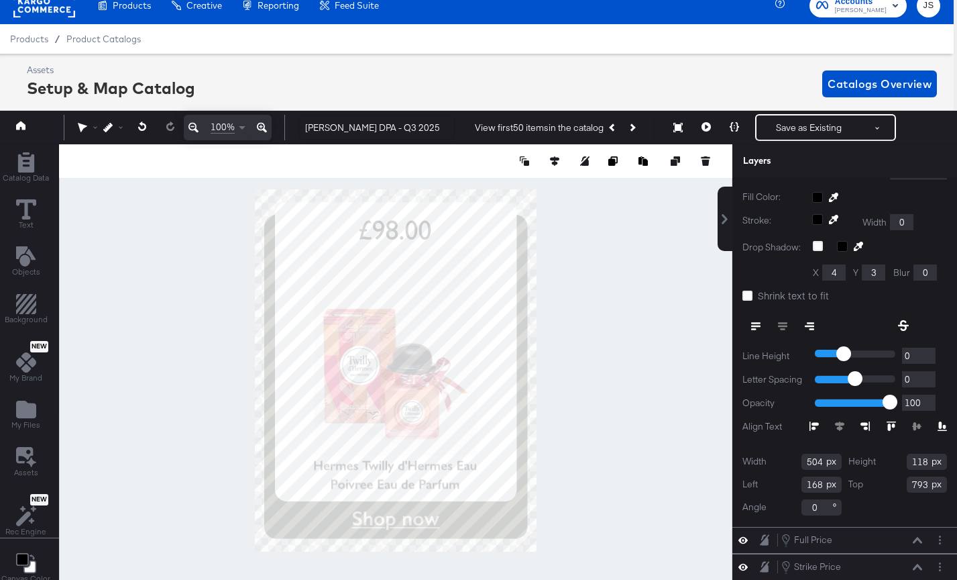
scroll to position [196, 0]
click at [706, 455] on div at bounding box center [396, 370] width 674 height 452
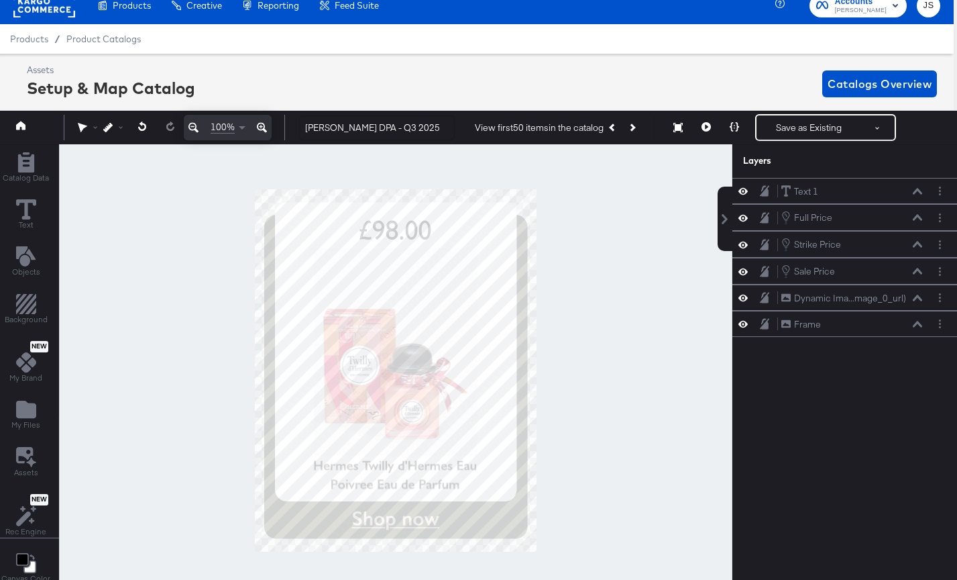
scroll to position [0, 3]
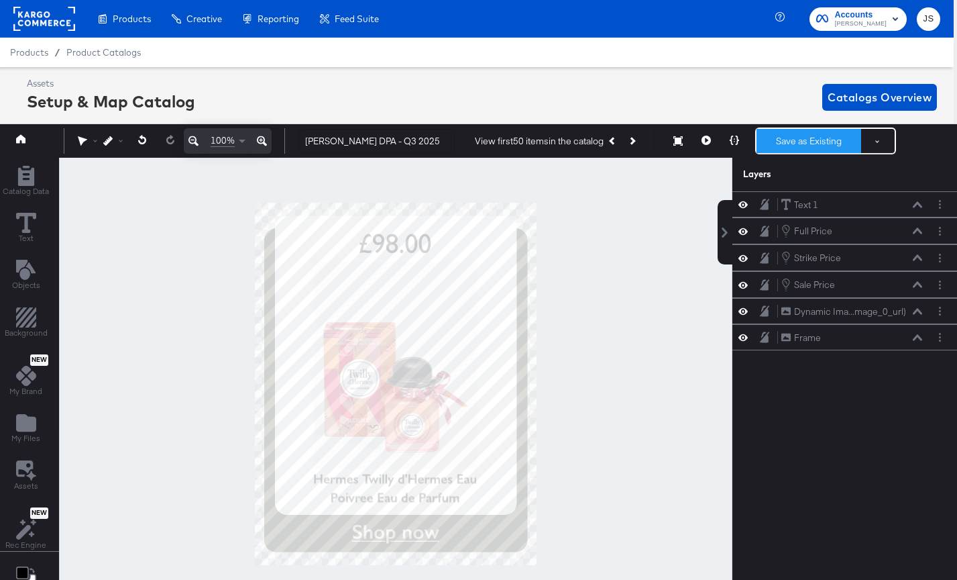
click at [806, 138] on button "Save as Existing" at bounding box center [809, 141] width 105 height 24
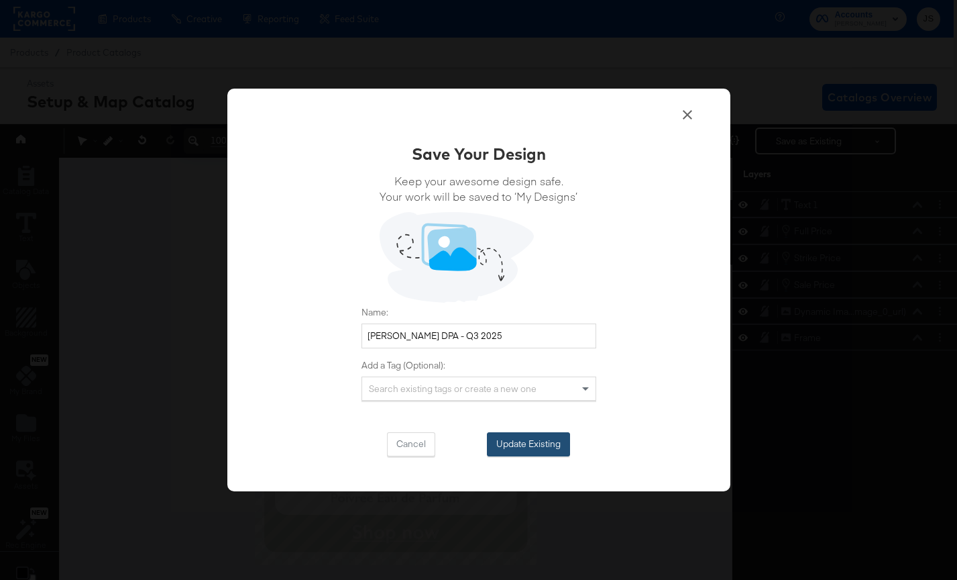
click at [533, 451] on button "Update Existing" at bounding box center [528, 444] width 83 height 24
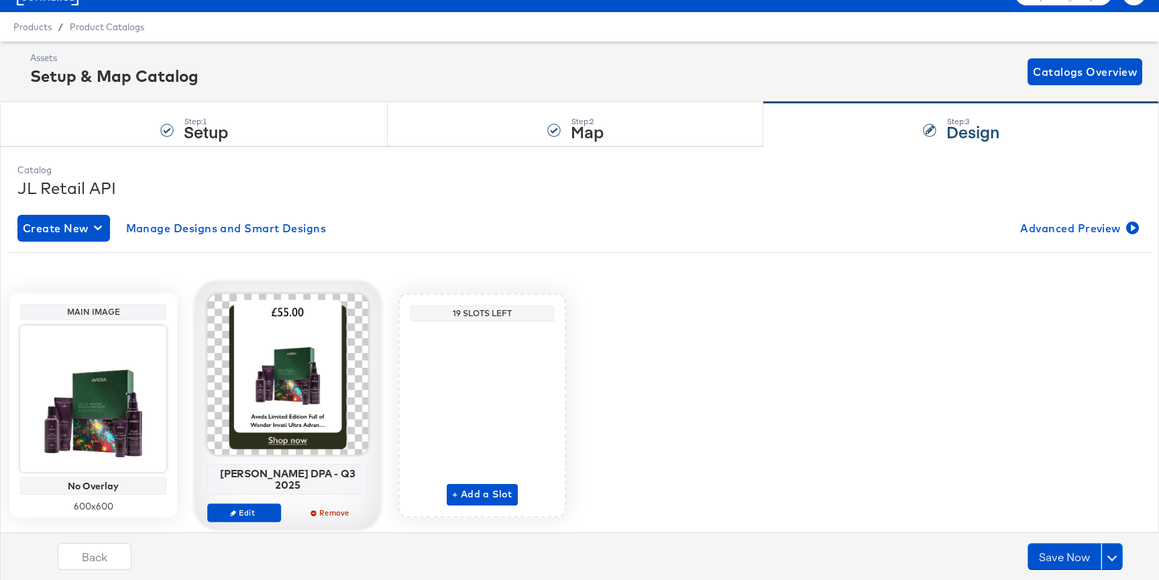
scroll to position [60, 0]
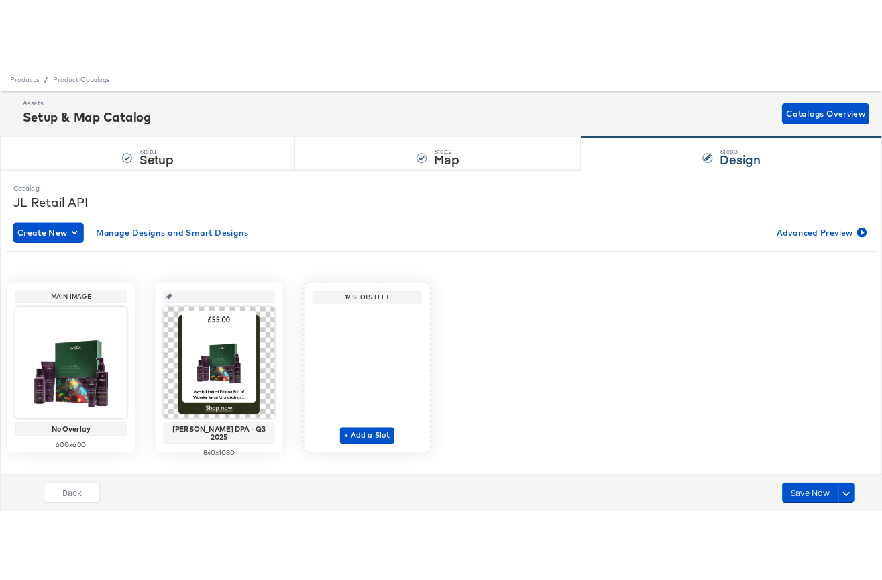
scroll to position [45, 0]
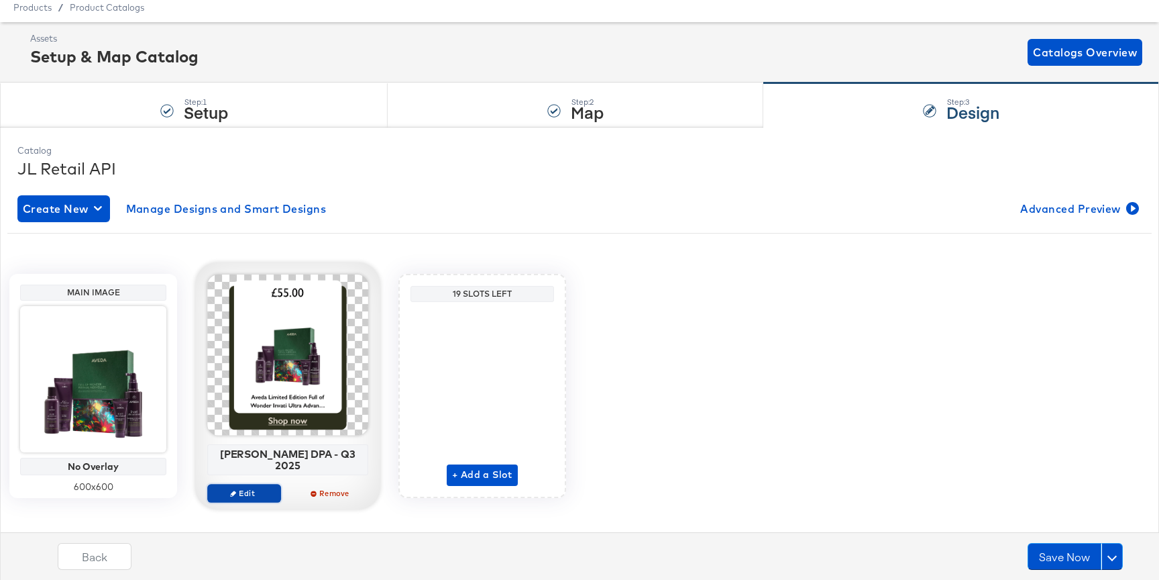
click at [256, 484] on button "Edit" at bounding box center [244, 493] width 74 height 19
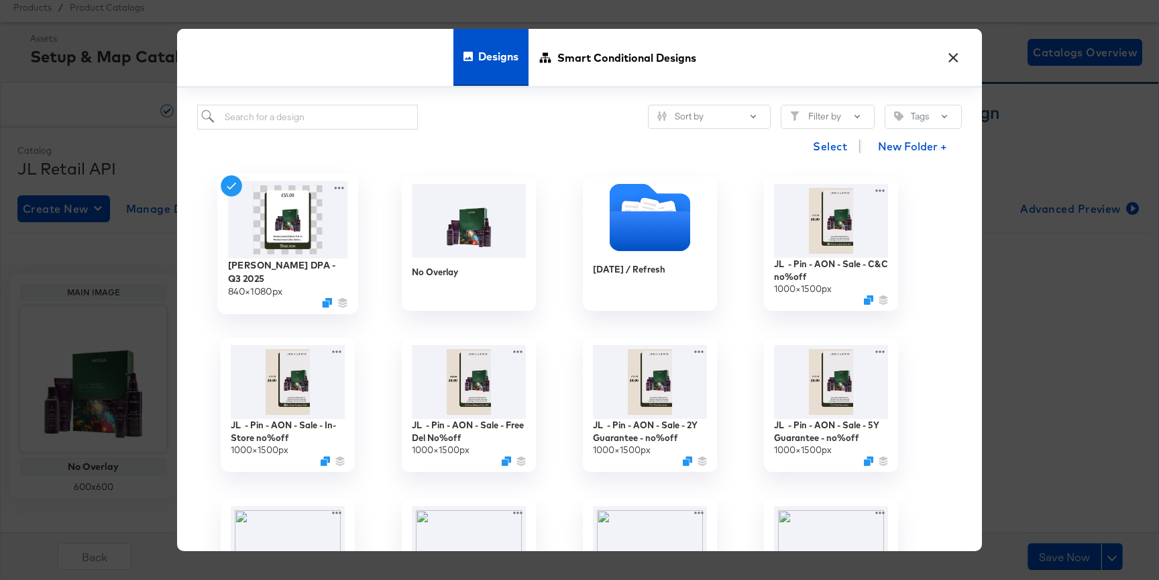
click at [323, 248] on img at bounding box center [288, 219] width 120 height 77
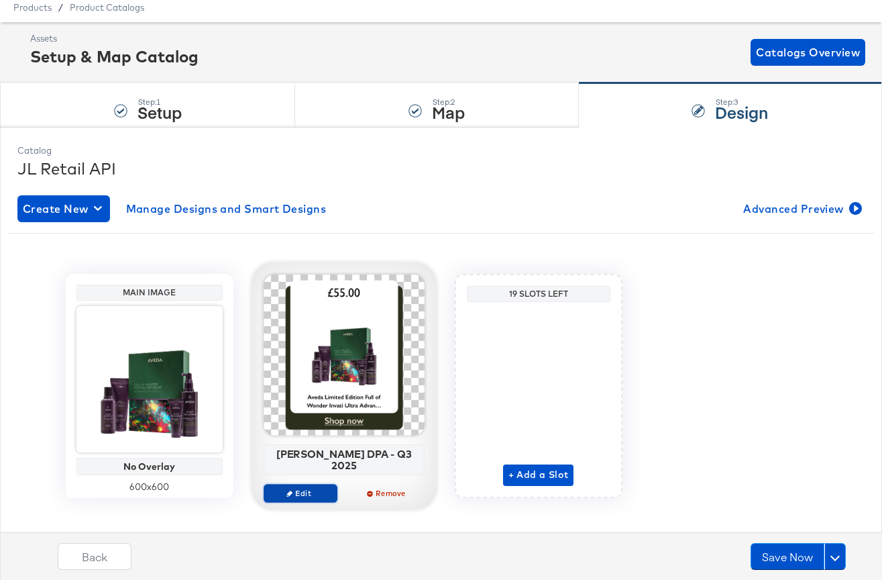
click at [308, 488] on span "Edit" at bounding box center [300, 493] width 62 height 10
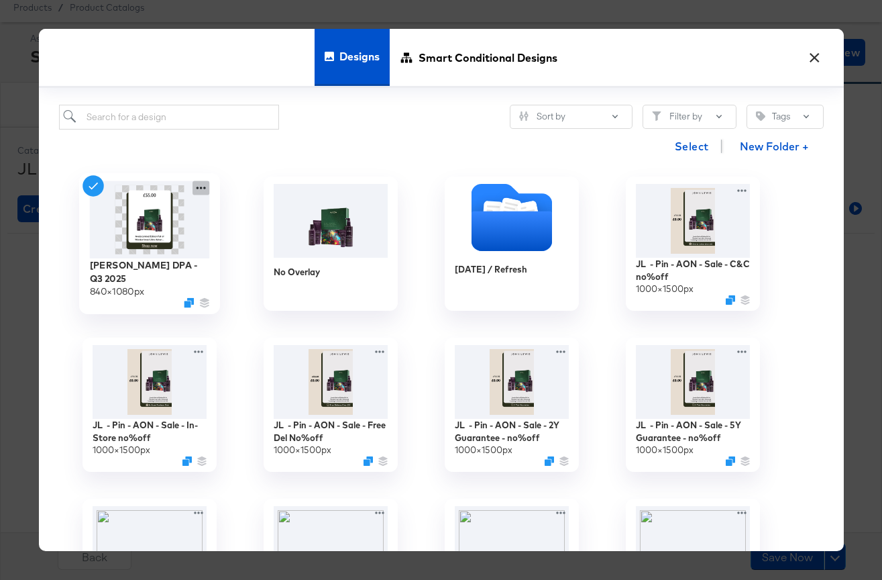
click at [203, 191] on icon at bounding box center [201, 188] width 17 height 14
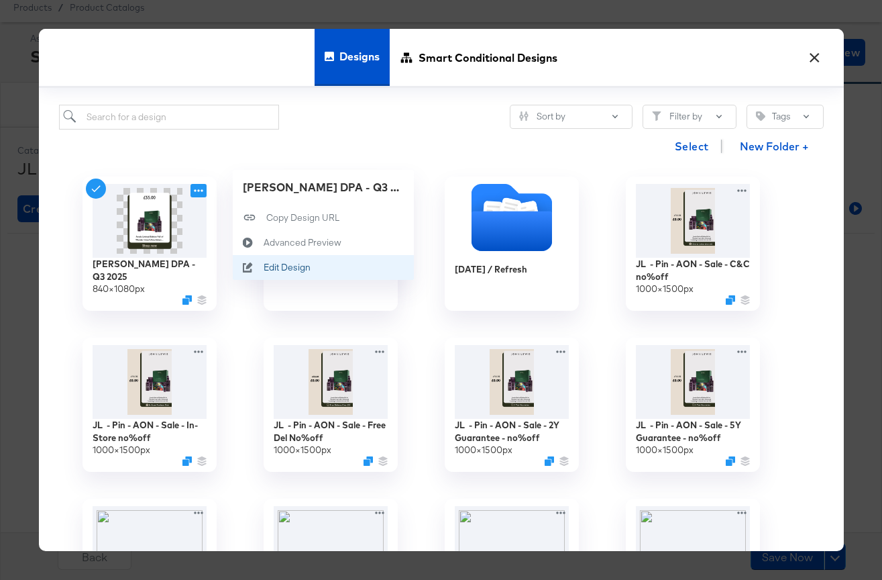
click at [282, 276] on button "Edit Design Edit Design" at bounding box center [323, 267] width 181 height 25
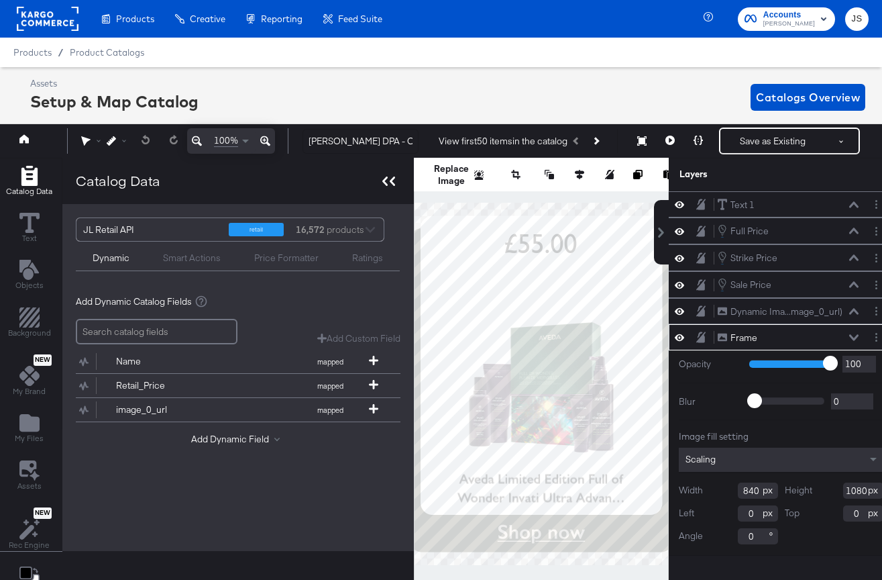
click at [383, 184] on icon at bounding box center [384, 180] width 5 height 9
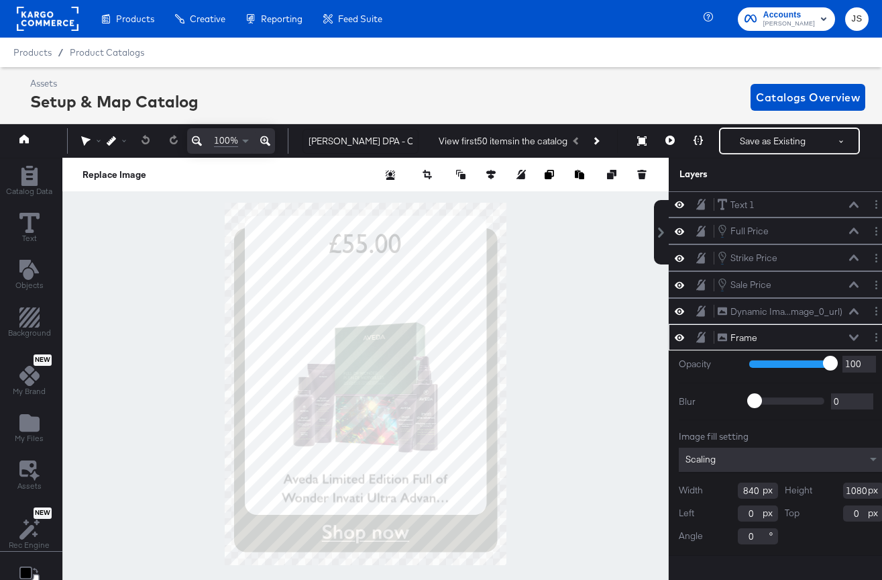
click at [586, 446] on div at bounding box center [365, 384] width 606 height 452
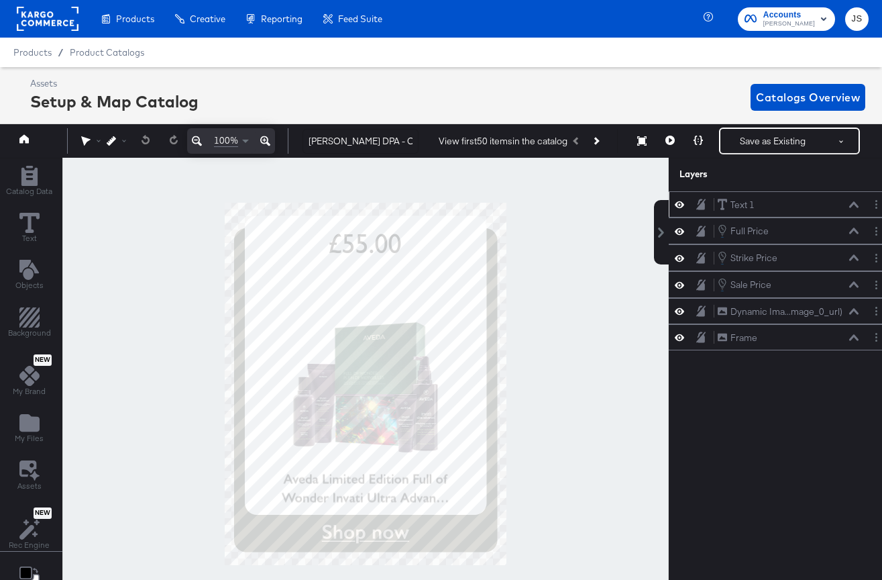
click at [855, 205] on icon at bounding box center [853, 204] width 9 height 6
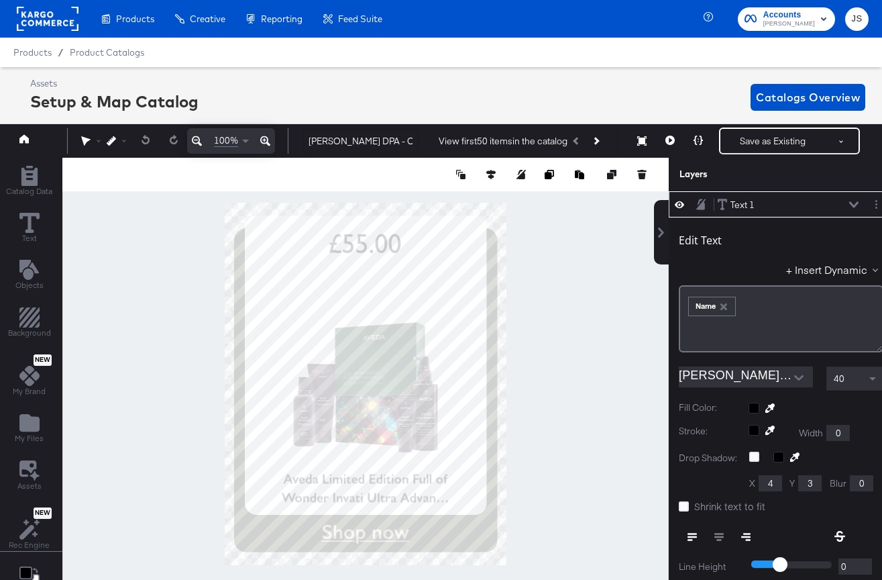
scroll to position [13, 11]
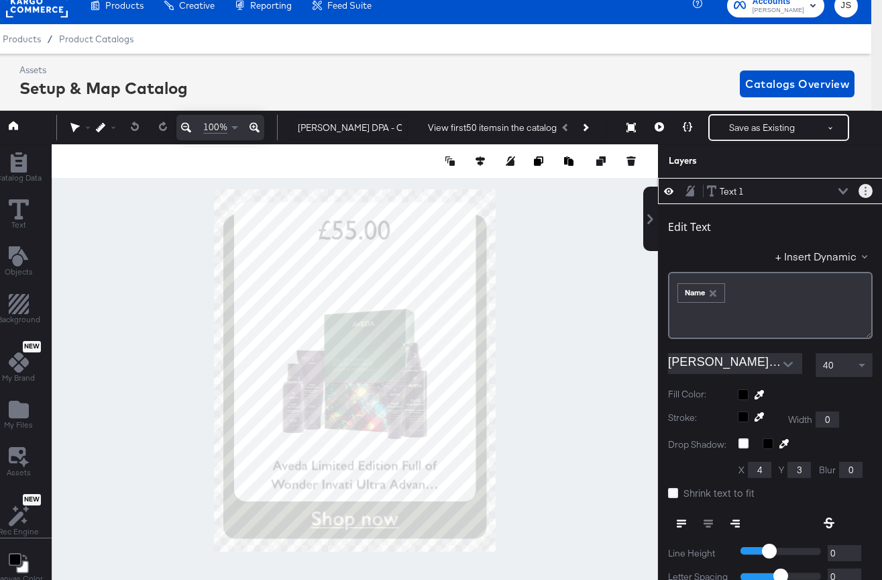
click at [861, 191] on button "Layer Options" at bounding box center [866, 191] width 14 height 14
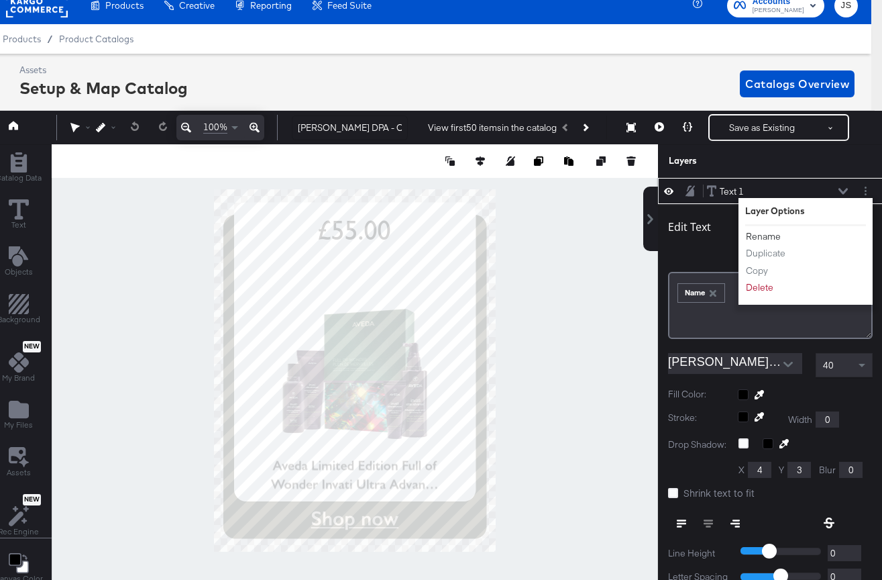
click at [758, 235] on button "Rename" at bounding box center [763, 236] width 36 height 14
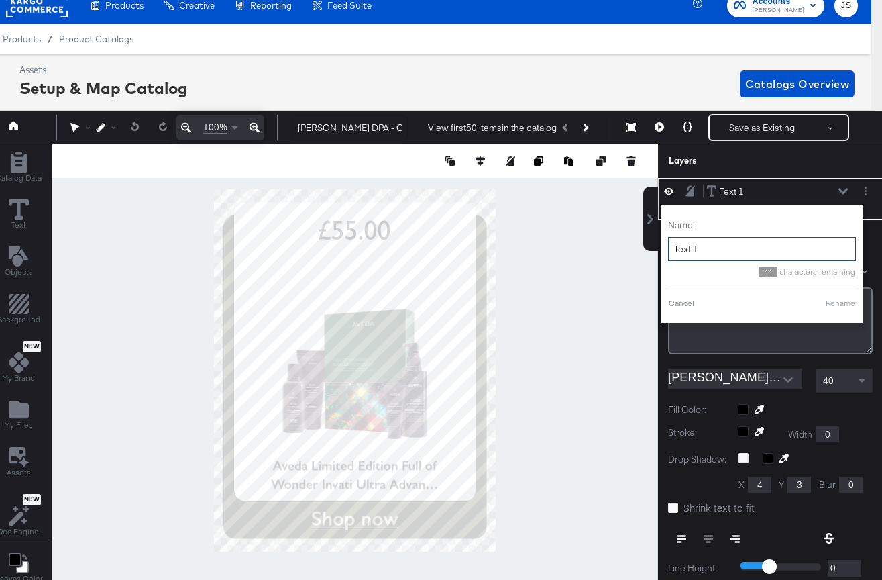
click at [741, 252] on input "Text 1" at bounding box center [762, 249] width 188 height 25
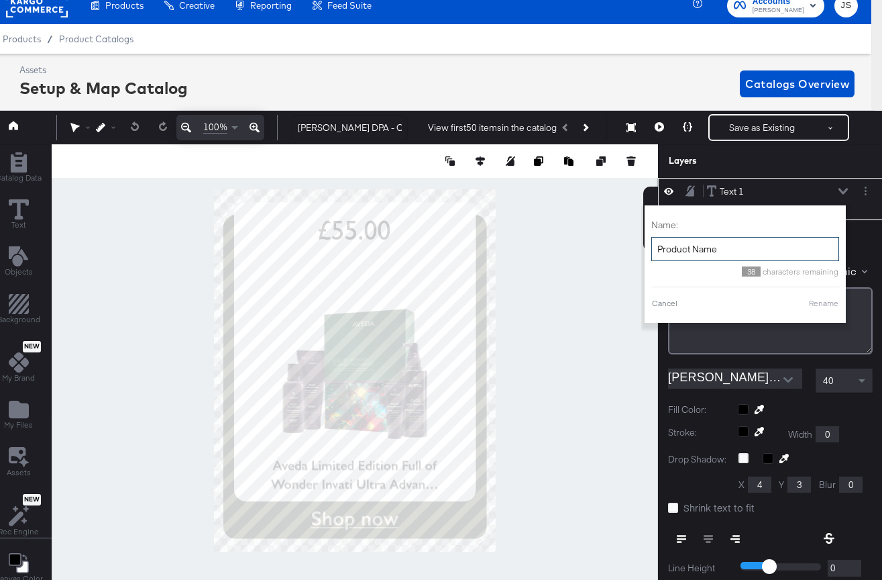
type input "Product Name"
click at [805, 301] on div "Cancel Rename" at bounding box center [745, 303] width 188 height 12
click at [820, 301] on button "Rename" at bounding box center [823, 303] width 31 height 12
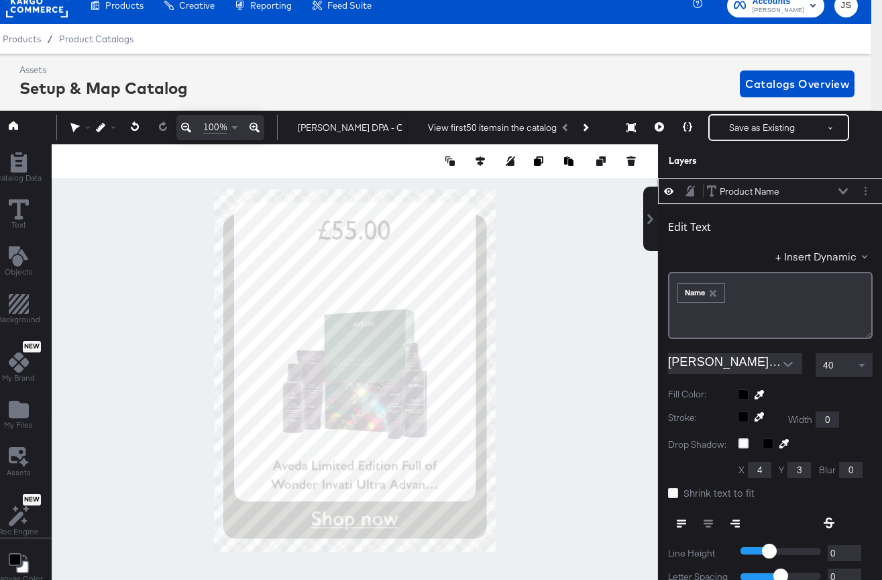
click at [847, 189] on icon at bounding box center [843, 191] width 9 height 7
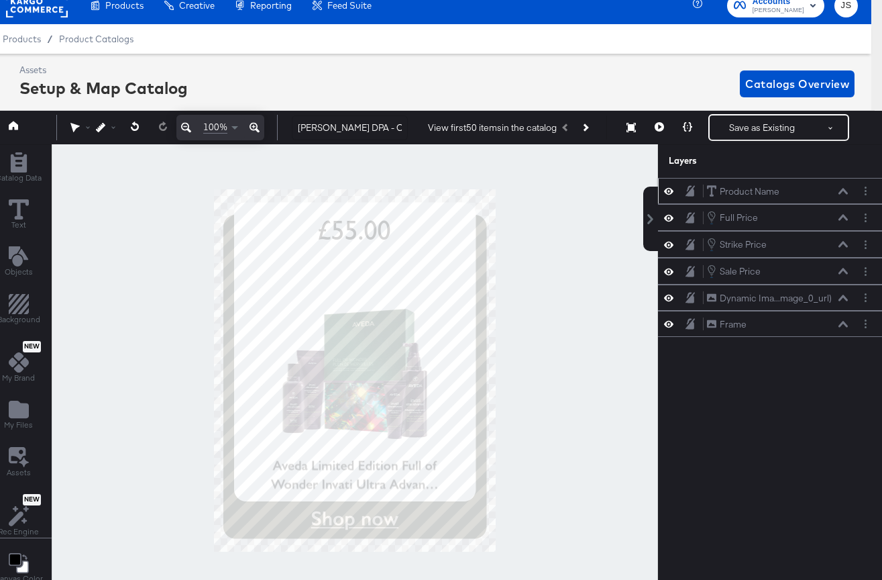
click at [845, 189] on icon at bounding box center [843, 191] width 9 height 7
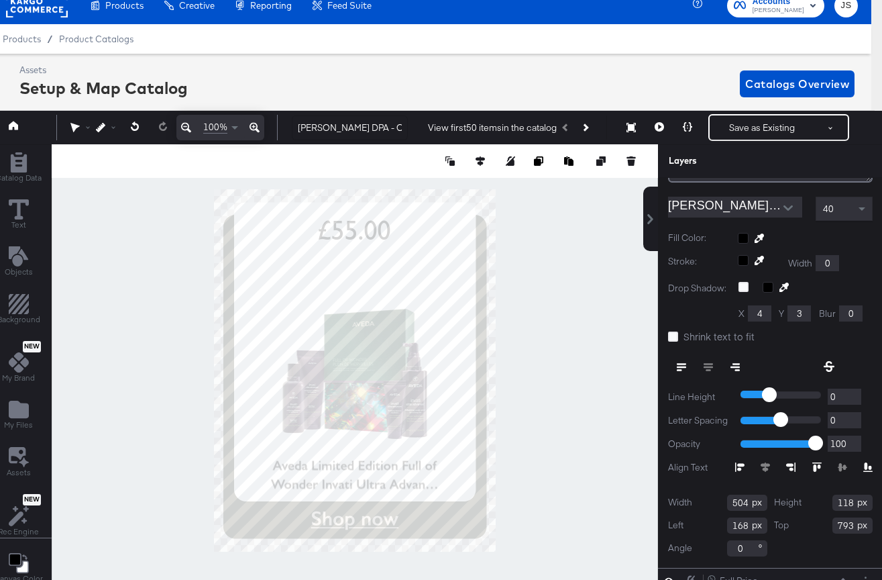
scroll to position [155, 0]
click at [852, 503] on input "118" at bounding box center [853, 504] width 40 height 16
type input "116"
click at [824, 532] on div "Top 793" at bounding box center [823, 527] width 99 height 16
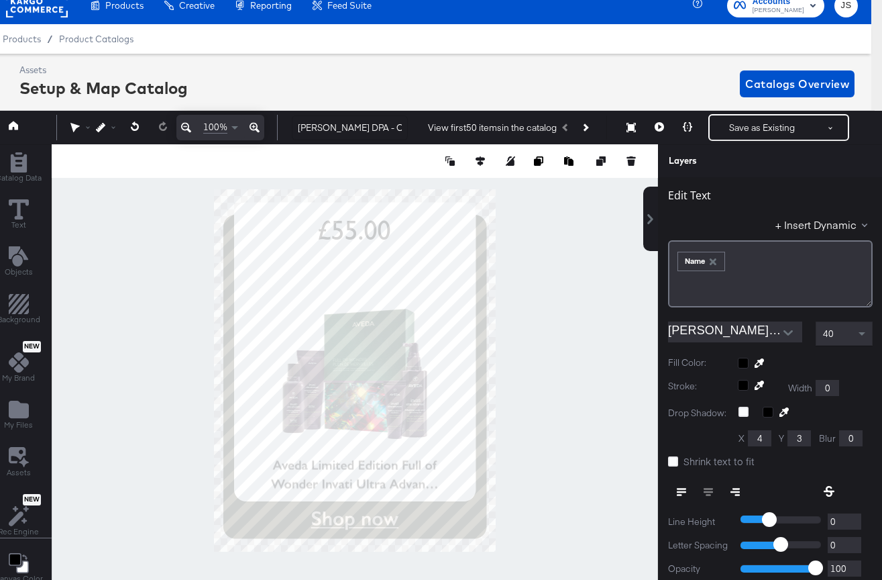
scroll to position [1, 0]
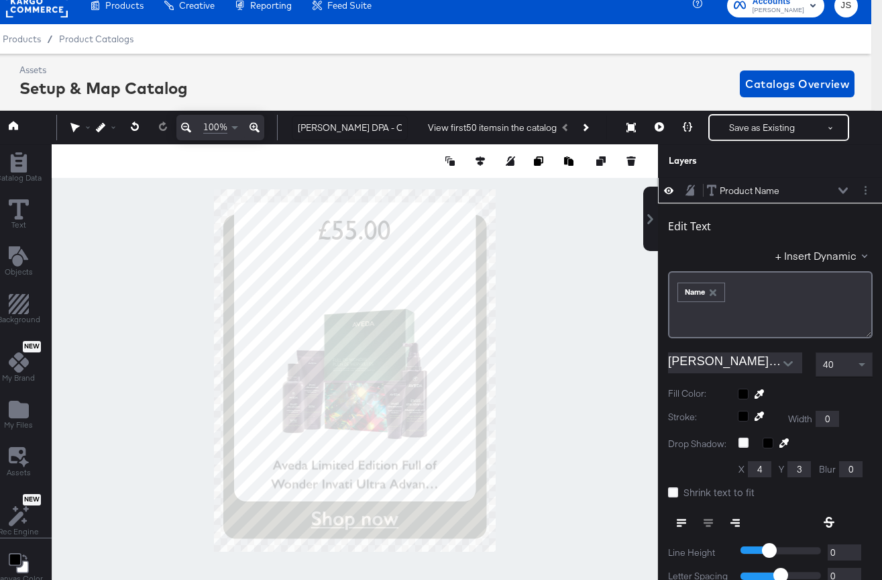
click at [841, 189] on icon at bounding box center [843, 190] width 9 height 6
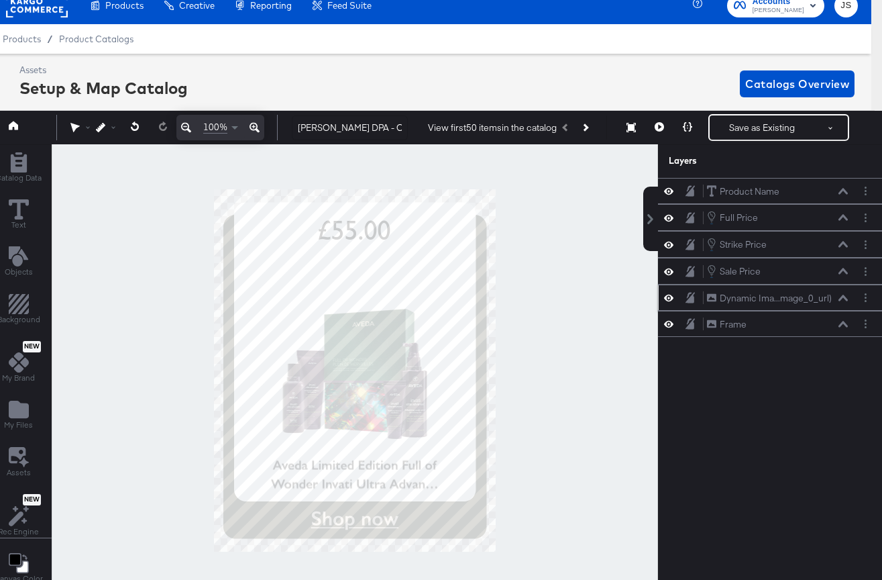
click at [838, 298] on button at bounding box center [843, 298] width 11 height 8
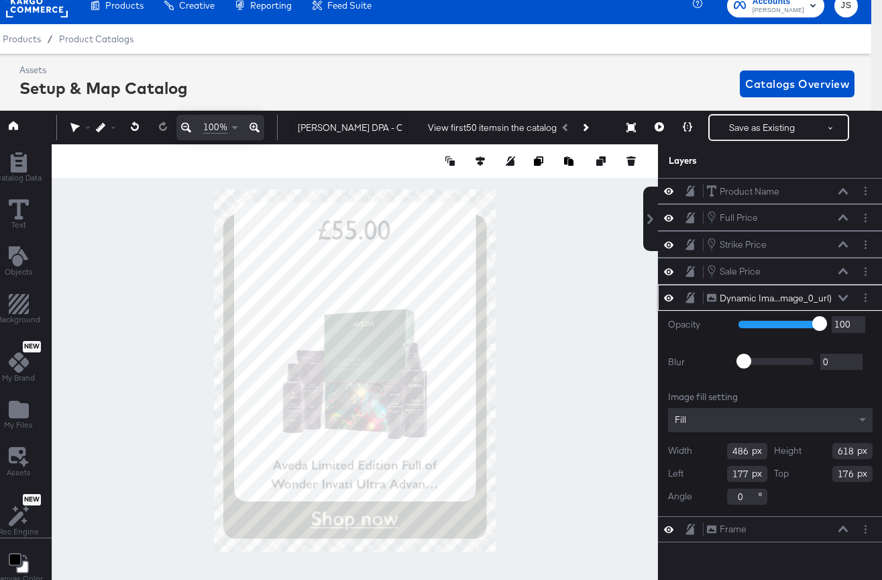
click at [853, 474] on input "176" at bounding box center [853, 474] width 40 height 16
type input "175"
click at [834, 494] on div "Width 486 Height 618 Left 177 Top 175 Angle 0" at bounding box center [770, 474] width 205 height 62
click at [710, 356] on label "Blur" at bounding box center [698, 362] width 60 height 13
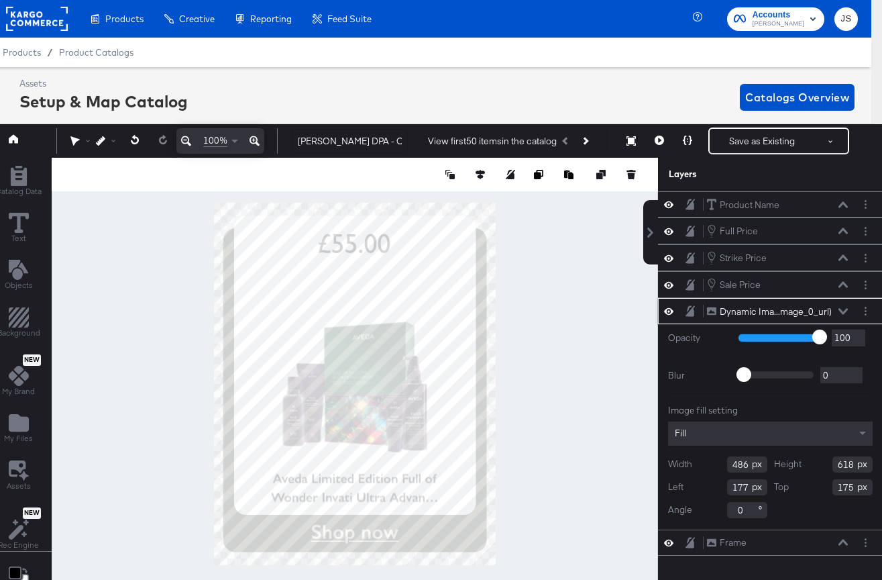
click at [839, 312] on icon at bounding box center [843, 311] width 9 height 7
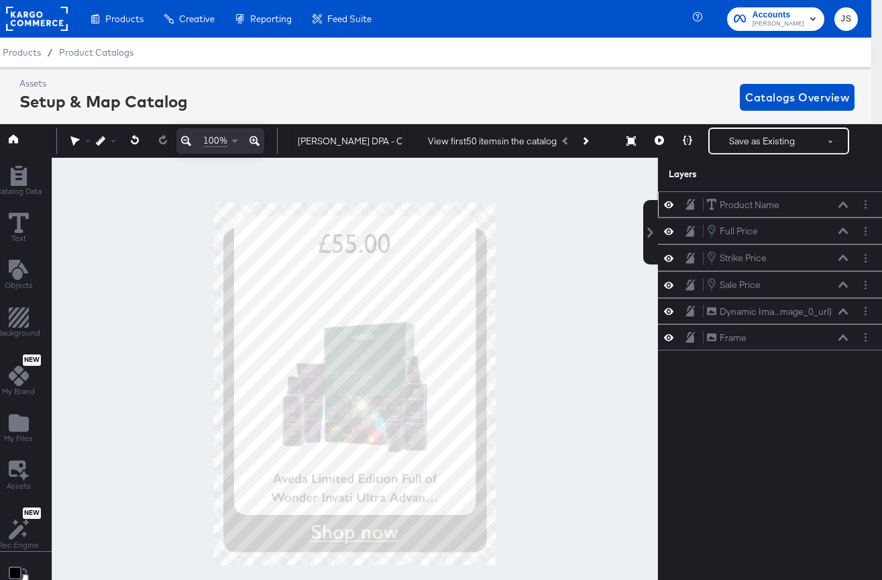
click at [841, 201] on button at bounding box center [843, 205] width 11 height 8
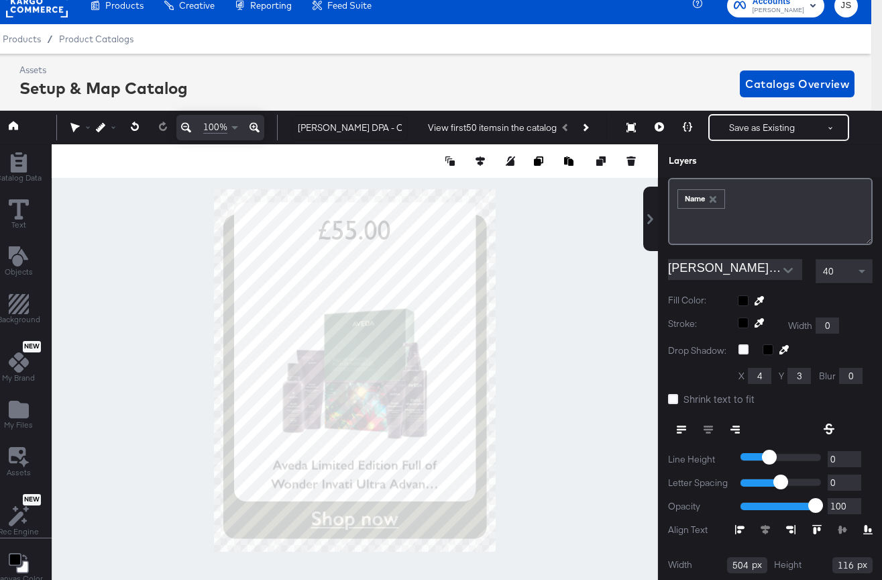
scroll to position [80, 0]
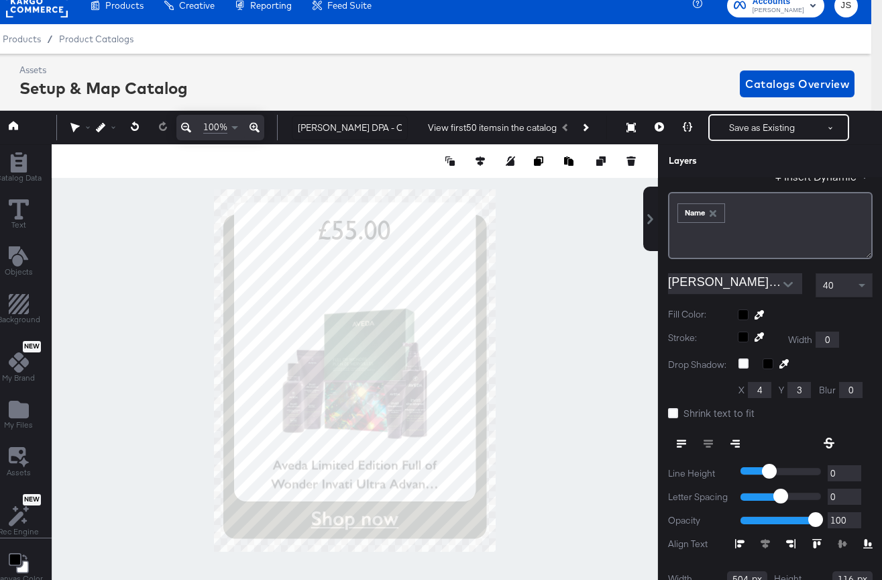
click at [862, 318] on div at bounding box center [805, 314] width 135 height 11
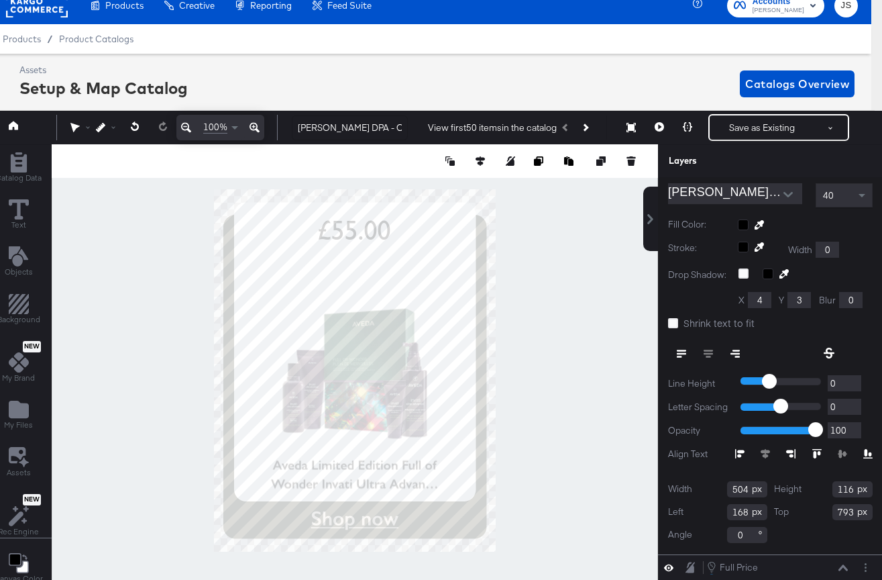
scroll to position [109, 0]
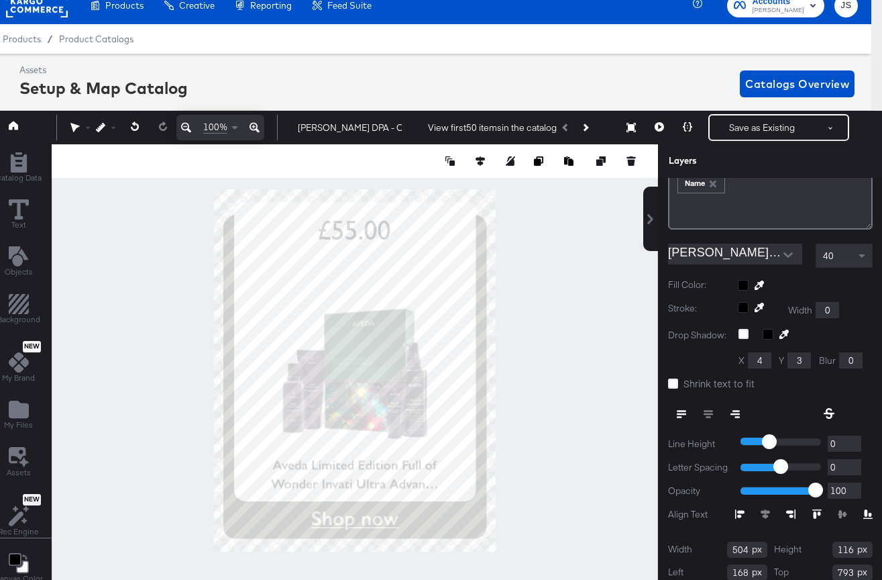
click at [848, 250] on div "40" at bounding box center [844, 255] width 56 height 23
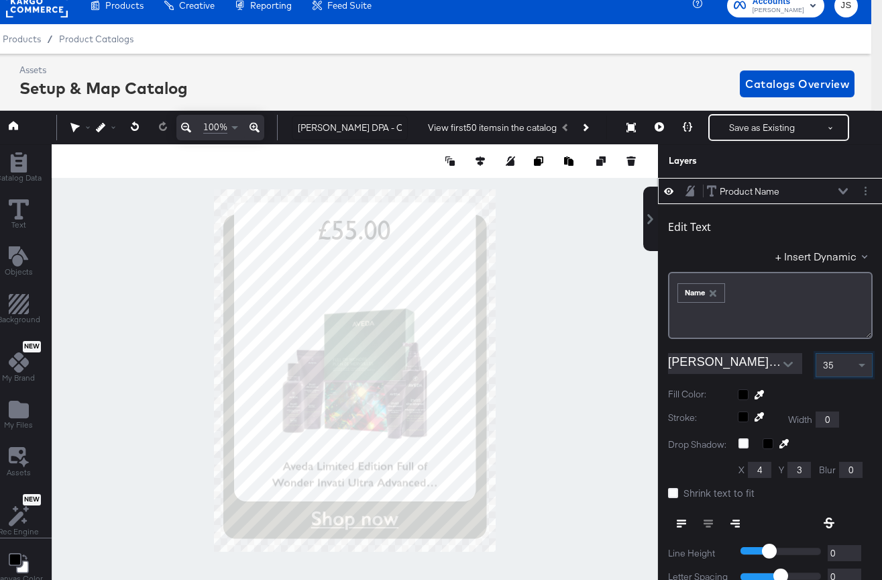
scroll to position [0, 11]
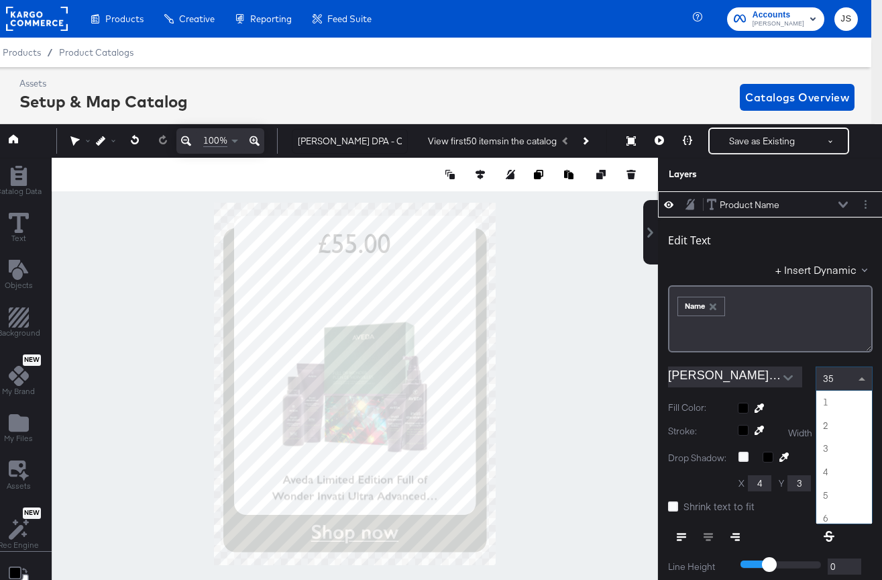
click at [857, 380] on span at bounding box center [863, 378] width 17 height 23
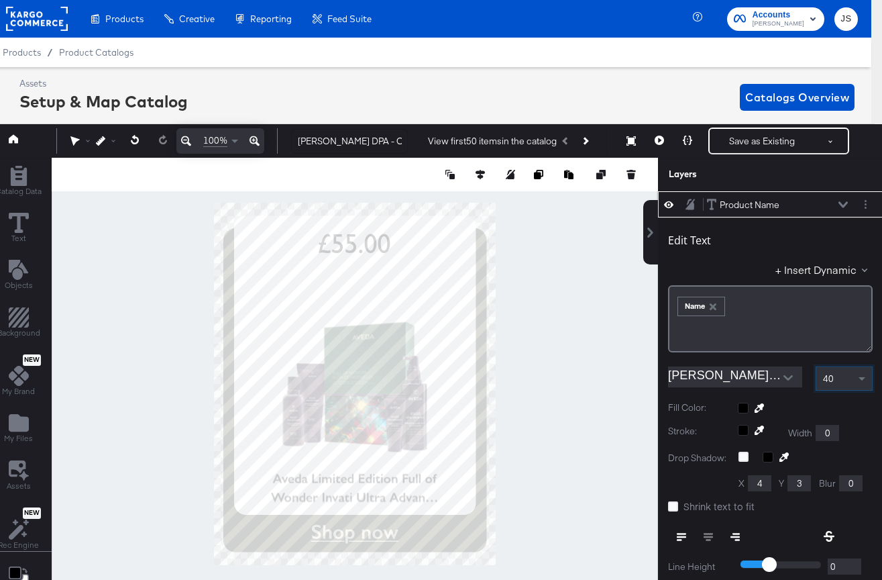
click at [845, 203] on icon at bounding box center [843, 204] width 9 height 6
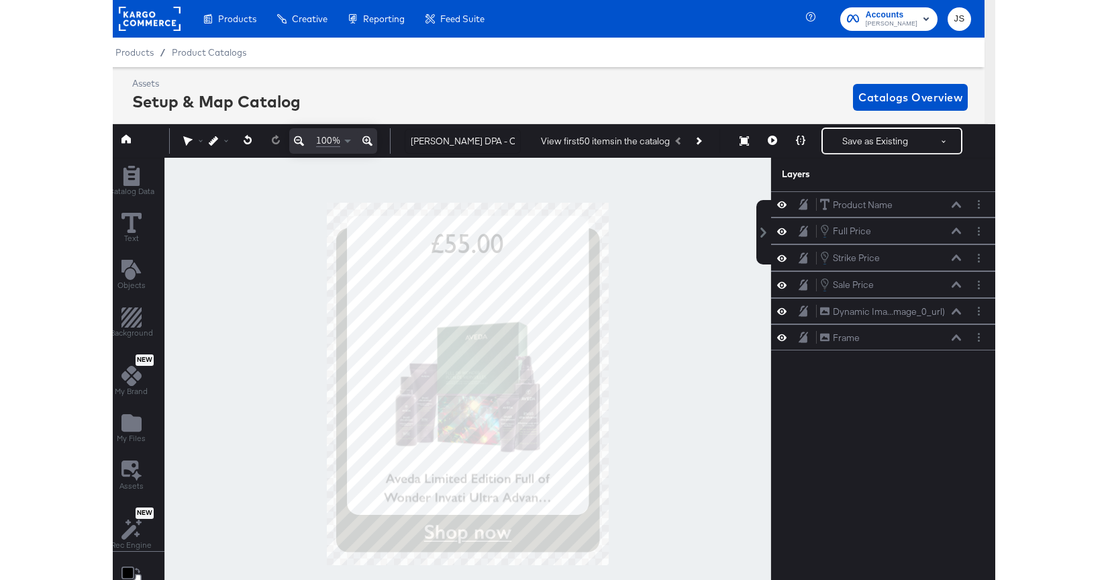
scroll to position [0, 3]
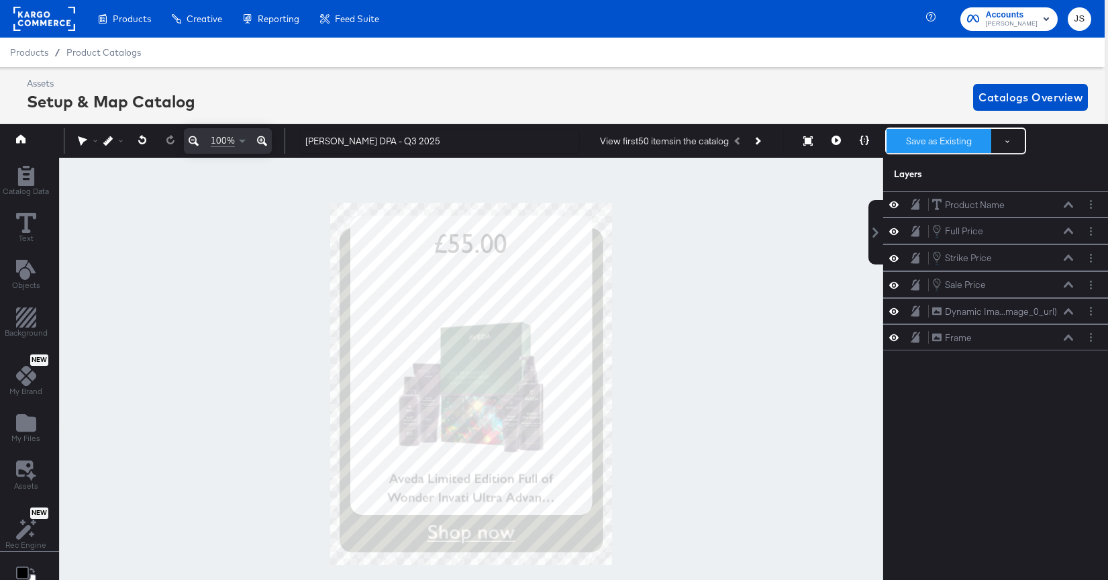
click at [974, 140] on button "Save as Existing" at bounding box center [938, 141] width 105 height 24
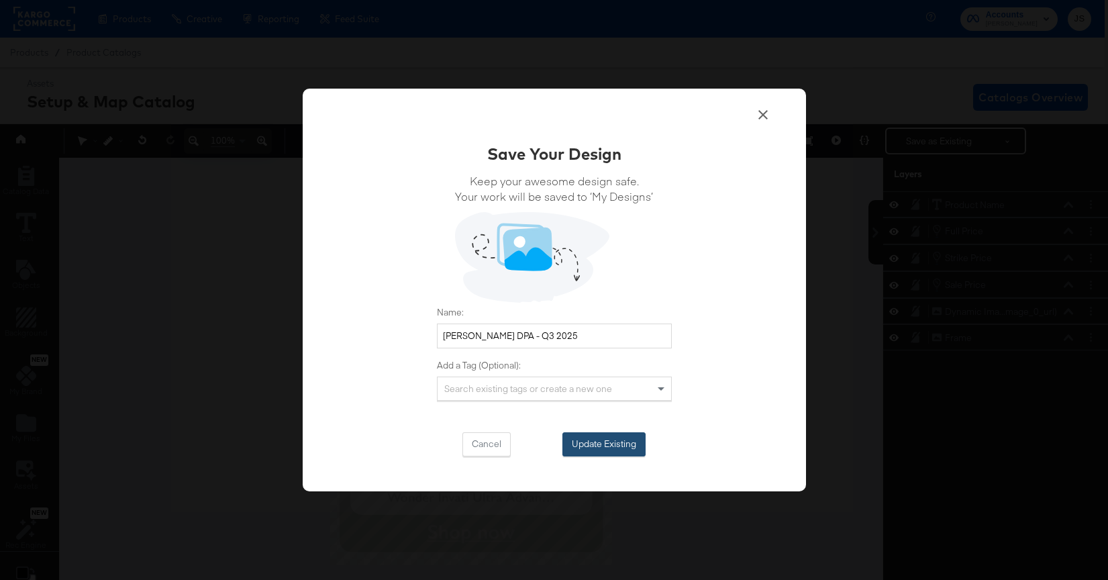
click at [604, 440] on button "Update Existing" at bounding box center [603, 444] width 83 height 24
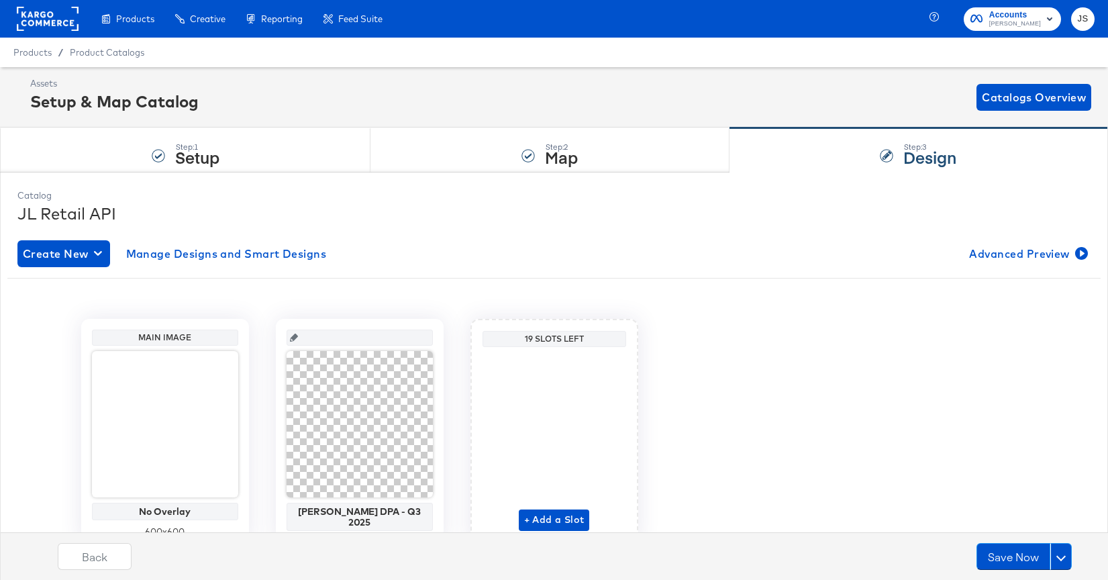
scroll to position [0, 0]
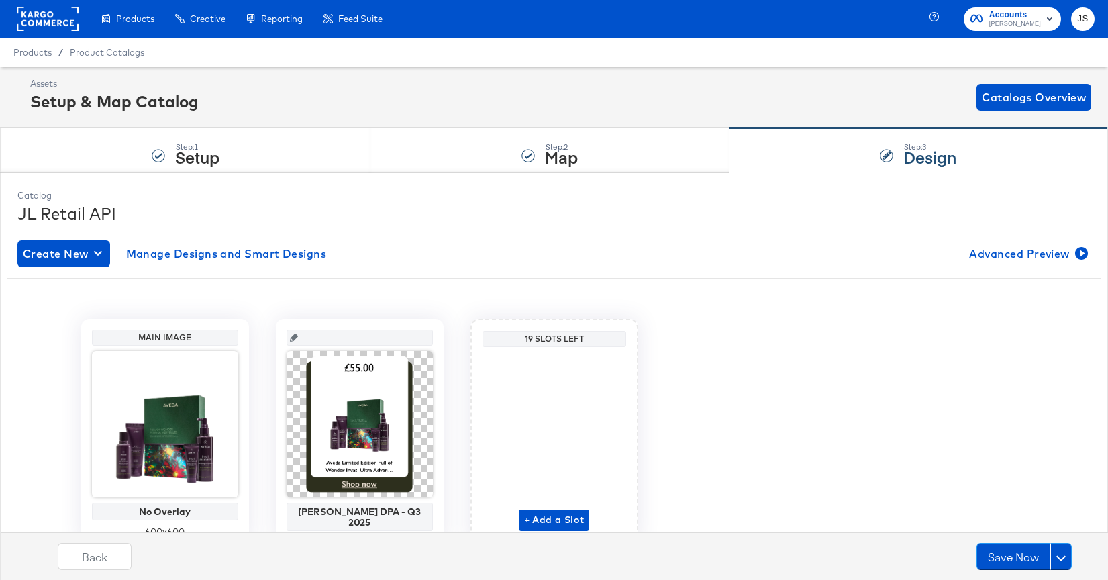
click at [441, 81] on div "Assets Setup & Map Catalog Catalogs Overview" at bounding box center [560, 97] width 1061 height 40
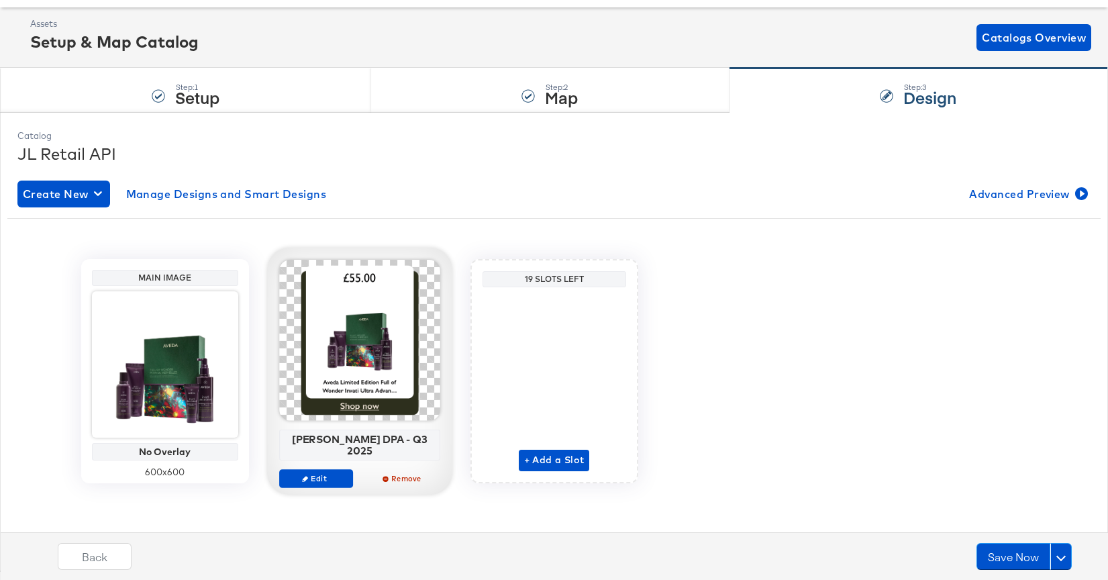
click at [366, 441] on div "[PERSON_NAME] DPA - Q3 2025" at bounding box center [359, 444] width 154 height 23
click at [361, 443] on div "[PERSON_NAME] DPA - Q3 2025" at bounding box center [359, 444] width 154 height 23
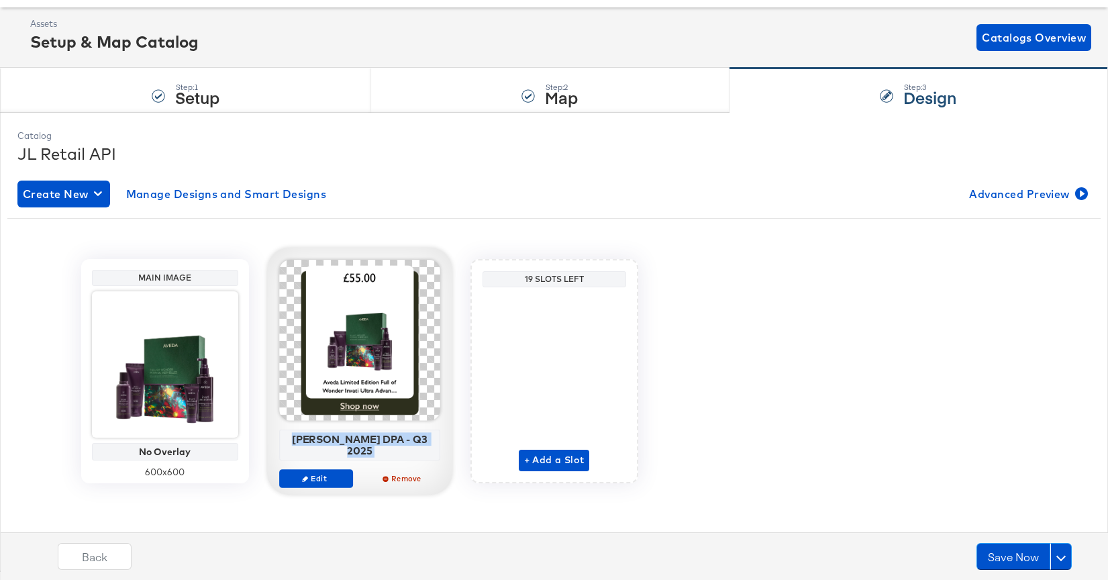
click at [361, 443] on div "[PERSON_NAME] DPA - Q3 2025" at bounding box center [359, 444] width 154 height 23
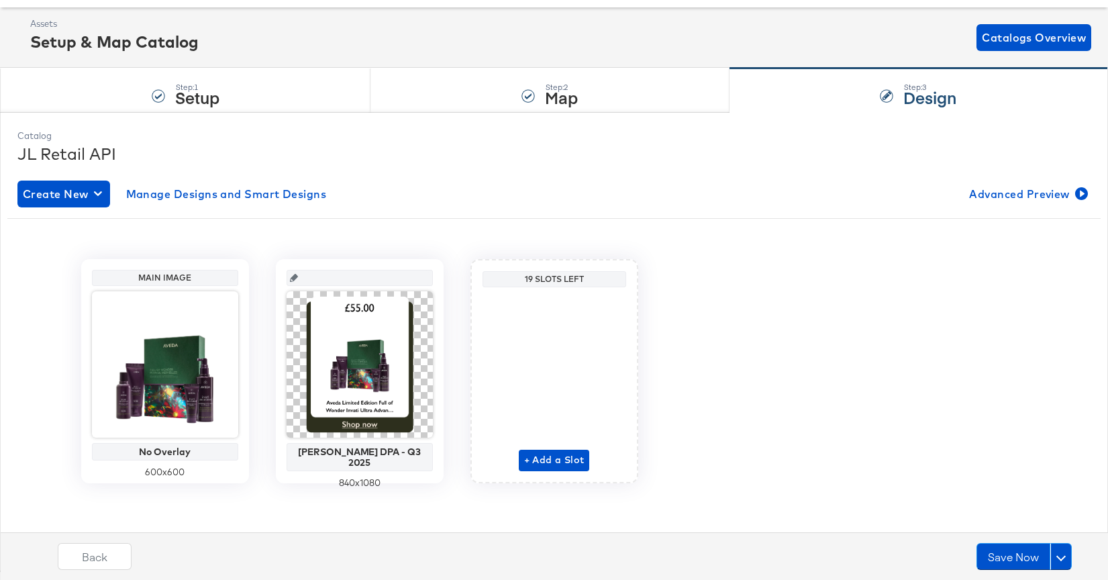
click at [385, 276] on input "text" at bounding box center [363, 272] width 131 height 36
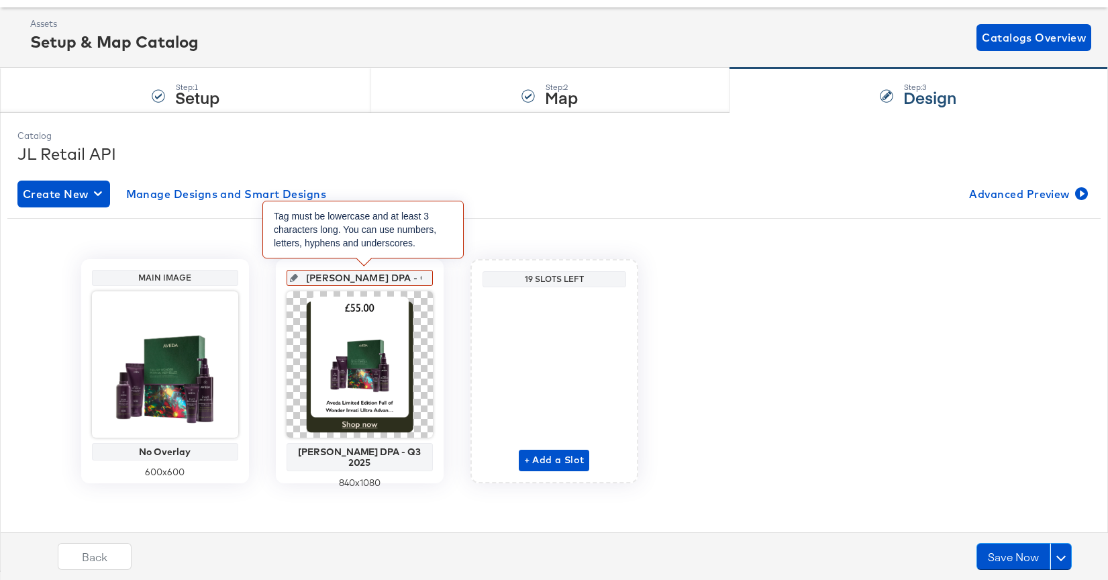
scroll to position [0, 72]
click at [407, 278] on input "John Lewis DPA - Q3 2025 840 x 1080" at bounding box center [363, 272] width 131 height 36
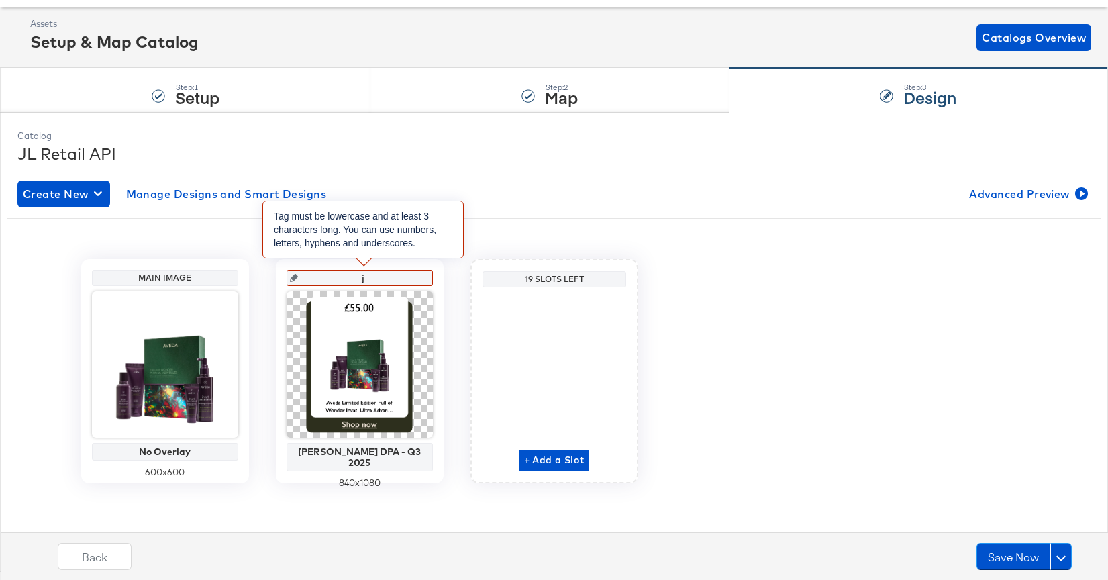
type input "jo"
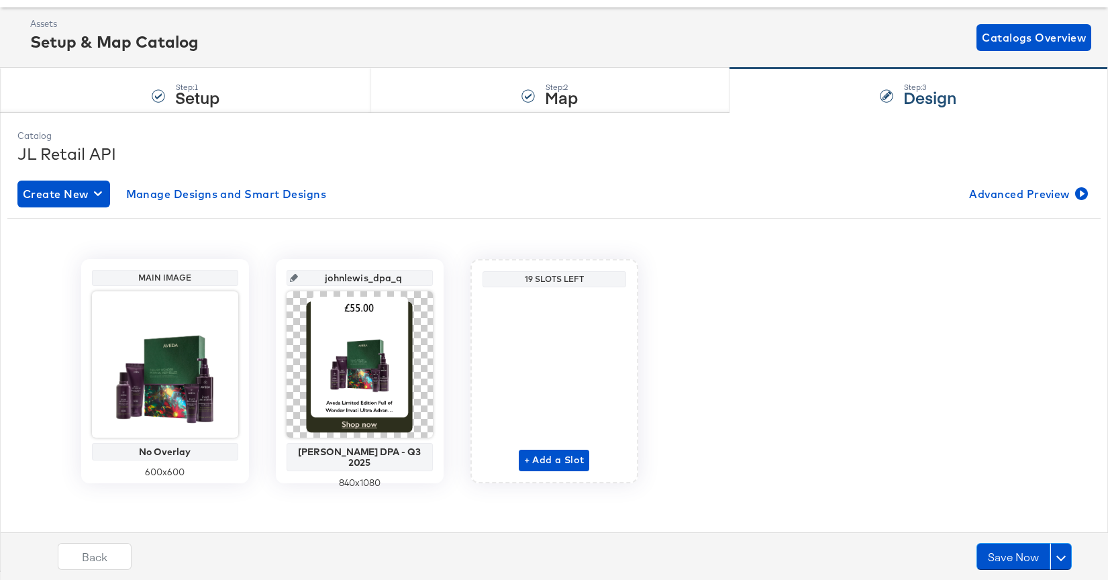
type input "johnlewis_dpa_q3"
type input "johnlewis_dpa_q32025"
click at [445, 232] on div "Main Image No Overlay 600 x 600 johnlewis_dpa_q32025 John Lewis DPA - Q3 2025 8…" at bounding box center [553, 366] width 1073 height 274
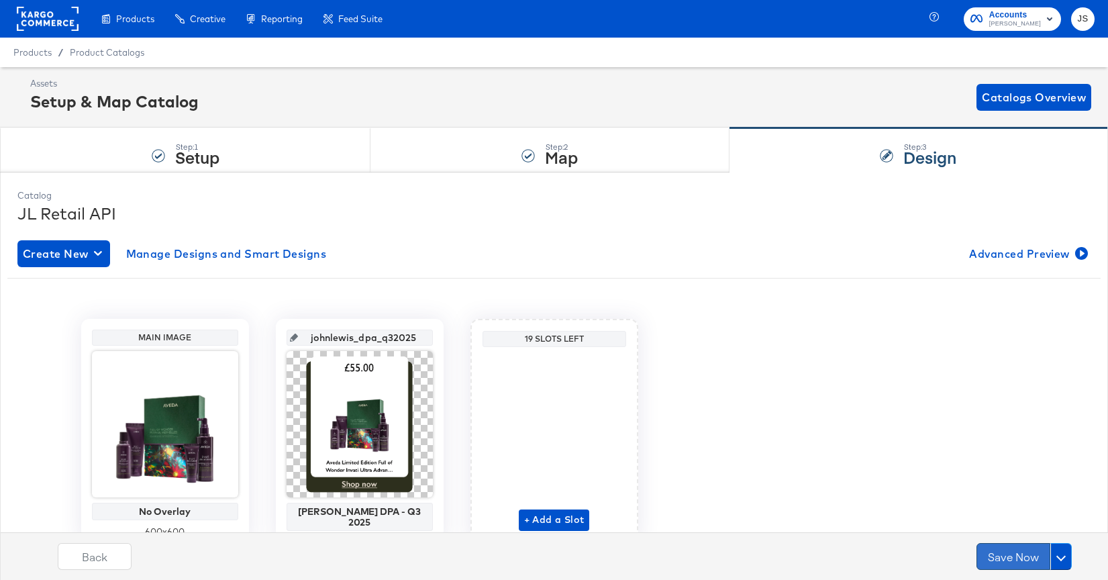
click at [1005, 557] on button "Save Now" at bounding box center [1013, 556] width 74 height 27
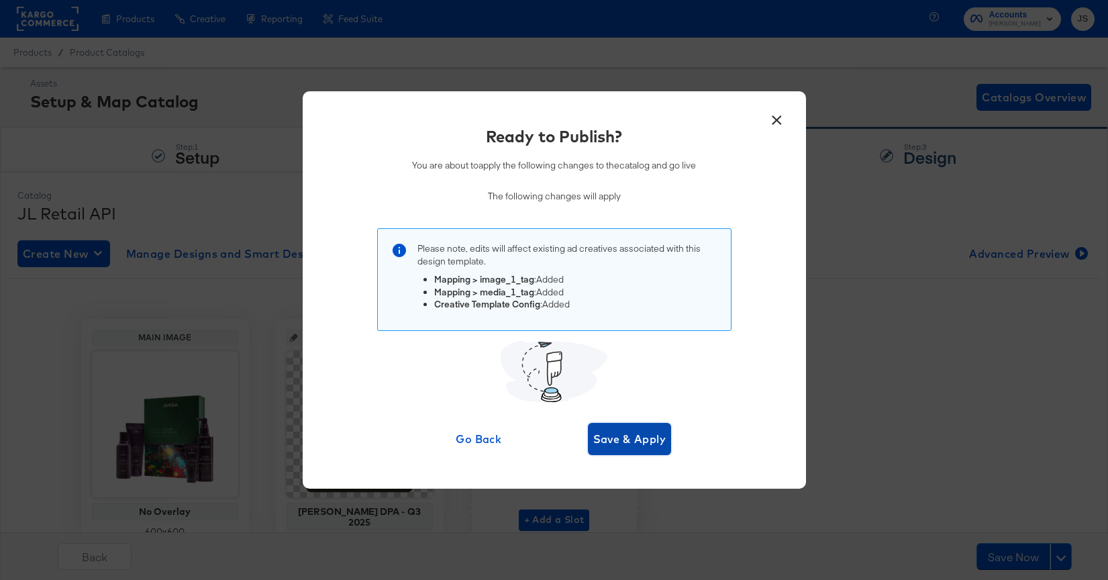
click at [615, 437] on span "Save & Apply" at bounding box center [629, 438] width 73 height 19
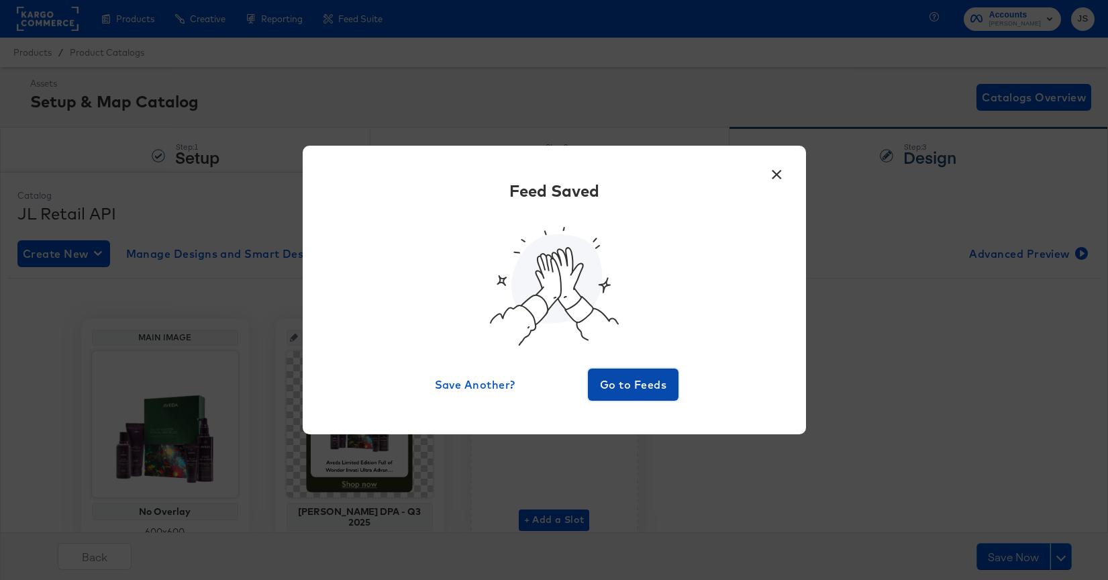
click at [640, 380] on span "Go to Feeds" at bounding box center [633, 384] width 81 height 19
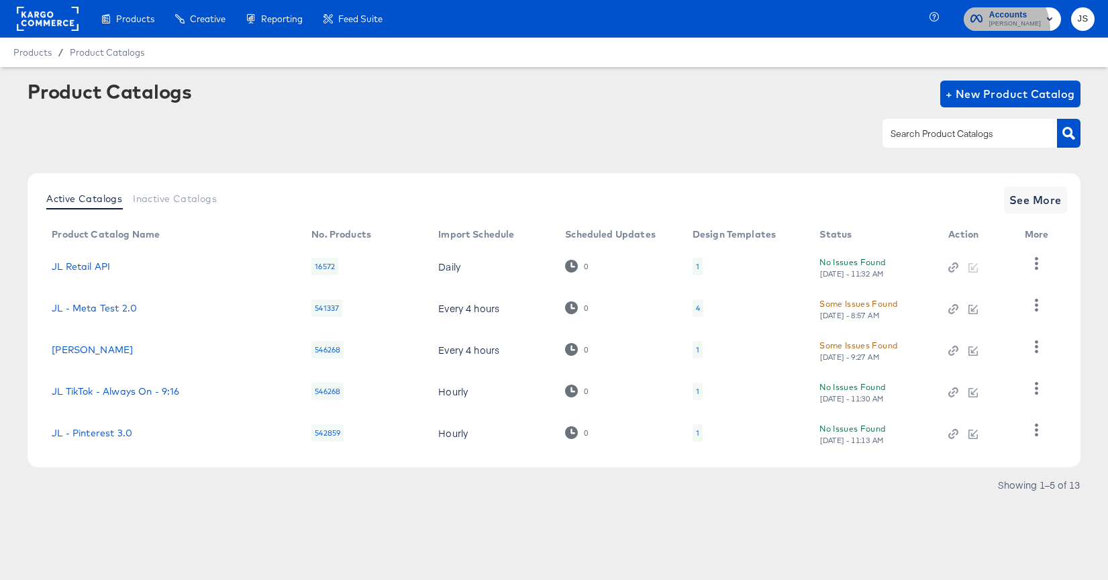
click at [1008, 30] on button "Accounts John Lewis" at bounding box center [1011, 18] width 97 height 23
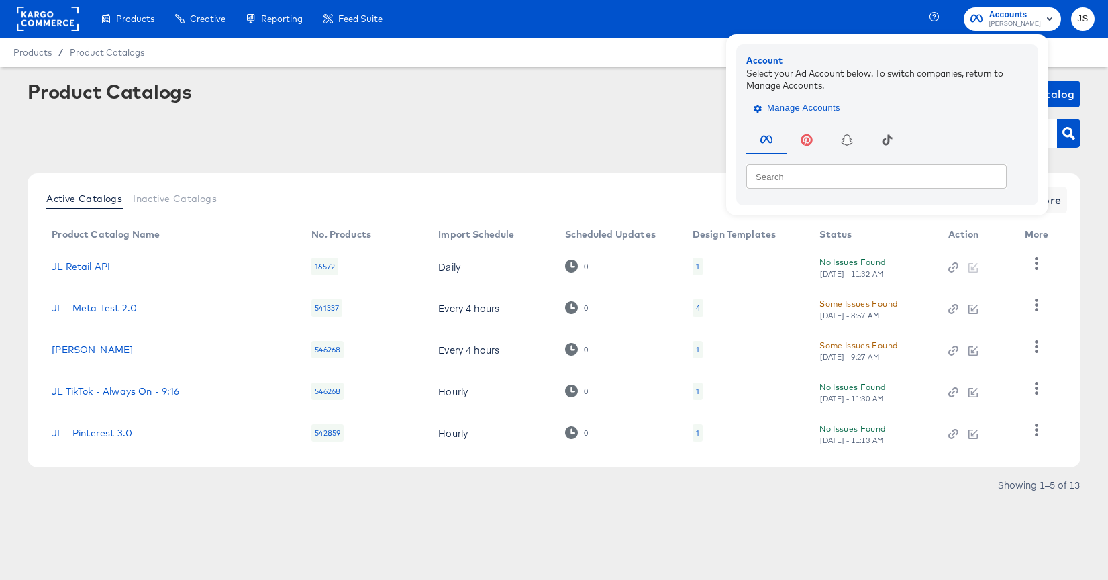
click at [800, 108] on span "Manage Accounts" at bounding box center [798, 108] width 84 height 15
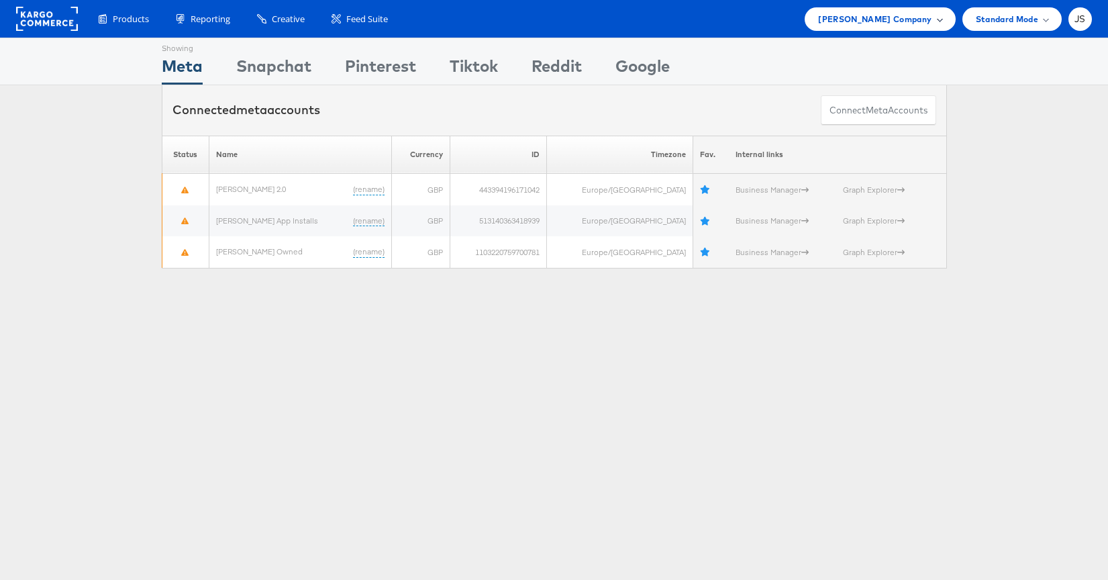
click at [926, 17] on span "[PERSON_NAME] Company" at bounding box center [874, 19] width 113 height 14
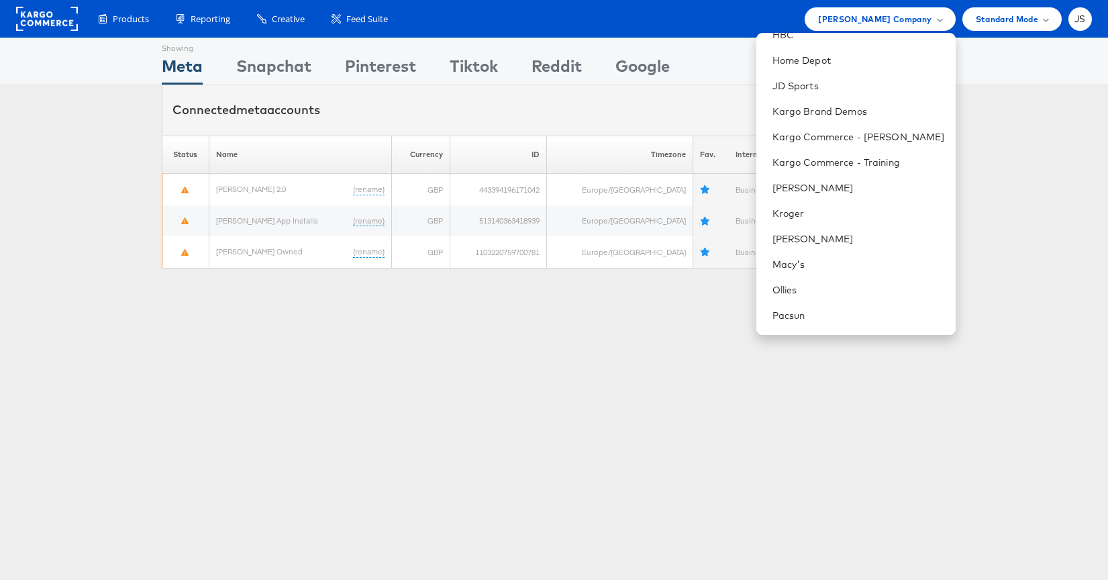
scroll to position [270, 0]
click at [825, 190] on link "[PERSON_NAME]" at bounding box center [858, 187] width 172 height 13
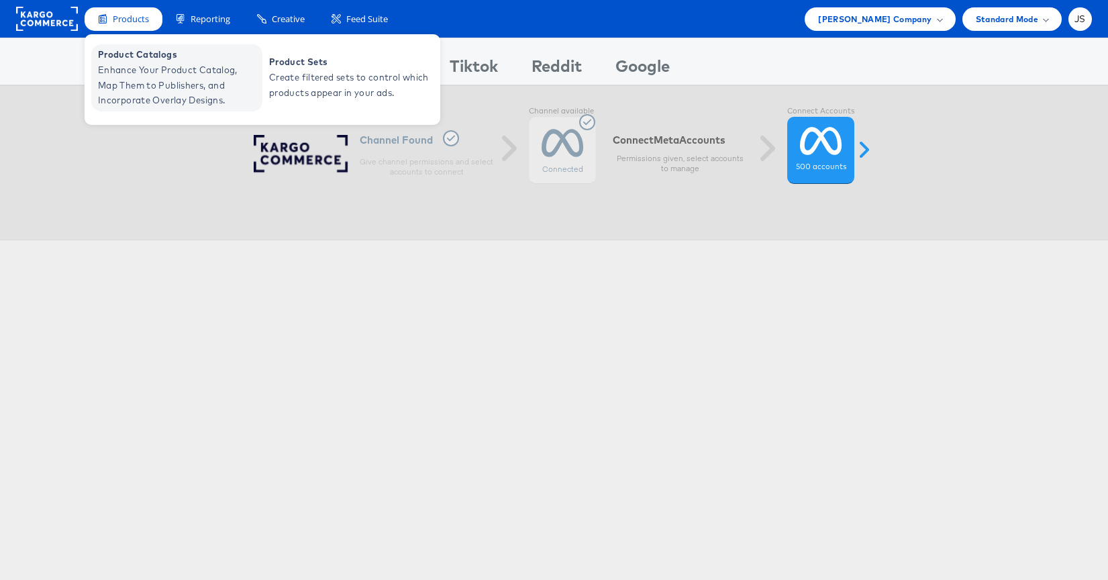
click at [123, 61] on span "Product Catalogs" at bounding box center [178, 54] width 161 height 15
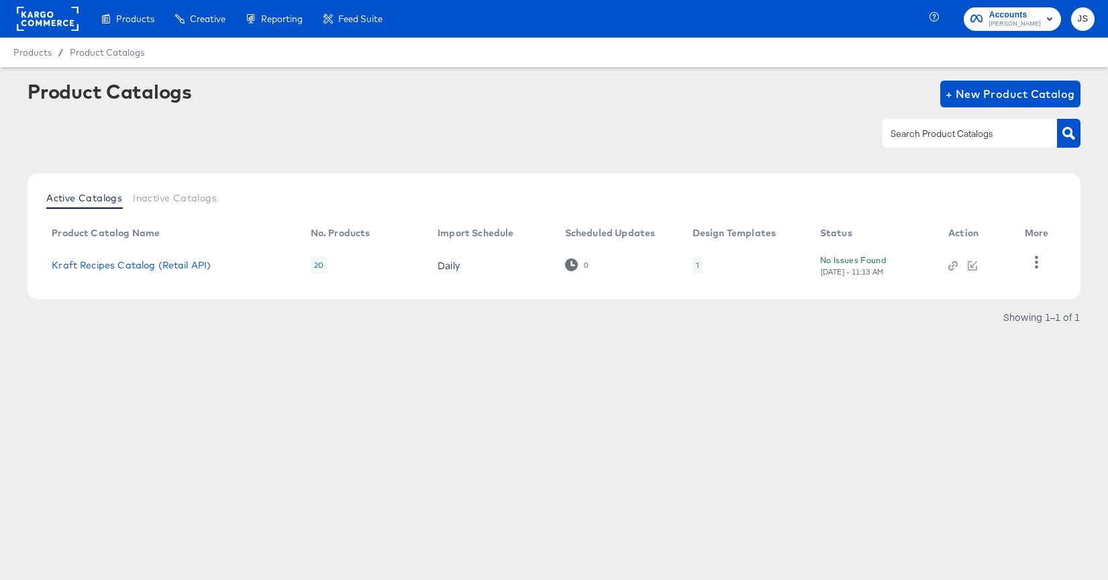
click at [689, 261] on td "1" at bounding box center [745, 265] width 127 height 42
click at [698, 265] on div "1" at bounding box center [697, 264] width 10 height 17
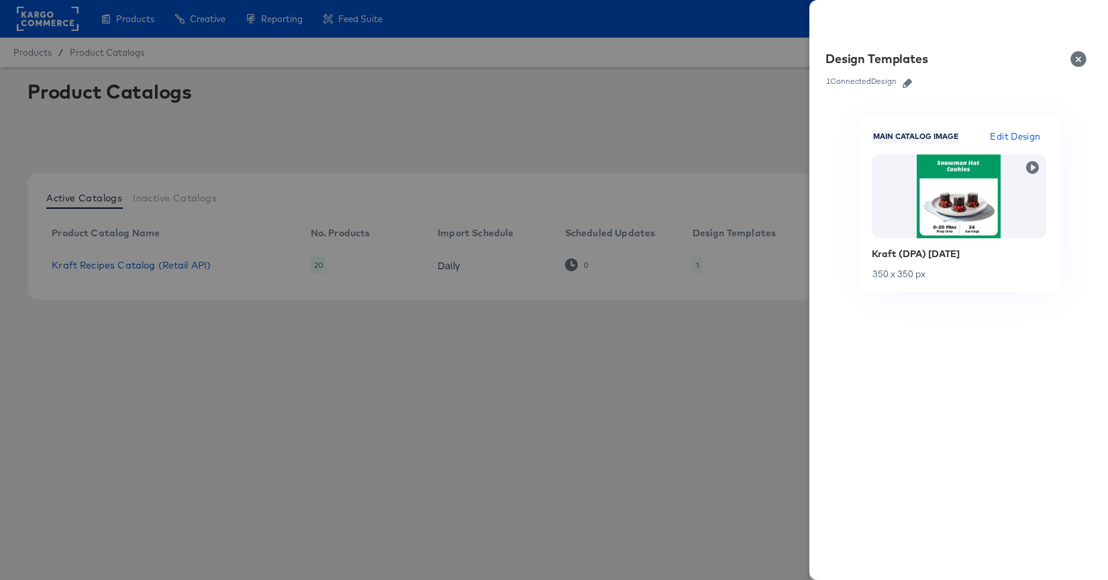
click at [908, 83] on icon "button" at bounding box center [906, 82] width 9 height 9
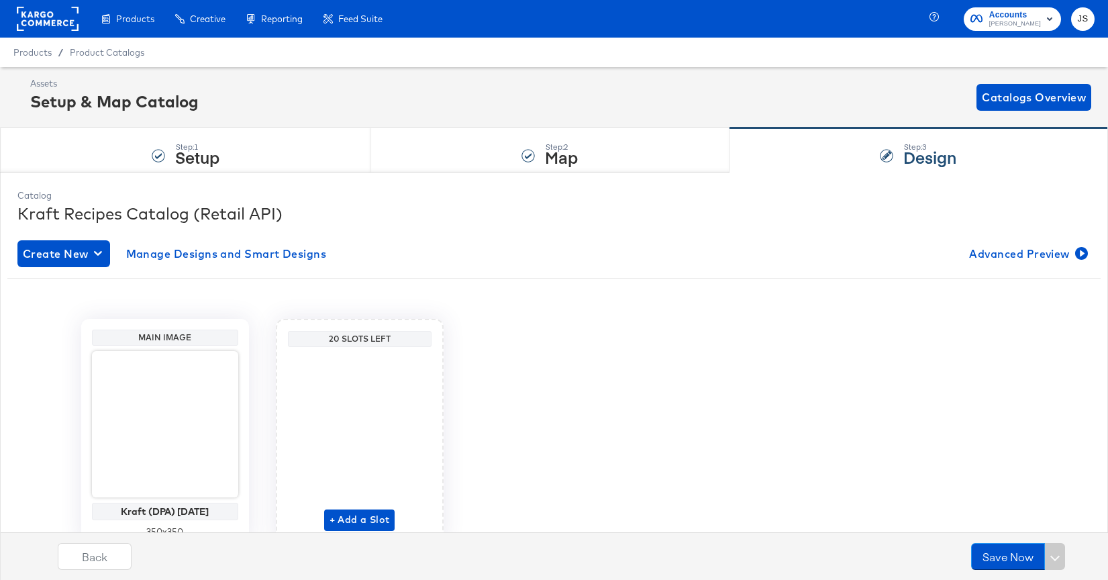
scroll to position [60, 0]
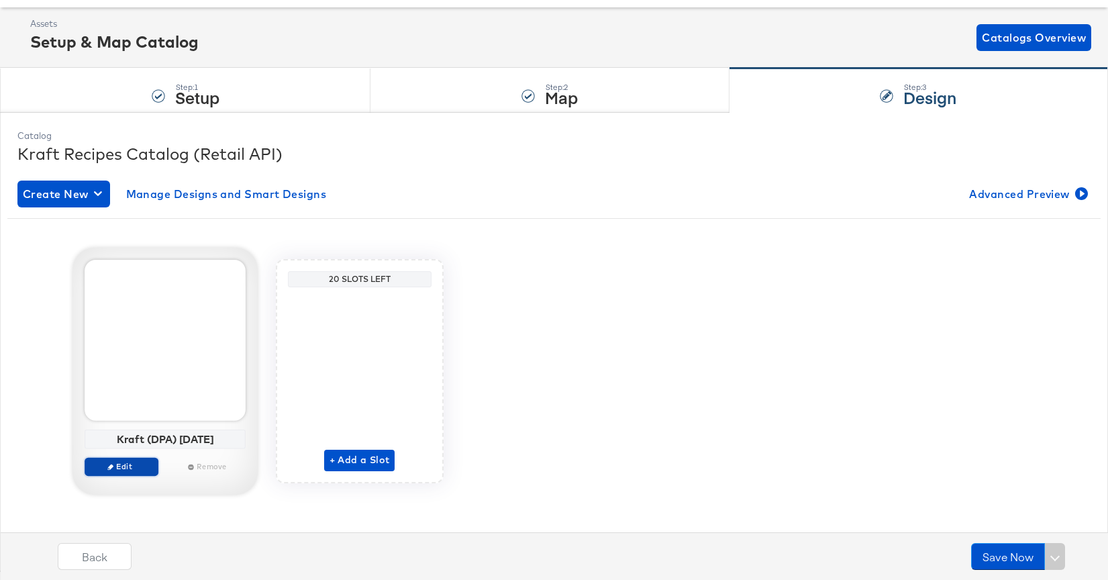
click at [149, 463] on span "Edit" at bounding box center [121, 466] width 62 height 10
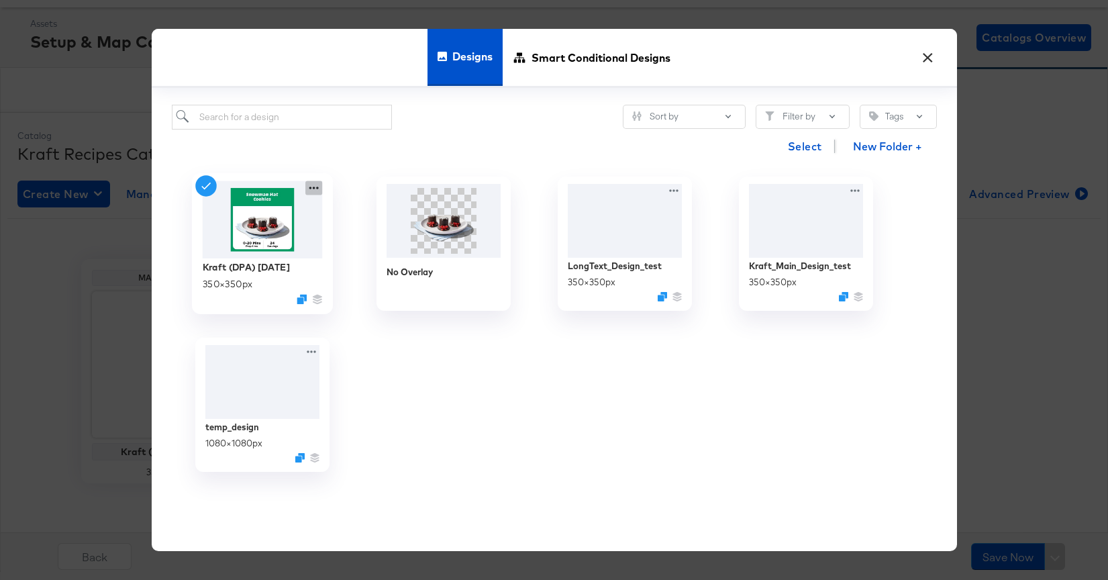
click at [321, 186] on icon at bounding box center [313, 188] width 17 height 14
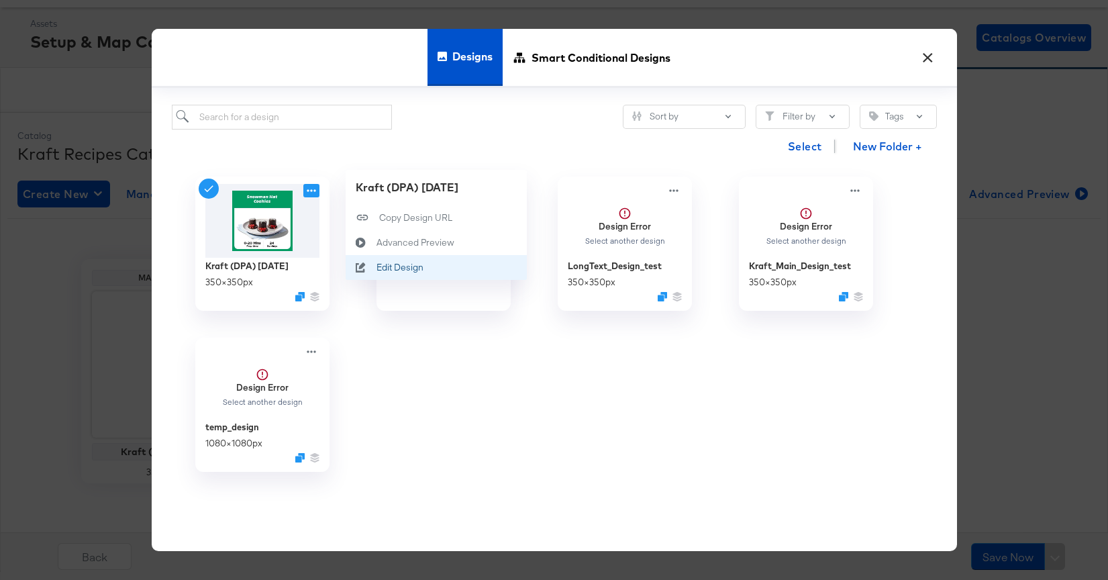
click at [376, 268] on div "Edit Design Edit Design" at bounding box center [376, 268] width 0 height 0
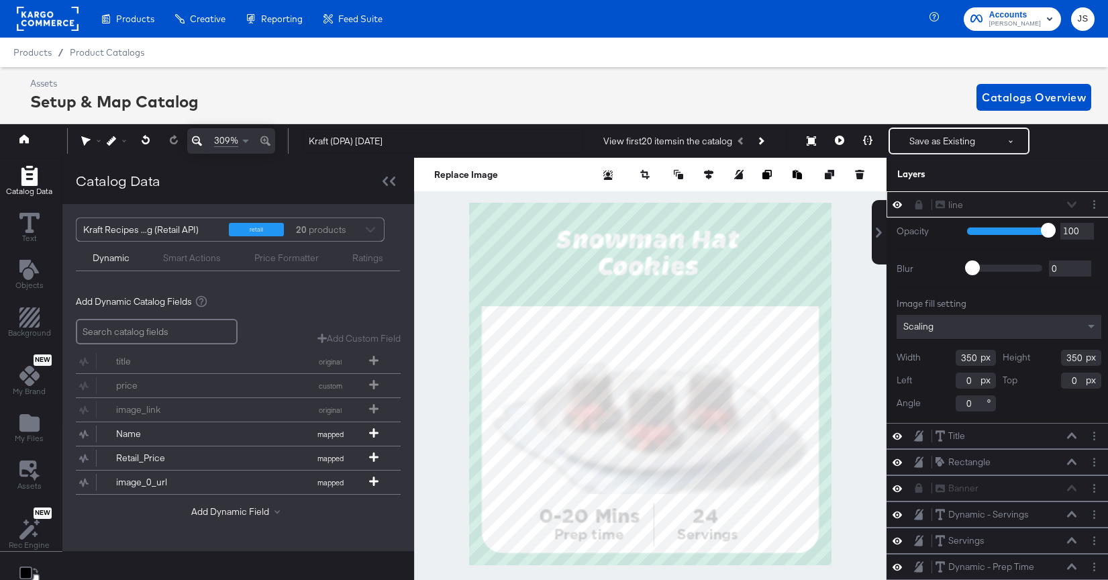
scroll to position [5, 0]
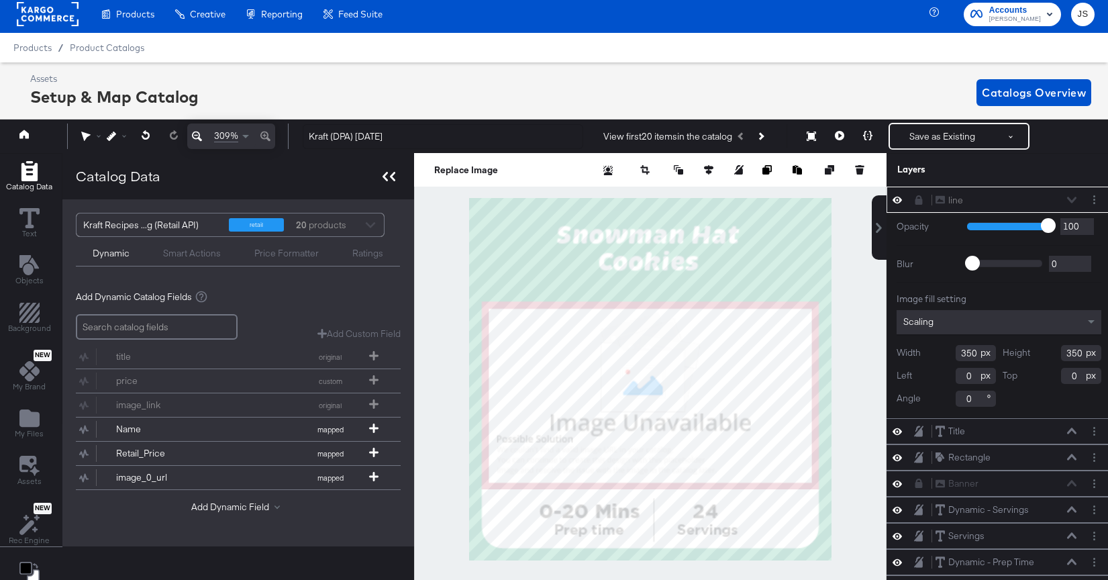
click at [380, 184] on div at bounding box center [388, 175] width 23 height 19
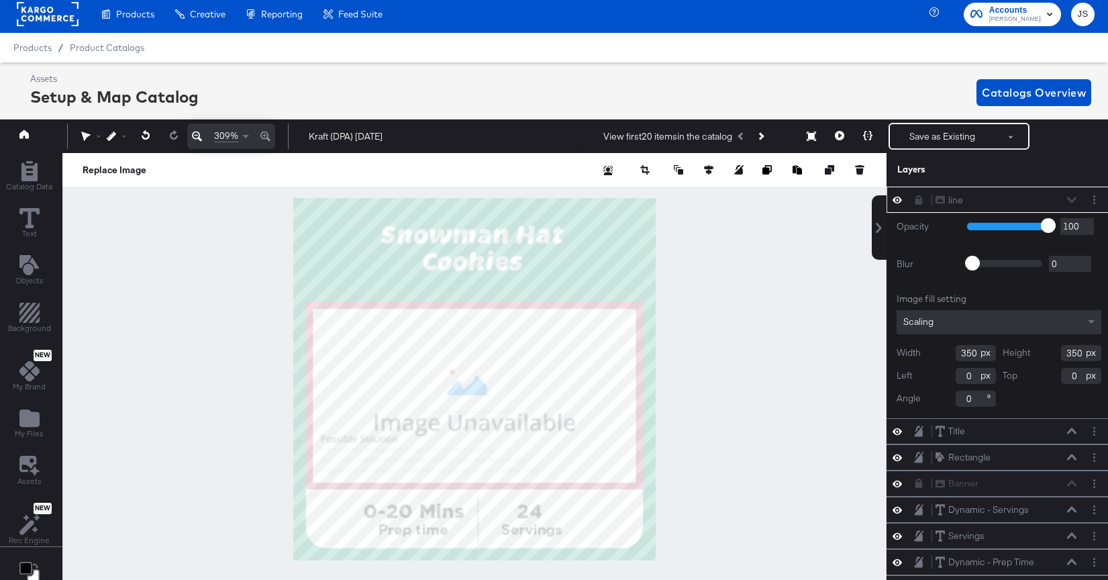
click at [765, 329] on div at bounding box center [474, 379] width 824 height 452
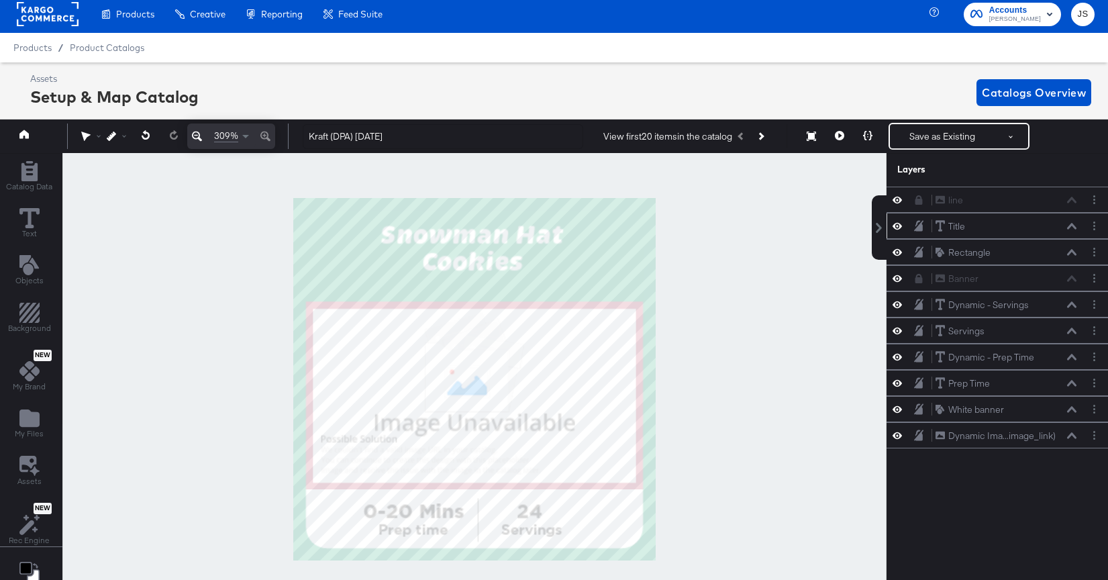
click at [899, 227] on icon at bounding box center [896, 225] width 9 height 11
click at [894, 304] on icon at bounding box center [896, 304] width 9 height 7
click at [894, 304] on icon at bounding box center [896, 305] width 9 height 9
click at [1071, 307] on icon at bounding box center [1071, 304] width 9 height 7
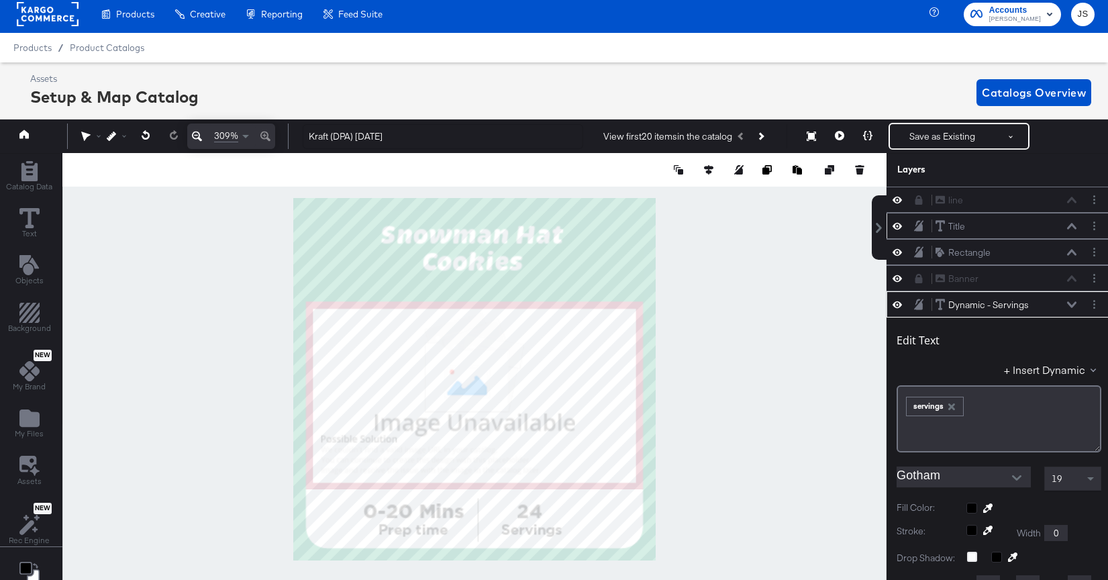
scroll to position [105, 0]
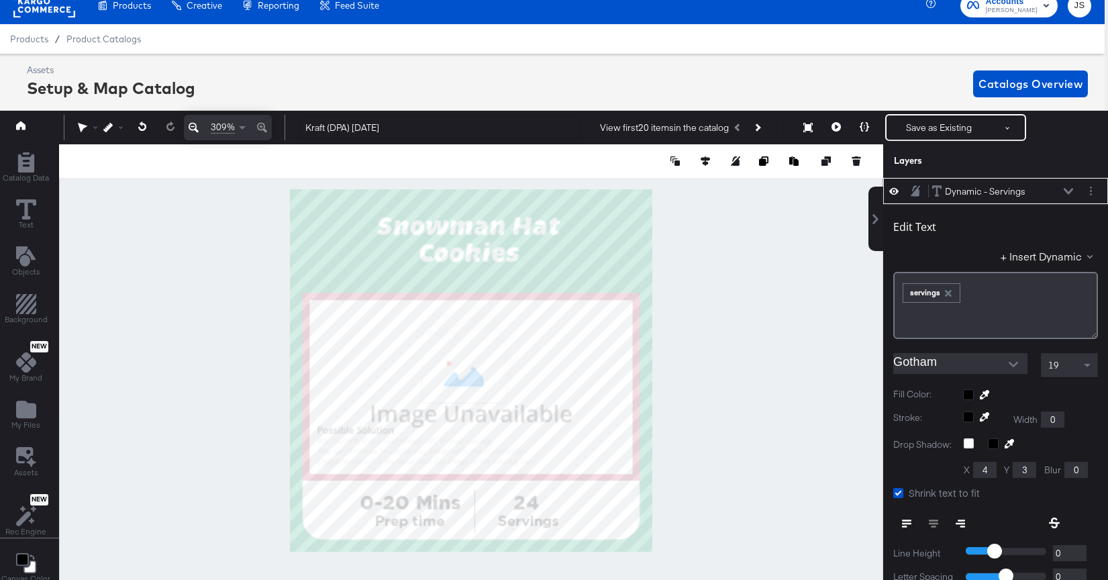
click at [1067, 189] on icon at bounding box center [1067, 191] width 9 height 7
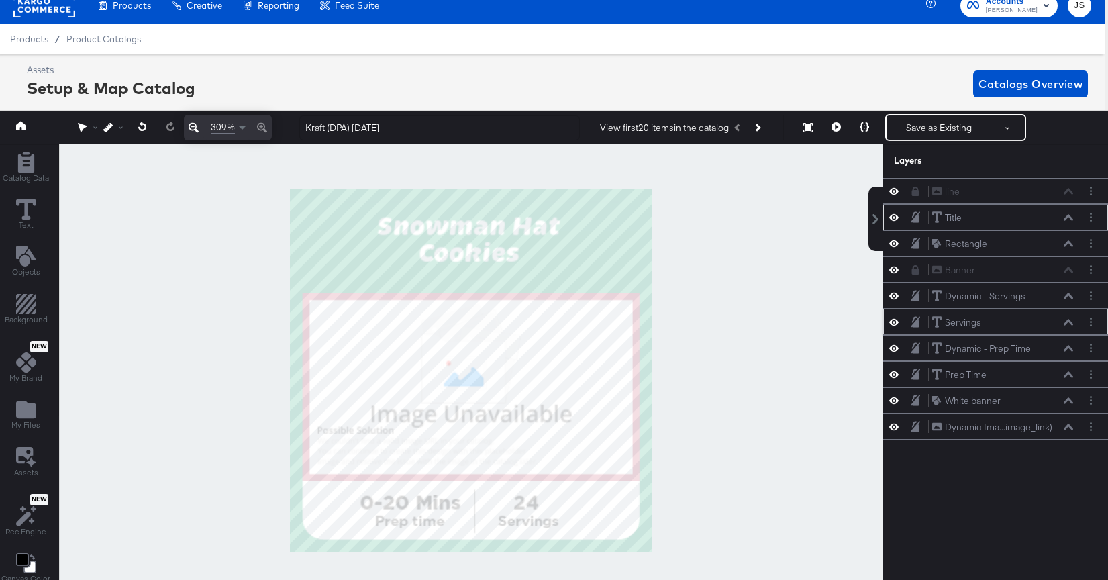
click at [891, 322] on icon at bounding box center [893, 322] width 9 height 7
click at [891, 322] on icon at bounding box center [893, 322] width 9 height 9
click at [891, 322] on icon at bounding box center [893, 322] width 9 height 7
click at [891, 322] on icon at bounding box center [893, 322] width 9 height 9
click at [1066, 324] on icon at bounding box center [1067, 322] width 9 height 7
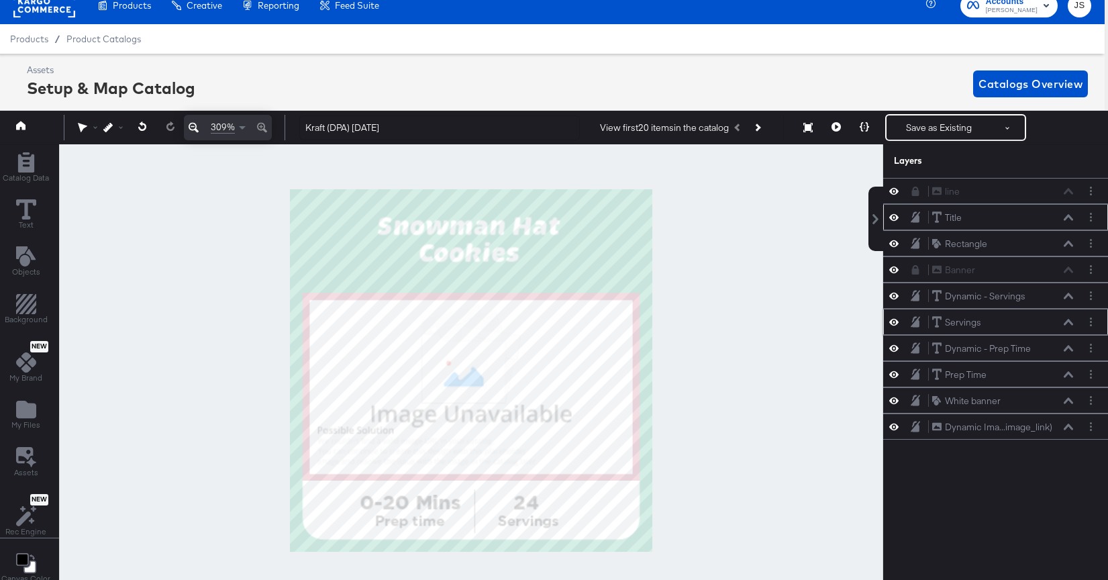
scroll to position [131, 0]
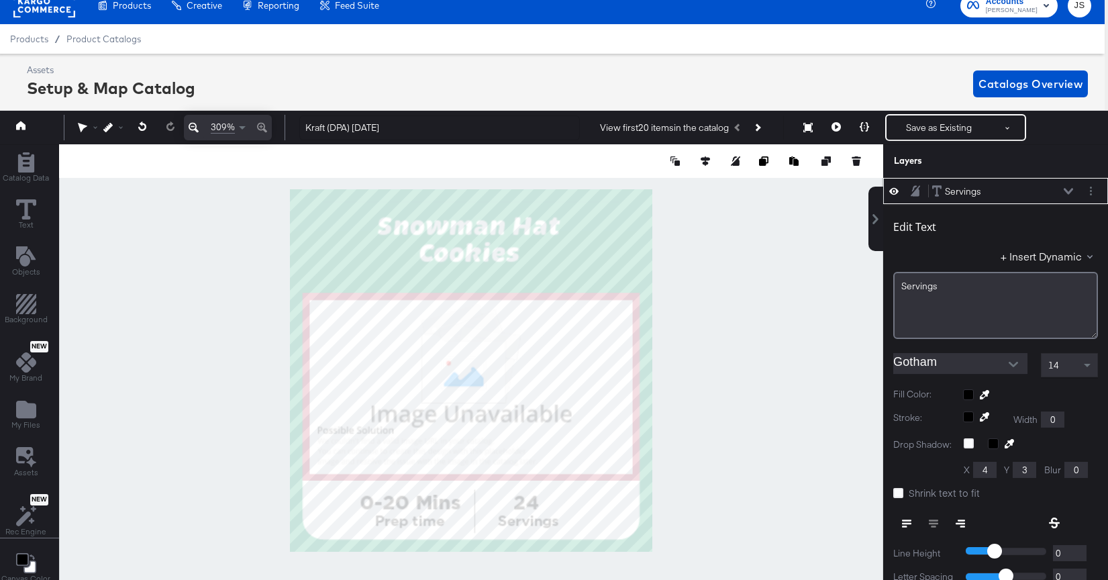
click at [1066, 192] on icon at bounding box center [1067, 191] width 9 height 6
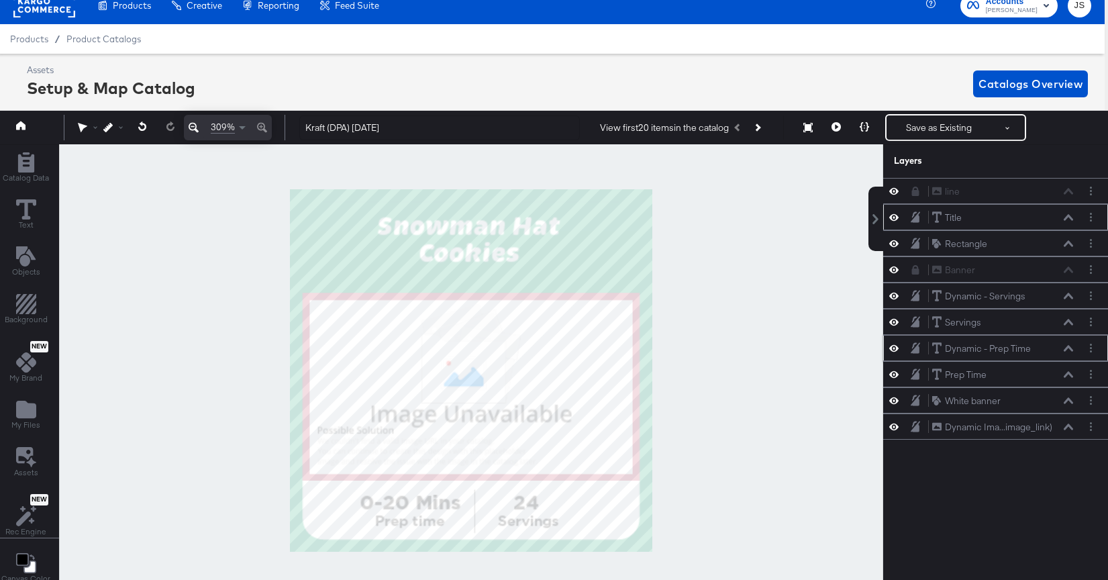
click at [895, 348] on icon at bounding box center [893, 347] width 9 height 11
click at [895, 348] on icon at bounding box center [893, 348] width 9 height 9
click at [1065, 347] on icon at bounding box center [1067, 348] width 9 height 7
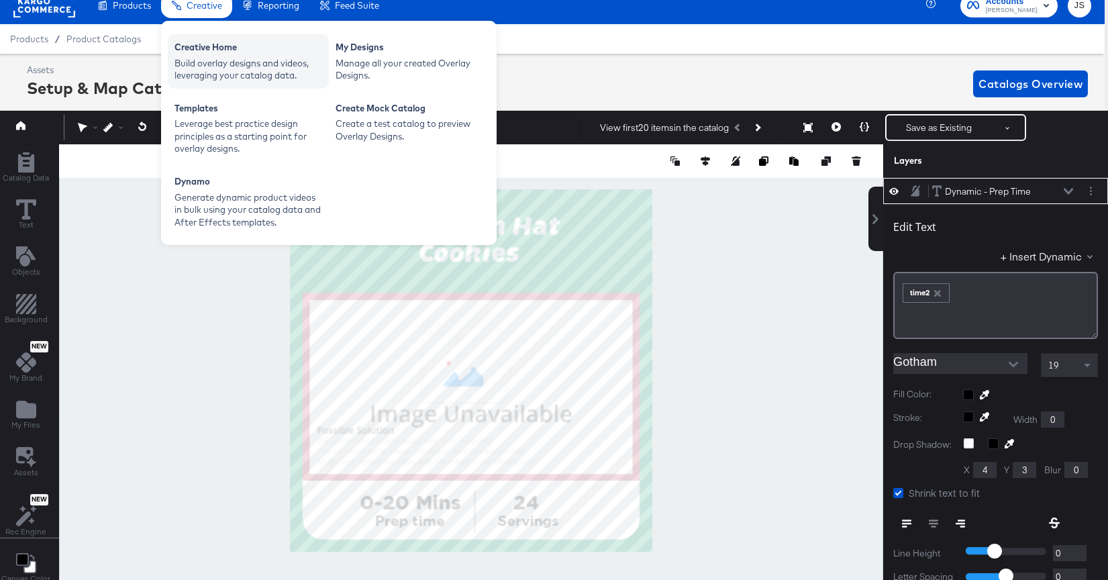
click at [212, 58] on div "Build overlay designs and videos, leveraging your catalog data." at bounding box center [248, 69] width 148 height 25
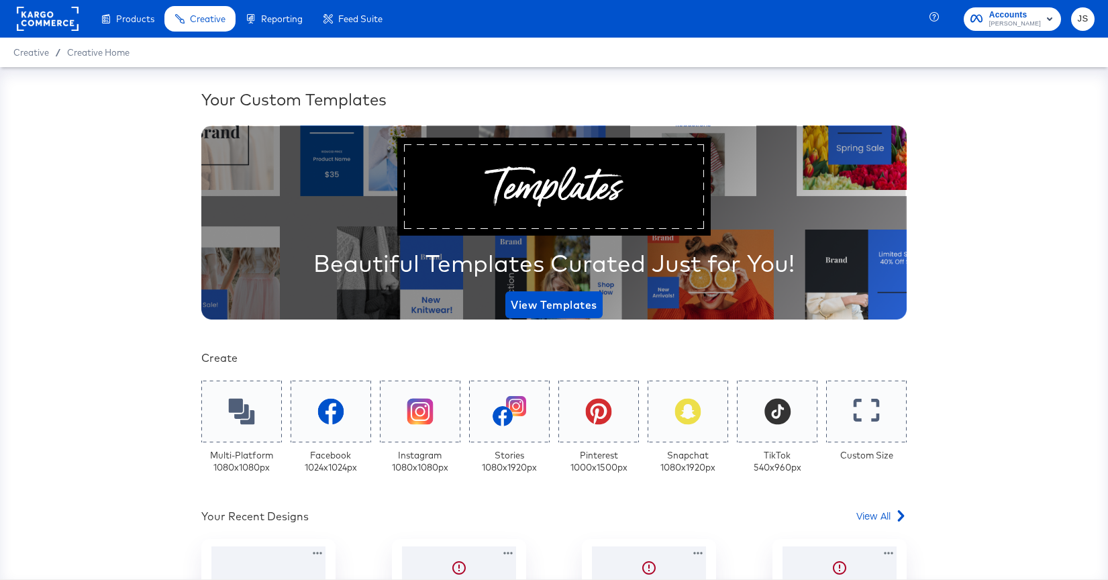
click at [998, 9] on span "Accounts [PERSON_NAME]" at bounding box center [1012, 18] width 84 height 21
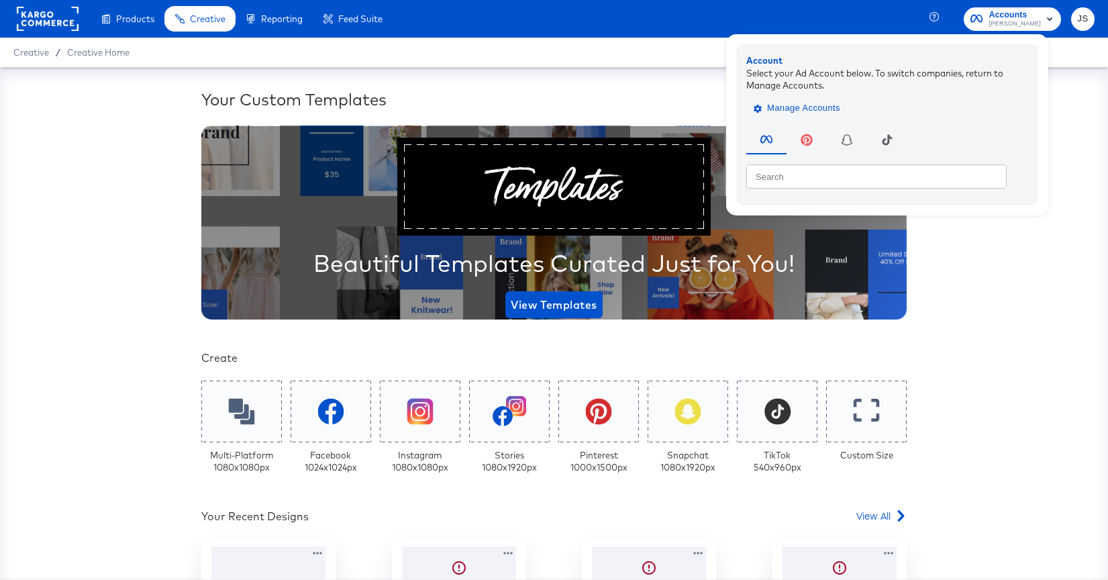
click at [796, 114] on span "Manage Accounts" at bounding box center [798, 108] width 84 height 15
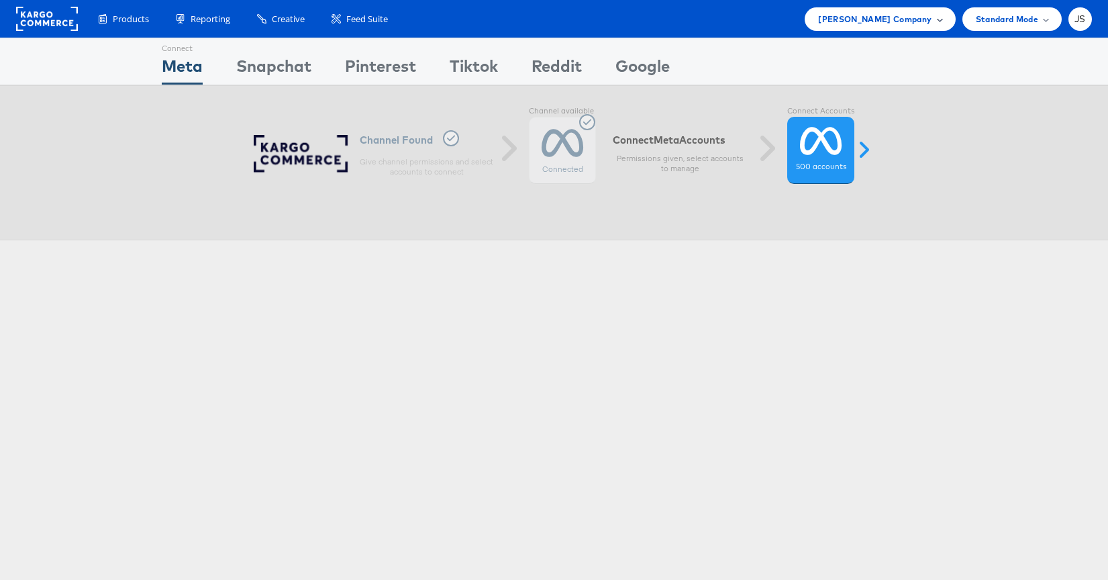
click at [875, 19] on span "[PERSON_NAME] Company" at bounding box center [874, 19] width 113 height 14
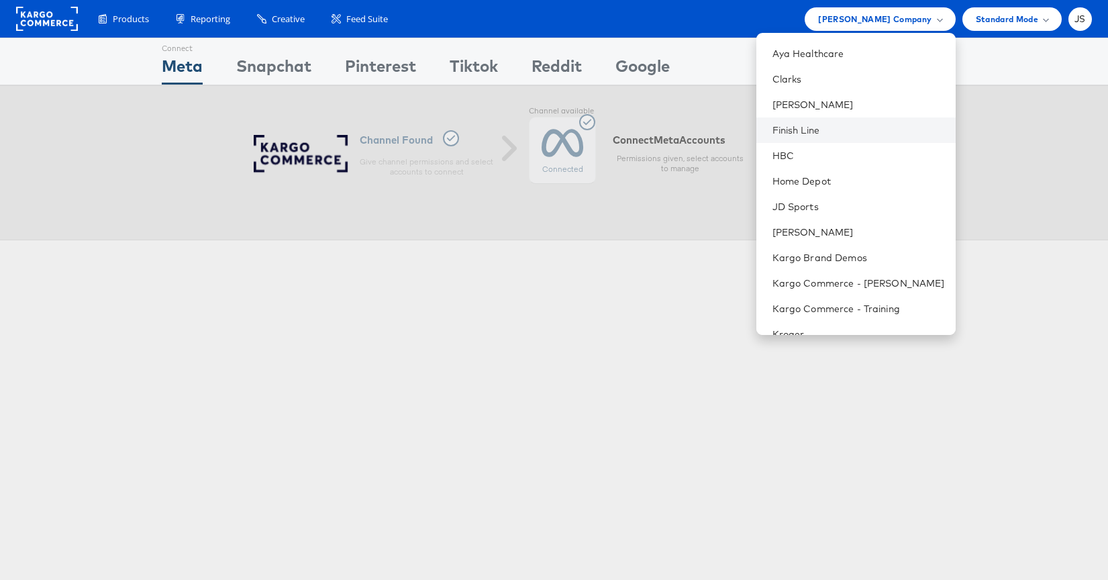
scroll to position [165, 0]
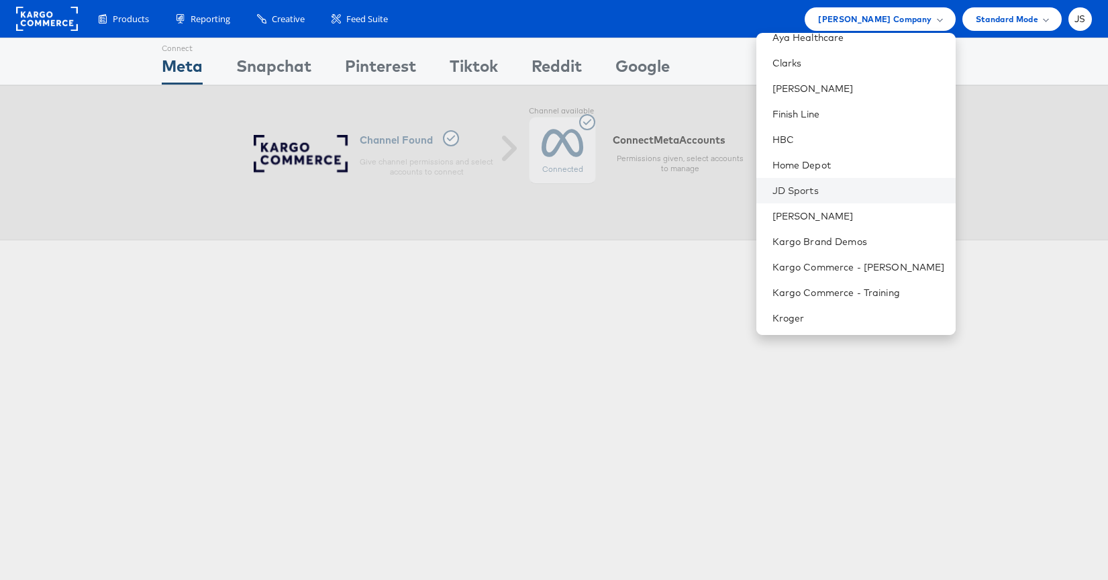
click at [827, 201] on li "JD Sports" at bounding box center [855, 190] width 199 height 25
click at [826, 207] on li "[PERSON_NAME]" at bounding box center [855, 215] width 199 height 25
click at [930, 17] on span "[PERSON_NAME] Company" at bounding box center [874, 19] width 113 height 14
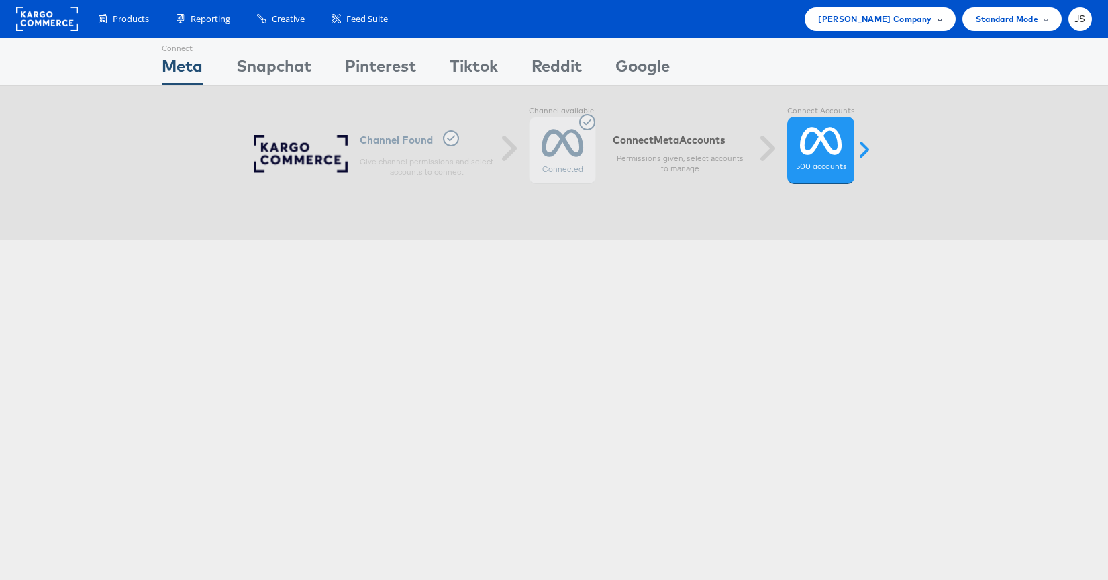
click at [921, 19] on span "[PERSON_NAME] Company" at bounding box center [874, 19] width 113 height 14
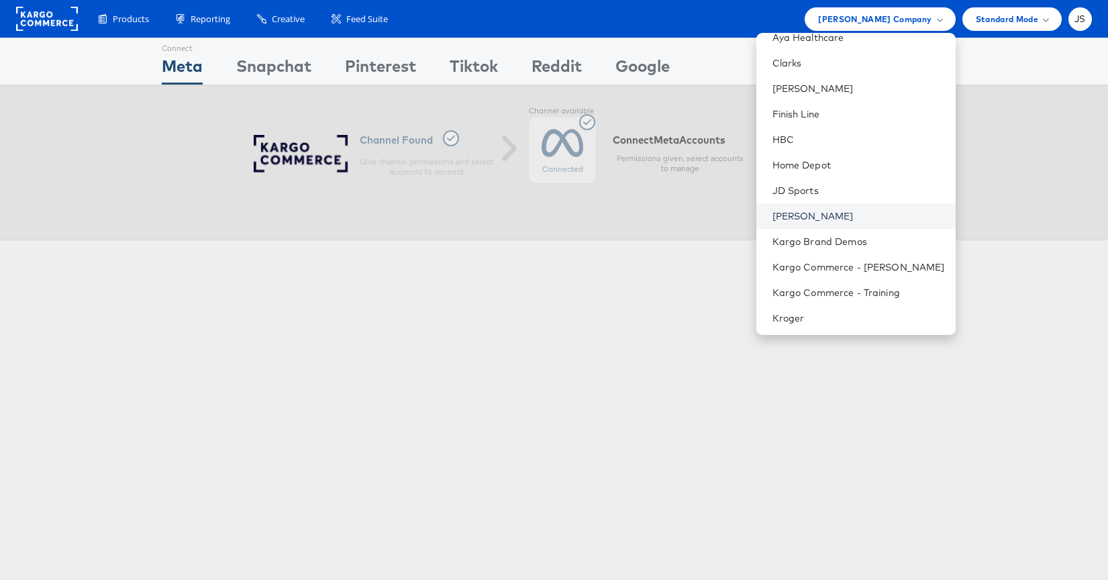
click at [829, 216] on link "[PERSON_NAME]" at bounding box center [858, 215] width 172 height 13
click at [875, 64] on link "Clarks" at bounding box center [858, 62] width 172 height 13
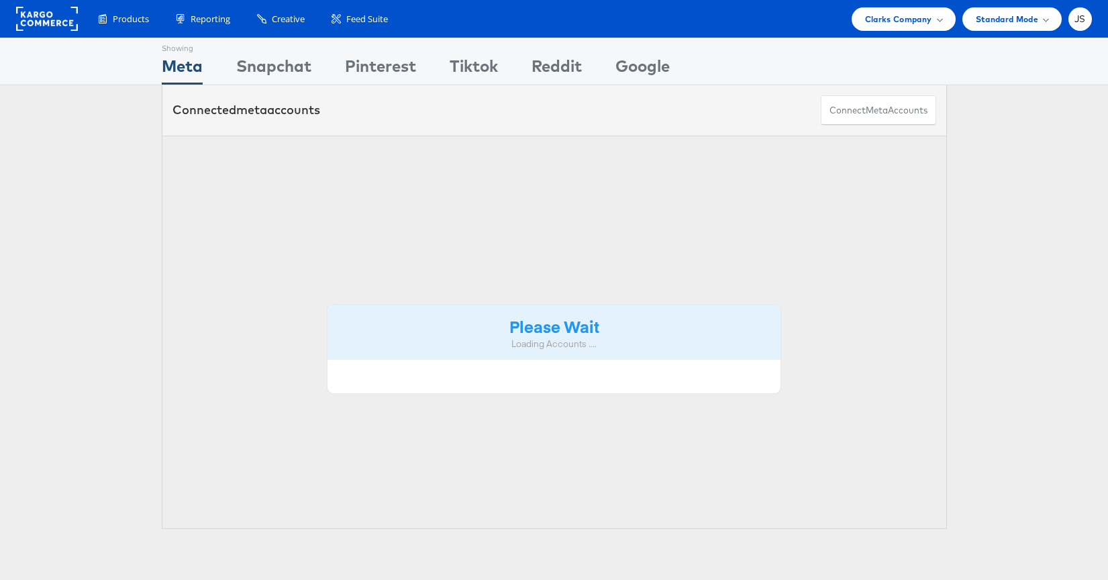
click at [903, 24] on span "Clarks Company" at bounding box center [898, 19] width 67 height 14
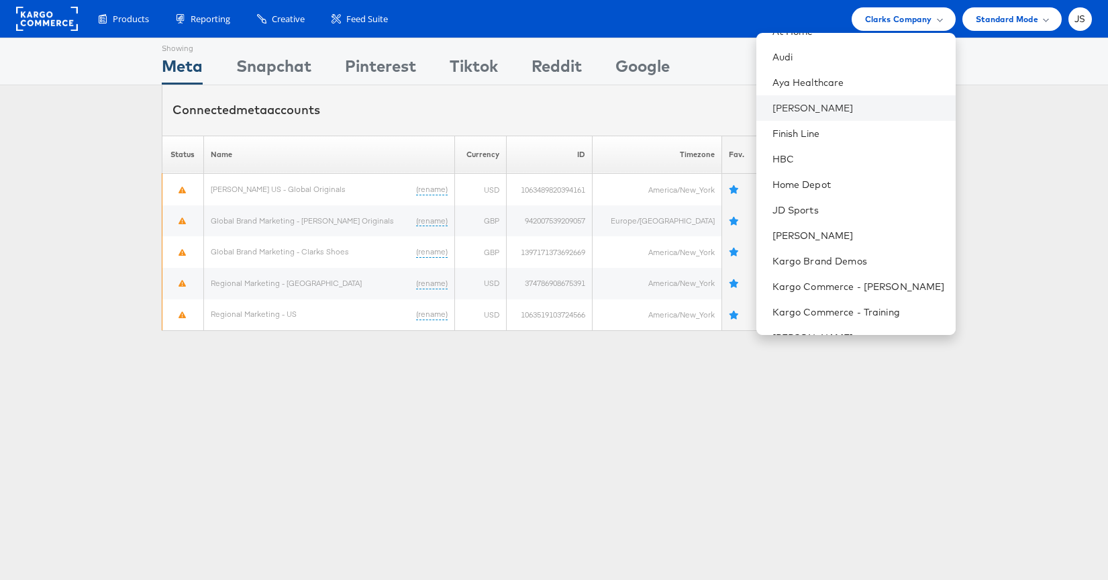
scroll to position [164, 0]
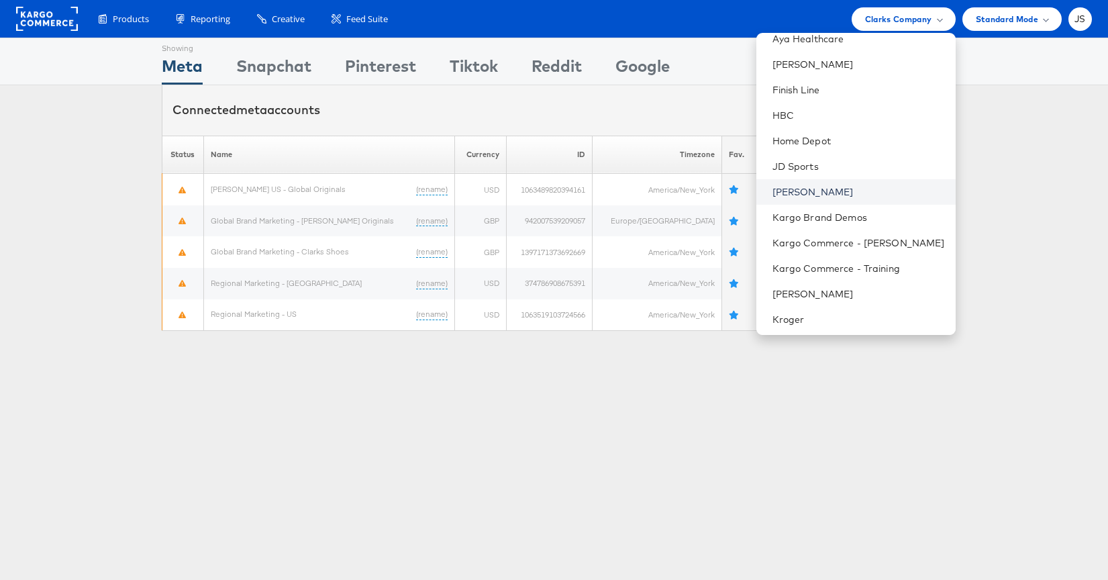
click at [857, 194] on link "[PERSON_NAME]" at bounding box center [858, 191] width 172 height 13
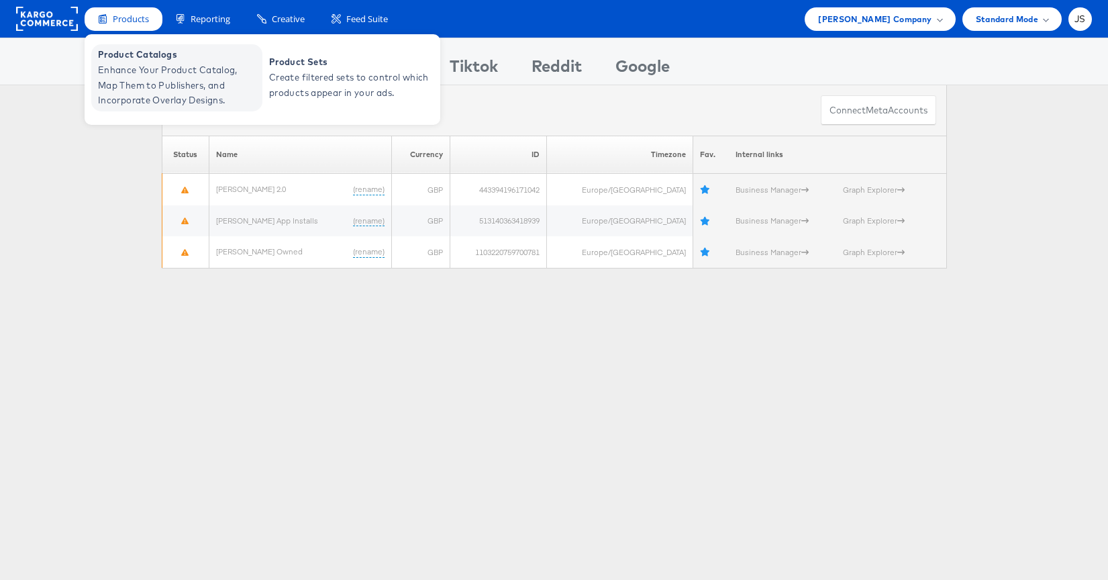
click at [142, 50] on span "Product Catalogs" at bounding box center [178, 54] width 161 height 15
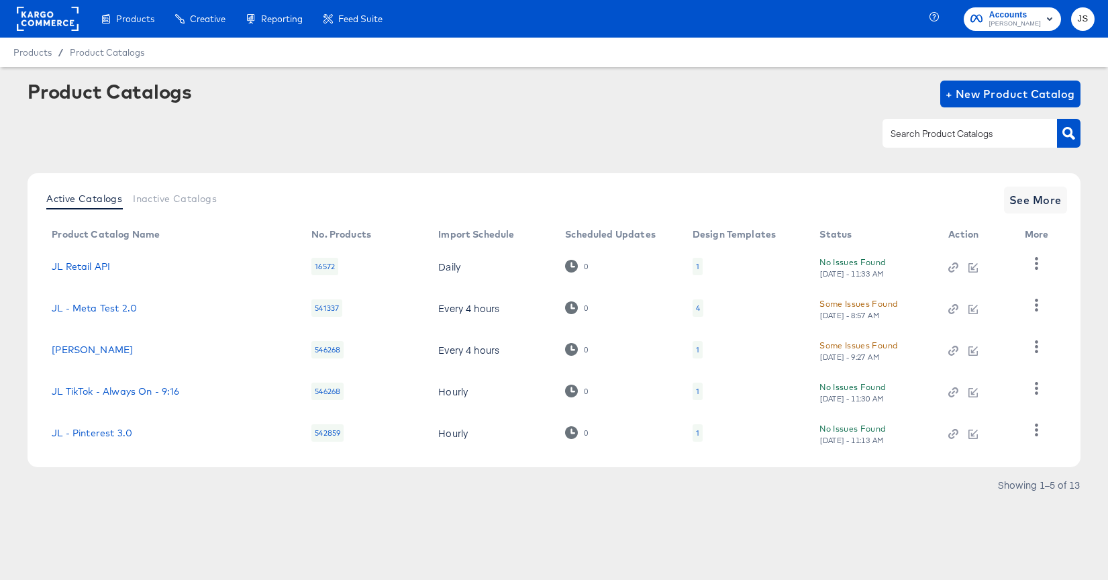
click at [699, 265] on div "1" at bounding box center [697, 266] width 10 height 17
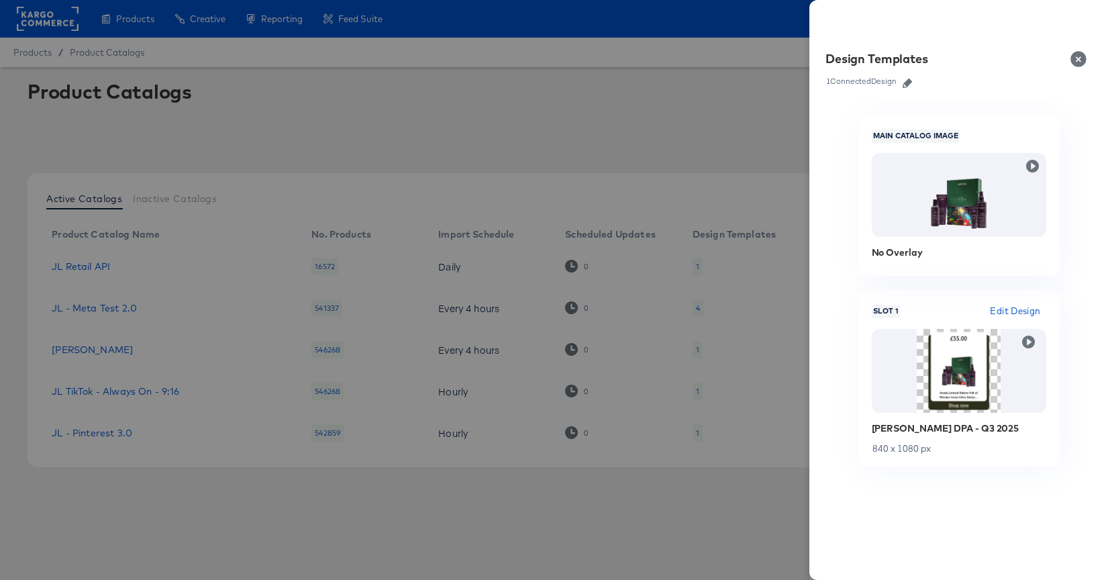
click at [464, 124] on div at bounding box center [554, 290] width 1108 height 580
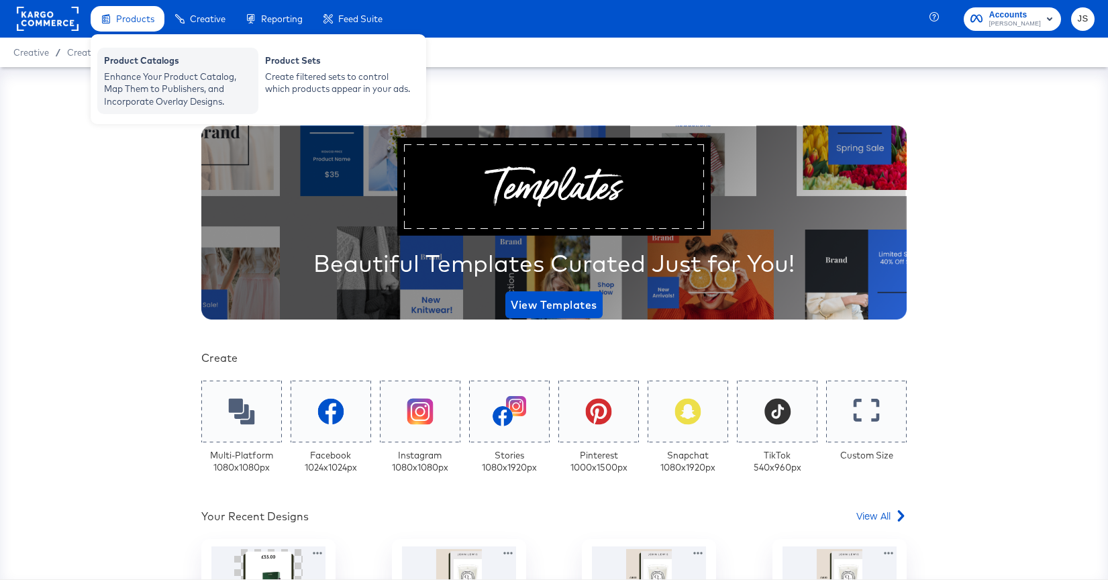
click at [135, 78] on div "Enhance Your Product Catalog, Map Them to Publishers, and Incorporate Overlay D…" at bounding box center [178, 89] width 148 height 38
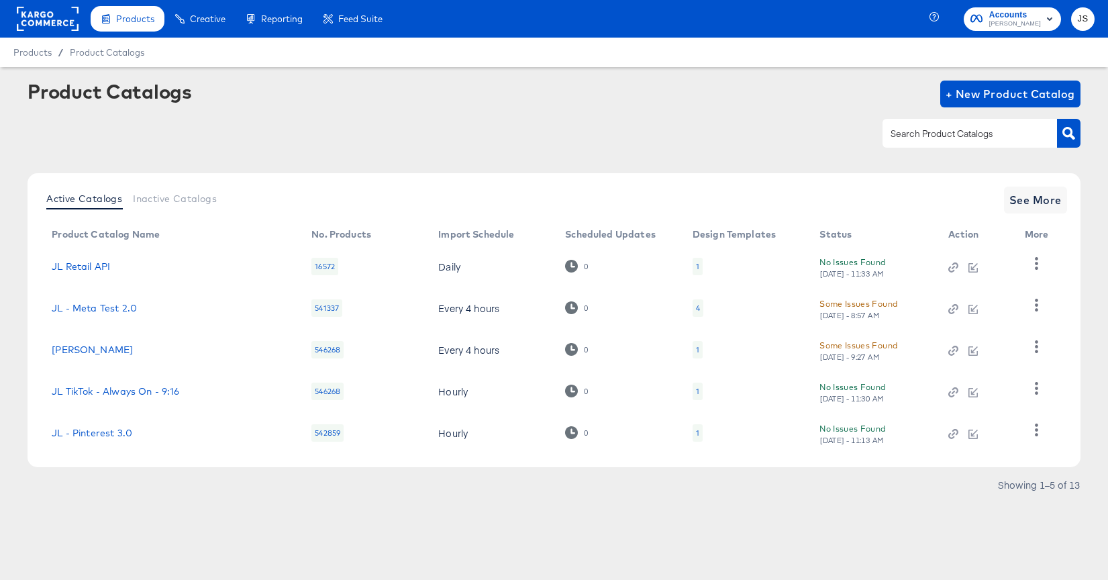
click at [690, 266] on td "1" at bounding box center [745, 267] width 127 height 42
click at [694, 266] on div "1" at bounding box center [697, 266] width 10 height 17
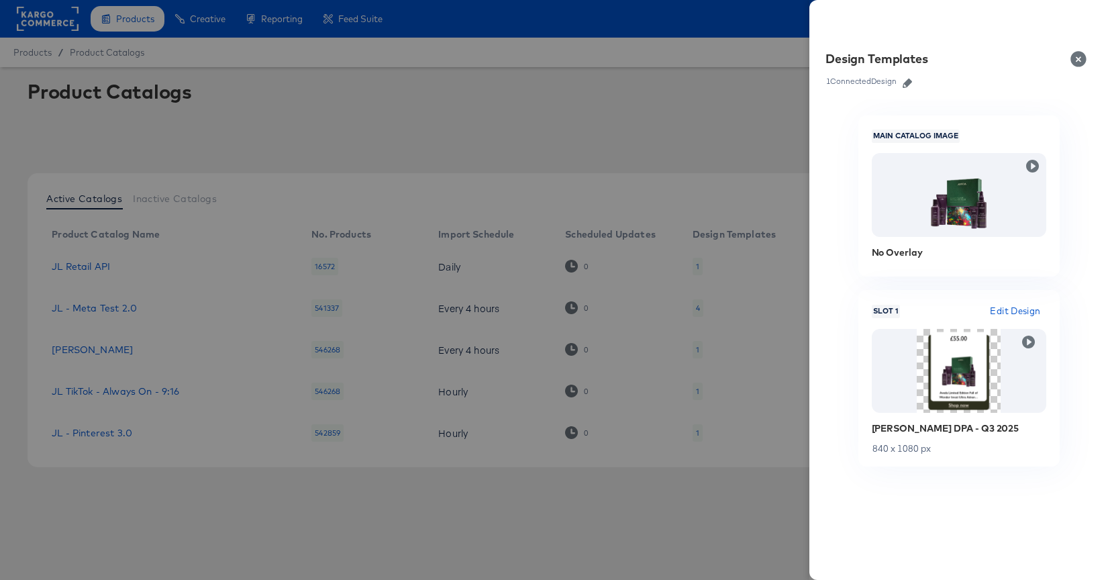
click at [910, 82] on icon "button" at bounding box center [906, 82] width 9 height 9
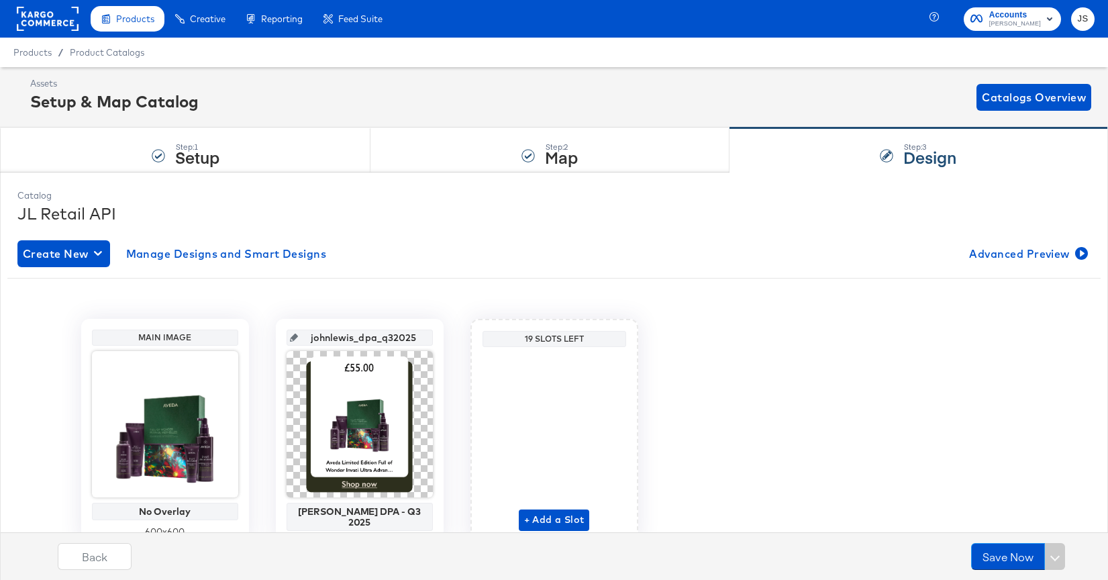
scroll to position [60, 0]
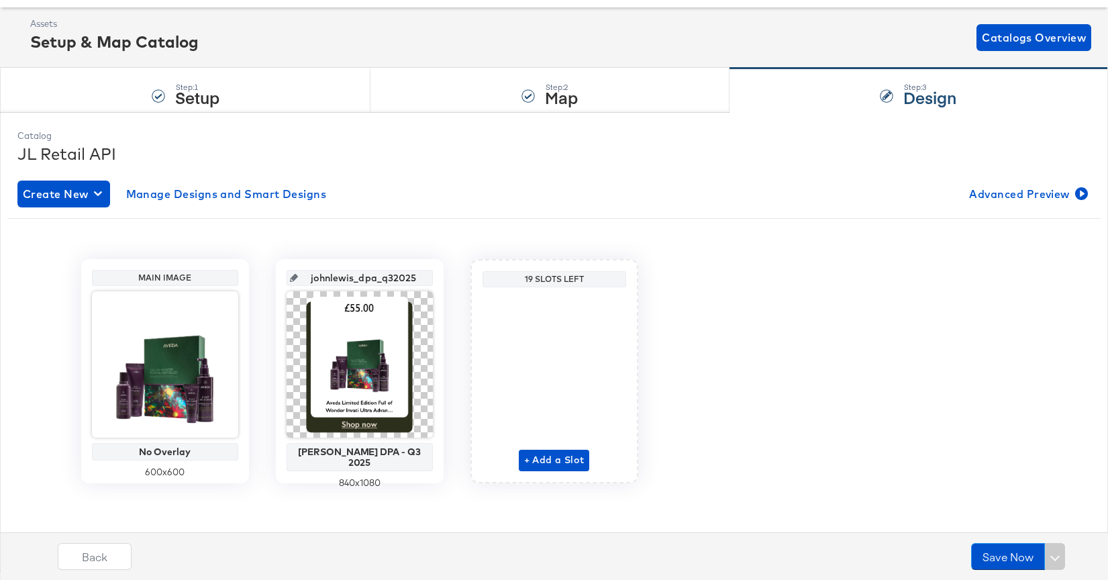
click at [380, 271] on input "johnlewis_dpa_q32025" at bounding box center [363, 272] width 131 height 36
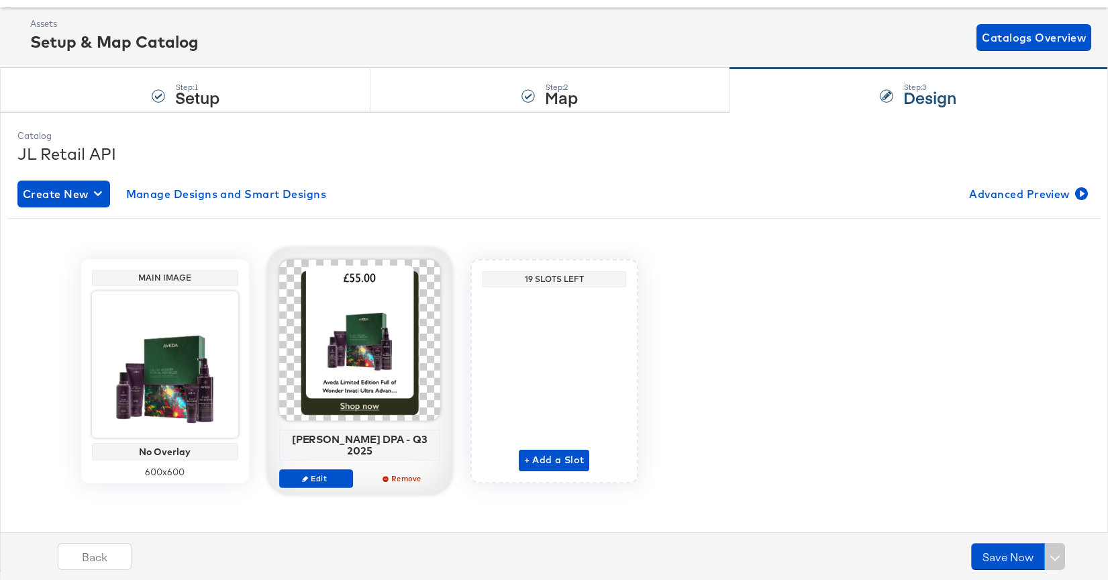
click at [386, 439] on div "[PERSON_NAME] DPA - Q3 2025" at bounding box center [359, 444] width 154 height 23
copy div "[PERSON_NAME] DPA - Q3 2025 Edit Remove"
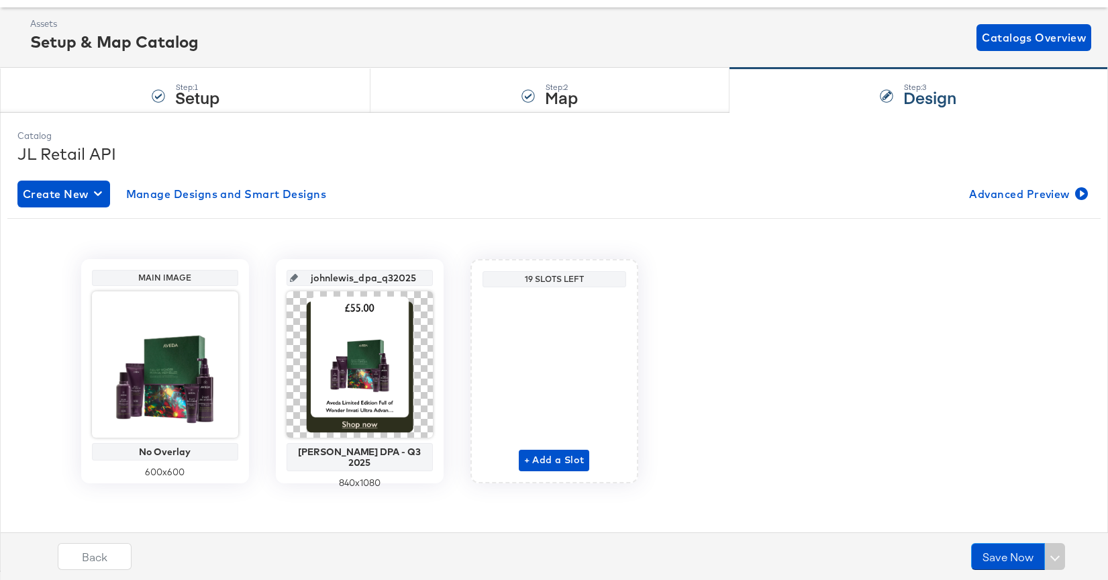
click at [405, 523] on div "Back Save Now" at bounding box center [565, 551] width 1108 height 58
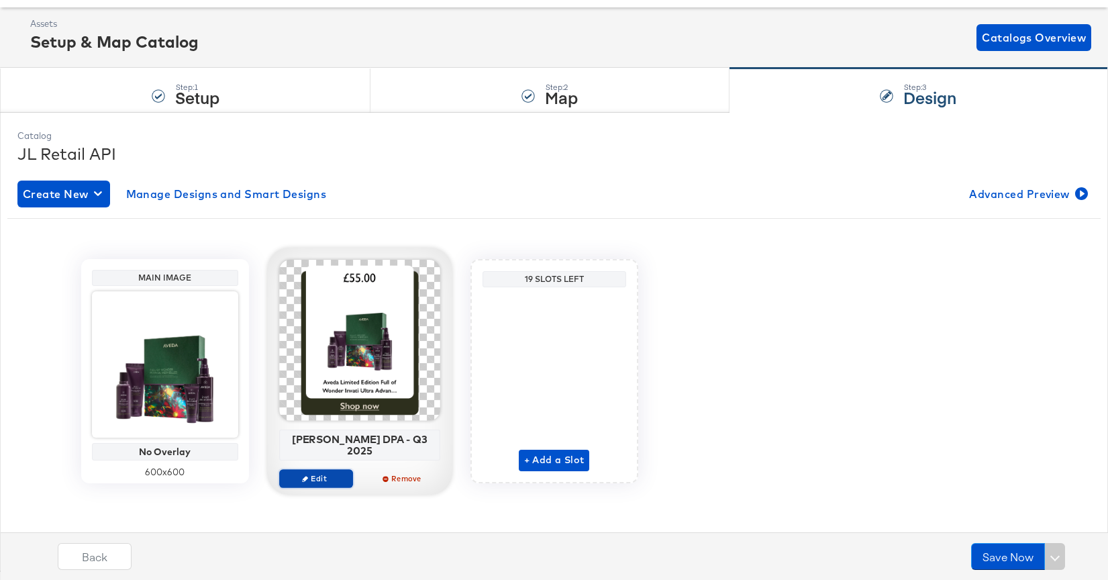
click at [329, 473] on span "Edit" at bounding box center [315, 478] width 62 height 10
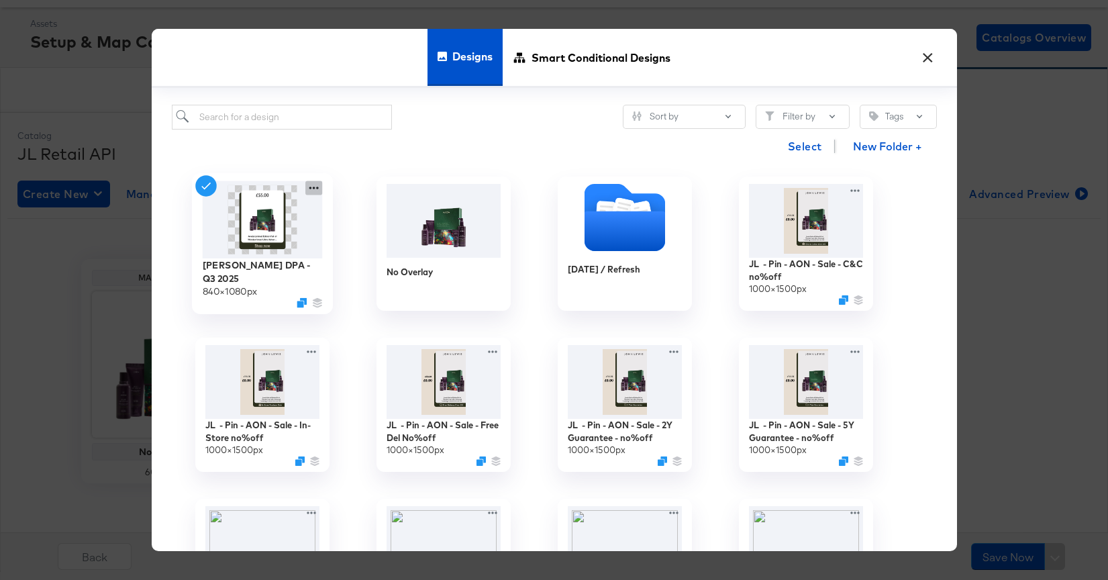
click at [315, 186] on icon at bounding box center [313, 188] width 17 height 14
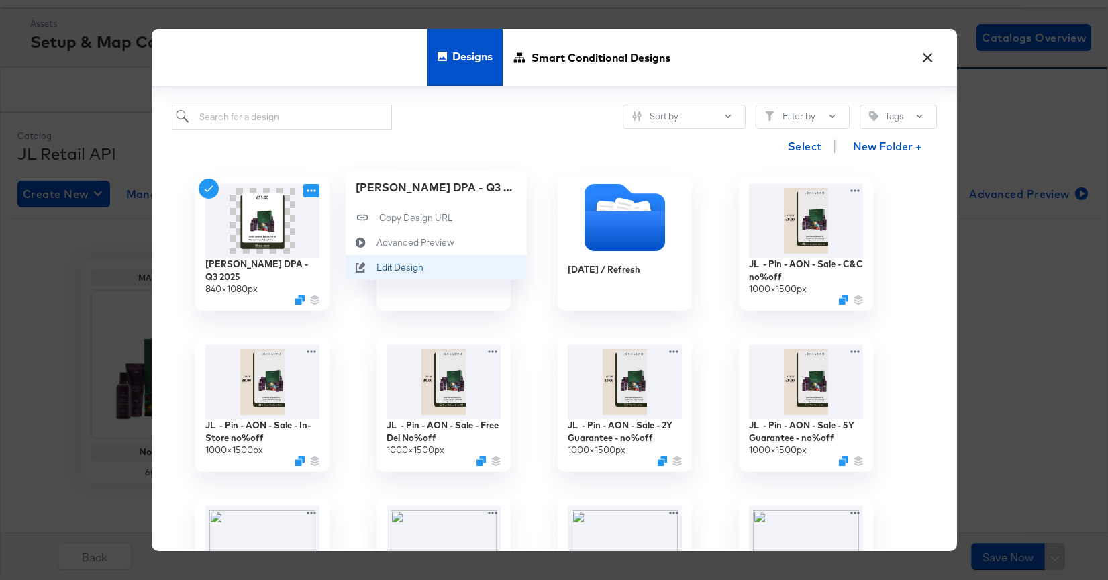
click at [376, 268] on div "Edit Design Edit Design" at bounding box center [376, 268] width 0 height 0
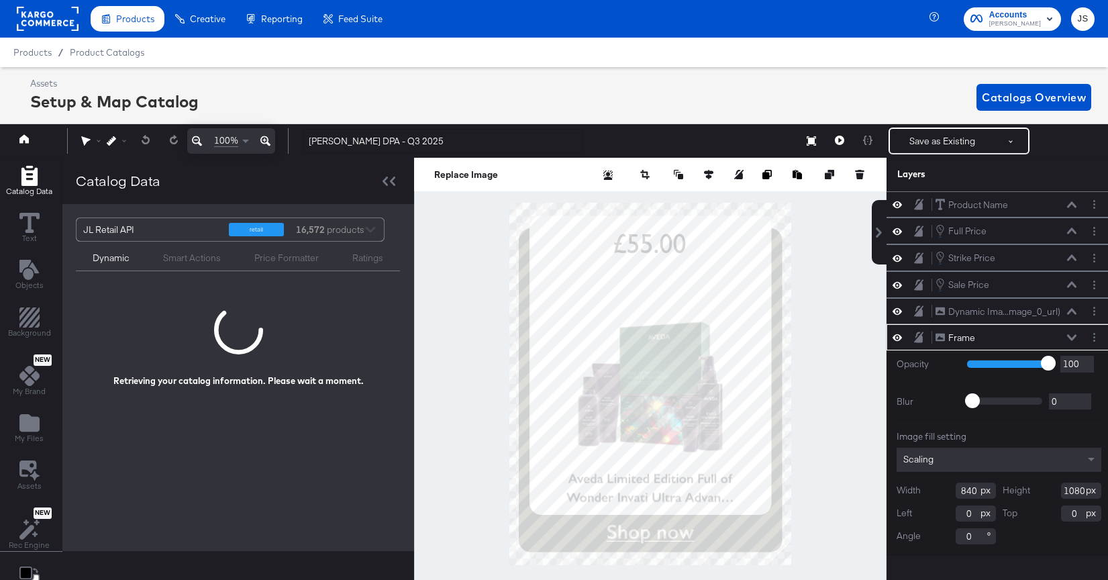
scroll to position [30, 0]
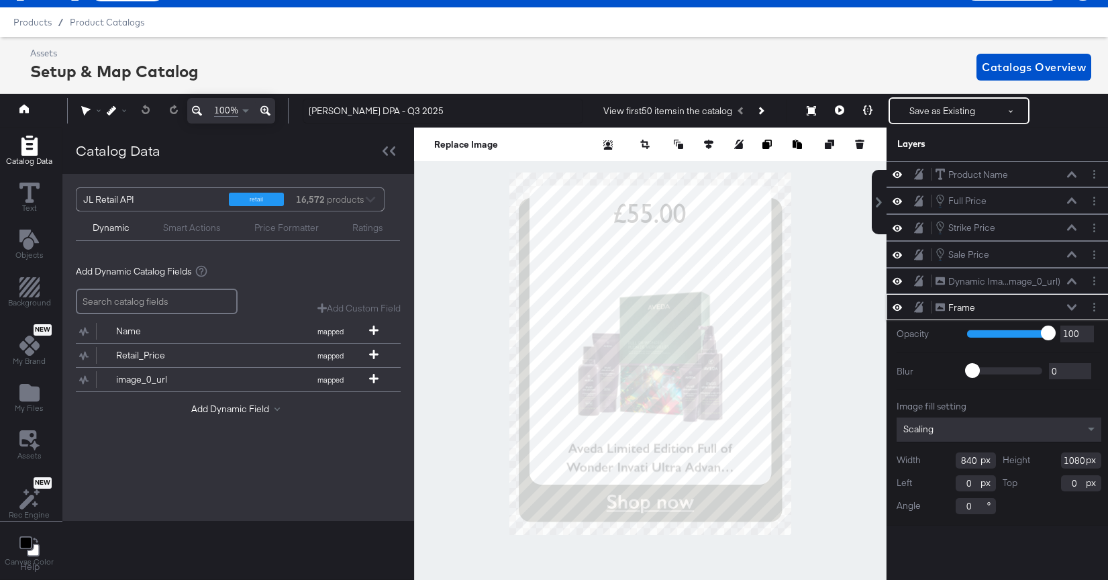
click at [1070, 305] on icon at bounding box center [1071, 307] width 9 height 7
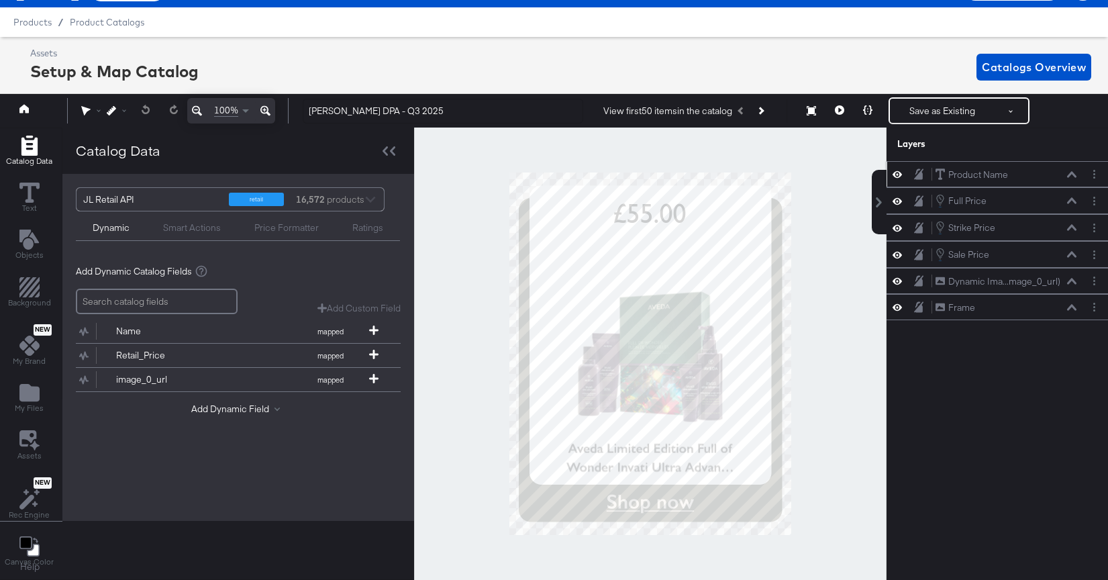
click at [1067, 178] on button at bounding box center [1071, 174] width 11 height 8
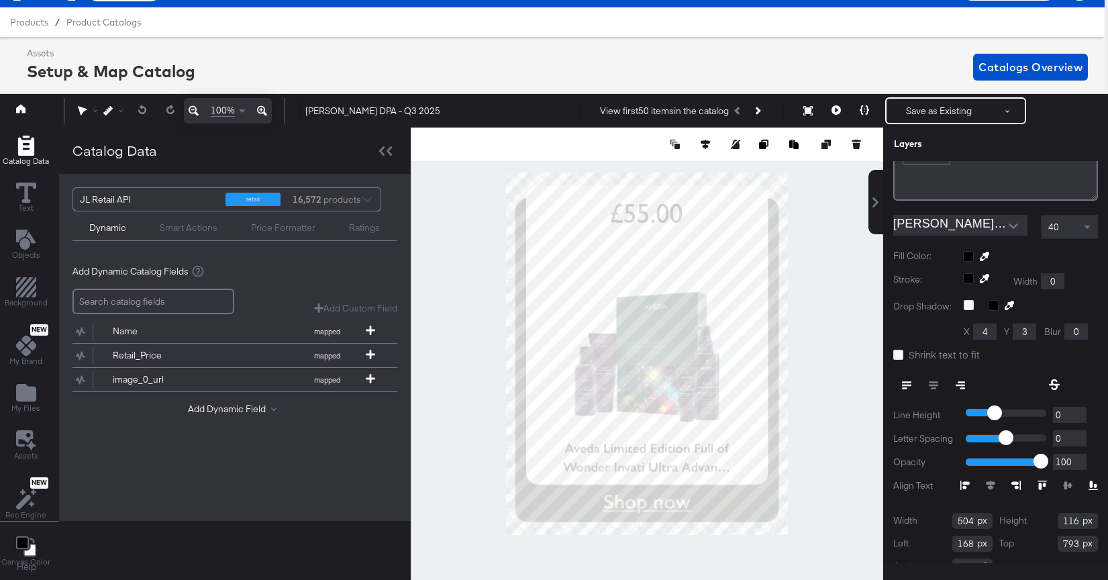
scroll to position [157, 0]
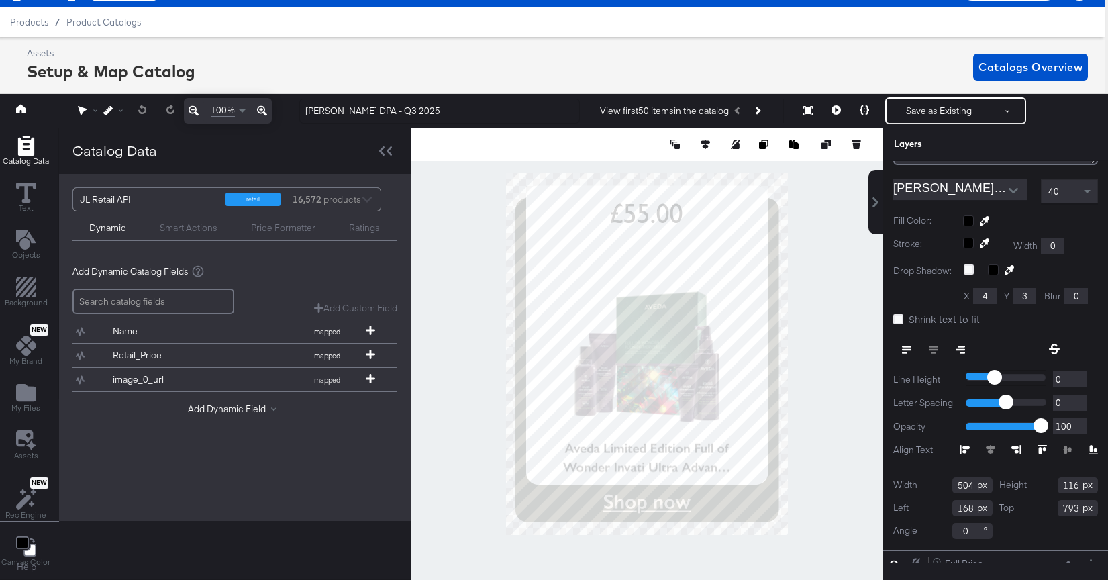
type input "-10"
type input "-11"
type input "-12"
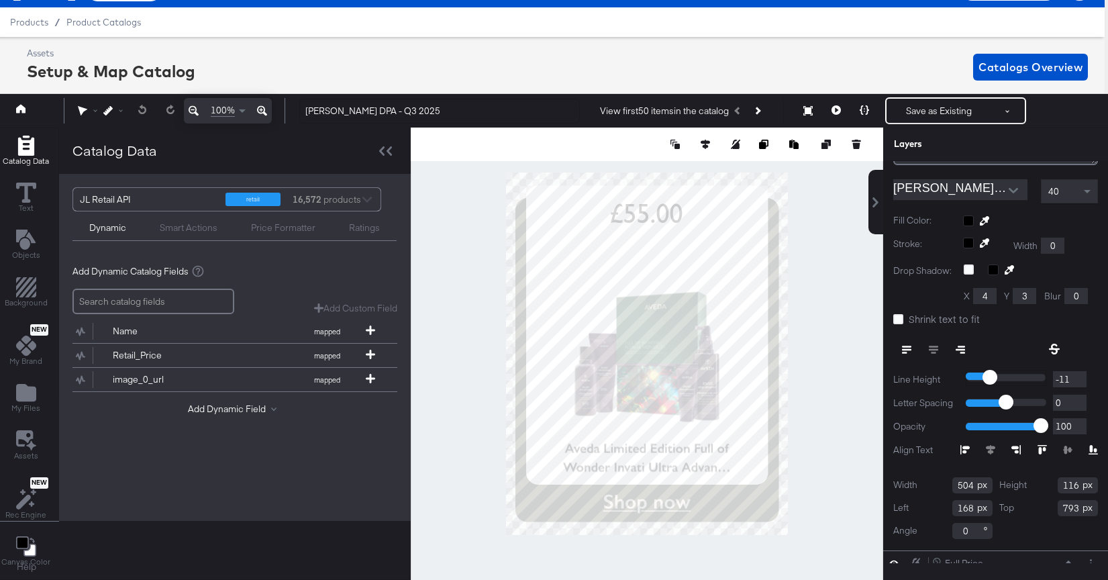
type input "-12"
click at [987, 376] on input "range" at bounding box center [1005, 378] width 81 height 16
click at [1072, 377] on input "-12" at bounding box center [1070, 379] width 34 height 17
type input "-1"
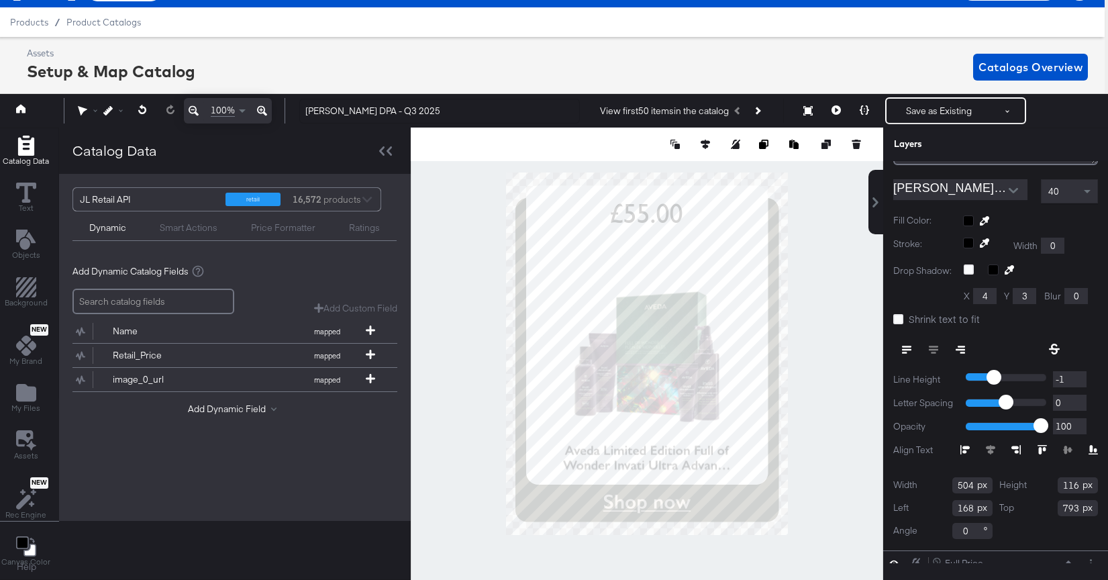
type input "-50"
type input "-5"
type input "-50"
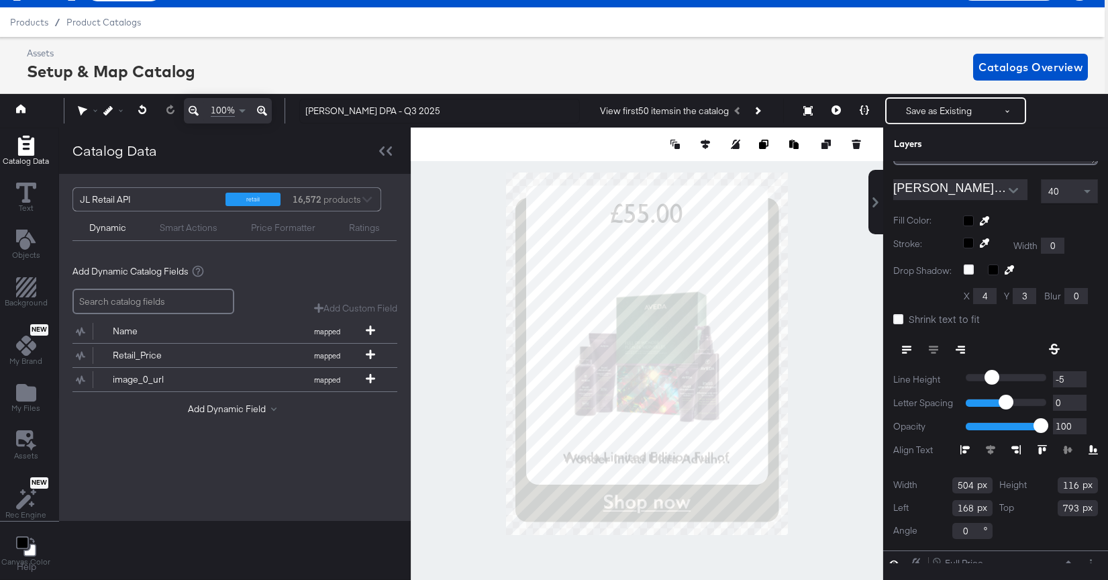
type input "-50"
type input "-5"
type input "-50"
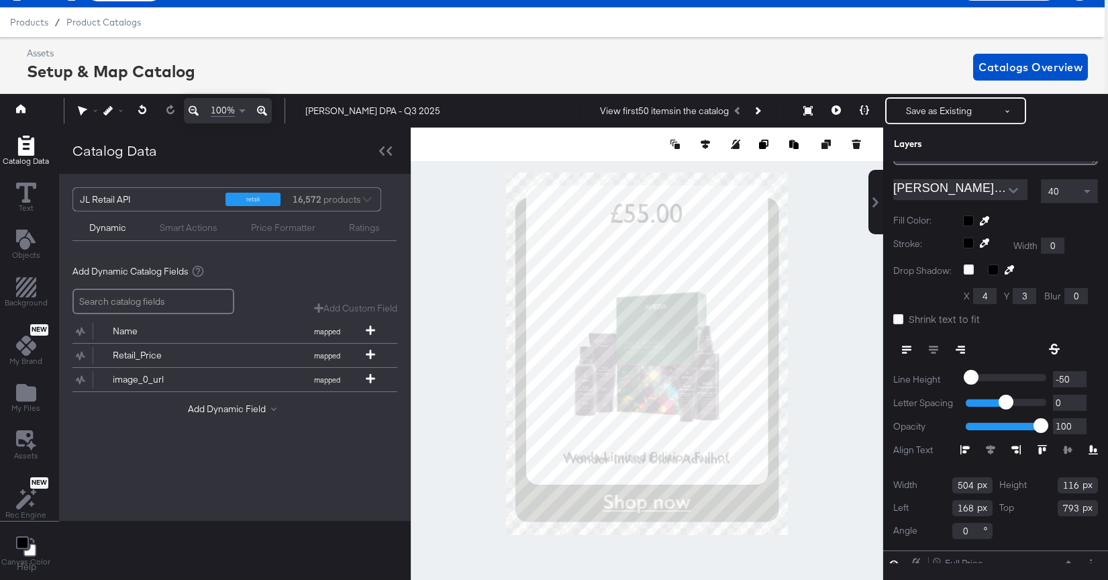
click at [1007, 363] on div "Edit Text + Insert Dynamic ﻿ ﻿ Name ﻿ Gill Sans Nova SemiBold 40 Fill Color: St…" at bounding box center [995, 289] width 225 height 519
type input "-46"
type input "-43"
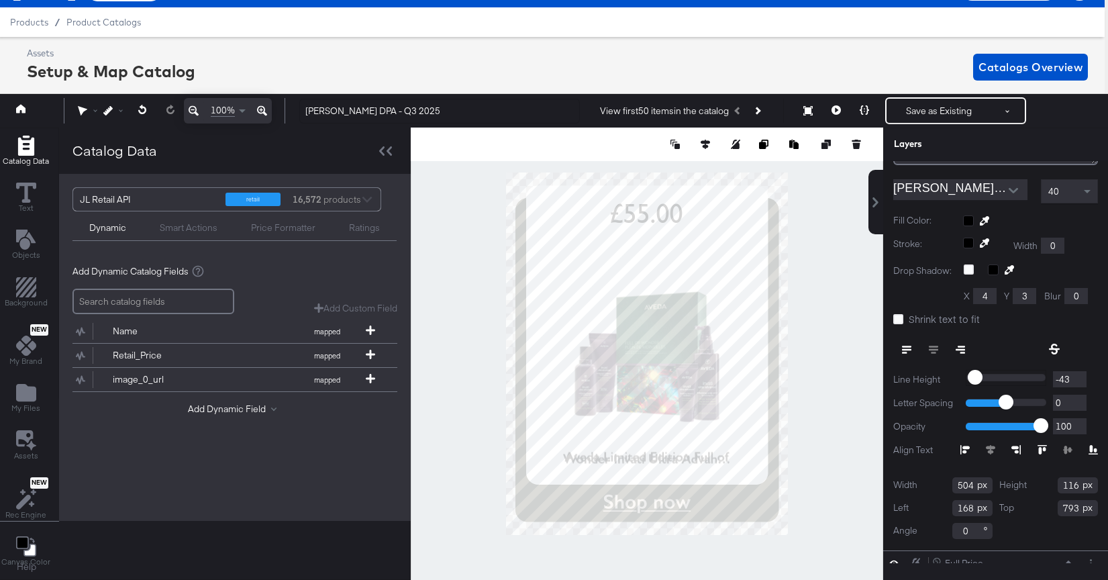
type input "-42"
type input "-39"
type input "-37"
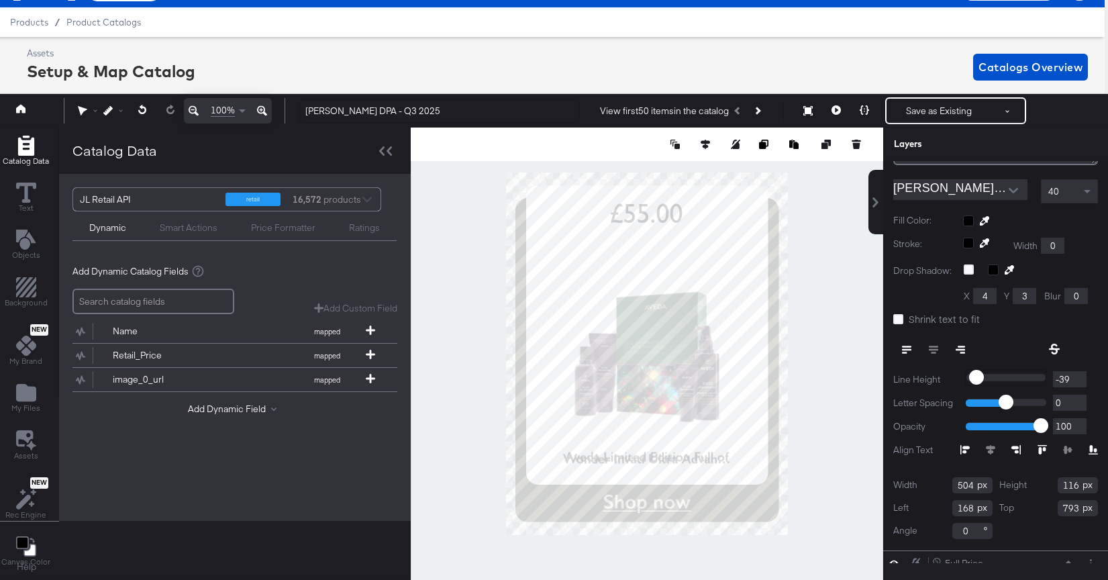
type input "-37"
type input "-36"
type input "-35"
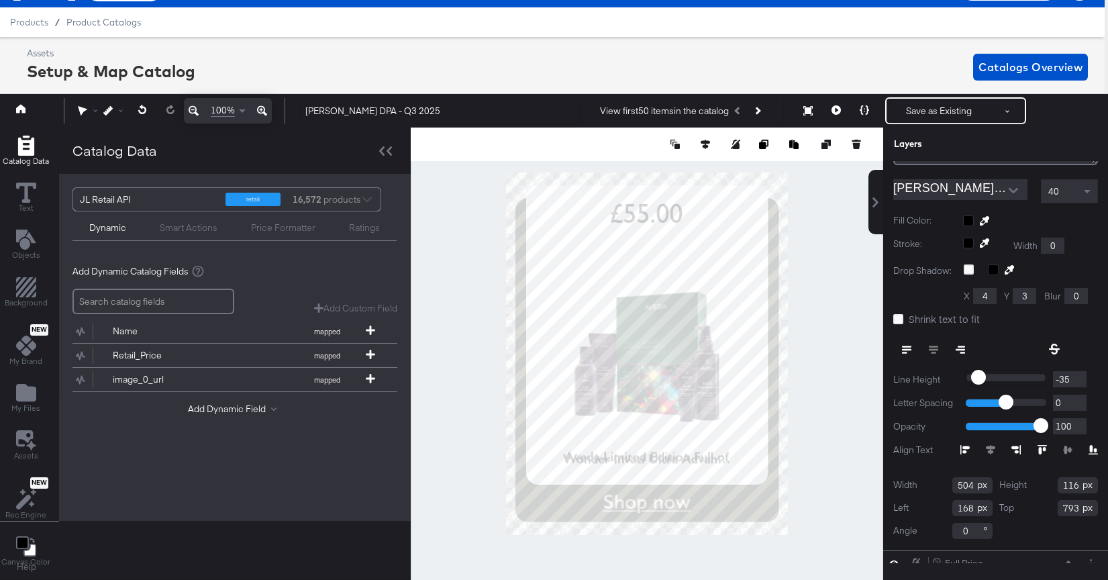
type input "-34"
type input "-33"
type input "-32"
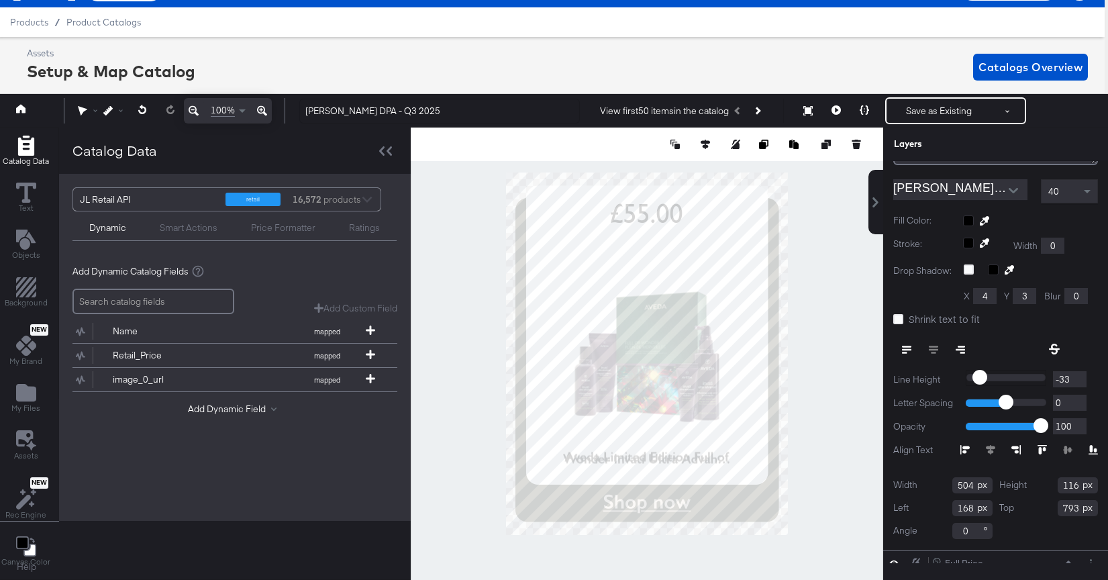
type input "-32"
type input "-31"
type input "-30"
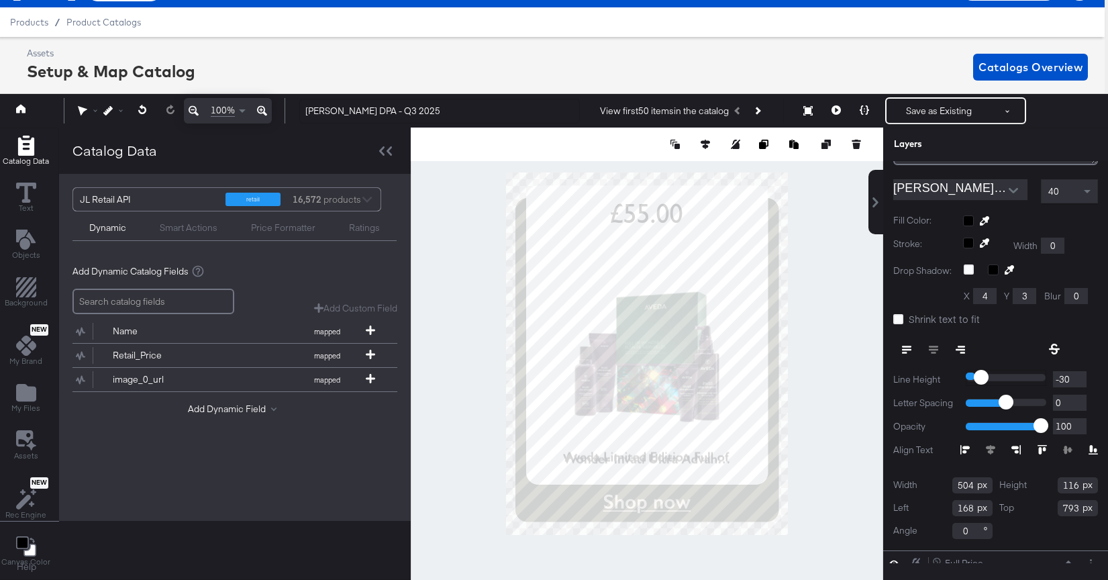
type input "-29"
type input "-28"
type input "-27"
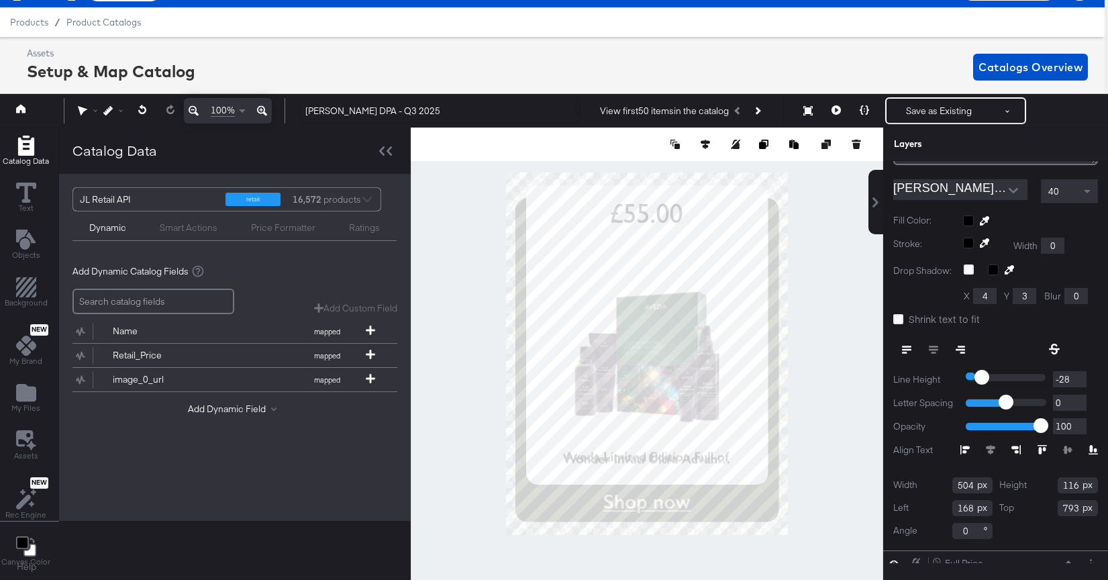
type input "-27"
type input "-26"
type input "-25"
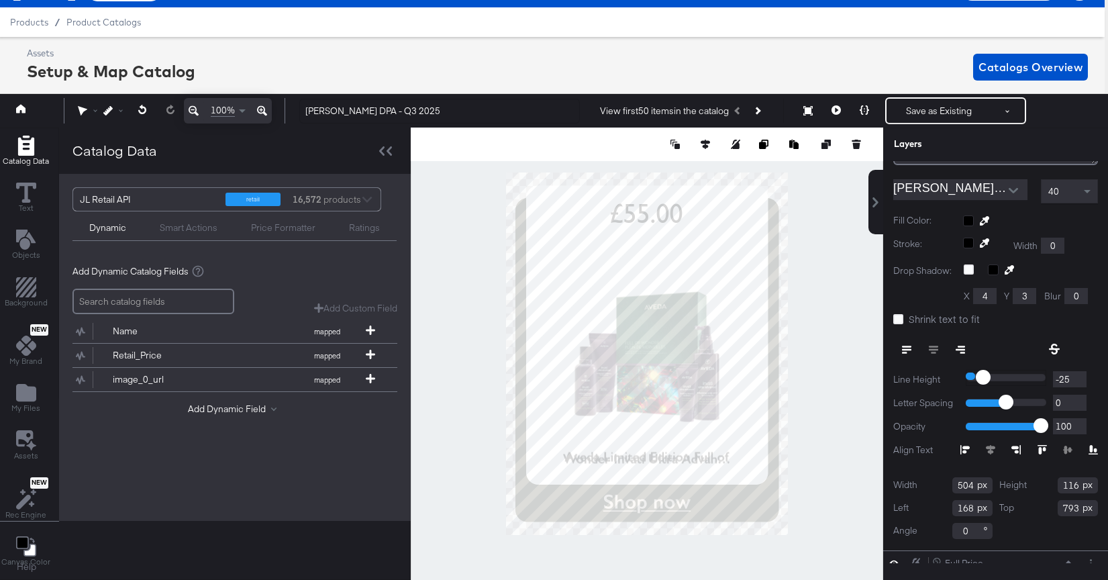
type input "-24"
type input "-23"
type input "-21"
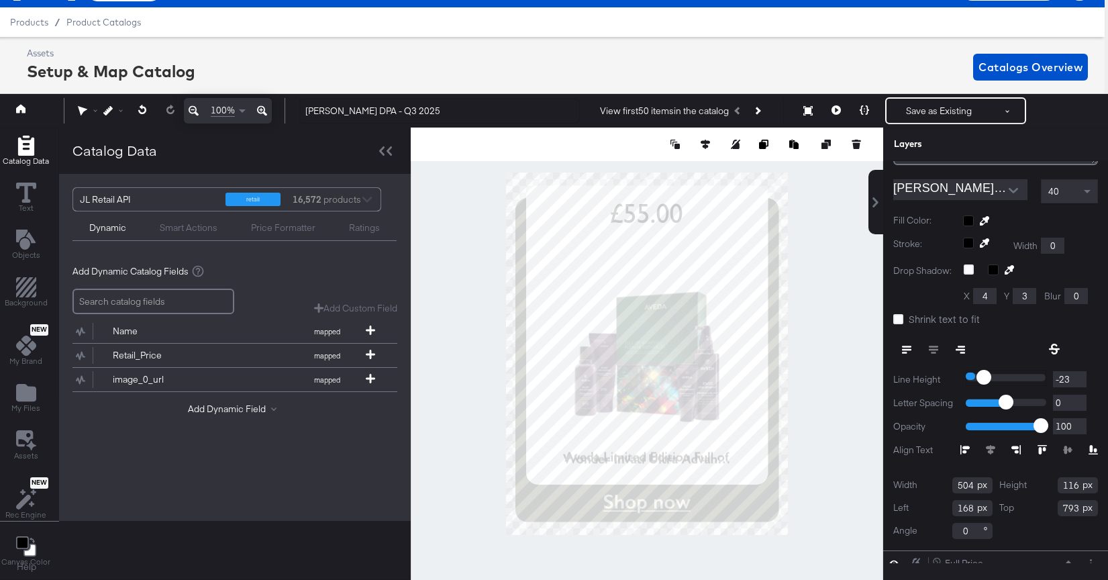
type input "-21"
type input "-20"
type input "-19"
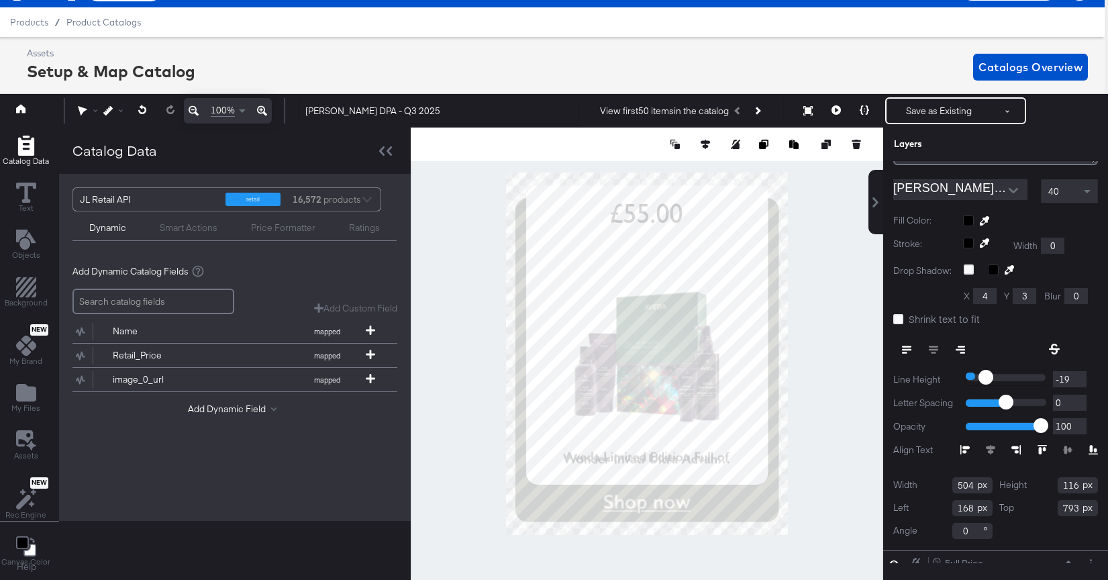
type input "-16"
type input "-15"
type input "-14"
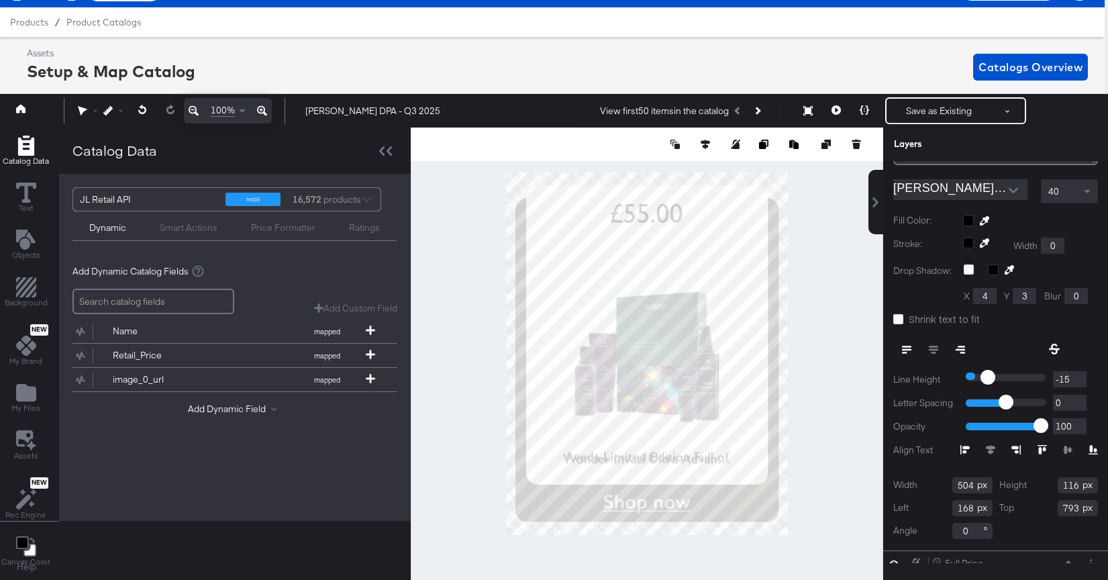
type input "-14"
type input "-13"
type input "-12"
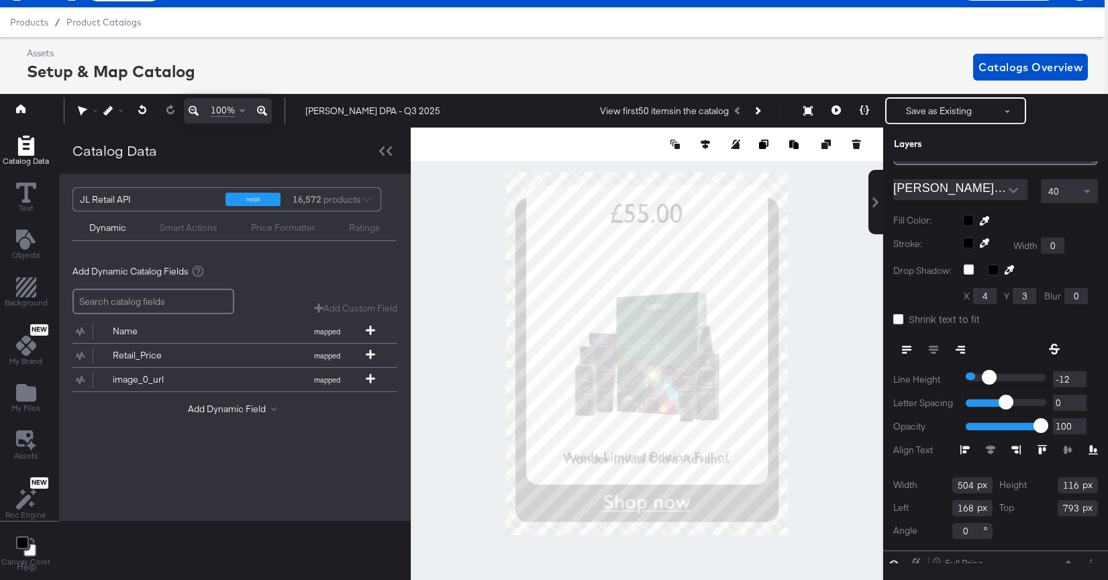
type input "-11"
type input "-9"
type input "-8"
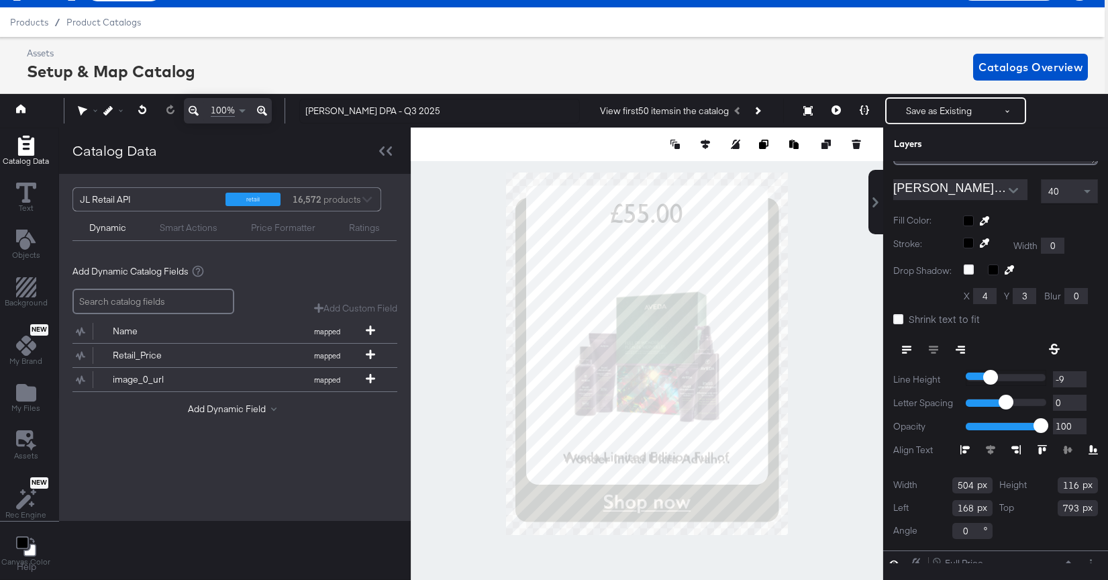
type input "-8"
type input "-6"
type input "-5"
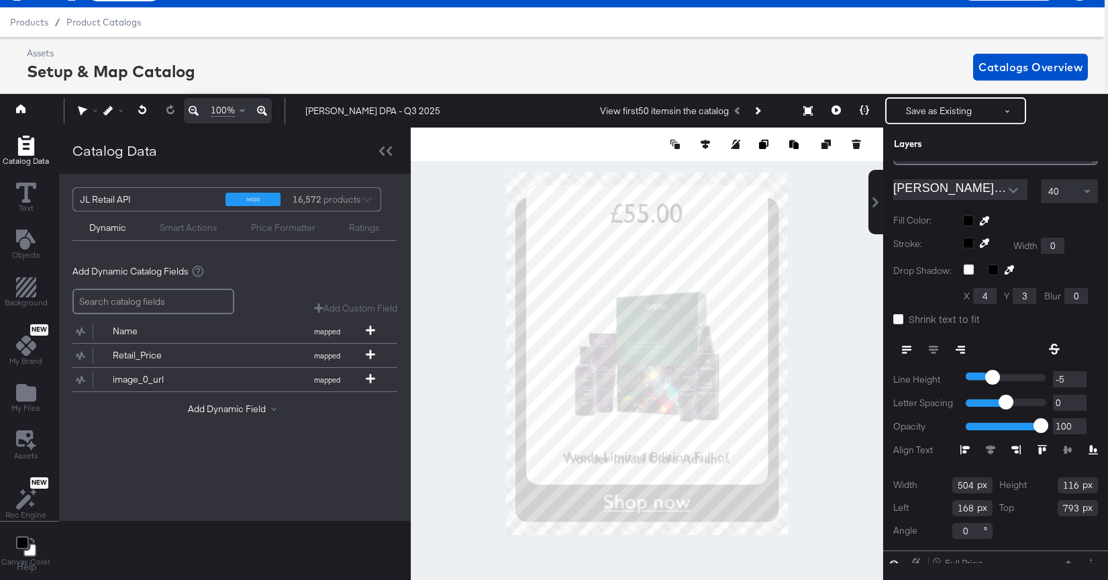
type input "-4"
type input "-3"
type input "-2"
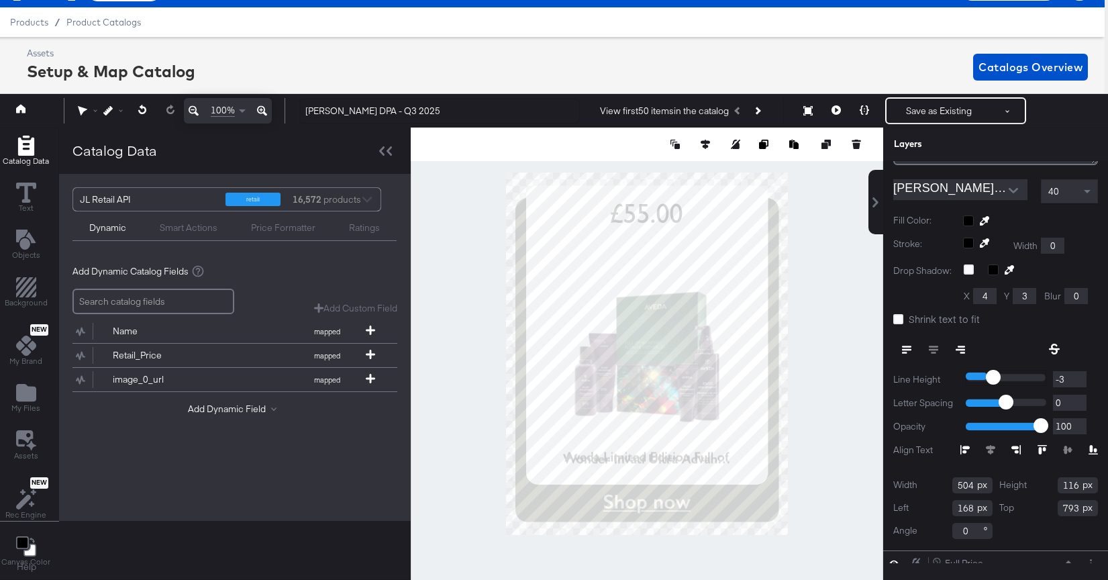
type input "-2"
type input "-1"
type input "0"
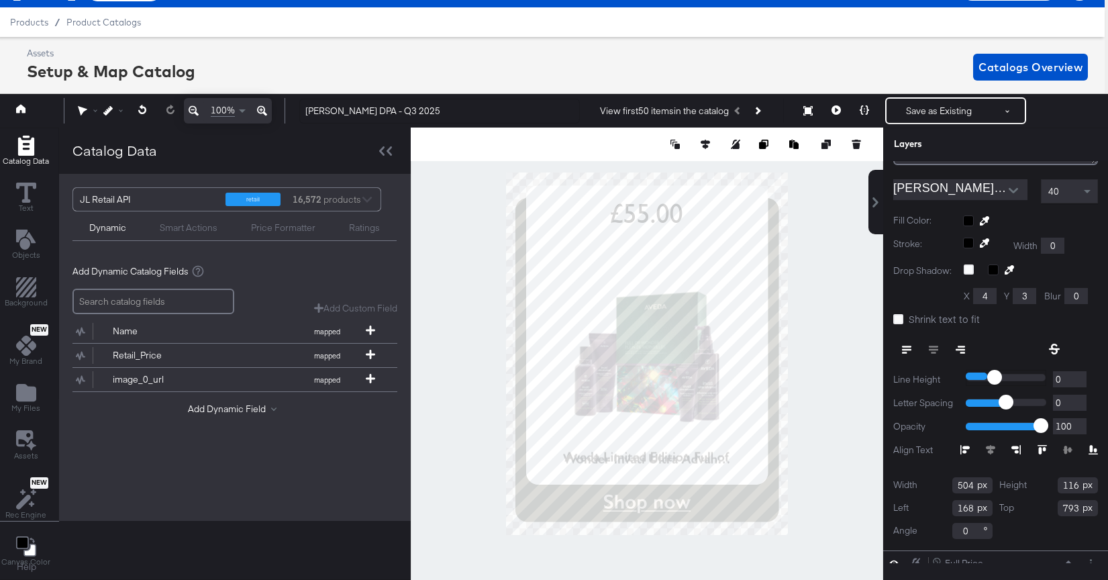
type input "1"
type input "2"
type input "3"
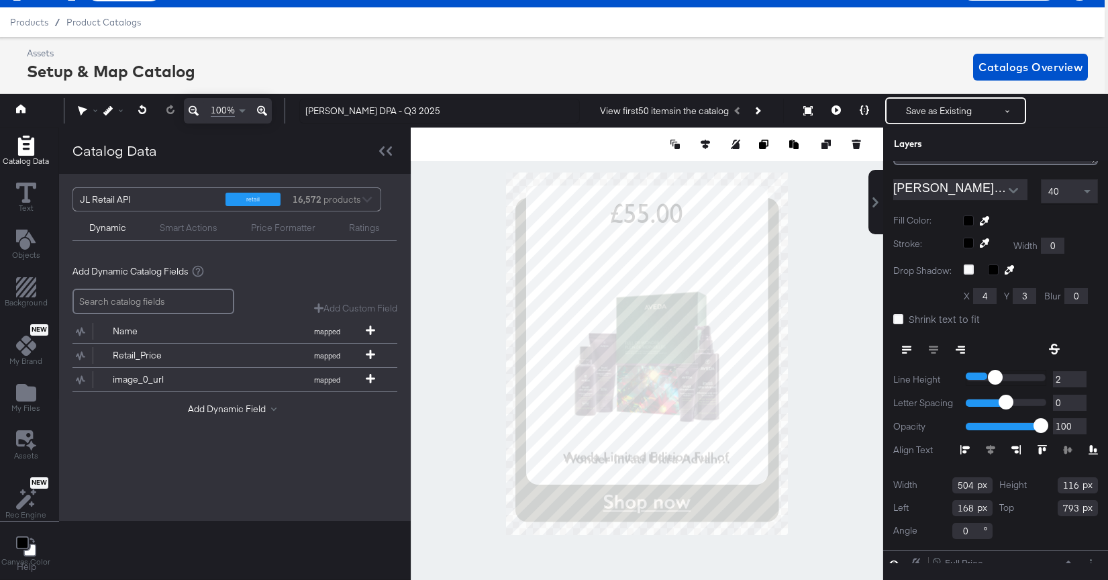
type input "3"
type input "2"
type input "1"
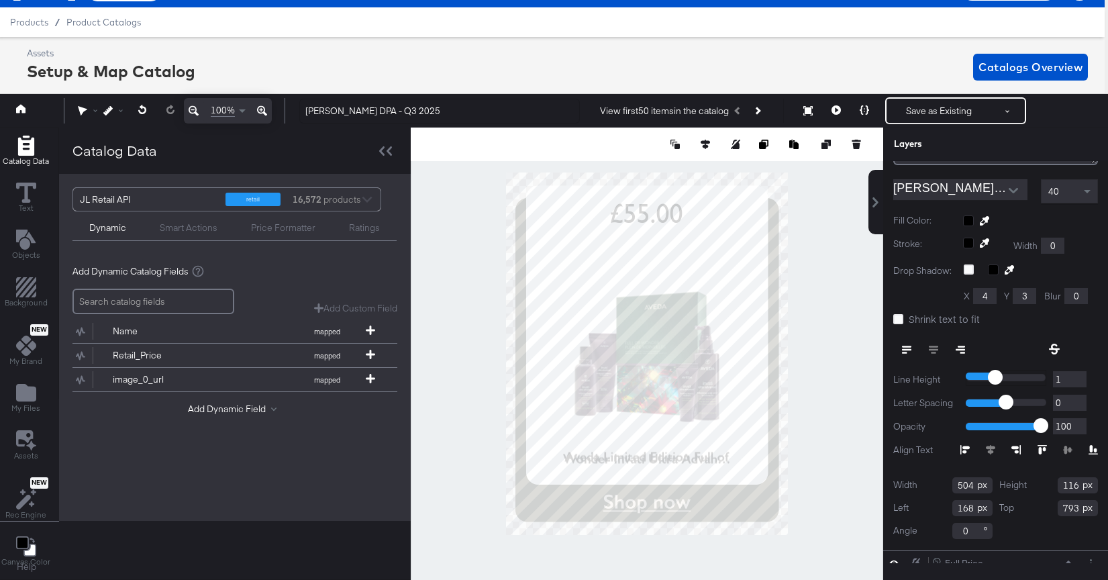
type input "0"
type input "-1"
type input "-2"
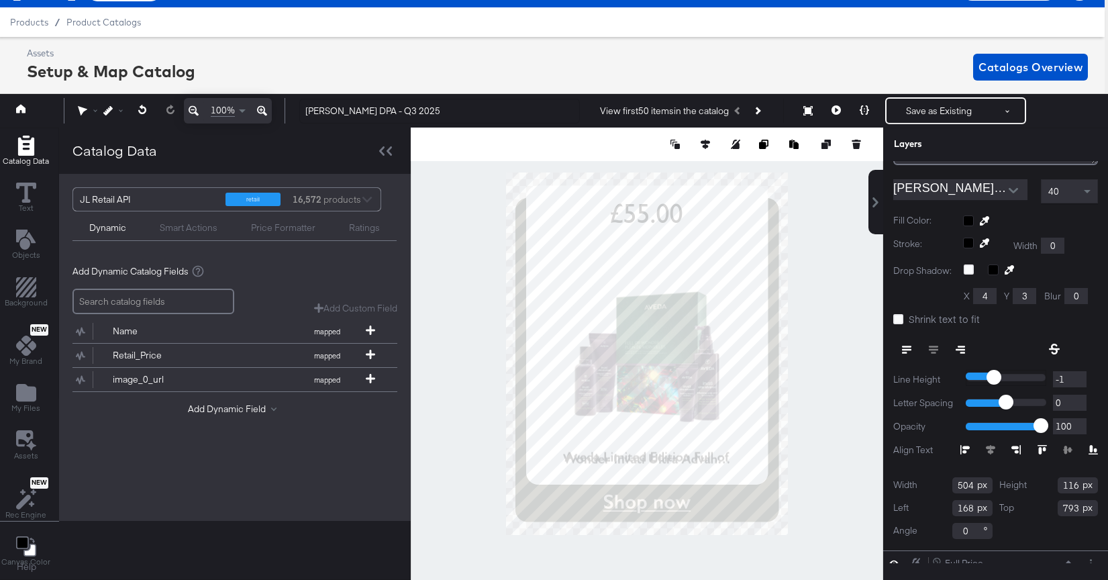
type input "-2"
type input "-3"
type input "-4"
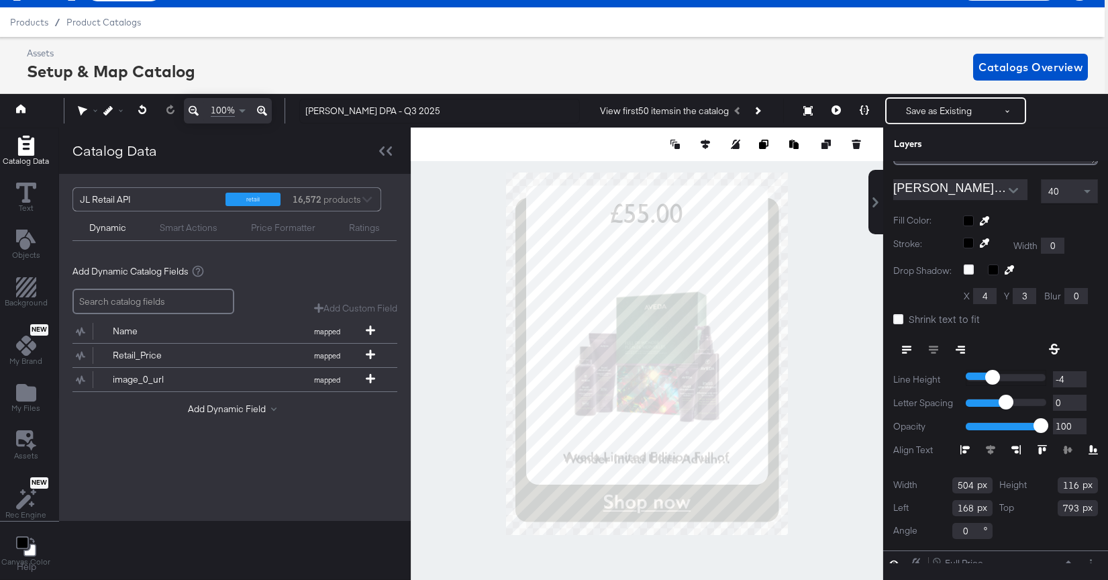
type input "-5"
type input "-6"
type input "-7"
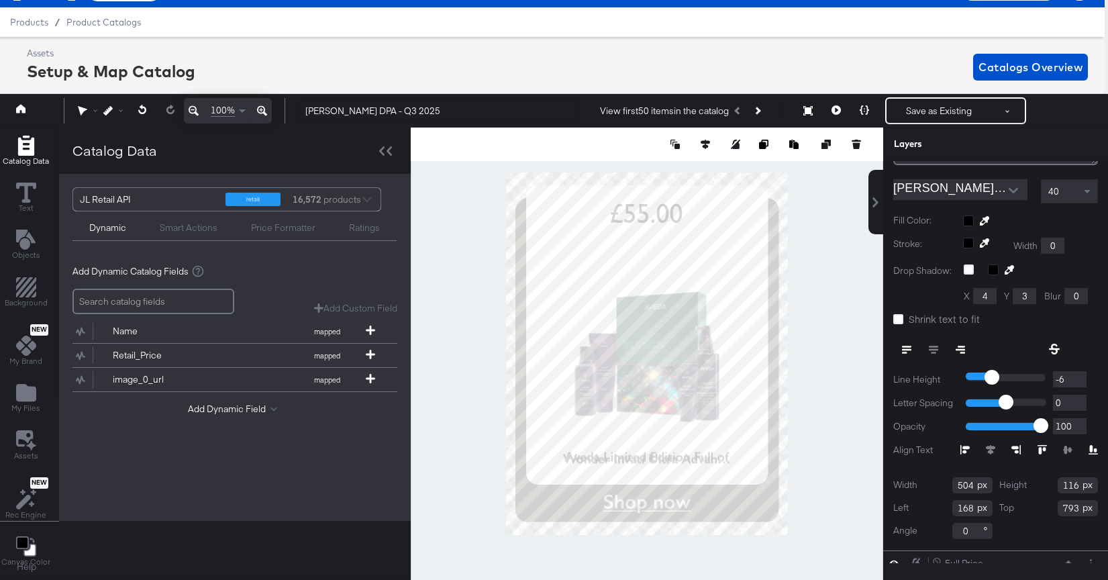
type input "-7"
drag, startPoint x: 972, startPoint y: 378, endPoint x: 990, endPoint y: 379, distance: 18.1
click at [990, 379] on input "range" at bounding box center [1005, 378] width 81 height 16
type input "-9"
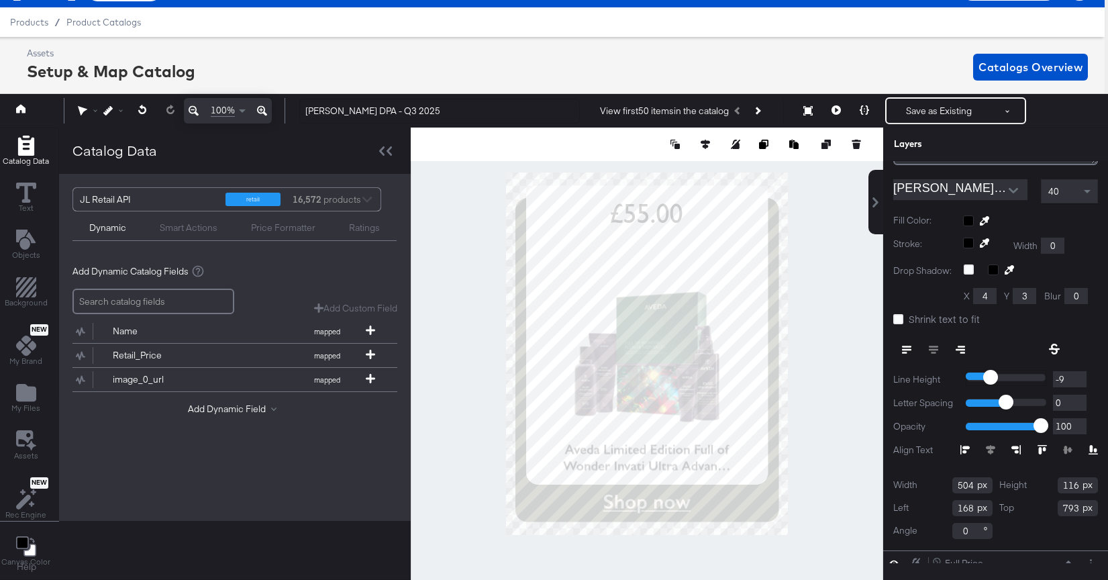
type input "-10"
type input "-11"
type input "-10"
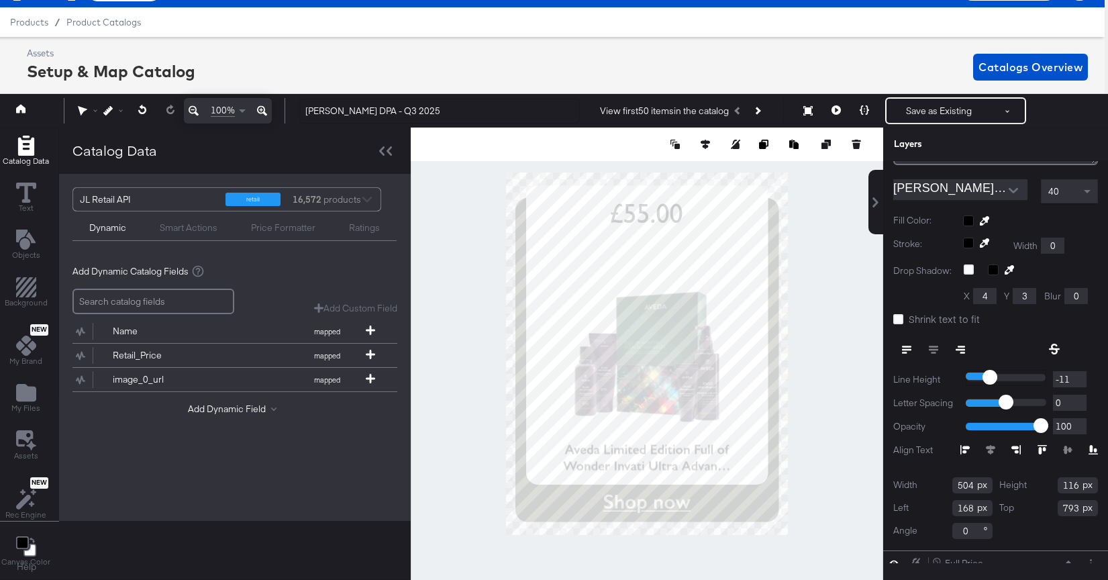
type input "-10"
type input "-9"
click at [990, 379] on input "range" at bounding box center [1005, 378] width 81 height 16
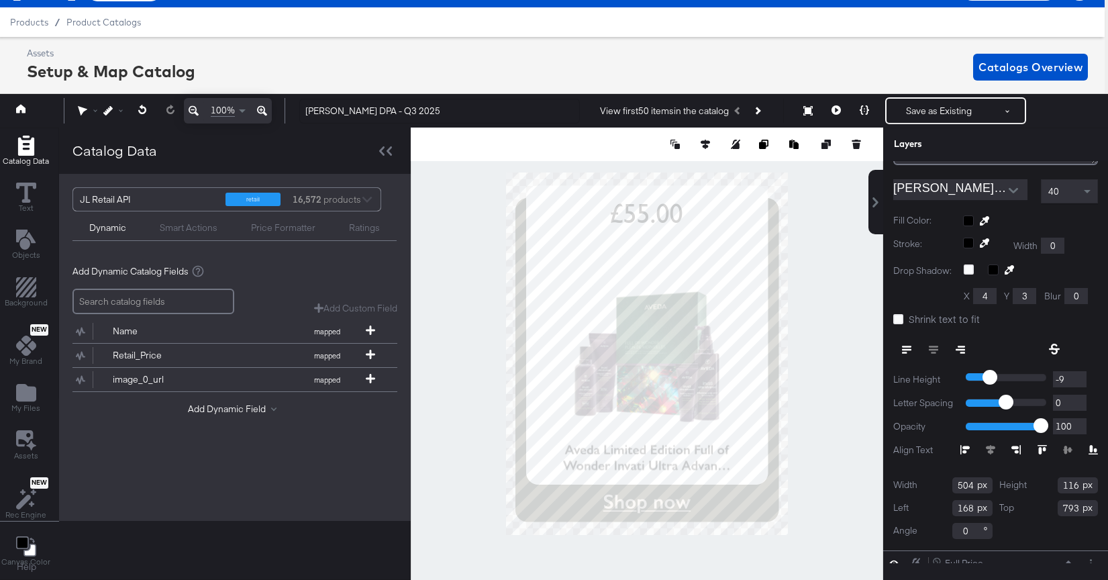
click at [851, 417] on div at bounding box center [647, 353] width 472 height 452
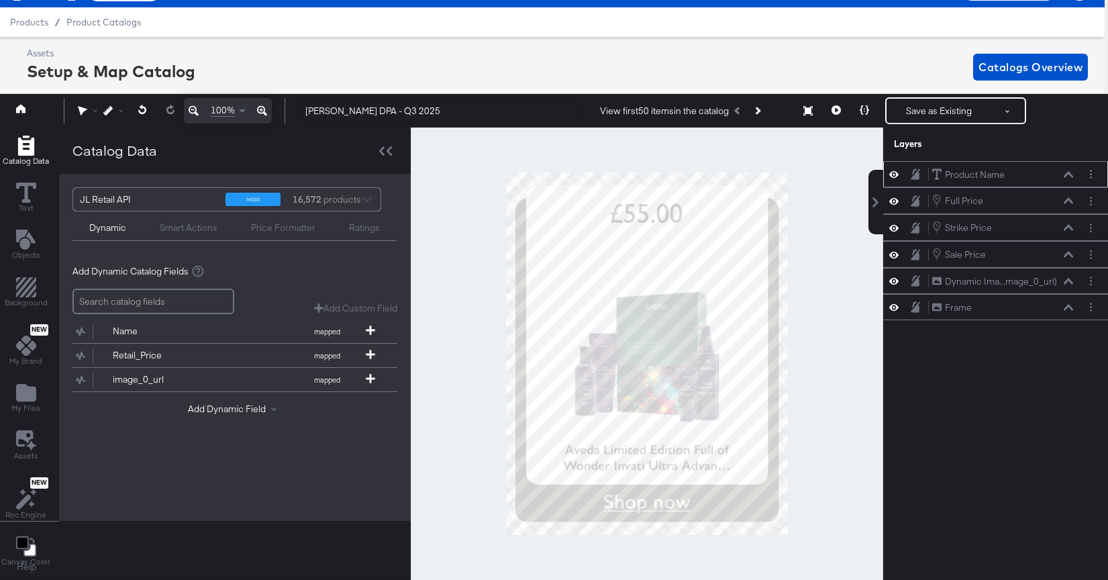
click at [1064, 172] on icon at bounding box center [1067, 174] width 9 height 7
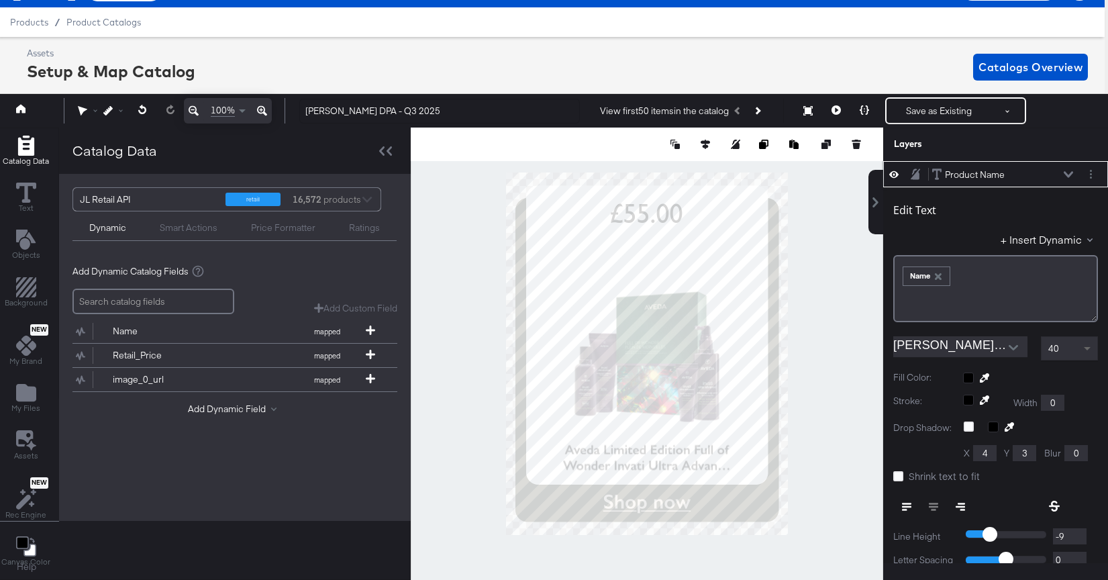
click at [1086, 348] on span at bounding box center [1086, 349] width 7 height 5
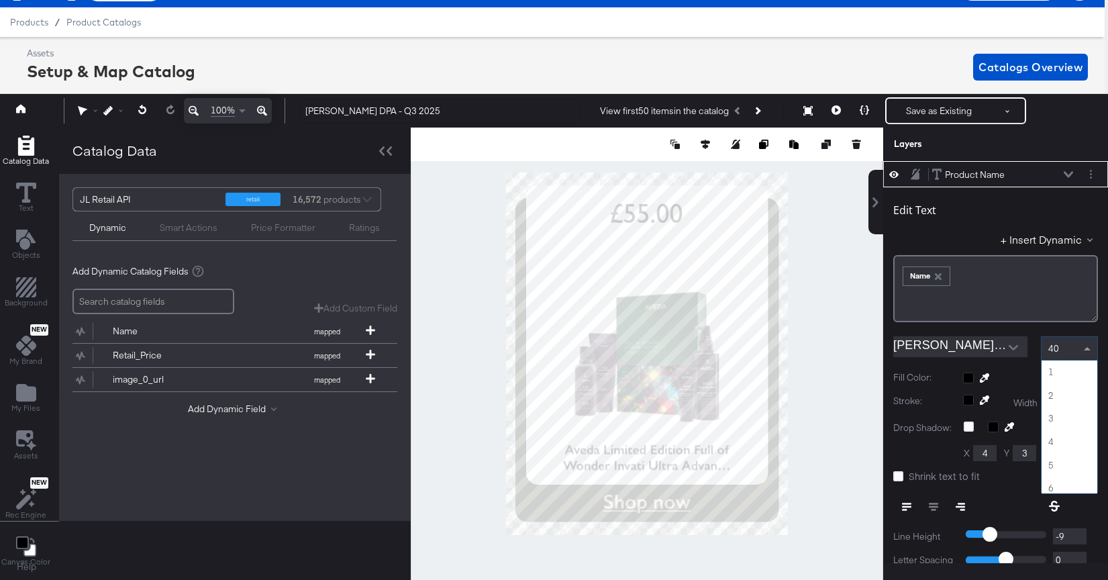
scroll to position [904, 0]
click at [1084, 352] on span at bounding box center [1088, 348] width 17 height 23
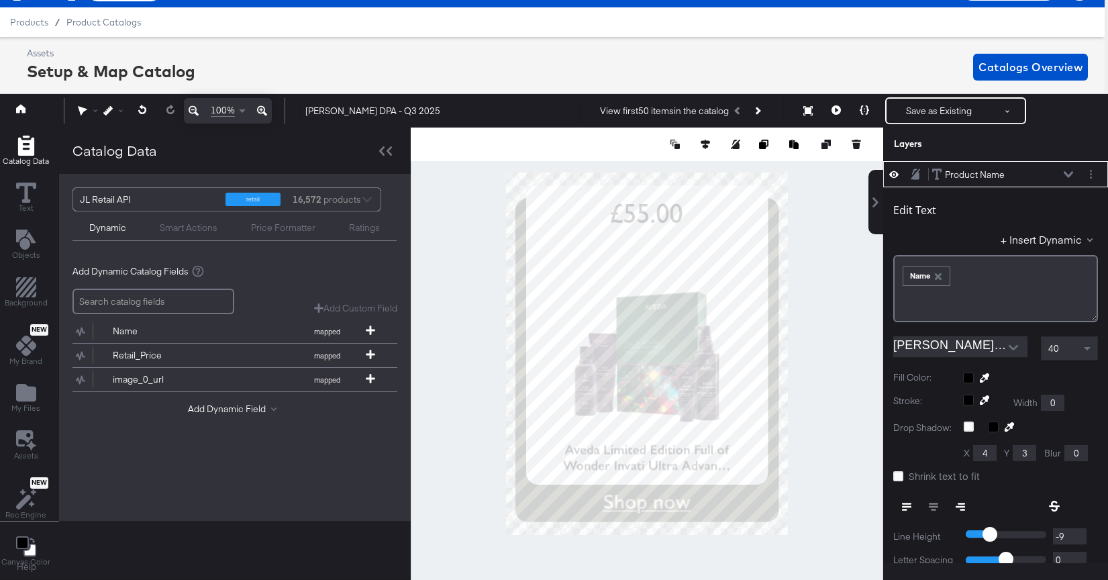
type input "534"
click at [701, 149] on button at bounding box center [704, 144] width 13 height 13
click at [605, 166] on icon at bounding box center [605, 168] width 9 height 9
type input "153"
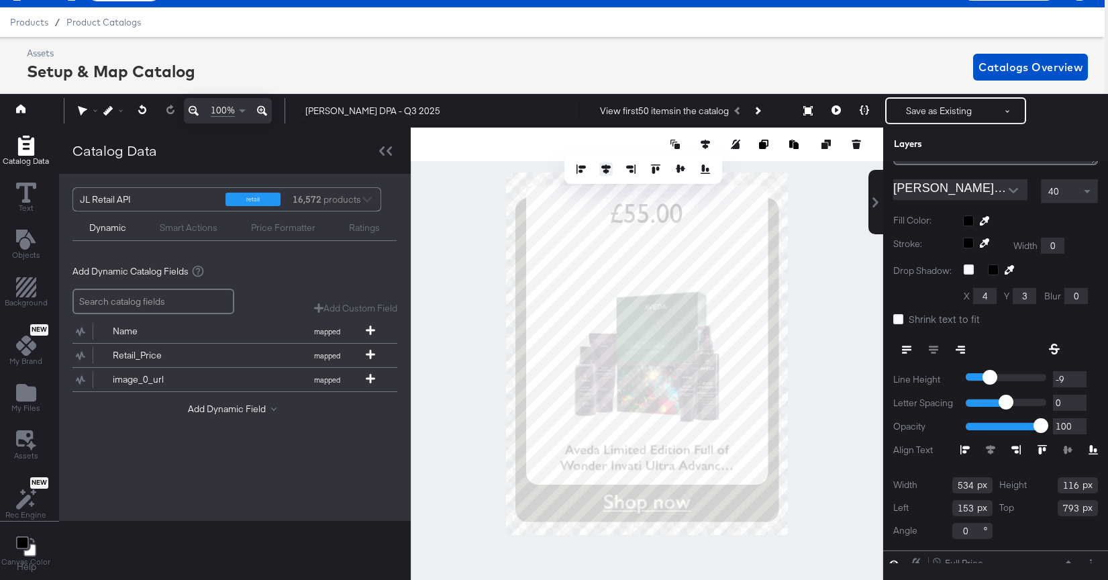
scroll to position [161, 0]
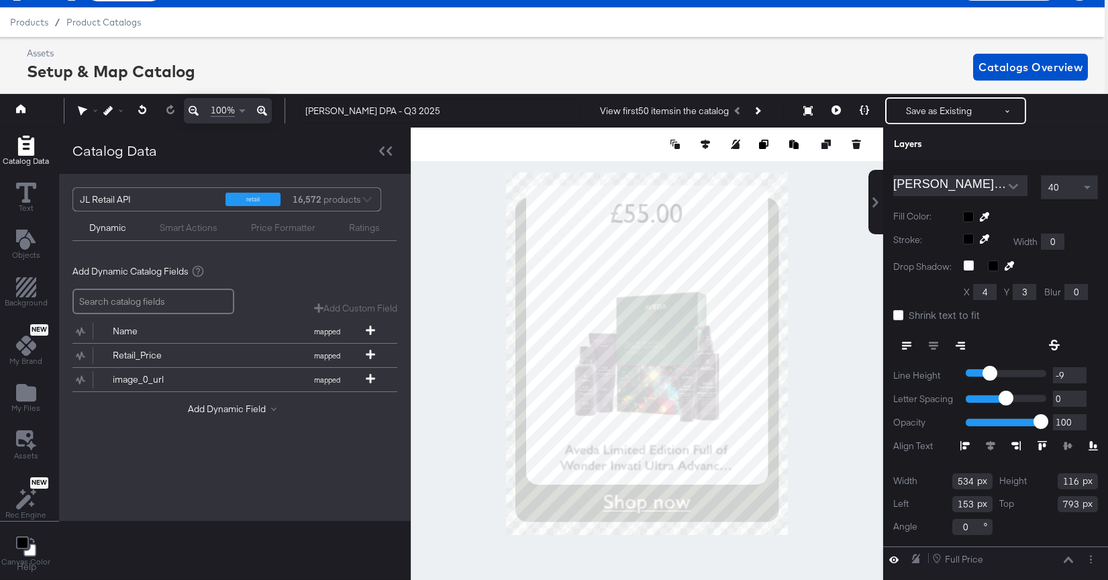
type input "583"
click at [703, 148] on icon at bounding box center [704, 144] width 9 height 9
click at [602, 175] on button at bounding box center [605, 168] width 13 height 13
click at [759, 109] on icon "Next Product" at bounding box center [756, 110] width 7 height 7
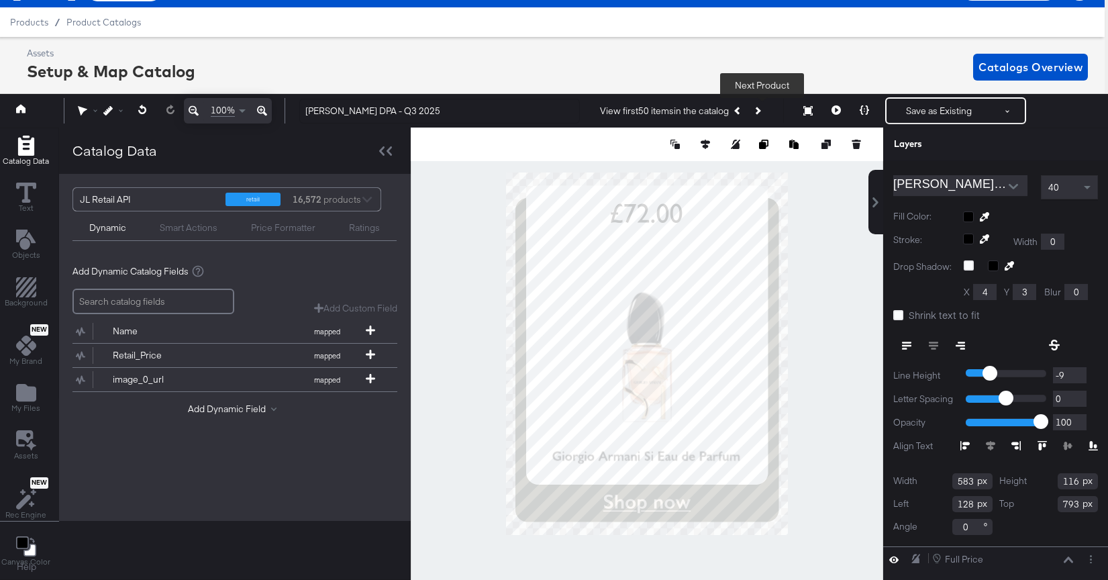
click at [759, 109] on icon "Next Product" at bounding box center [756, 110] width 7 height 7
click at [734, 107] on button "Previous Product" at bounding box center [738, 111] width 19 height 24
click at [735, 107] on button "Previous Product" at bounding box center [738, 111] width 19 height 24
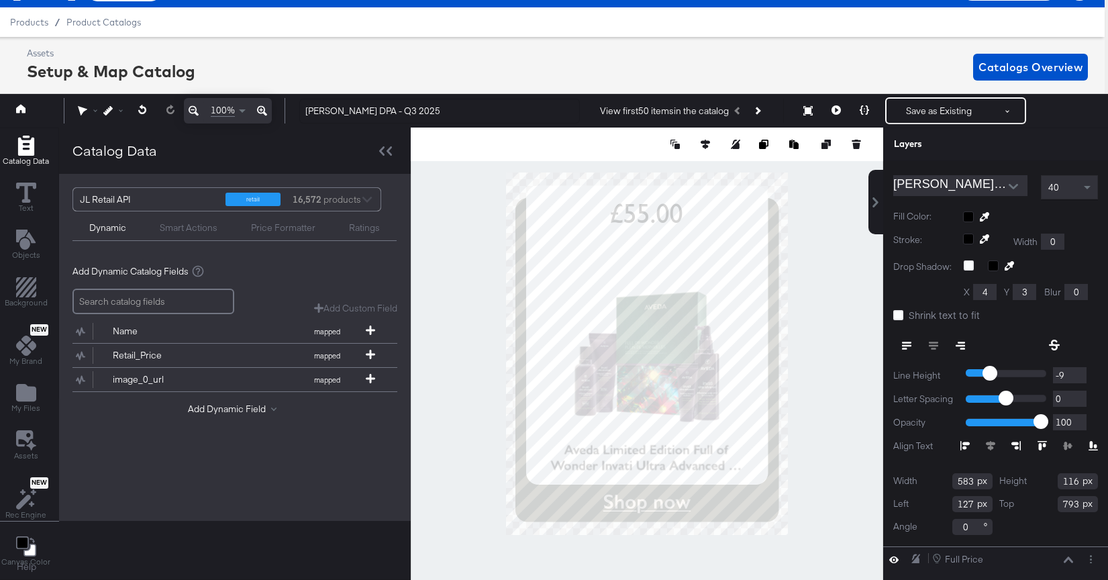
click at [707, 152] on div at bounding box center [647, 144] width 472 height 34
click at [703, 145] on icon at bounding box center [704, 144] width 9 height 9
click at [607, 169] on icon at bounding box center [605, 168] width 9 height 9
type input "128"
type input "795"
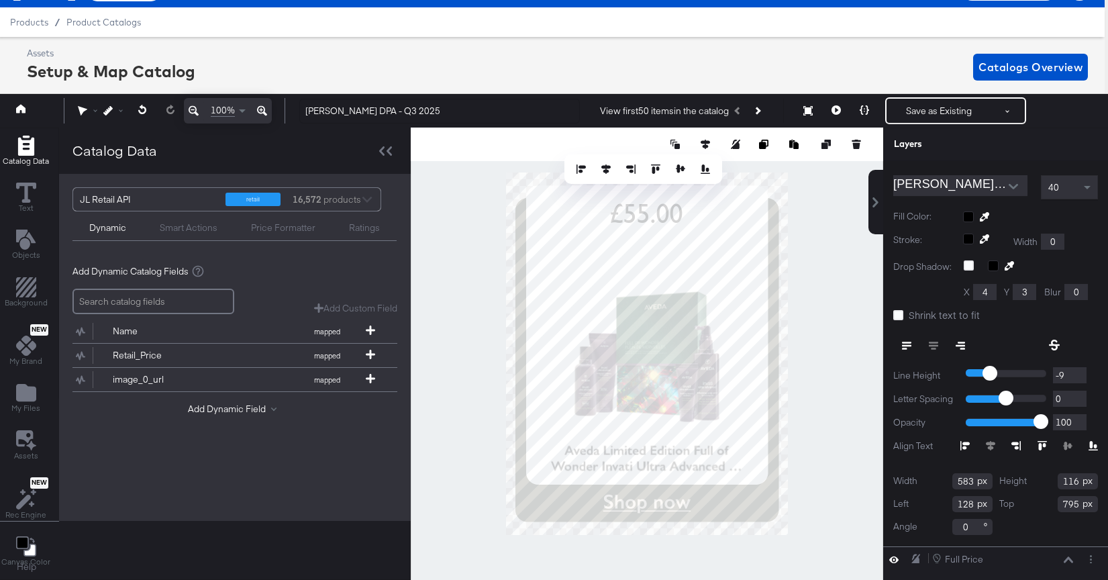
click at [790, 264] on div at bounding box center [647, 353] width 472 height 452
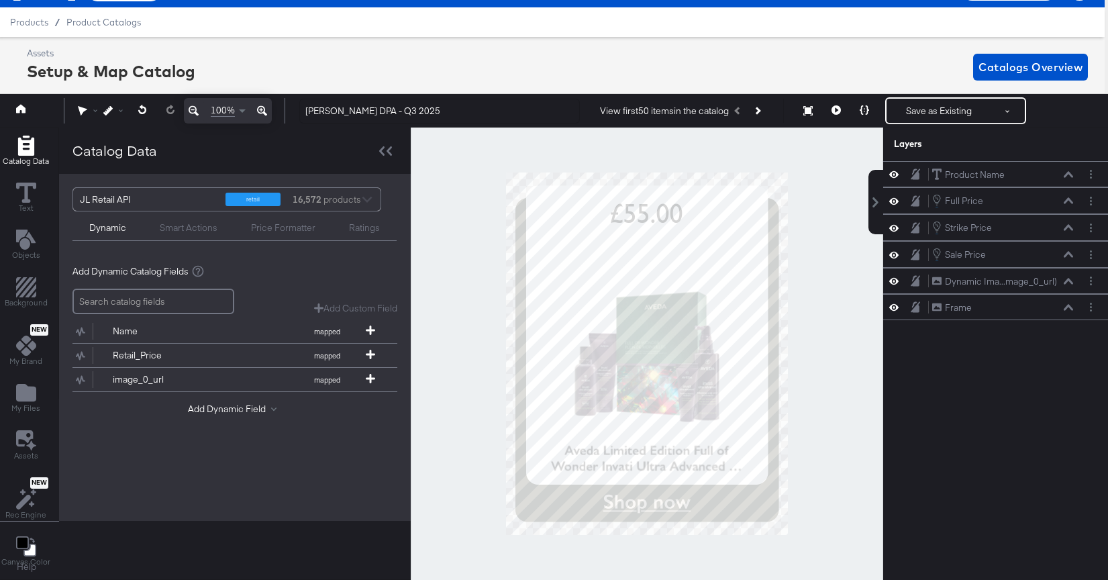
scroll to position [0, 0]
click at [1067, 281] on icon at bounding box center [1067, 281] width 9 height 6
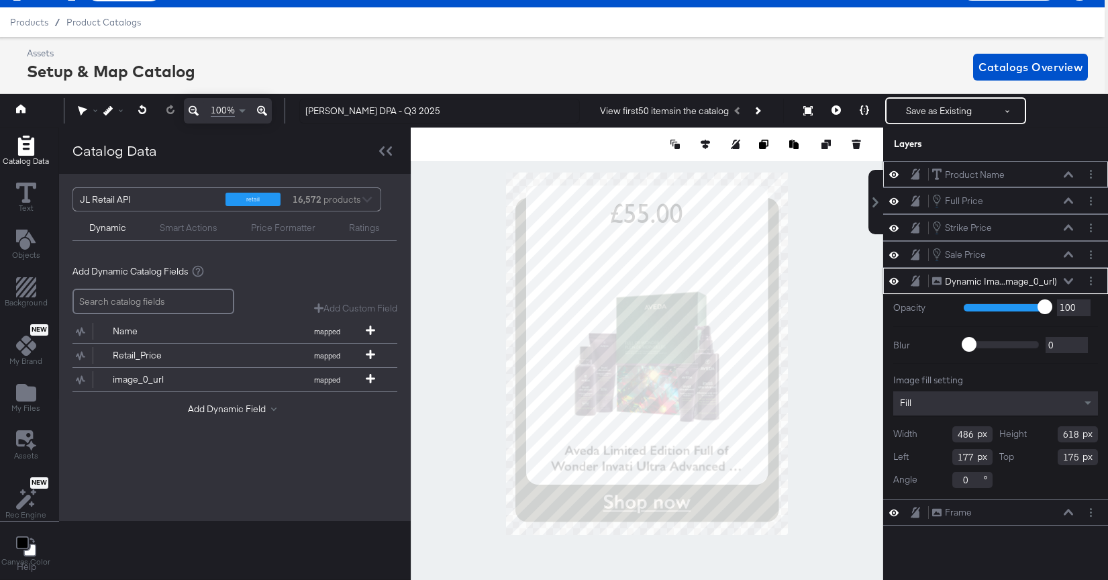
click at [1067, 175] on icon at bounding box center [1067, 174] width 9 height 7
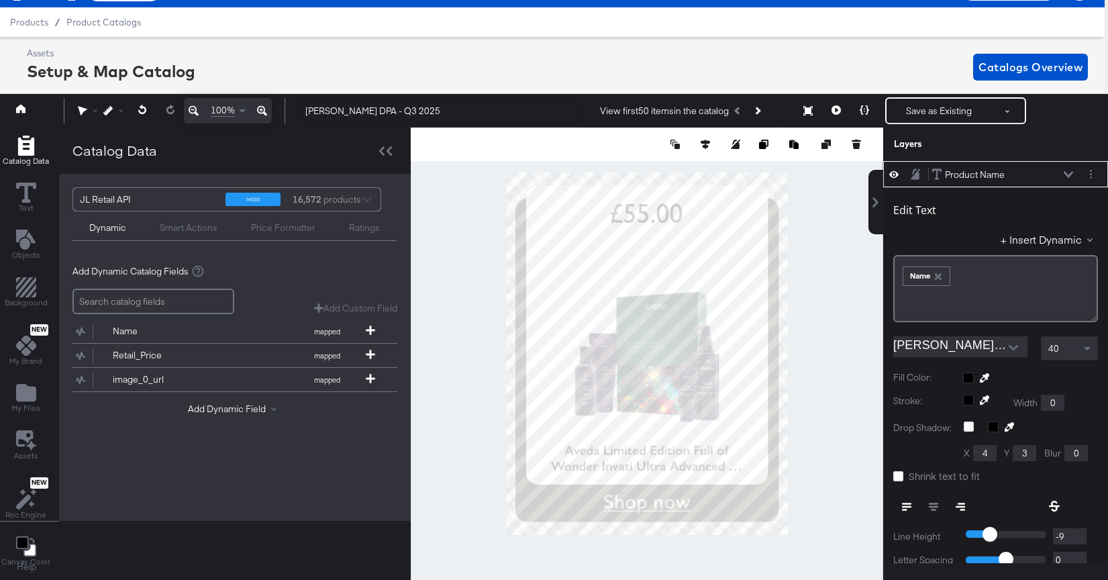
type input "796"
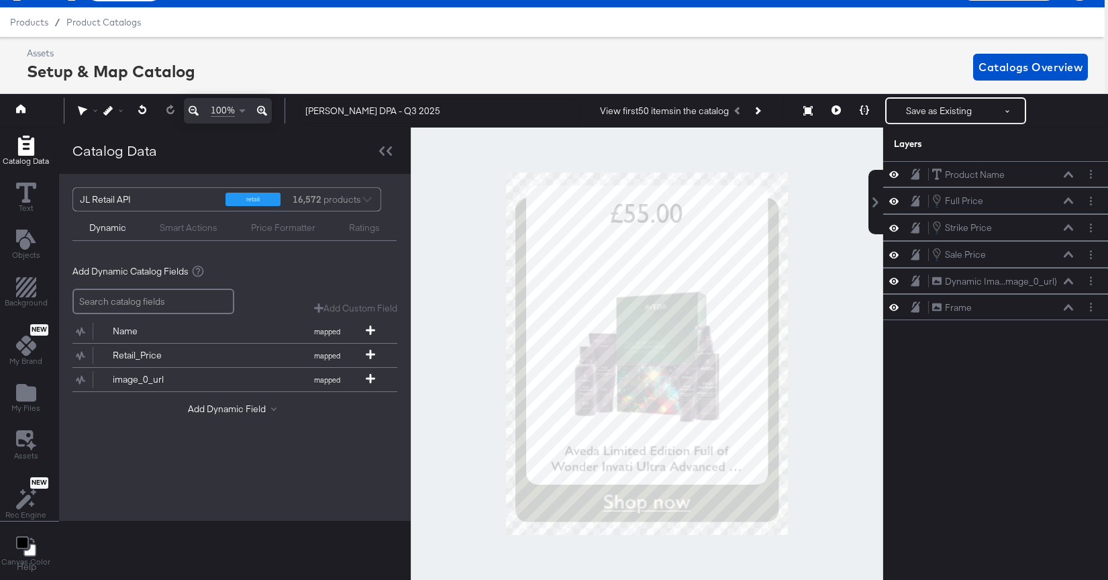
click at [823, 374] on div at bounding box center [647, 353] width 472 height 452
click at [835, 97] on button at bounding box center [836, 110] width 28 height 27
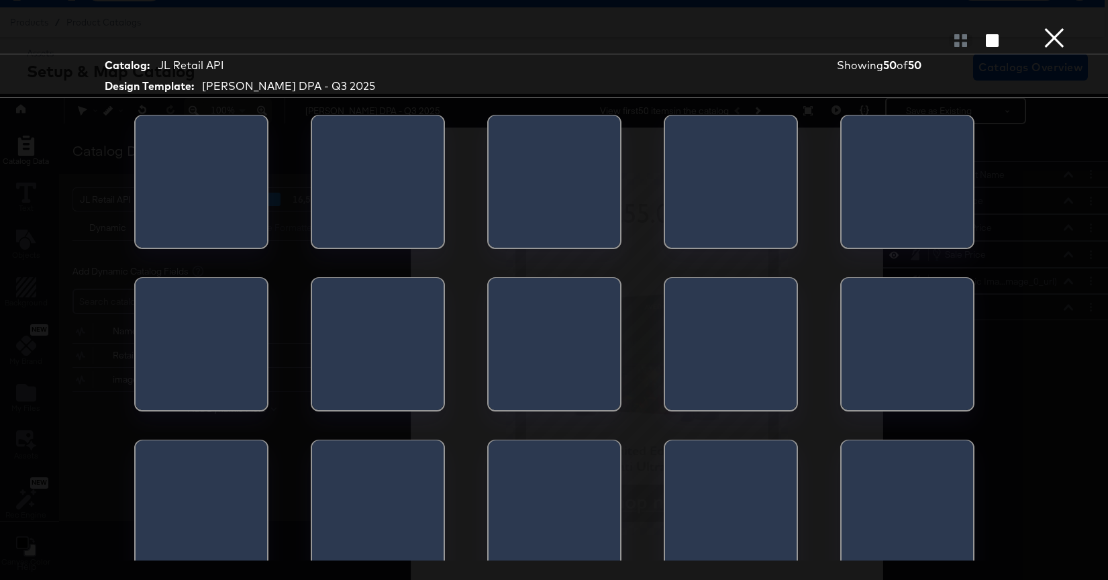
click at [838, 112] on div "Catalog: JL Retail API Design Template: John Lewis DPA - Q3 2025 Showing 50 of …" at bounding box center [554, 290] width 1108 height 526
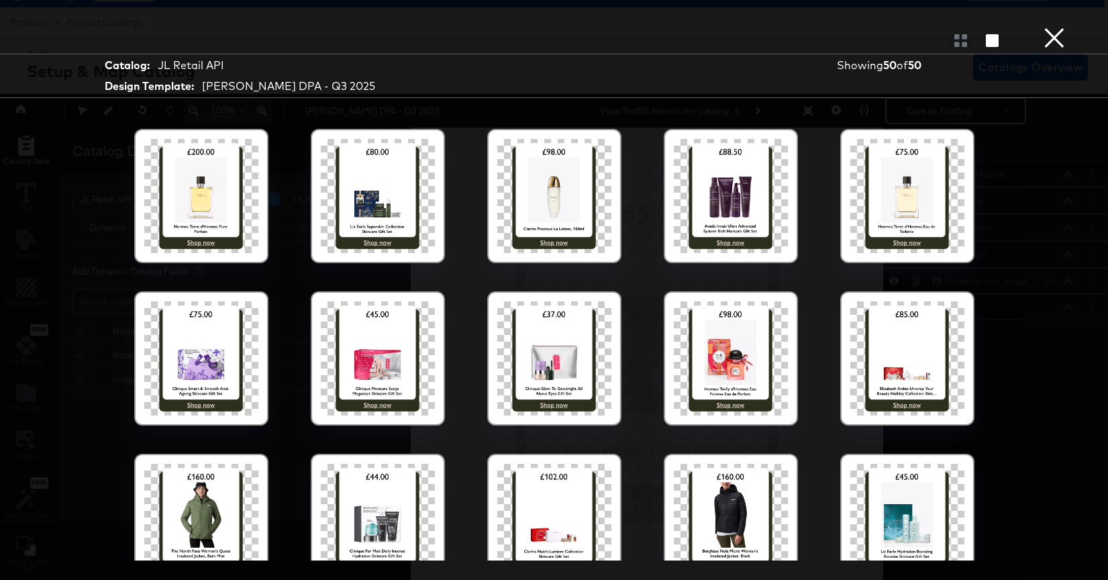
scroll to position [535, 0]
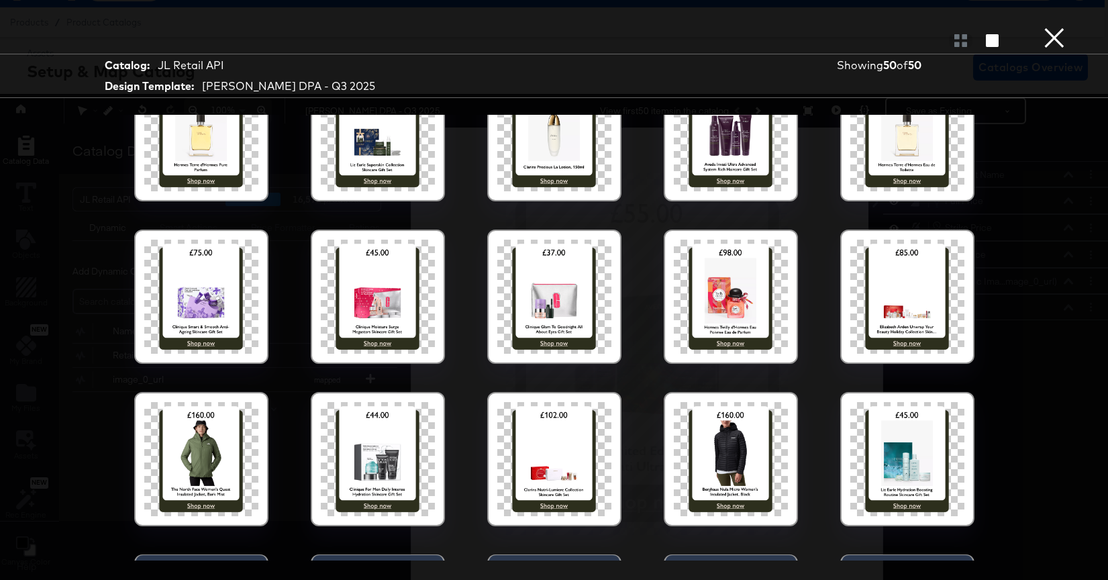
click at [910, 285] on div at bounding box center [907, 296] width 114 height 114
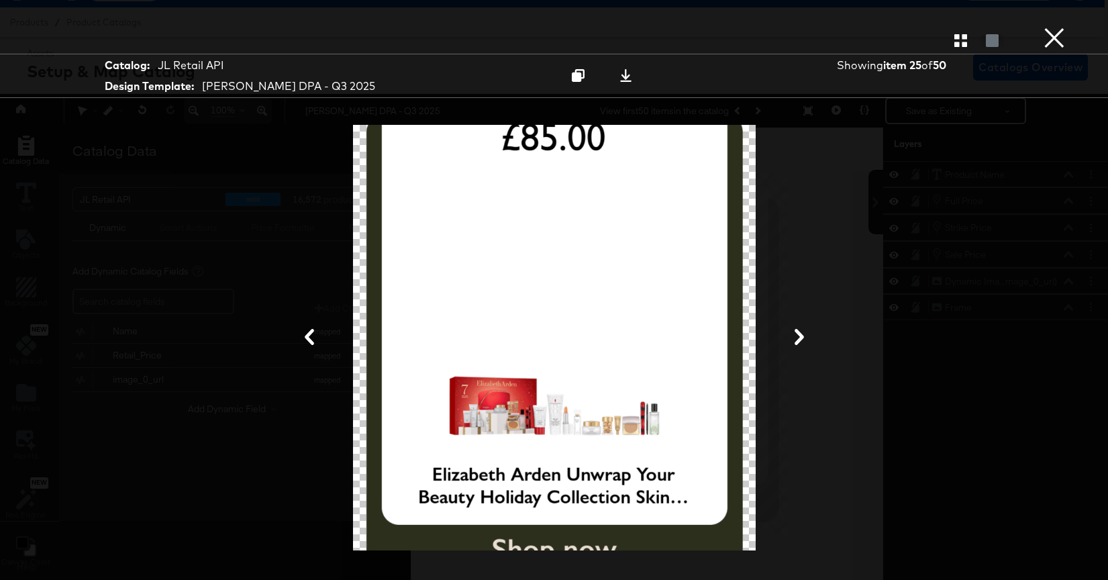
click at [1047, 27] on button "×" at bounding box center [1053, 13] width 27 height 27
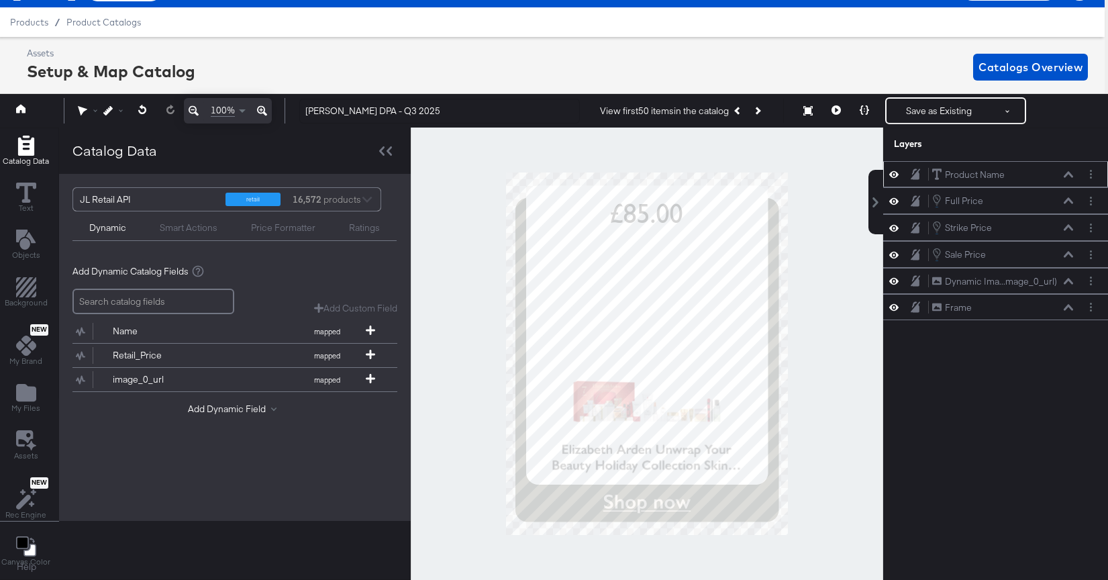
click at [1067, 176] on icon at bounding box center [1067, 174] width 9 height 7
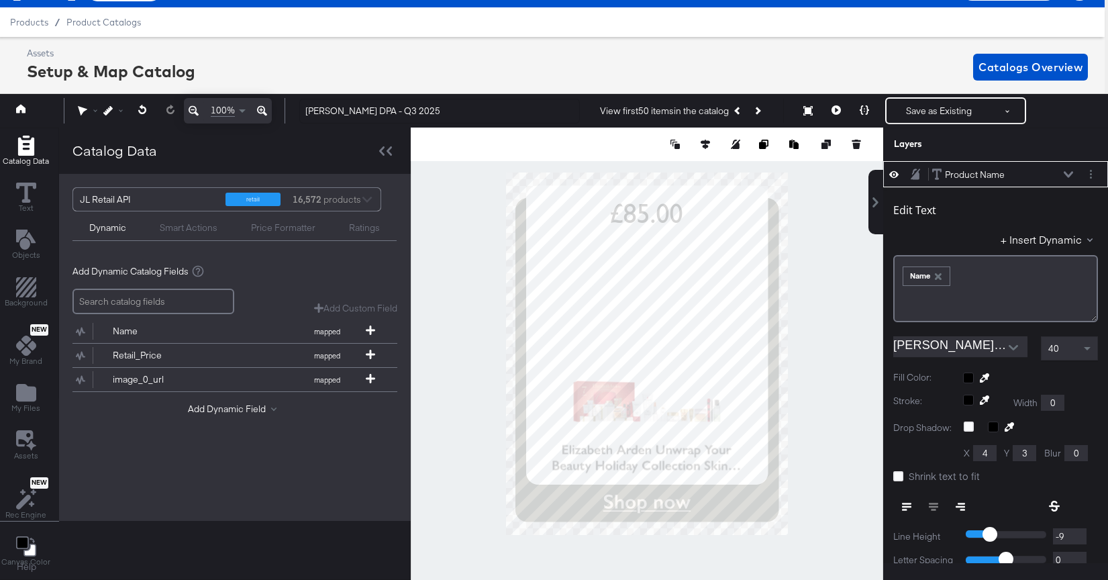
type input "798"
click at [826, 407] on div at bounding box center [647, 353] width 472 height 452
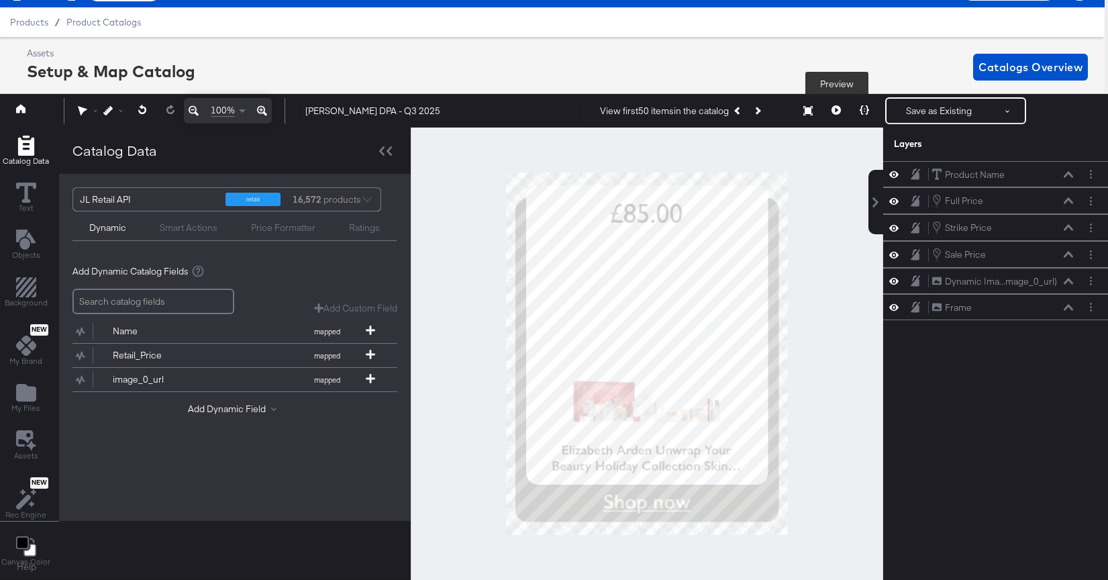
click at [841, 111] on button at bounding box center [836, 110] width 28 height 27
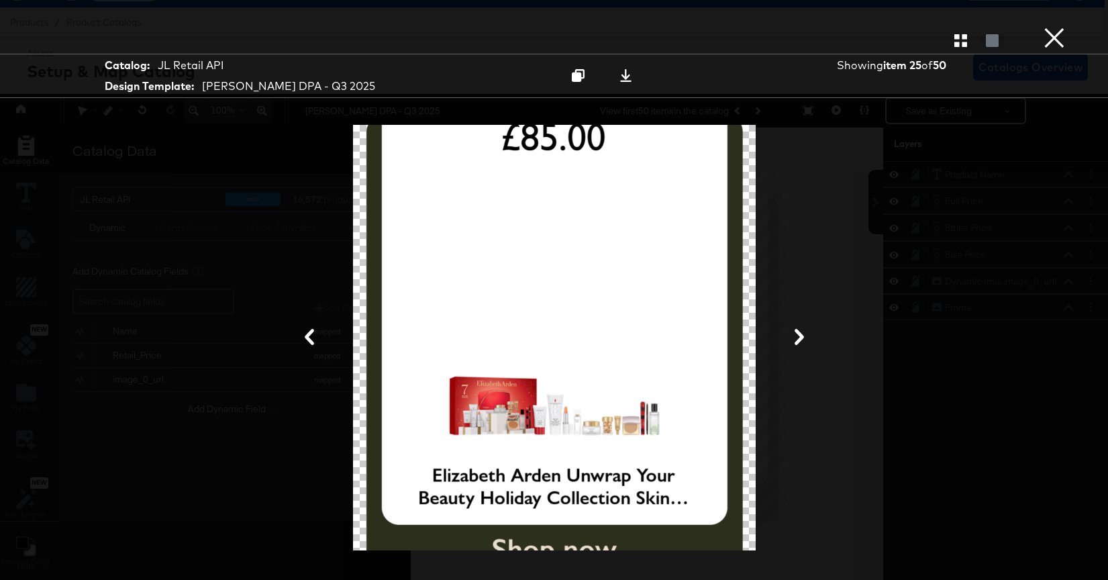
click at [960, 50] on div at bounding box center [554, 40] width 1108 height 27
click at [960, 42] on icon "button" at bounding box center [960, 40] width 13 height 13
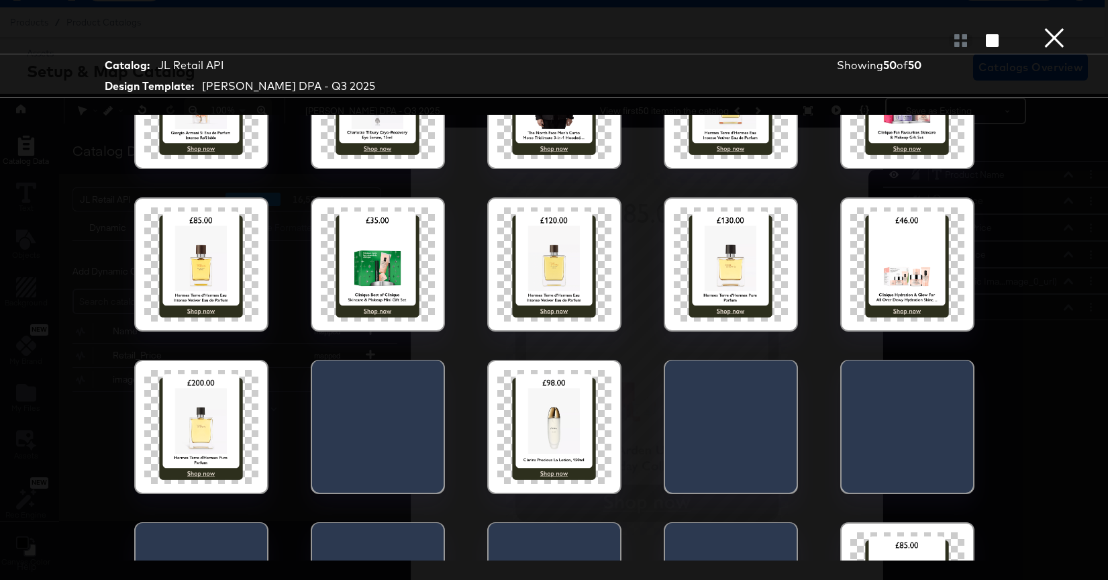
scroll to position [246, 0]
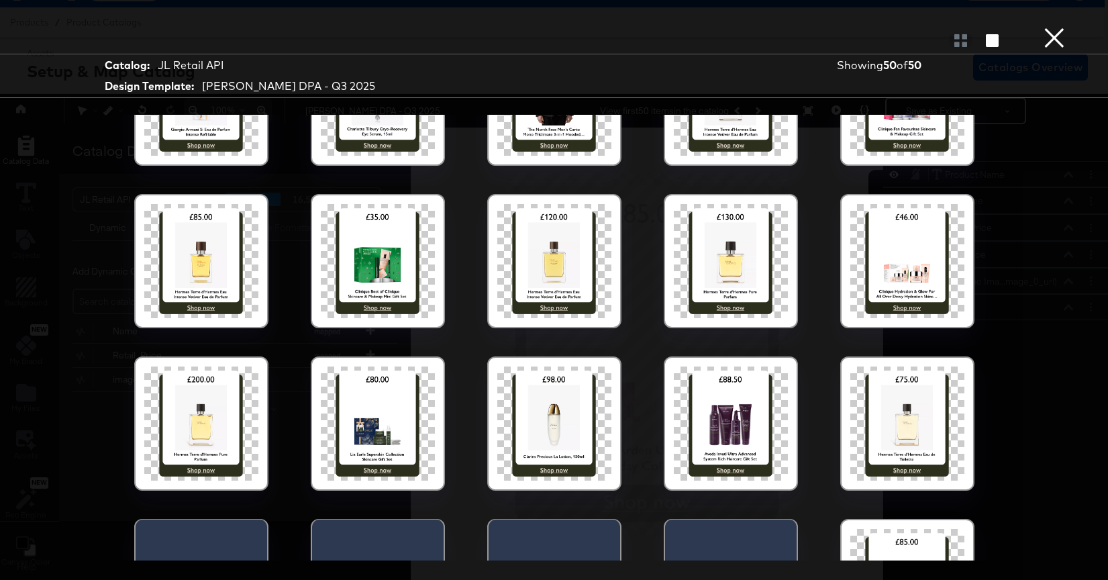
click at [869, 297] on div at bounding box center [907, 261] width 114 height 114
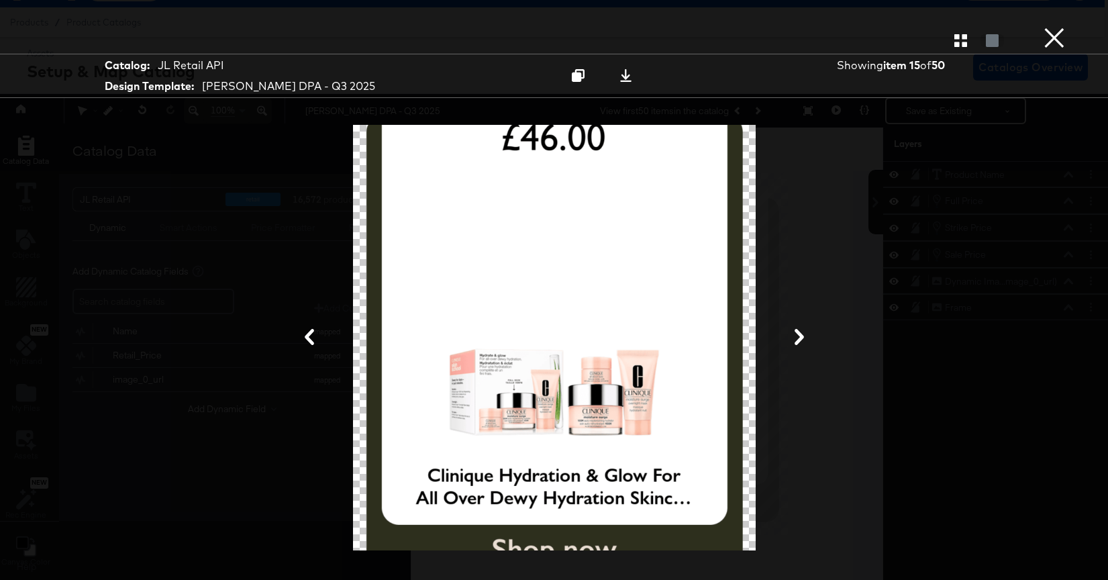
click at [1057, 27] on button "×" at bounding box center [1053, 13] width 27 height 27
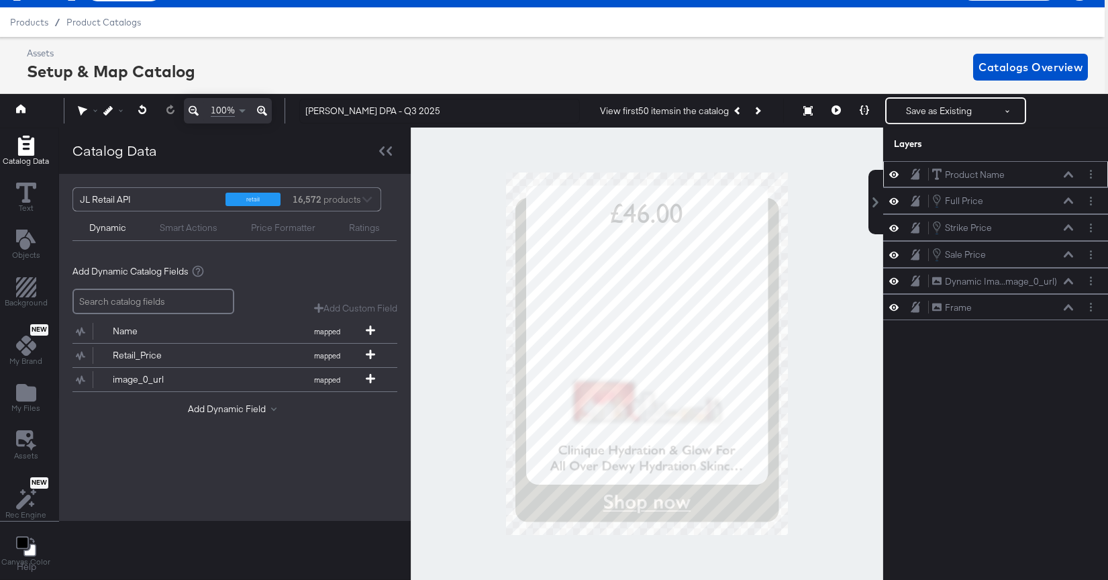
click at [1070, 172] on icon at bounding box center [1067, 174] width 9 height 7
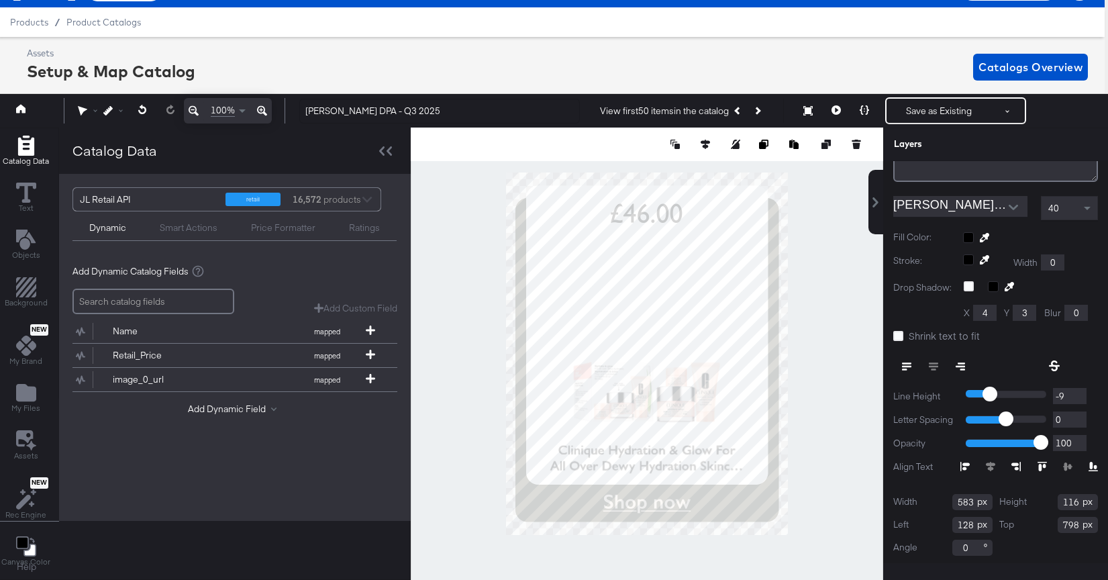
scroll to position [162, 0]
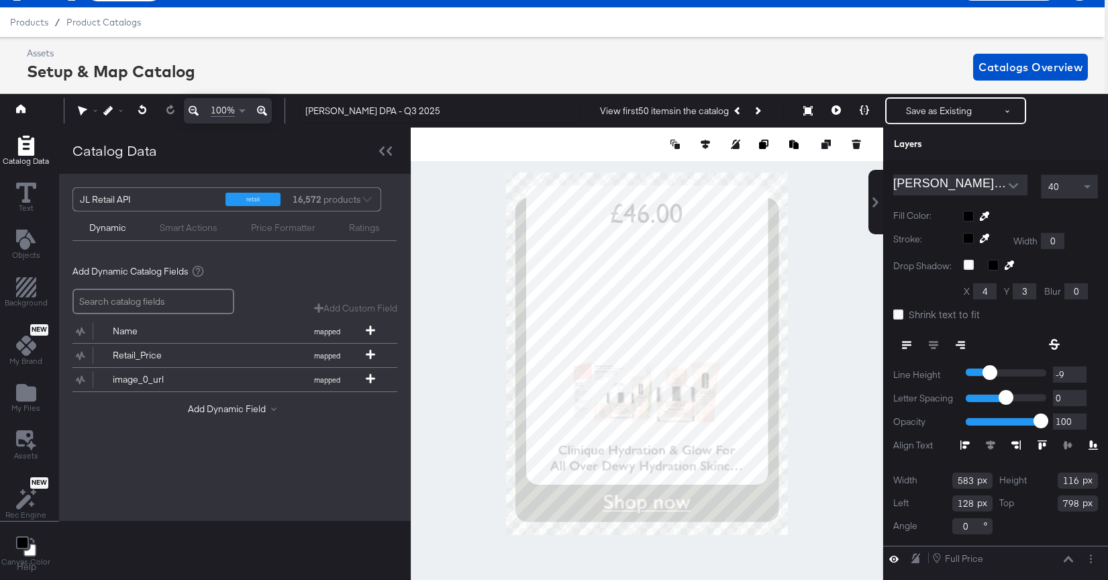
drag, startPoint x: 973, startPoint y: 478, endPoint x: 936, endPoint y: 478, distance: 36.9
click at [936, 478] on div "Width 583" at bounding box center [942, 480] width 99 height 16
type input "652"
click at [704, 153] on div at bounding box center [647, 144] width 472 height 34
click at [699, 142] on button at bounding box center [704, 144] width 13 height 13
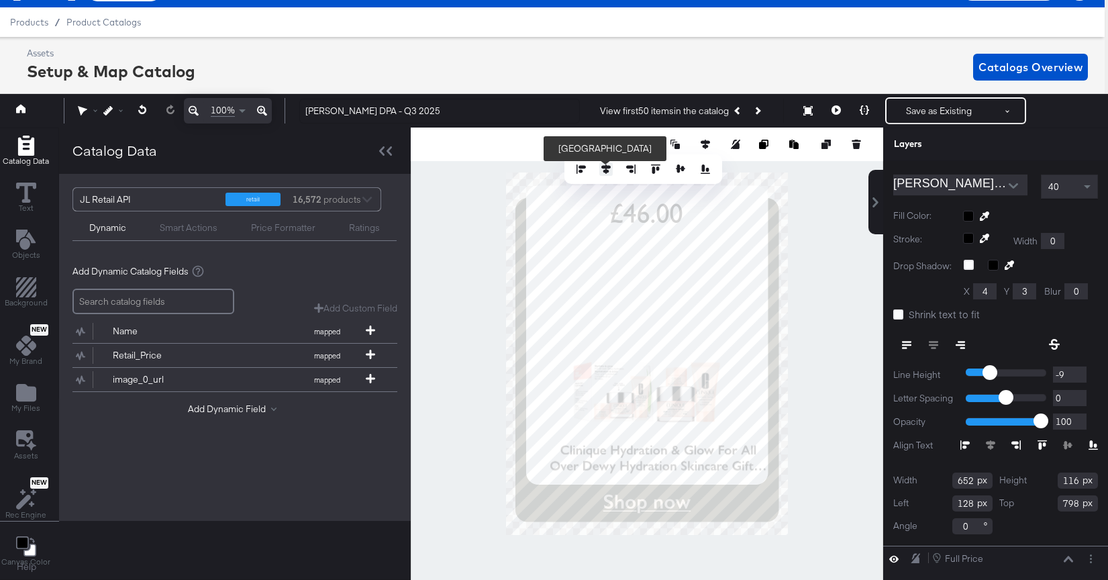
click at [602, 169] on icon at bounding box center [605, 168] width 9 height 9
type input "94"
drag, startPoint x: 973, startPoint y: 480, endPoint x: 923, endPoint y: 480, distance: 49.6
click at [923, 480] on div "Width 652" at bounding box center [942, 480] width 99 height 16
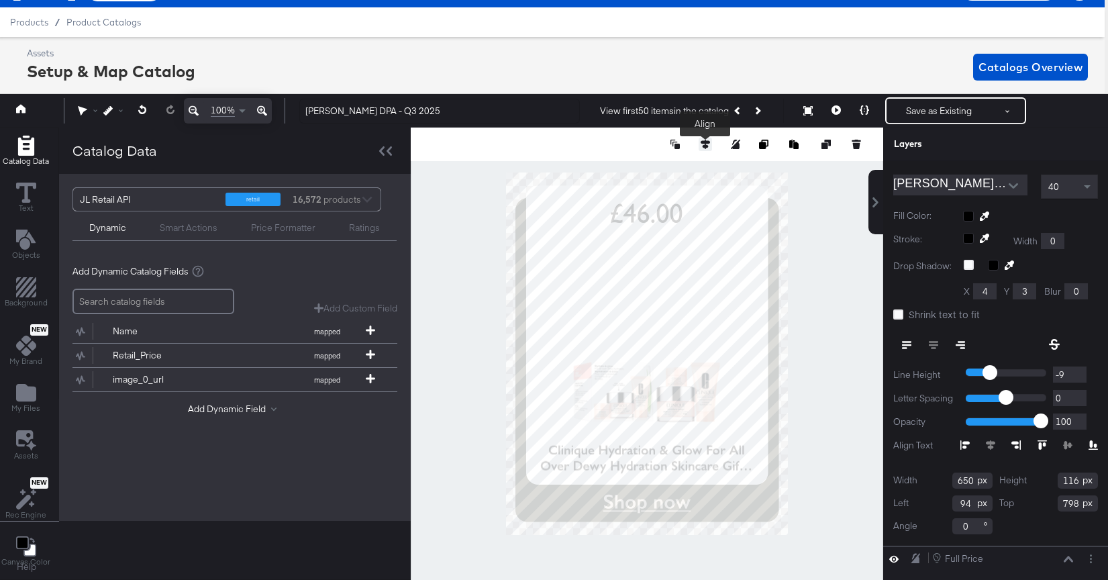
type input "650"
click at [707, 144] on icon at bounding box center [704, 144] width 9 height 9
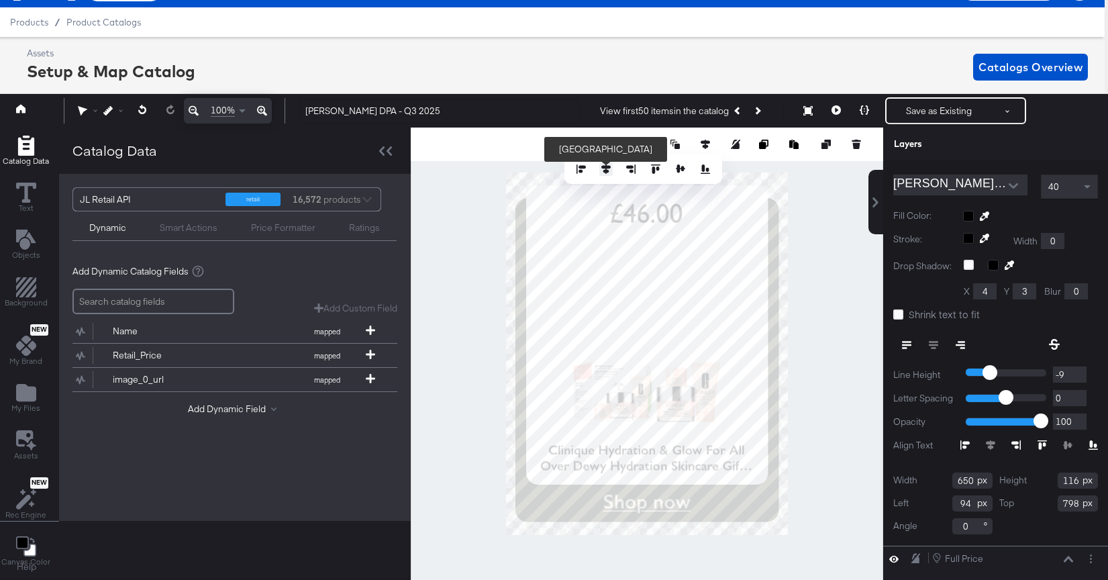
click at [606, 168] on icon at bounding box center [605, 168] width 9 height 9
type input "95"
click at [972, 484] on input "650" at bounding box center [972, 480] width 40 height 16
type input "651"
click at [860, 474] on div at bounding box center [647, 353] width 472 height 452
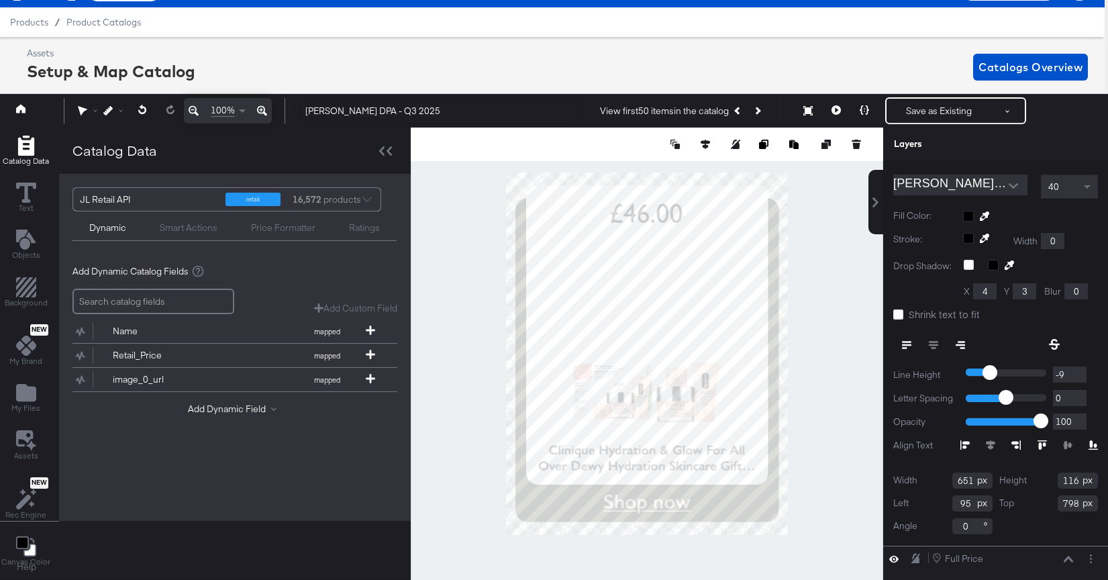
scroll to position [0, 0]
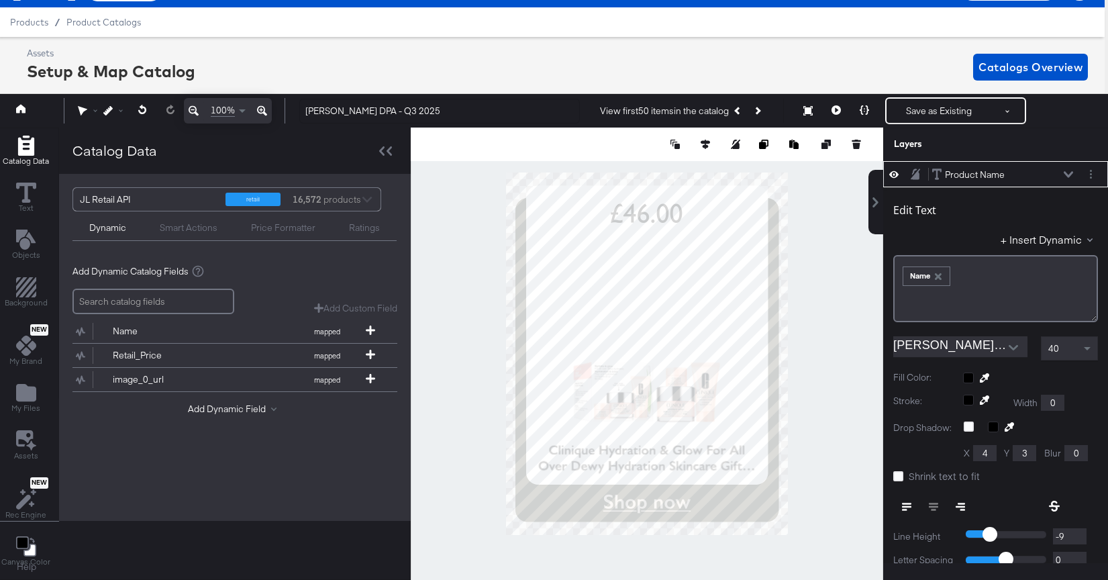
click at [814, 377] on div at bounding box center [647, 353] width 472 height 452
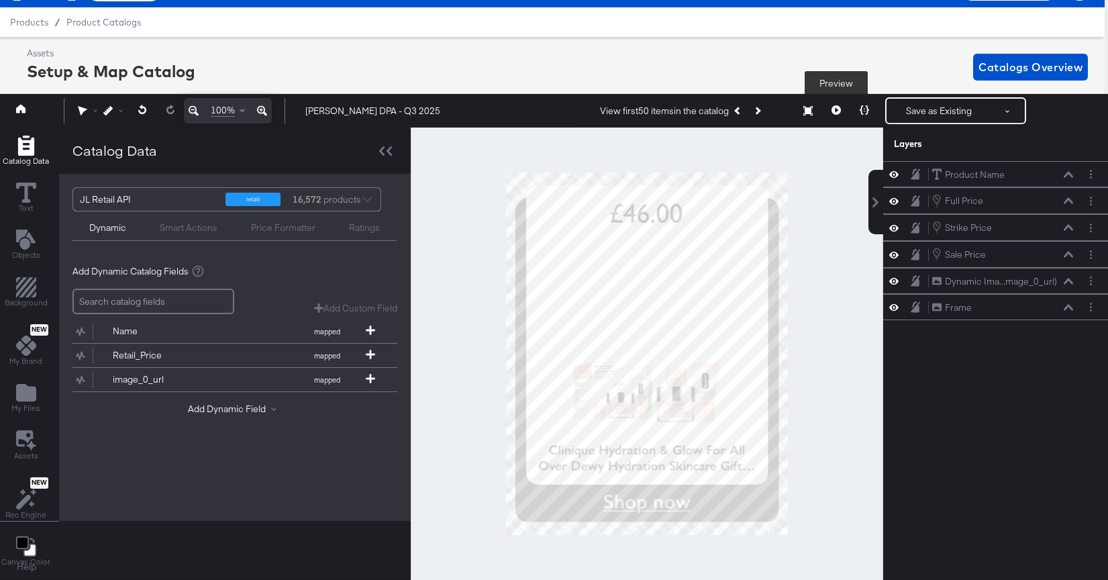
click at [829, 113] on button at bounding box center [836, 110] width 28 height 27
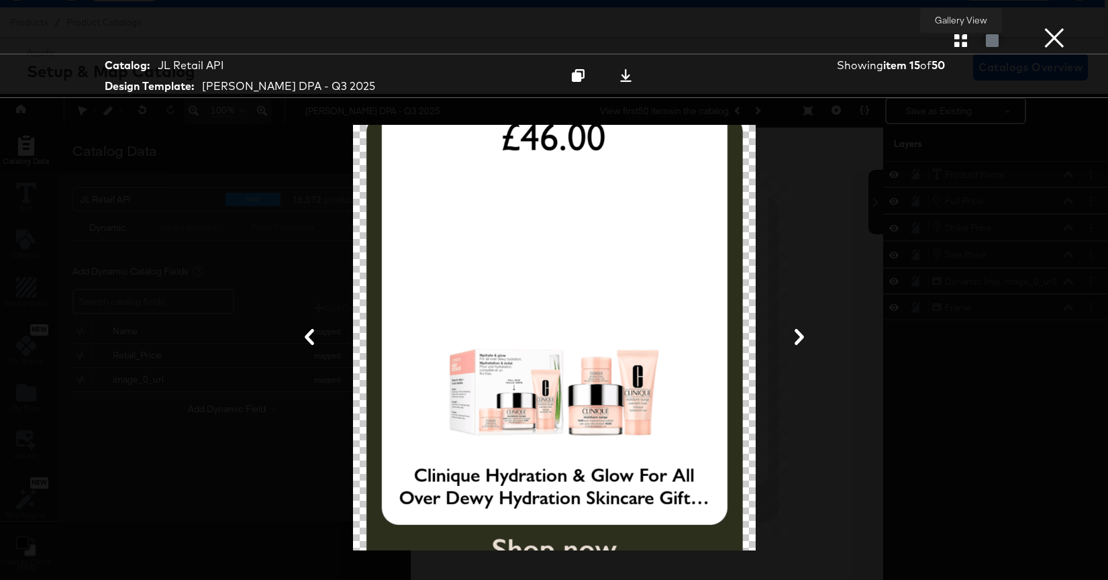
click at [955, 42] on icon "button" at bounding box center [960, 40] width 13 height 13
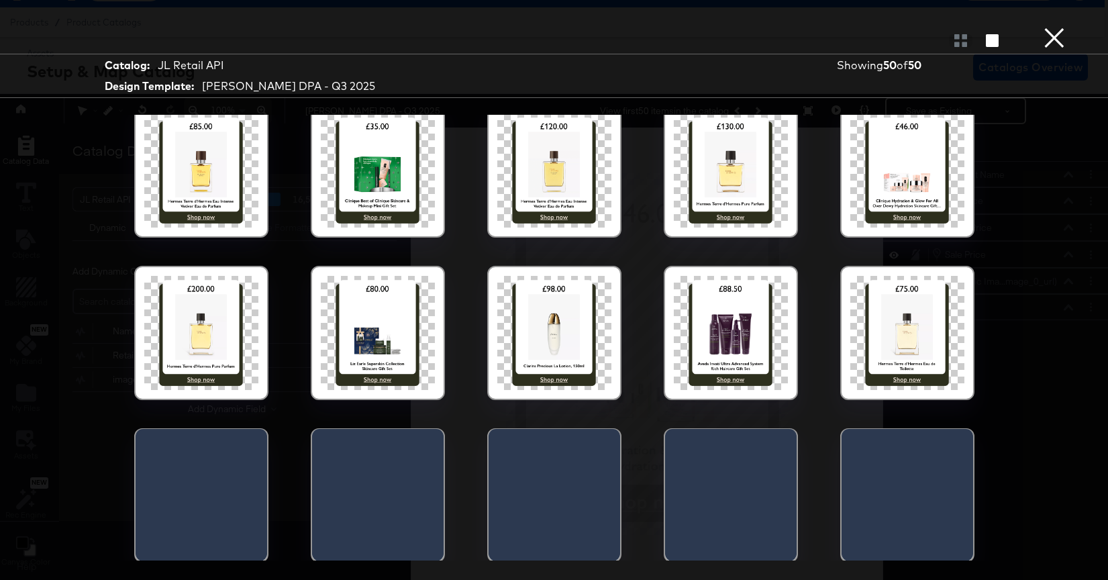
scroll to position [335, 0]
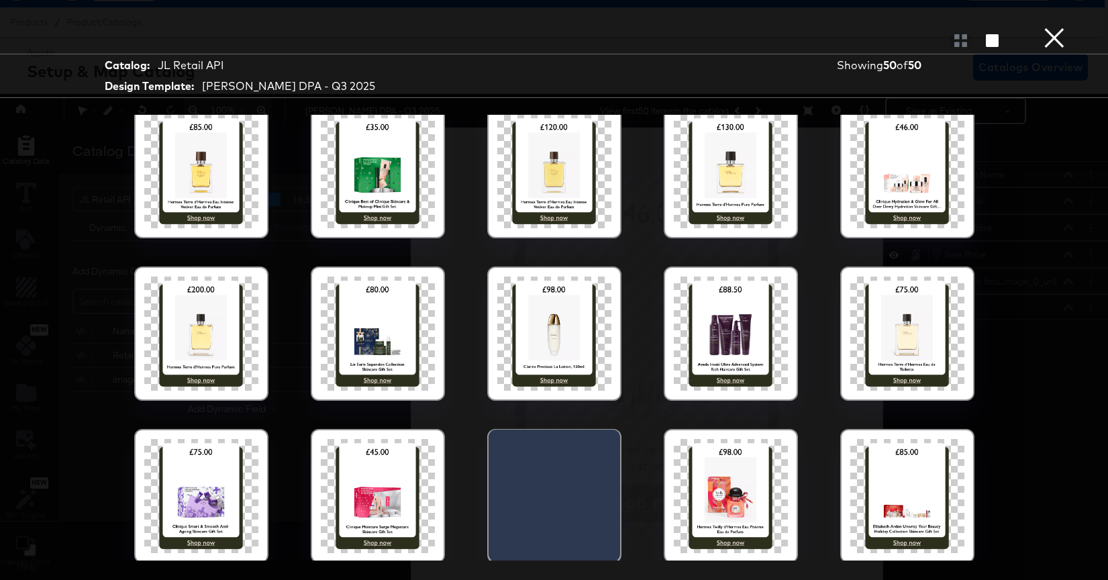
click at [224, 460] on div at bounding box center [201, 496] width 114 height 114
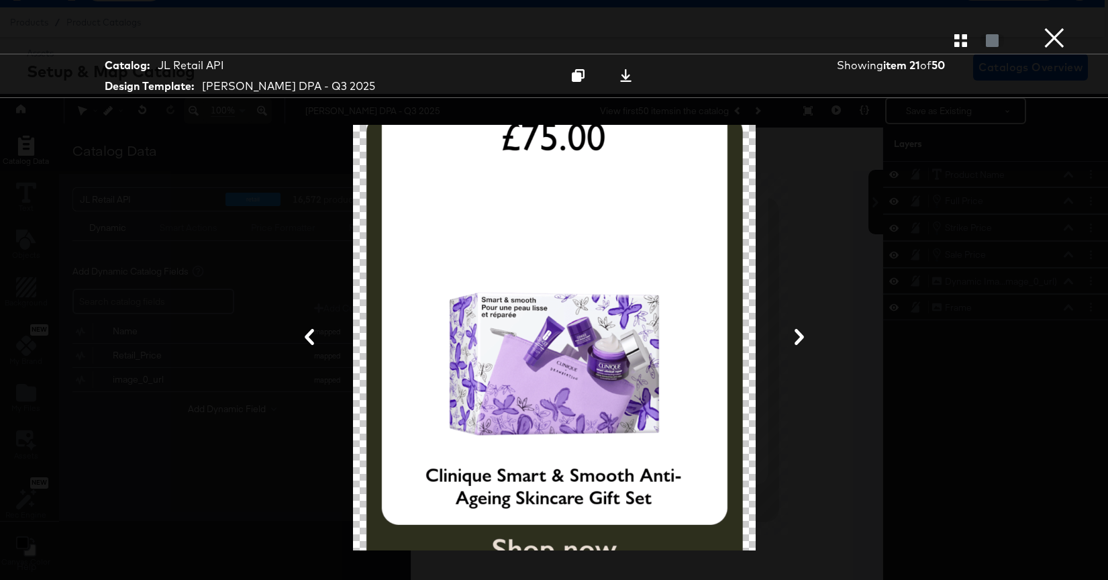
click at [961, 42] on icon "button" at bounding box center [960, 40] width 13 height 13
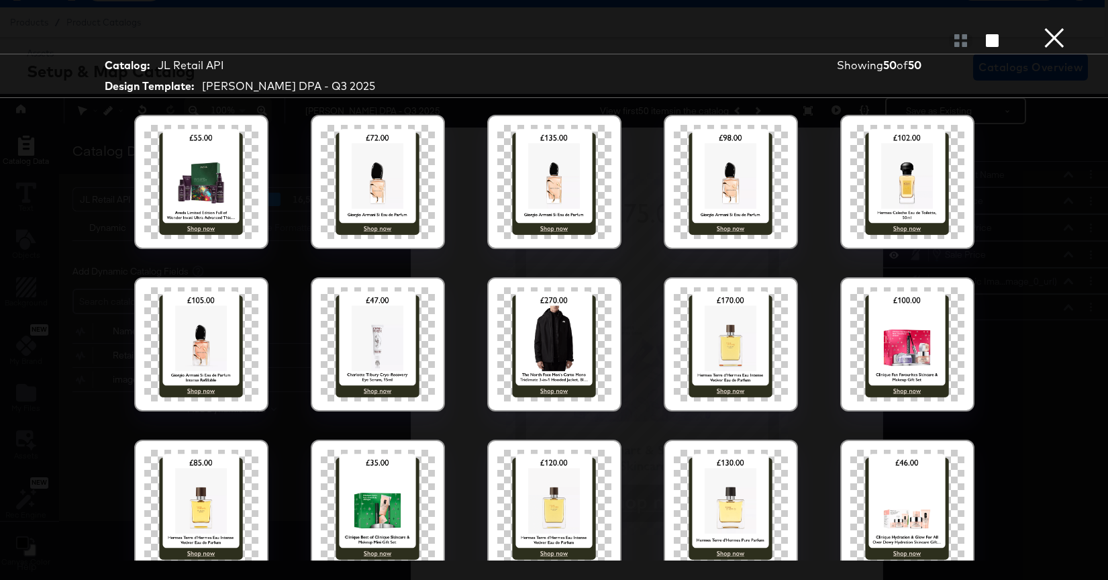
click at [400, 217] on div at bounding box center [378, 182] width 114 height 114
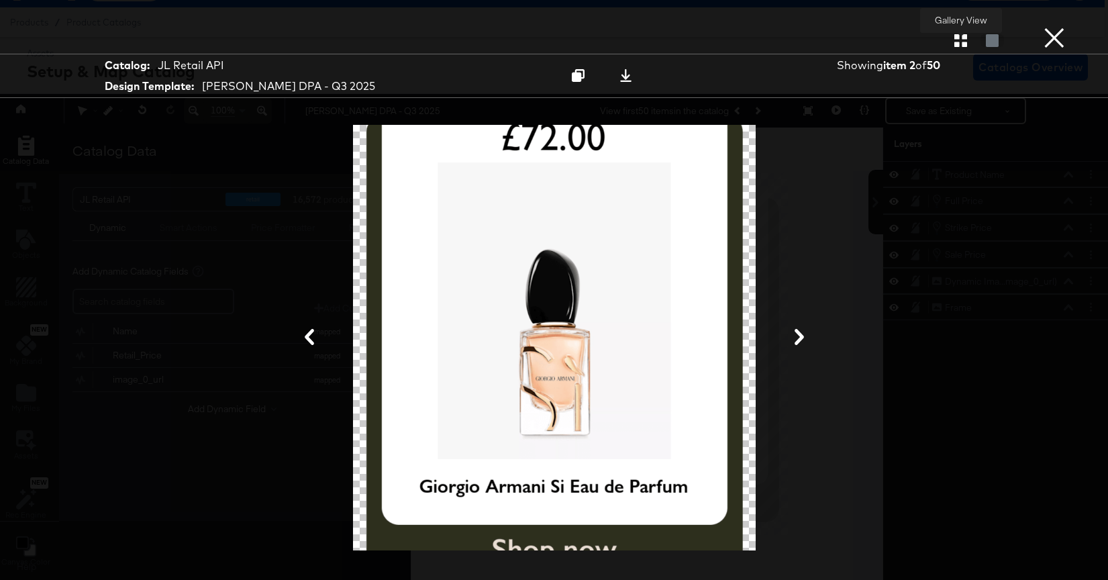
click at [966, 47] on icon "button" at bounding box center [960, 40] width 13 height 13
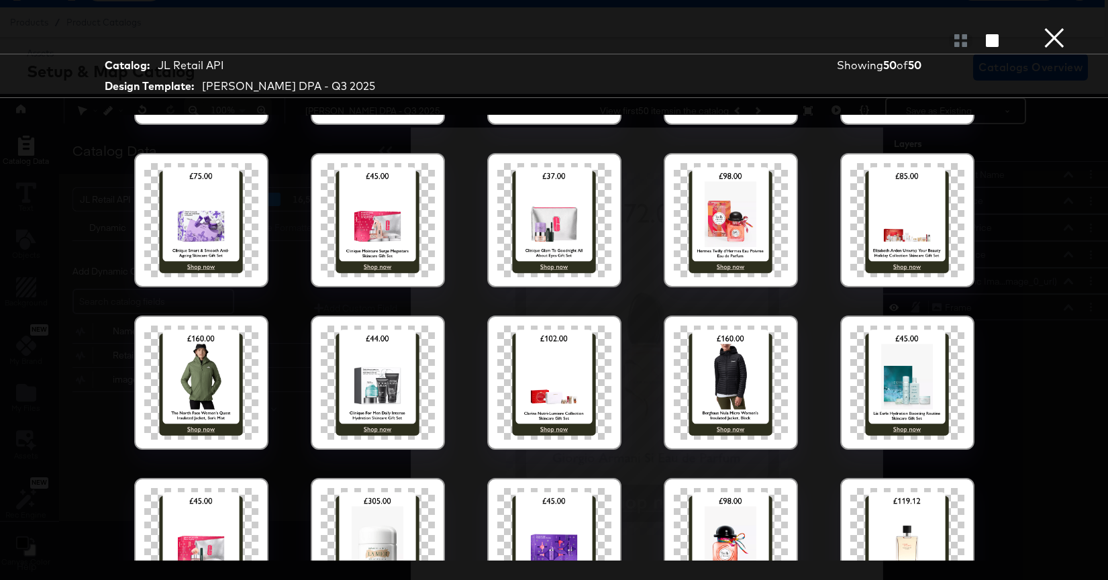
scroll to position [756, 0]
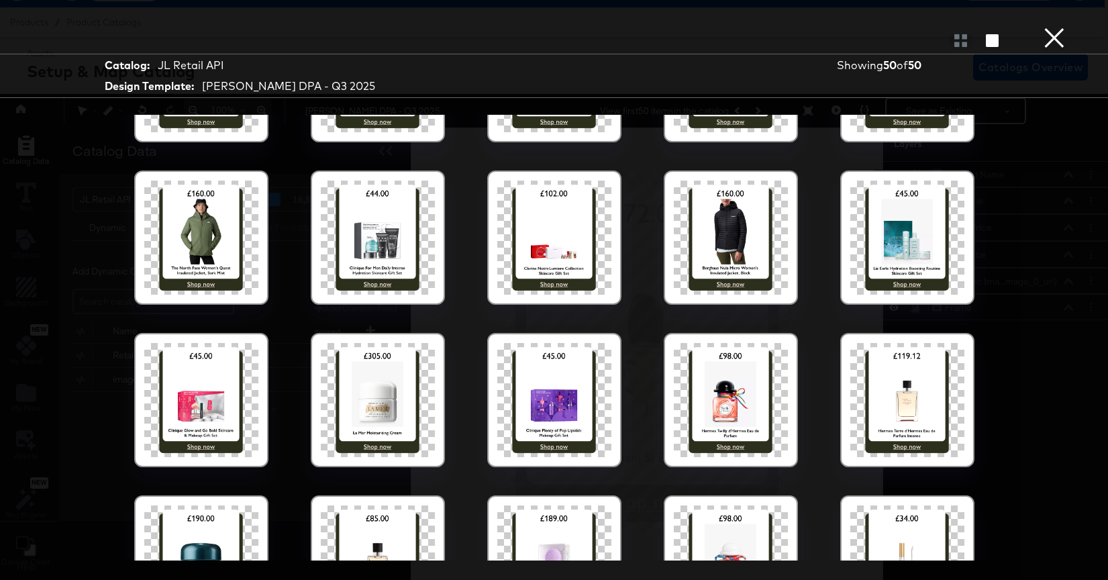
click at [769, 220] on div at bounding box center [731, 237] width 114 height 114
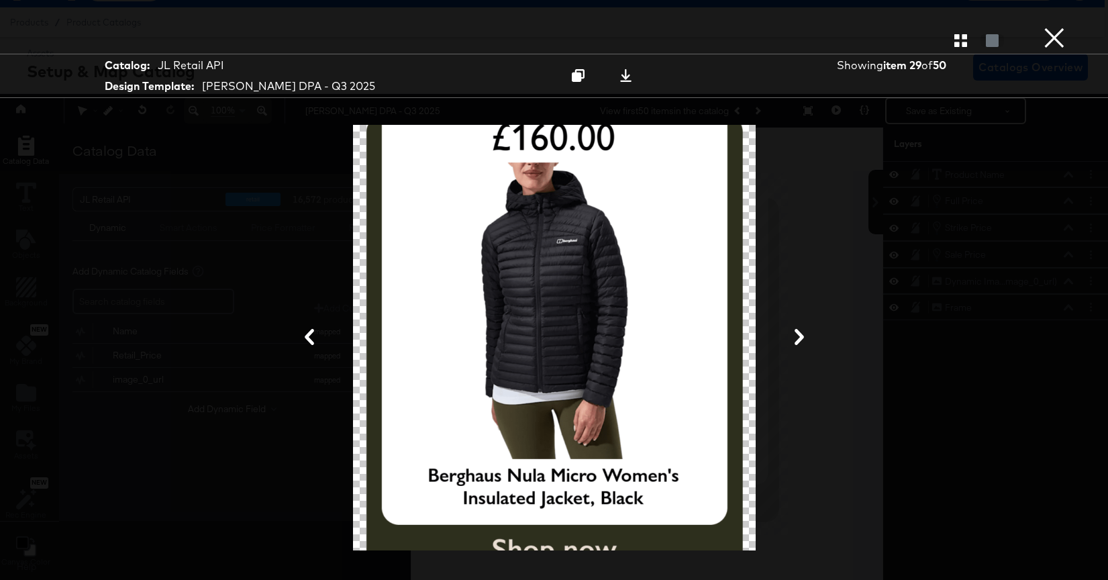
click at [1056, 27] on button "×" at bounding box center [1053, 13] width 27 height 27
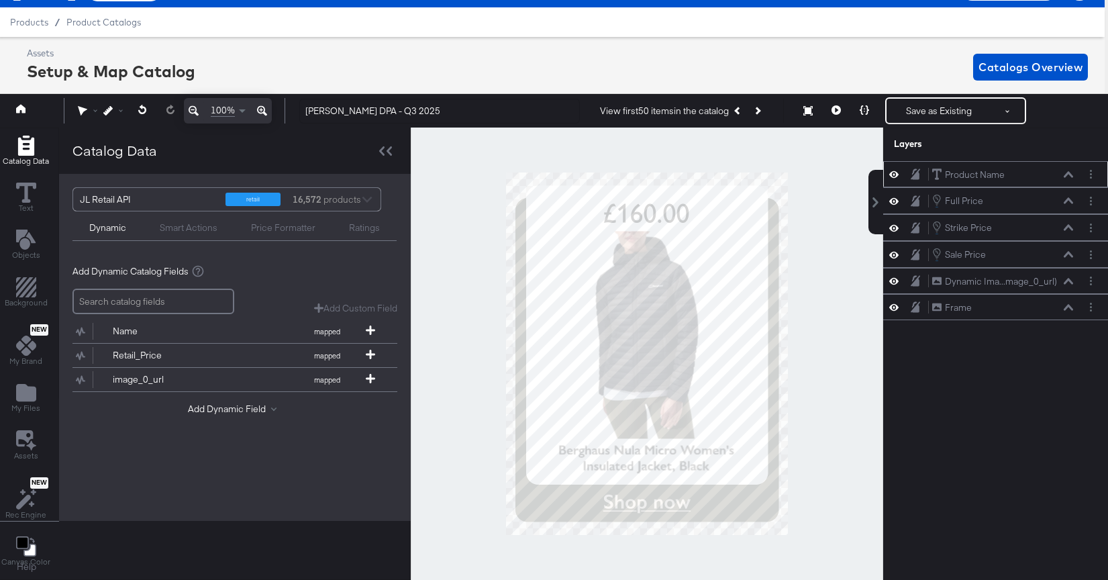
click at [1069, 168] on div "Product Name Product Name" at bounding box center [1002, 175] width 142 height 14
click at [1067, 172] on icon at bounding box center [1067, 174] width 9 height 6
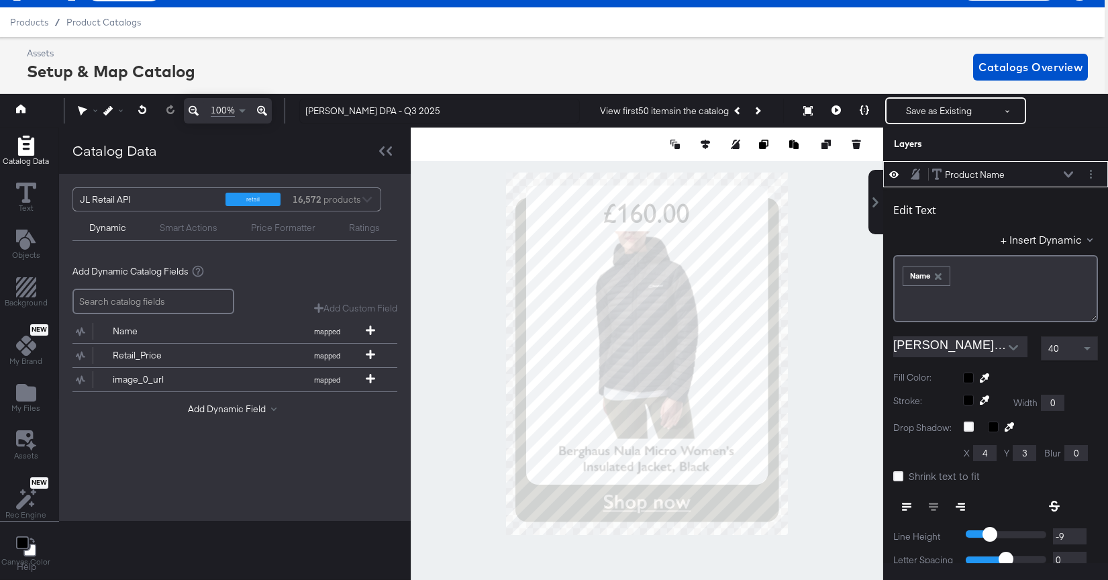
type input "801"
click at [833, 111] on icon at bounding box center [835, 109] width 9 height 9
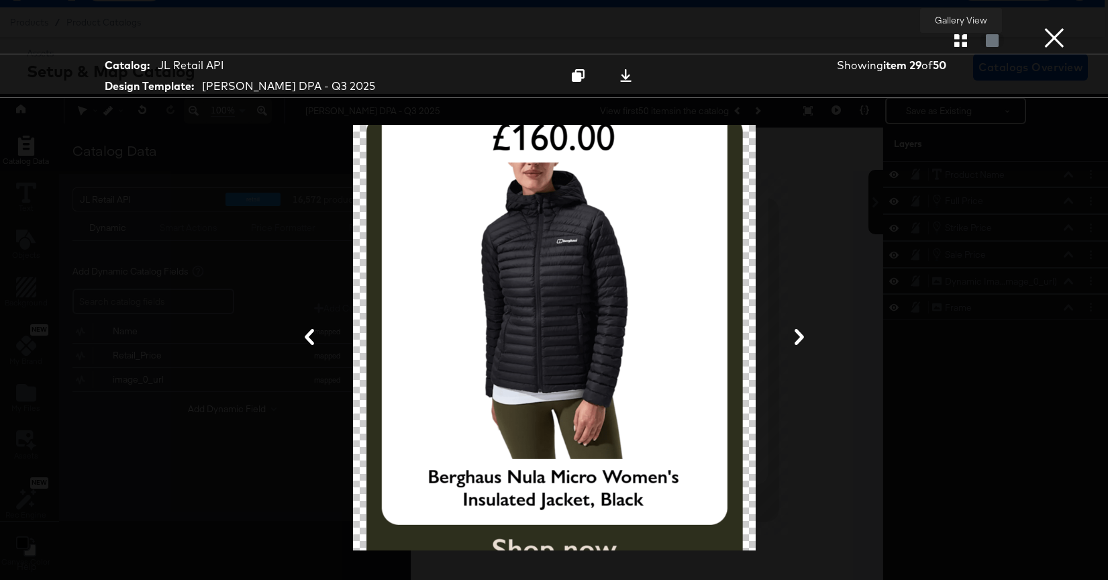
click at [962, 45] on icon "button" at bounding box center [960, 40] width 13 height 13
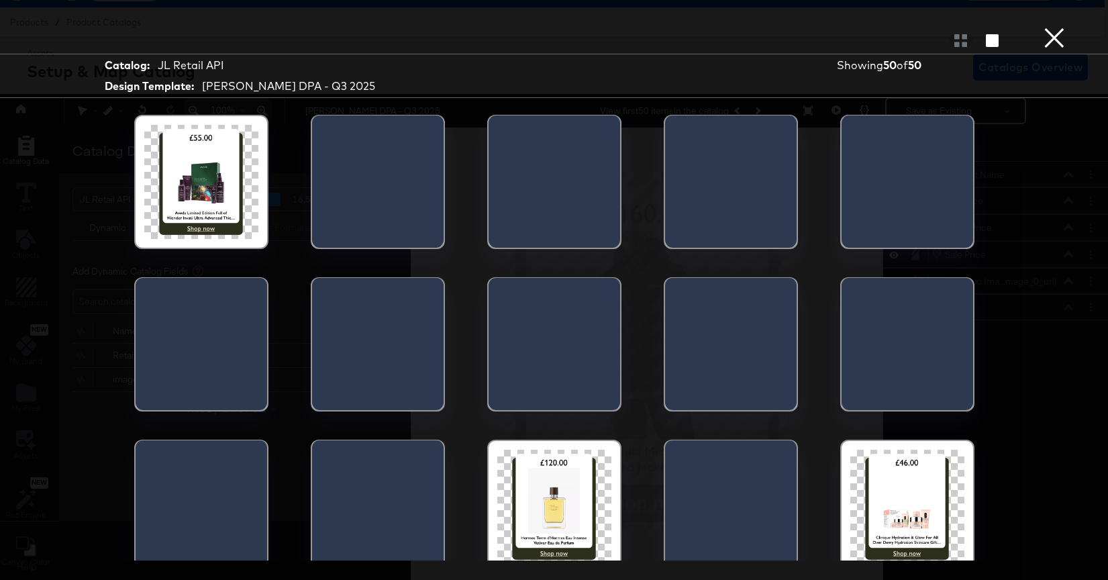
click at [213, 213] on div at bounding box center [201, 182] width 114 height 114
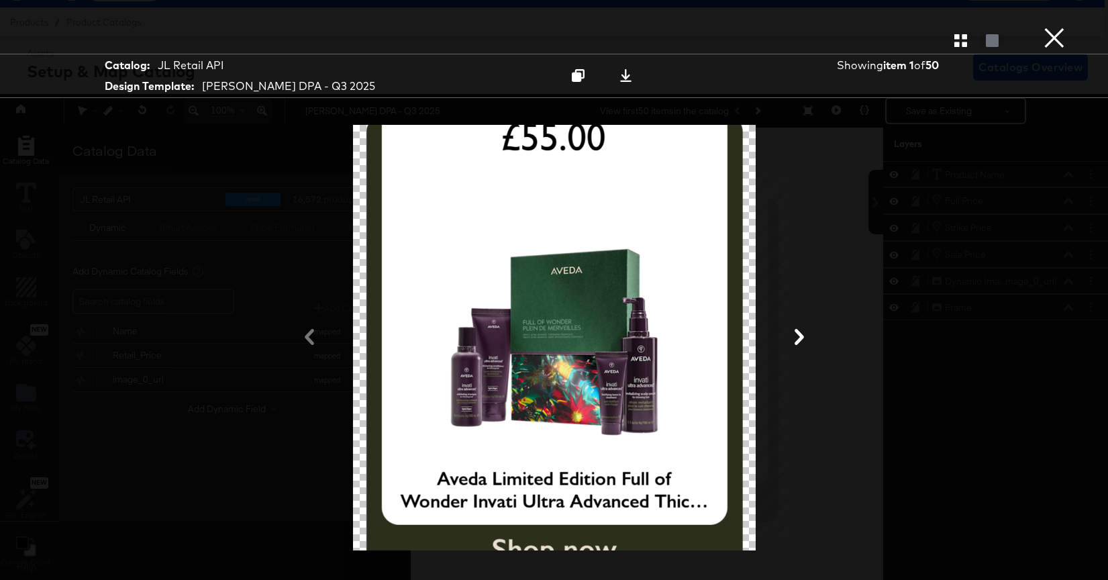
click at [951, 48] on div "Gallery View" at bounding box center [554, 40] width 1108 height 27
click at [1055, 27] on button "×" at bounding box center [1053, 13] width 27 height 27
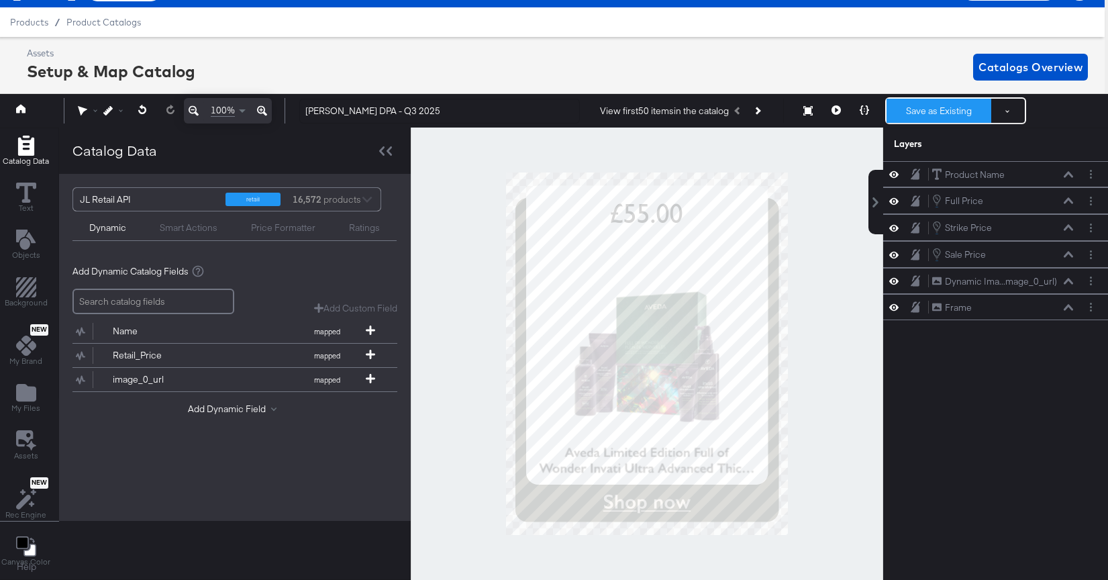
click at [943, 121] on button "Save as Existing" at bounding box center [938, 111] width 105 height 24
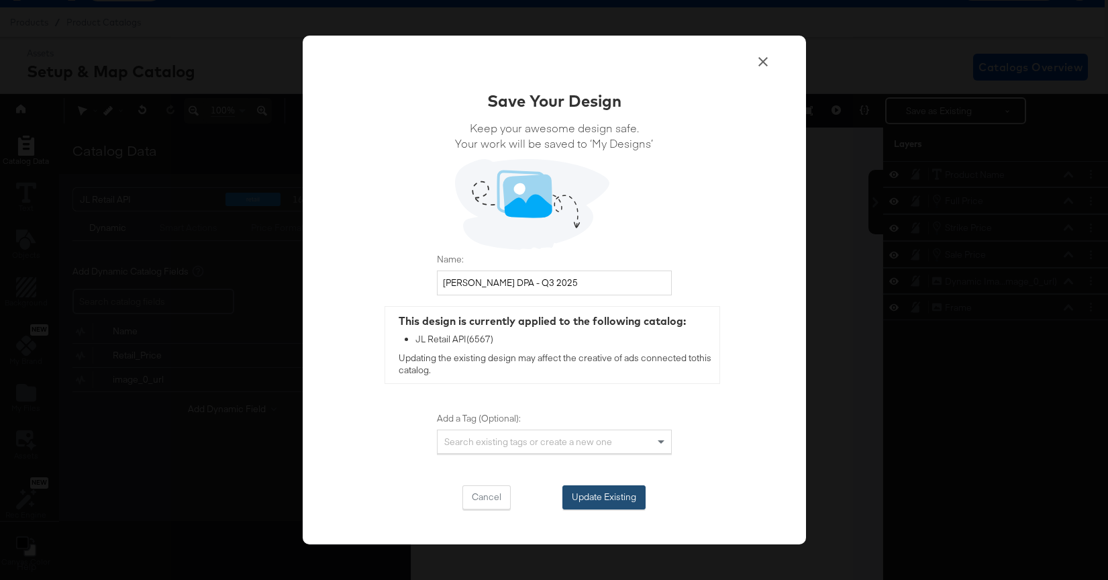
click at [608, 495] on button "Update Existing" at bounding box center [603, 497] width 83 height 24
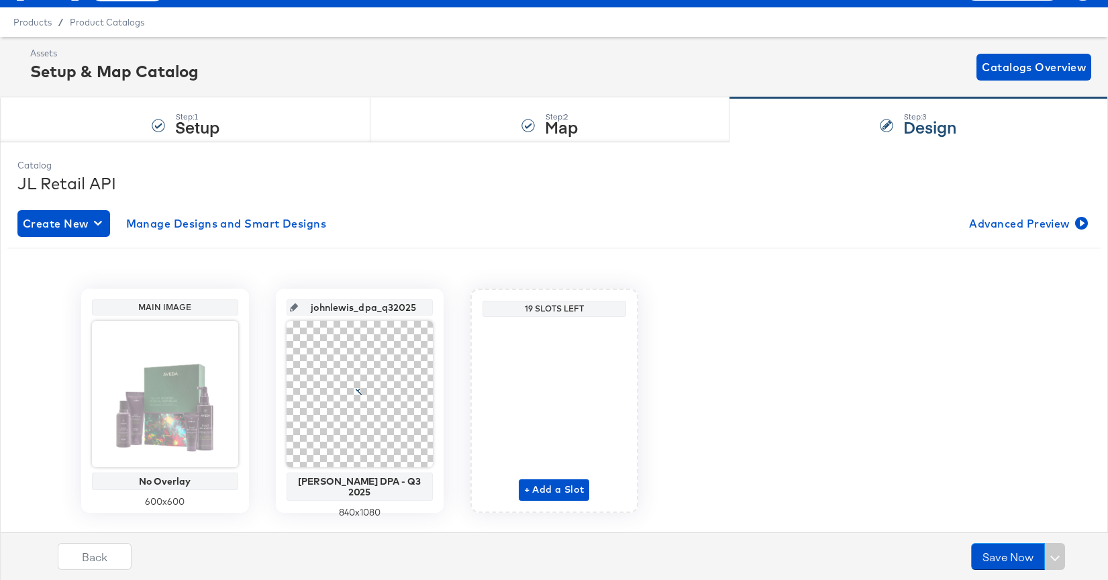
scroll to position [60, 0]
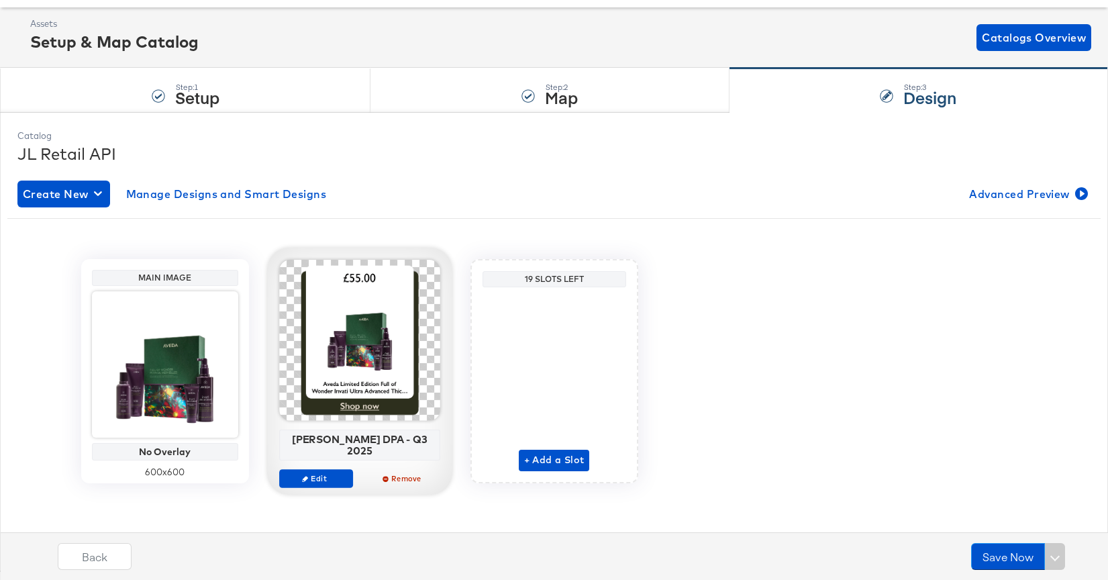
click at [364, 437] on div "John Lewis DPA - Q3 2025" at bounding box center [359, 444] width 154 height 23
click at [329, 473] on span "Edit" at bounding box center [315, 478] width 62 height 10
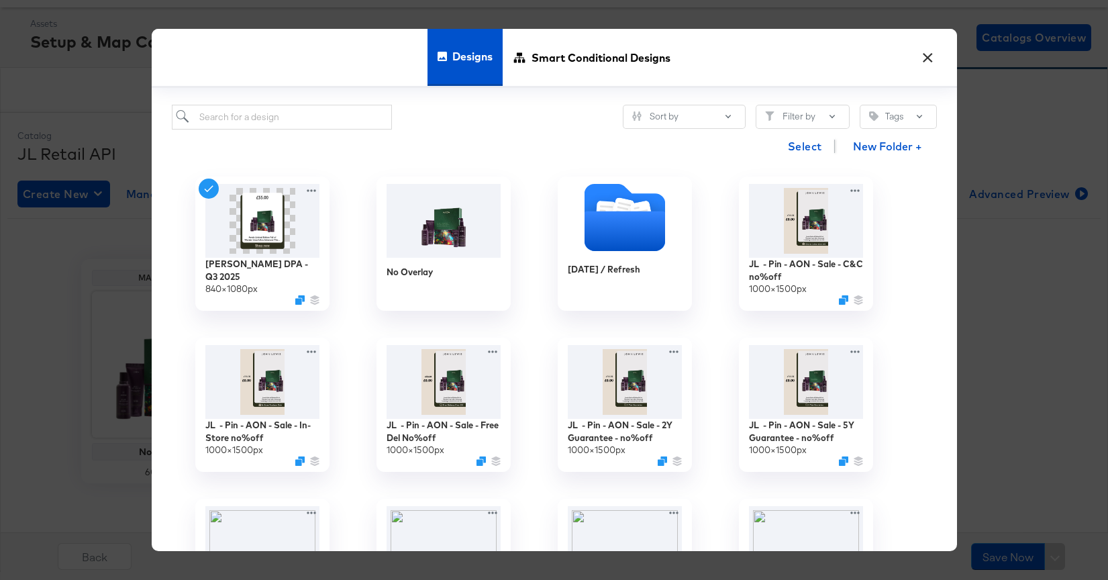
click at [922, 59] on button "×" at bounding box center [928, 54] width 24 height 24
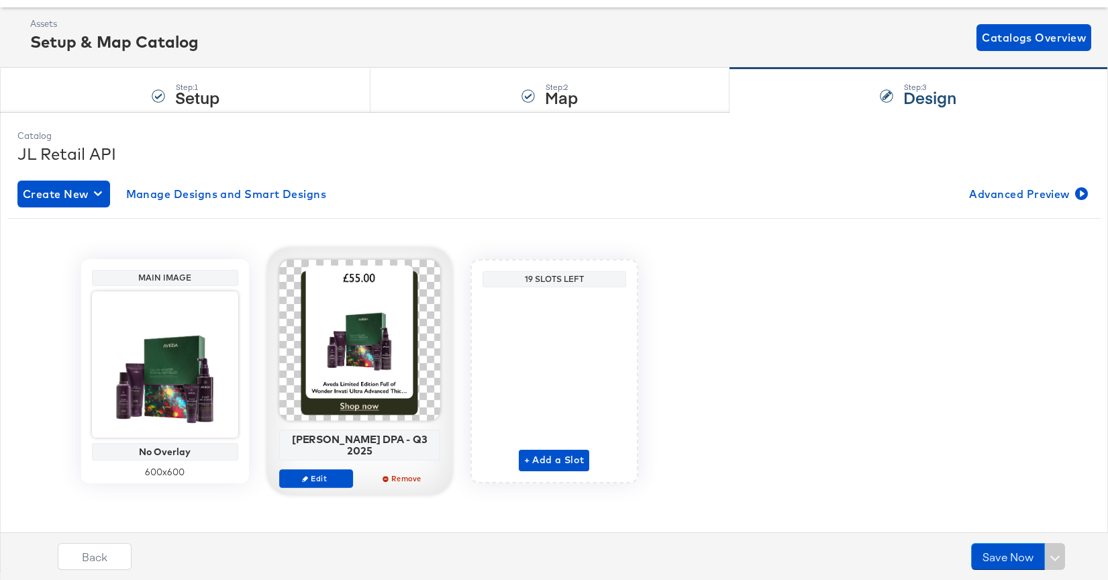
click at [411, 447] on div "John Lewis DPA - Q3 2025" at bounding box center [359, 444] width 161 height 31
click at [405, 438] on div "John Lewis DPA - Q3 2025" at bounding box center [359, 444] width 154 height 23
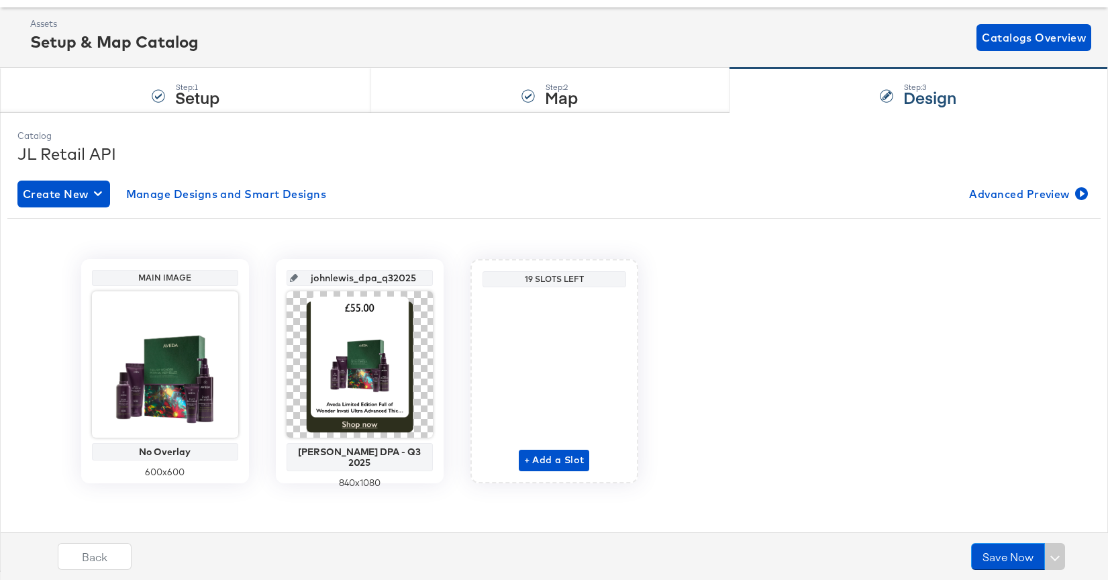
click at [389, 277] on input "johnlewis_dpa_q32025" at bounding box center [363, 272] width 131 height 36
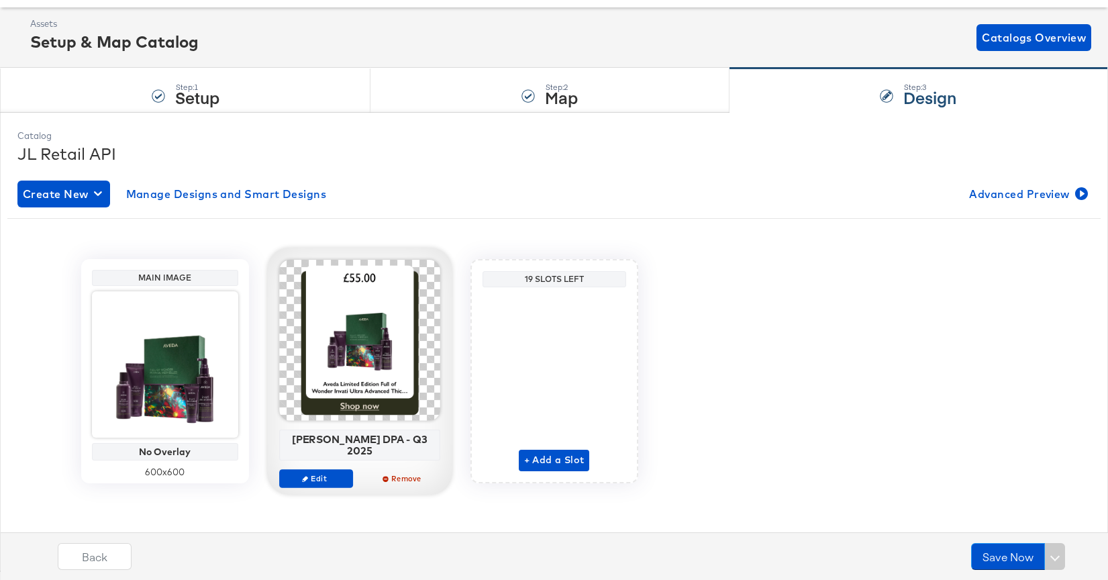
click at [384, 435] on div "John Lewis DPA - Q3 2025" at bounding box center [359, 444] width 154 height 23
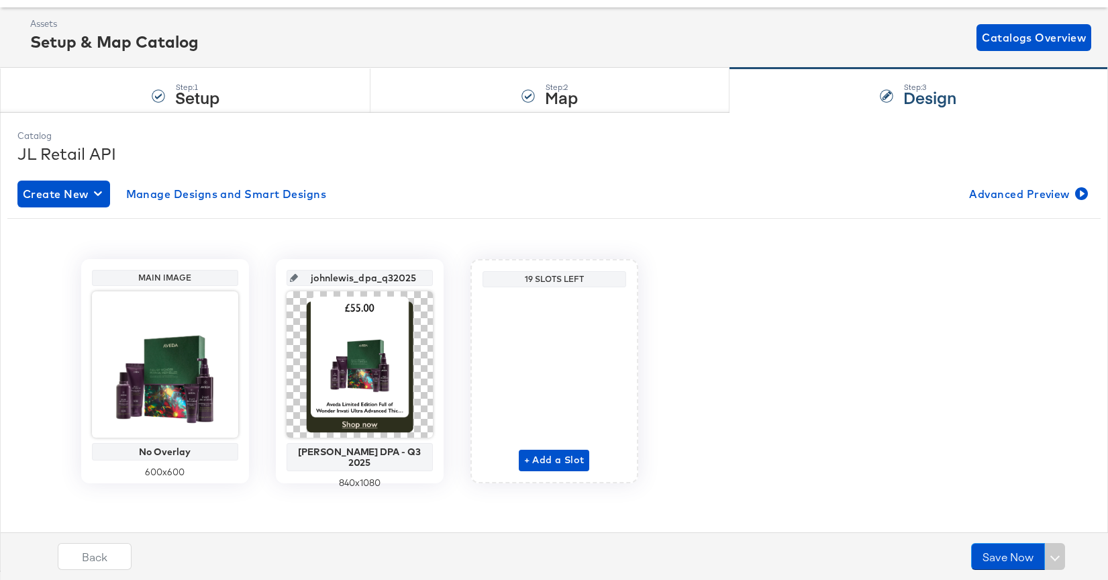
click at [456, 198] on div "Create New Manage Designs and Smart Designs Advanced Preview" at bounding box center [553, 193] width 1073 height 27
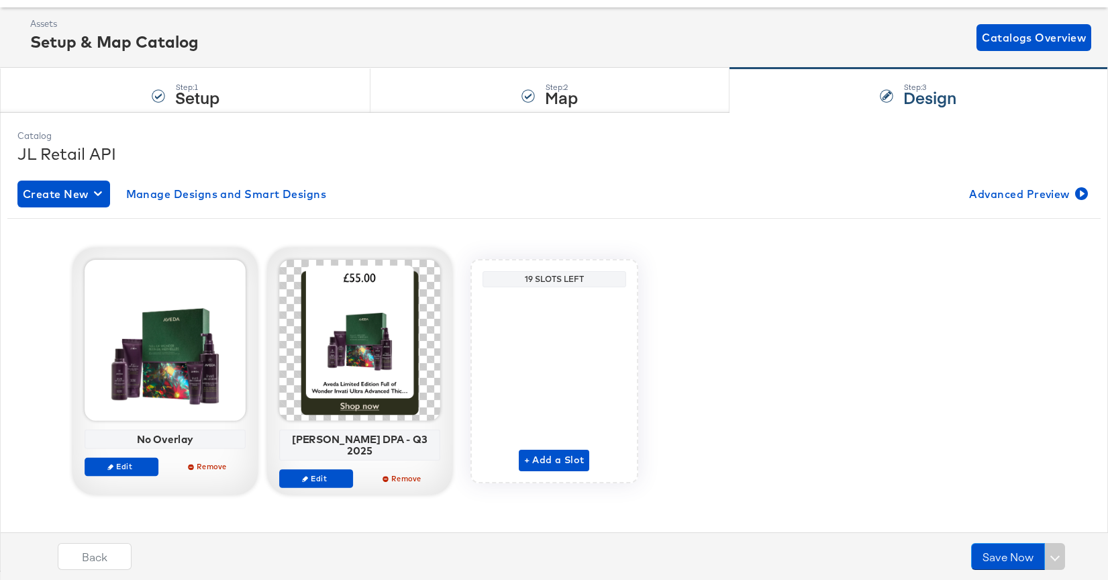
click at [400, 435] on div "John Lewis DPA - Q3 2025" at bounding box center [359, 444] width 154 height 23
copy div "John Lewis DPA - Q3 2025 Edit Remove"
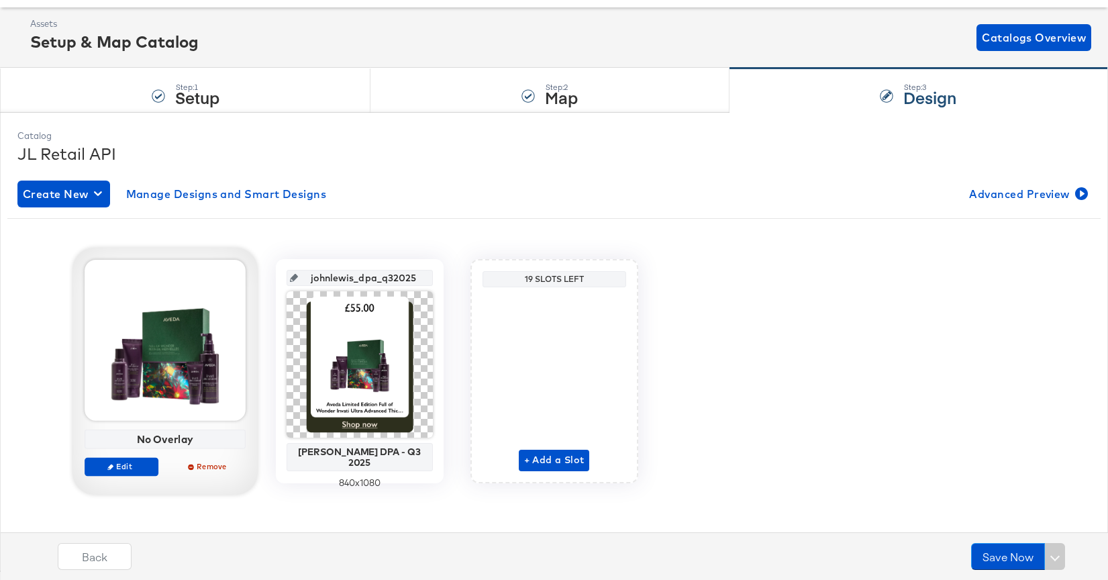
click at [757, 266] on div "Main Image No Overlay Edit Remove johnlewis_dpa_q32025 John Lewis DPA - Q3 2025…" at bounding box center [553, 371] width 1093 height 224
click at [1004, 568] on button "Save Now" at bounding box center [1008, 556] width 74 height 27
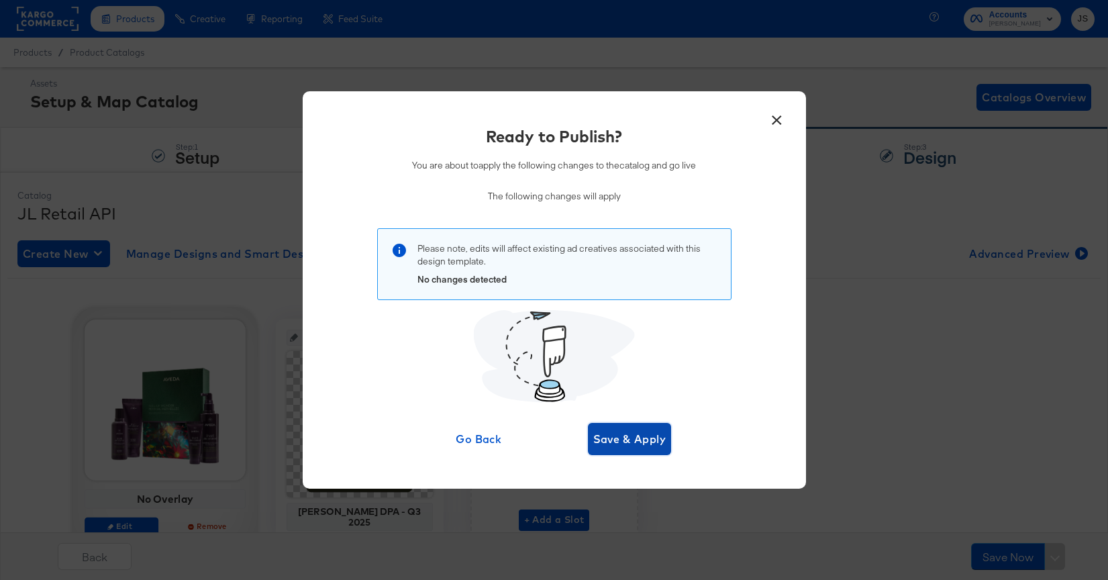
click at [649, 437] on span "Save & Apply" at bounding box center [629, 438] width 73 height 19
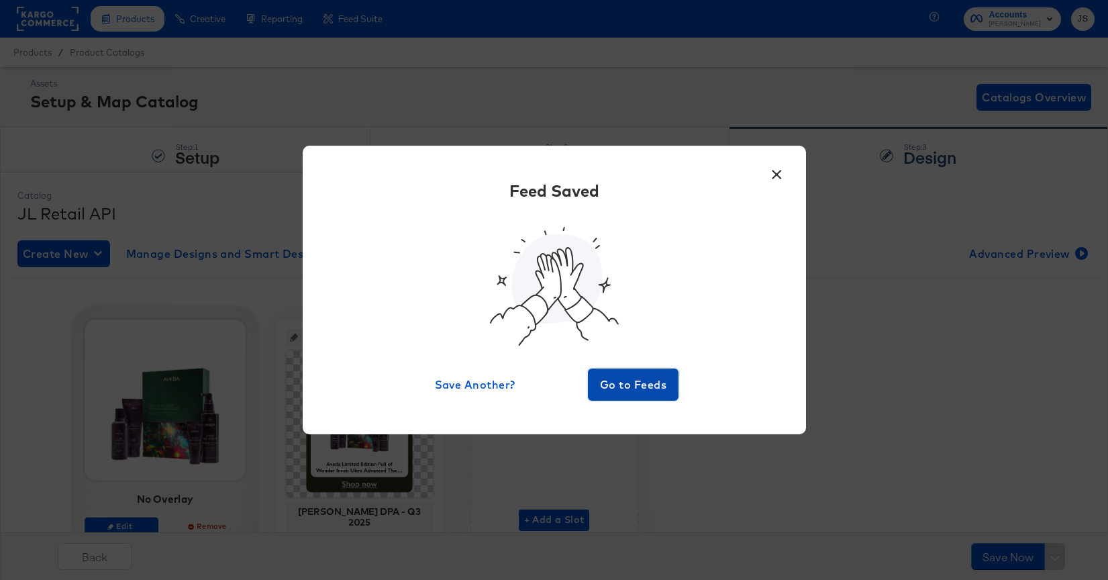
click at [634, 394] on button "Go to Feeds" at bounding box center [633, 384] width 91 height 32
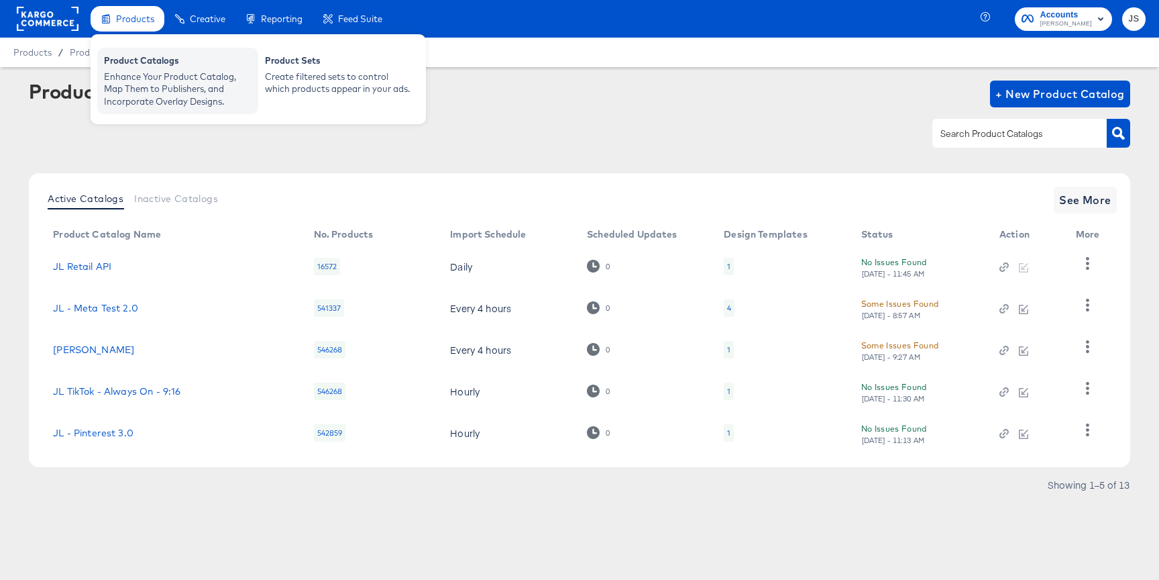
click at [172, 60] on div "Product Catalogs" at bounding box center [178, 62] width 148 height 16
